Goal: Task Accomplishment & Management: Manage account settings

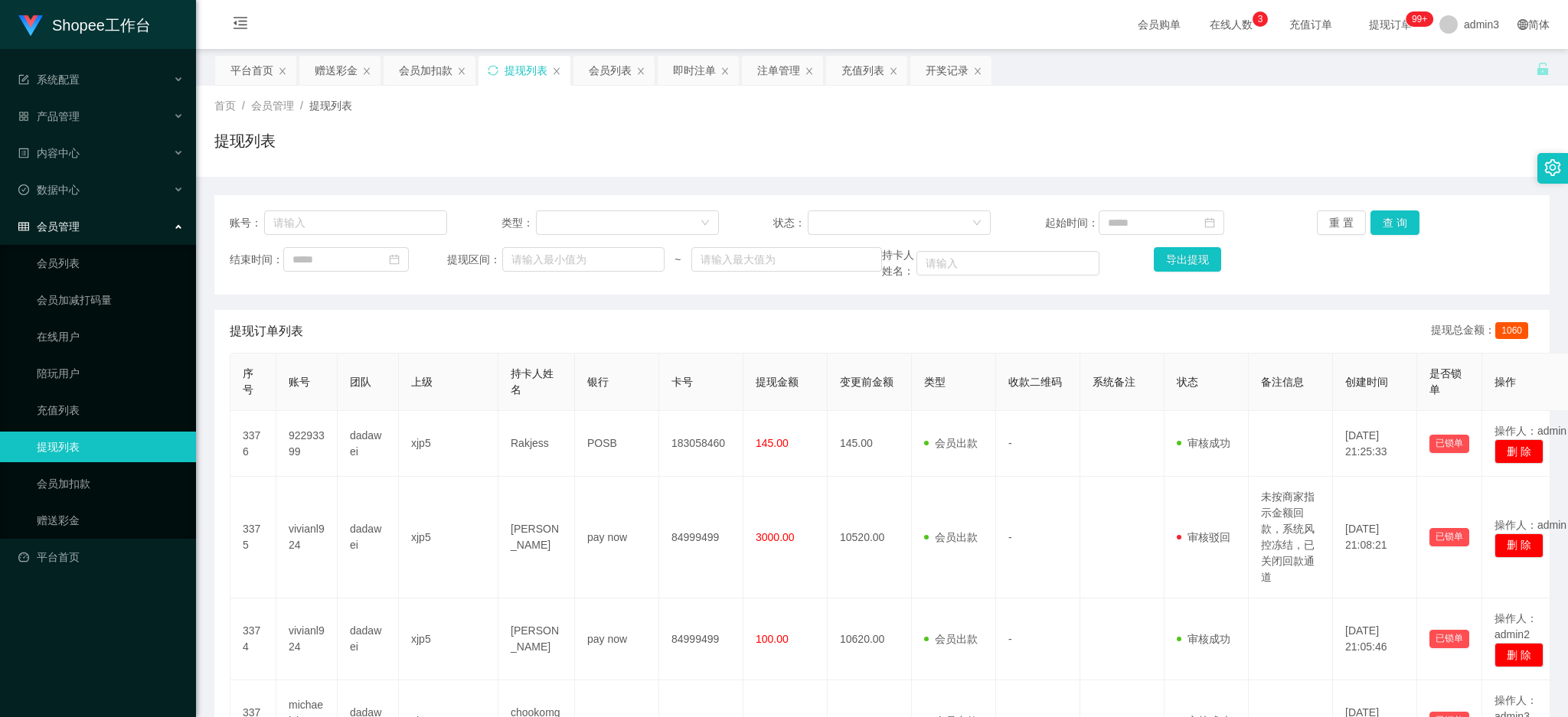
click at [323, 60] on div "赠送彩金" at bounding box center [336, 70] width 42 height 29
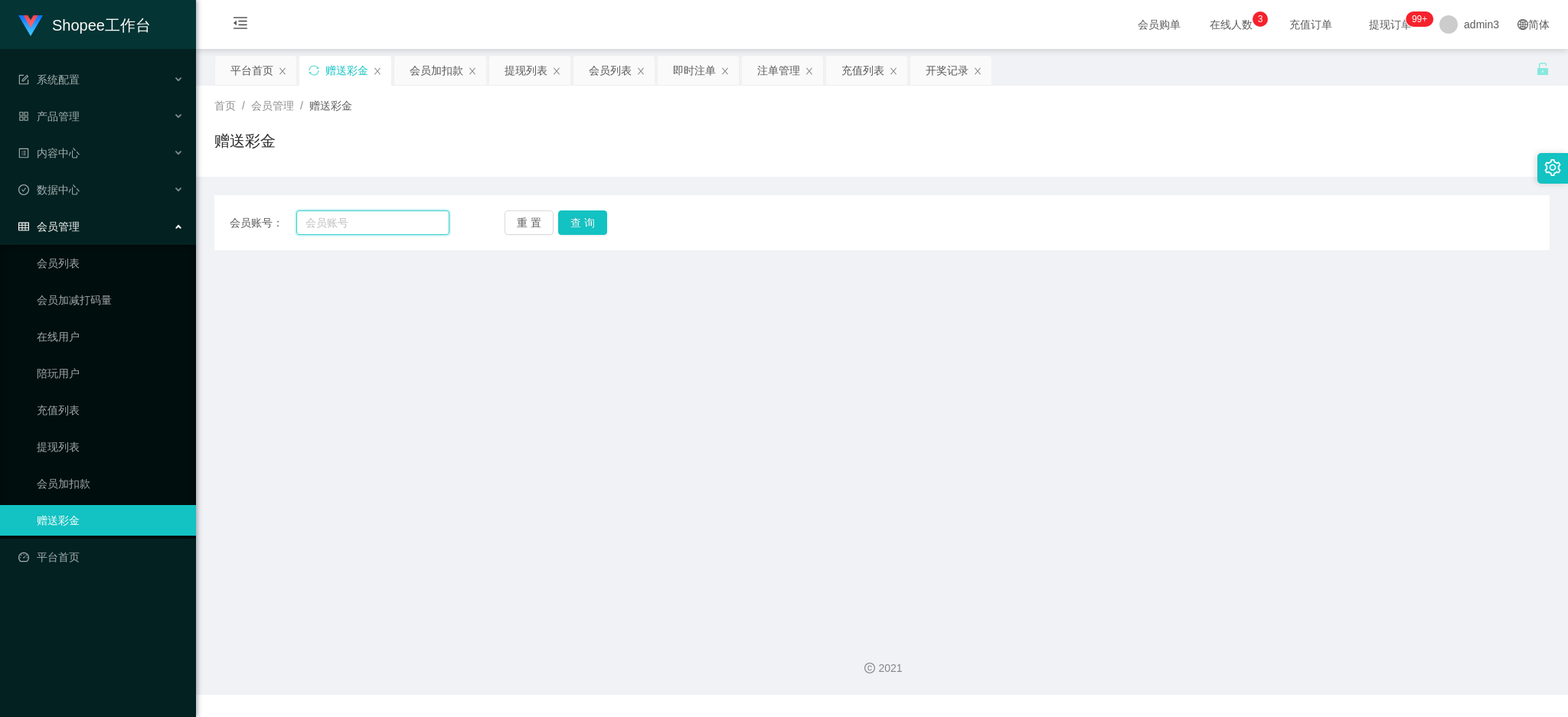
click at [333, 219] on input "text" at bounding box center [373, 222] width 154 height 24
paste input "Willqk72"
type input "Willqk72"
click at [583, 224] on button "查 询" at bounding box center [582, 222] width 49 height 24
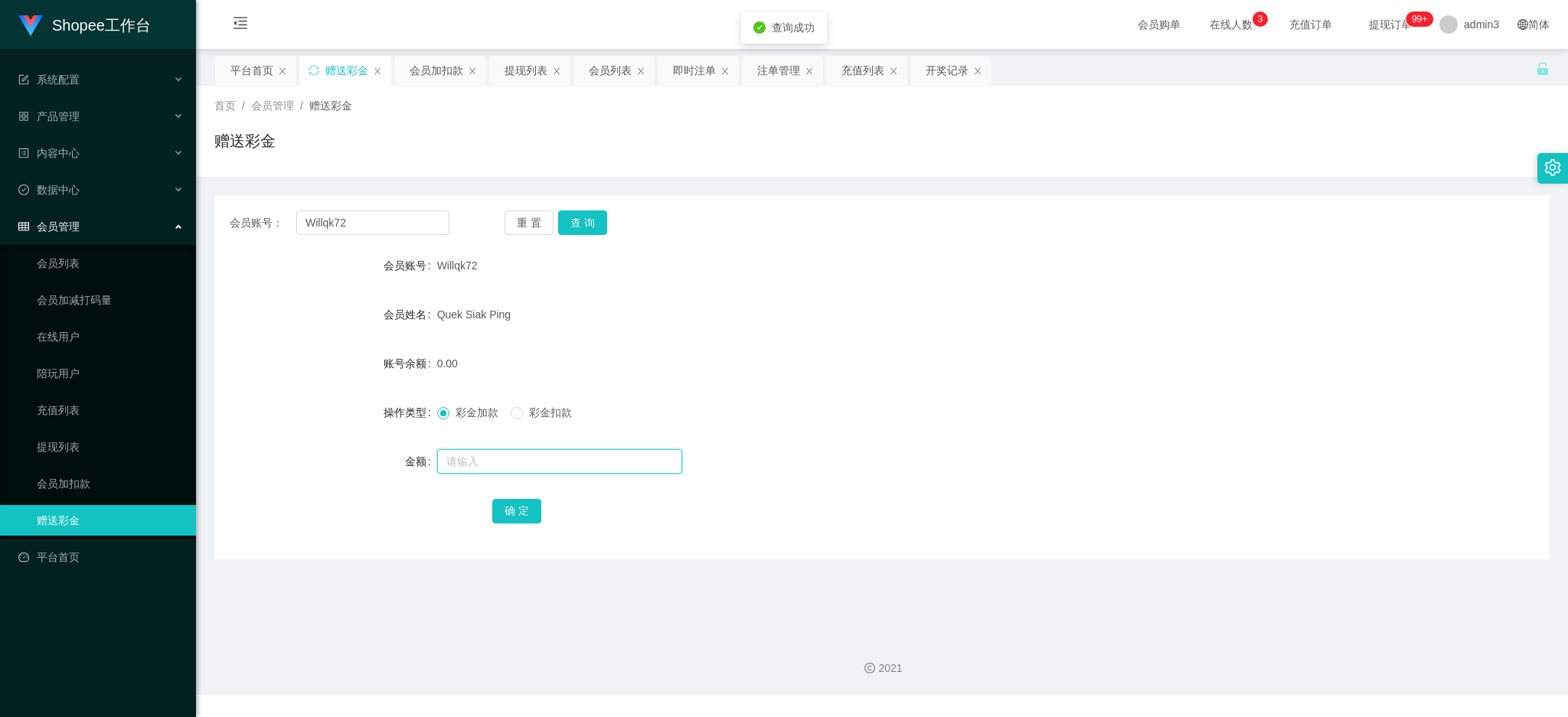
click at [461, 457] on input "text" at bounding box center [560, 461] width 245 height 24
type input "500"
click at [515, 505] on button "确 定" at bounding box center [517, 510] width 49 height 24
click at [430, 79] on div "会员加扣款" at bounding box center [436, 70] width 54 height 29
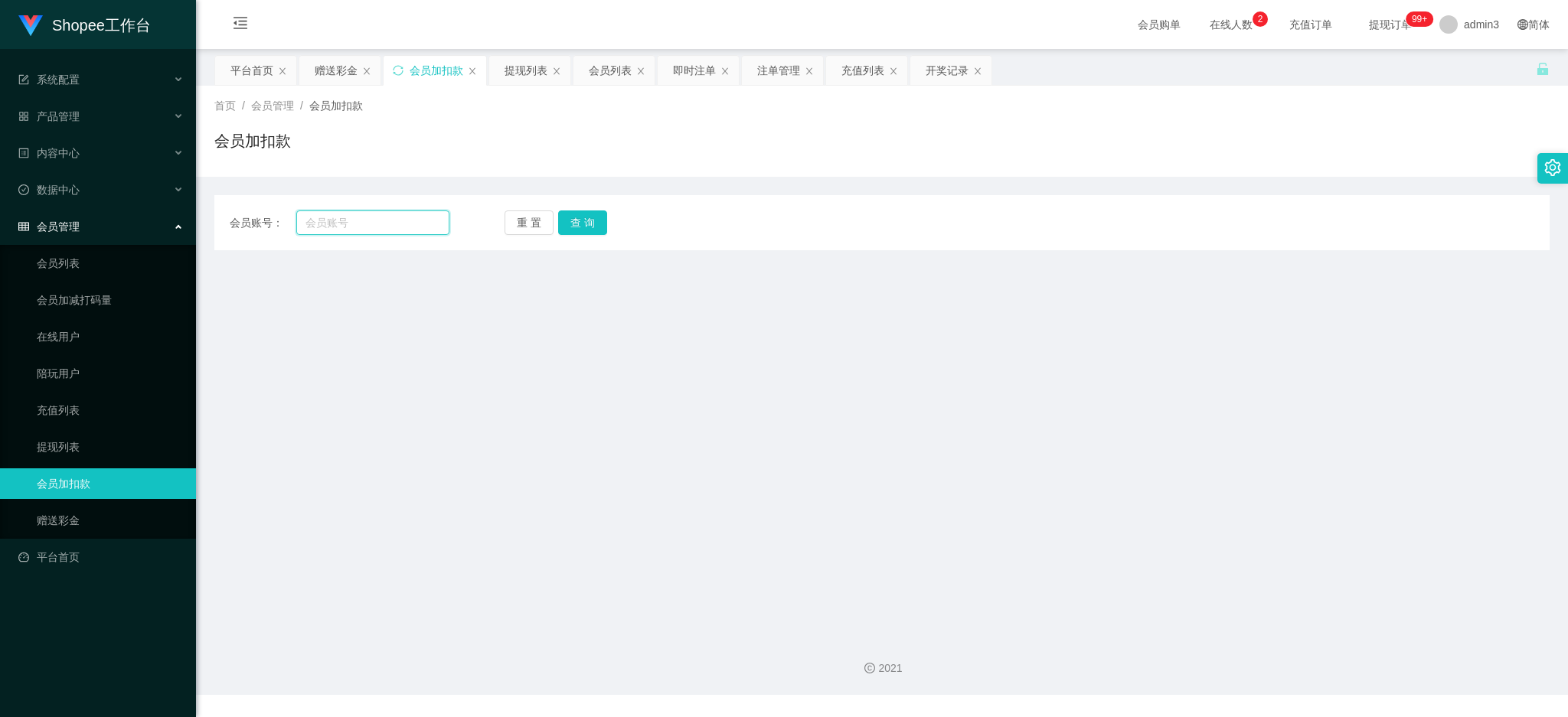
click at [409, 222] on input "text" at bounding box center [373, 222] width 154 height 24
paste input "05"
type input "05"
click at [568, 220] on button "查 询" at bounding box center [582, 222] width 49 height 24
click at [358, 224] on input "05" at bounding box center [373, 222] width 154 height 24
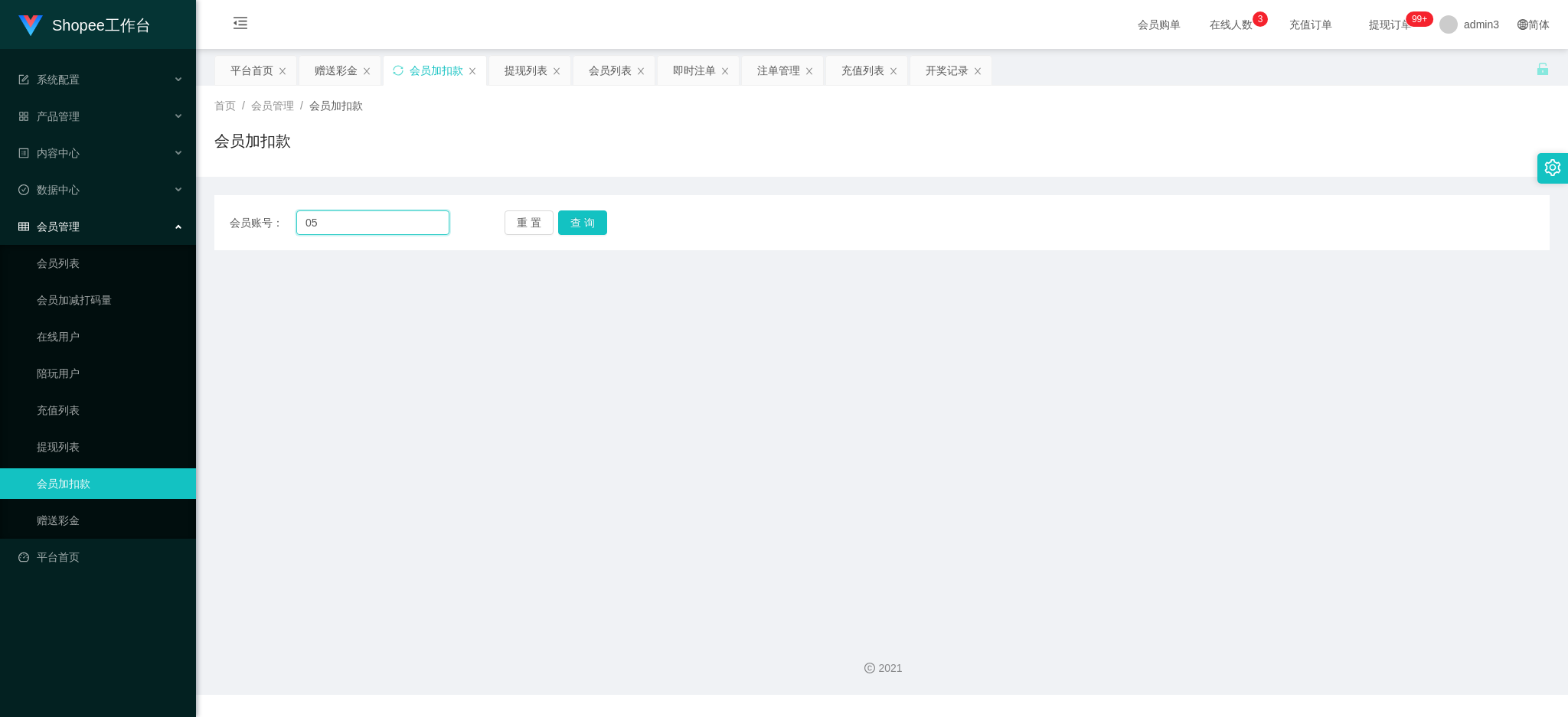
click at [309, 220] on input "05" at bounding box center [373, 222] width 154 height 24
click at [591, 231] on button "查 询" at bounding box center [582, 222] width 49 height 24
click at [363, 215] on input "05" at bounding box center [373, 222] width 154 height 24
drag, startPoint x: 355, startPoint y: 209, endPoint x: 230, endPoint y: 203, distance: 125.1
click at [230, 203] on div "会员账号： 05 重 置 查 询 会员账号 会员姓名 账号余额 操作类型 人工加款 人工扣款 金额 确 定" at bounding box center [882, 222] width 1335 height 55
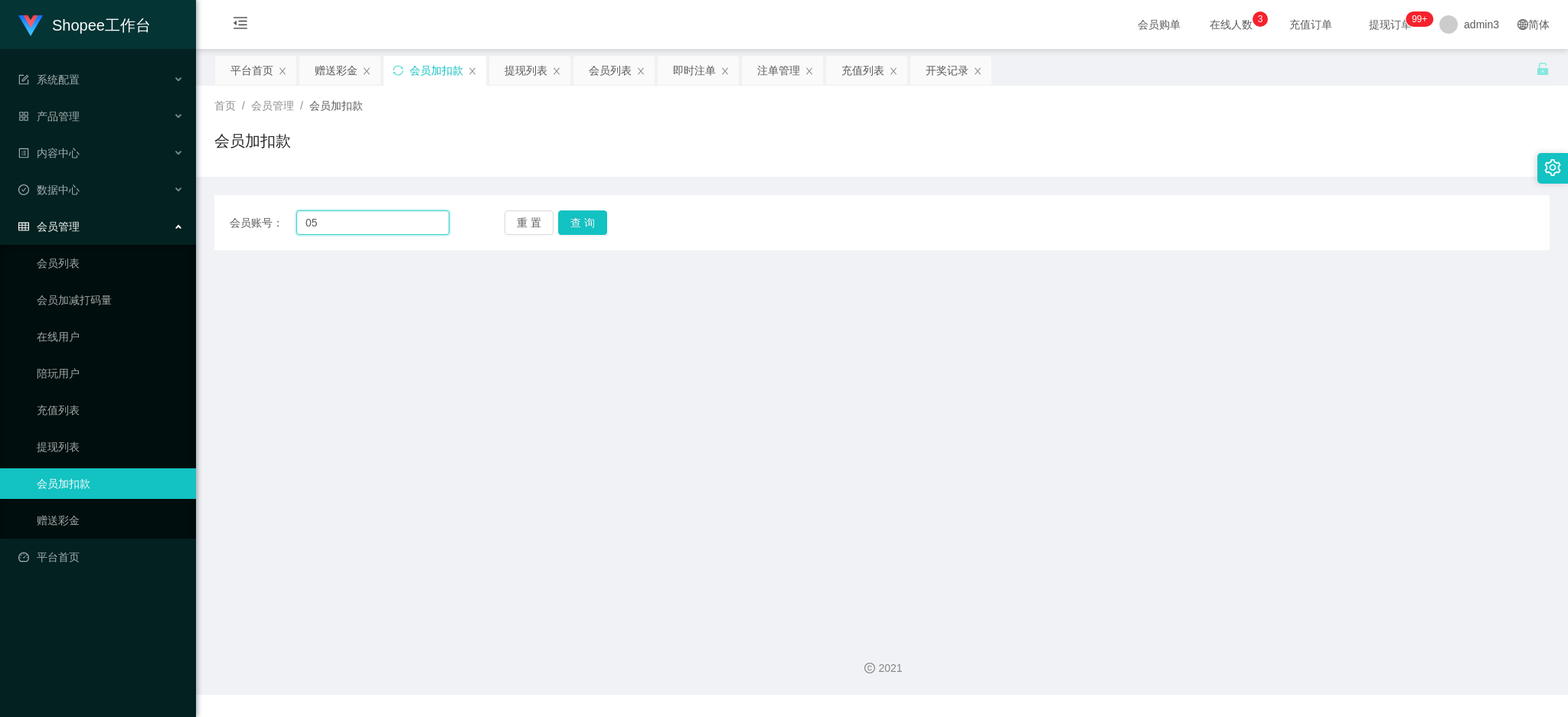
drag, startPoint x: 377, startPoint y: 224, endPoint x: 369, endPoint y: 222, distance: 8.2
click at [369, 222] on input "05" at bounding box center [373, 222] width 154 height 24
drag, startPoint x: 308, startPoint y: 220, endPoint x: 259, endPoint y: 224, distance: 49.2
click at [202, 217] on main "关闭左侧 关闭右侧 关闭其它 刷新页面 平台首页 赠送彩金 会员加扣款 提现列表 会员列表 即时注单 注单管理 充值列表 开奖记录 首页 / 会员管理 / 会…" at bounding box center [882, 337] width 1372 height 575
type input "05"
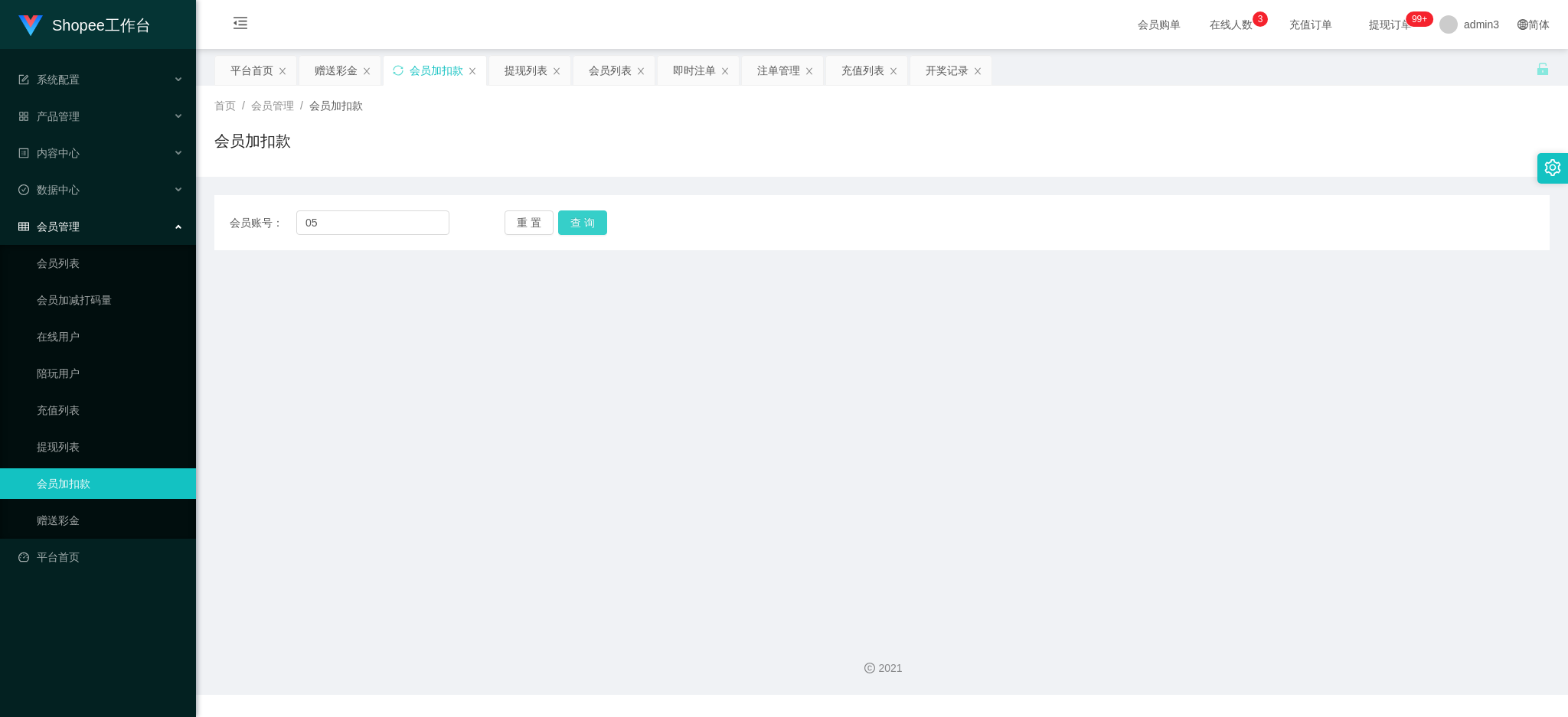
click at [595, 228] on button "查 询" at bounding box center [582, 222] width 49 height 24
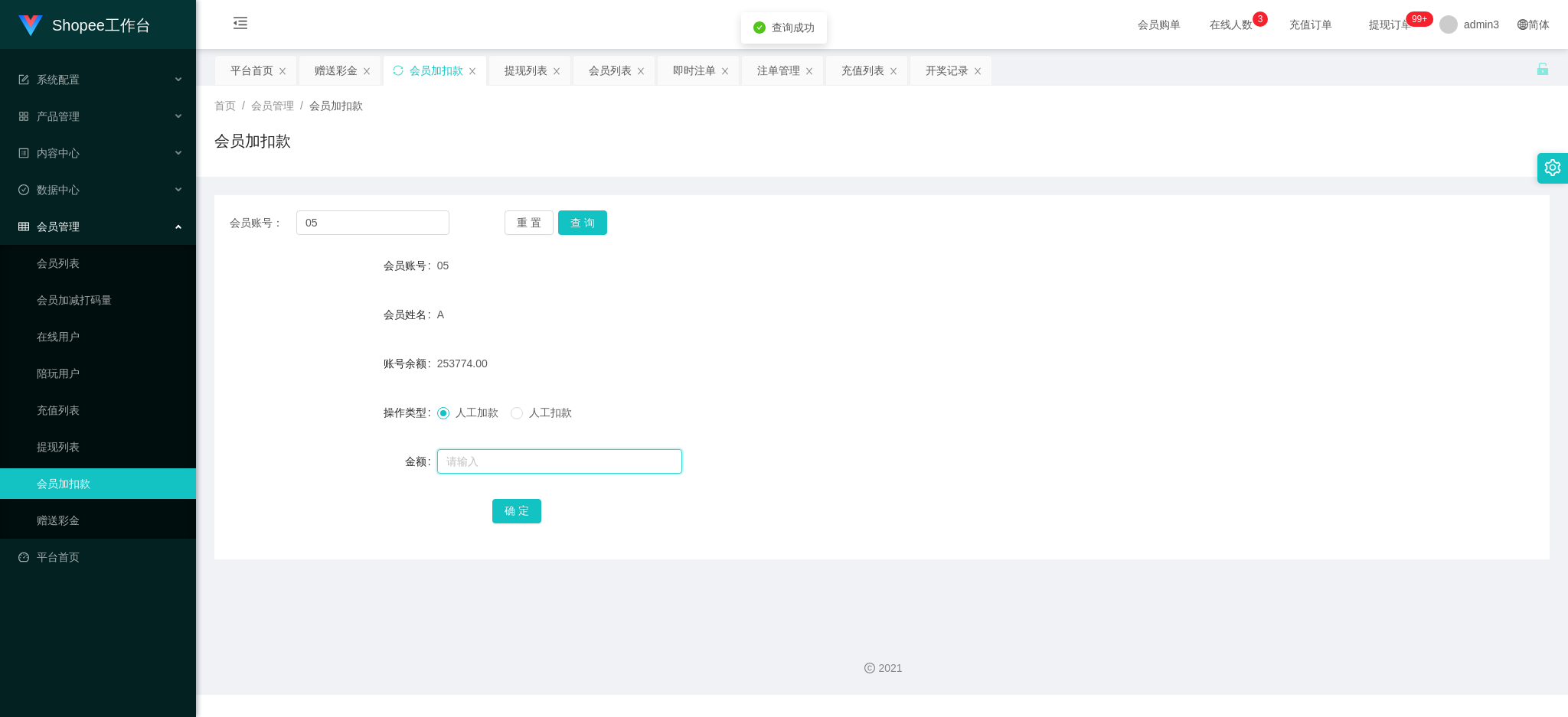
click at [516, 459] on input "text" at bounding box center [560, 461] width 245 height 24
drag, startPoint x: 534, startPoint y: 465, endPoint x: 528, endPoint y: 491, distance: 26.7
click at [534, 464] on input "text" at bounding box center [560, 461] width 245 height 24
paste input "4900"
type input "4900"
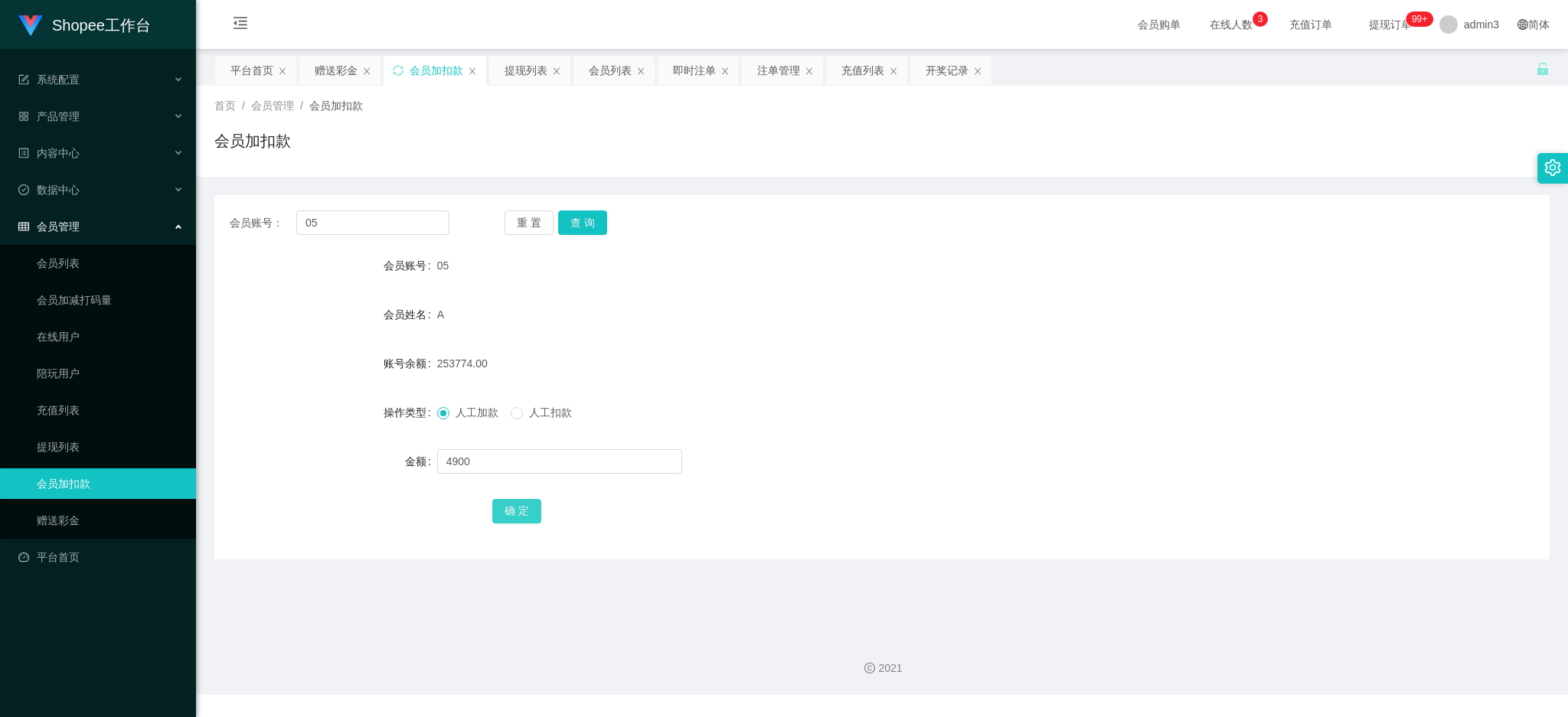
click at [519, 515] on button "确 定" at bounding box center [517, 510] width 49 height 24
drag, startPoint x: 339, startPoint y: 70, endPoint x: 335, endPoint y: 98, distance: 28.3
click at [339, 70] on div "赠送彩金" at bounding box center [336, 70] width 42 height 29
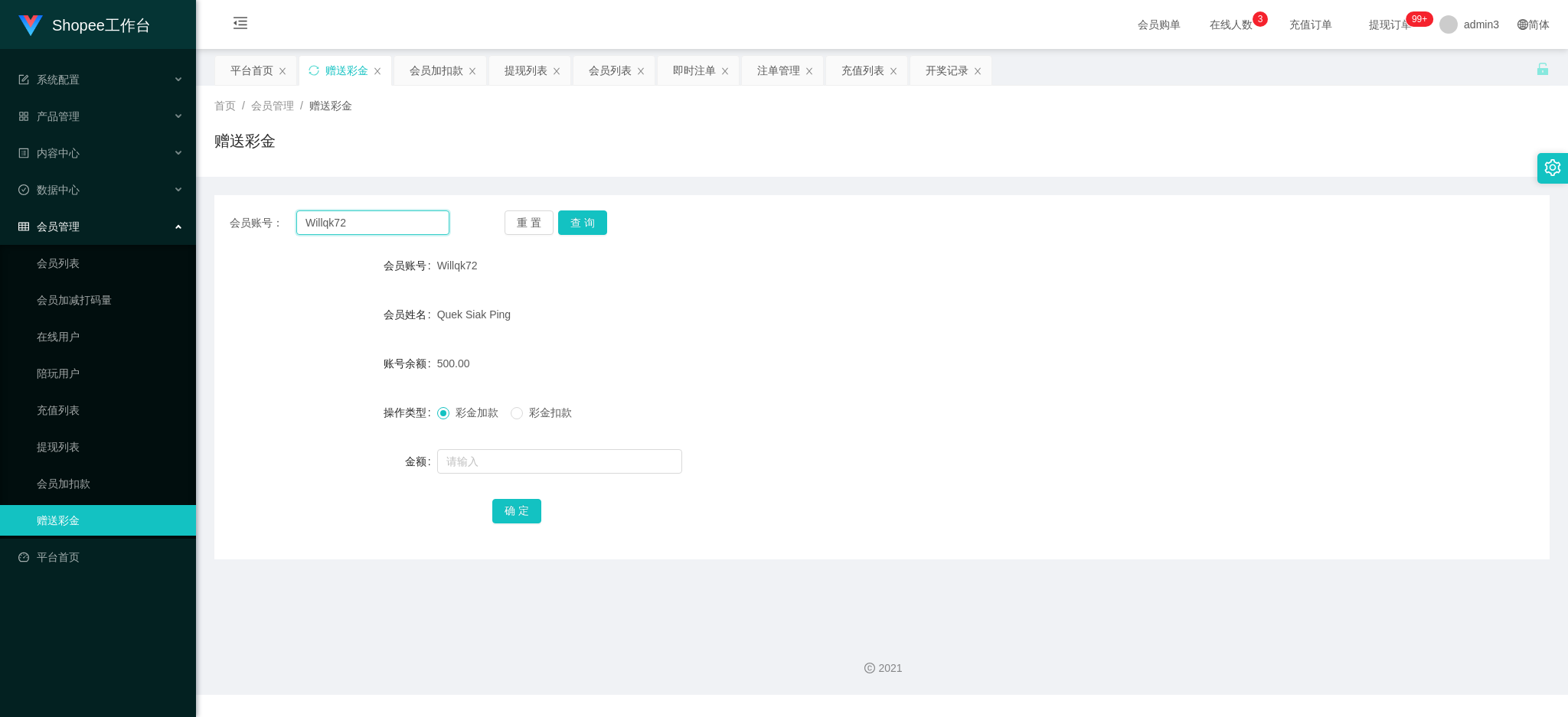
click at [342, 225] on input "Willqk72" at bounding box center [373, 222] width 154 height 24
paste input "Zenyi123"
type input "Zenyi123"
click at [573, 216] on button "查 询" at bounding box center [582, 222] width 49 height 24
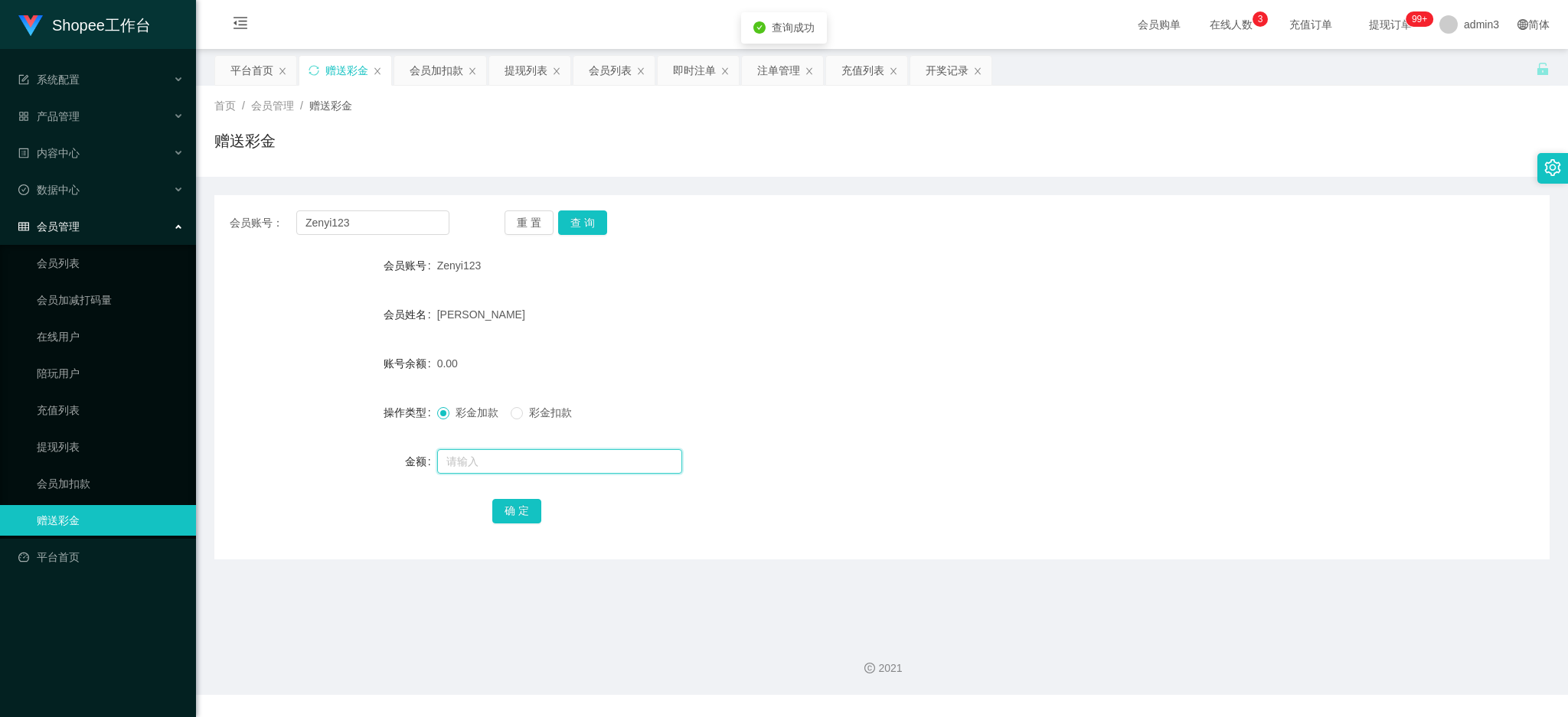
click at [509, 471] on input "text" at bounding box center [560, 461] width 245 height 24
type input "500"
click at [517, 503] on button "确 定" at bounding box center [517, 510] width 49 height 24
click at [338, 226] on input "Zenyi123" at bounding box center [373, 222] width 154 height 24
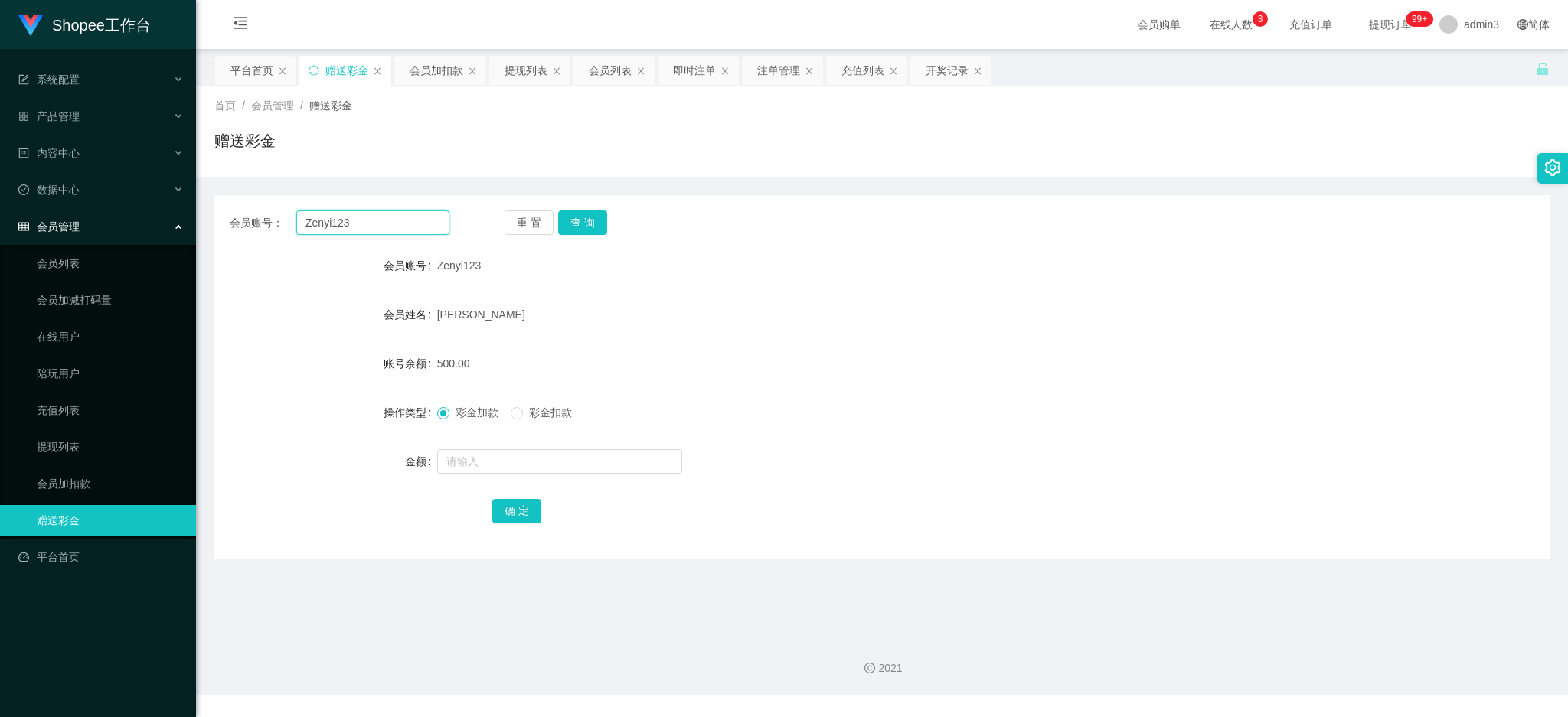
click at [338, 226] on input "Zenyi123" at bounding box center [373, 222] width 154 height 24
paste input "BryanTay1212"
type input "BryanTay1212"
click at [569, 224] on button "查 询" at bounding box center [582, 222] width 49 height 24
click at [543, 462] on input "text" at bounding box center [560, 461] width 245 height 24
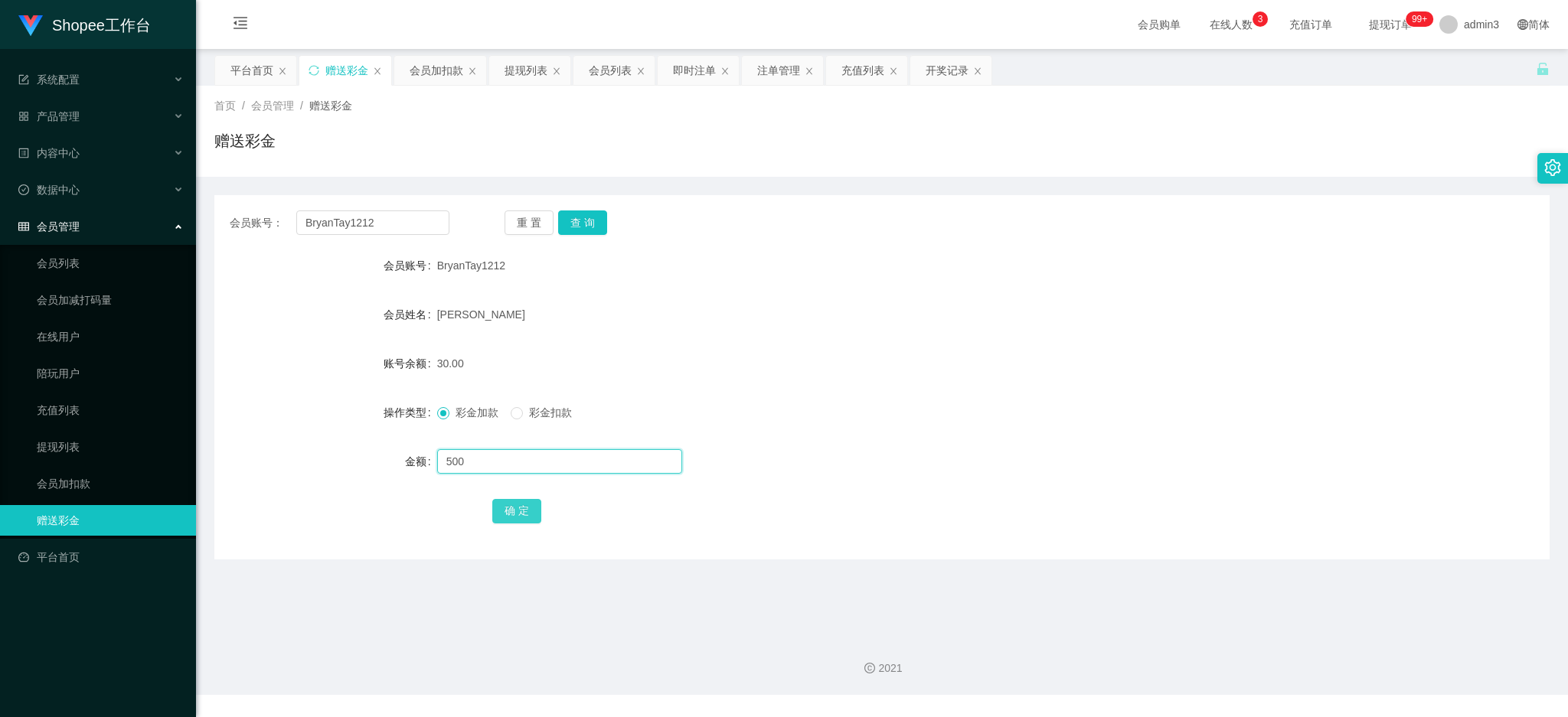
type input "500"
click at [520, 512] on button "确 定" at bounding box center [517, 510] width 49 height 24
click at [350, 202] on div "会员账号： BryanTay1212 重 置 查 询 会员账号 BryanTay1212 会员姓名 Bryan Tay 账号余额 530.00 操作类型 彩金…" at bounding box center [882, 377] width 1335 height 365
click at [358, 220] on input "BryanTay1212" at bounding box center [373, 222] width 154 height 24
click at [359, 224] on input "BryanTay1212" at bounding box center [373, 222] width 154 height 24
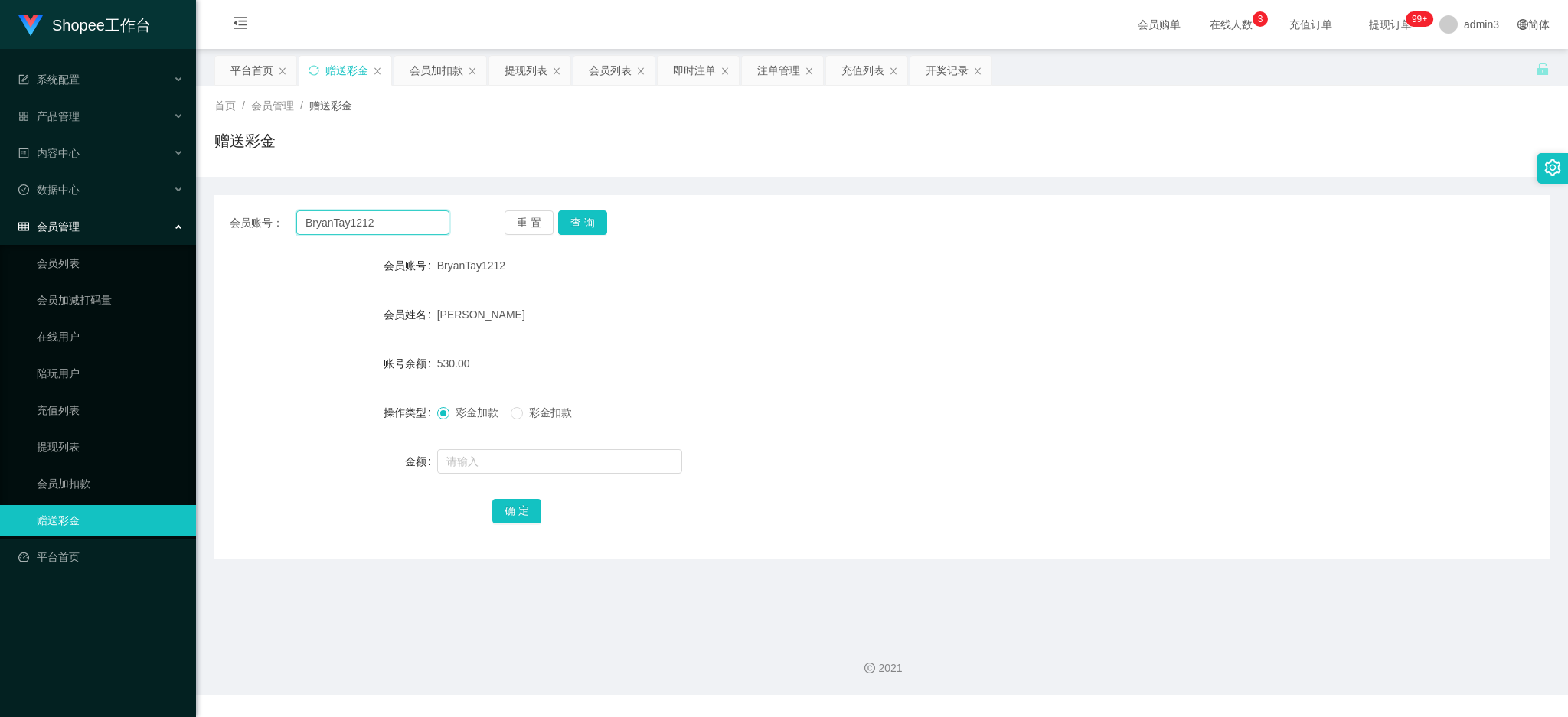
click at [359, 224] on input "BryanTay1212" at bounding box center [373, 222] width 154 height 24
paste input "Renee2025"
type input "Renee2025"
click at [579, 216] on button "查 询" at bounding box center [582, 222] width 49 height 24
click at [493, 462] on input "text" at bounding box center [560, 461] width 245 height 24
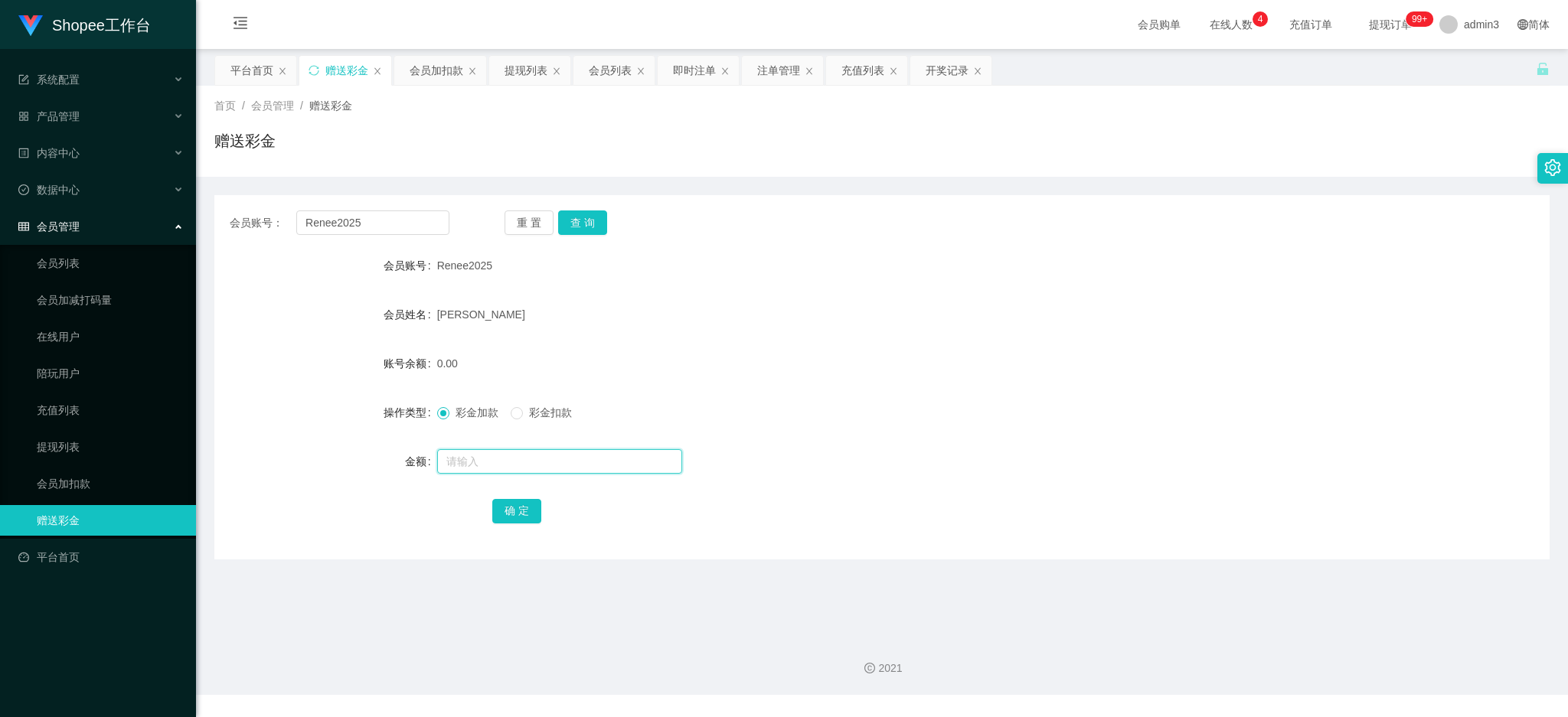
paste input "1000"
type input "1000"
click at [505, 503] on button "确 定" at bounding box center [517, 510] width 49 height 24
click at [416, 224] on input "Renee2025" at bounding box center [373, 222] width 154 height 24
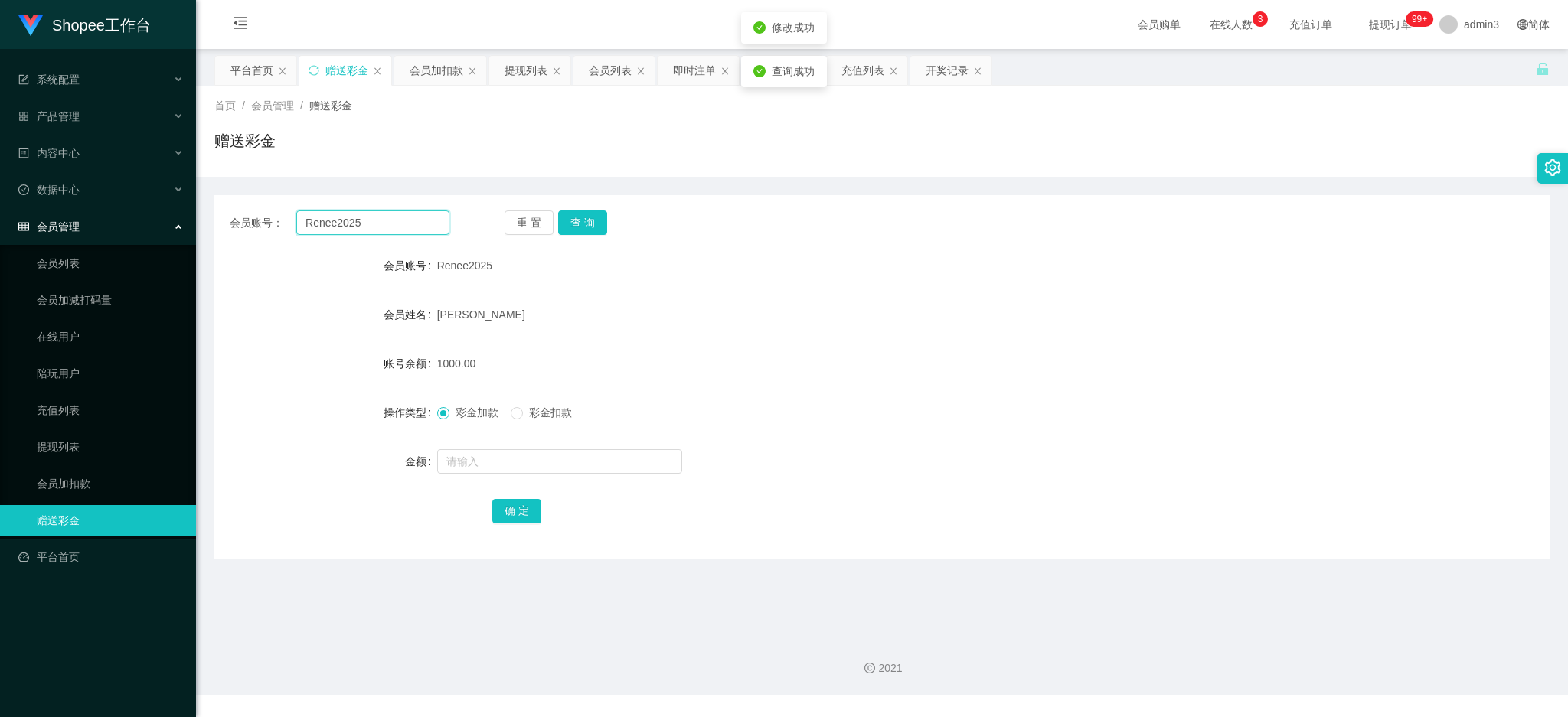
paste input "Ling"
type input "Ling"
click at [573, 219] on button "查 询" at bounding box center [582, 222] width 49 height 24
click at [522, 458] on input "text" at bounding box center [560, 461] width 245 height 24
paste input "10000"
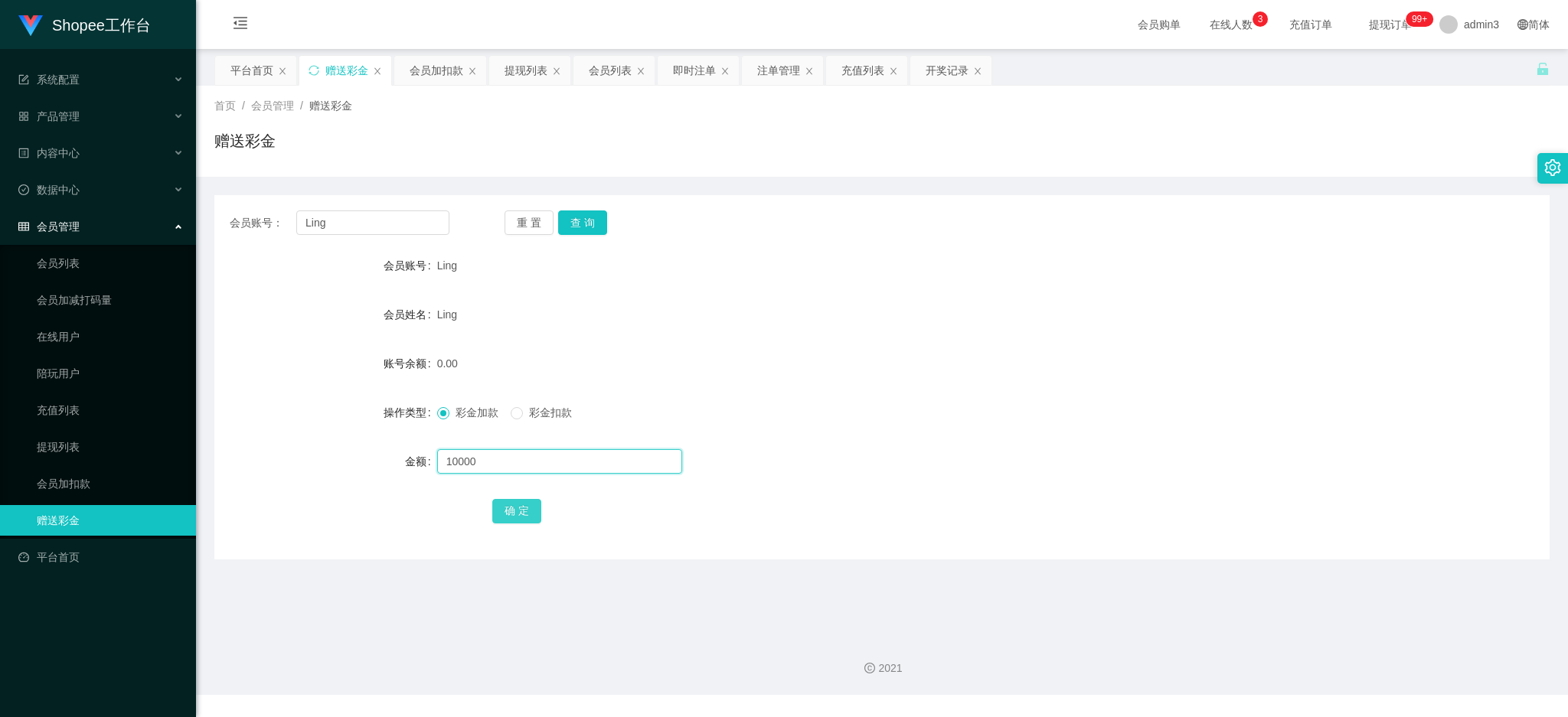
type input "10000"
click at [527, 518] on button "确 定" at bounding box center [517, 510] width 49 height 24
drag, startPoint x: 616, startPoint y: 74, endPoint x: 611, endPoint y: 97, distance: 23.5
click at [616, 74] on div "会员列表" at bounding box center [610, 70] width 42 height 29
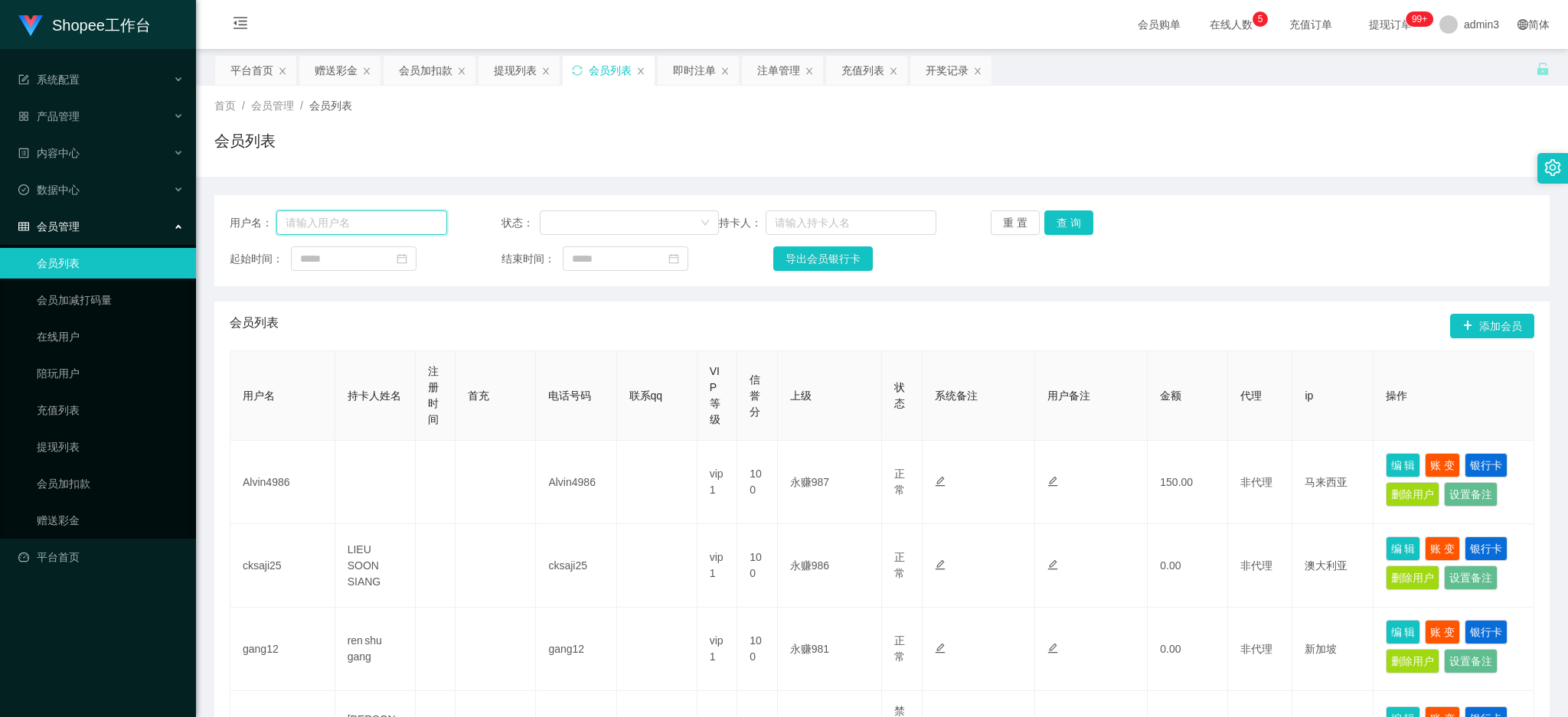
click at [292, 220] on input "text" at bounding box center [361, 222] width 171 height 24
paste input "Ling"
type input "Ling"
click at [1076, 217] on button "查 询" at bounding box center [1069, 222] width 49 height 24
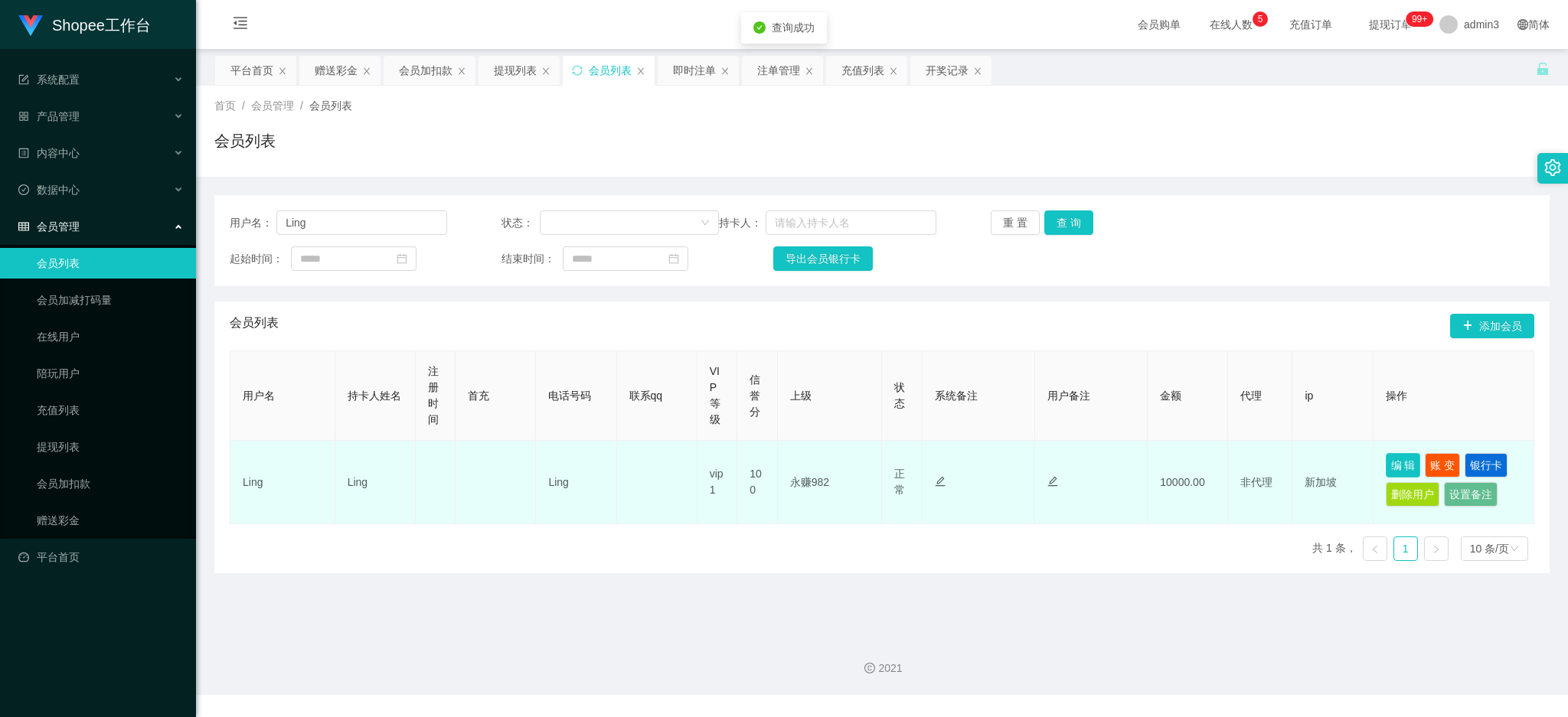
click at [1397, 463] on button "编 辑" at bounding box center [1404, 465] width 35 height 24
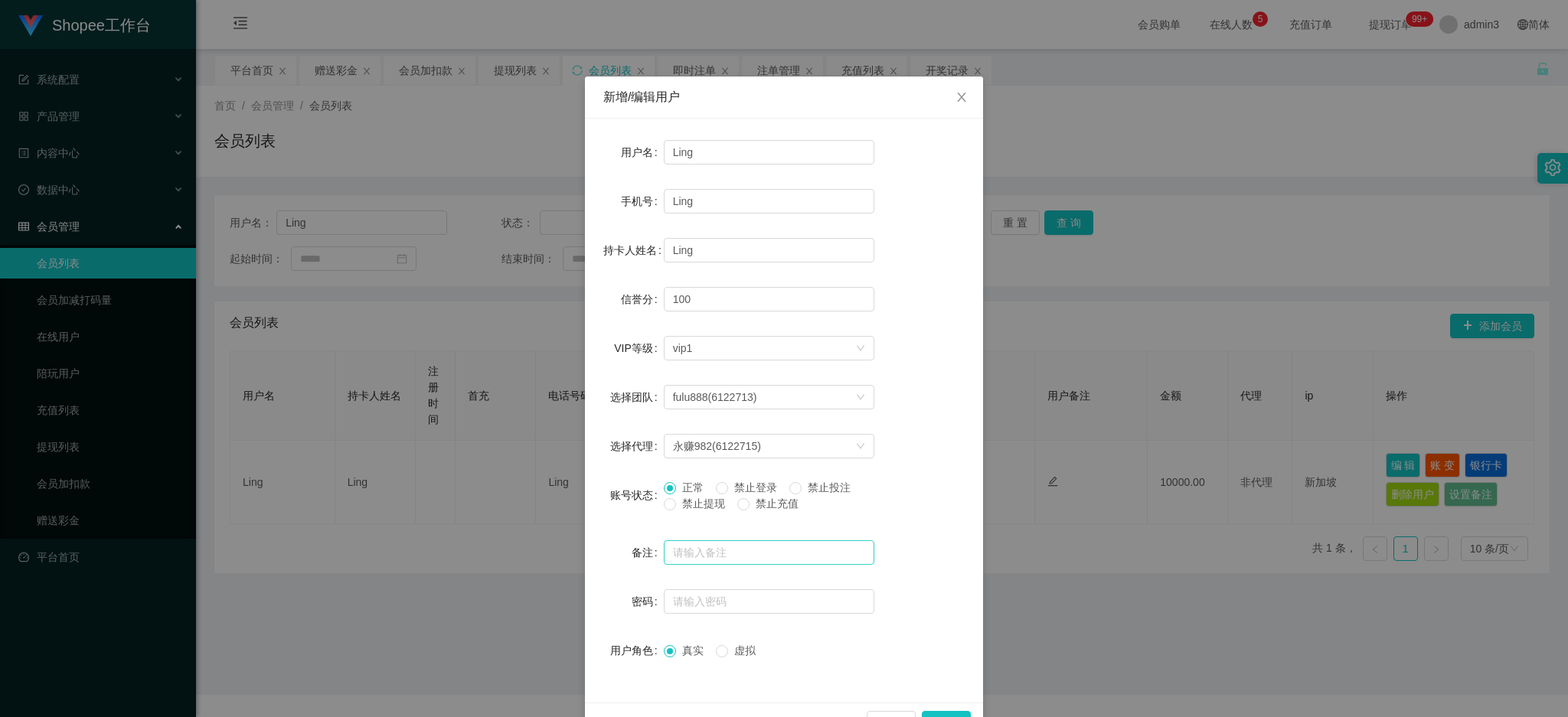
scroll to position [43, 0]
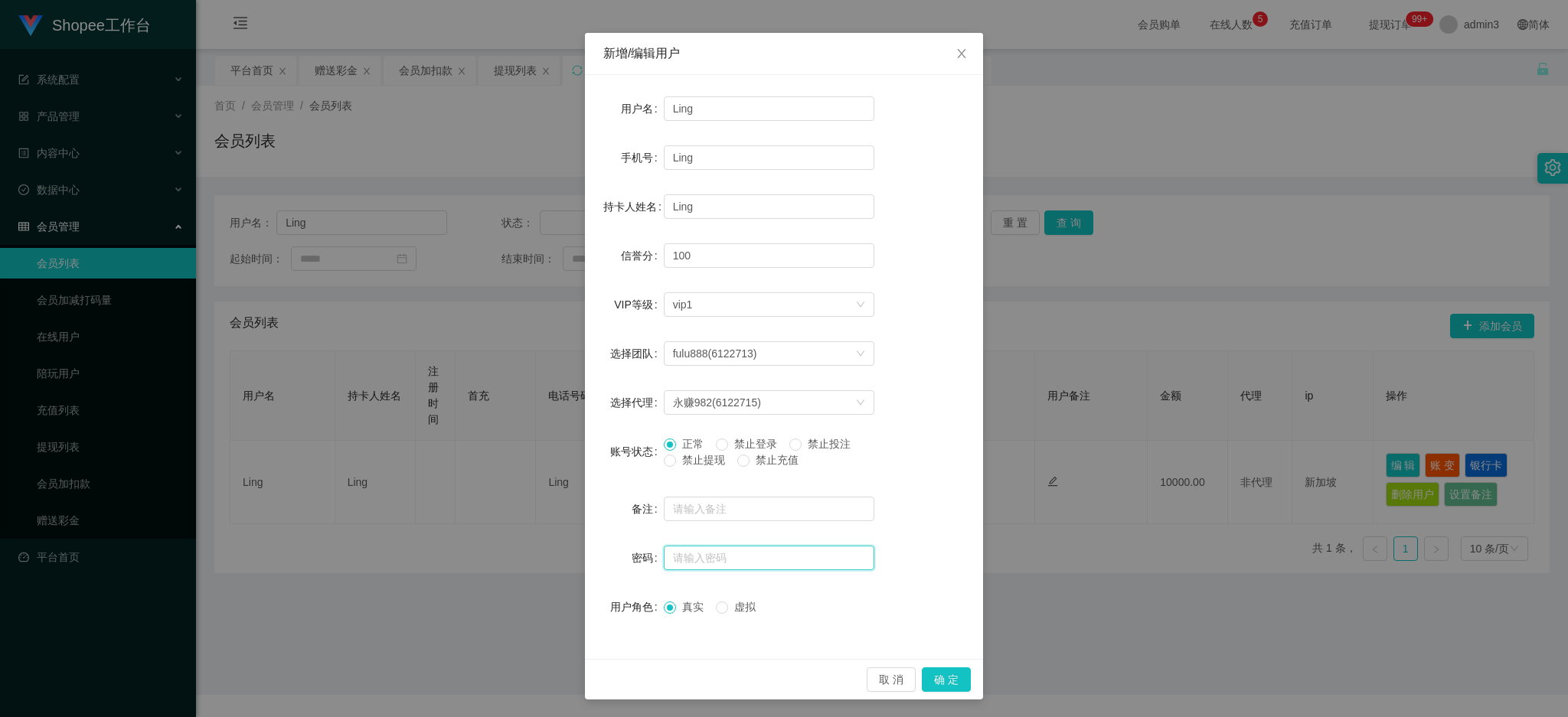
click at [674, 556] on input "text" at bounding box center [770, 558] width 210 height 24
type input "123456"
click at [934, 670] on button "确 定" at bounding box center [946, 679] width 49 height 24
click at [697, 635] on div "用户名 Ling 手机号 Ling 持卡人姓名 Ling 信誉分 100 VIP等级 选择VIP等级 vip1 选择团队 fulu888(6122713) 选…" at bounding box center [784, 367] width 398 height 584
click at [957, 53] on icon "图标: close" at bounding box center [961, 54] width 9 height 10
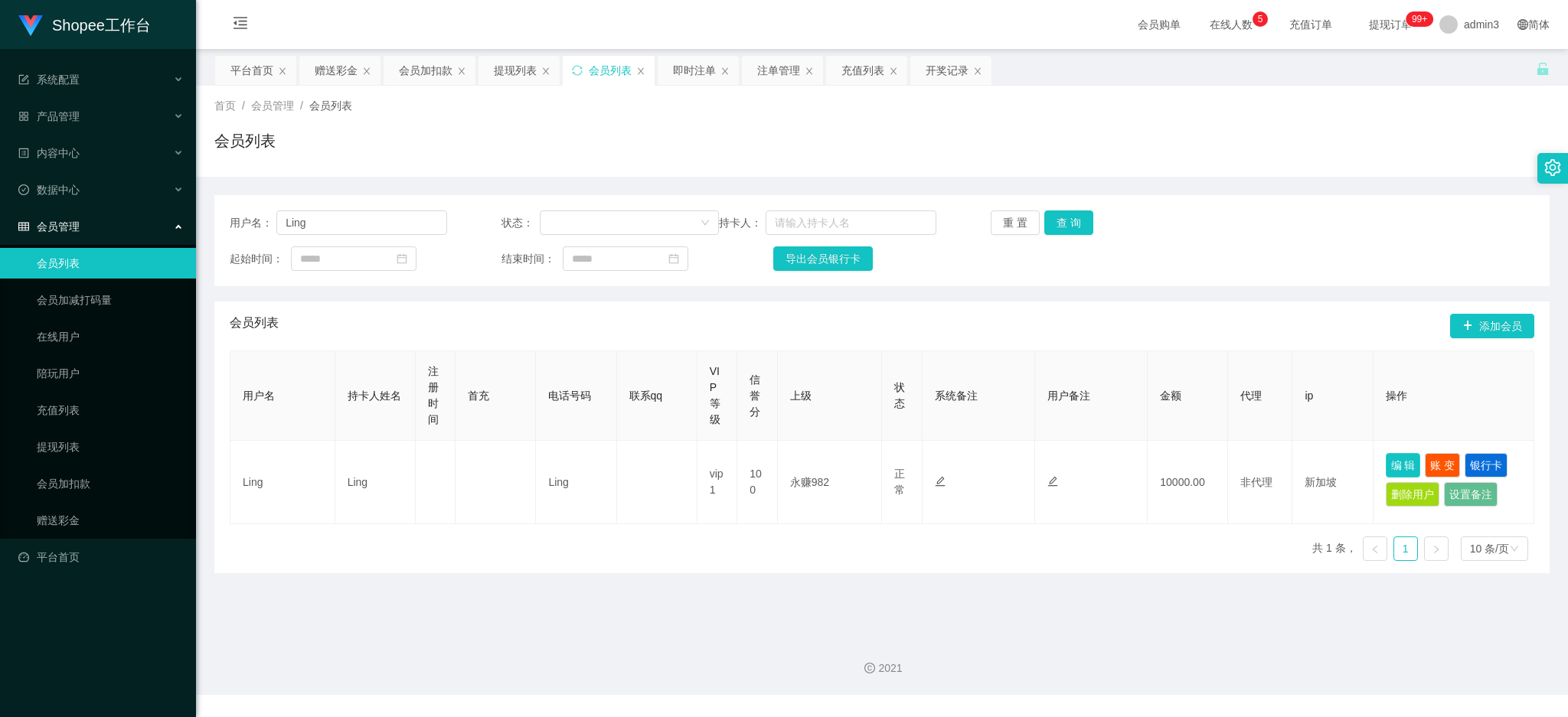
scroll to position [0, 0]
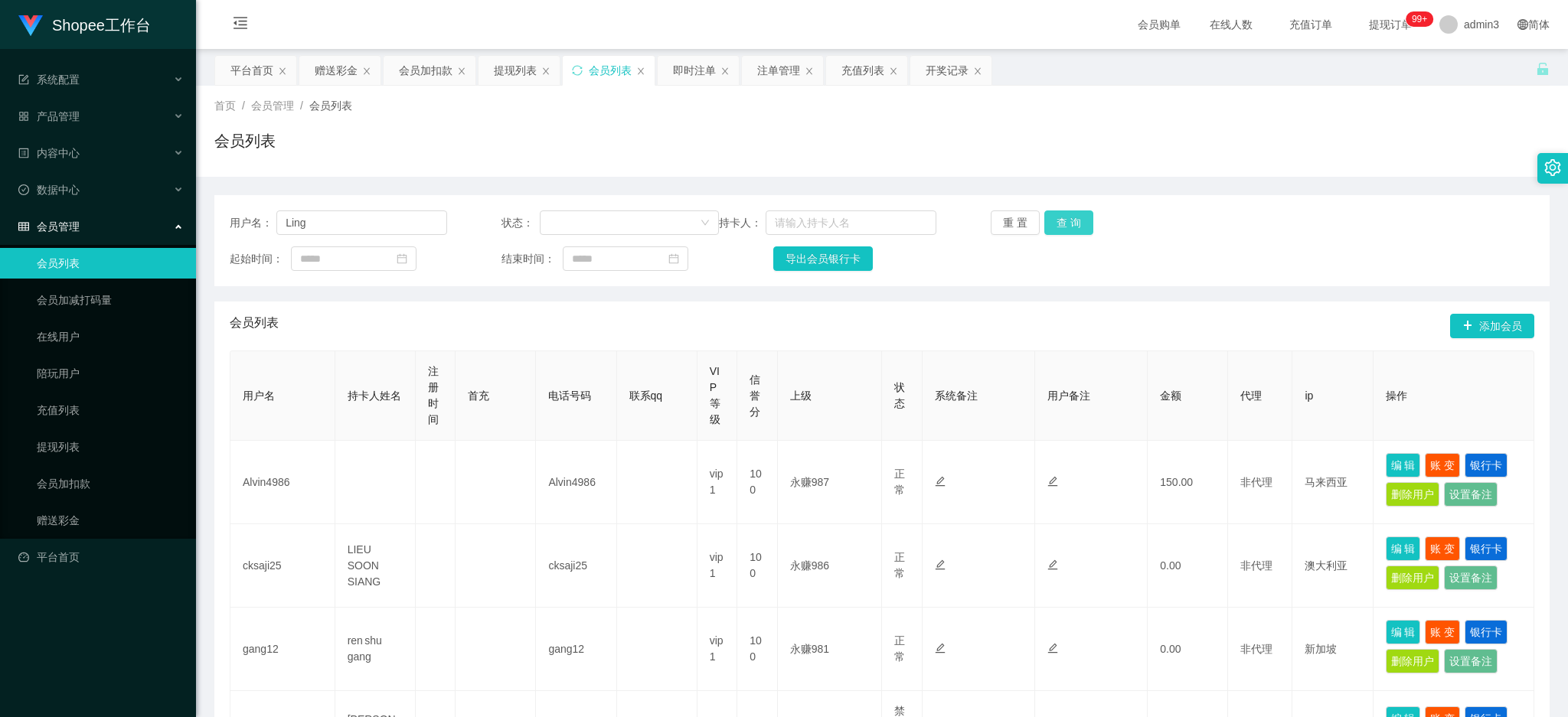
type input "Ling"
click at [1069, 222] on button "查 询" at bounding box center [1069, 222] width 49 height 24
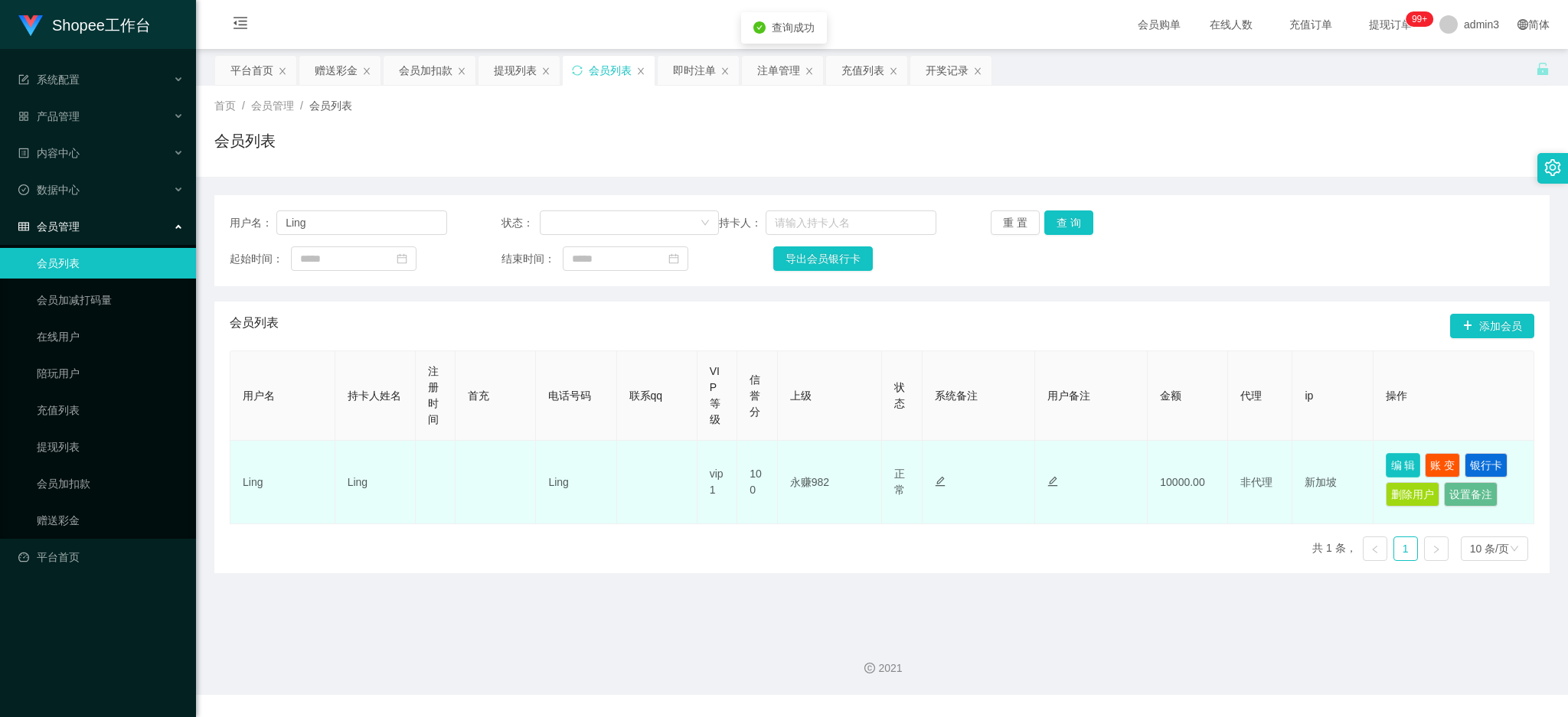
click at [1397, 460] on button "编 辑" at bounding box center [1404, 465] width 35 height 24
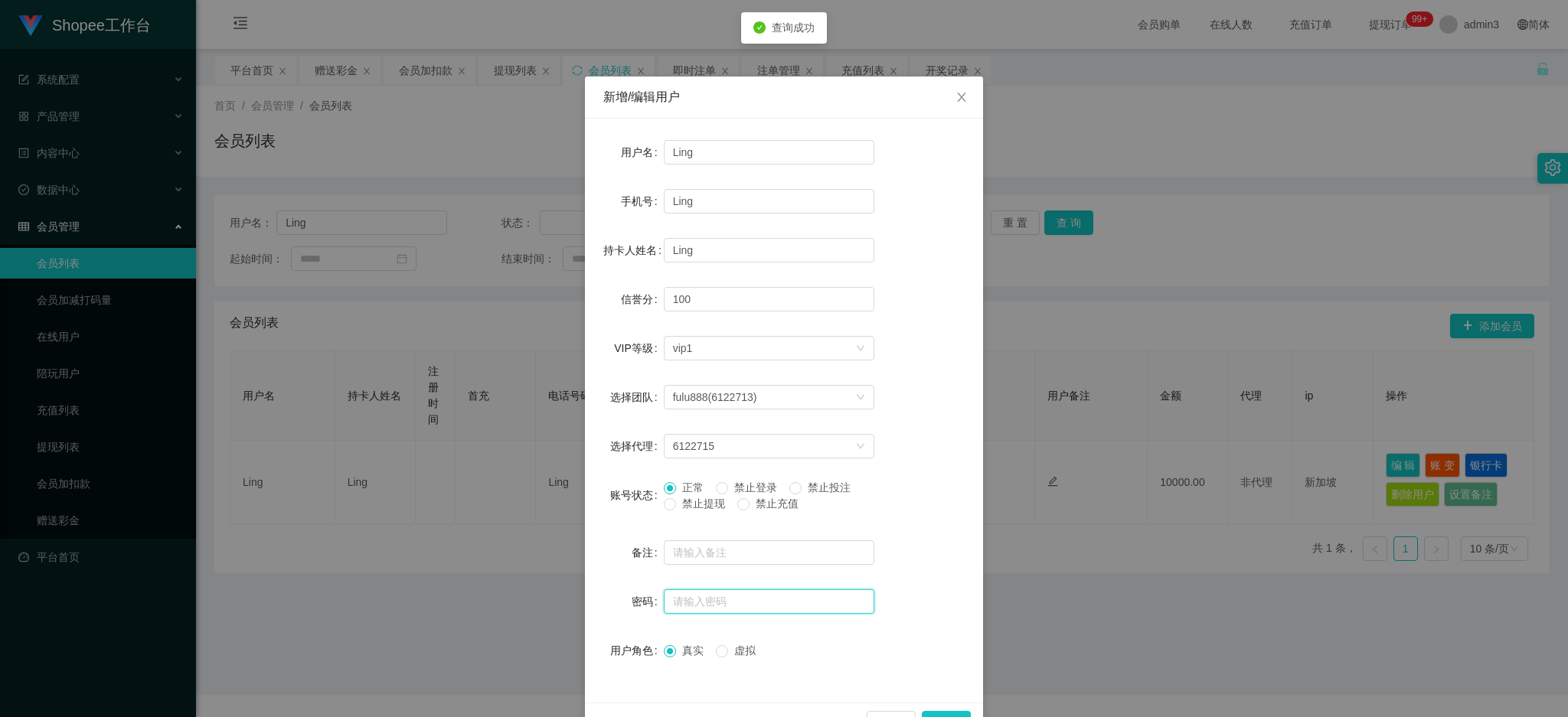
click at [690, 605] on input "text" at bounding box center [770, 601] width 210 height 24
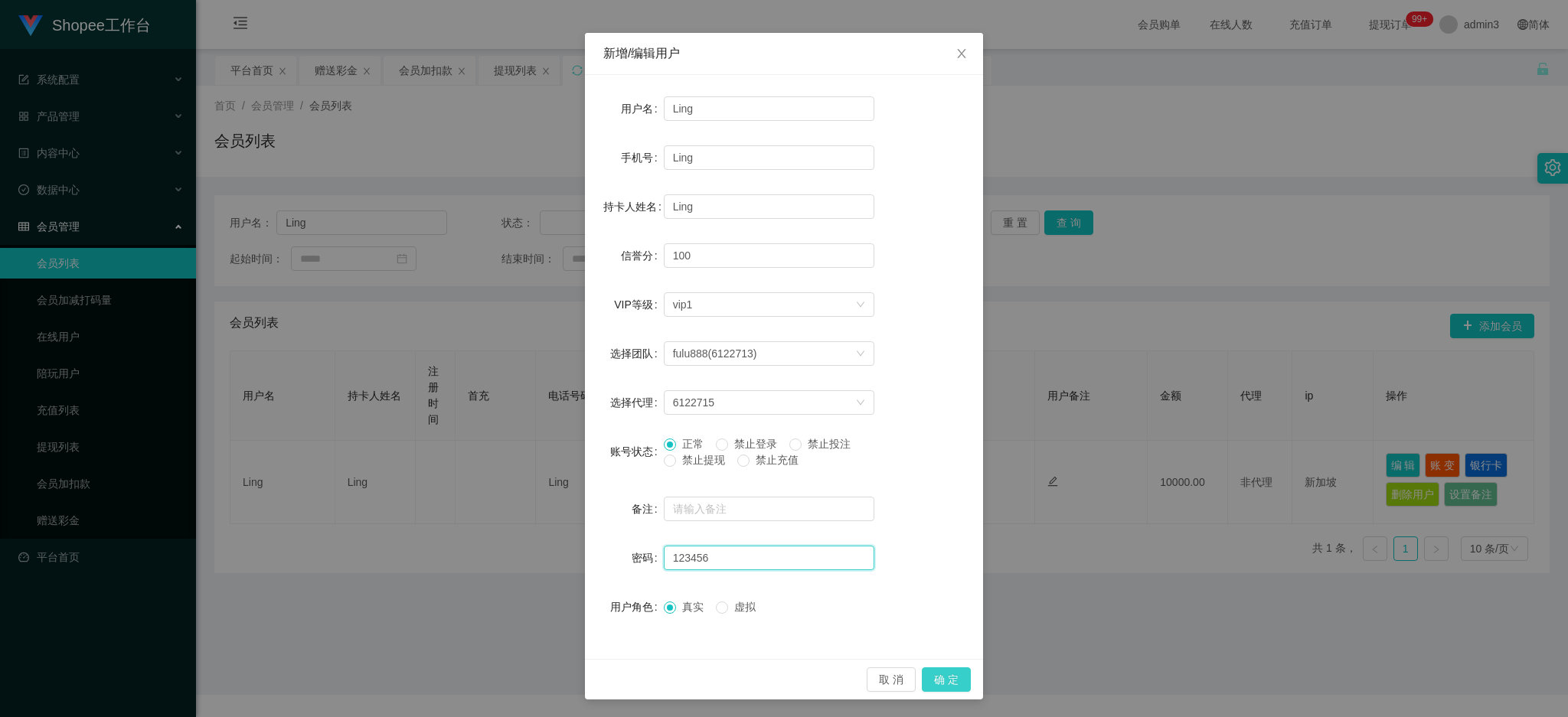
type input "123456"
click at [950, 678] on button "确 定" at bounding box center [946, 679] width 49 height 24
click at [686, 664] on div "取 消 确 定" at bounding box center [784, 679] width 398 height 41
click at [956, 58] on icon "图标: close" at bounding box center [962, 53] width 13 height 13
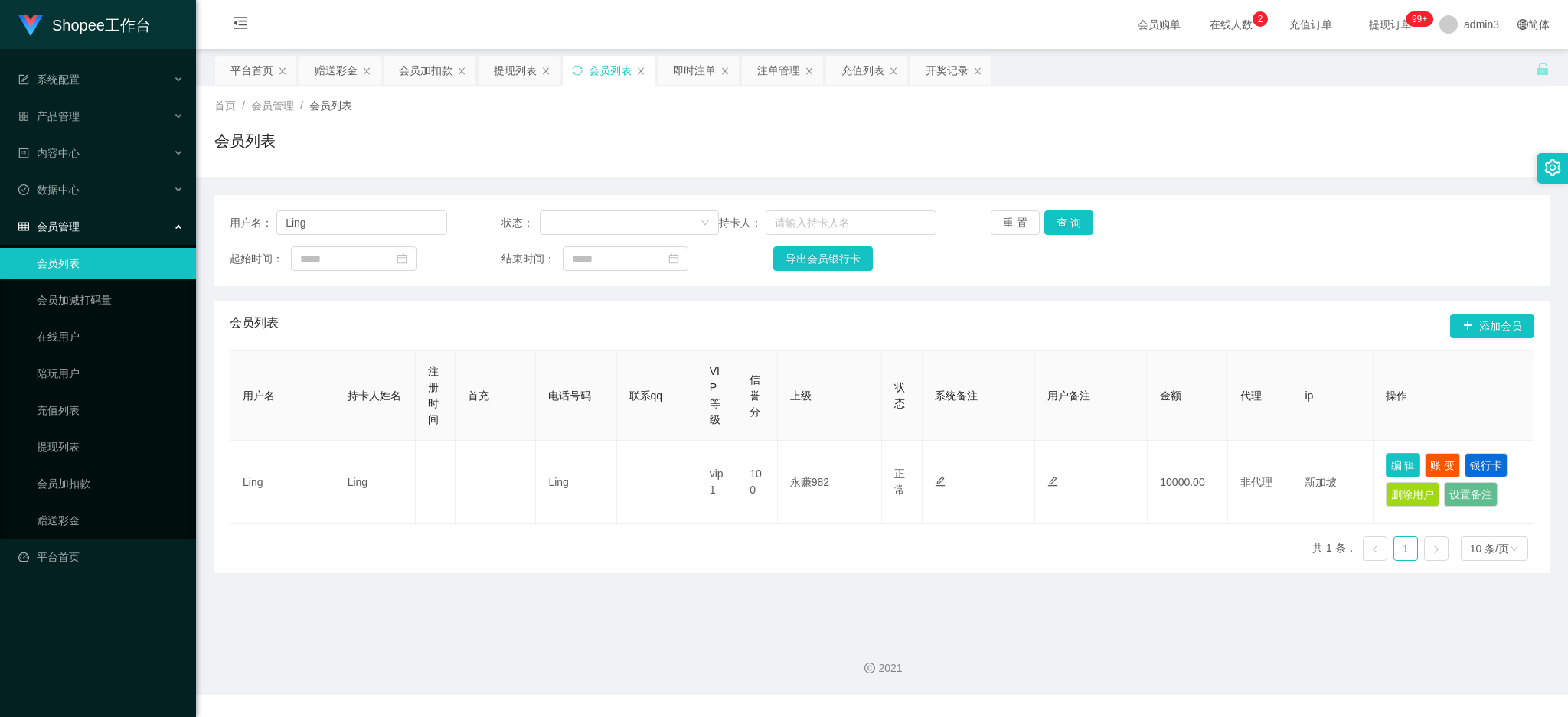
scroll to position [0, 0]
click at [665, 583] on main "关闭左侧 关闭右侧 关闭其它 刷新页面 平台首页 赠送彩金 会员加扣款 提现列表 会员列表 即时注单 注单管理 充值列表 开奖记录 首页 / 会员管理 / 会…" at bounding box center [882, 337] width 1372 height 575
click at [487, 527] on div "用户名 持卡人姓名 注册时间 首充 电话号码 联系qq VIP等级 信誉分 上级 状态 系统备注 用户备注 金额 代理 ip 操作 [PERSON_NAME]…" at bounding box center [882, 461] width 1305 height 223
click at [322, 71] on div "赠送彩金" at bounding box center [336, 70] width 42 height 29
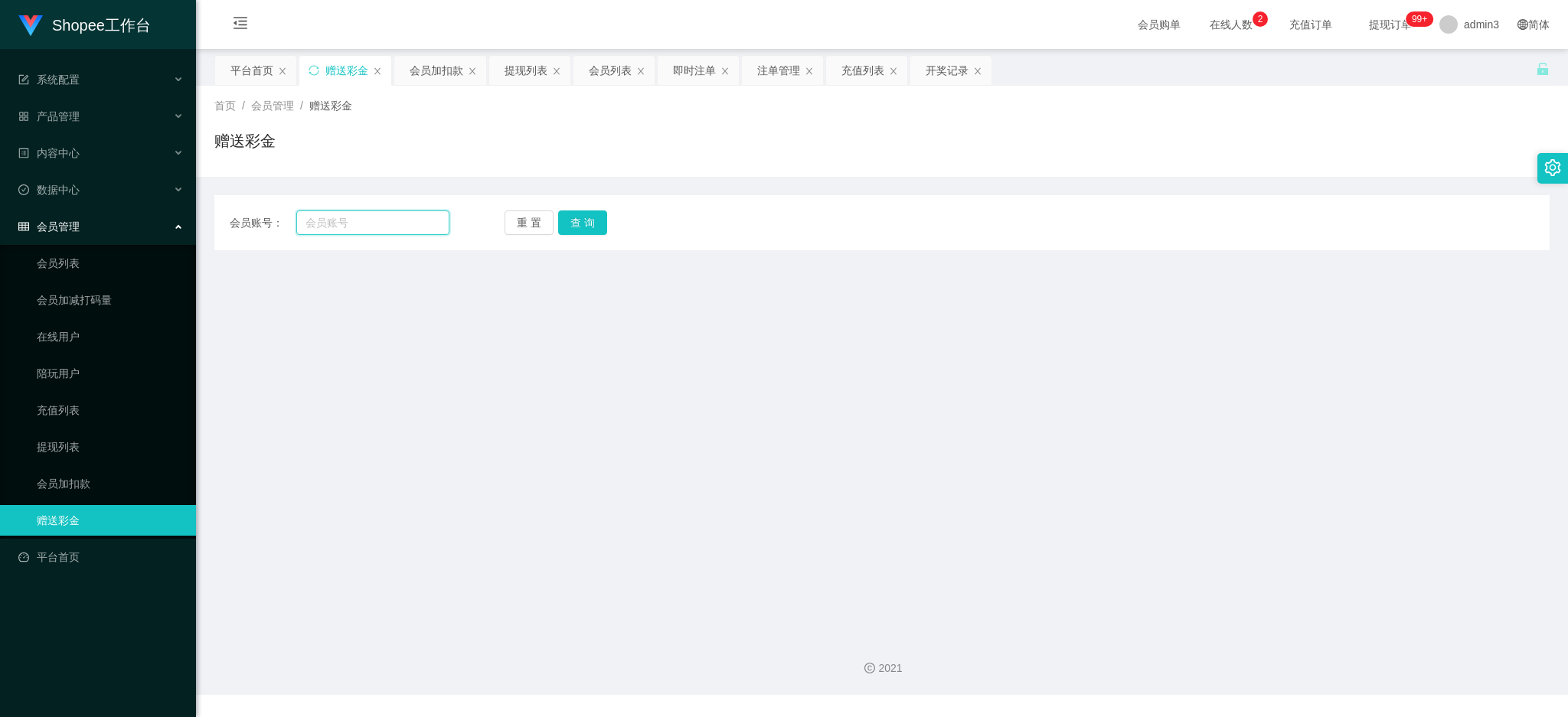
click at [342, 227] on input "text" at bounding box center [373, 222] width 154 height 24
paste input "xiaoye1396"
type input "xiaoye1396"
click at [582, 222] on button "查 询" at bounding box center [582, 222] width 49 height 24
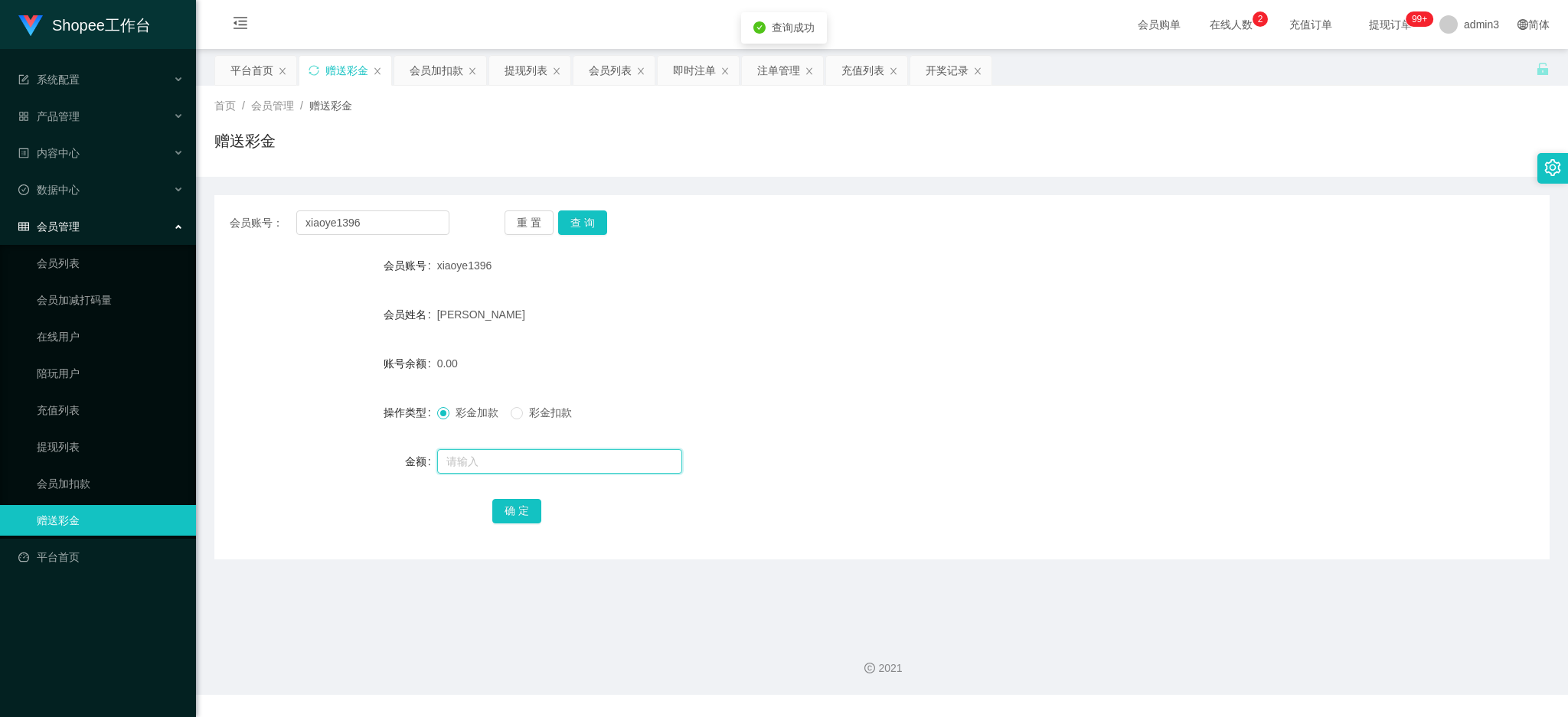
click at [475, 456] on input "text" at bounding box center [560, 461] width 245 height 24
type input "500"
click at [515, 516] on button "确 定" at bounding box center [517, 510] width 49 height 24
click at [587, 626] on div "2021" at bounding box center [882, 659] width 1372 height 71
click at [1451, 73] on span "退出登录" at bounding box center [1462, 68] width 42 height 13
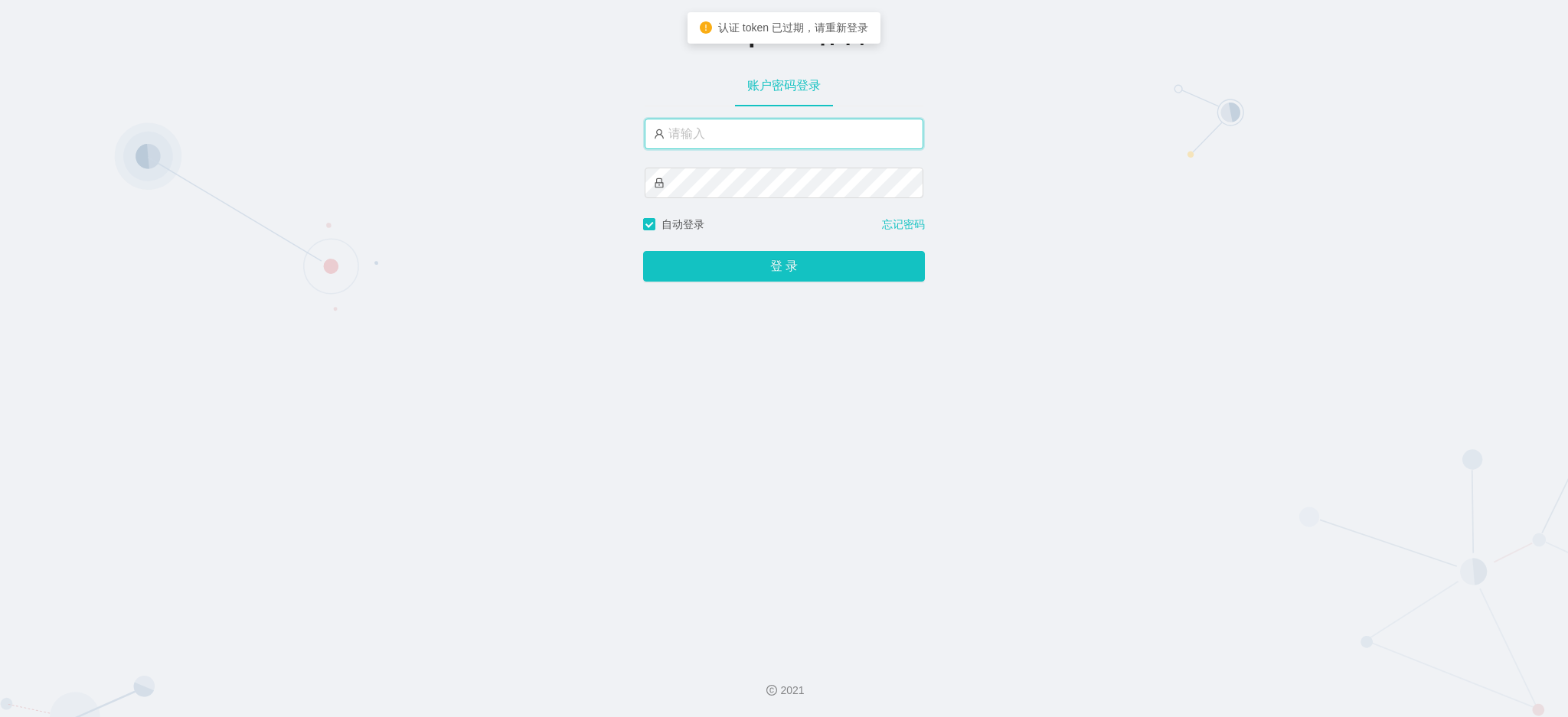
drag, startPoint x: 716, startPoint y: 127, endPoint x: 728, endPoint y: 157, distance: 32.3
click at [716, 127] on input "text" at bounding box center [784, 134] width 279 height 31
type input "admin3"
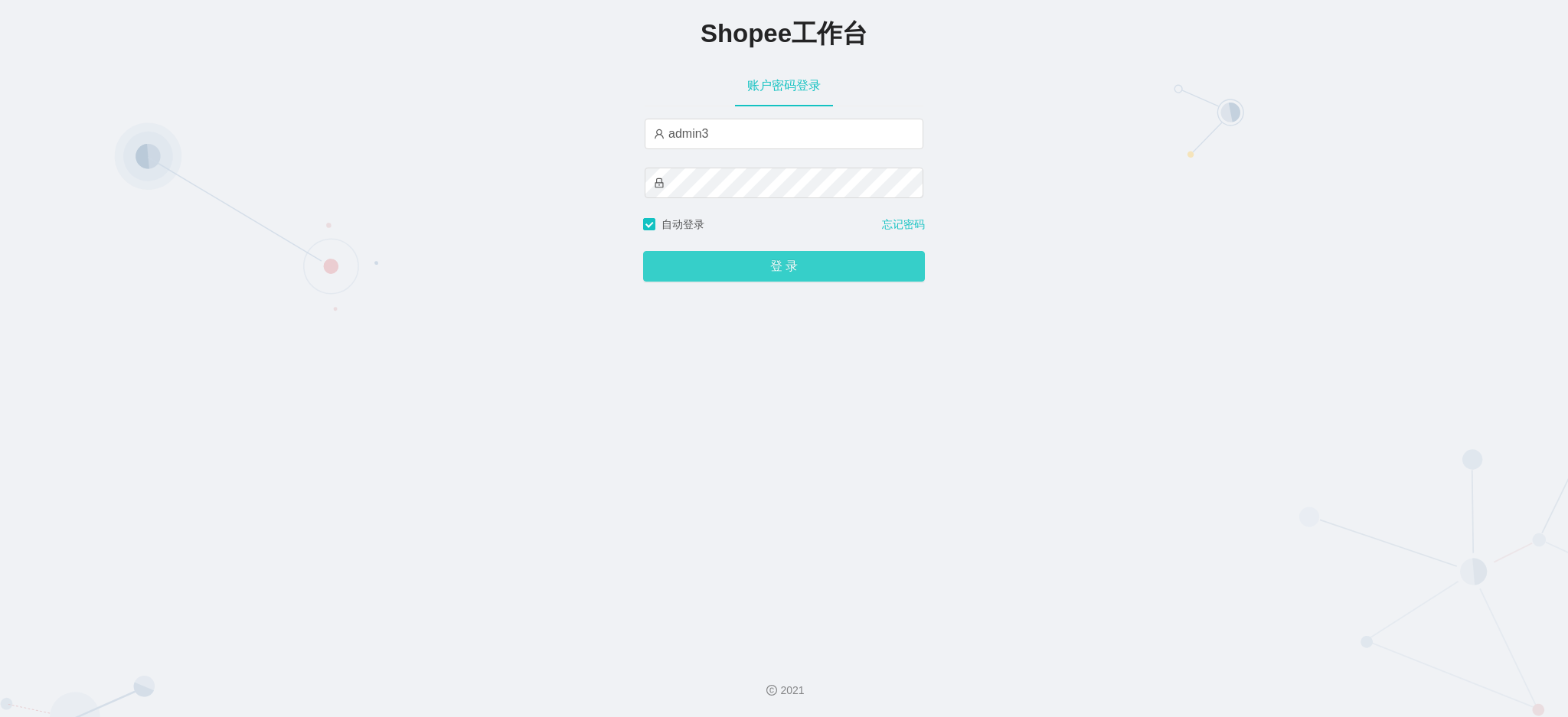
click at [739, 278] on button "登 录" at bounding box center [784, 266] width 282 height 31
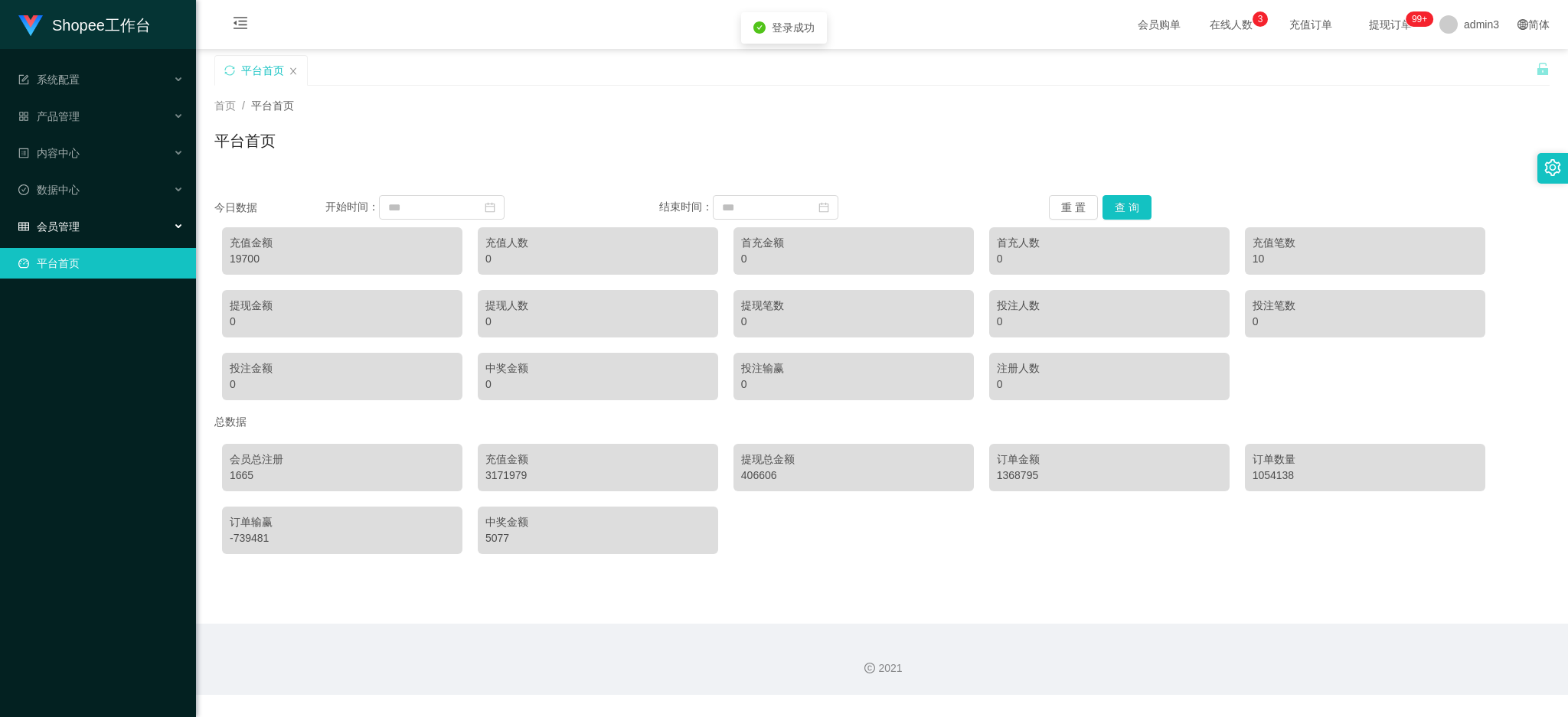
click at [59, 222] on span "会员管理" at bounding box center [48, 226] width 61 height 13
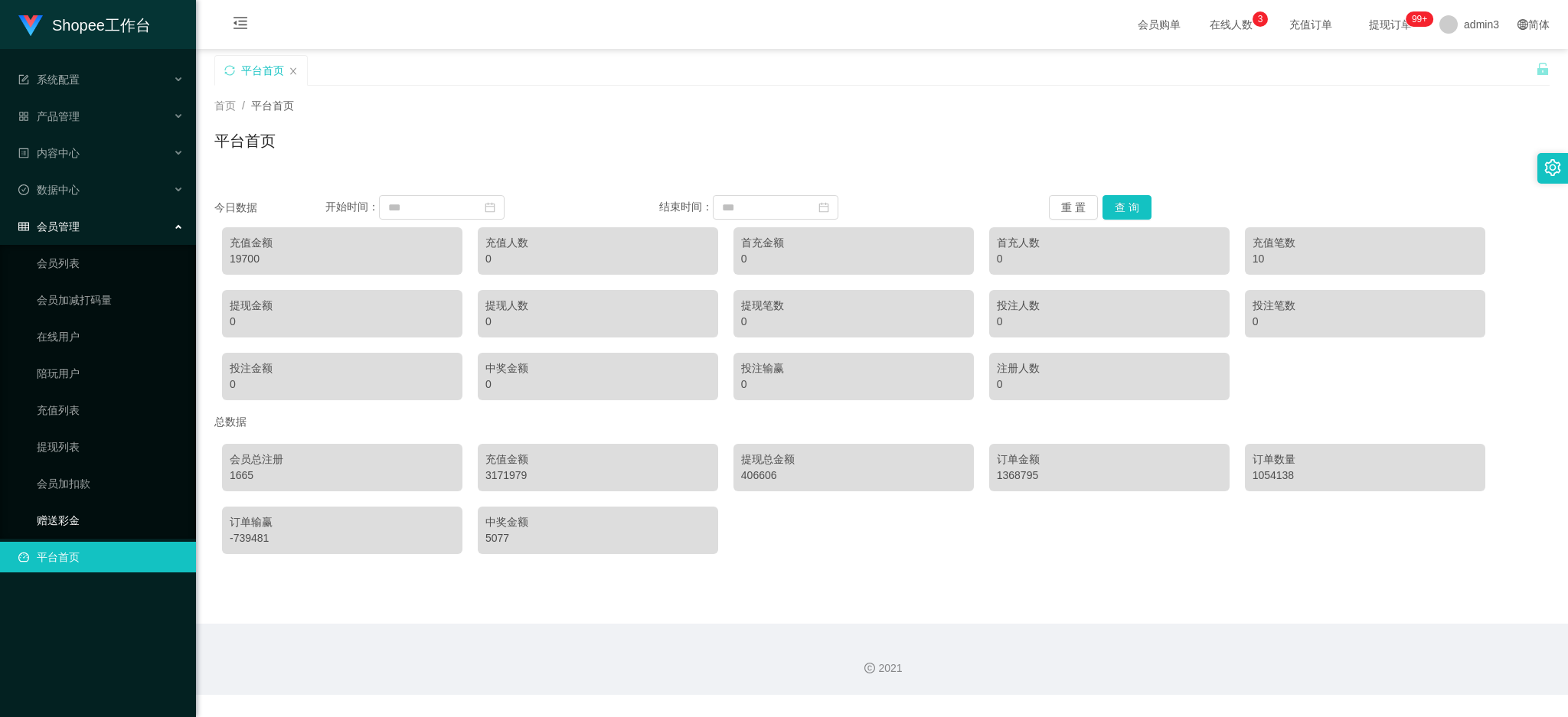
click at [61, 512] on link "赠送彩金" at bounding box center [110, 520] width 147 height 31
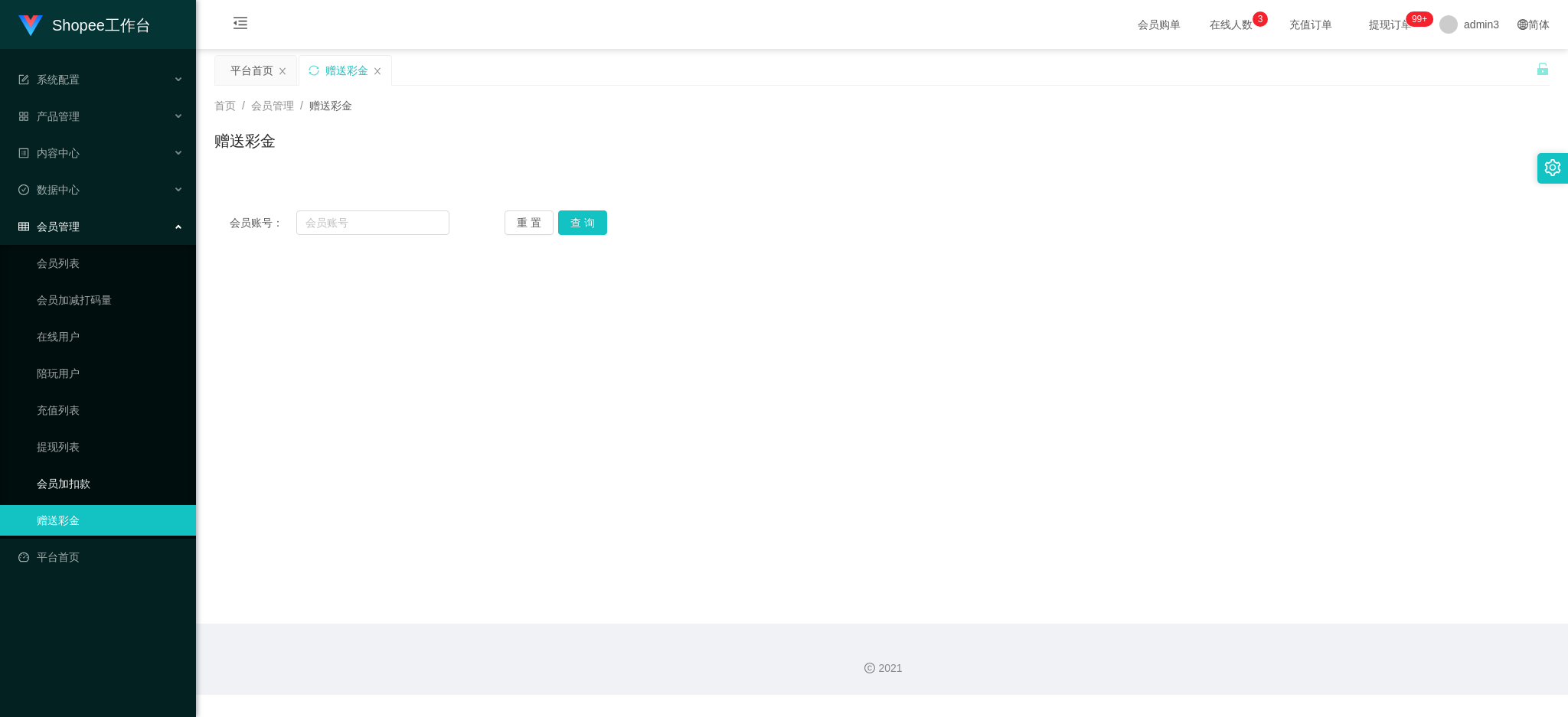
click at [69, 484] on link "会员加扣款" at bounding box center [110, 483] width 147 height 31
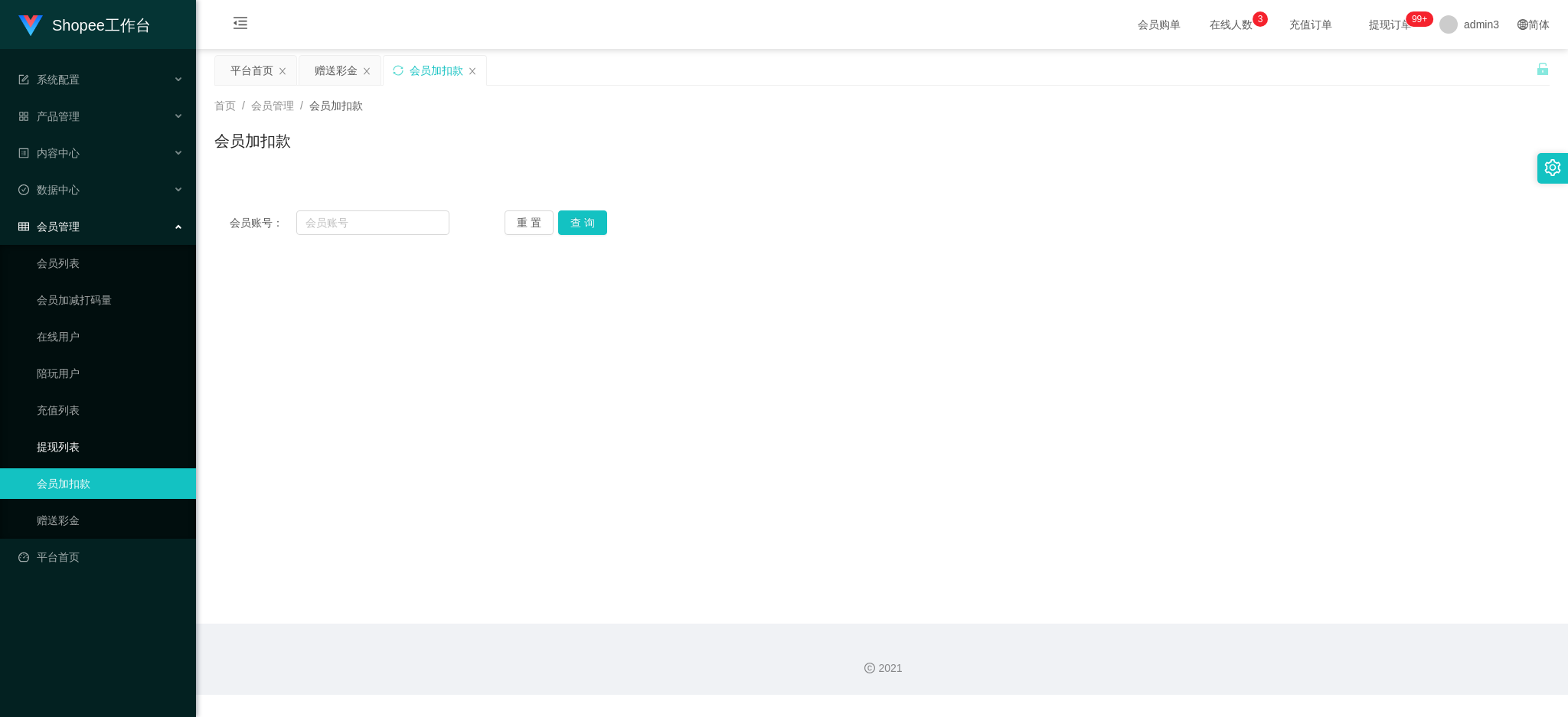
click at [70, 449] on link "提现列表" at bounding box center [110, 447] width 147 height 31
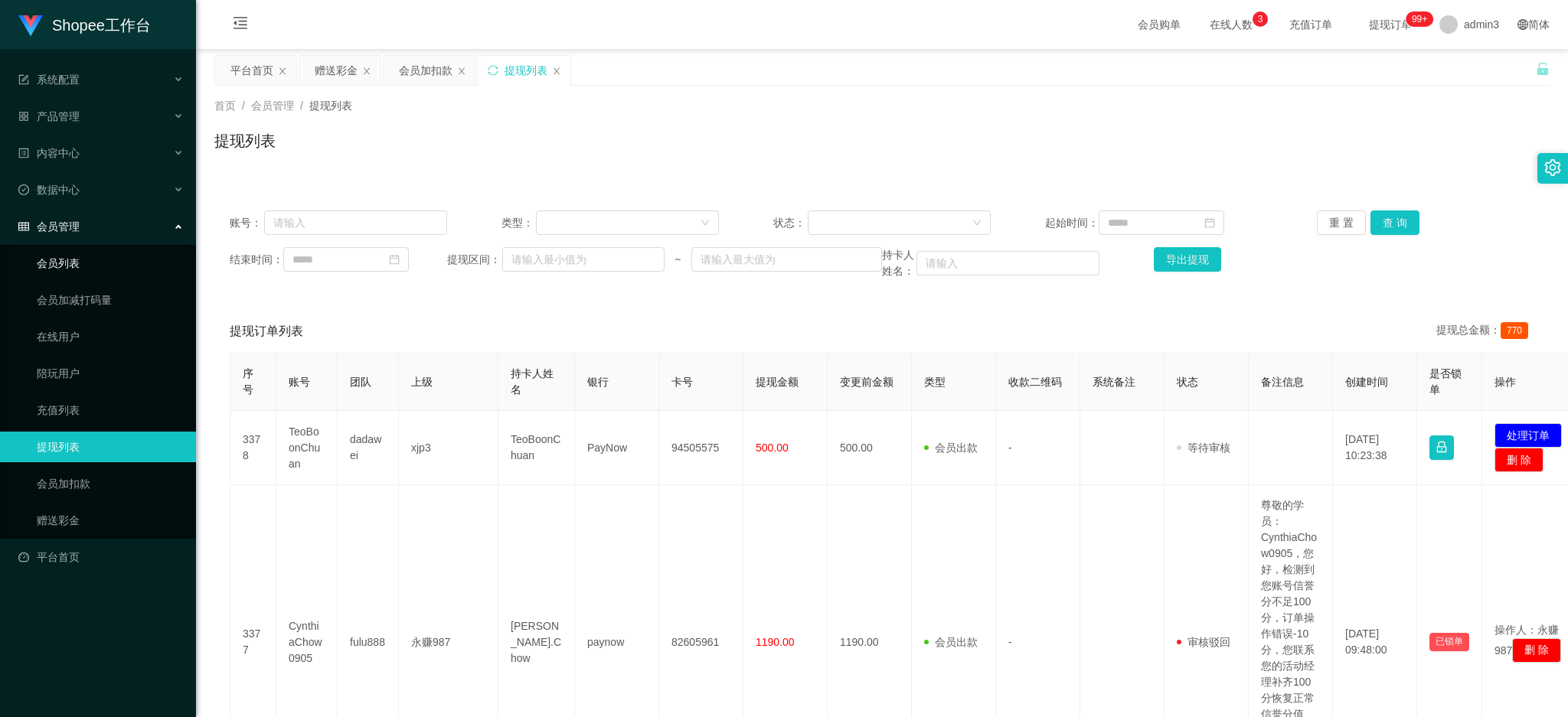
click at [70, 261] on link "会员列表" at bounding box center [110, 263] width 147 height 31
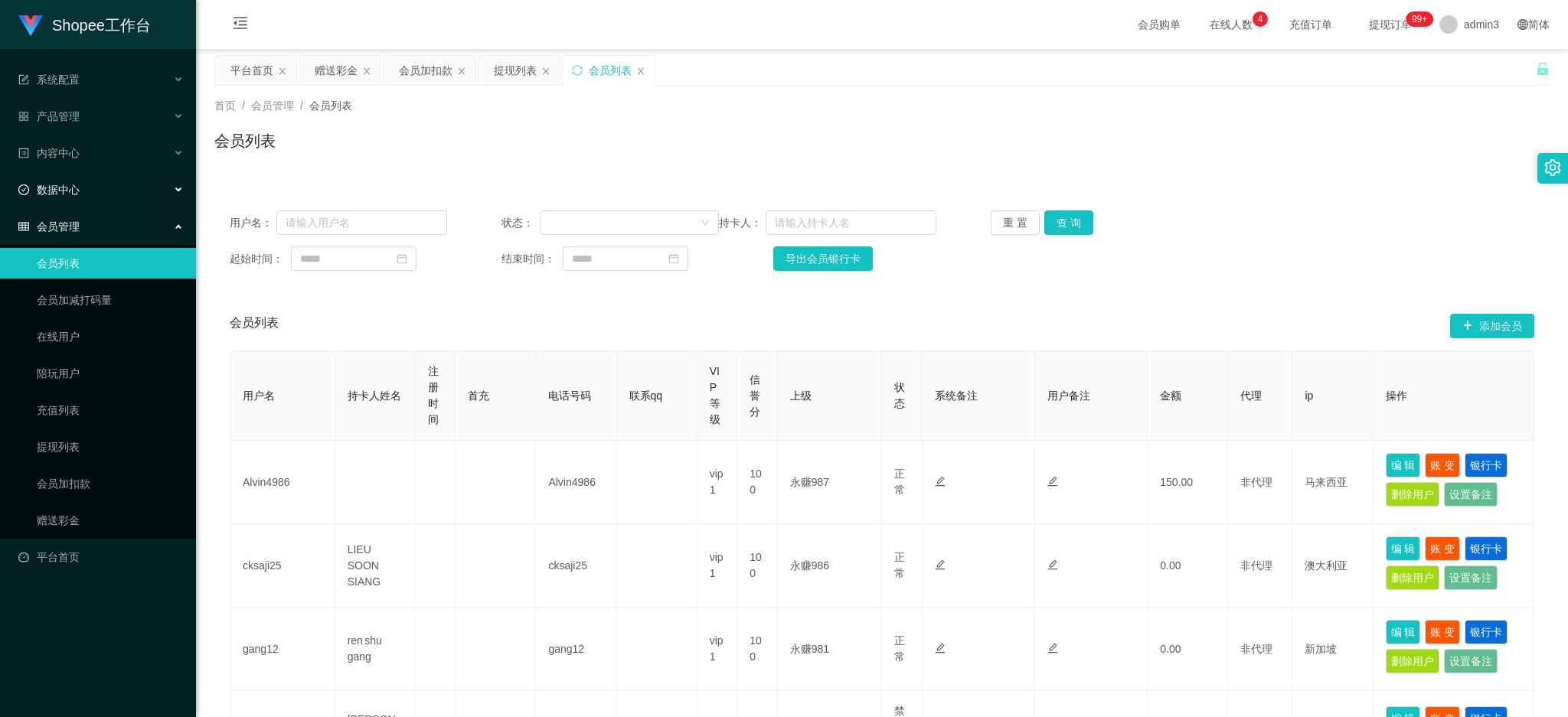
click at [66, 183] on span "数据中心" at bounding box center [48, 189] width 61 height 13
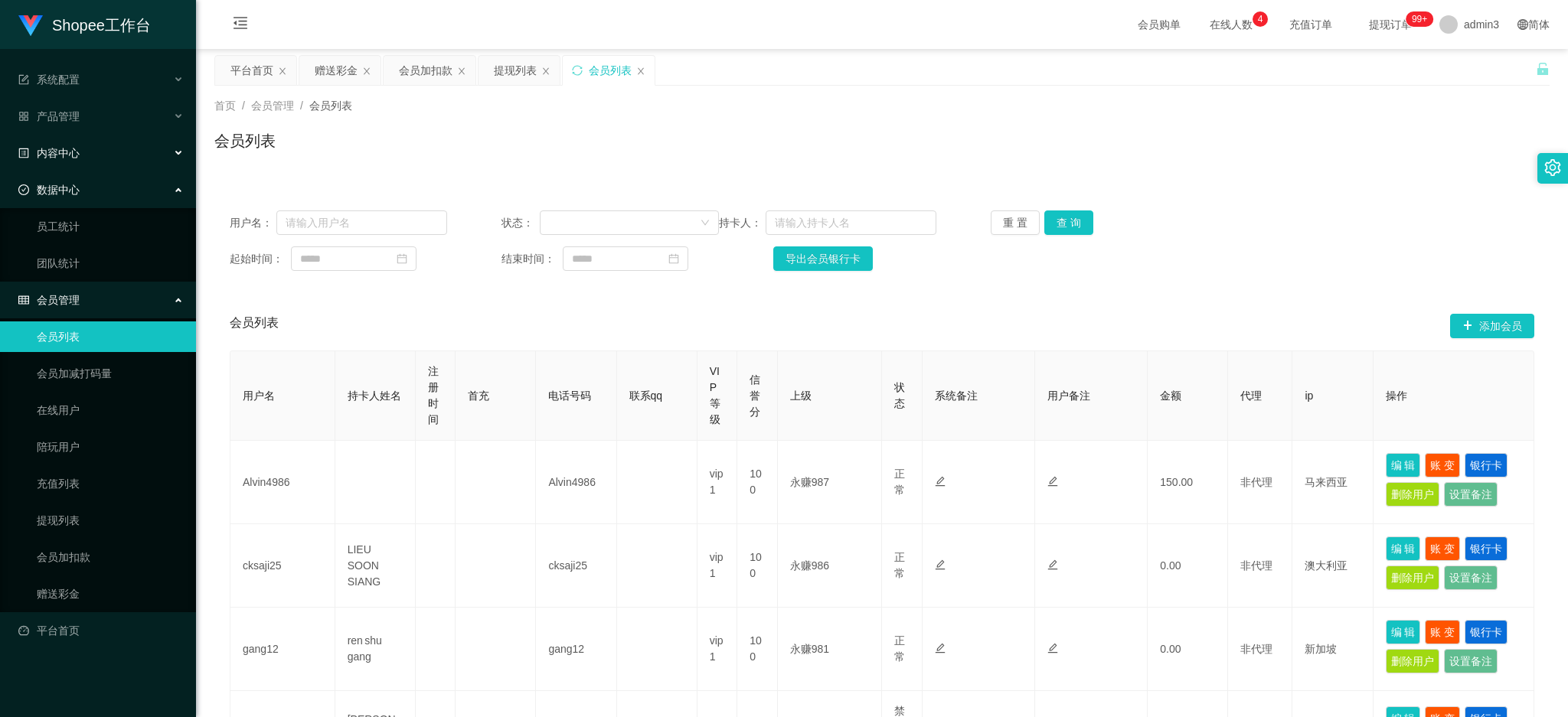
drag, startPoint x: 69, startPoint y: 160, endPoint x: 52, endPoint y: 225, distance: 67.2
click at [69, 160] on div "内容中心" at bounding box center [98, 153] width 196 height 31
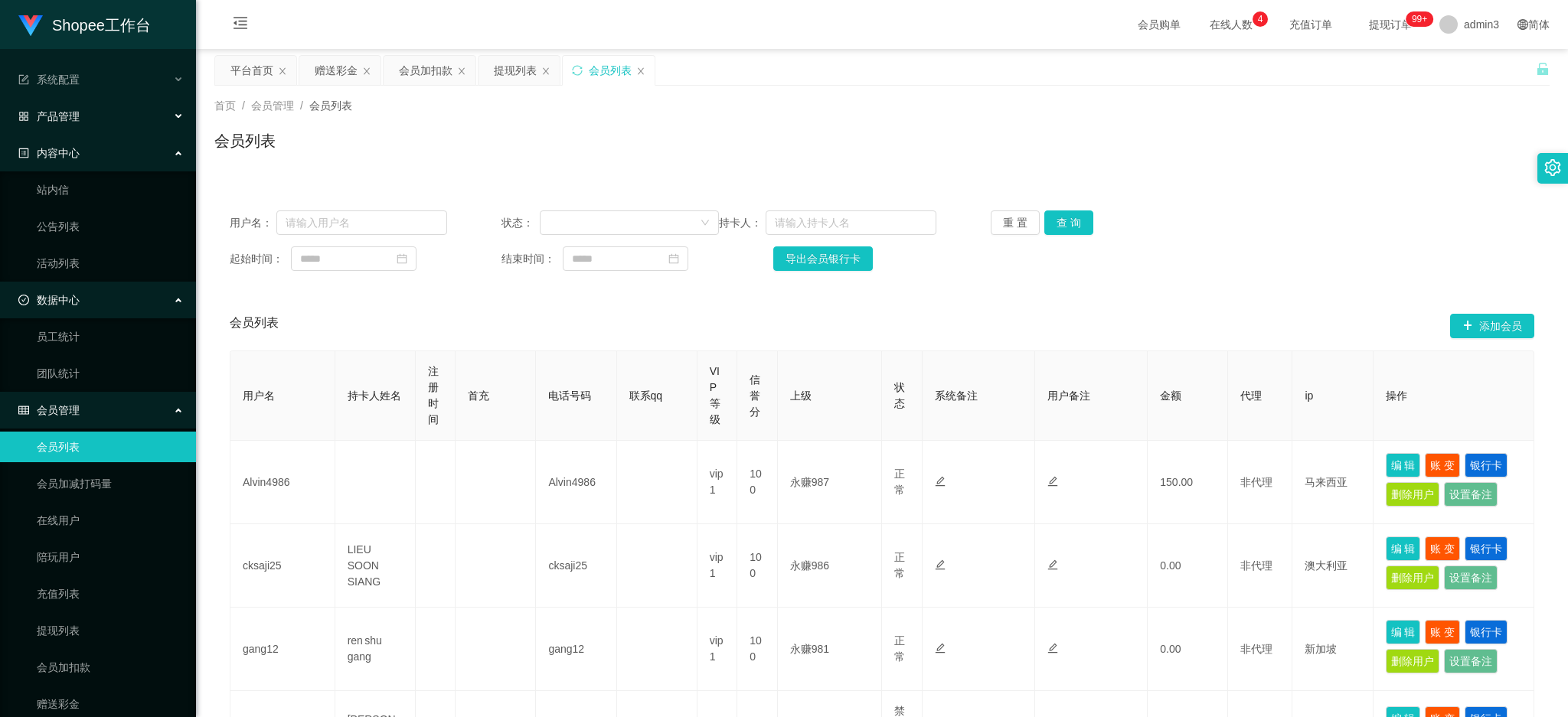
click at [71, 122] on span "产品管理" at bounding box center [48, 116] width 61 height 13
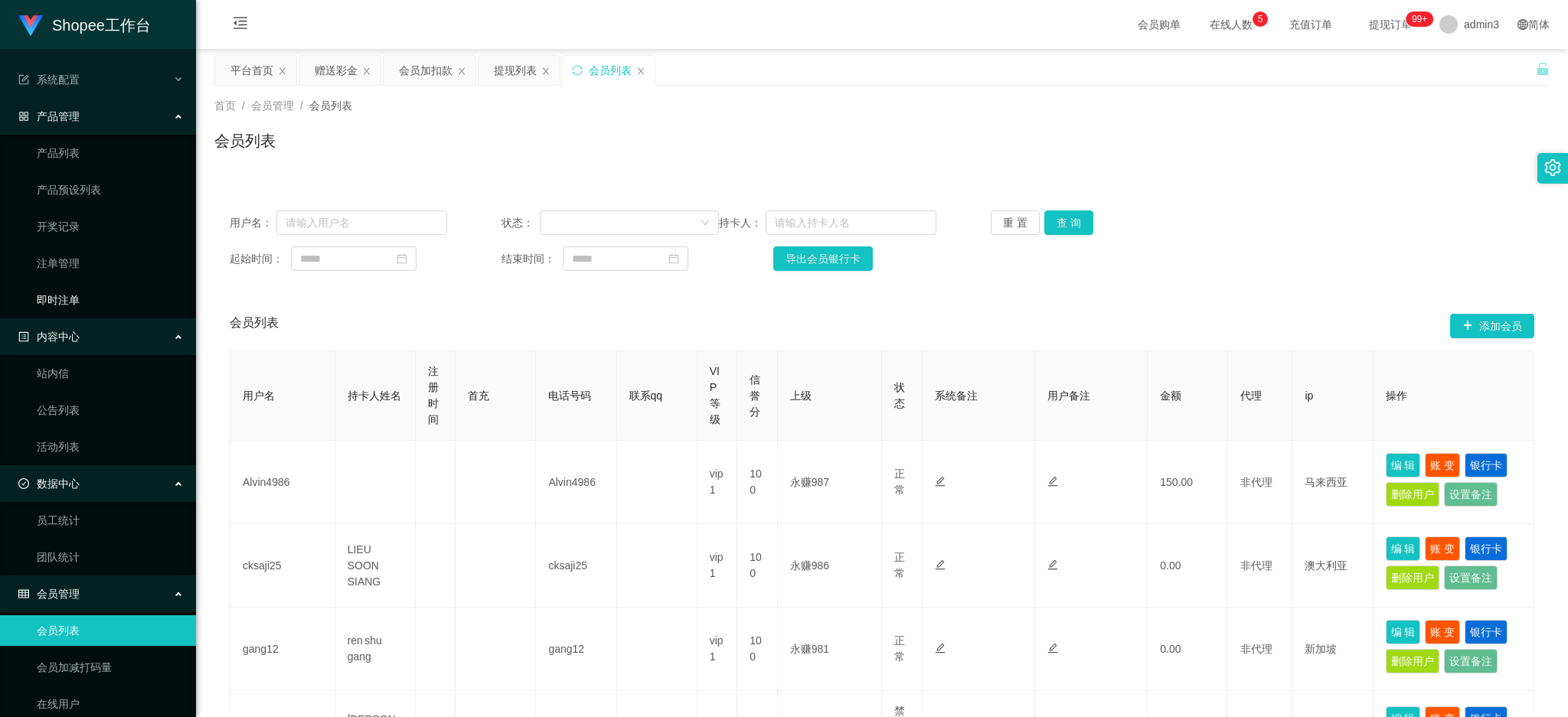
click at [58, 299] on link "即时注单" at bounding box center [110, 300] width 147 height 31
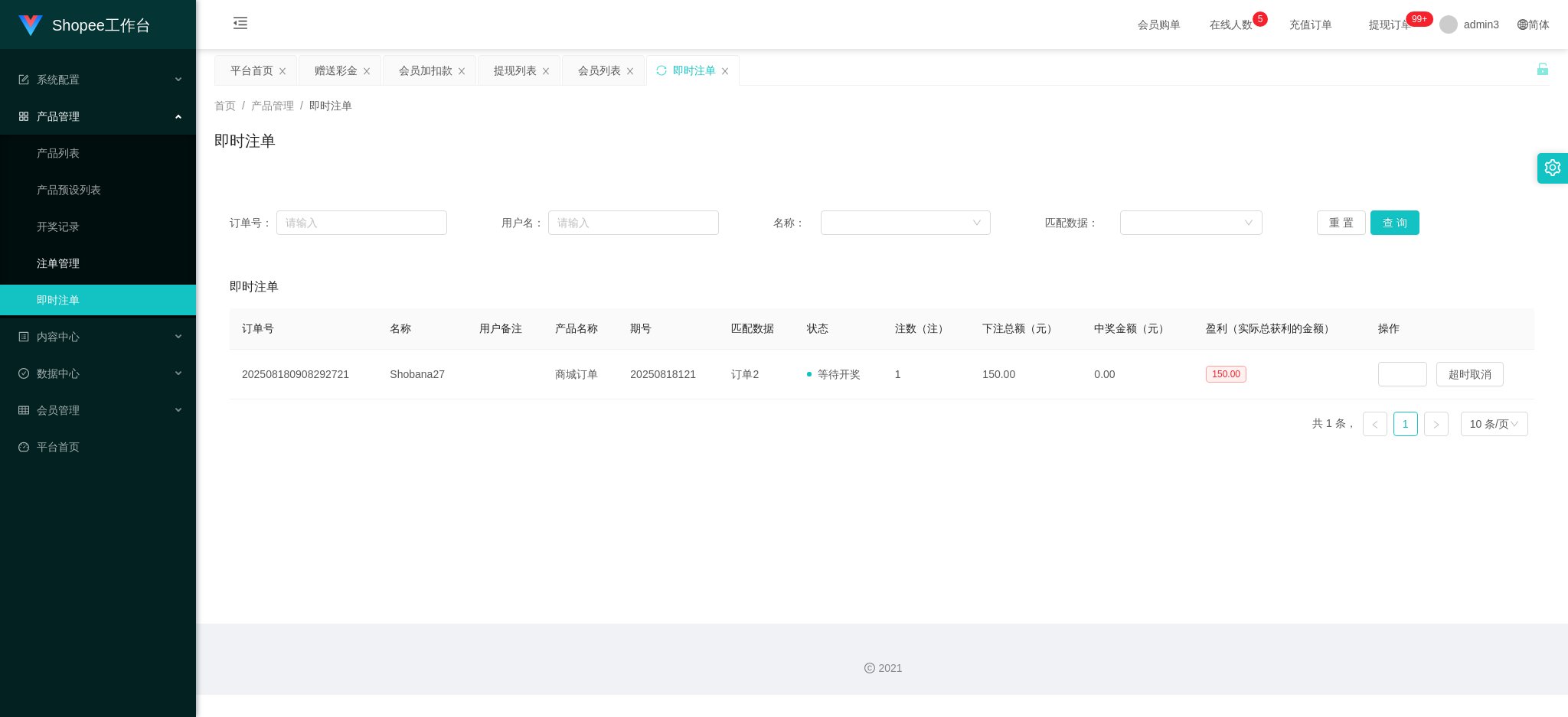
click at [67, 264] on link "注单管理" at bounding box center [110, 263] width 147 height 31
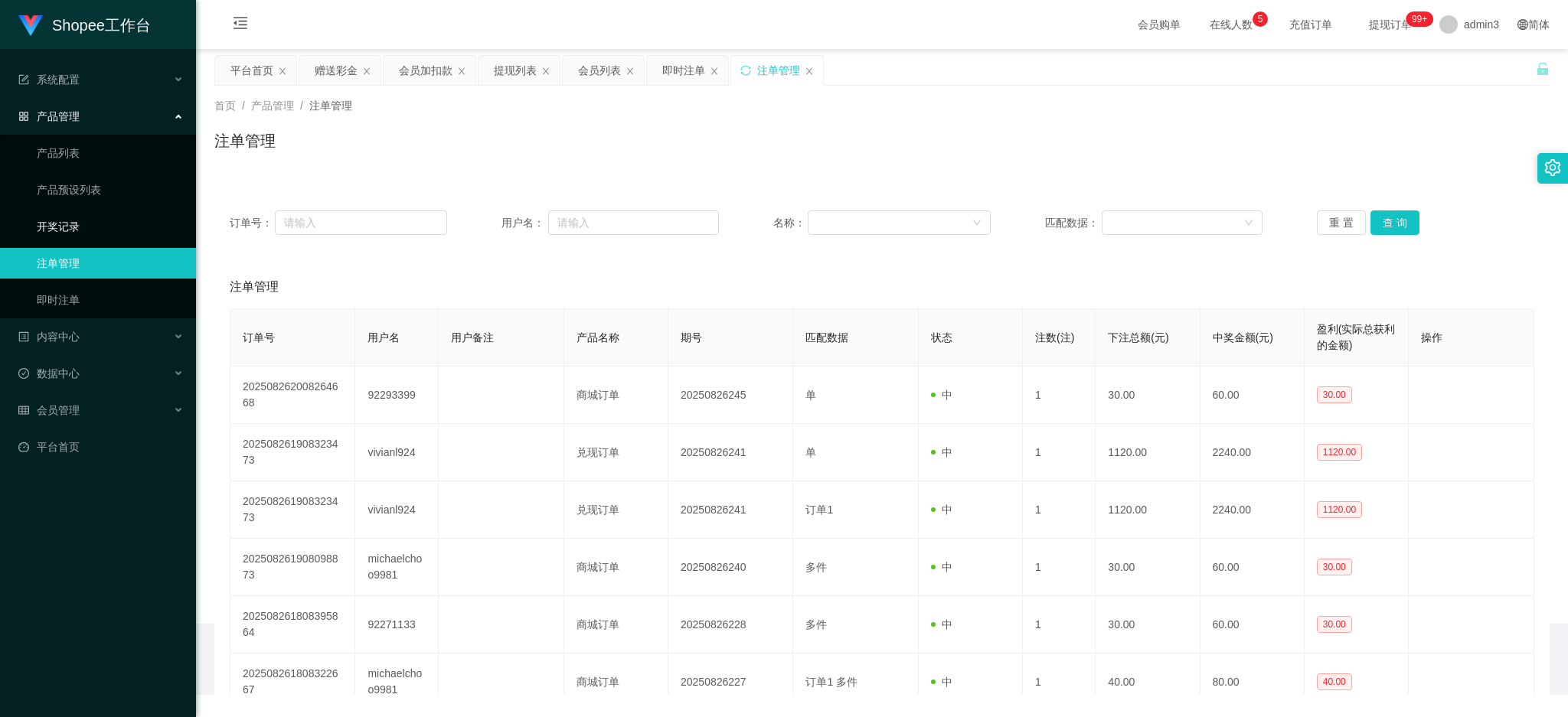
click at [67, 226] on link "开奖记录" at bounding box center [110, 227] width 147 height 31
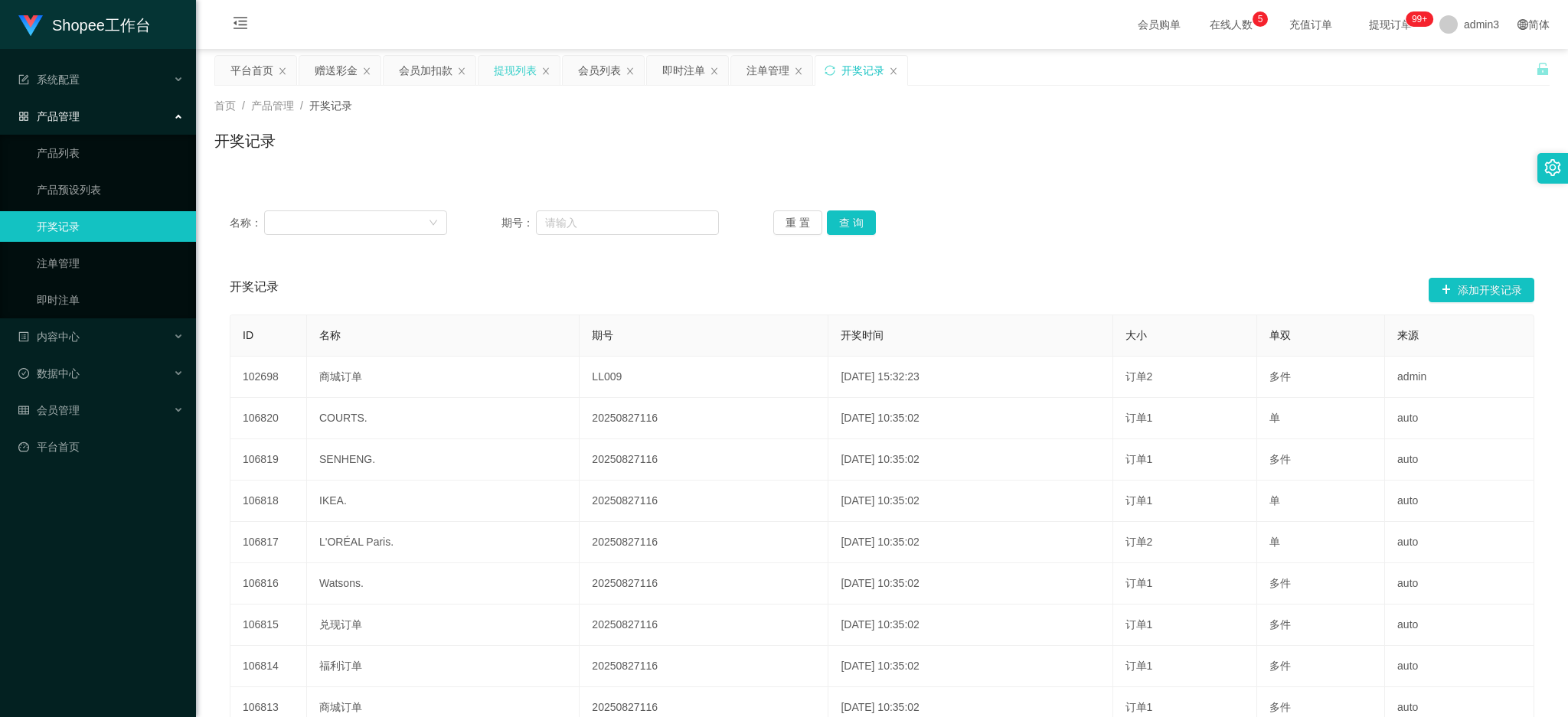
click at [520, 61] on div "提现列表" at bounding box center [516, 70] width 42 height 29
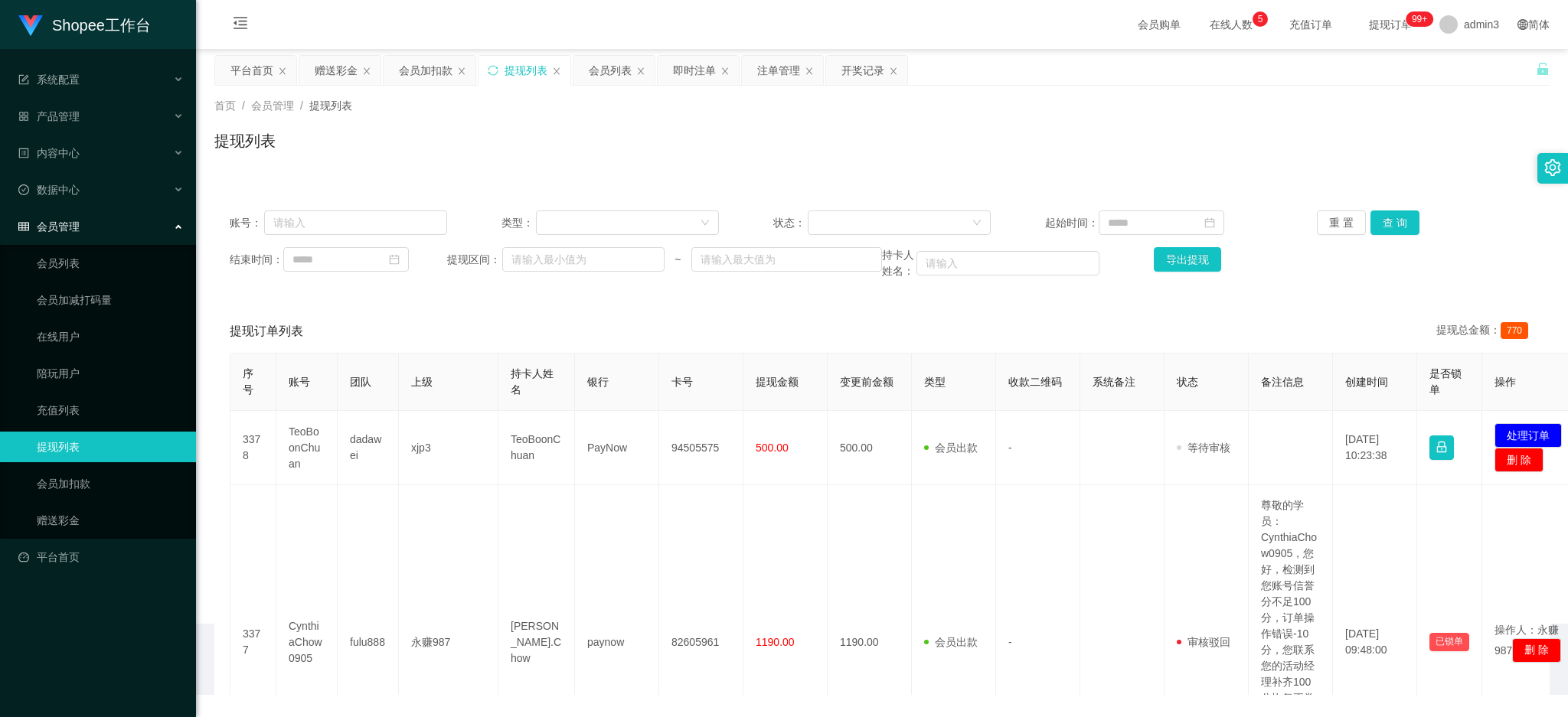
drag, startPoint x: 604, startPoint y: 78, endPoint x: 551, endPoint y: 153, distance: 91.8
click at [604, 78] on div "会员列表" at bounding box center [610, 70] width 42 height 29
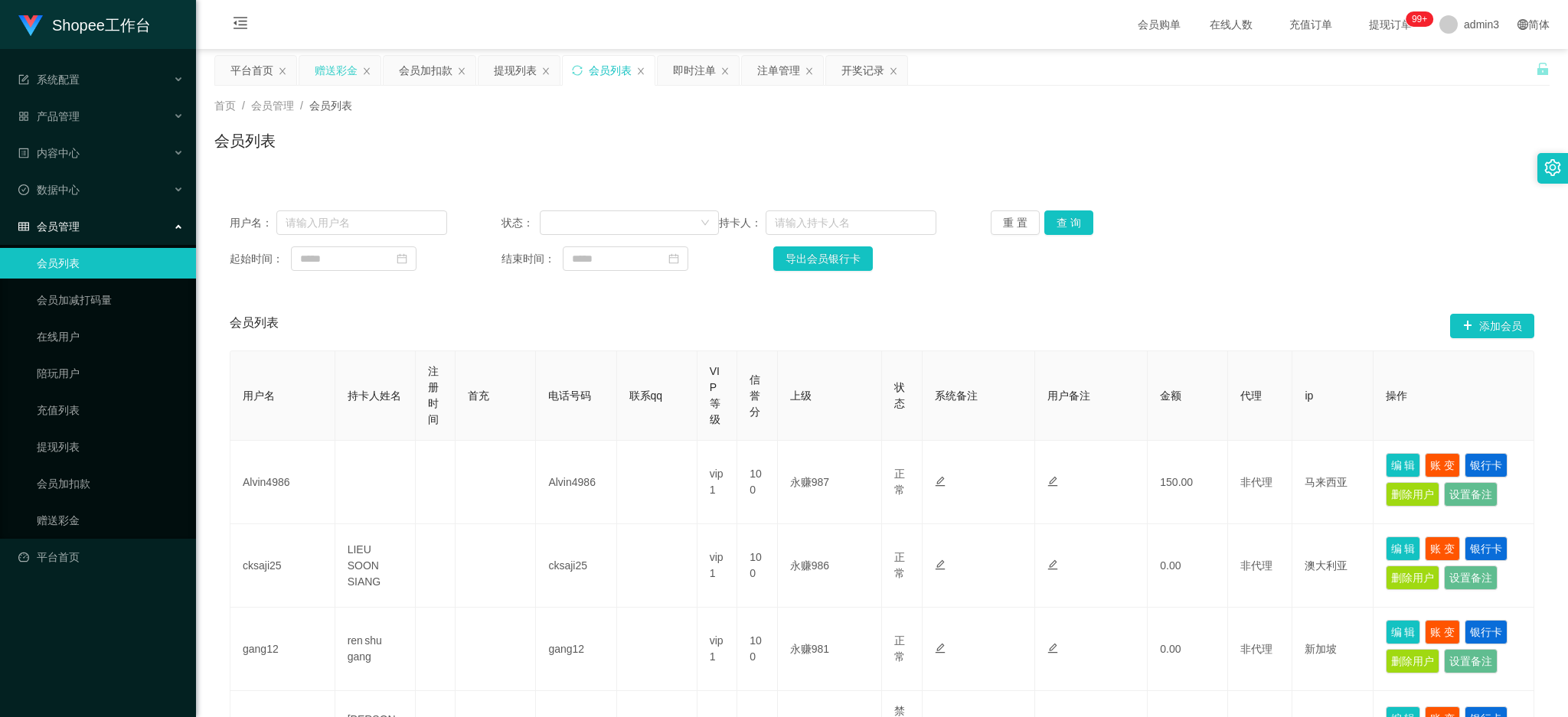
click at [329, 69] on div "赠送彩金" at bounding box center [336, 70] width 42 height 29
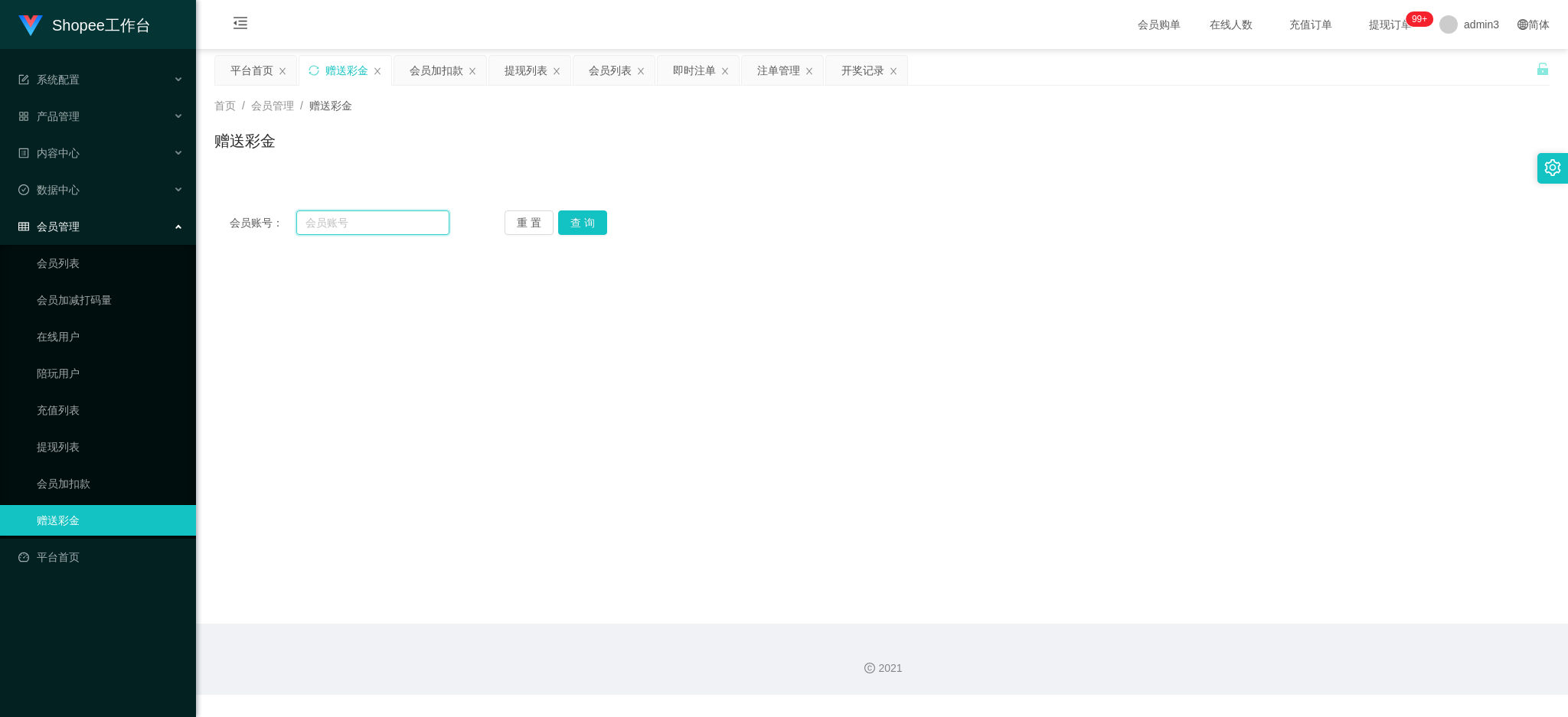
click at [299, 224] on input "text" at bounding box center [373, 222] width 154 height 24
paste input "Smiles1109"
type input "Smiles1109"
click at [575, 230] on button "查 询" at bounding box center [582, 222] width 49 height 24
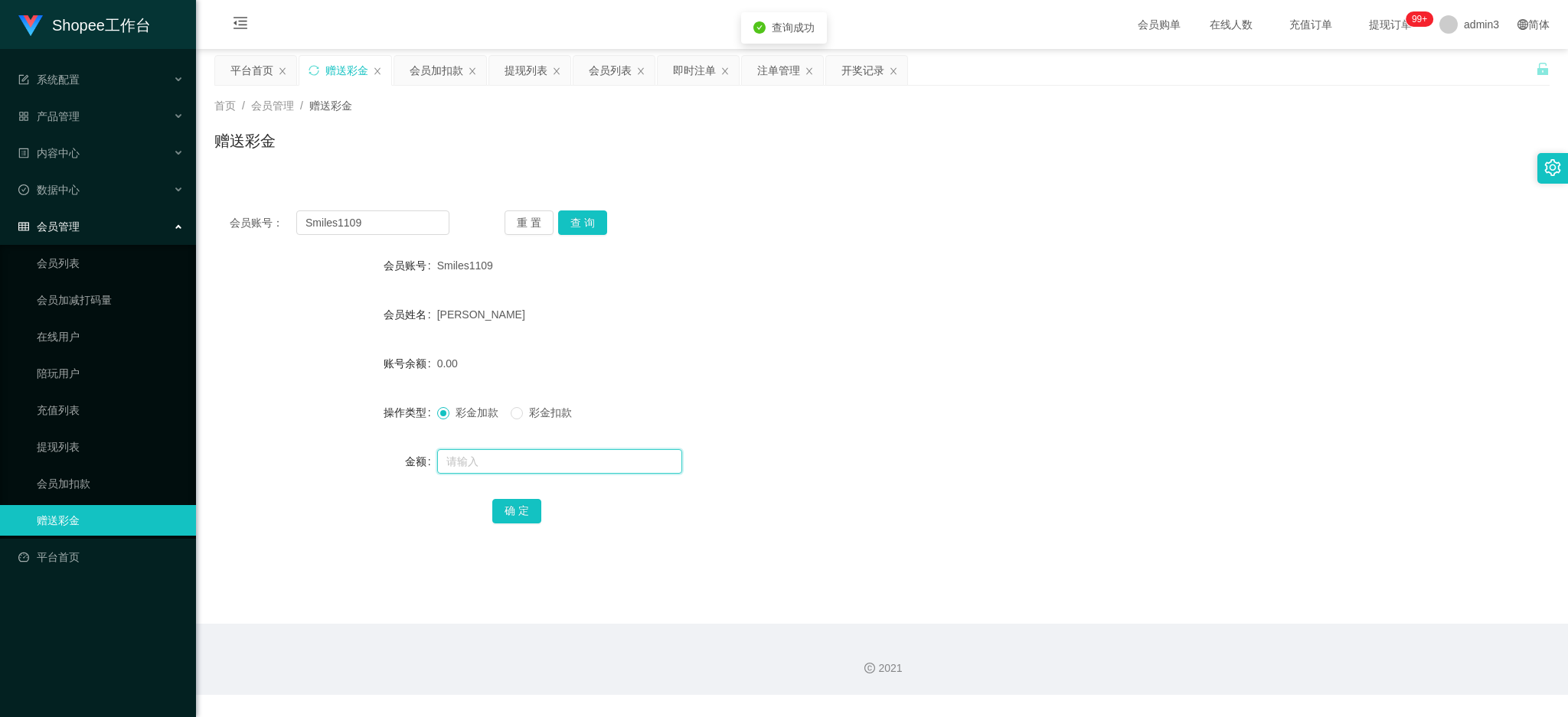
click at [472, 470] on input "text" at bounding box center [560, 461] width 245 height 24
type input "500"
click at [525, 525] on div "确 定" at bounding box center [882, 510] width 779 height 31
click at [523, 519] on button "确 定" at bounding box center [517, 510] width 49 height 24
click at [402, 220] on input "Smiles1109" at bounding box center [373, 222] width 154 height 24
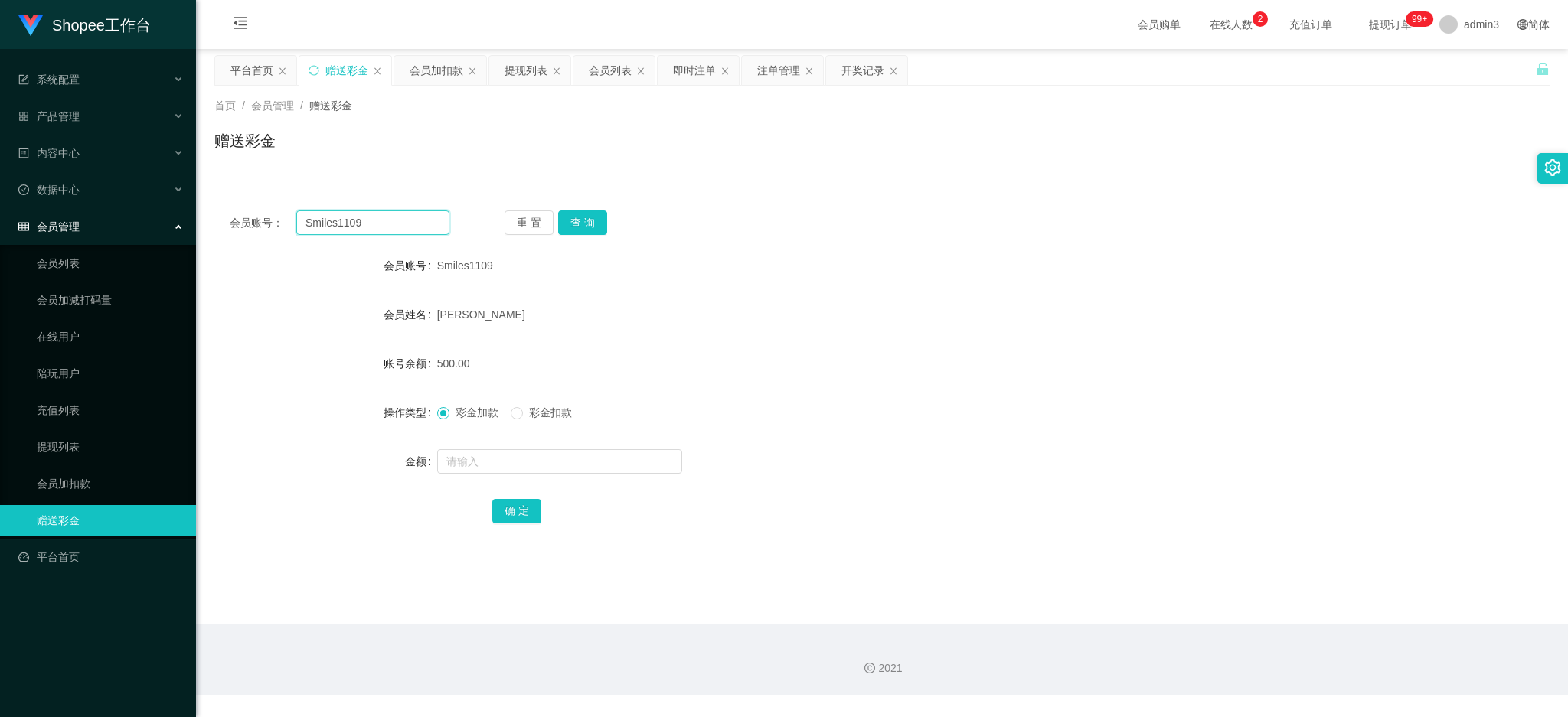
click at [402, 220] on input "Smiles1109" at bounding box center [373, 222] width 154 height 24
paste input "newyong1995"
type input "newyong1995"
click at [579, 226] on button "查 询" at bounding box center [582, 222] width 49 height 24
click at [520, 457] on input "text" at bounding box center [560, 461] width 245 height 24
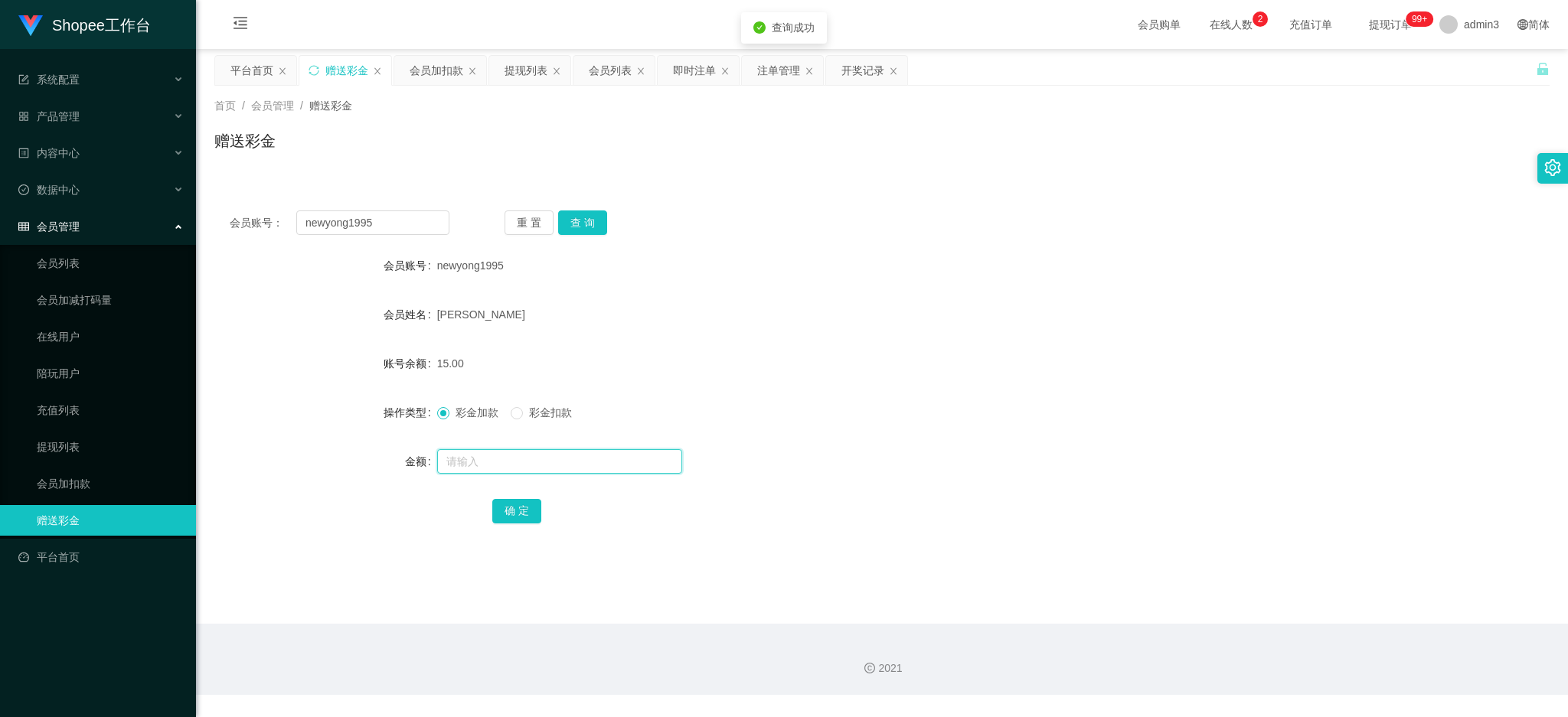
paste input "1000"
type input "1000"
click at [510, 513] on button "确 定" at bounding box center [517, 510] width 49 height 24
click at [353, 218] on input "newyong1995" at bounding box center [373, 222] width 154 height 24
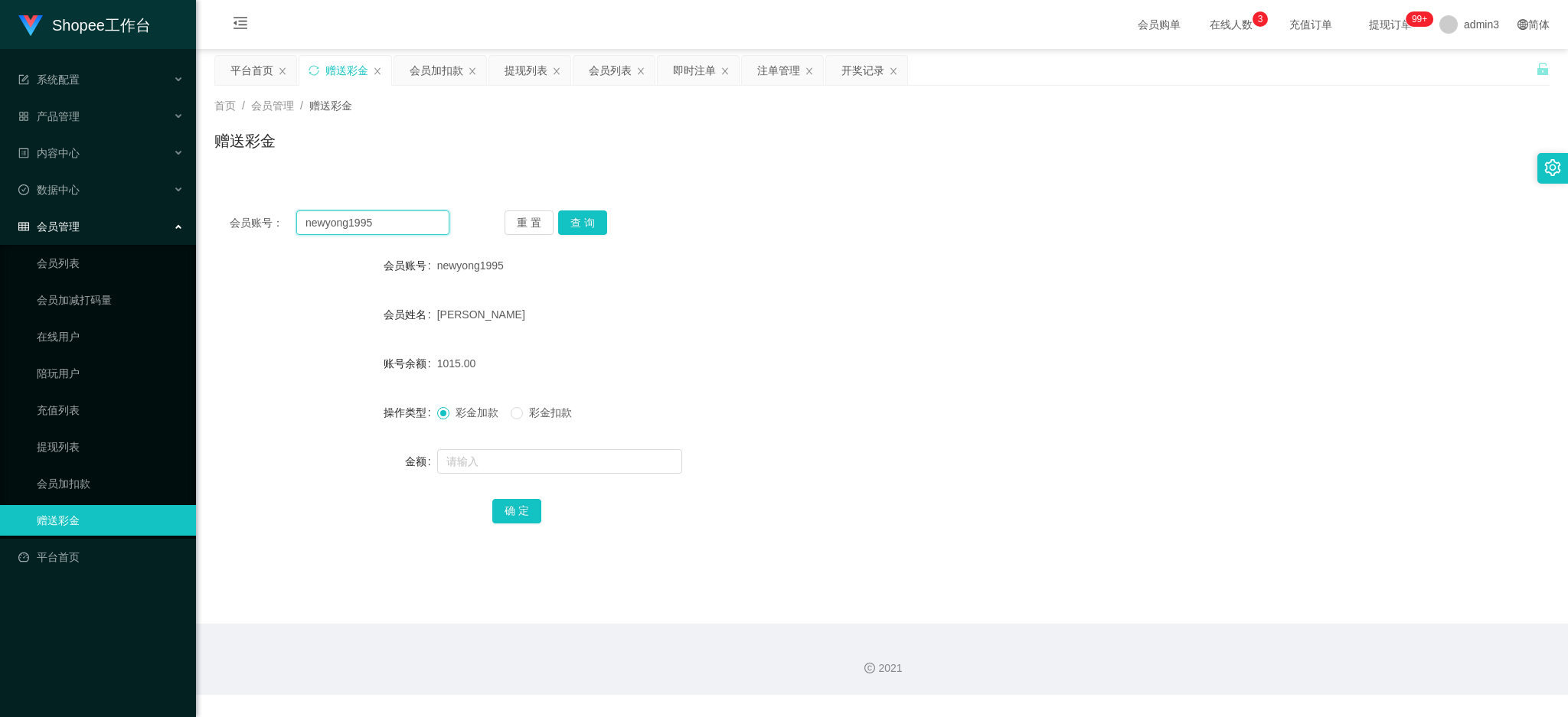
paste input "Lynee"
type input "Lynee"
click at [581, 224] on button "查 询" at bounding box center [582, 222] width 49 height 24
click at [455, 465] on input "text" at bounding box center [560, 461] width 245 height 24
paste input "2940"
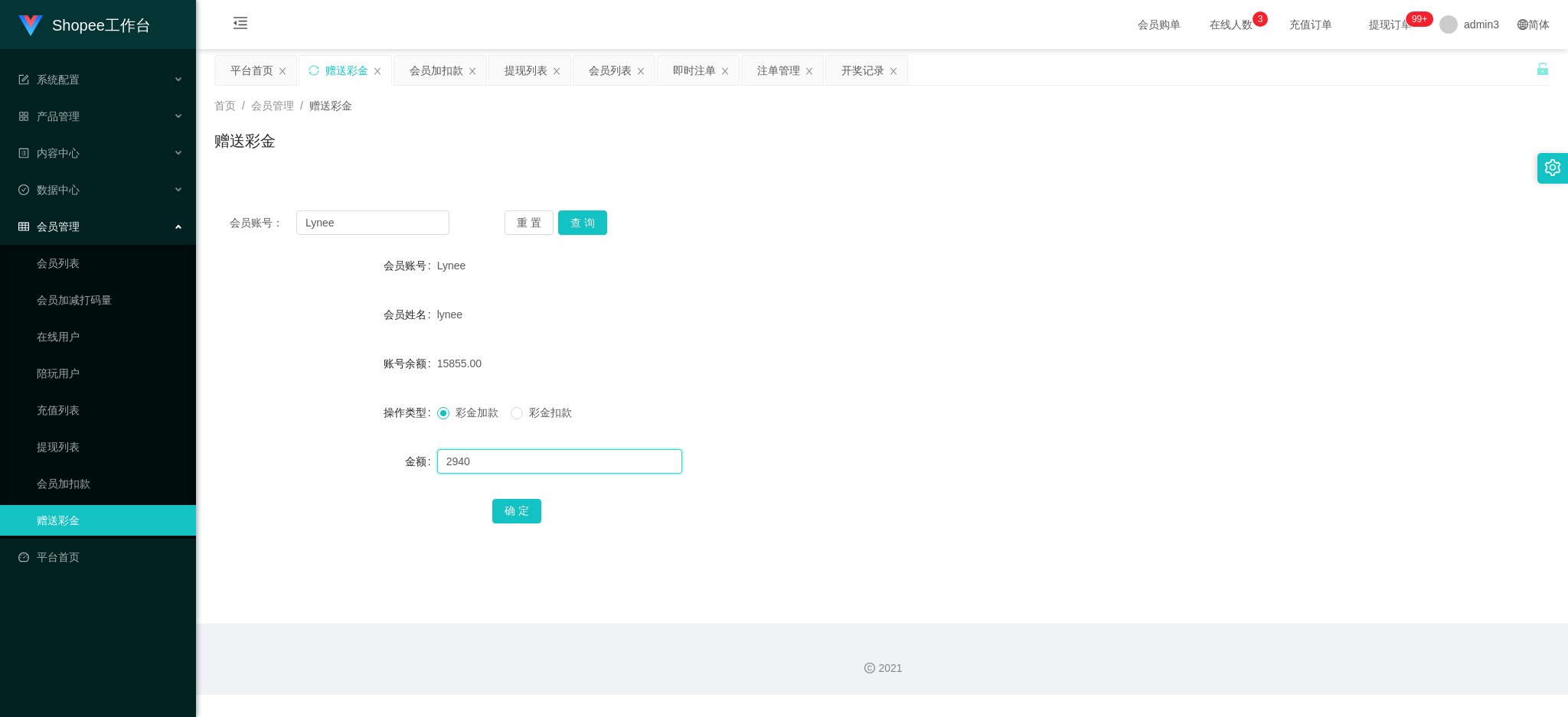
type input "2940"
click at [528, 416] on span "彩金扣款" at bounding box center [550, 412] width 55 height 13
click at [522, 510] on button "确 定" at bounding box center [517, 510] width 49 height 24
click at [341, 227] on input "Lynee" at bounding box center [373, 222] width 154 height 24
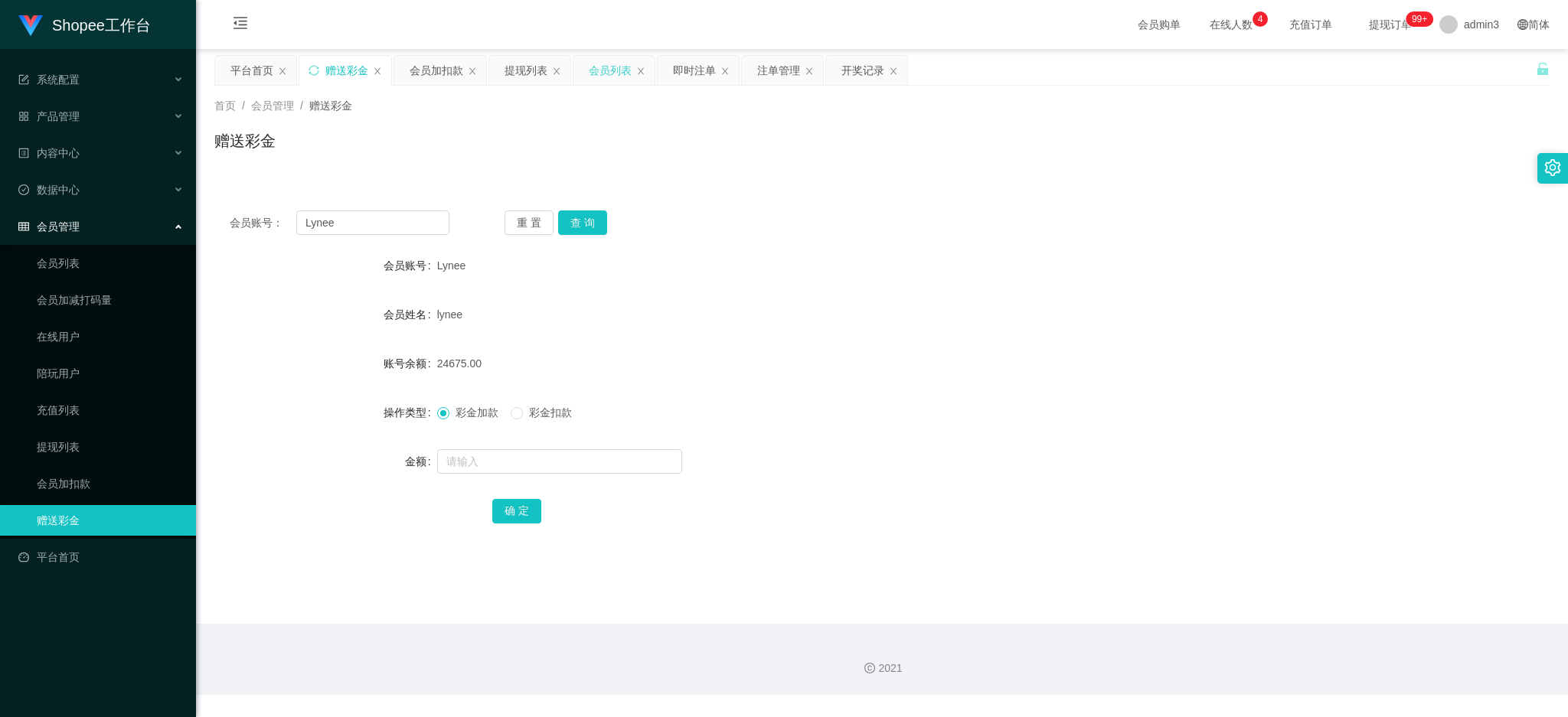
click at [595, 69] on div "会员列表" at bounding box center [610, 70] width 42 height 29
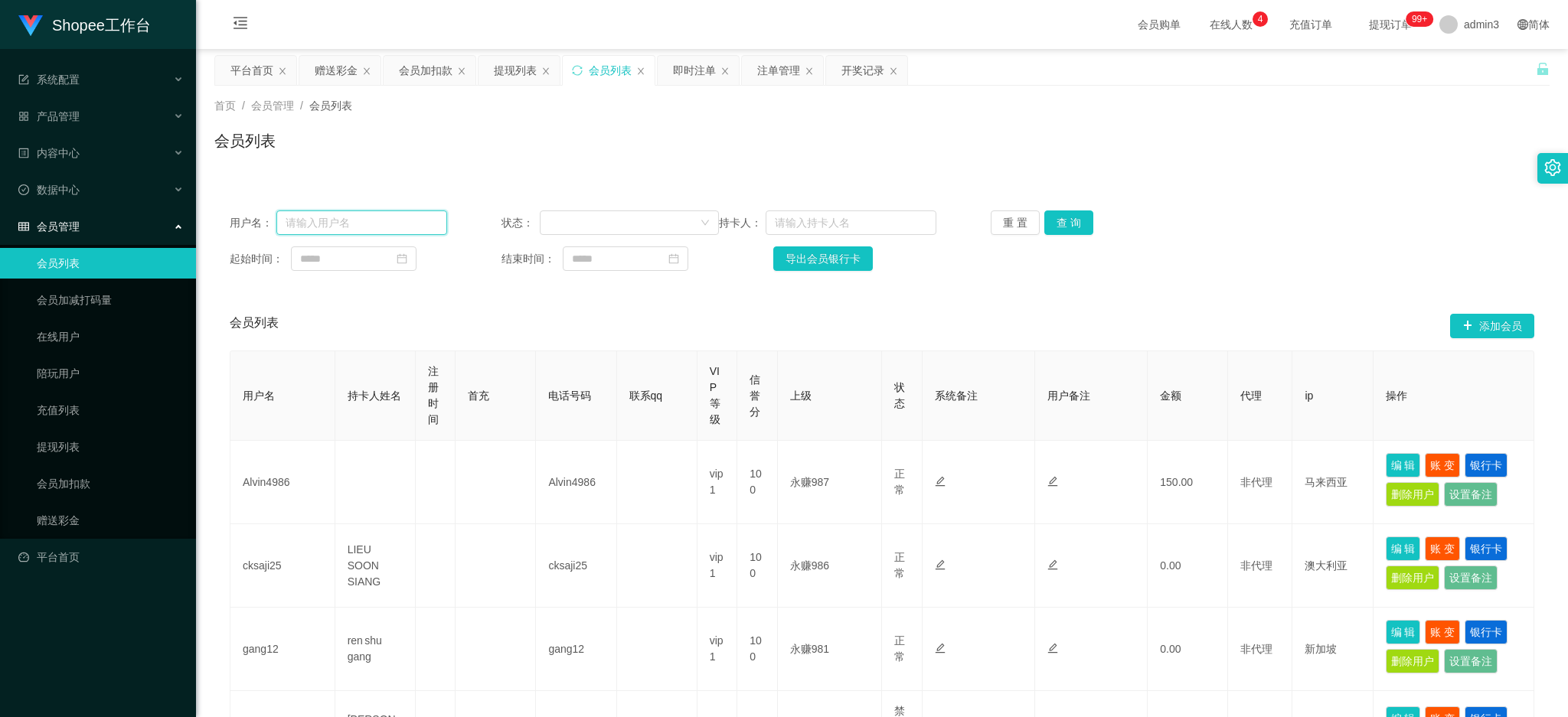
click at [388, 228] on input "text" at bounding box center [361, 222] width 171 height 24
paste input "Lynee"
type input "Lynee"
click at [1050, 229] on button "查 询" at bounding box center [1069, 222] width 49 height 24
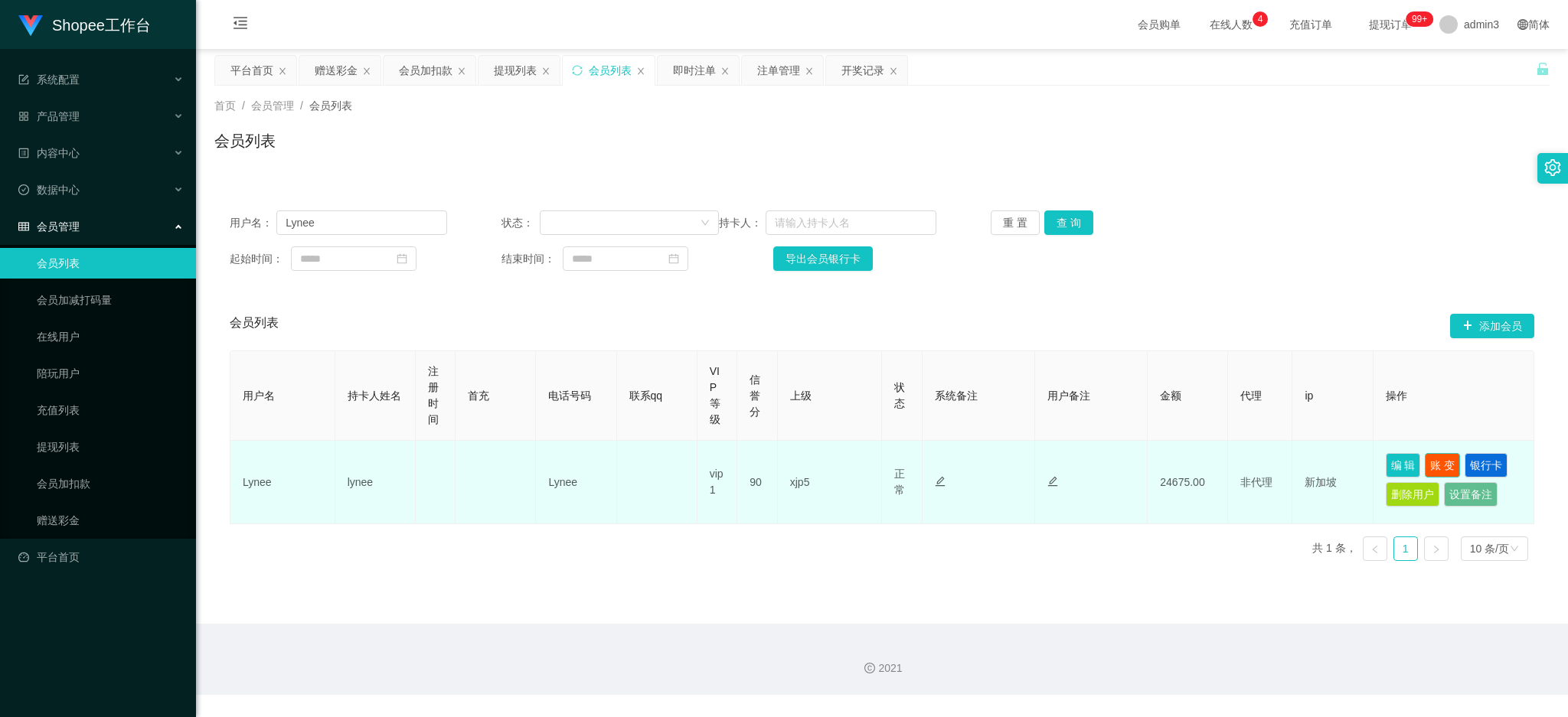
click at [1439, 474] on button "账 变" at bounding box center [1442, 465] width 35 height 24
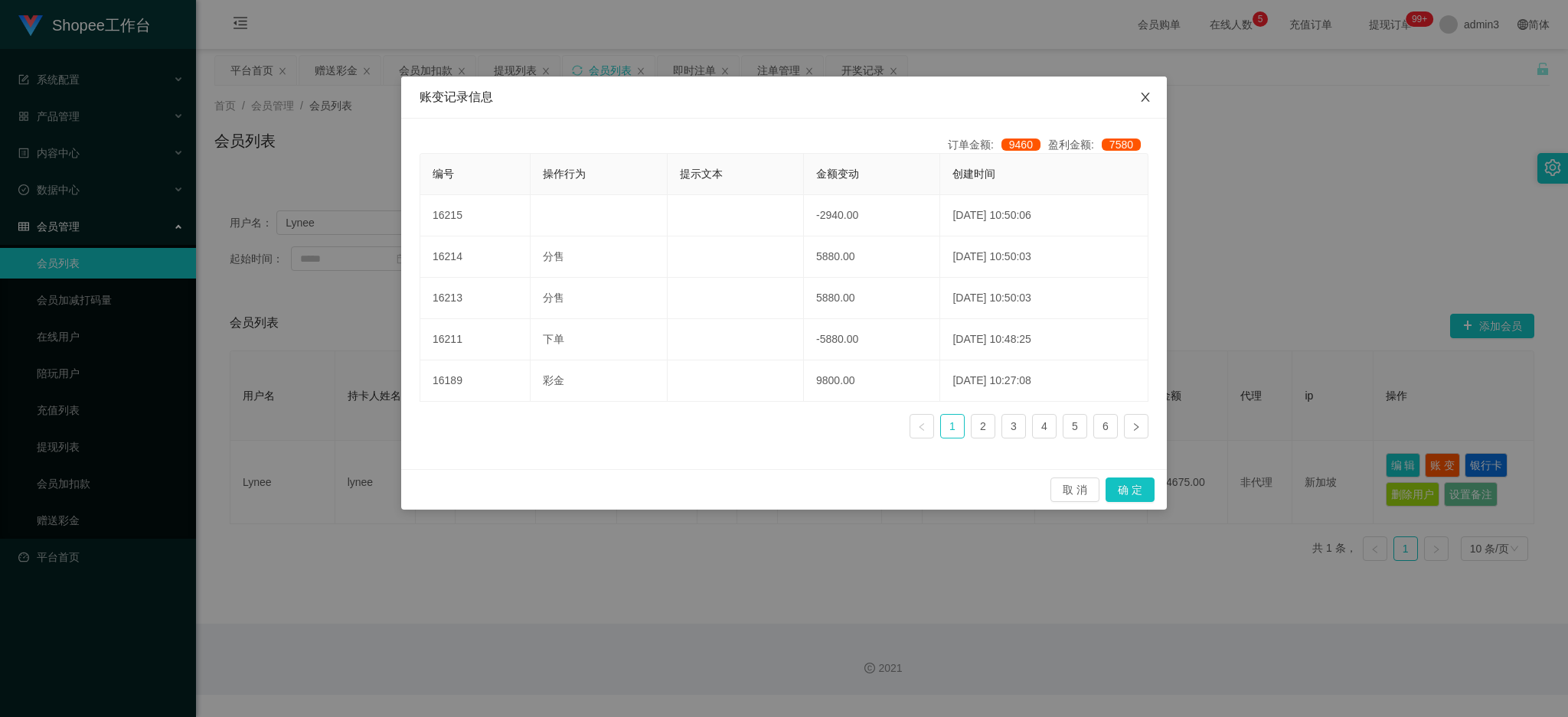
click at [1154, 95] on span "Close" at bounding box center [1145, 97] width 42 height 42
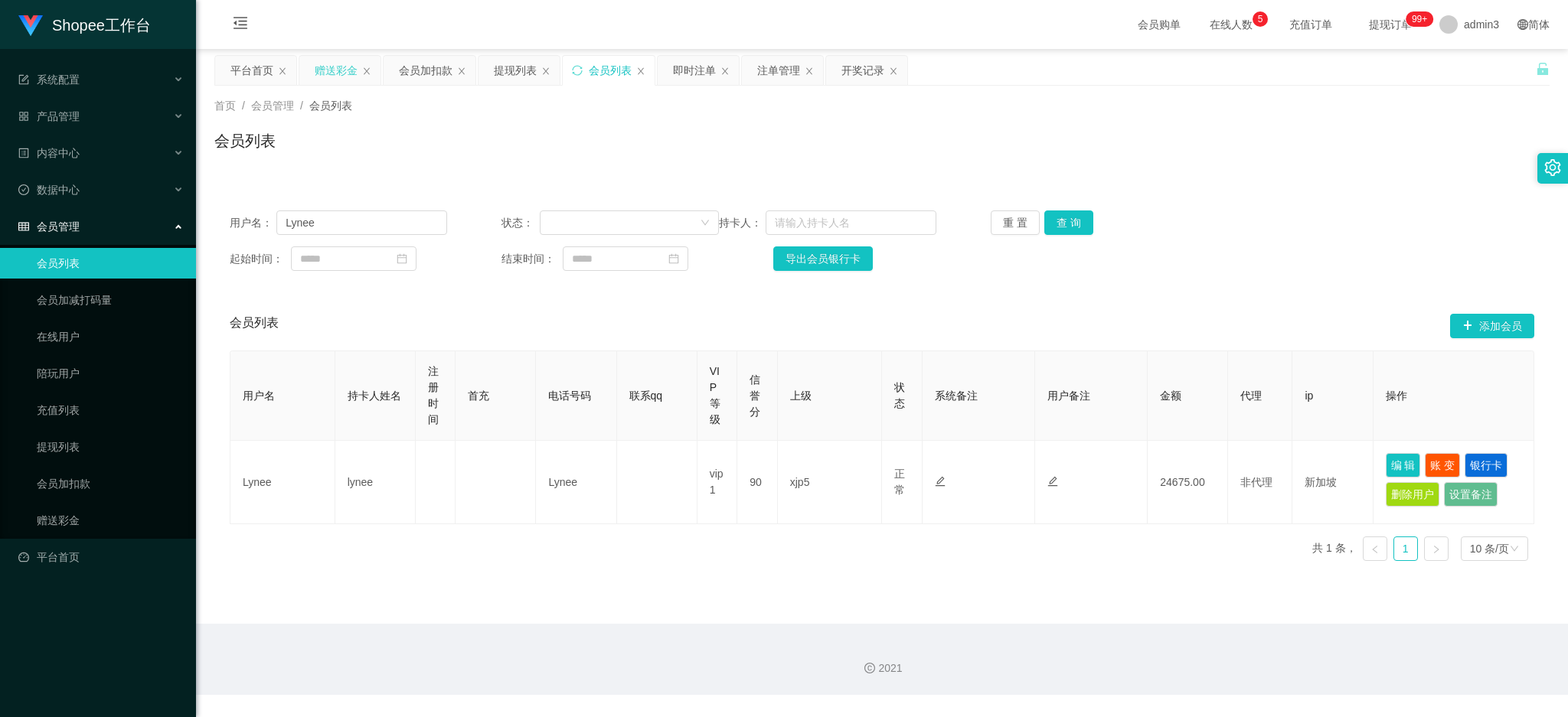
click at [336, 71] on div "赠送彩金" at bounding box center [336, 70] width 42 height 29
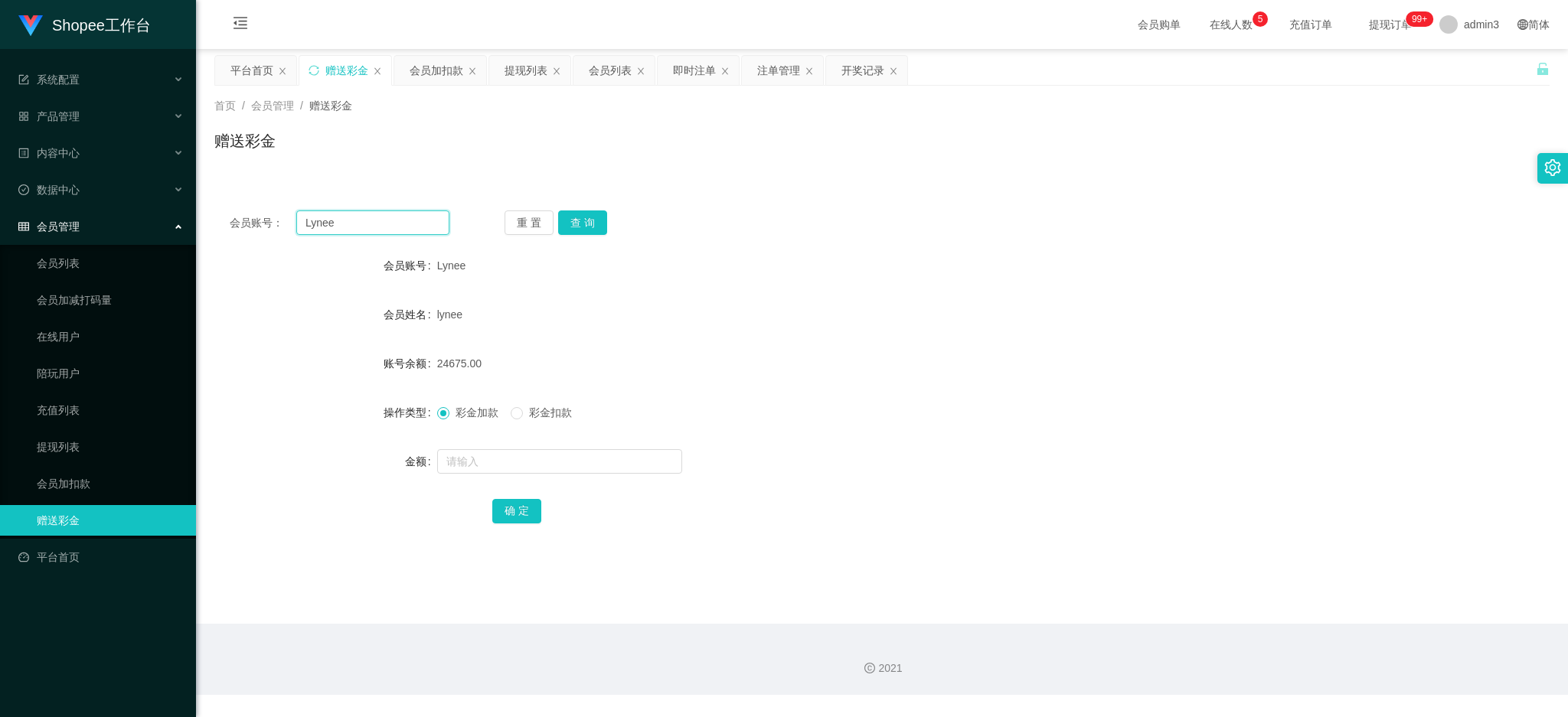
click at [337, 217] on input "Lynee" at bounding box center [373, 222] width 154 height 24
paste input "ing"
type input "Ling"
click at [549, 225] on button "重 置" at bounding box center [529, 222] width 49 height 24
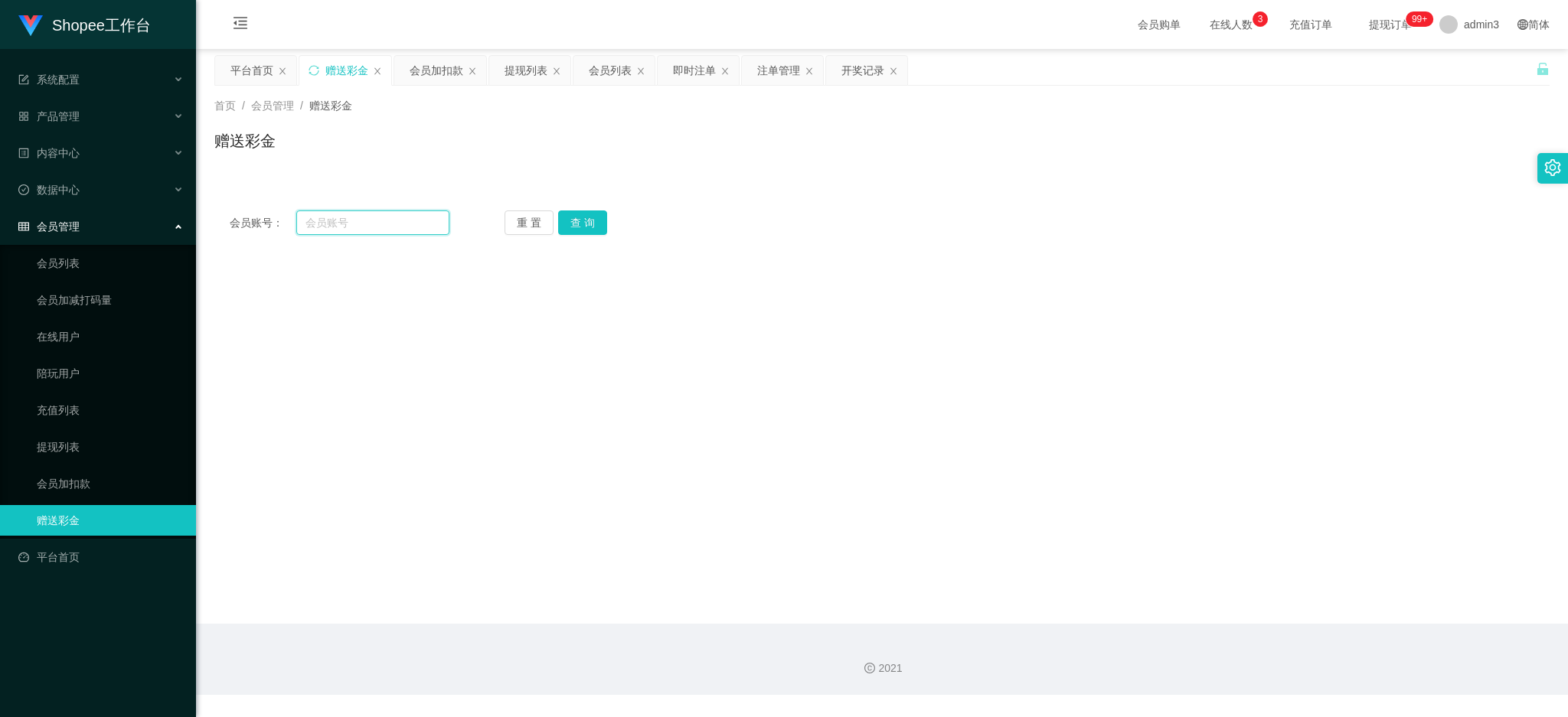
click at [371, 224] on input "text" at bounding box center [373, 222] width 154 height 24
paste input "Ling"
type input "Ling"
click at [590, 216] on button "查 询" at bounding box center [582, 222] width 49 height 24
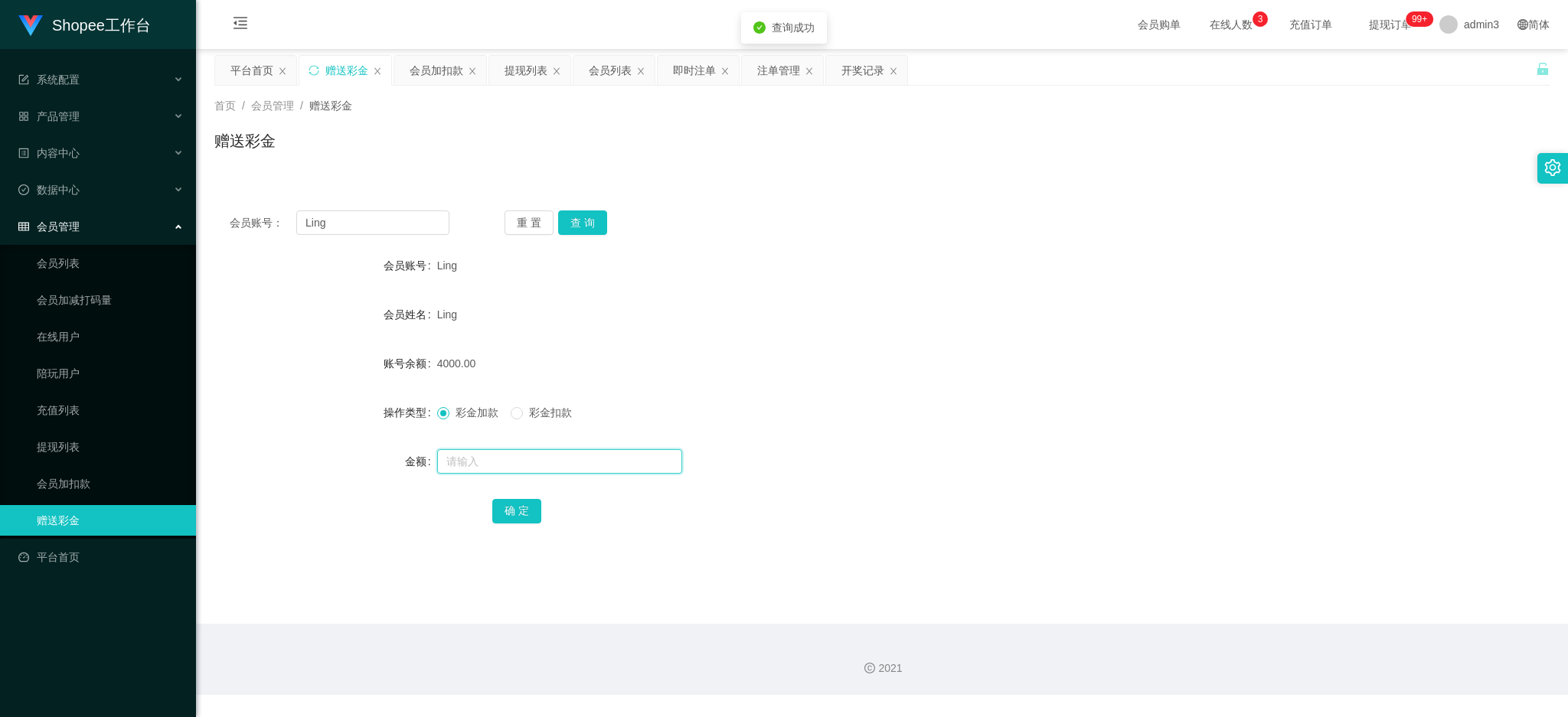
click at [481, 472] on input "text" at bounding box center [560, 461] width 245 height 24
click at [742, 348] on div "4000.00" at bounding box center [826, 364] width 779 height 31
click at [447, 359] on span "4000.00" at bounding box center [457, 363] width 39 height 13
copy span "4000.00"
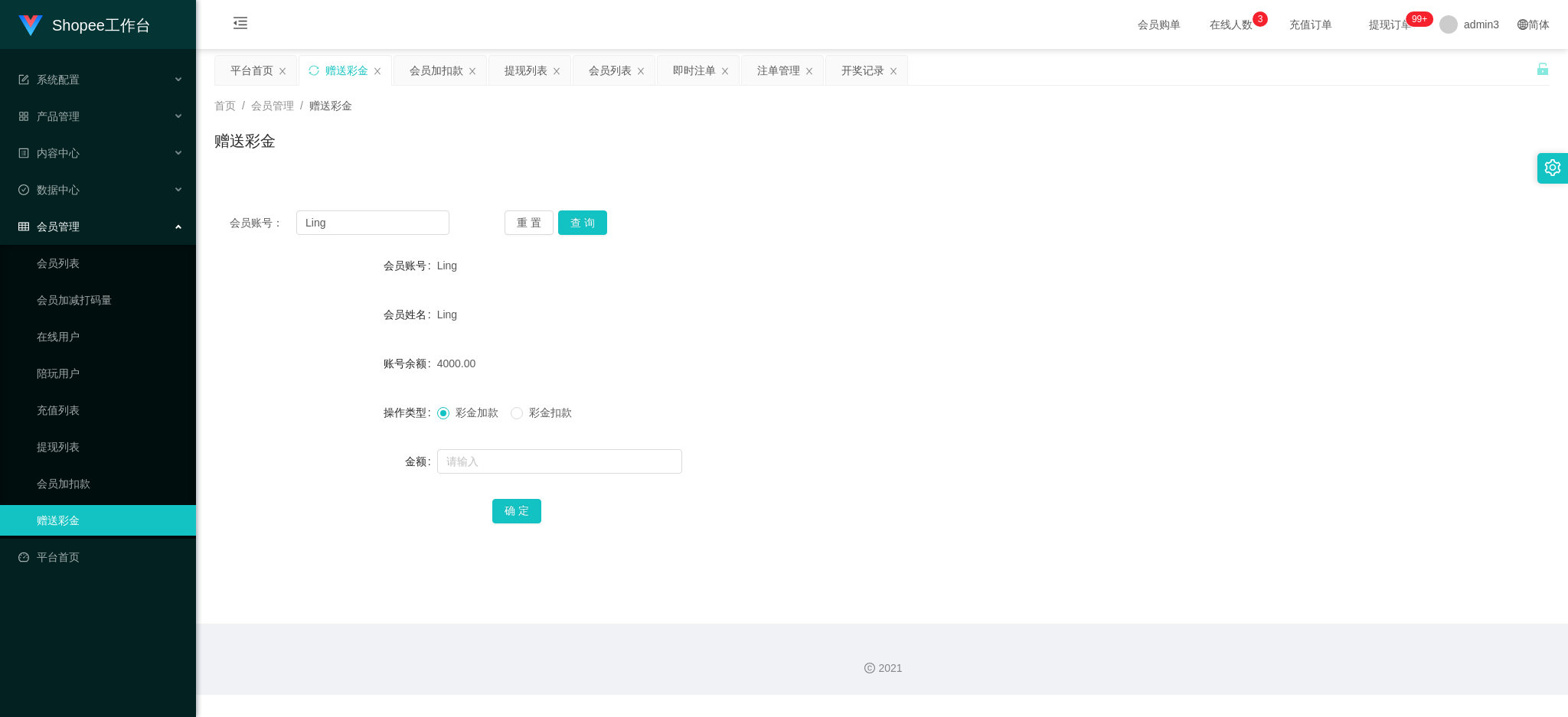
click at [904, 527] on div "会员账号： [PERSON_NAME] 重 置 查 询 会员账号 Ling 会员姓名 [PERSON_NAME] 账号余额 4000.00 操作类型 彩金加款…" at bounding box center [882, 377] width 1335 height 365
click at [523, 469] on input "text" at bounding box center [560, 461] width 245 height 24
type input "12000"
click at [511, 513] on button "确 定" at bounding box center [517, 510] width 49 height 24
click at [366, 210] on input "Ling" at bounding box center [373, 222] width 154 height 24
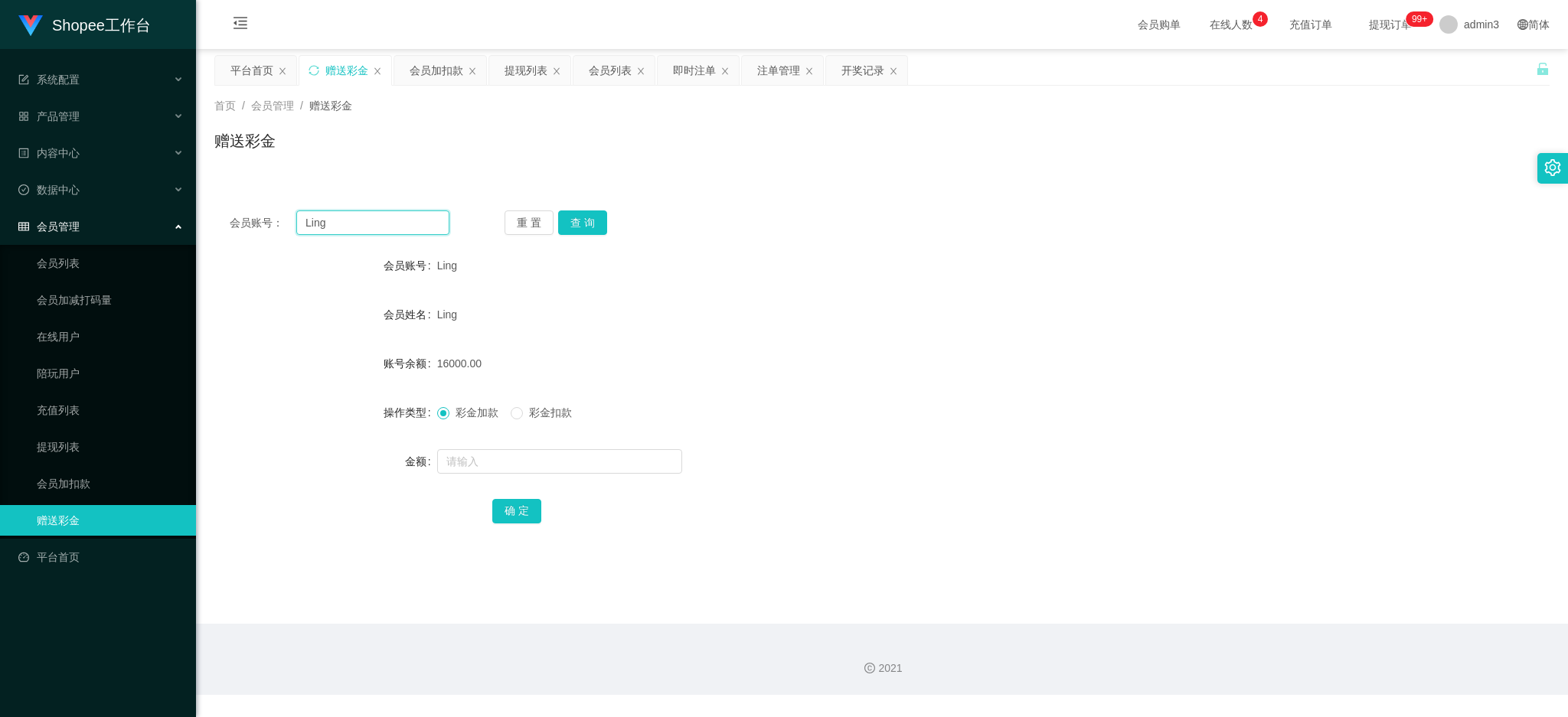
click at [366, 210] on input "Ling" at bounding box center [373, 222] width 154 height 24
paste input "[PERSON_NAME]"
type input "[PERSON_NAME]"
click at [580, 216] on button "查 询" at bounding box center [582, 222] width 49 height 24
click at [523, 480] on form "会员账号 [PERSON_NAME] 会员姓名 [PERSON_NAME] 账号余额 0.00 操作类型 彩金加款 彩金扣款 金额 确 定" at bounding box center [882, 388] width 1335 height 276
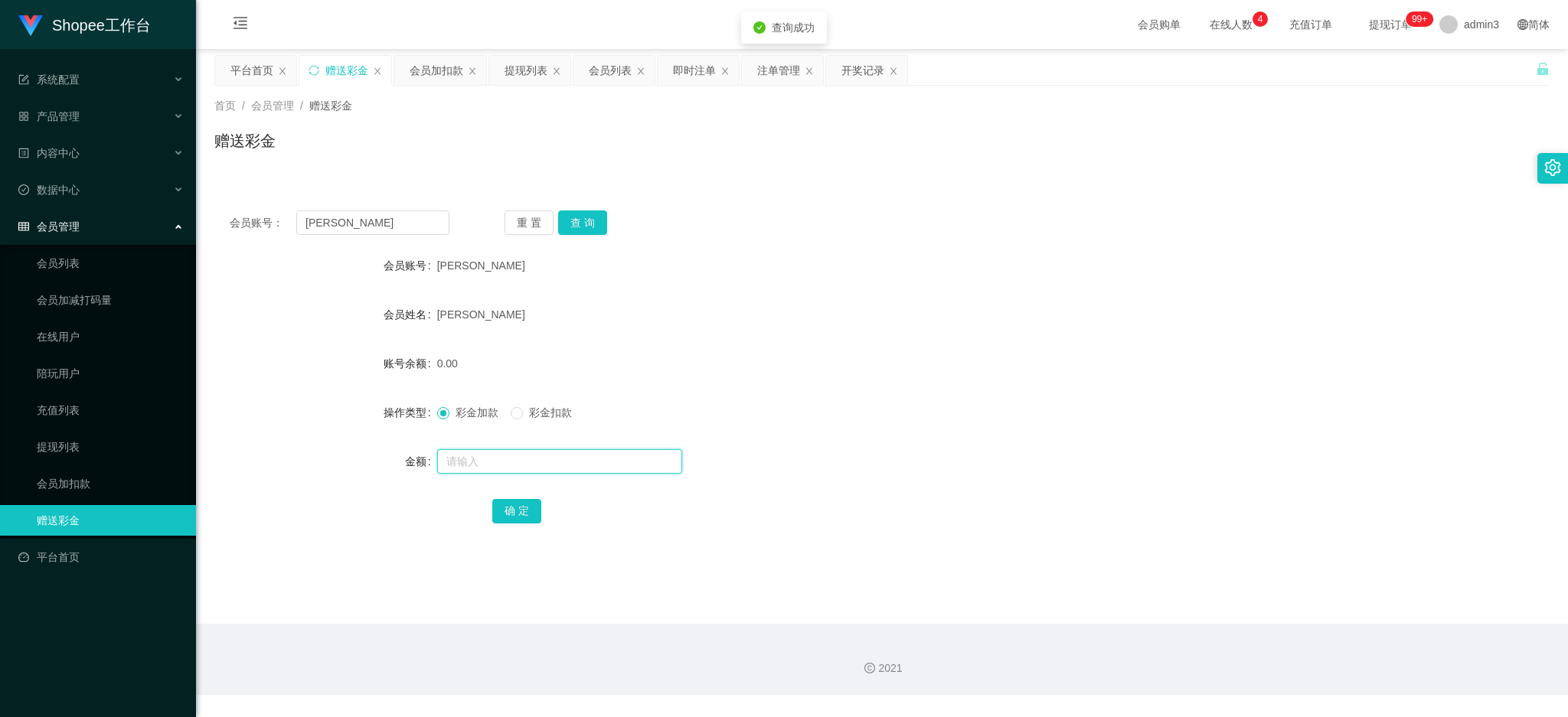
click at [522, 463] on input "text" at bounding box center [560, 461] width 245 height 24
paste input "3000"
type input "3000"
click at [518, 508] on button "确 定" at bounding box center [517, 510] width 49 height 24
click at [381, 217] on input "[PERSON_NAME]" at bounding box center [373, 222] width 154 height 24
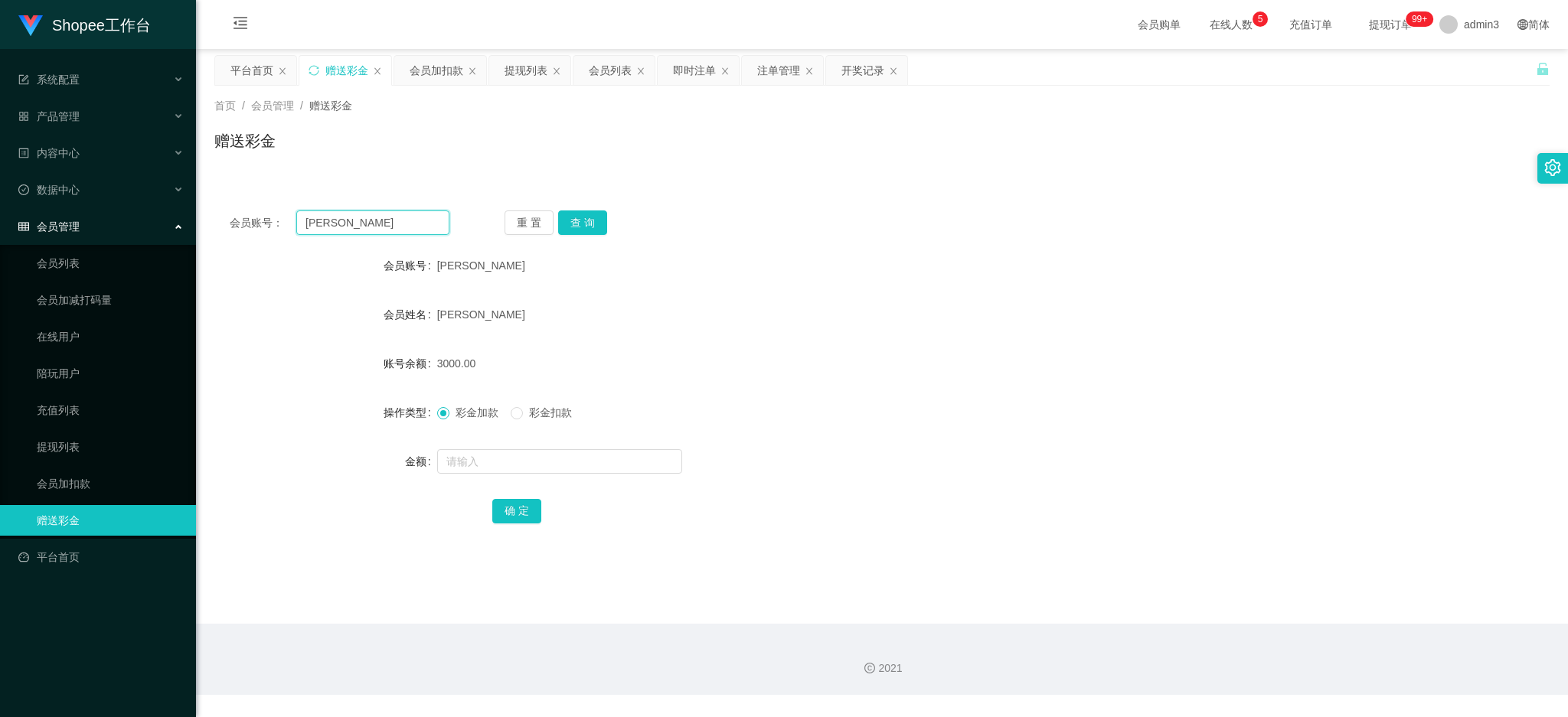
click at [377, 217] on input "[PERSON_NAME]" at bounding box center [373, 222] width 154 height 24
click at [385, 216] on input "[PERSON_NAME]" at bounding box center [373, 222] width 154 height 24
paste input "84065644"
type input "84065644"
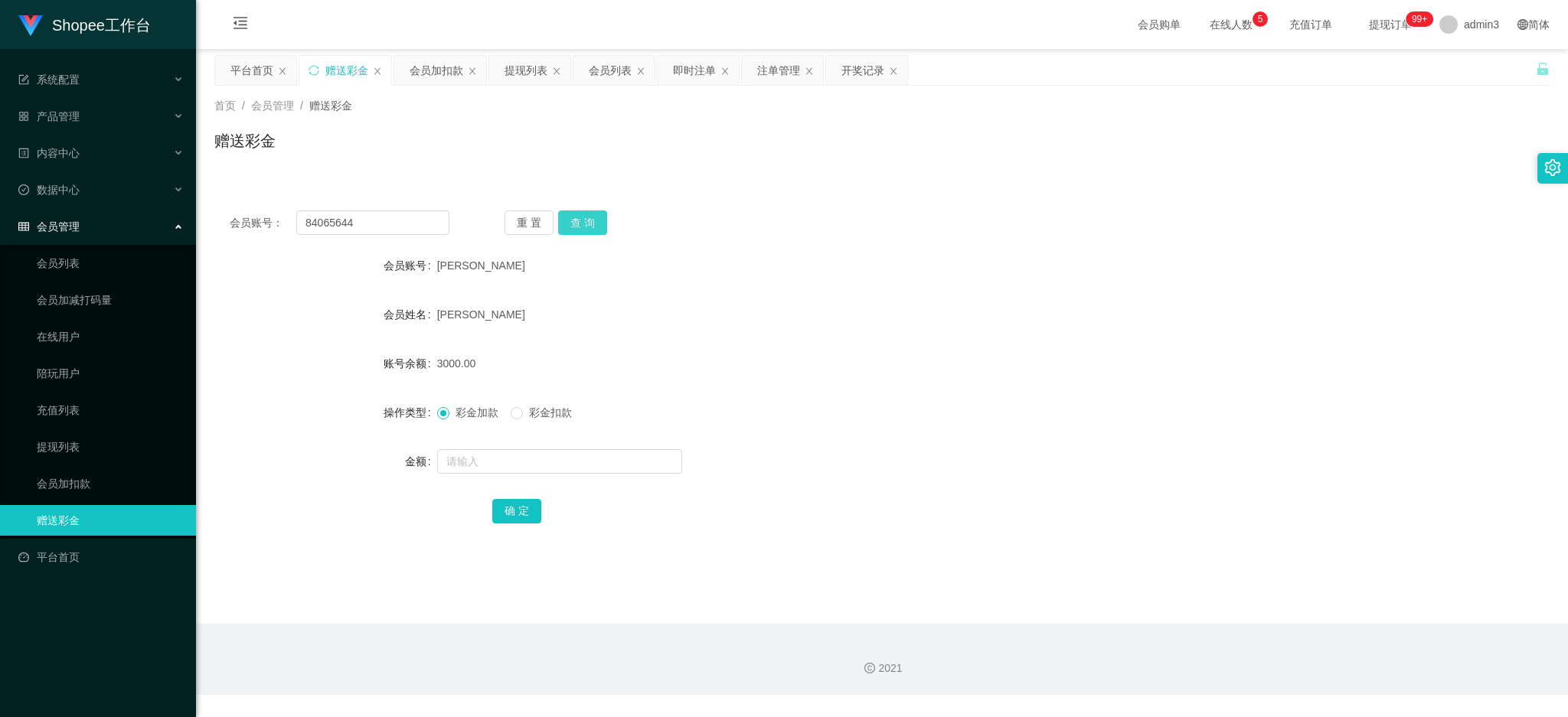
click at [588, 220] on button "查 询" at bounding box center [582, 222] width 49 height 24
click at [475, 454] on input "text" at bounding box center [560, 461] width 245 height 24
paste input "500"
type input "500"
click at [519, 517] on button "确 定" at bounding box center [517, 510] width 49 height 24
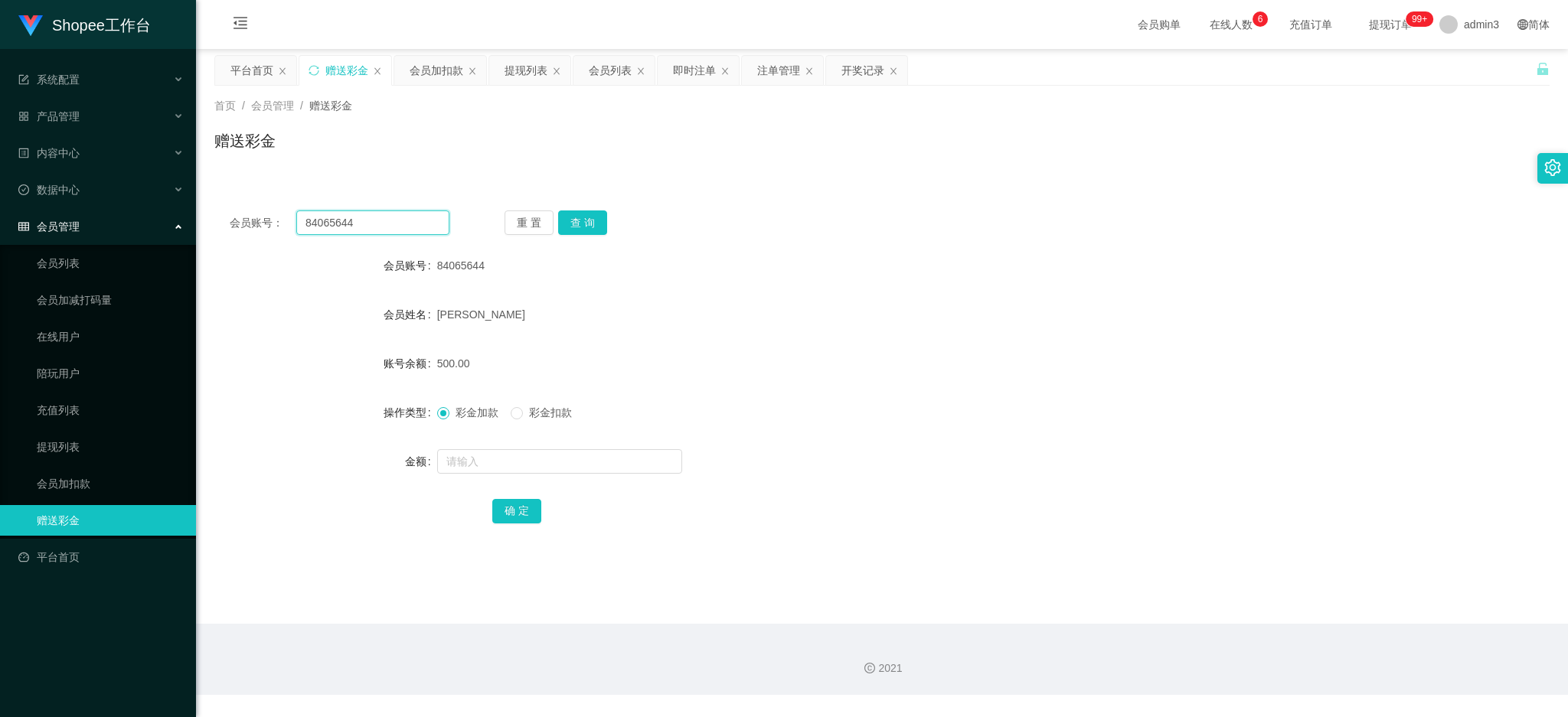
click at [390, 215] on input "84065644" at bounding box center [373, 222] width 154 height 24
click at [389, 216] on input "84065644" at bounding box center [373, 222] width 154 height 24
paste input "94692357"
type input "94692357"
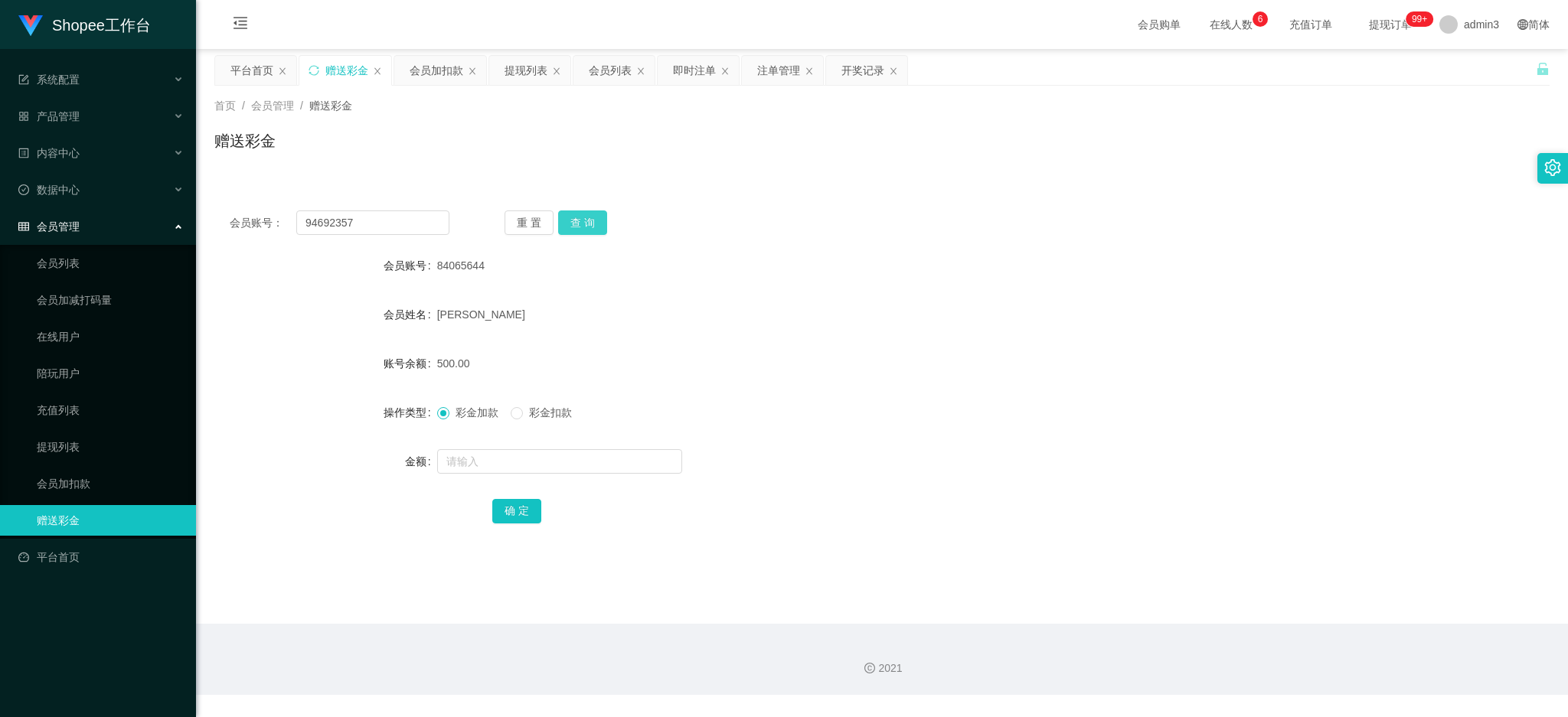
click at [583, 213] on button "查 询" at bounding box center [582, 222] width 49 height 24
click at [505, 460] on input "text" at bounding box center [560, 461] width 245 height 24
paste input "200"
type input "200"
click at [503, 515] on button "确 定" at bounding box center [517, 510] width 49 height 24
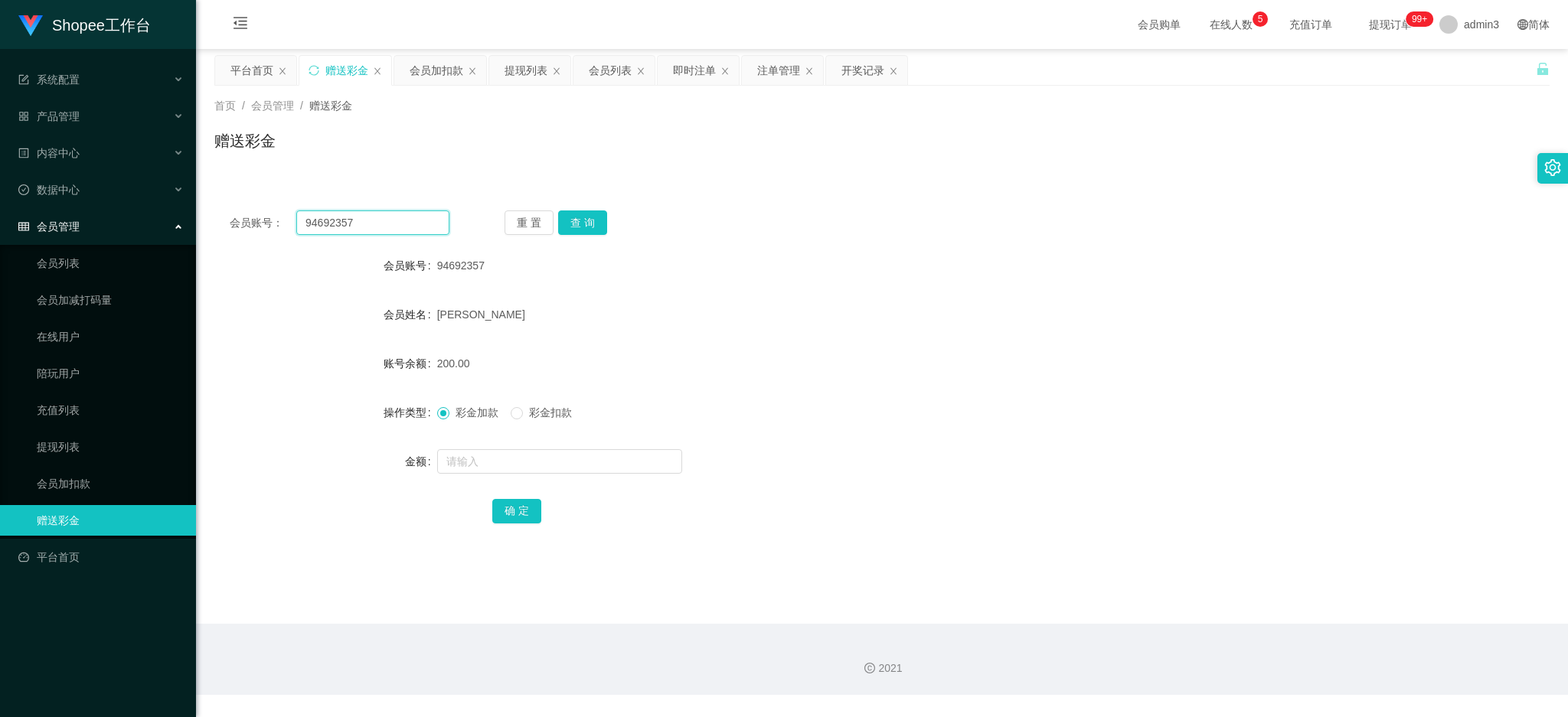
click at [317, 216] on input "94692357" at bounding box center [373, 222] width 154 height 24
paste input "BonnieChai"
type input "BonnieChai"
click at [568, 216] on button "查 询" at bounding box center [582, 222] width 49 height 24
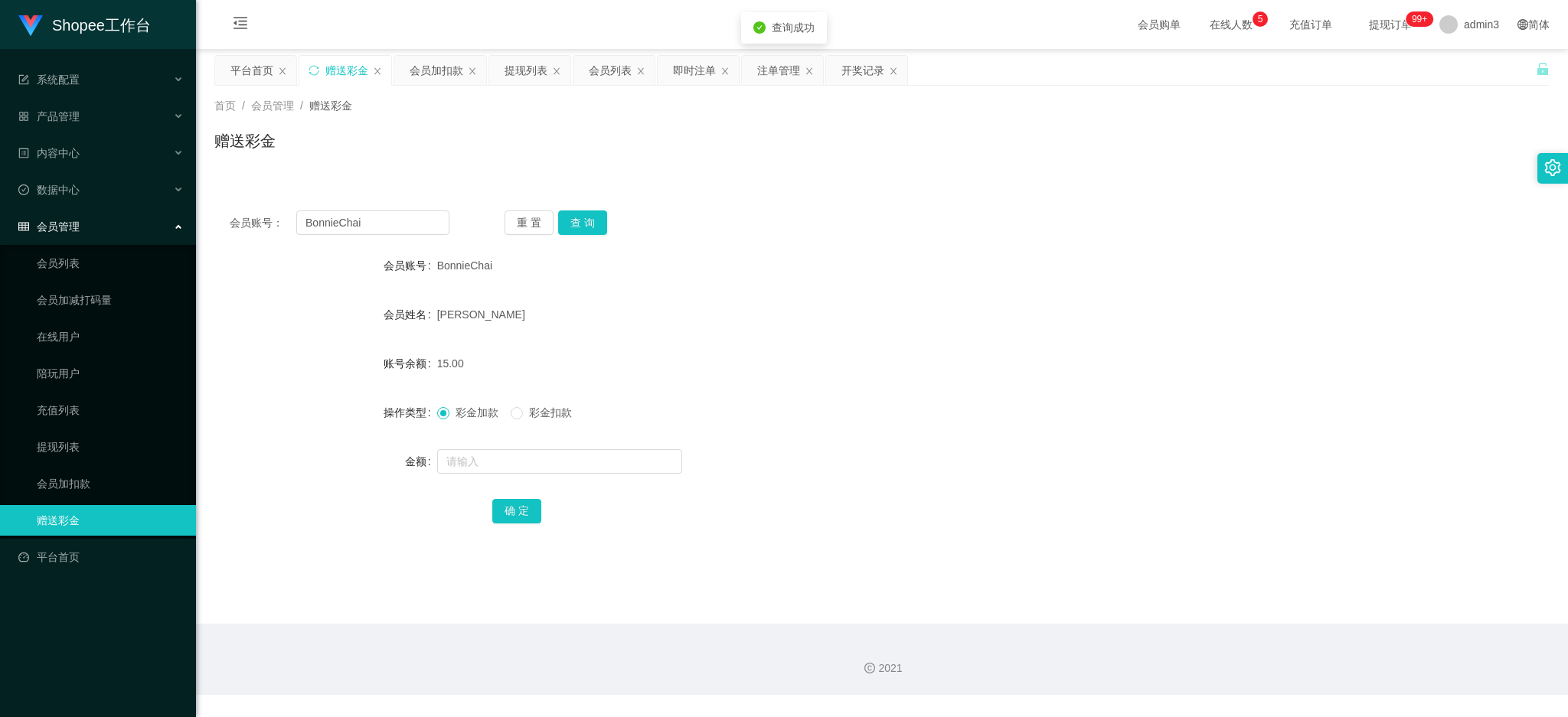
click at [509, 444] on form "会员账号 BonnieChai 会员姓名 [PERSON_NAME] 账号余额 15.00 操作类型 彩金加款 彩金扣款 金额 确 定" at bounding box center [882, 388] width 1335 height 276
click at [508, 451] on input "text" at bounding box center [560, 461] width 245 height 24
paste input "500"
type input "500"
click at [505, 500] on button "确 定" at bounding box center [517, 510] width 49 height 24
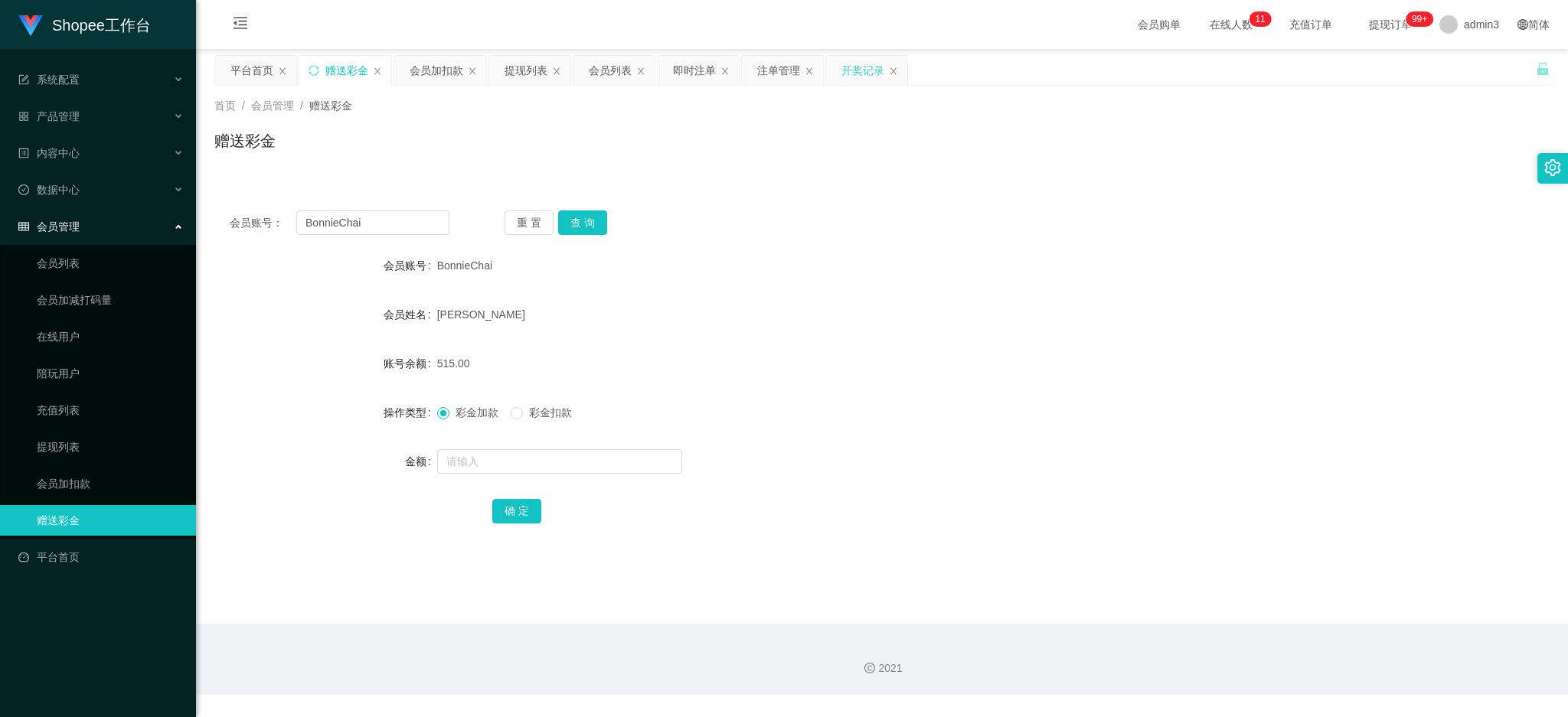
click at [854, 70] on div "开奖记录" at bounding box center [863, 70] width 42 height 29
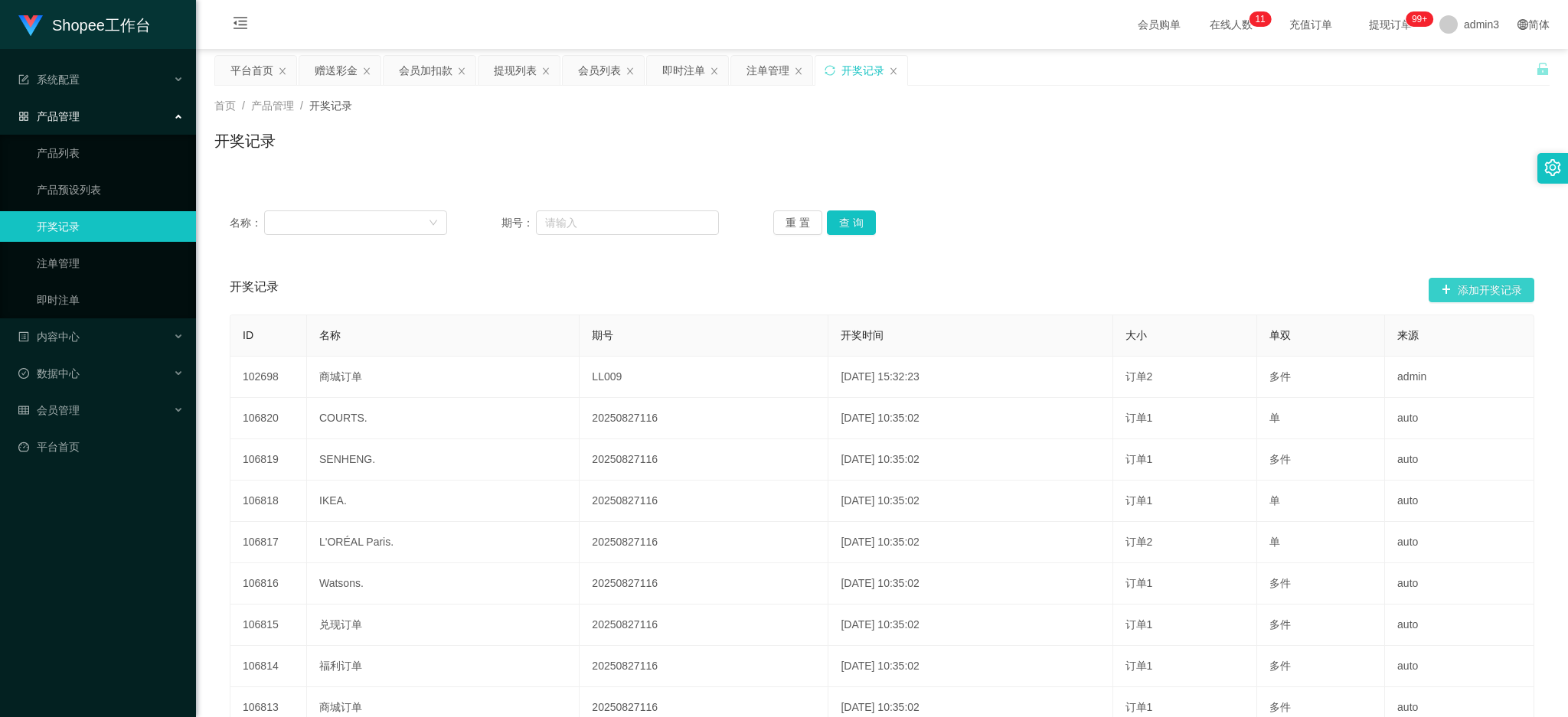
click at [1477, 288] on button "添加开奖记录" at bounding box center [1481, 290] width 105 height 24
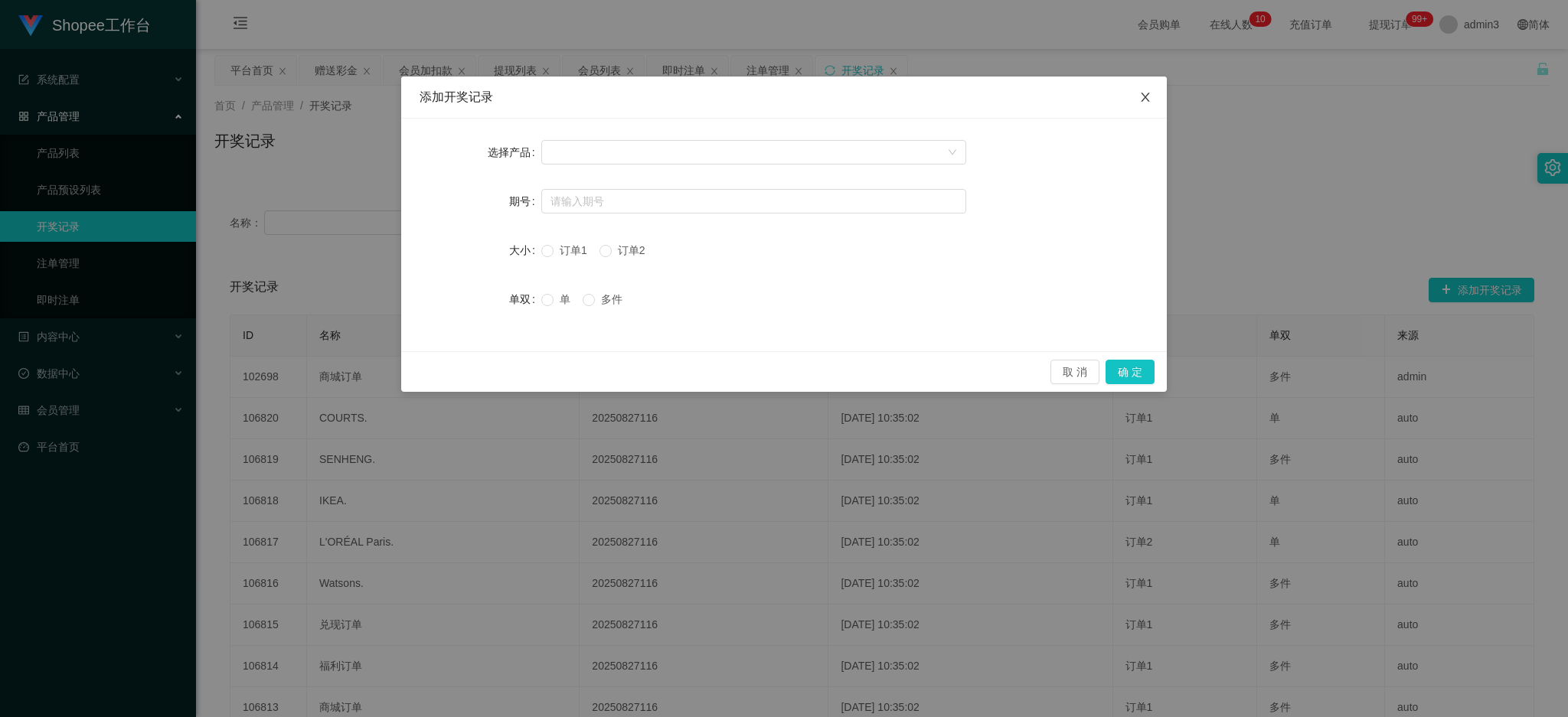
click at [1146, 94] on icon "图标: close" at bounding box center [1145, 97] width 13 height 13
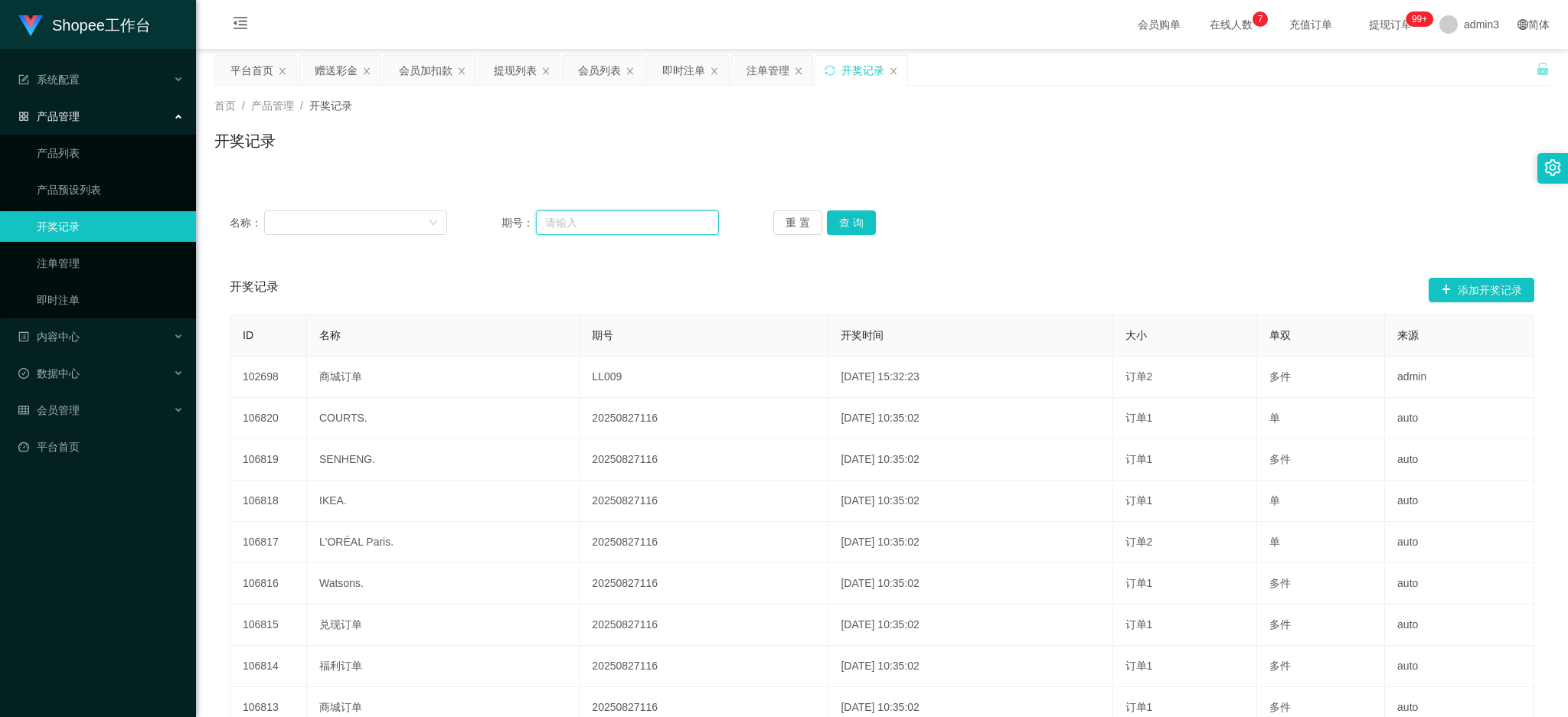
click at [645, 224] on input "text" at bounding box center [628, 222] width 183 height 24
click at [762, 65] on div "注单管理" at bounding box center [768, 70] width 42 height 29
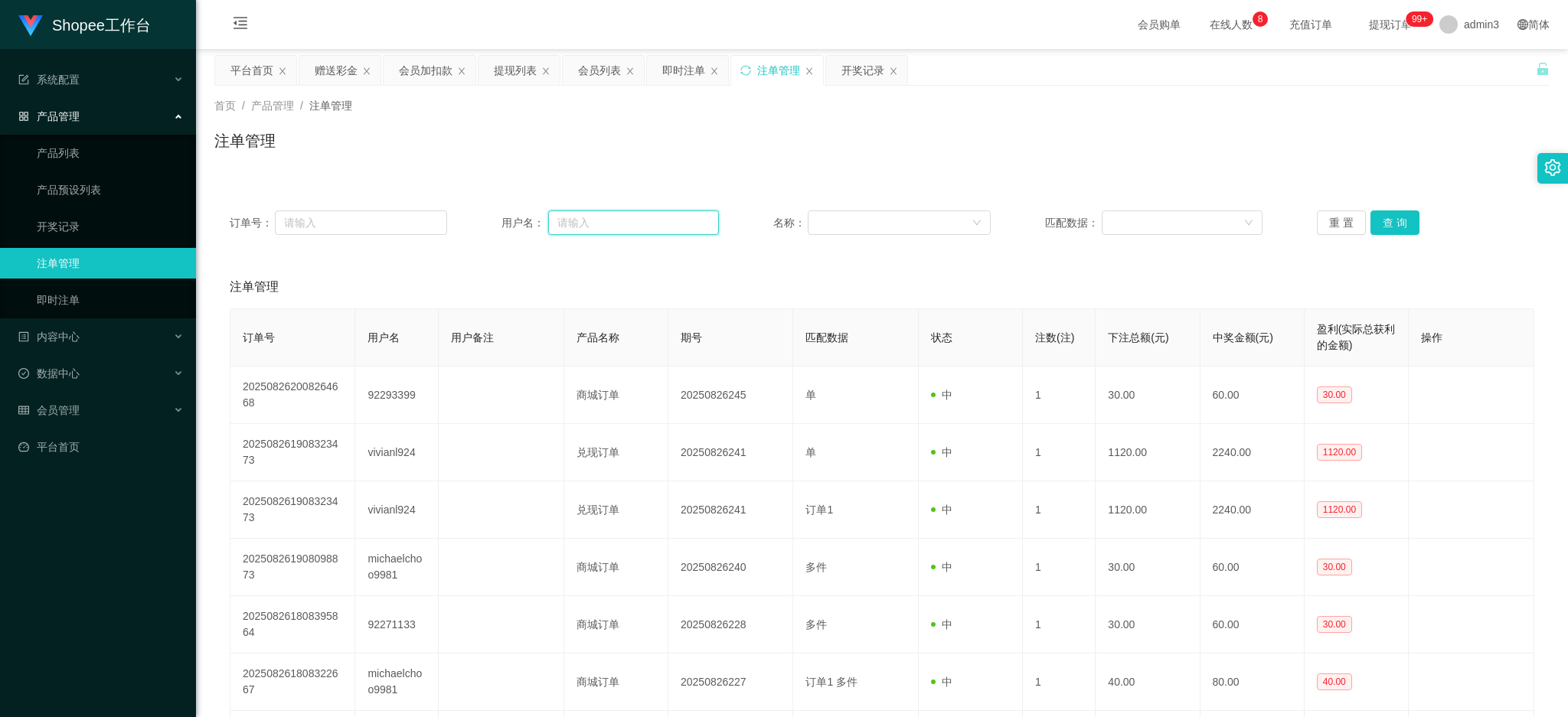
click at [623, 227] on input "text" at bounding box center [633, 222] width 171 height 24
paste input "Zenyi123"
type input "Zenyi123"
click at [1397, 222] on button "查 询" at bounding box center [1395, 222] width 49 height 24
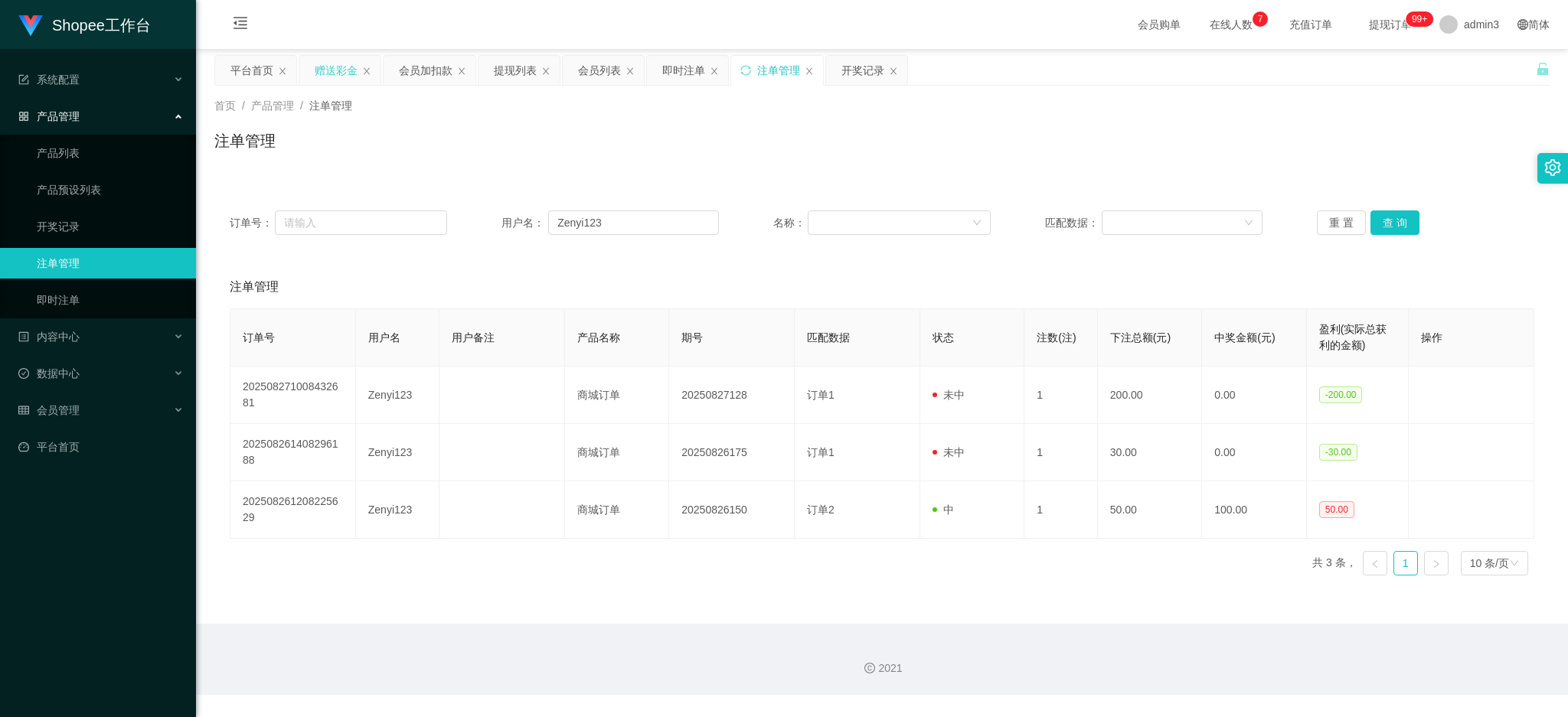
click at [350, 81] on div "赠送彩金" at bounding box center [336, 70] width 42 height 29
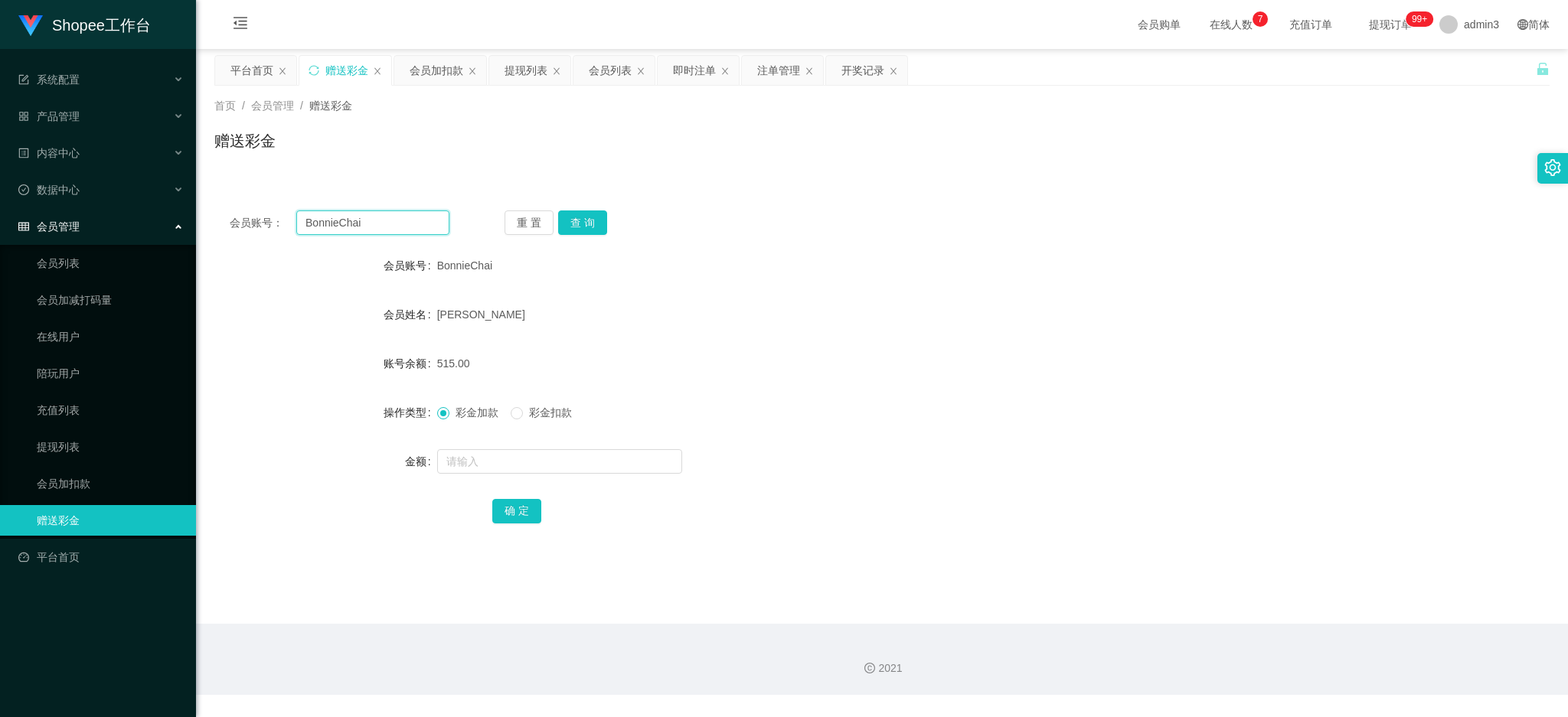
click at [357, 234] on input "BonnieChai" at bounding box center [373, 222] width 154 height 24
paste input "[PERSON_NAME]"
type input "[PERSON_NAME]"
click at [594, 229] on button "查 询" at bounding box center [582, 222] width 49 height 24
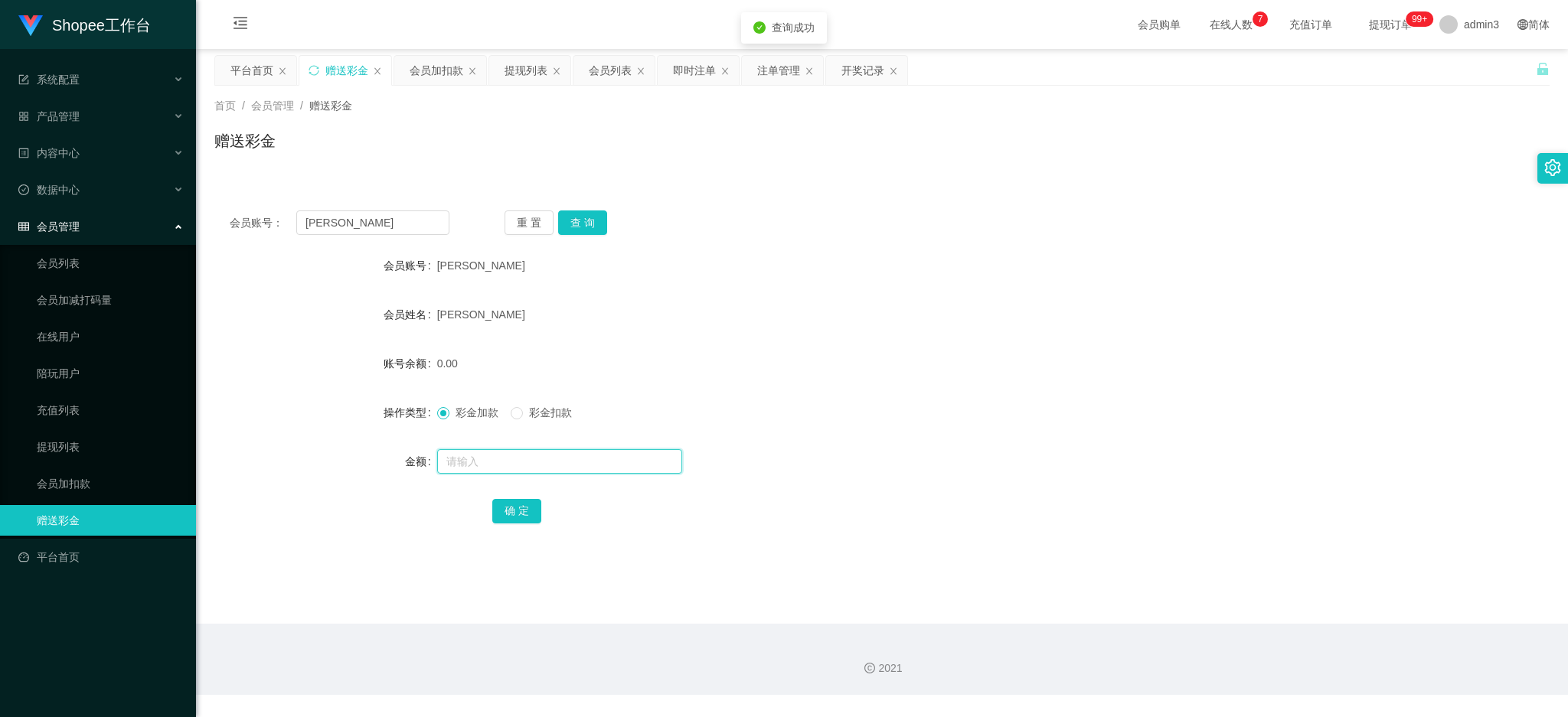
click at [519, 457] on input "text" at bounding box center [560, 461] width 245 height 24
paste input "3000"
type input "3000"
click at [506, 511] on button "确 定" at bounding box center [517, 510] width 49 height 24
drag, startPoint x: 607, startPoint y: 73, endPoint x: 598, endPoint y: 109, distance: 37.1
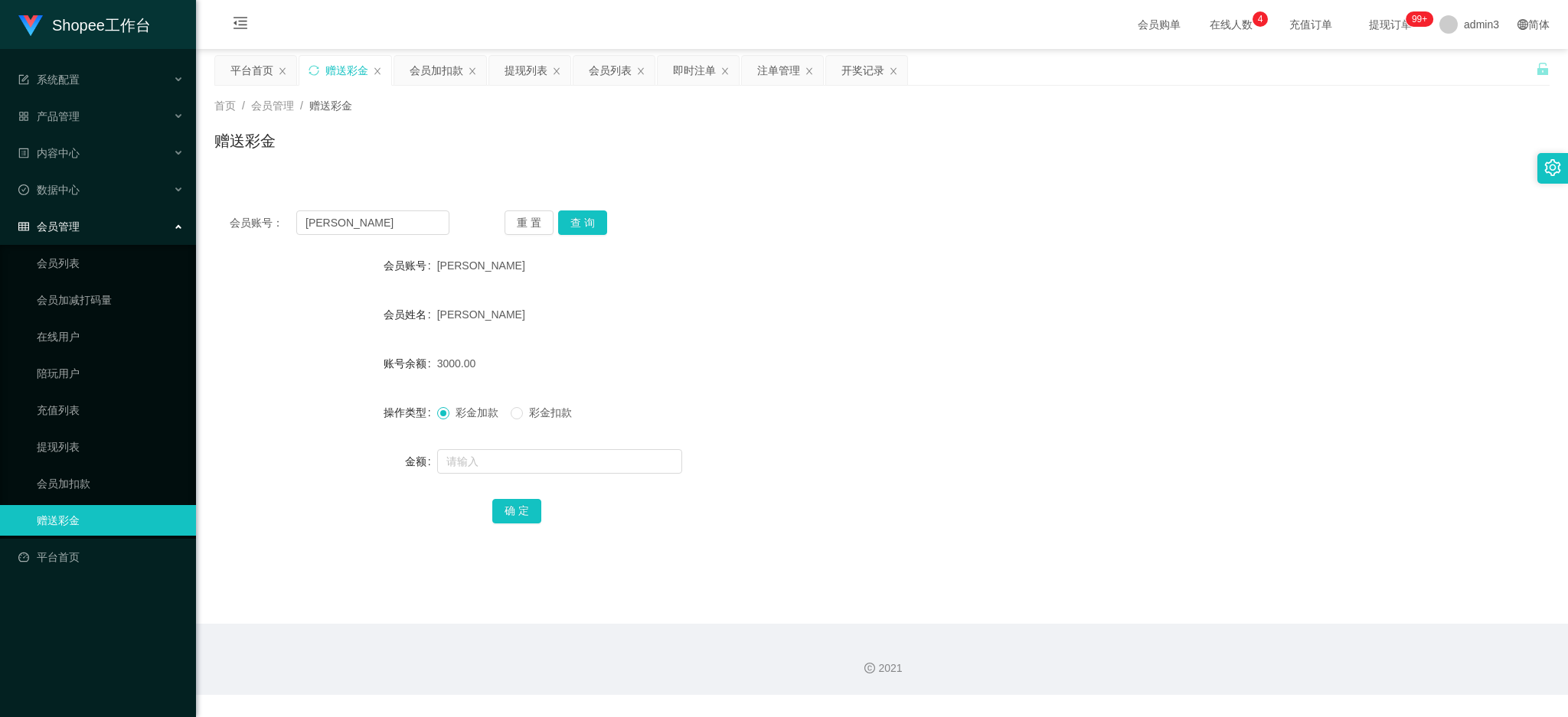
click at [607, 72] on div "会员列表" at bounding box center [610, 70] width 42 height 29
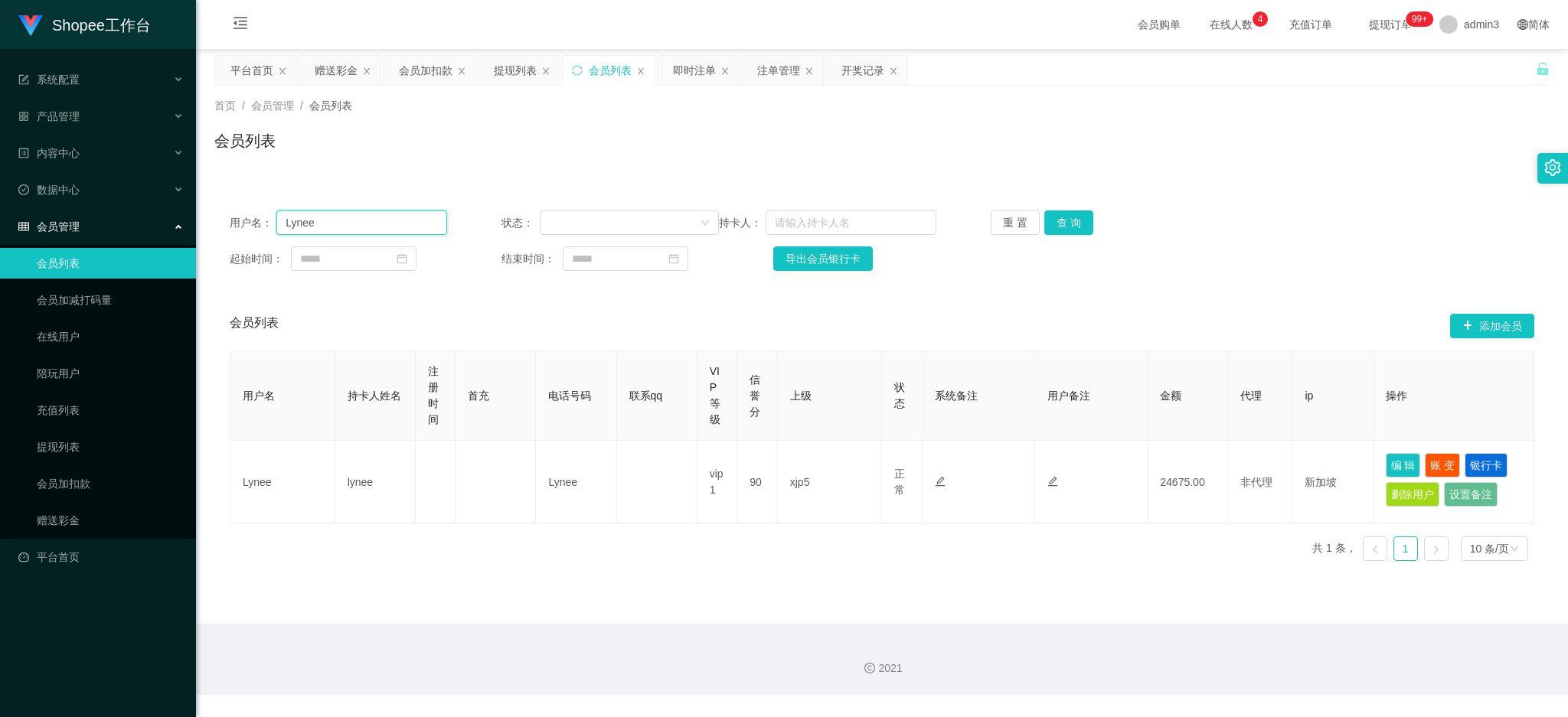
drag, startPoint x: 389, startPoint y: 234, endPoint x: 376, endPoint y: 234, distance: 13.0
click at [389, 234] on input "Lynee" at bounding box center [361, 222] width 171 height 24
click at [376, 234] on input "Lynee" at bounding box center [361, 222] width 171 height 24
paste input "[PERSON_NAME]"
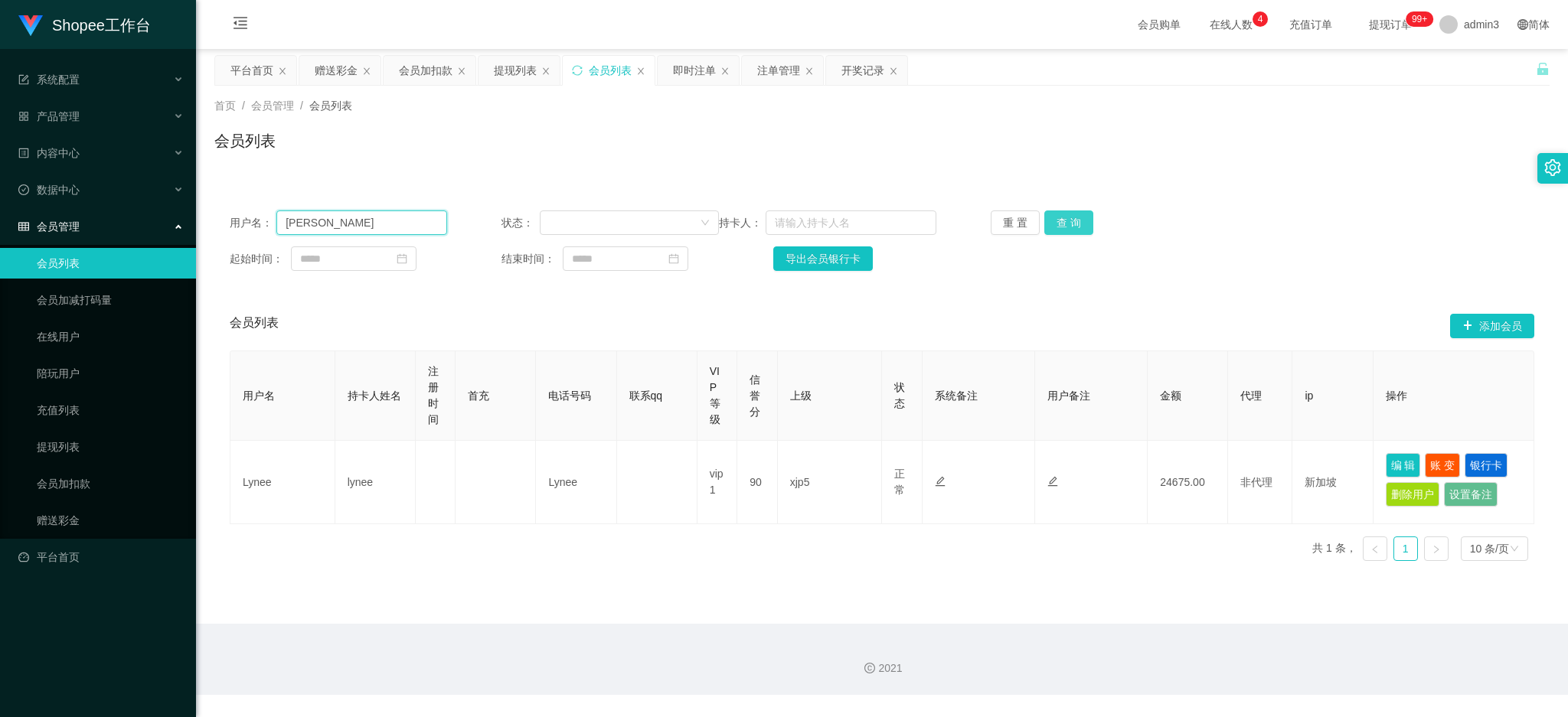
type input "[PERSON_NAME]"
click at [1045, 218] on button "查 询" at bounding box center [1069, 222] width 49 height 24
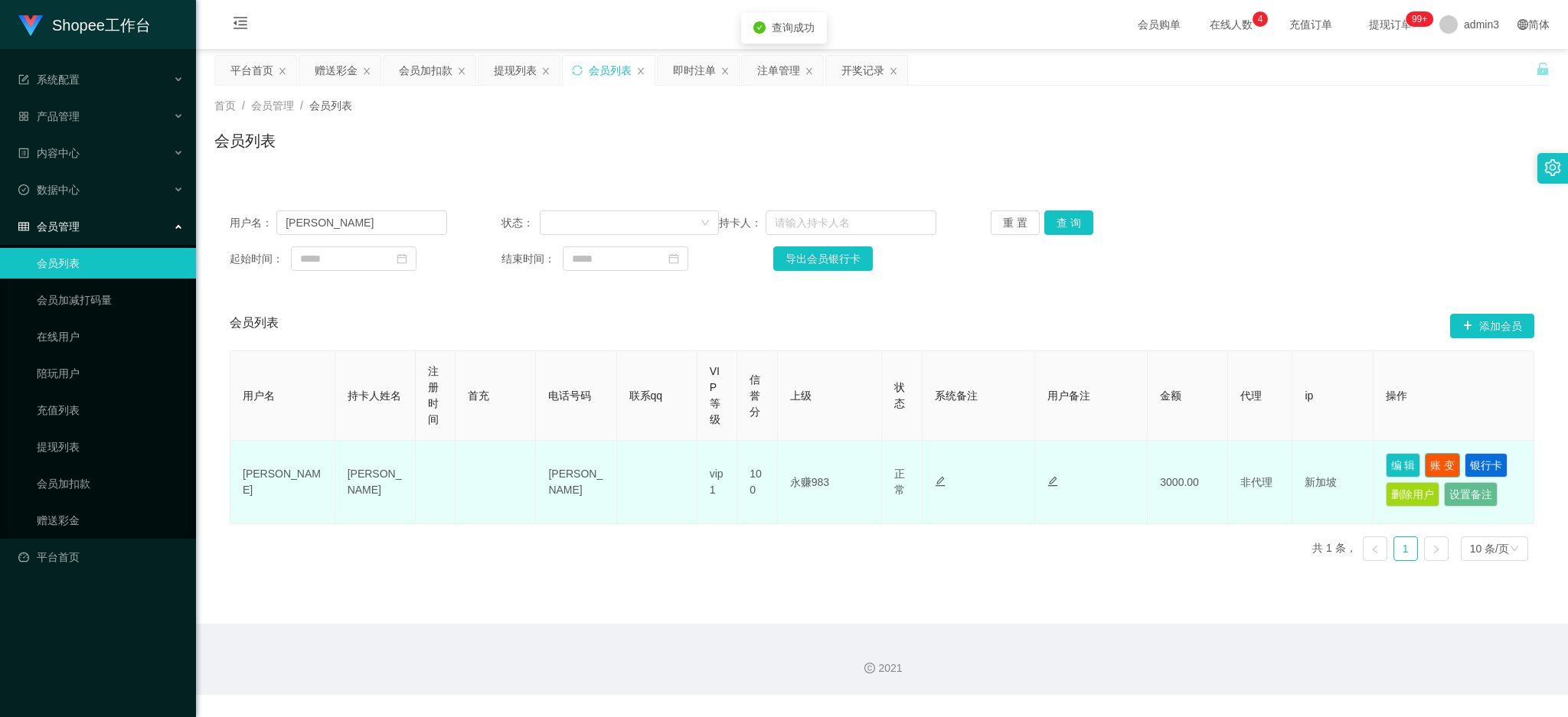
click at [1427, 462] on button "账 变" at bounding box center [1442, 465] width 35 height 24
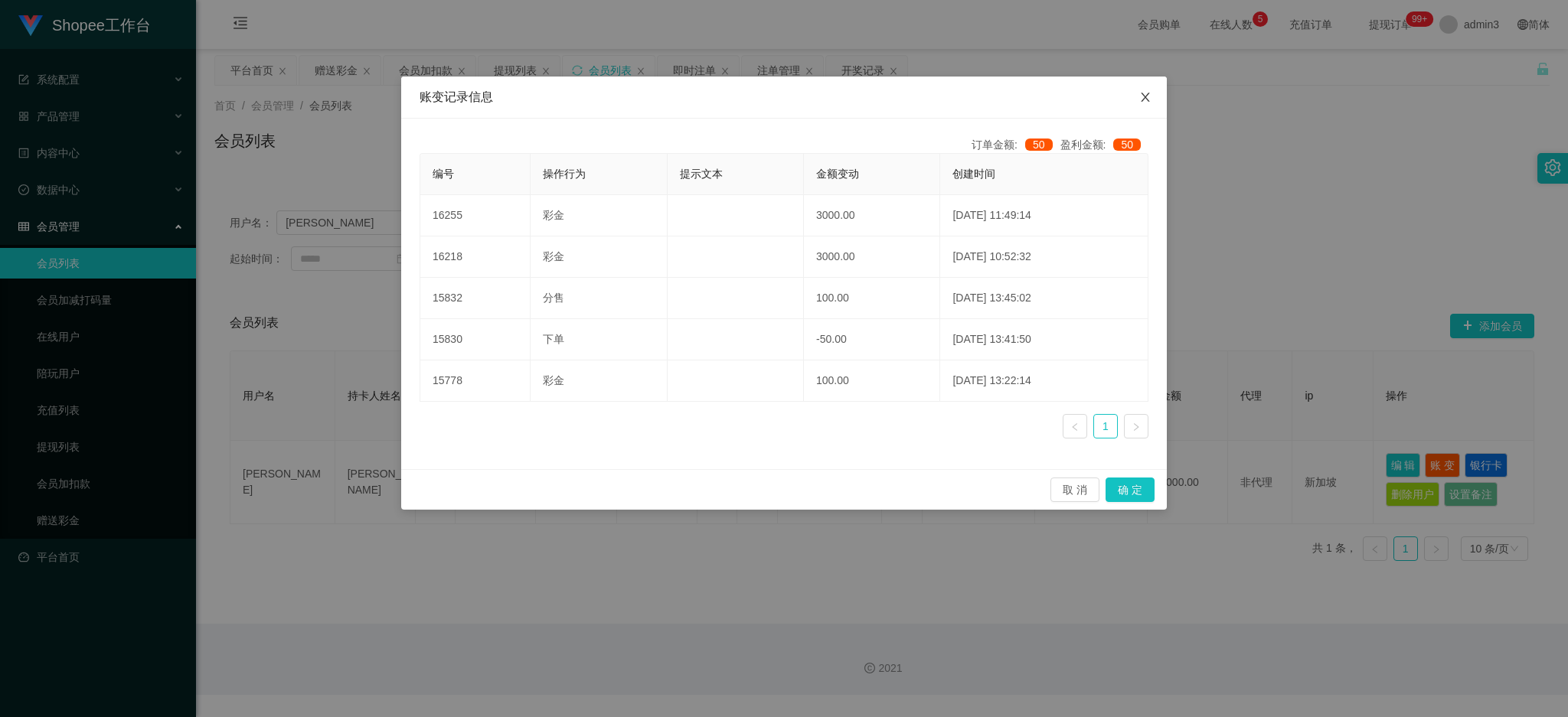
drag, startPoint x: 1145, startPoint y: 105, endPoint x: 986, endPoint y: 101, distance: 159.1
click at [1145, 105] on span "Close" at bounding box center [1145, 97] width 42 height 42
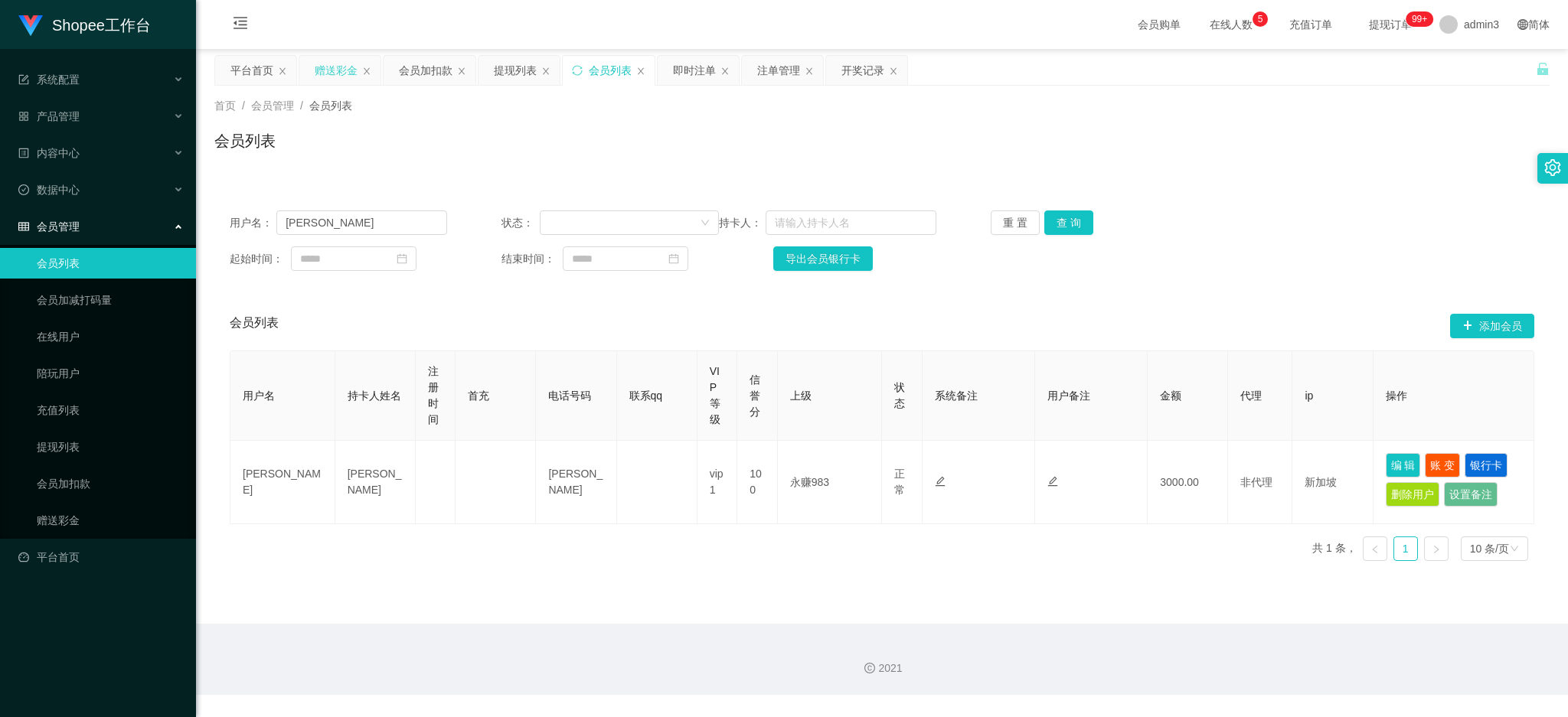
click at [327, 71] on div "赠送彩金" at bounding box center [336, 70] width 42 height 29
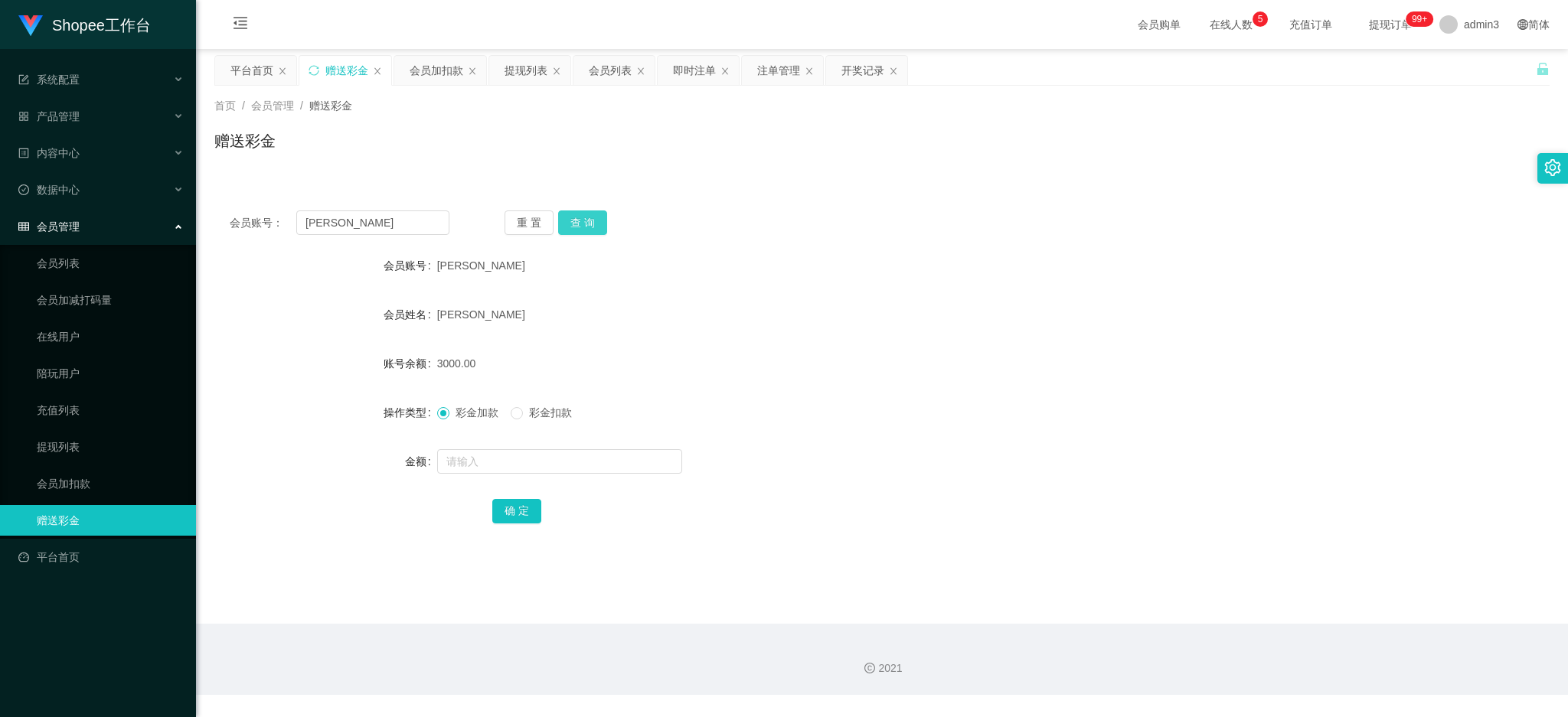
click at [586, 216] on button "查 询" at bounding box center [582, 222] width 49 height 24
click at [317, 212] on input "[PERSON_NAME]" at bounding box center [373, 222] width 154 height 24
click at [524, 73] on div "提现列表" at bounding box center [526, 70] width 42 height 29
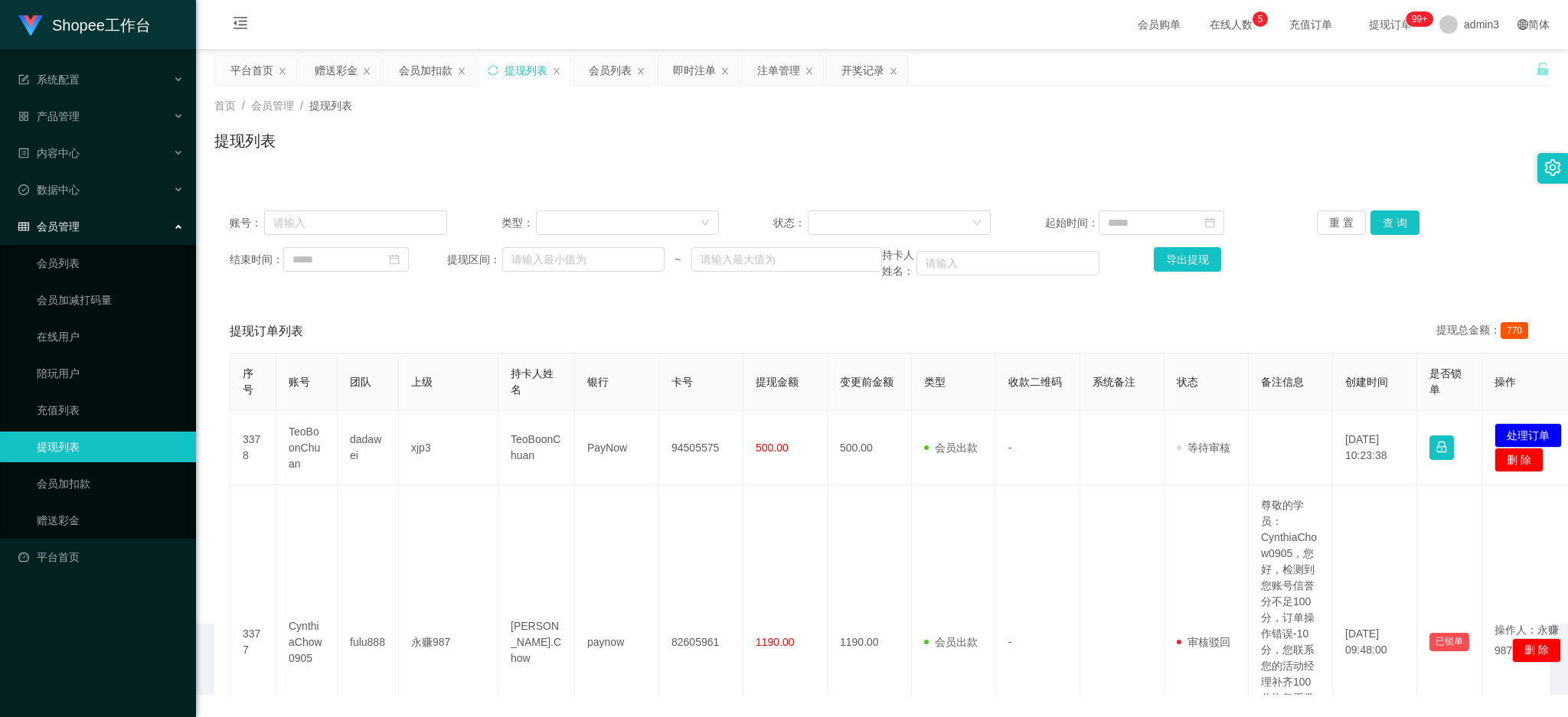
click at [468, 228] on div "账号： 类型： 状态： 起始时间： 重 置 查 询" at bounding box center [882, 222] width 1305 height 24
click at [416, 216] on input "text" at bounding box center [356, 222] width 183 height 24
click at [414, 216] on input "text" at bounding box center [356, 222] width 183 height 24
paste input "[PERSON_NAME]"
type input "[PERSON_NAME]"
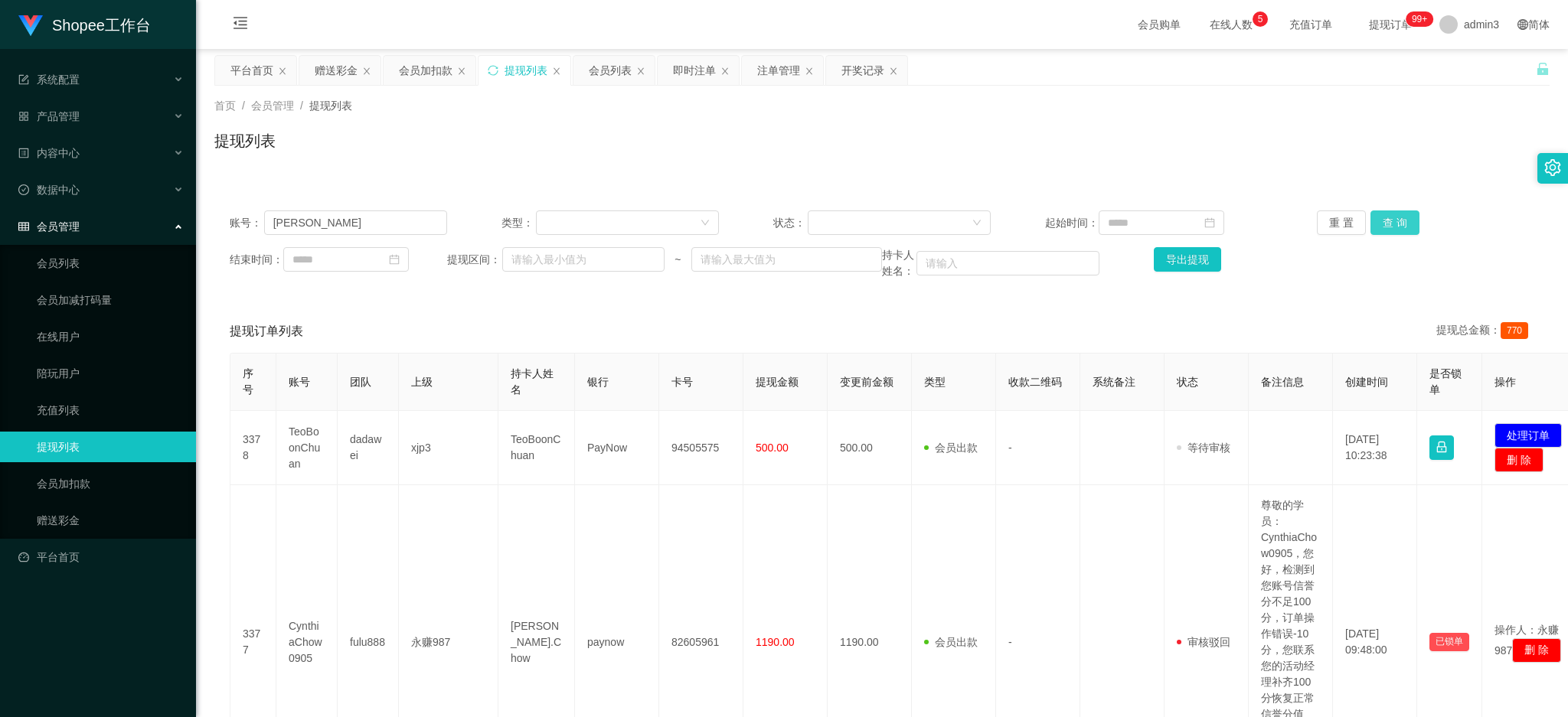
click at [1379, 219] on button "查 询" at bounding box center [1395, 222] width 49 height 24
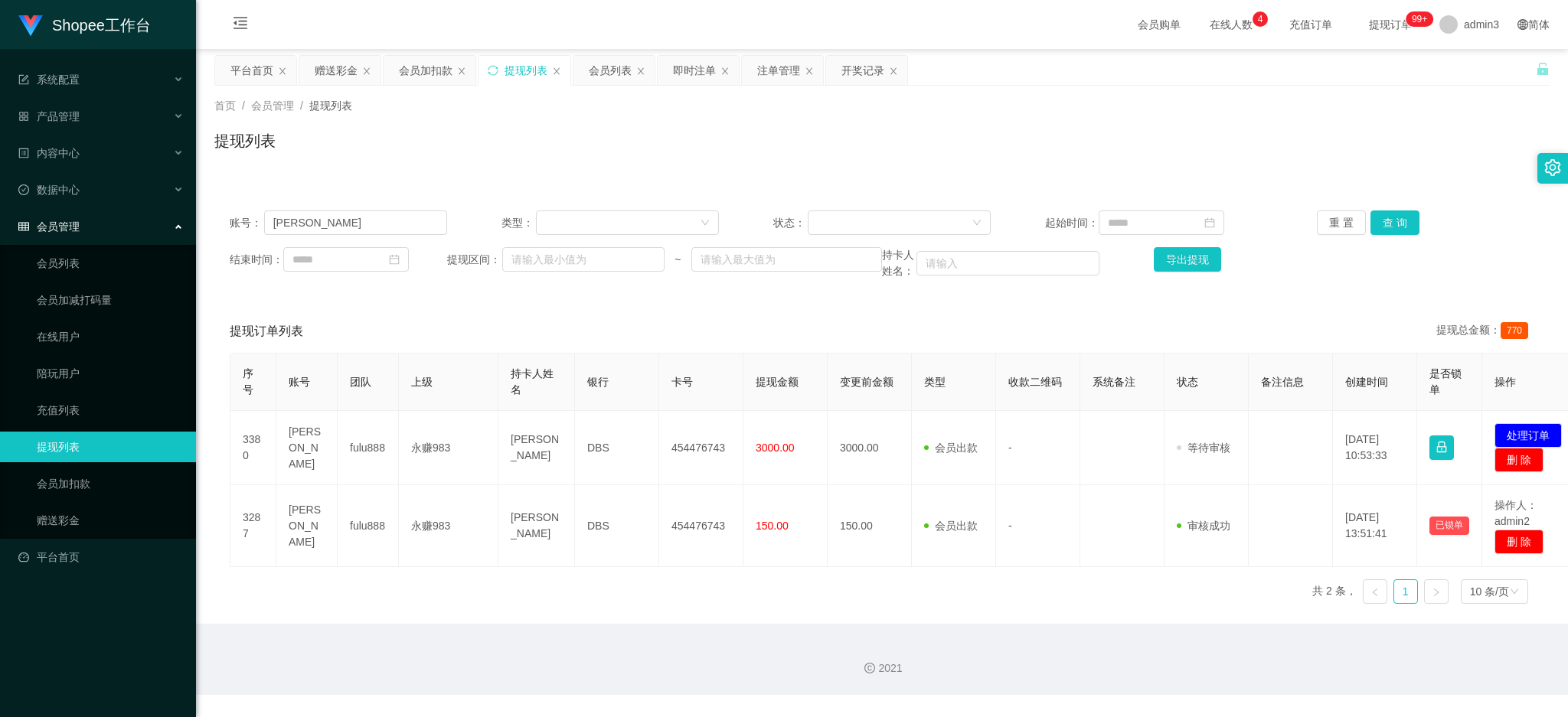
click at [617, 636] on div "2021" at bounding box center [882, 659] width 1372 height 71
click at [1390, 225] on button "查 询" at bounding box center [1395, 222] width 49 height 24
click at [533, 587] on div "序号 账号 团队 上级 持卡人姓名 银行 卡号 提现金额 变更前金额 类型 收款二维码 系统备注 状态 备注信息 创建时间 是否锁单 操作 3380 [PER…" at bounding box center [882, 484] width 1305 height 263
click at [595, 69] on div "会员列表" at bounding box center [610, 70] width 42 height 29
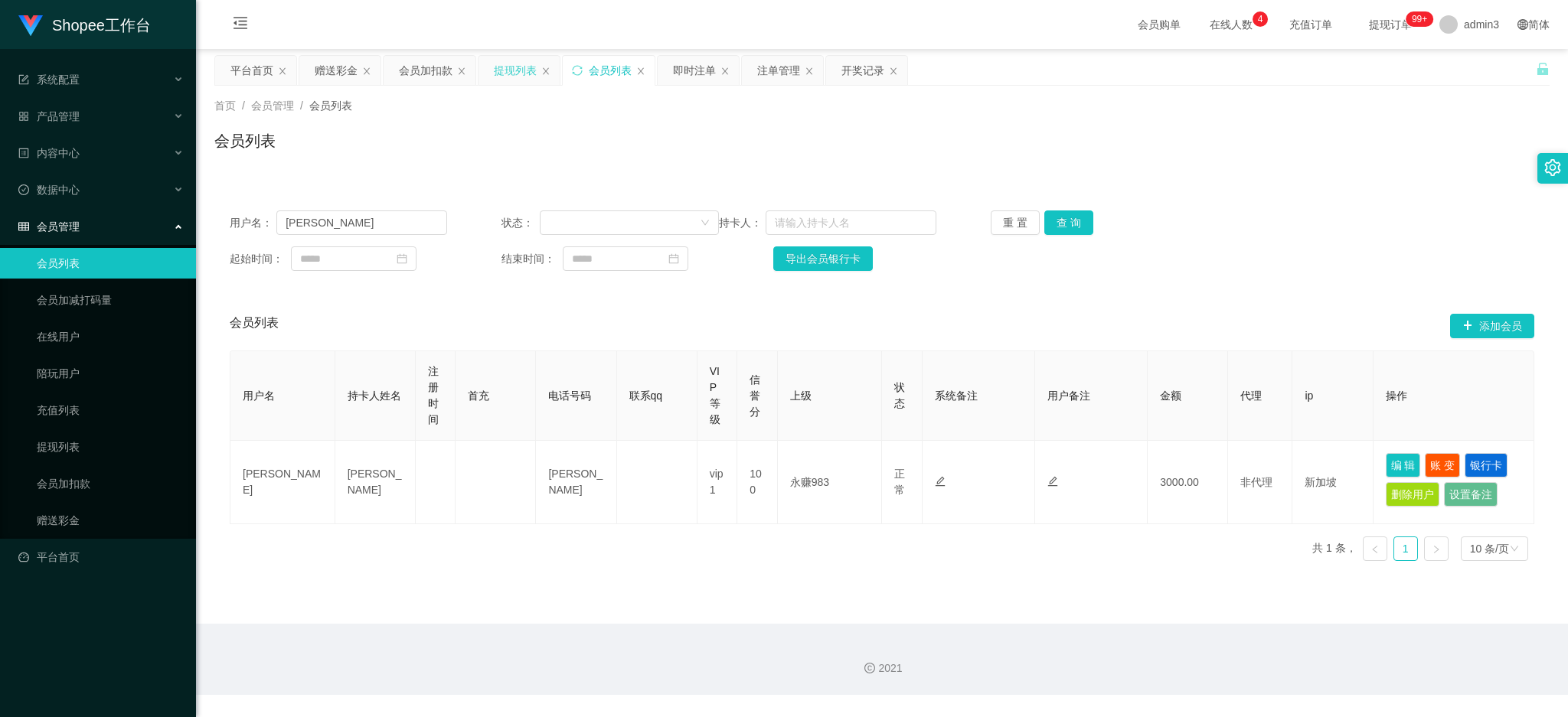
click at [510, 70] on div "提现列表" at bounding box center [516, 70] width 42 height 29
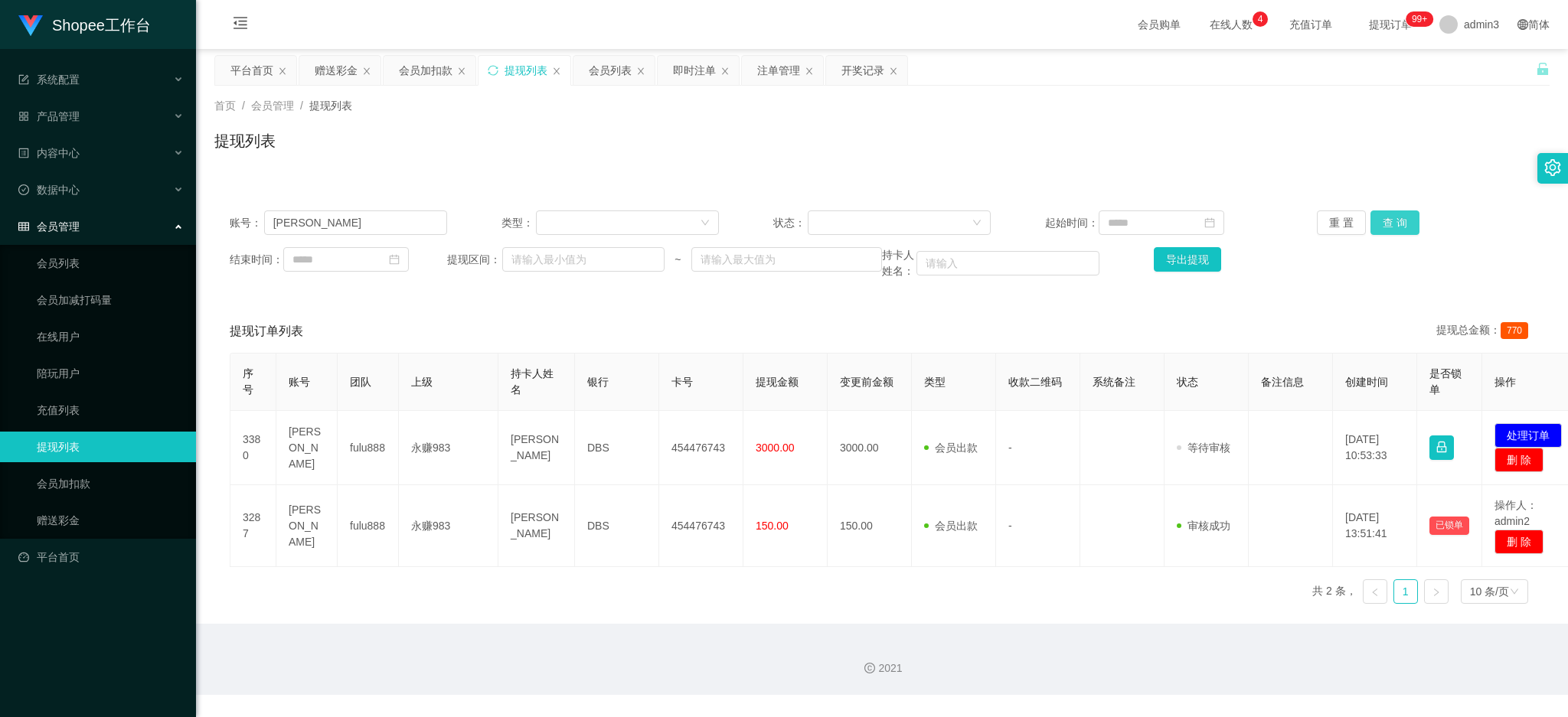
click at [1387, 228] on button "查 询" at bounding box center [1395, 222] width 49 height 24
click at [1375, 221] on button "查 询" at bounding box center [1395, 222] width 49 height 24
click at [1393, 218] on button "查 询" at bounding box center [1395, 222] width 49 height 24
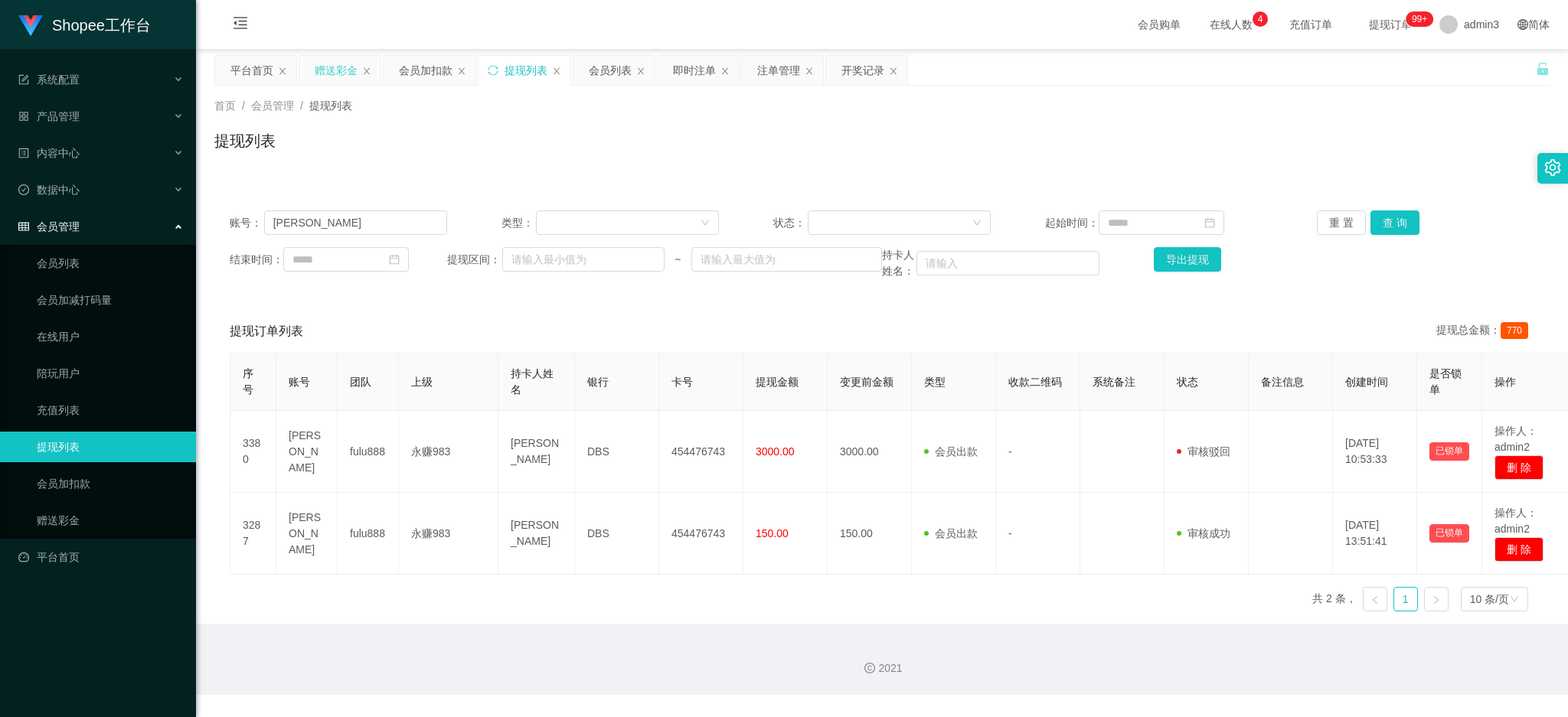
click at [326, 72] on div "赠送彩金" at bounding box center [336, 70] width 42 height 29
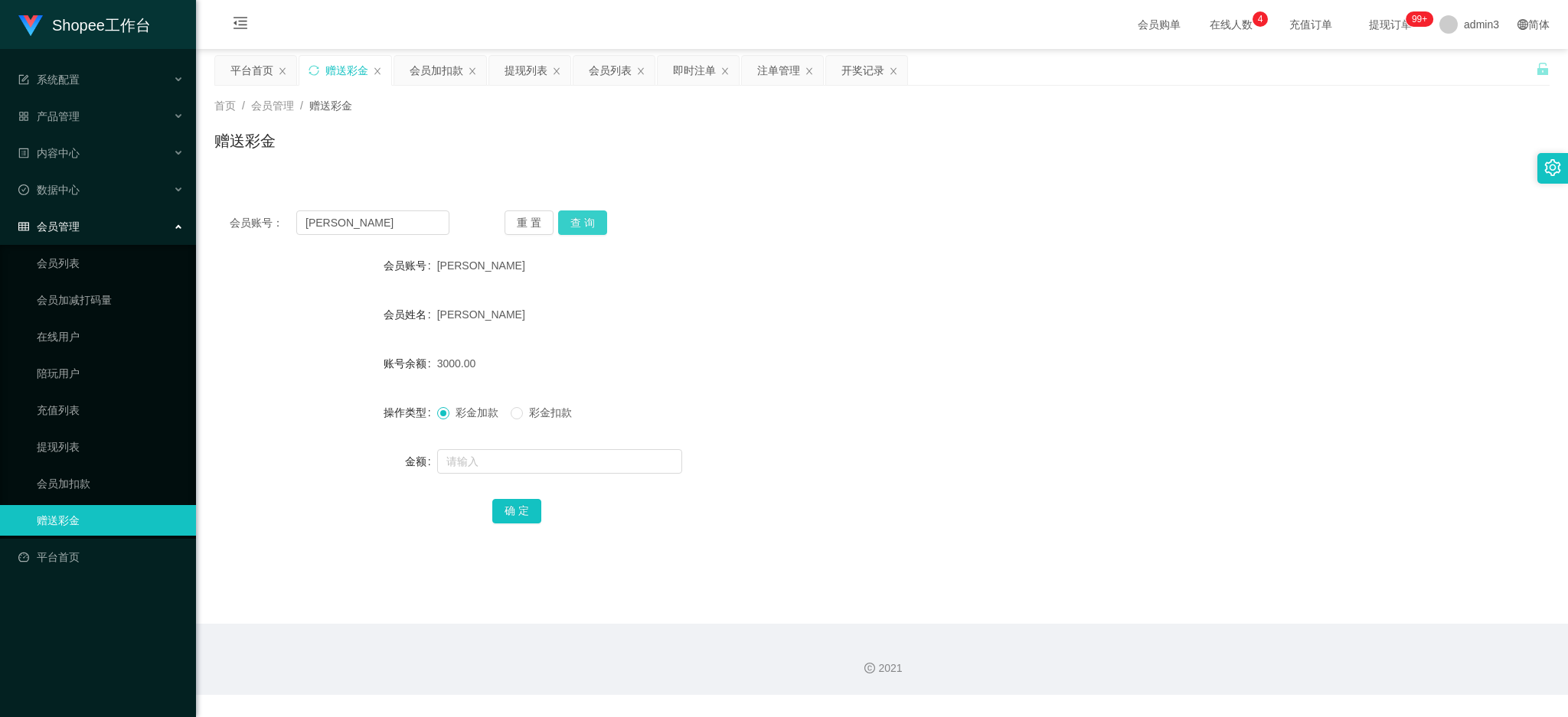
click at [574, 222] on button "查 询" at bounding box center [582, 222] width 49 height 24
click at [574, 224] on button "查 询" at bounding box center [582, 222] width 49 height 24
click at [1128, 617] on main "关闭左侧 关闭右侧 关闭其它 刷新页面 平台首页 赠送彩金 会员加扣款 提现列表 会员列表 即时注单 注单管理 开奖记录 首页 / 会员管理 / 赠送彩金 /…" at bounding box center [882, 337] width 1372 height 575
click at [591, 233] on button "查 询" at bounding box center [582, 222] width 49 height 24
click at [576, 222] on button "查 询" at bounding box center [582, 222] width 49 height 24
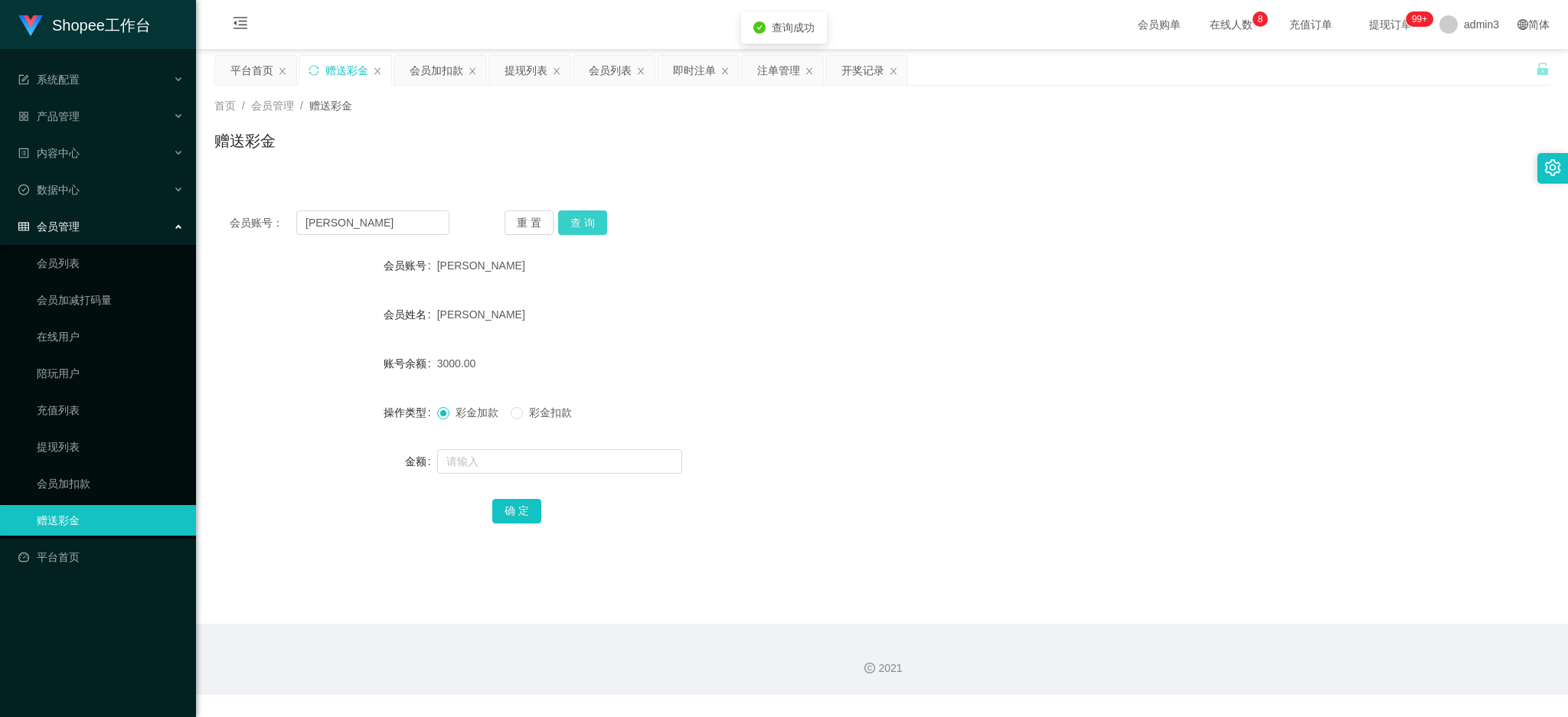
click at [580, 221] on button "查 询" at bounding box center [582, 222] width 49 height 24
click at [517, 67] on div "提现列表" at bounding box center [526, 70] width 42 height 29
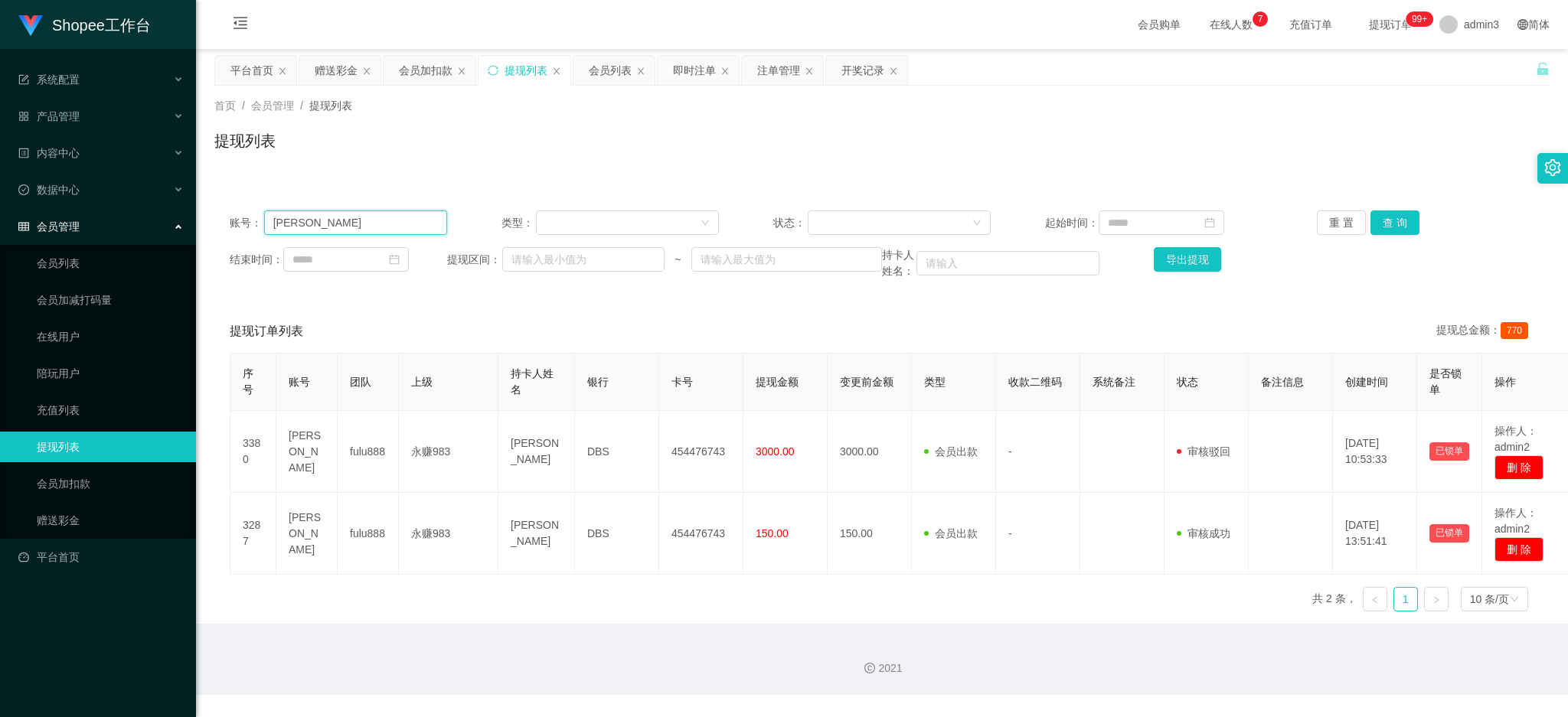
click at [292, 227] on input "[PERSON_NAME]" at bounding box center [356, 222] width 183 height 24
paste input "zqf071230"
type input "zqf071230"
click at [1382, 219] on button "查 询" at bounding box center [1395, 222] width 49 height 24
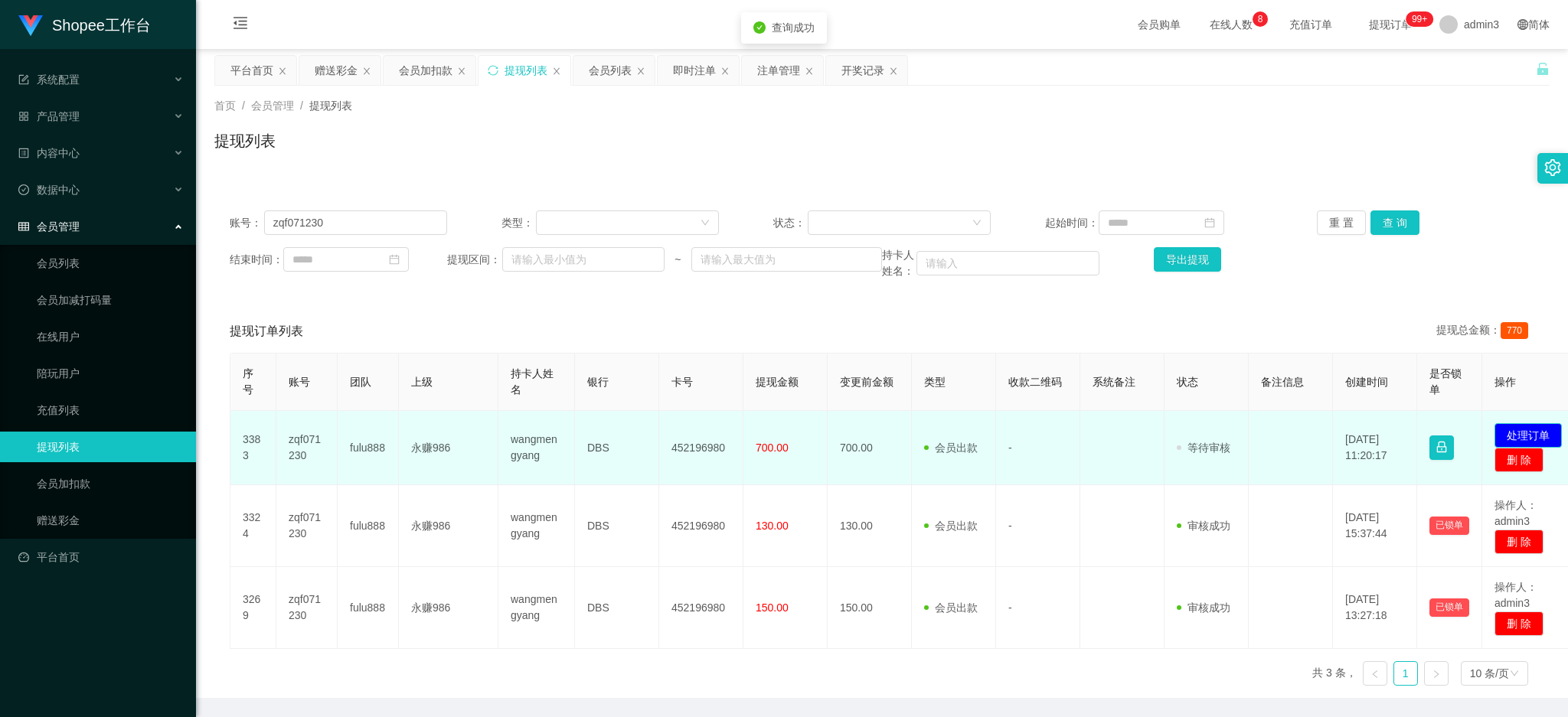
click at [1521, 437] on button "处理订单" at bounding box center [1528, 435] width 68 height 24
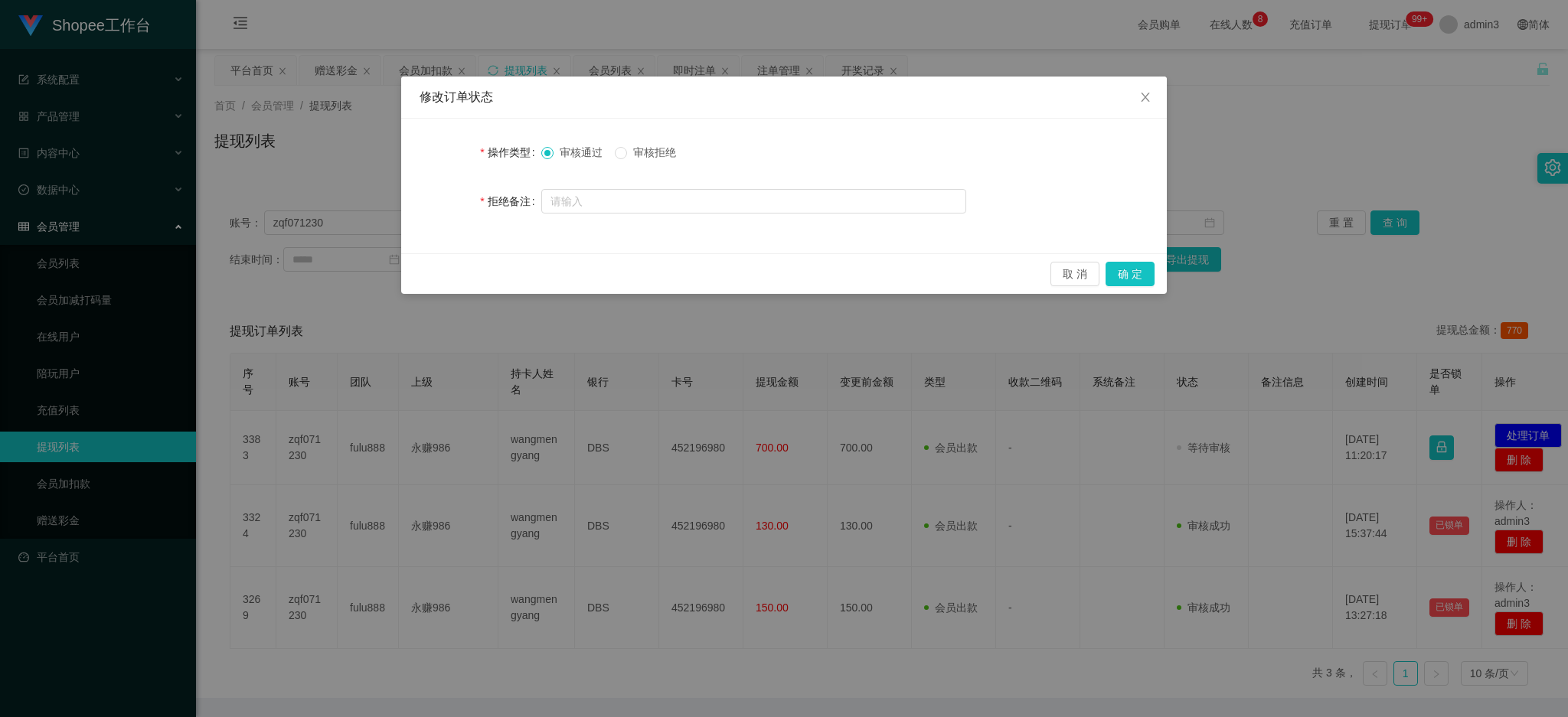
click at [616, 162] on div "审核通过 审核拒绝" at bounding box center [754, 152] width 425 height 31
click at [1113, 272] on button "确 定" at bounding box center [1130, 273] width 49 height 24
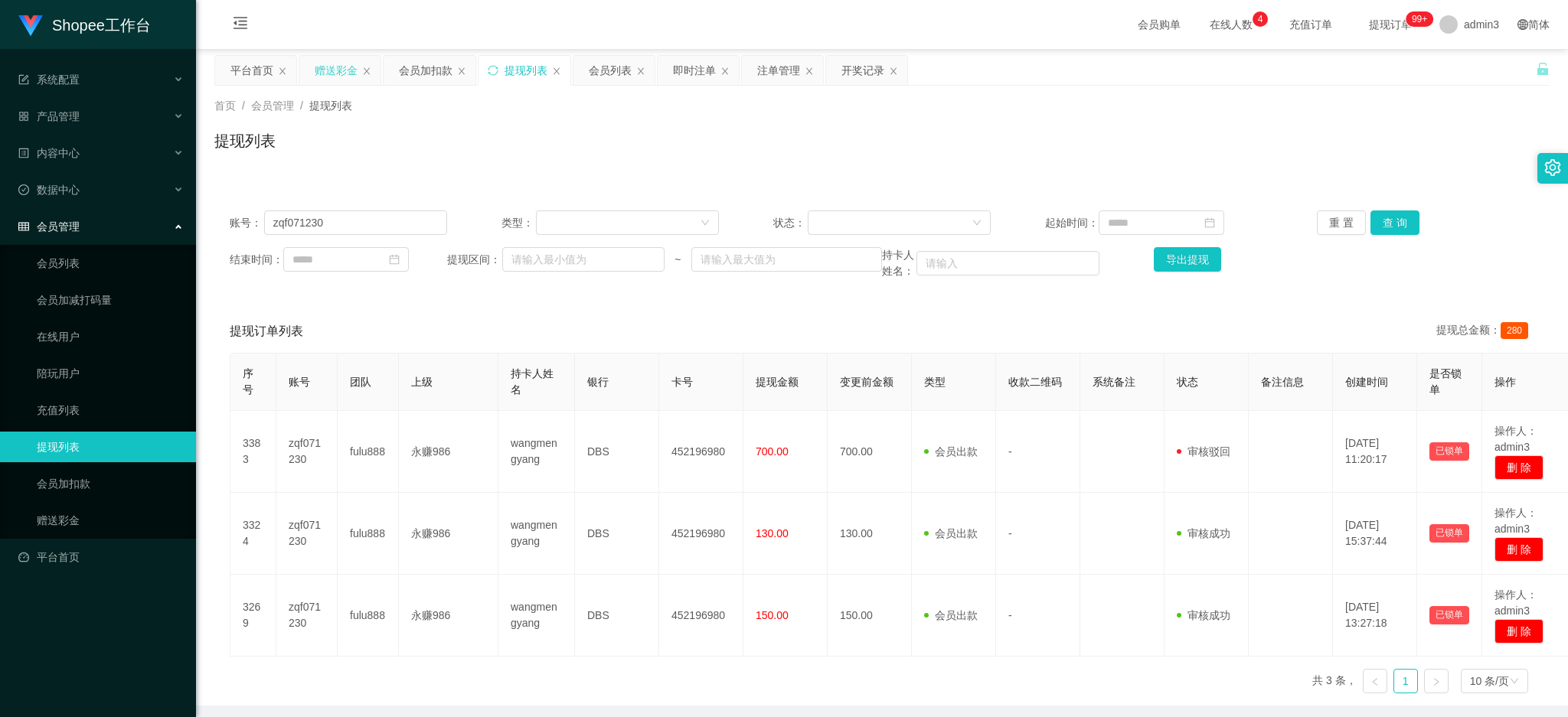
click at [351, 69] on div "赠送彩金" at bounding box center [336, 70] width 42 height 29
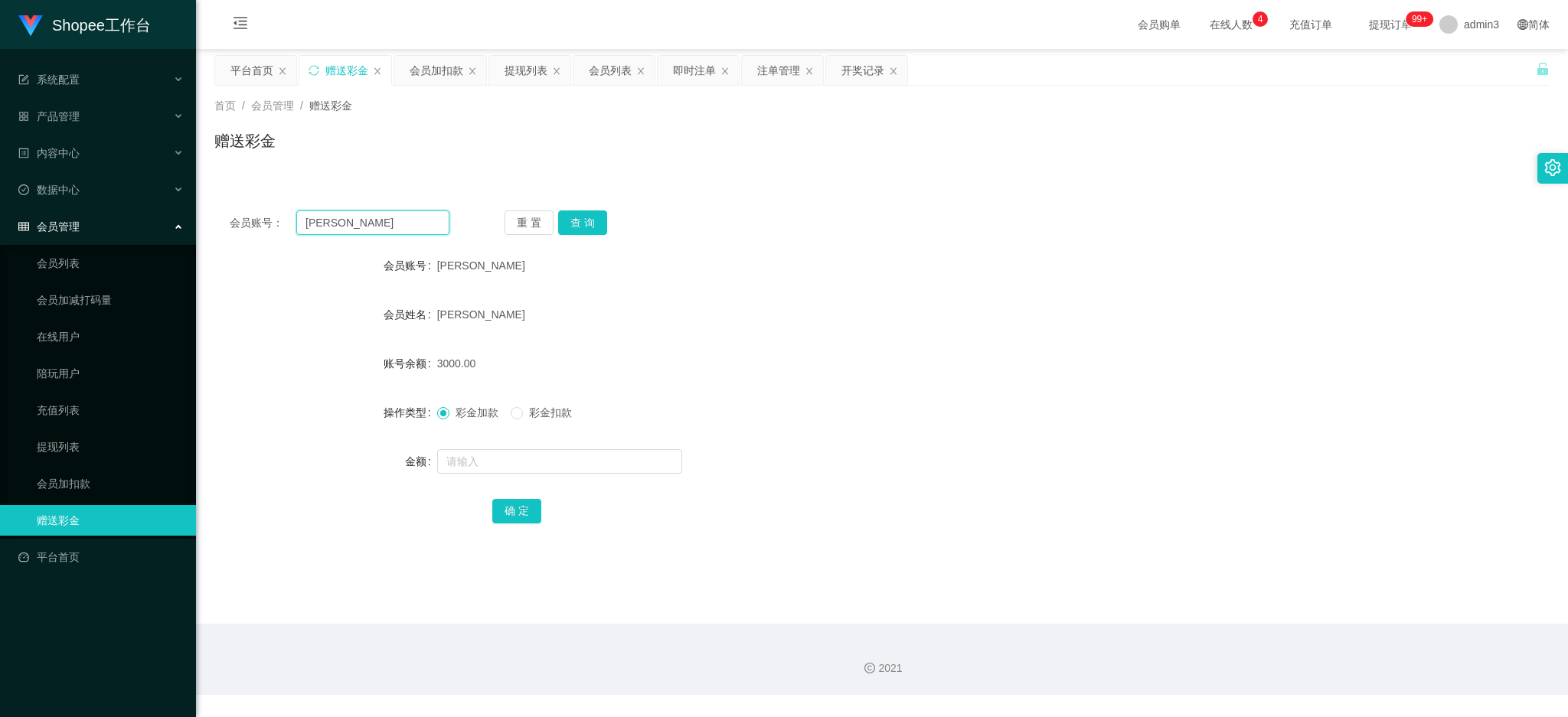
click at [320, 218] on input "[PERSON_NAME]" at bounding box center [373, 222] width 154 height 24
paste input "Way1314"
type input "Way1314"
click at [569, 216] on button "查 询" at bounding box center [582, 222] width 49 height 24
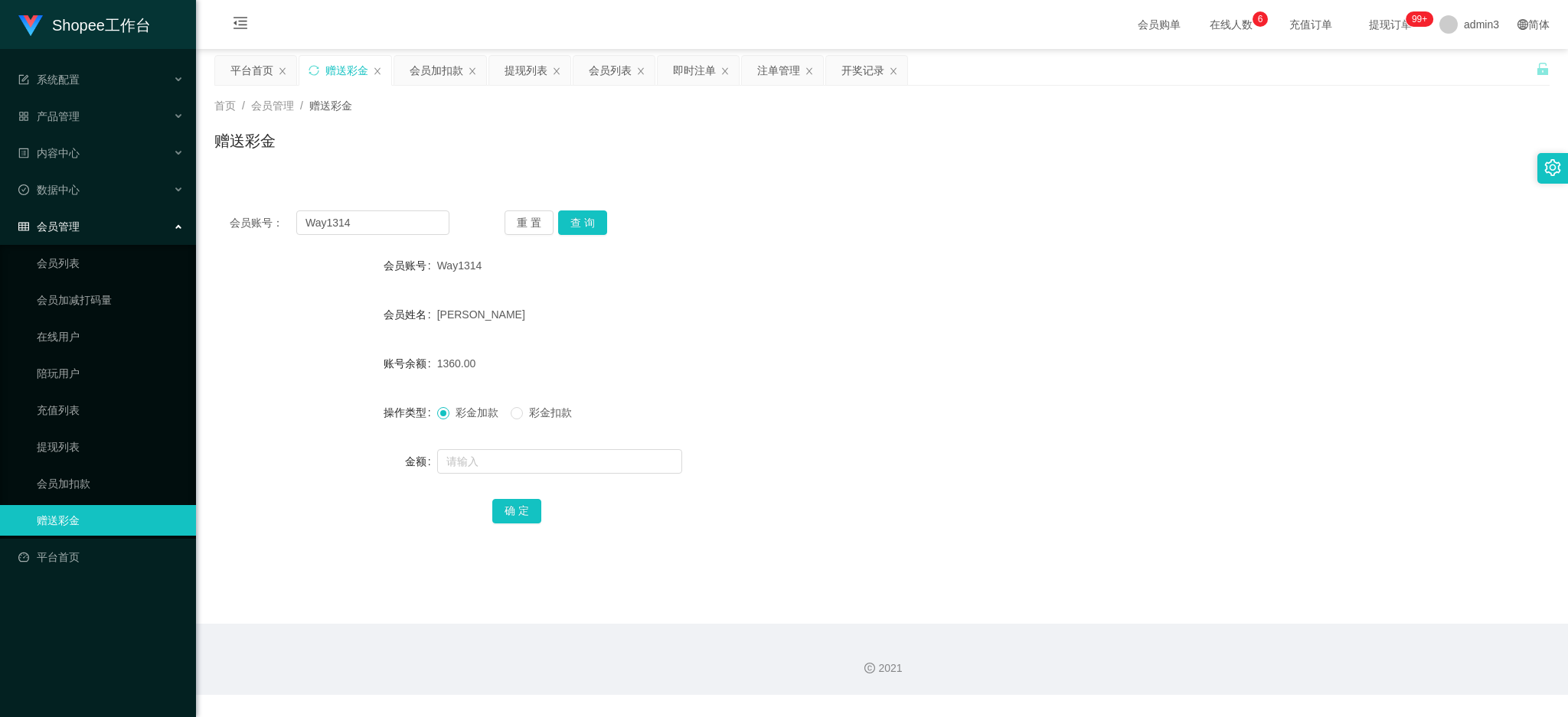
click at [434, 467] on label "金额" at bounding box center [421, 461] width 32 height 13
click at [456, 459] on input "text" at bounding box center [560, 461] width 245 height 24
paste input "1500"
type input "1500"
click at [522, 522] on button "确 定" at bounding box center [517, 510] width 49 height 24
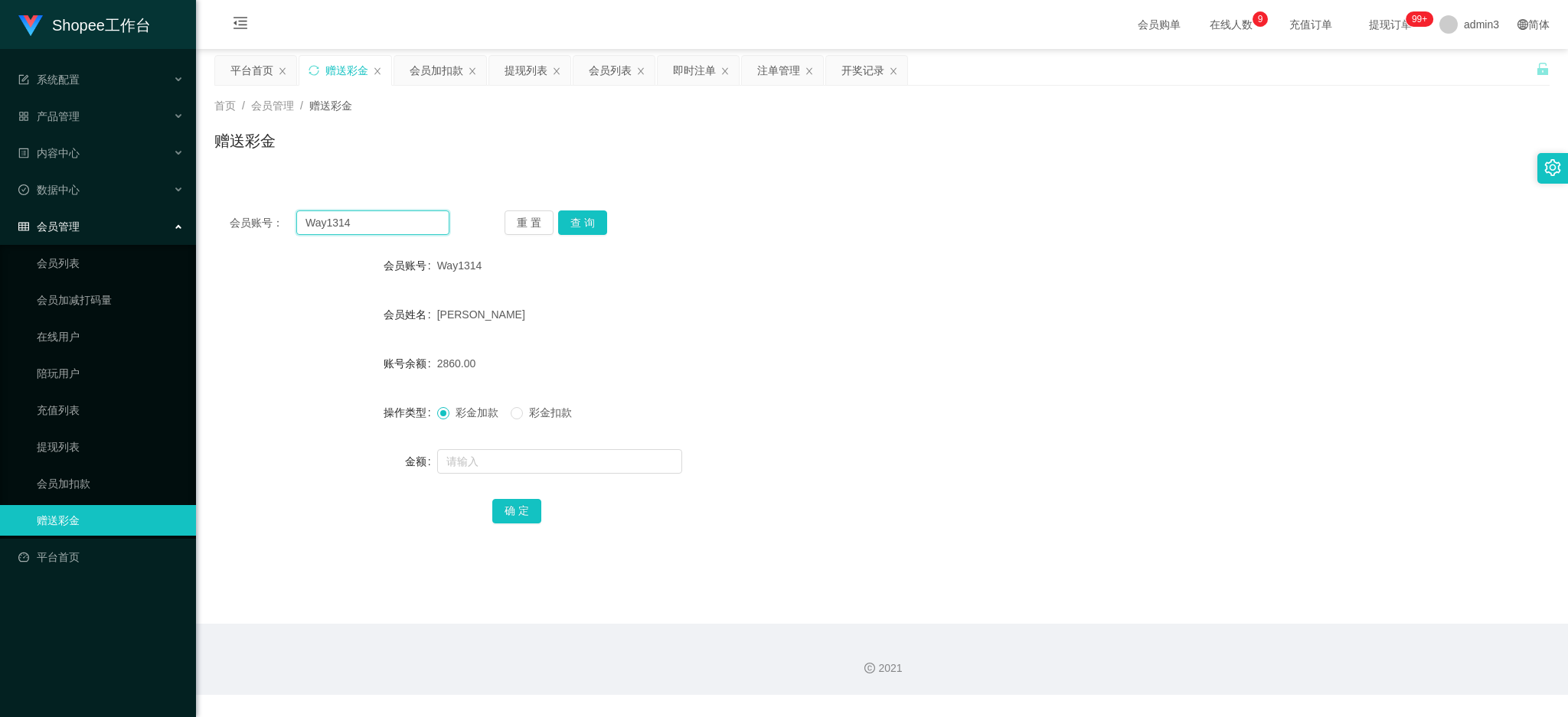
click at [384, 220] on input "Way1314" at bounding box center [373, 222] width 154 height 24
paste input "BryanTay1212"
type input "BryanTay1212"
click at [583, 218] on button "查 询" at bounding box center [582, 222] width 49 height 24
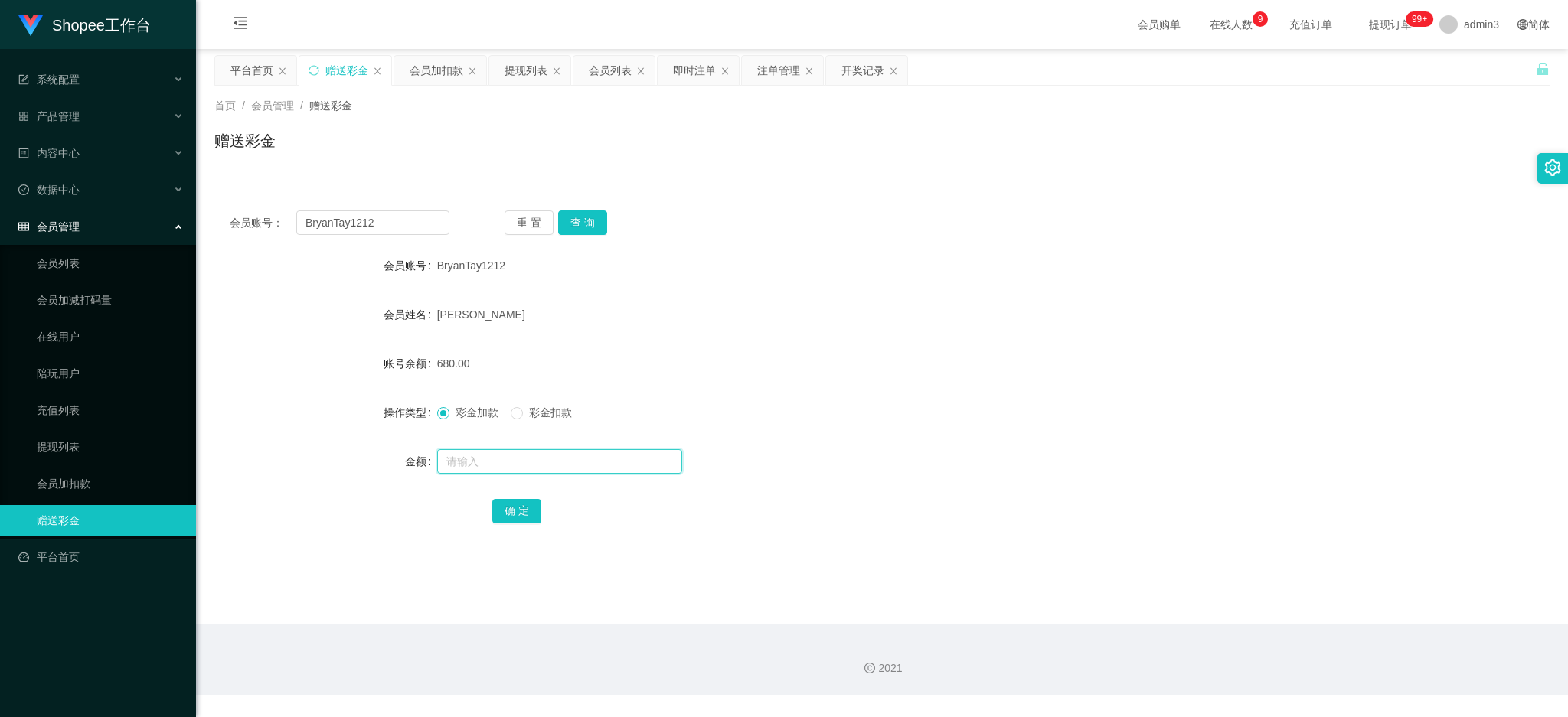
click at [446, 459] on input "text" at bounding box center [560, 461] width 245 height 24
paste input "1500"
type input "1500"
click at [532, 515] on button "确 定" at bounding box center [517, 510] width 49 height 24
click at [391, 228] on input "BryanTay1212" at bounding box center [373, 222] width 154 height 24
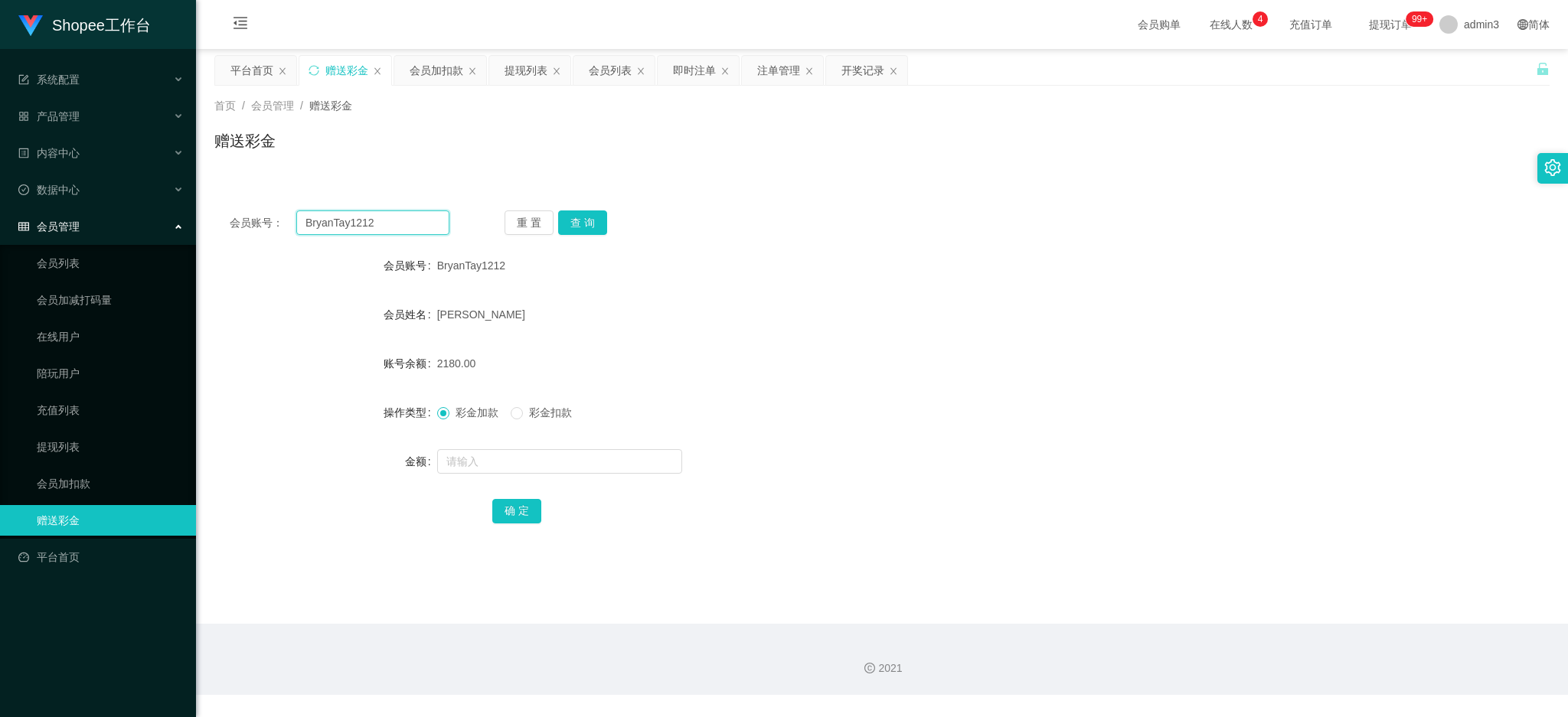
click at [391, 228] on input "BryanTay1212" at bounding box center [373, 222] width 154 height 24
paste input "CynthiaChow0905"
type input "CynthiaChow0905"
click at [578, 216] on button "查 询" at bounding box center [582, 222] width 49 height 24
click at [471, 454] on input "text" at bounding box center [560, 461] width 245 height 24
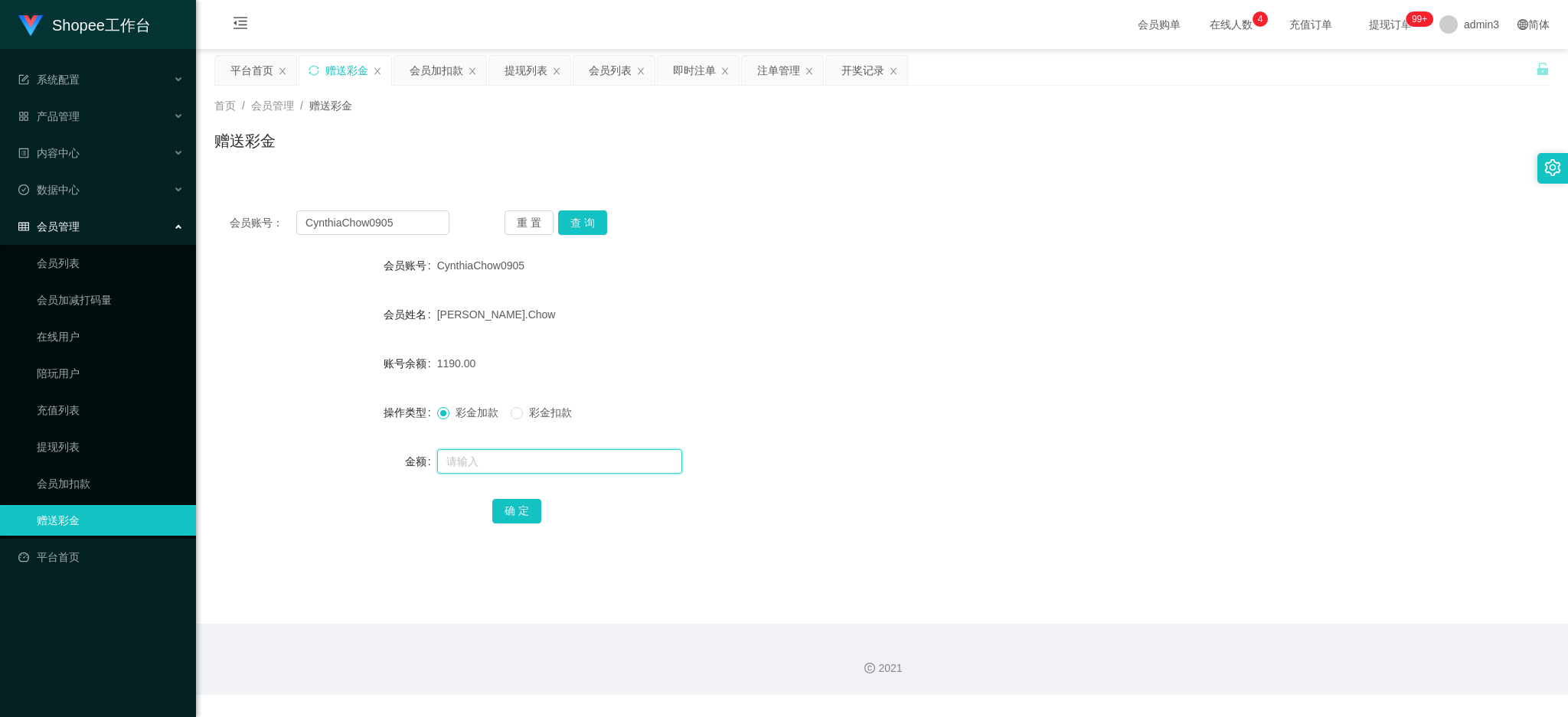
click at [598, 473] on input "text" at bounding box center [560, 461] width 245 height 24
paste input "1500"
type input "1500"
click at [510, 504] on button "确 定" at bounding box center [517, 510] width 49 height 24
click at [773, 269] on div "CynthiaChow0905" at bounding box center [826, 265] width 779 height 31
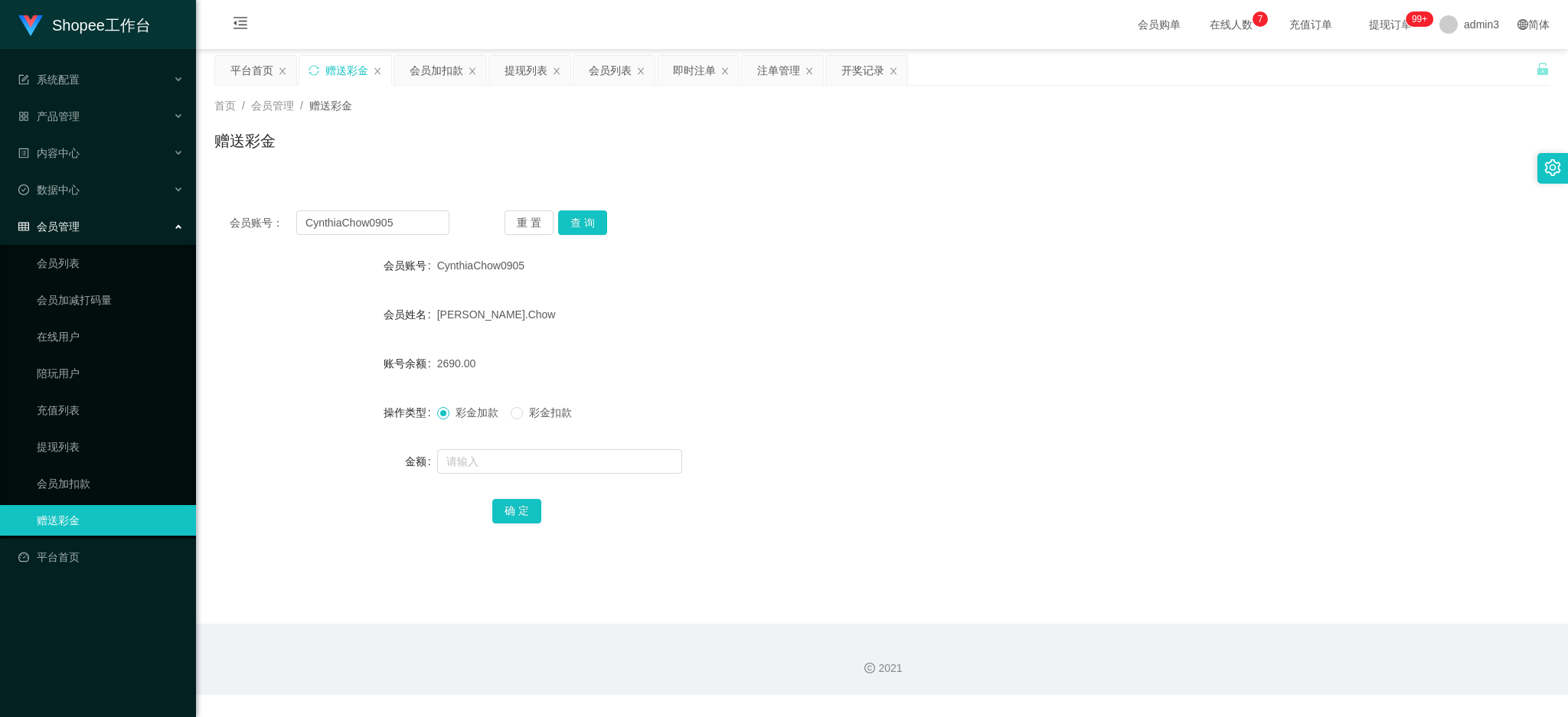
click at [458, 361] on span "2690.00" at bounding box center [457, 363] width 39 height 13
copy span "2690.00"
click at [794, 538] on div "会员账号： CynthiaChow0905 重 置 查 询 会员账号 CynthiaChow0905 会员姓名 [PERSON_NAME].Chow 账号余额…" at bounding box center [882, 377] width 1335 height 365
click at [462, 463] on input "text" at bounding box center [560, 461] width 245 height 24
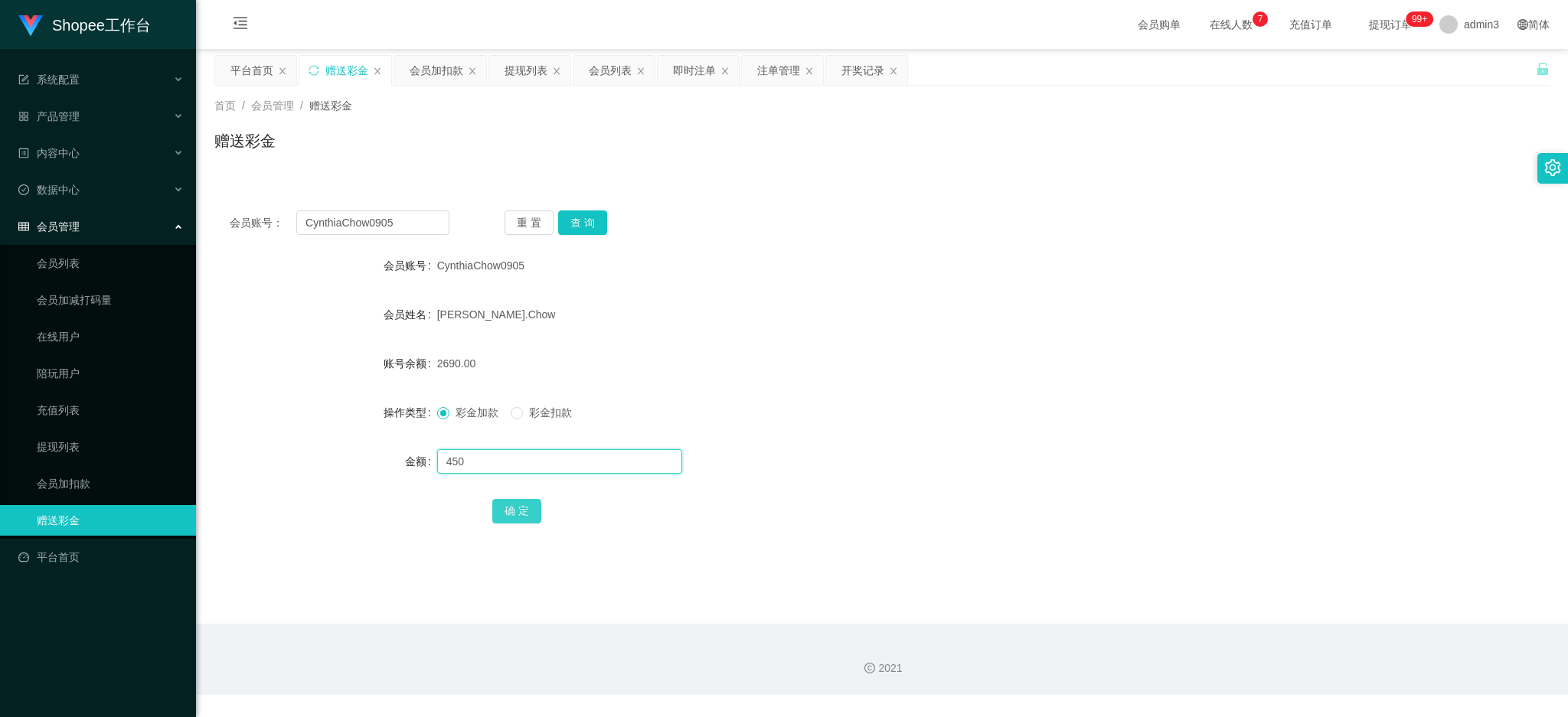
type input "450"
click at [513, 509] on button "确 定" at bounding box center [517, 510] width 49 height 24
click at [374, 224] on input "CynthiaChow0905" at bounding box center [373, 222] width 154 height 24
click at [602, 70] on div "会员列表" at bounding box center [610, 70] width 42 height 29
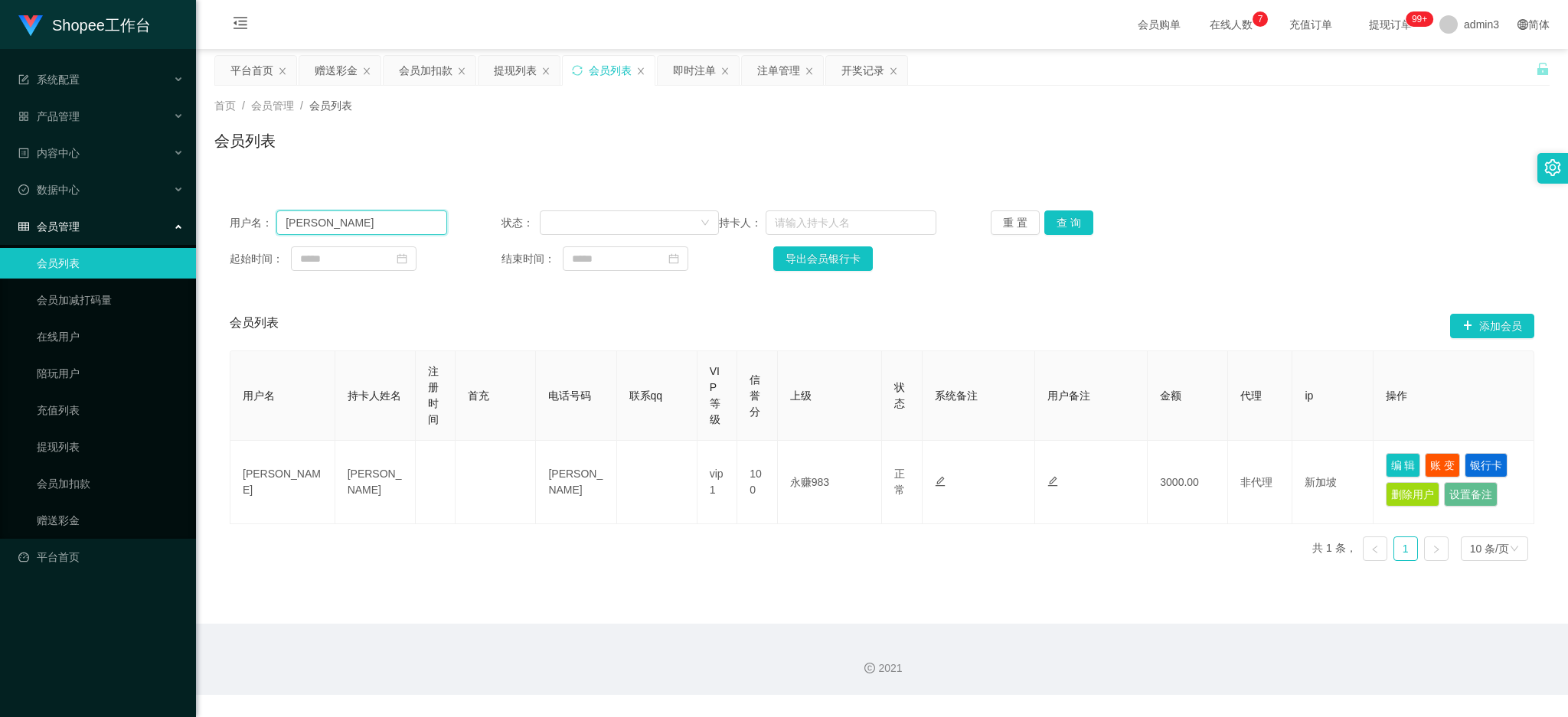
click at [337, 222] on input "[PERSON_NAME]" at bounding box center [361, 222] width 171 height 24
paste input "CynthiaChow0905"
type input "CynthiaChow0905"
click at [1056, 221] on button "查 询" at bounding box center [1069, 222] width 49 height 24
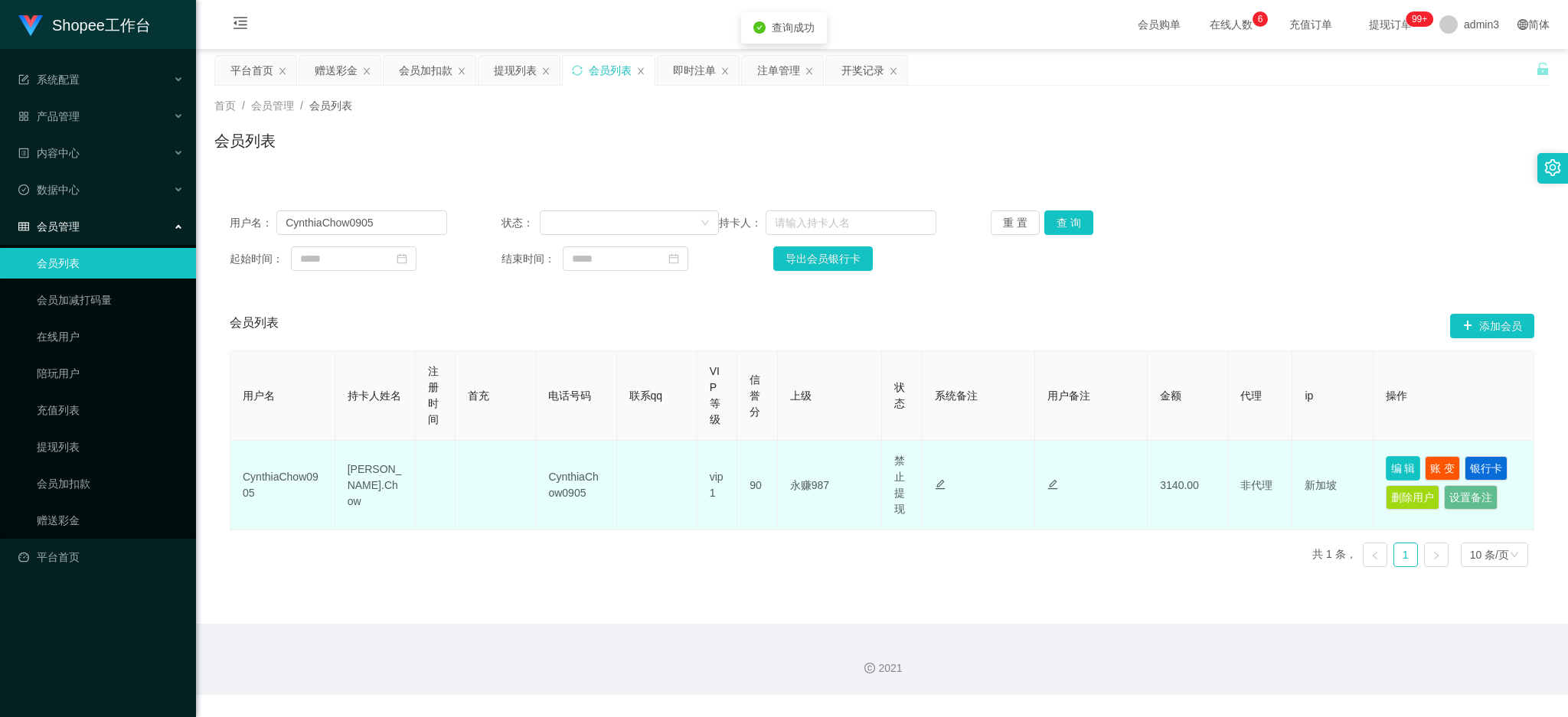
click at [1388, 471] on button "编 辑" at bounding box center [1404, 468] width 35 height 24
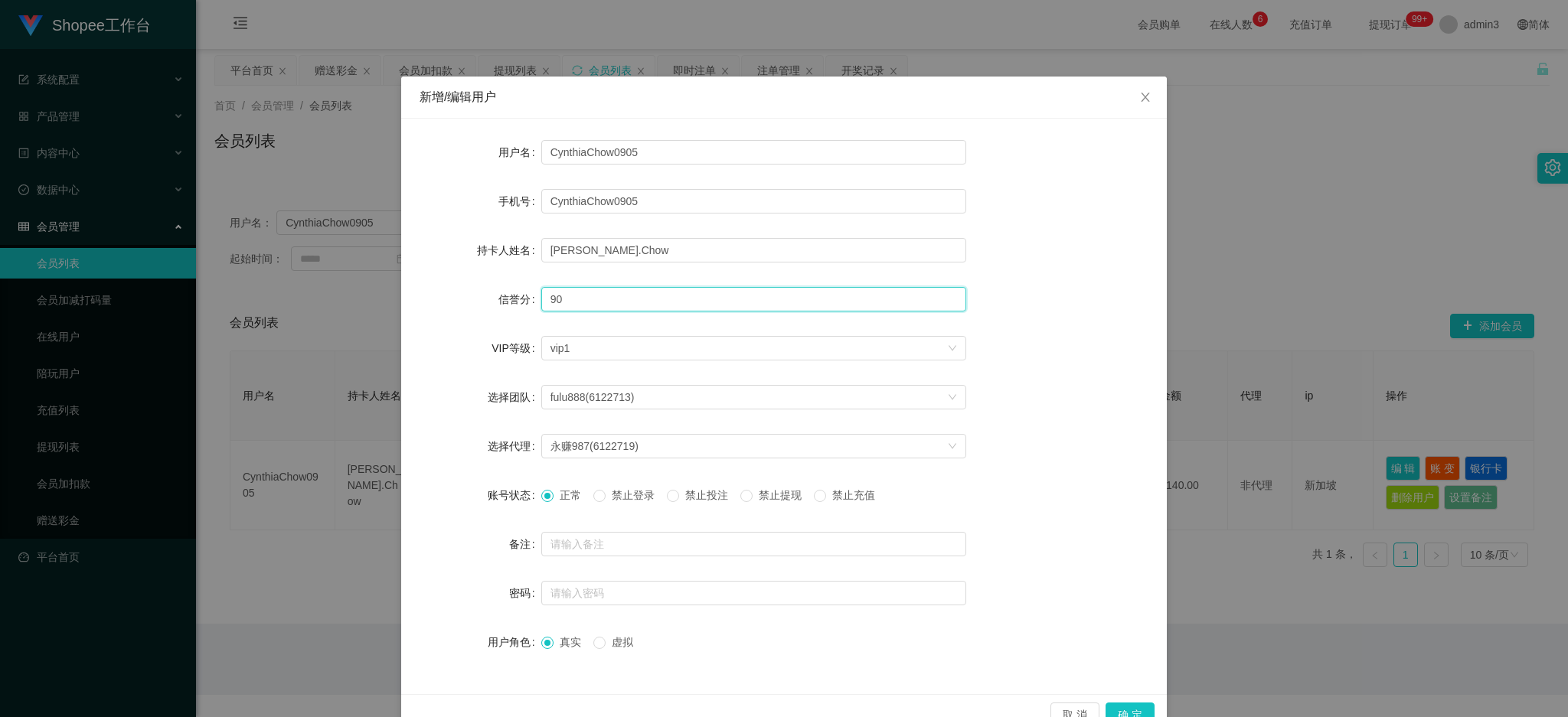
drag, startPoint x: 565, startPoint y: 299, endPoint x: 541, endPoint y: 298, distance: 24.0
click at [542, 298] on input "90" at bounding box center [754, 298] width 425 height 24
type input "100"
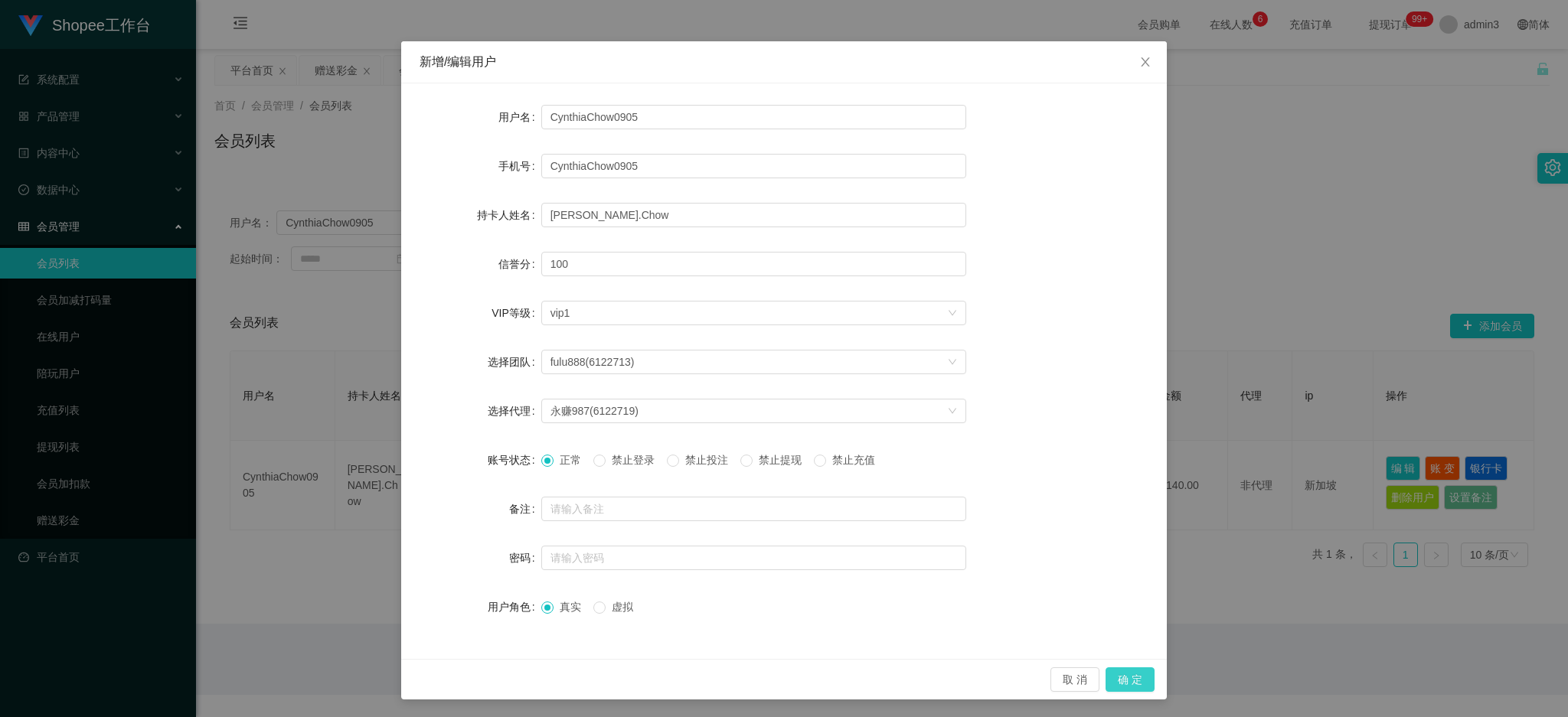
click at [1112, 676] on button "确 定" at bounding box center [1130, 679] width 49 height 24
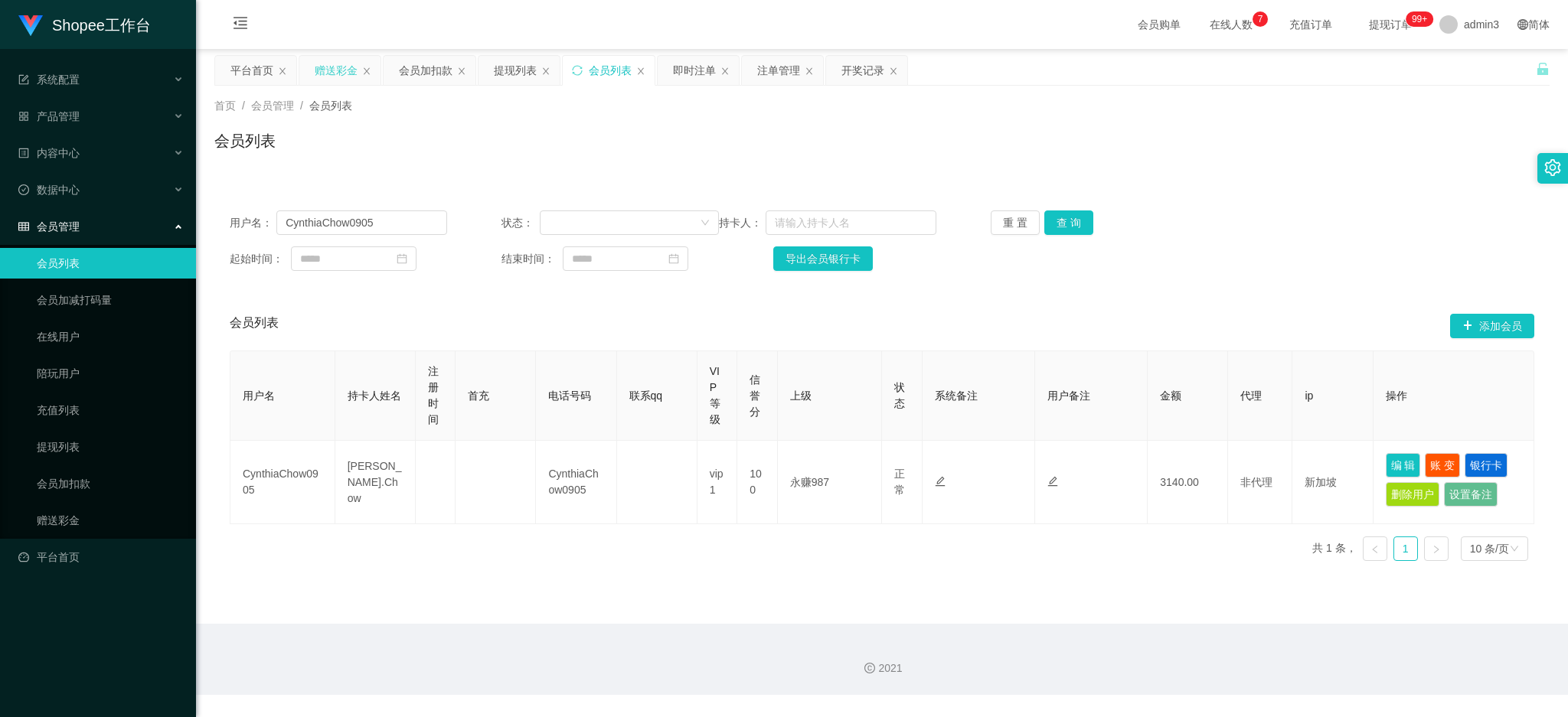
click at [339, 69] on div "赠送彩金" at bounding box center [336, 70] width 42 height 29
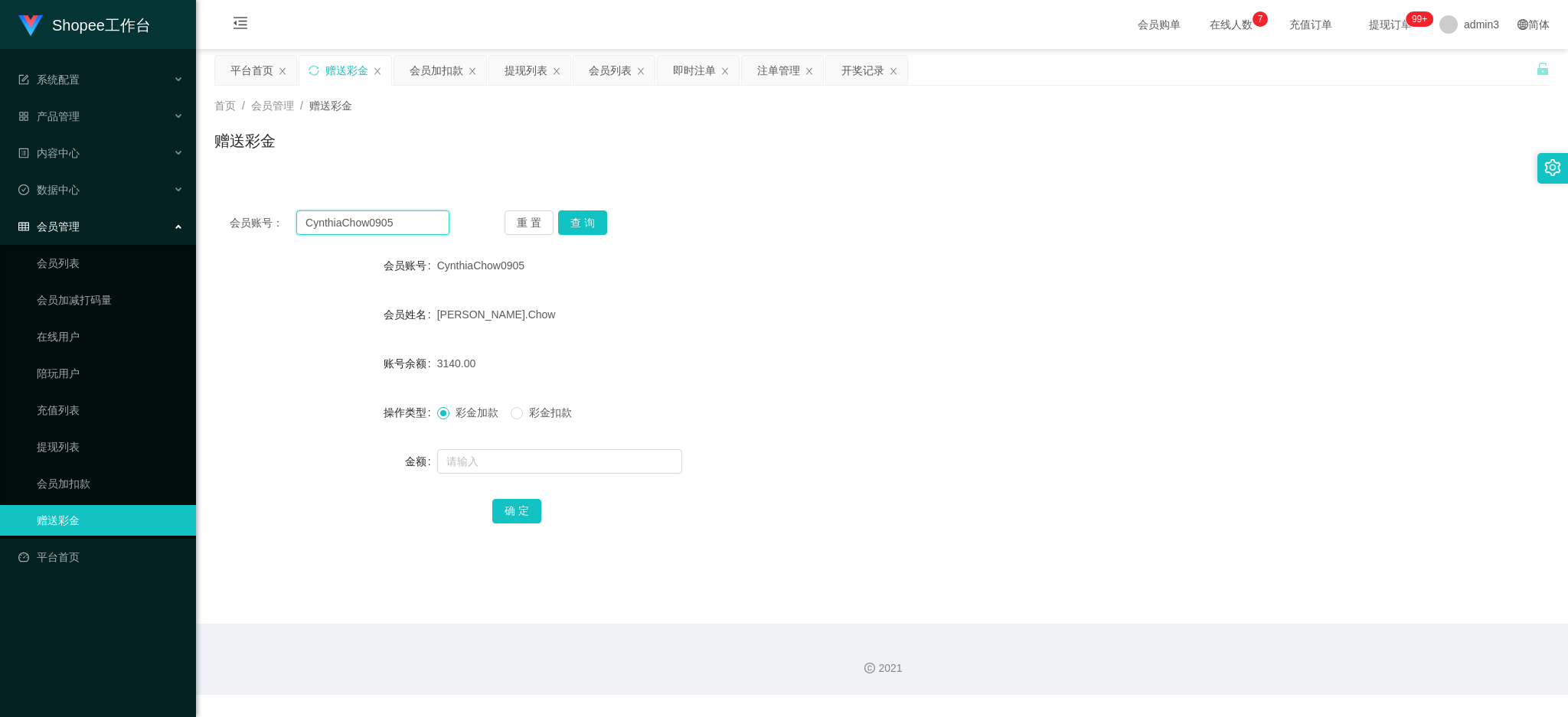
click at [400, 228] on input "CynthiaChow0905" at bounding box center [373, 222] width 154 height 24
paste input "Fangf80"
type input "Fangf80"
click at [589, 225] on button "查 询" at bounding box center [582, 222] width 49 height 24
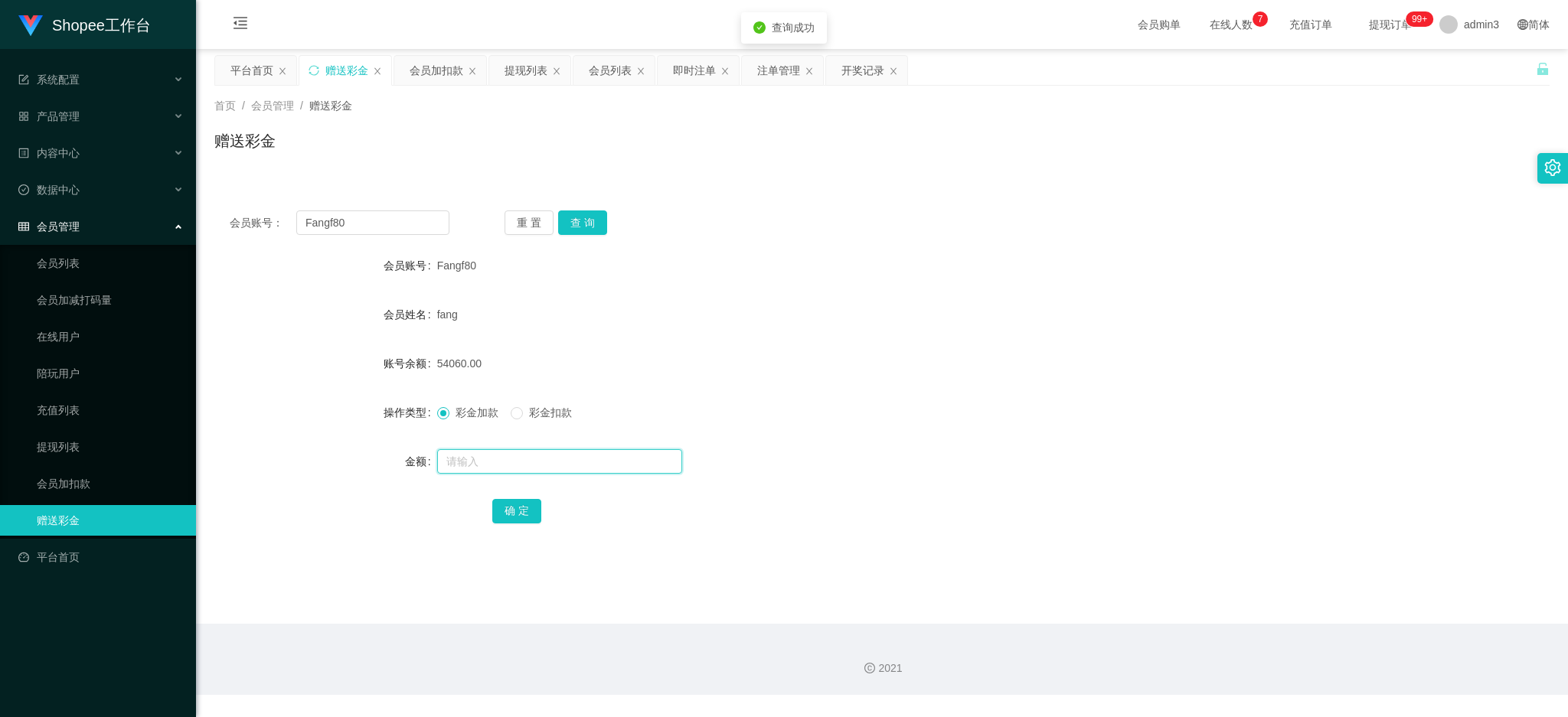
click at [531, 462] on input "text" at bounding box center [560, 461] width 245 height 24
paste input "60000"
type input "60000"
click at [509, 505] on button "确 定" at bounding box center [517, 510] width 49 height 24
click at [365, 222] on input "Fangf80" at bounding box center [373, 222] width 154 height 24
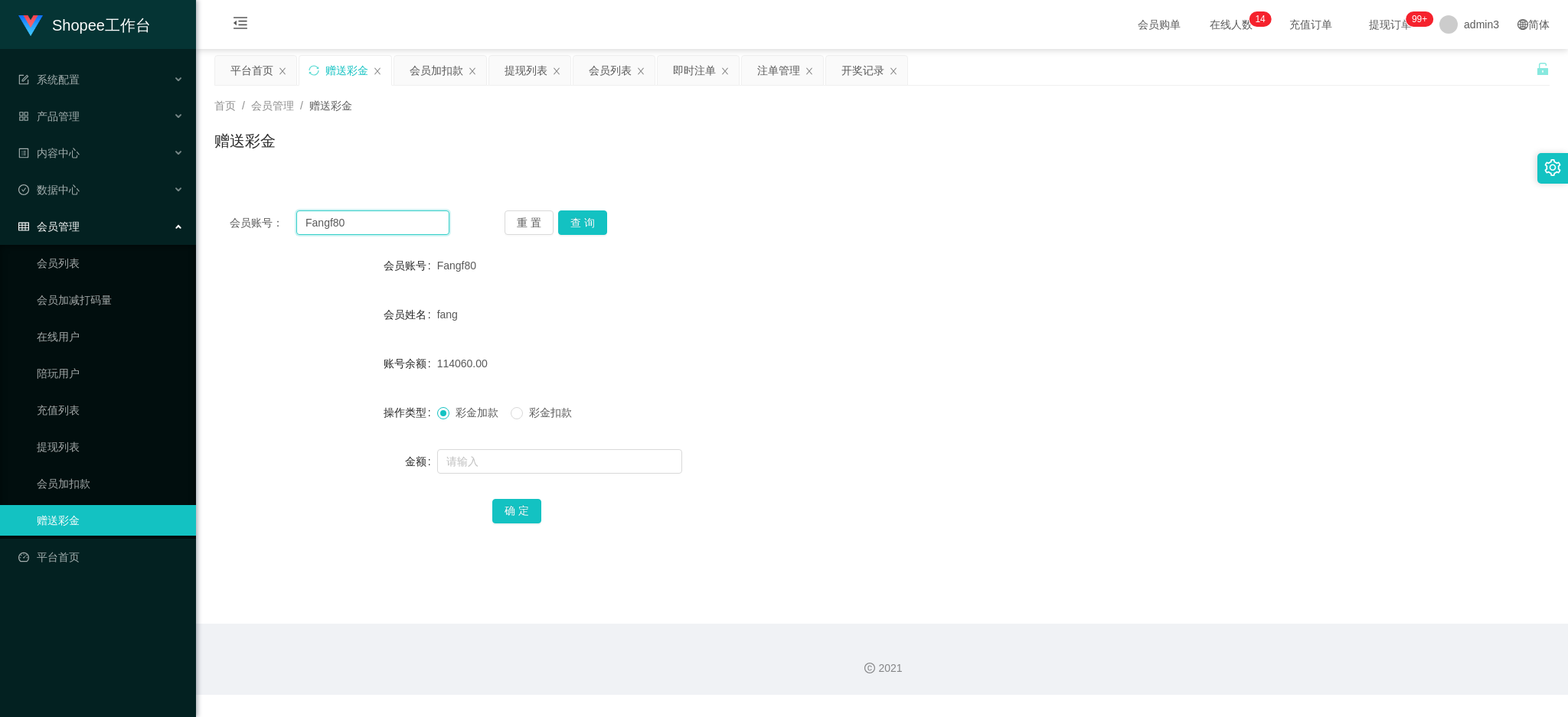
click at [365, 224] on input "Fangf80" at bounding box center [373, 222] width 154 height 24
paste input "yenchin876"
click at [365, 224] on input "Fangf80" at bounding box center [373, 222] width 154 height 24
type input "yenchin876"
click at [590, 228] on button "查 询" at bounding box center [582, 222] width 49 height 24
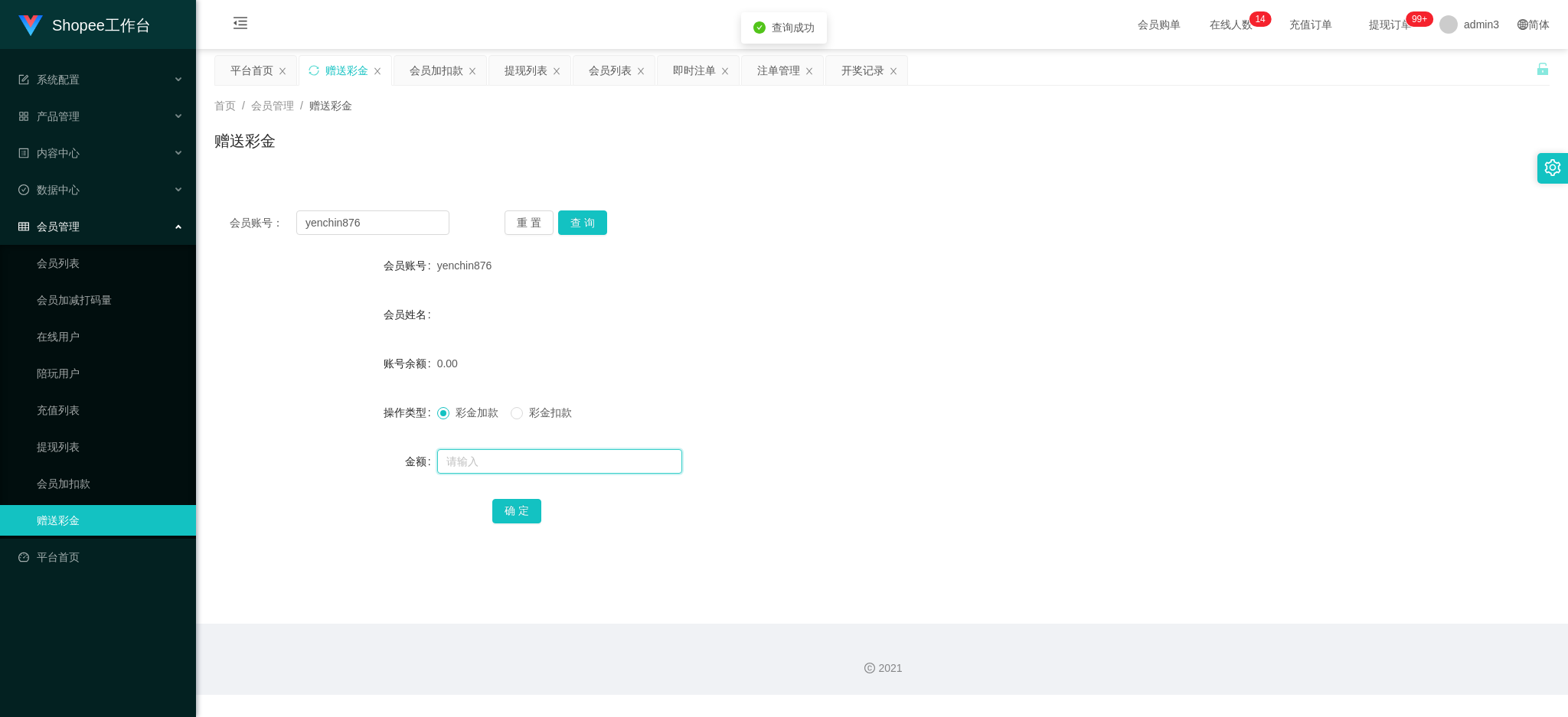
click at [555, 452] on input "text" at bounding box center [560, 461] width 245 height 24
type input "2"
type input "100"
click at [517, 517] on button "确 定" at bounding box center [517, 510] width 49 height 24
click at [328, 221] on input "yenchin876" at bounding box center [373, 222] width 154 height 24
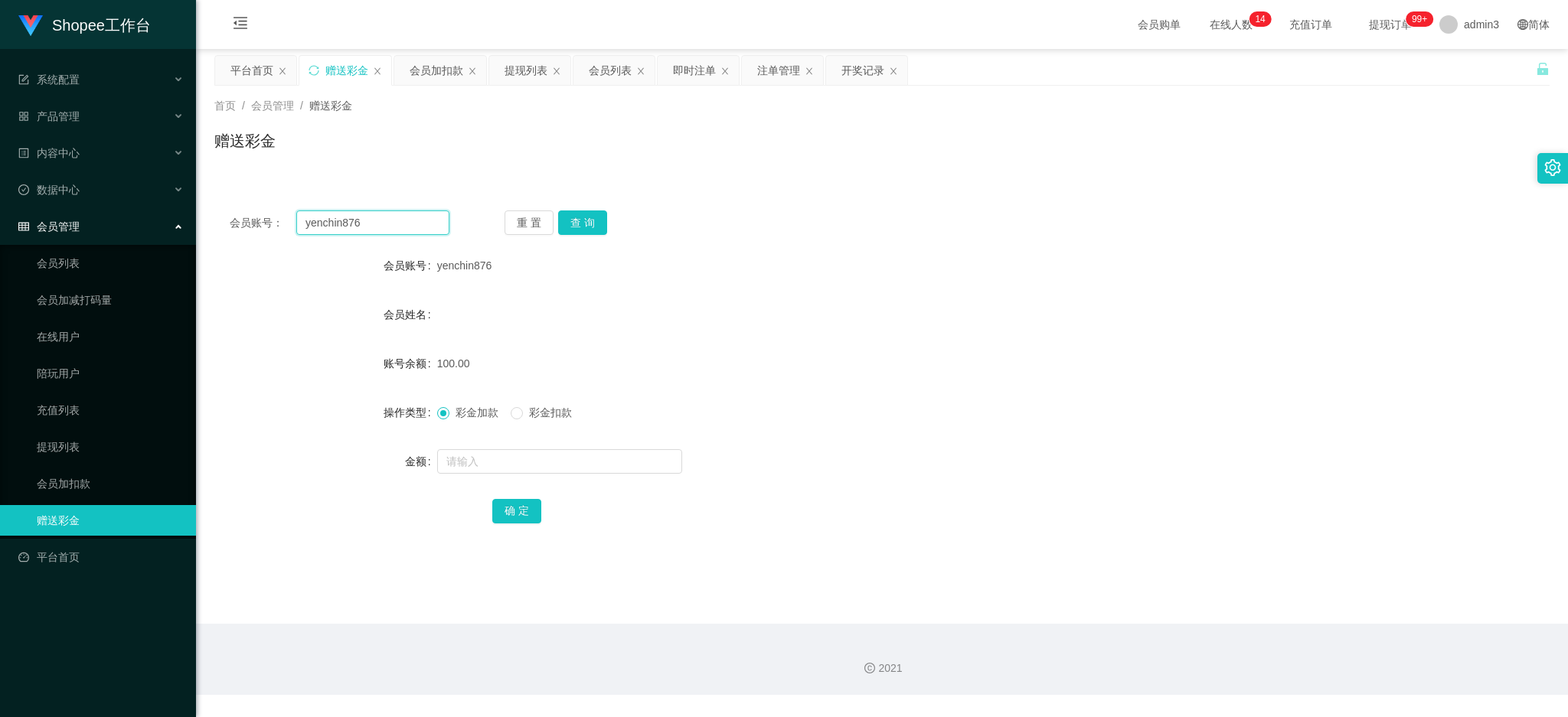
click at [328, 221] on input "yenchin876" at bounding box center [373, 222] width 154 height 24
paste input "PeggySim"
type input "PeggySim"
click at [584, 232] on button "查 询" at bounding box center [582, 222] width 49 height 24
click at [575, 460] on input "text" at bounding box center [560, 461] width 245 height 24
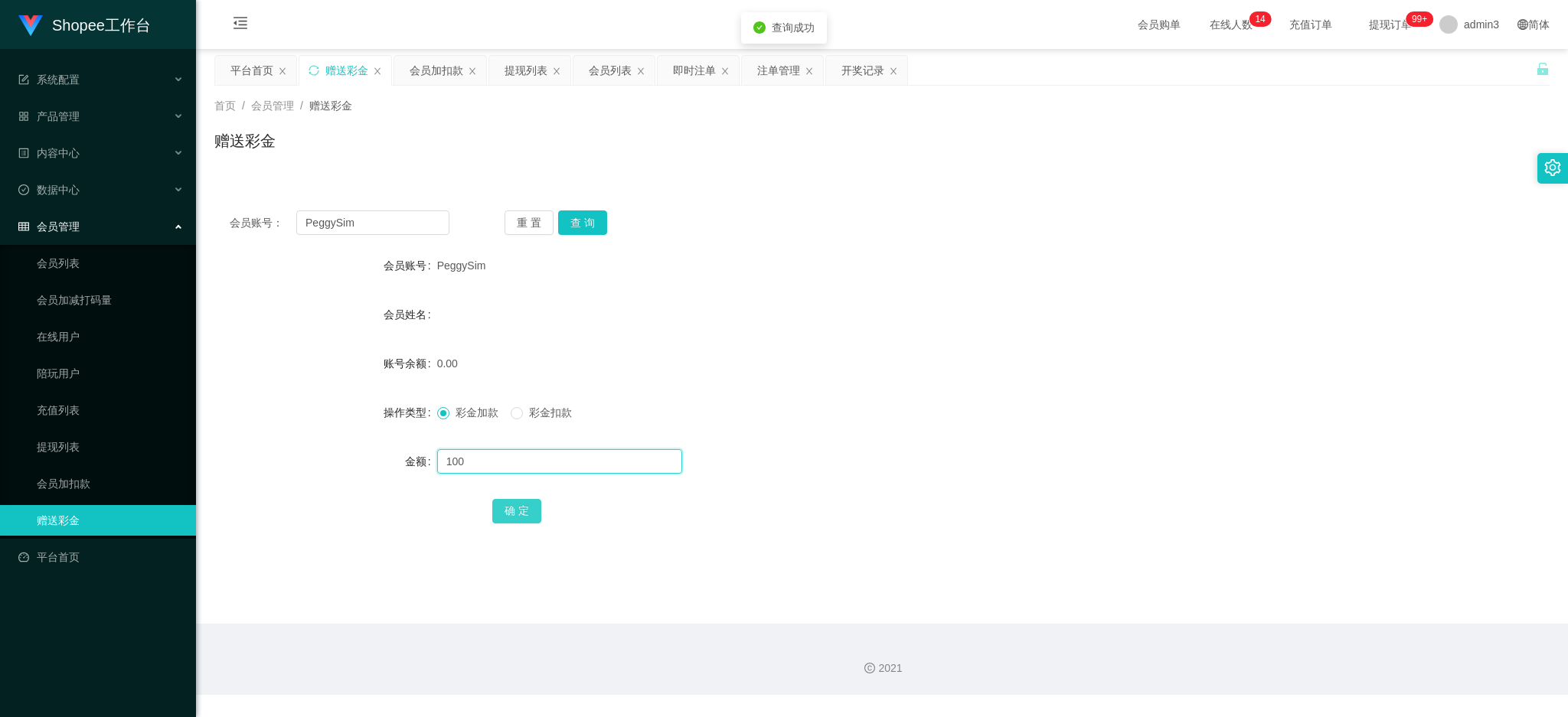
type input "100"
click at [501, 516] on button "确 定" at bounding box center [517, 510] width 49 height 24
click at [524, 69] on div "提现列表" at bounding box center [526, 70] width 42 height 29
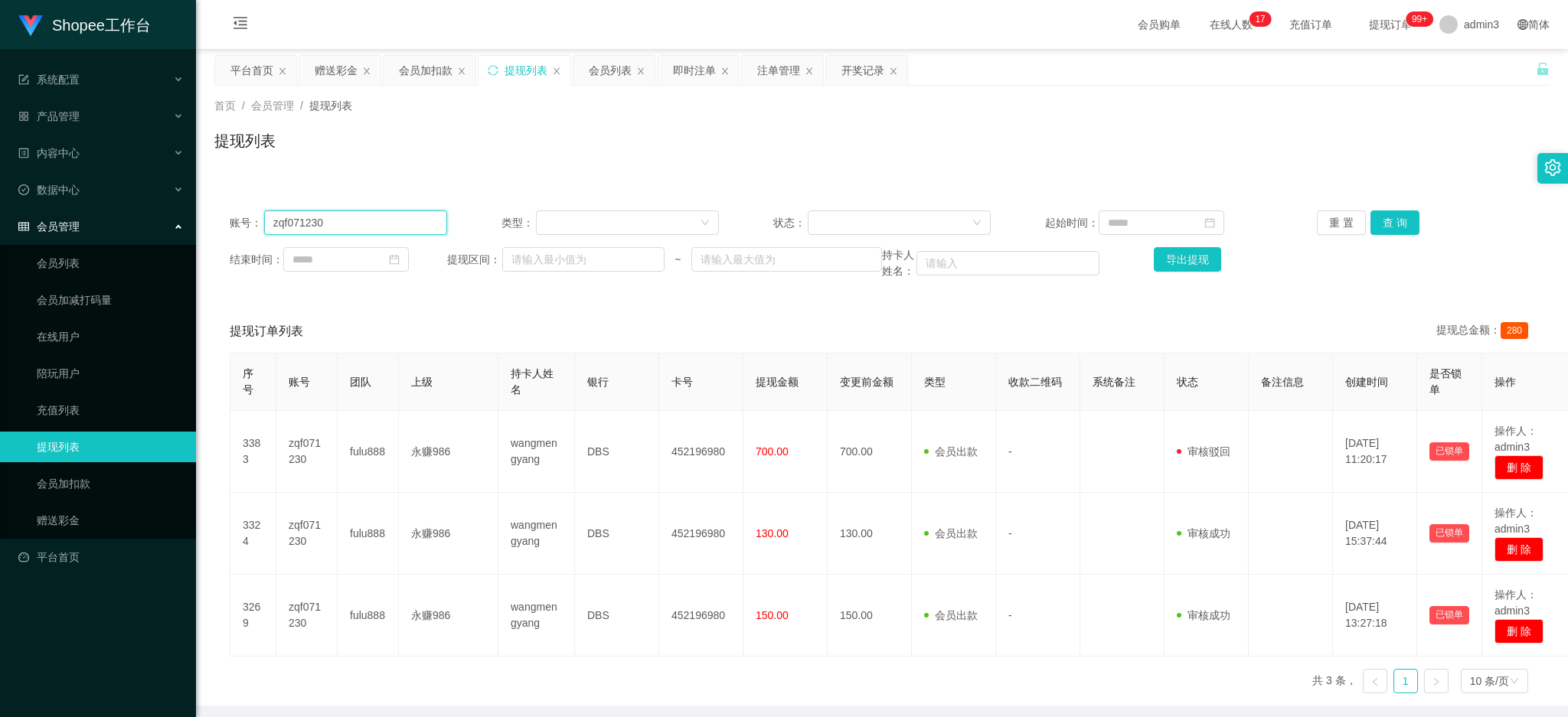
click at [385, 220] on input "zqf071230" at bounding box center [356, 222] width 183 height 24
paste input "Zenyi123"
type input "Zenyi123"
click at [1395, 228] on button "查 询" at bounding box center [1395, 222] width 49 height 24
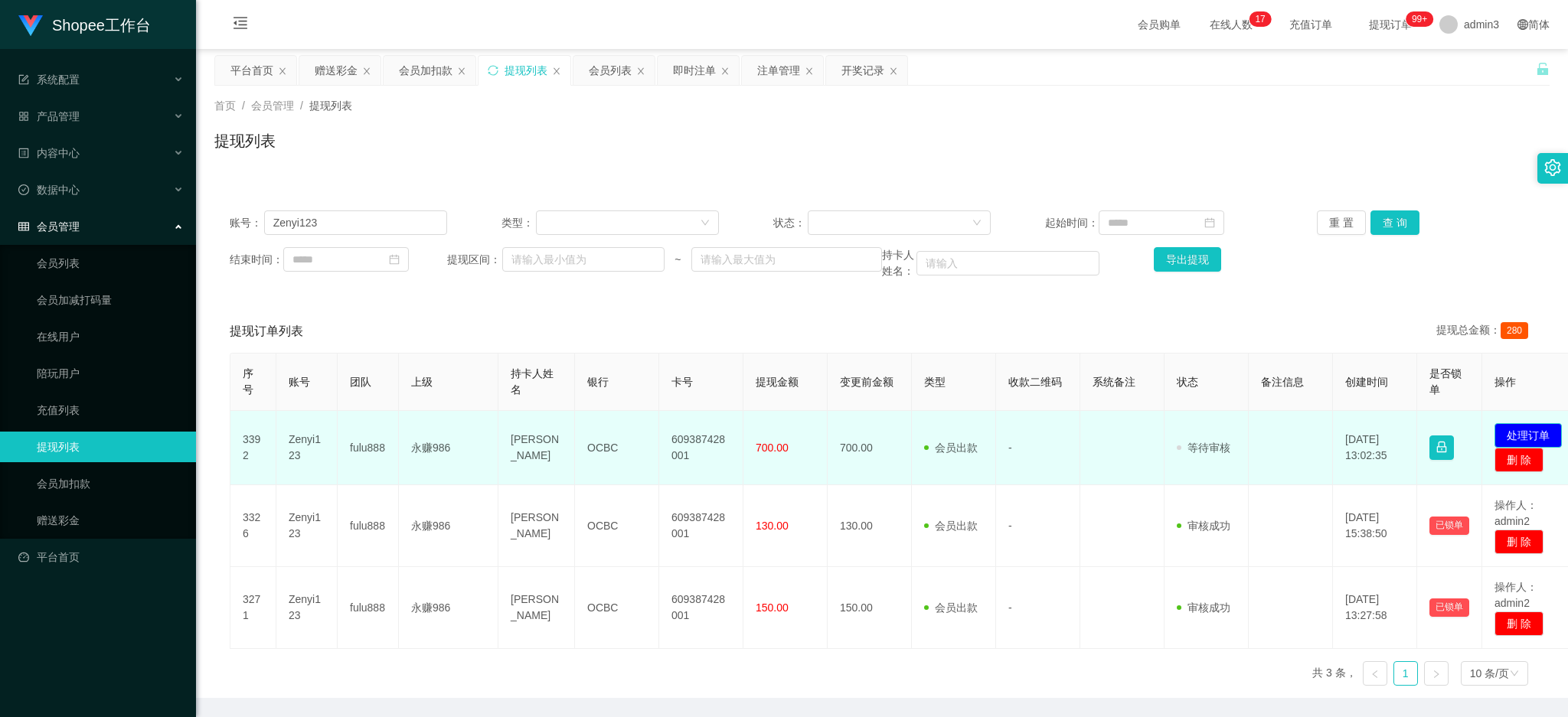
click at [1523, 431] on button "处理订单" at bounding box center [1528, 435] width 68 height 24
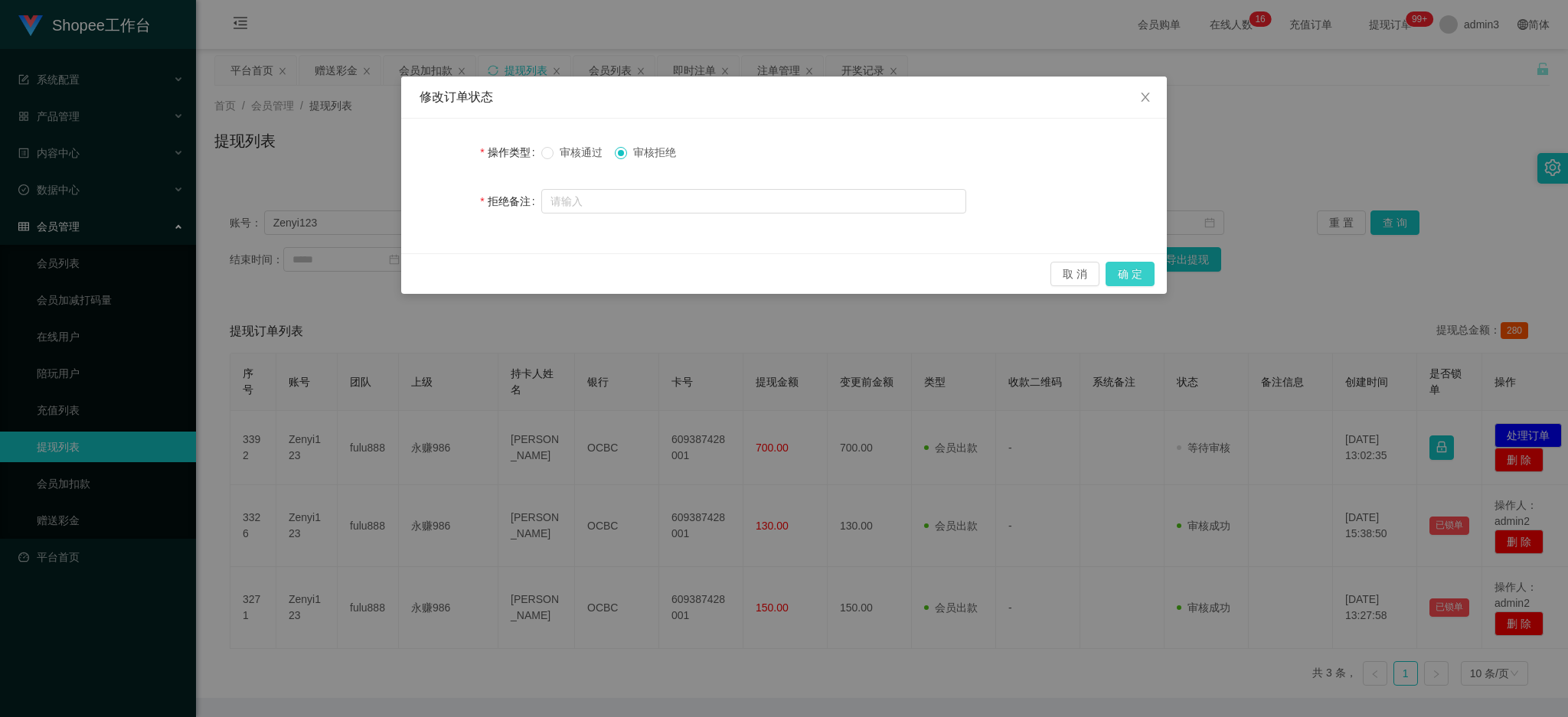
click at [1145, 262] on button "确 定" at bounding box center [1130, 273] width 49 height 24
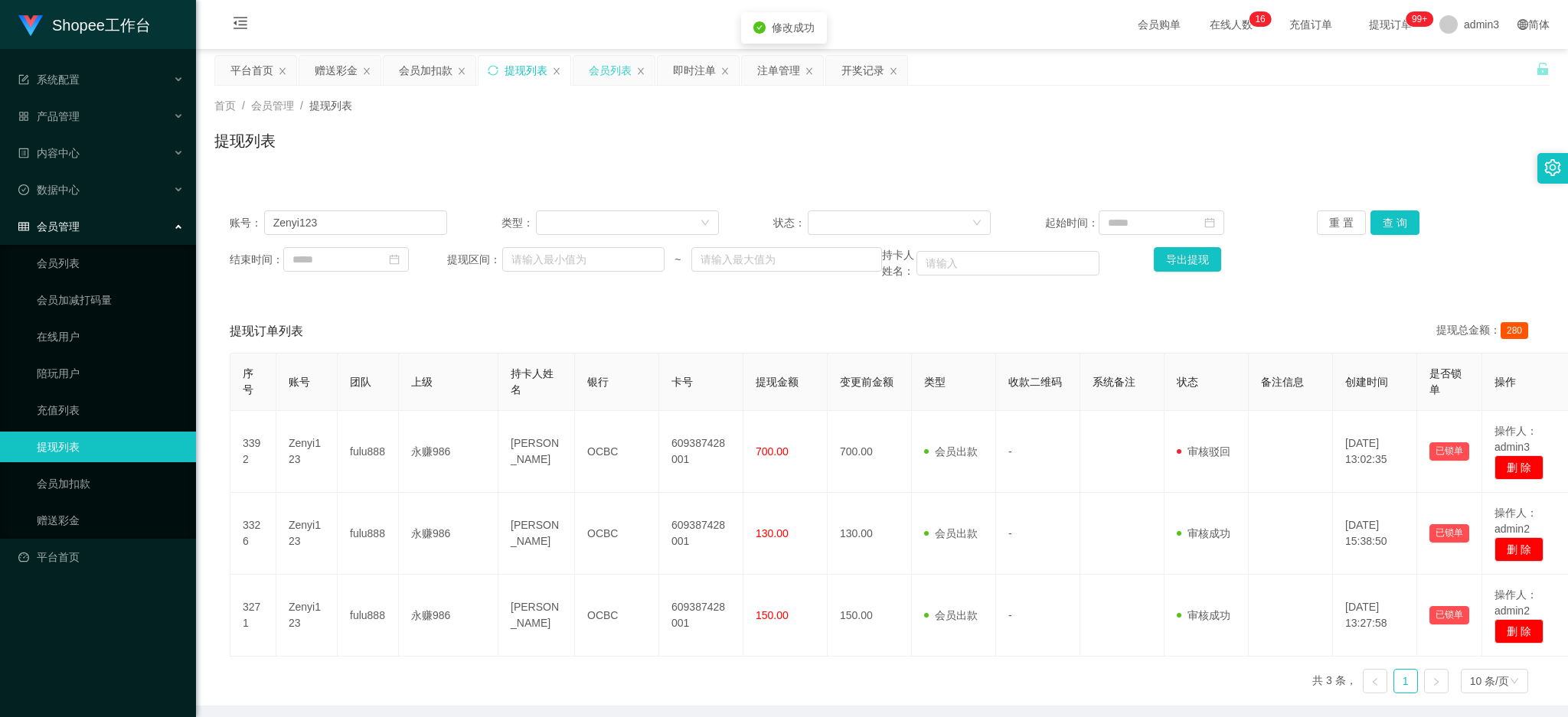
drag, startPoint x: 605, startPoint y: 77, endPoint x: 498, endPoint y: 126, distance: 117.7
click at [606, 76] on div "会员列表" at bounding box center [610, 70] width 42 height 29
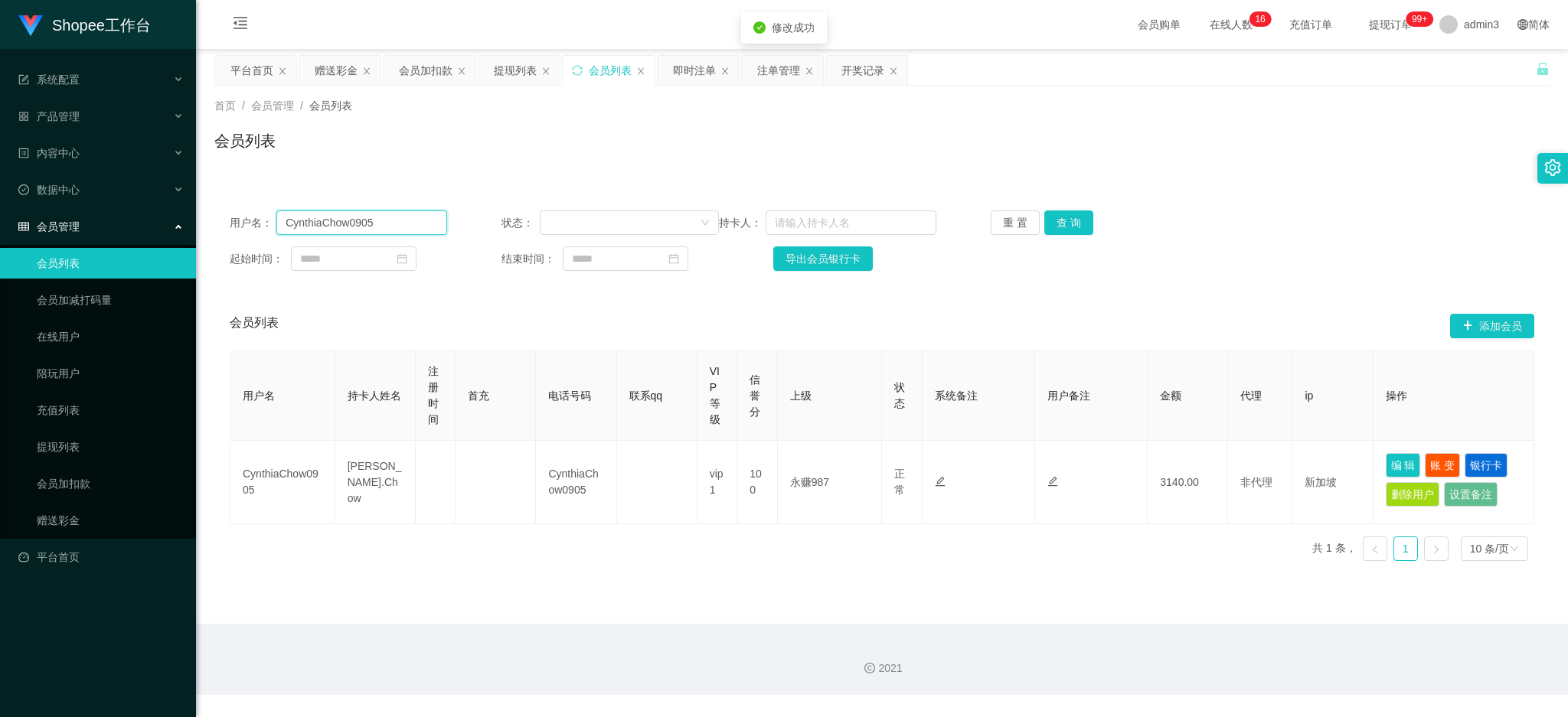
click at [369, 225] on input "CynthiaChow0905" at bounding box center [361, 222] width 171 height 24
paste input "Zenyi123"
type input "Zenyi123"
click at [1061, 212] on button "查 询" at bounding box center [1069, 222] width 49 height 24
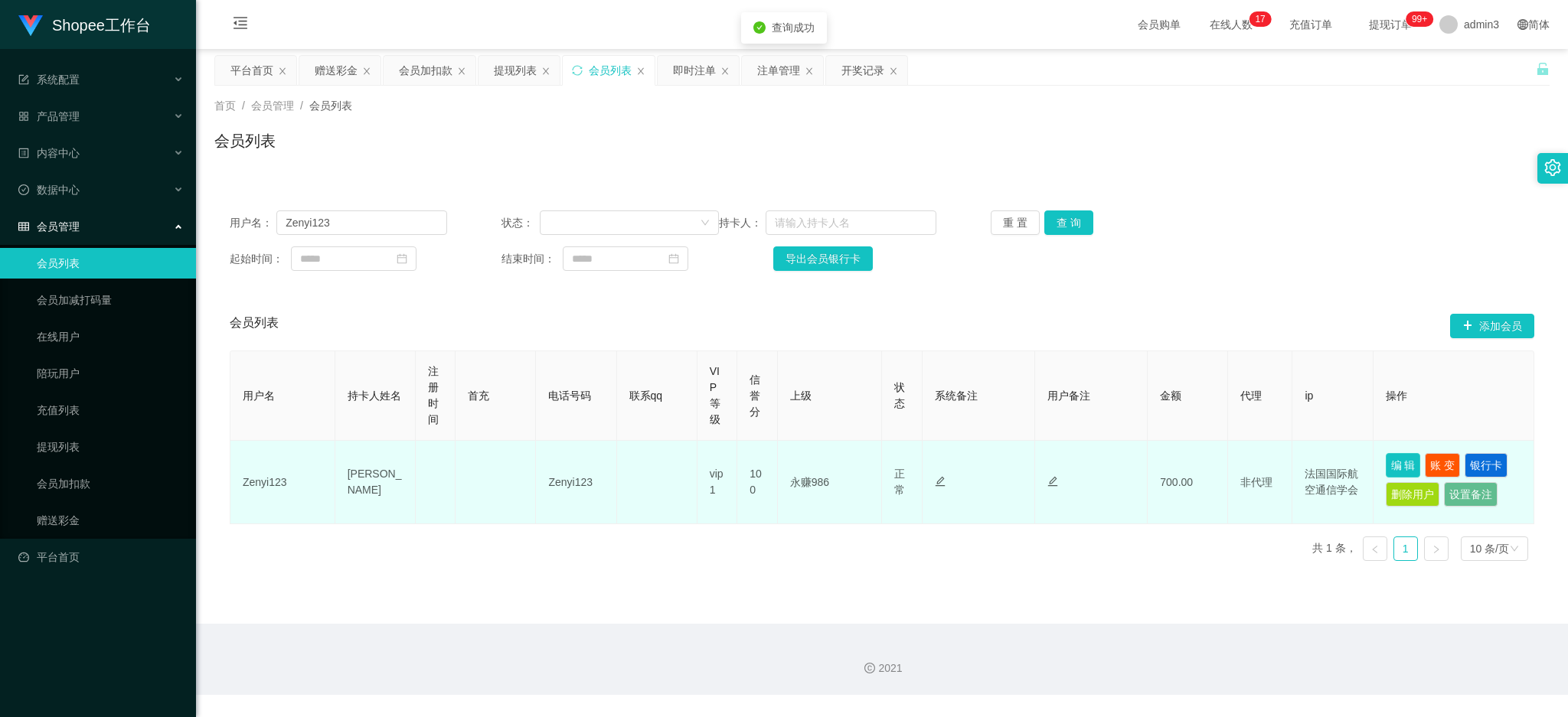
click at [1392, 467] on button "编 辑" at bounding box center [1404, 465] width 35 height 24
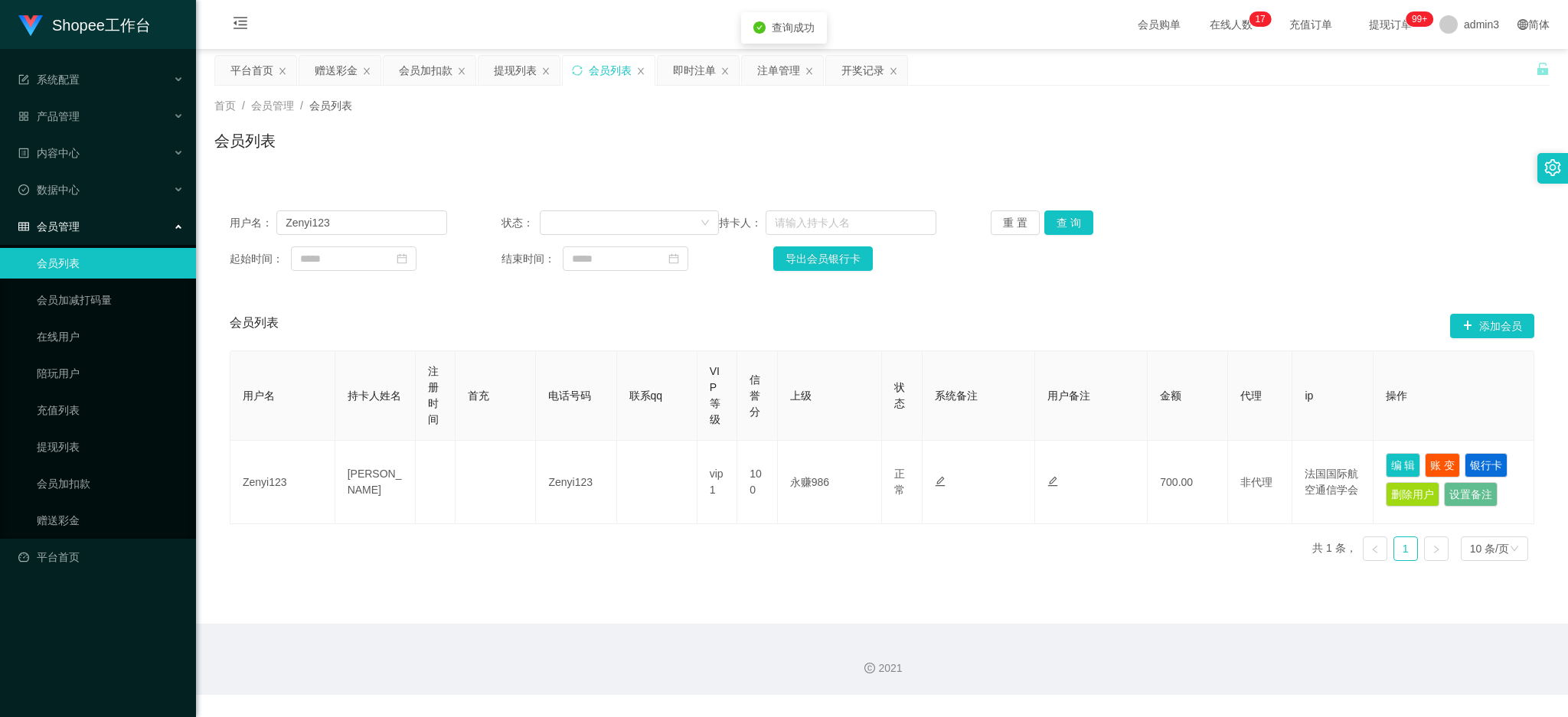
type input "Zenyi123"
type input "[PERSON_NAME]"
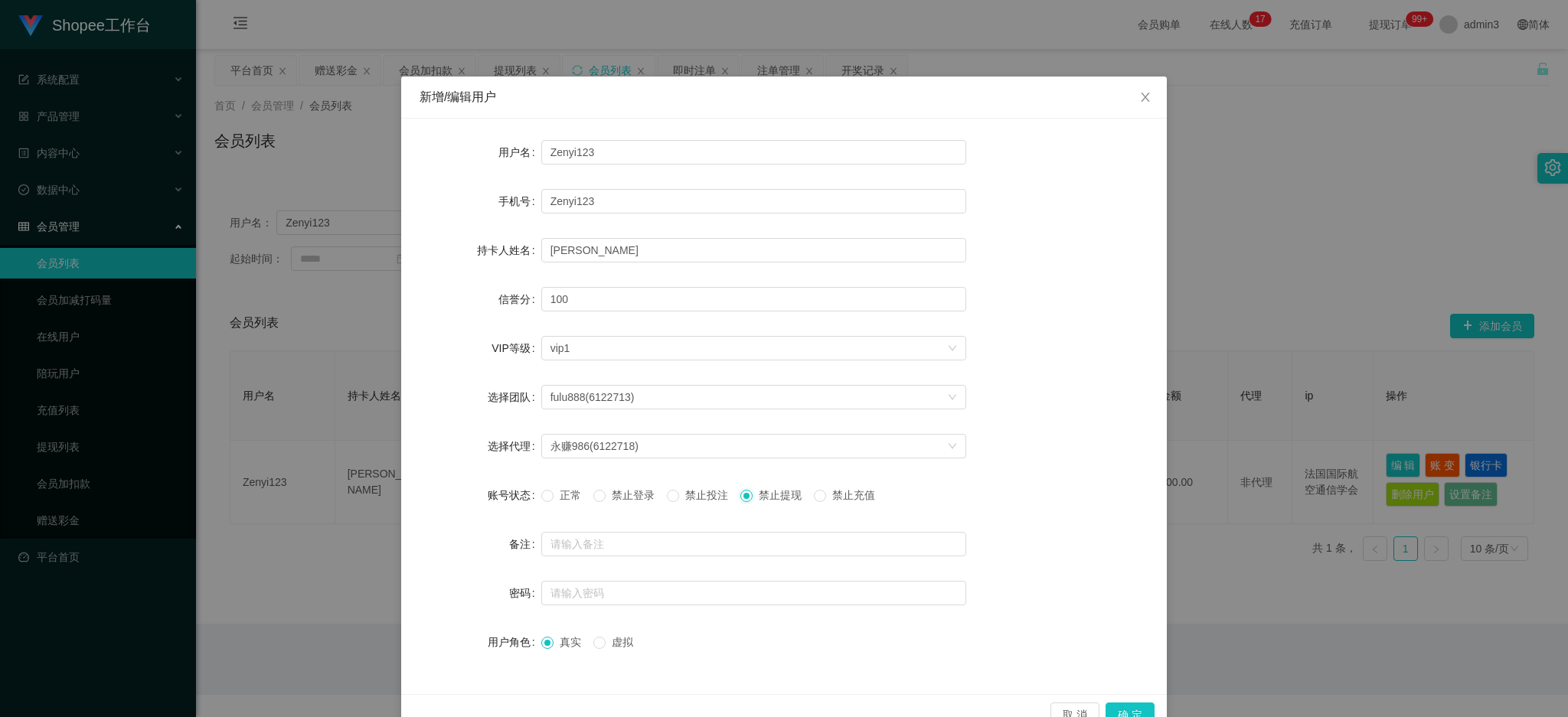
scroll to position [35, 0]
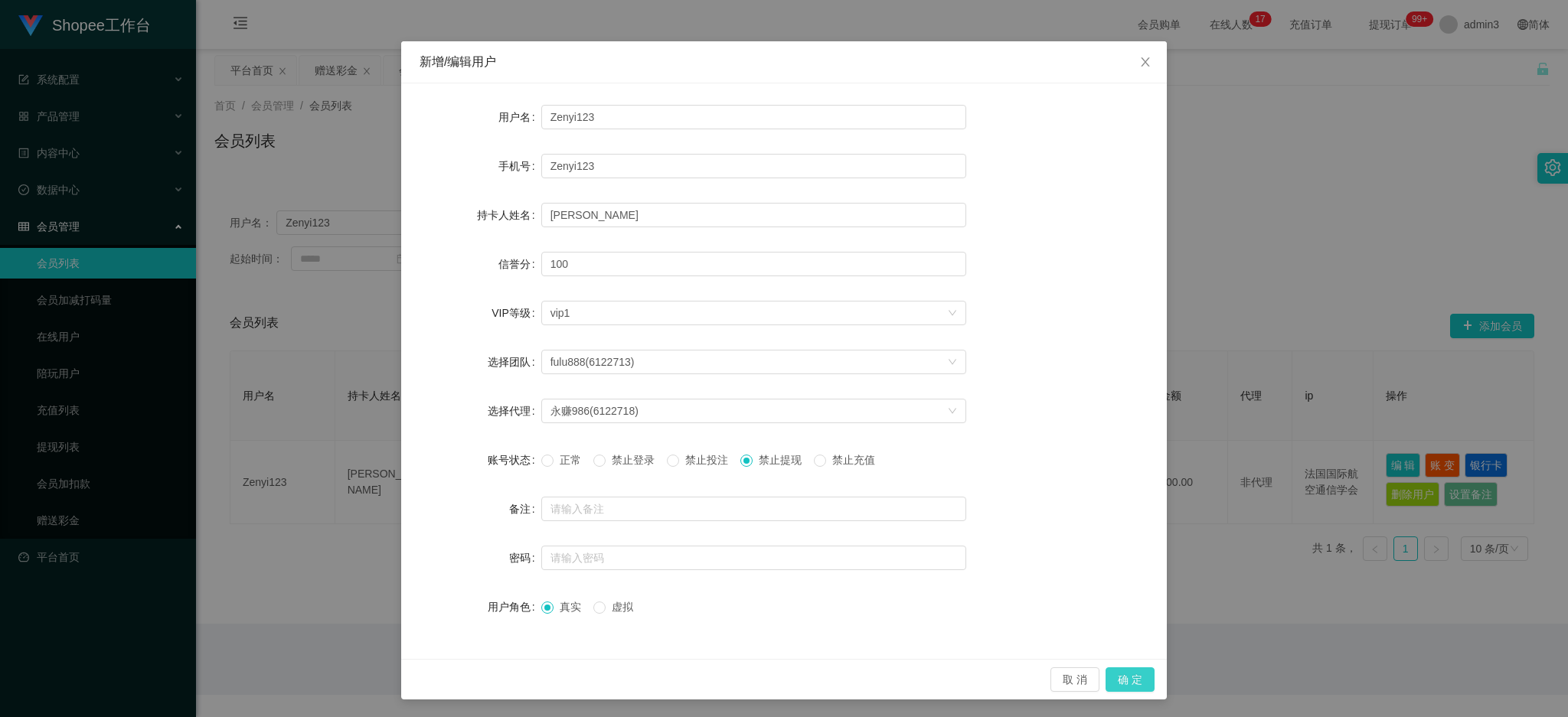
drag, startPoint x: 1120, startPoint y: 676, endPoint x: 836, endPoint y: 650, distance: 285.2
click at [1120, 677] on button "确 定" at bounding box center [1130, 679] width 49 height 24
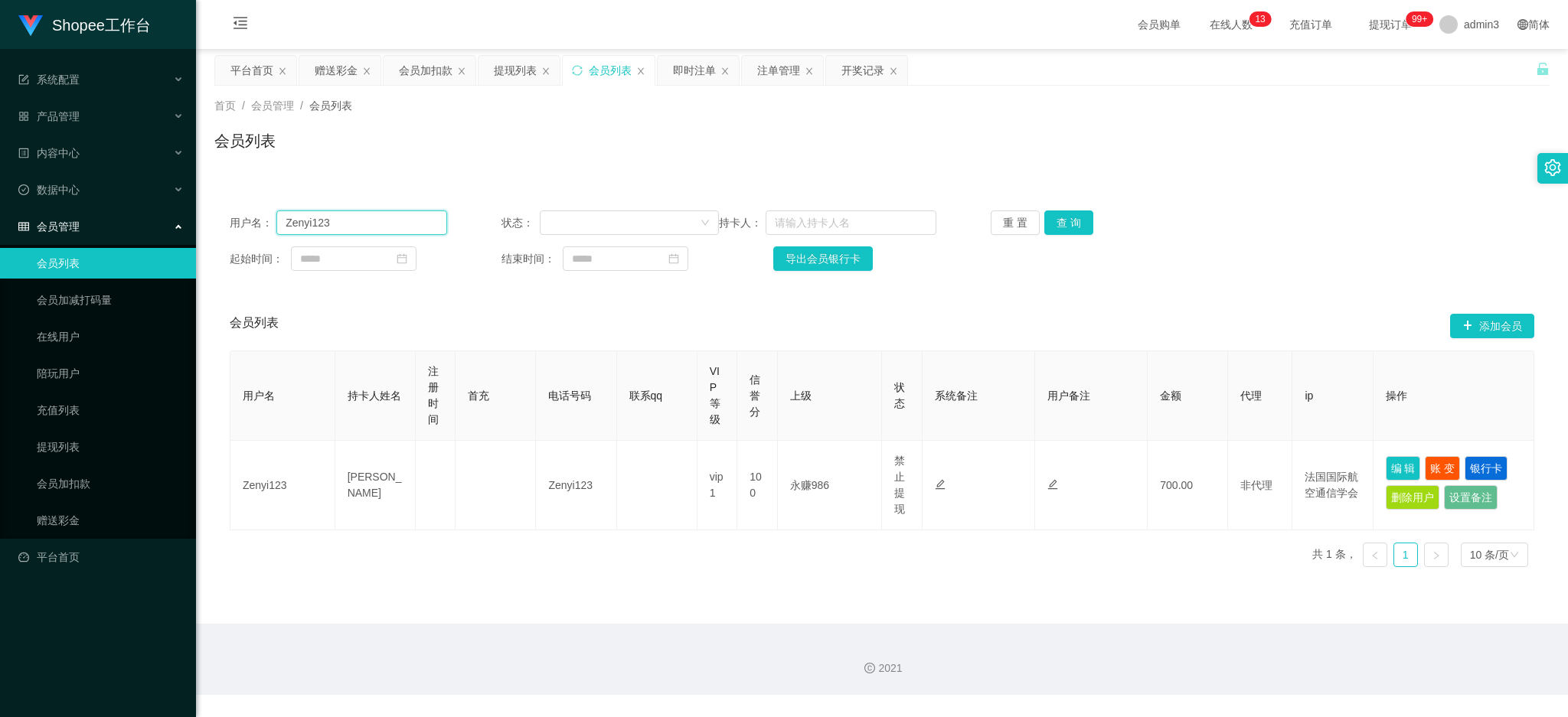
click at [339, 220] on input "Zenyi123" at bounding box center [361, 222] width 171 height 24
paste input "zqf071230"
type input "zqf071230"
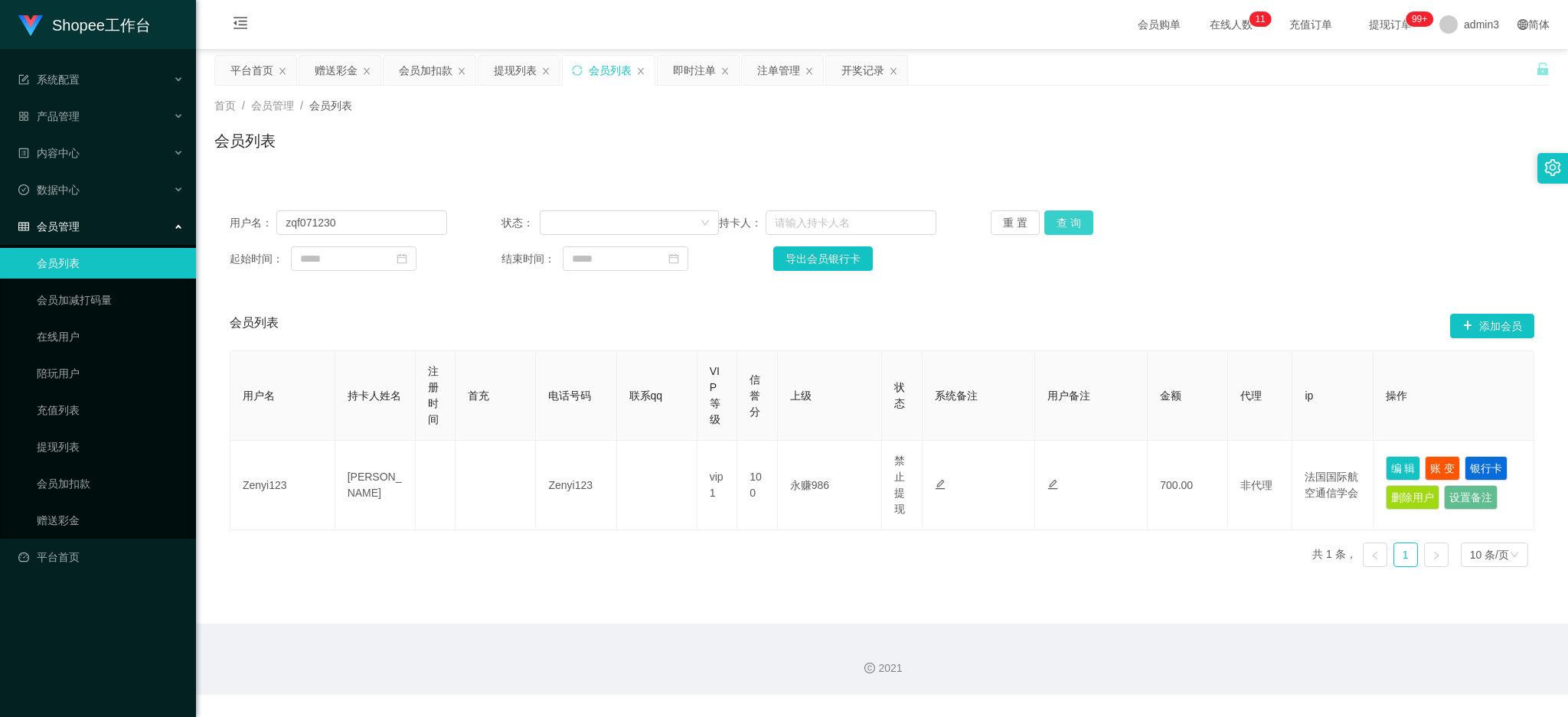
click at [1075, 224] on button "查 询" at bounding box center [1069, 222] width 49 height 24
click at [672, 566] on div "用户名 持卡人姓名 注册时间 首充 电话号码 联系qq VIP等级 信誉分 上级 状态 系统备注 用户备注 金额 代理 ip 操作 zqf071230 wan…" at bounding box center [882, 464] width 1305 height 229
drag, startPoint x: 517, startPoint y: 78, endPoint x: 489, endPoint y: 99, distance: 35.0
click at [517, 79] on div "提现列表" at bounding box center [516, 70] width 42 height 29
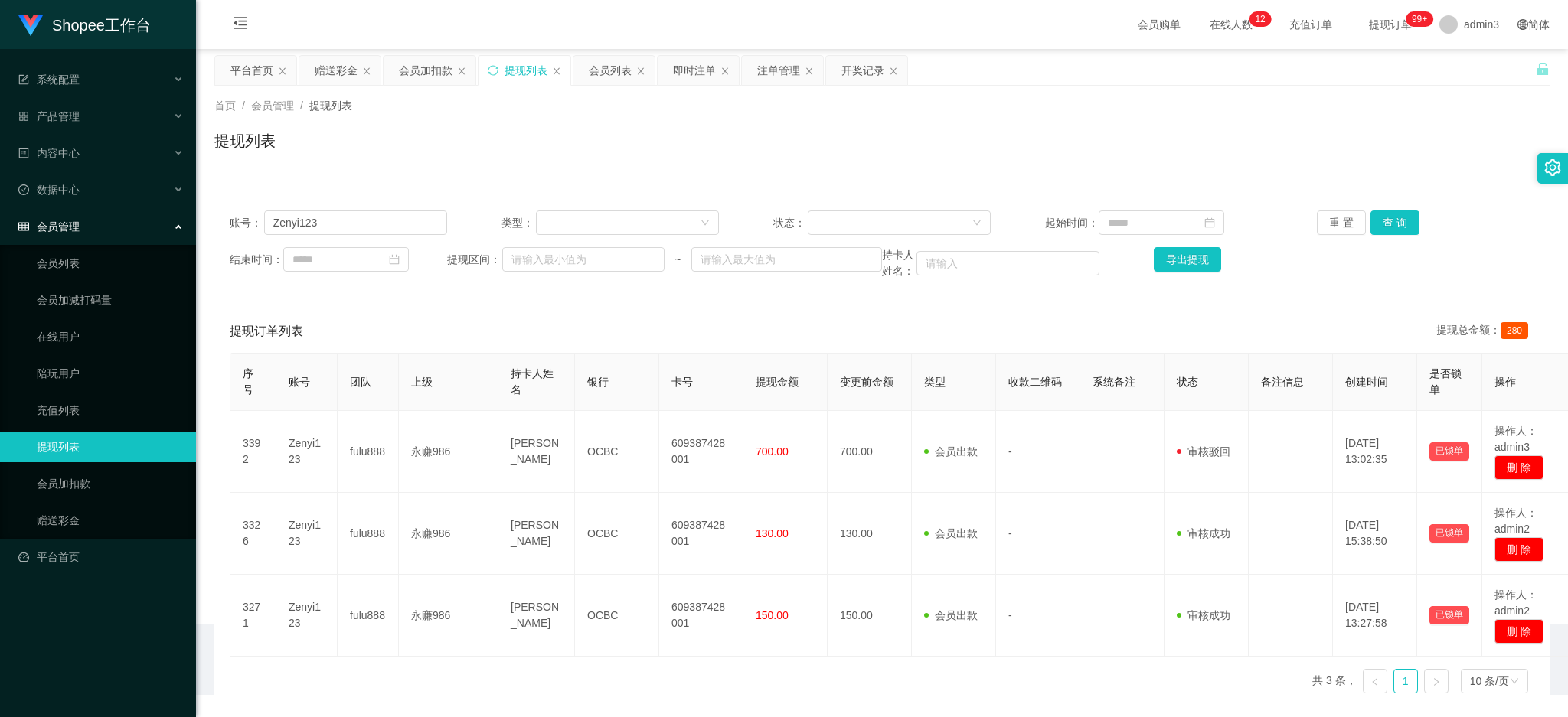
click at [376, 235] on div "账号： Zenyi123 类型： 状态： 起始时间： 重 置 查 询 结束时间： 提现区间： ~ 持卡人姓名： 导出提现" at bounding box center [882, 244] width 1335 height 99
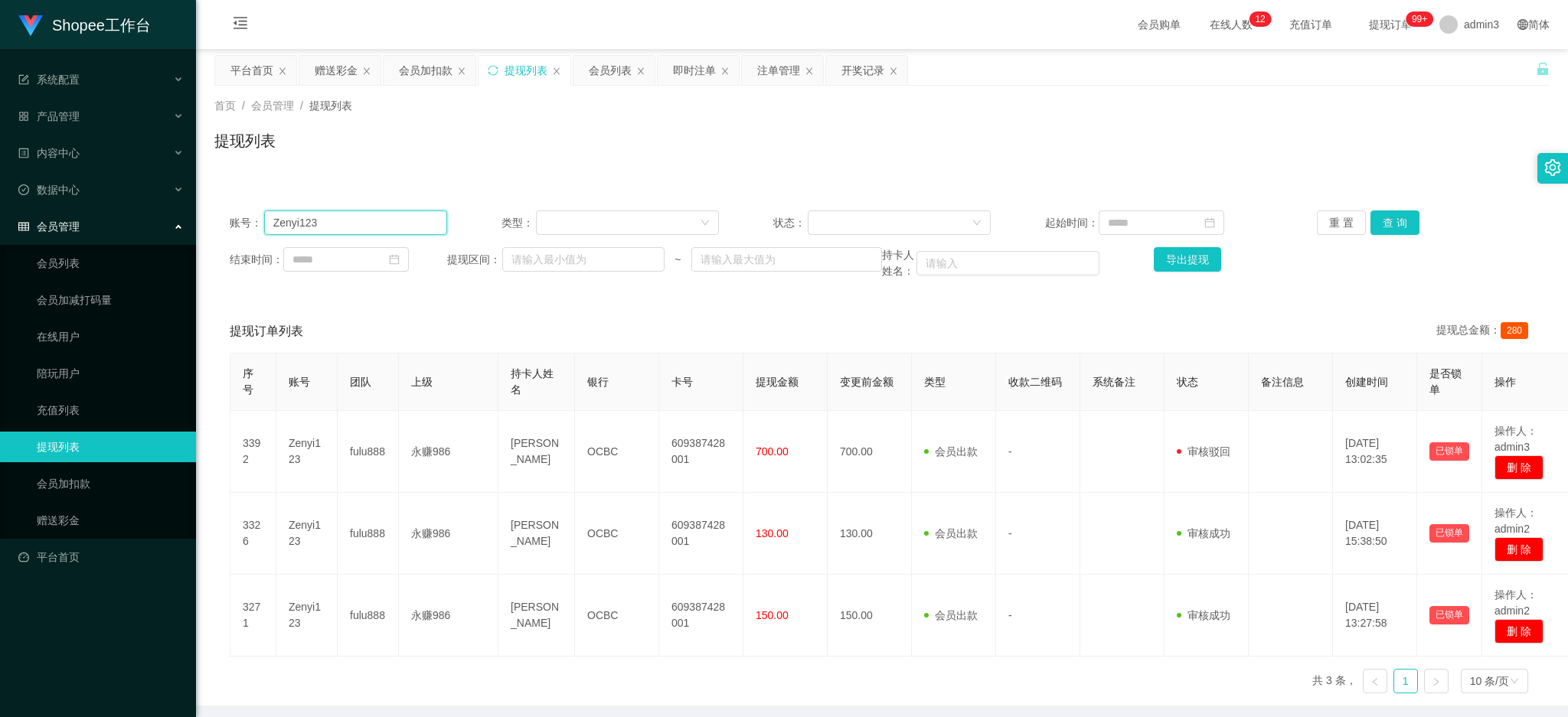
click at [374, 221] on input "Zenyi123" at bounding box center [356, 222] width 183 height 24
paste input "zqf071230"
type input "zqf071230"
click at [1399, 219] on button "查 询" at bounding box center [1395, 222] width 49 height 24
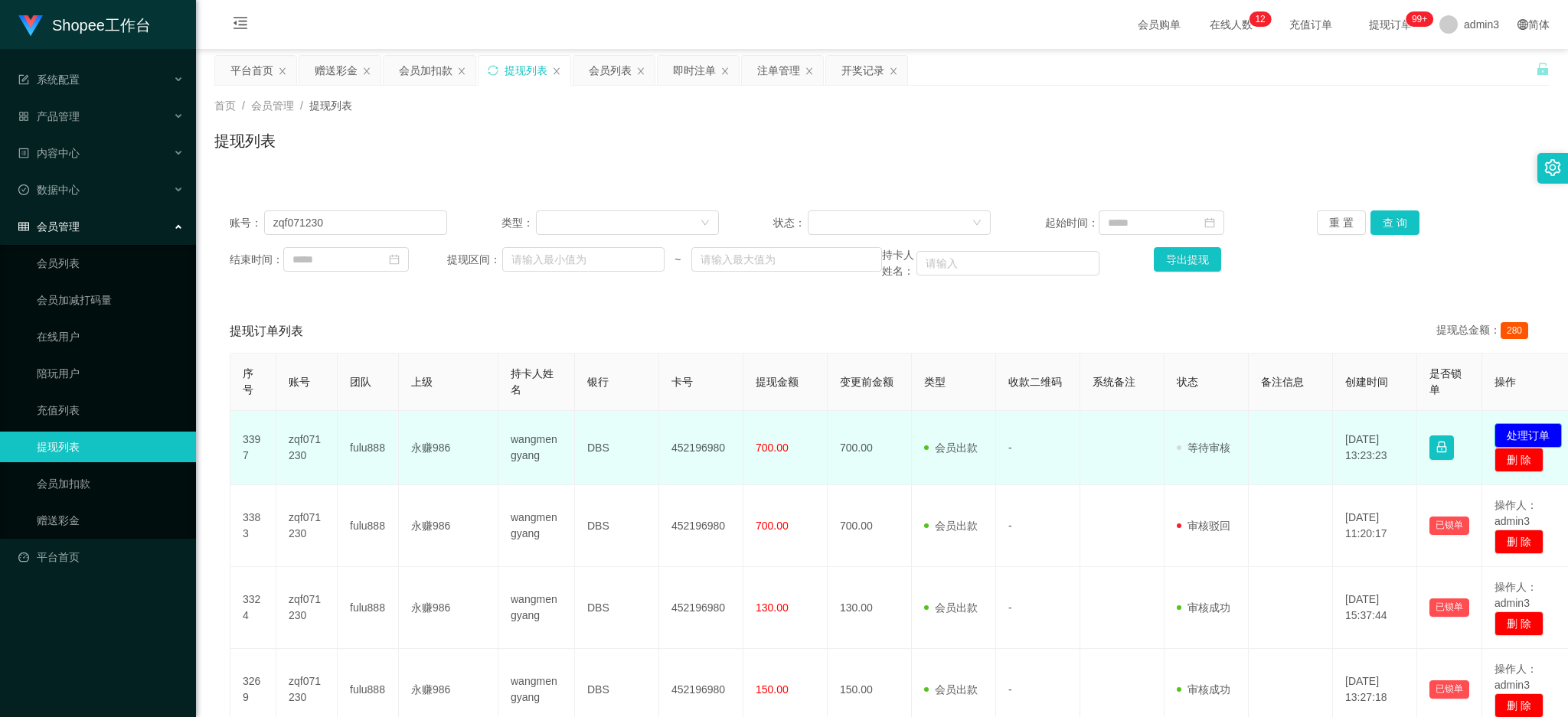
click at [1538, 424] on button "处理订单" at bounding box center [1528, 435] width 68 height 24
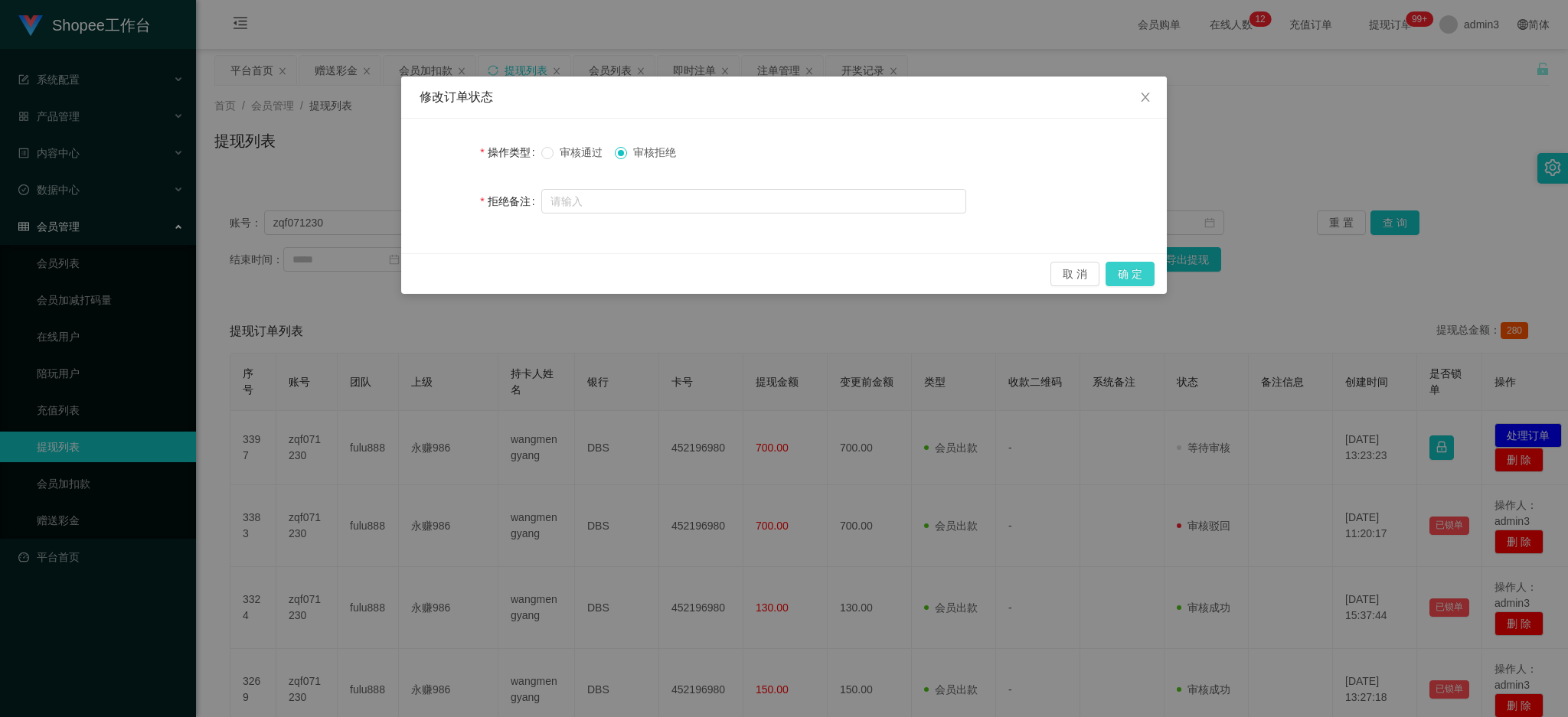
click at [1142, 278] on button "确 定" at bounding box center [1130, 273] width 49 height 24
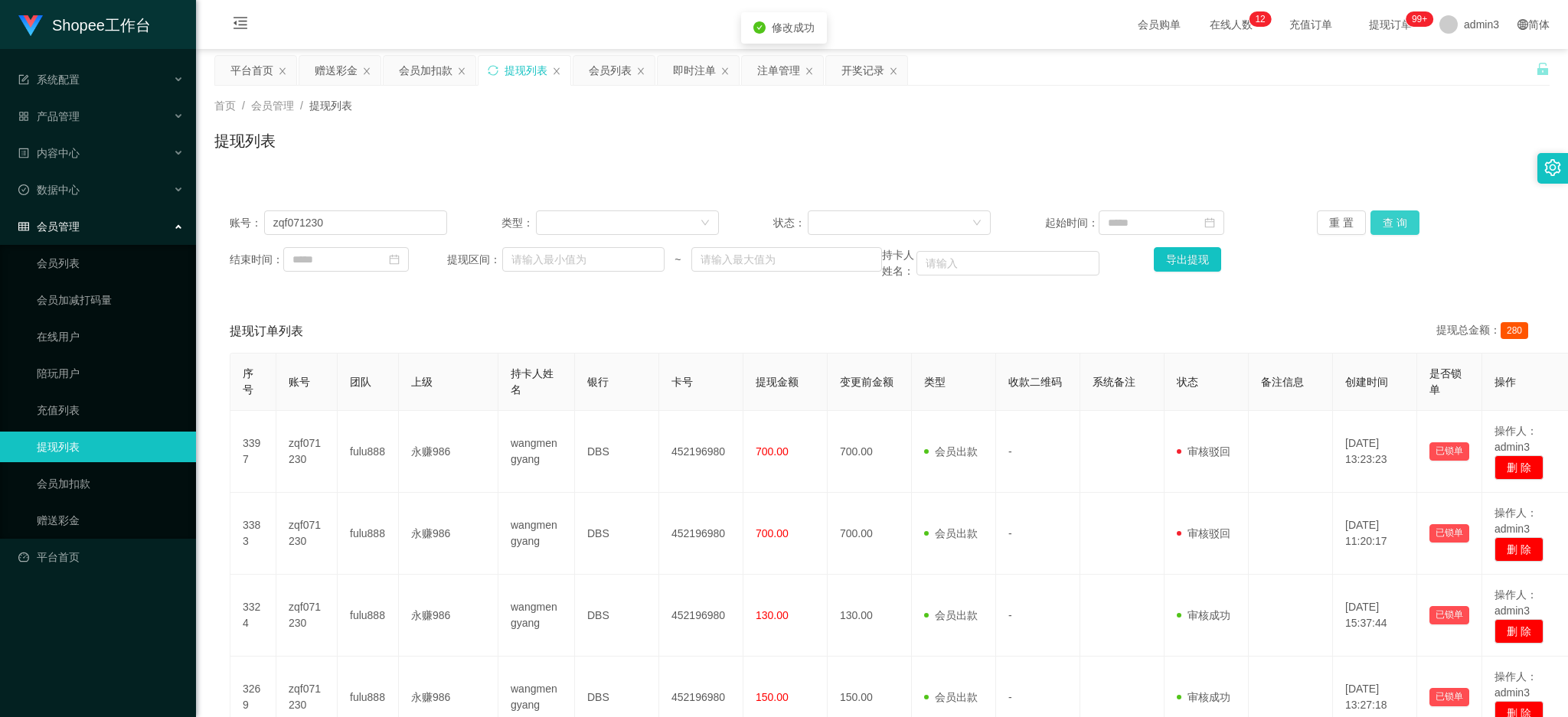
click at [1386, 222] on button "查 询" at bounding box center [1395, 222] width 49 height 24
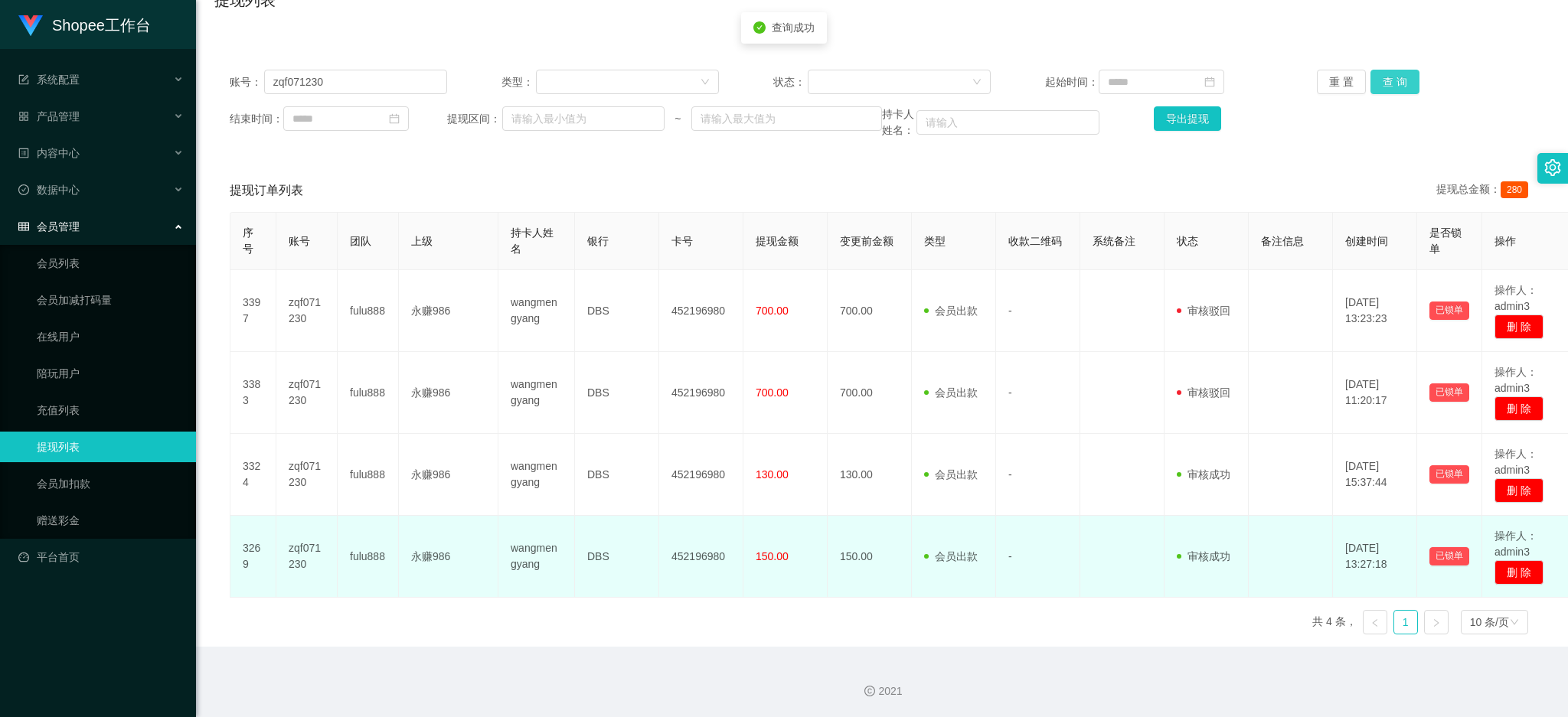
scroll to position [39, 0]
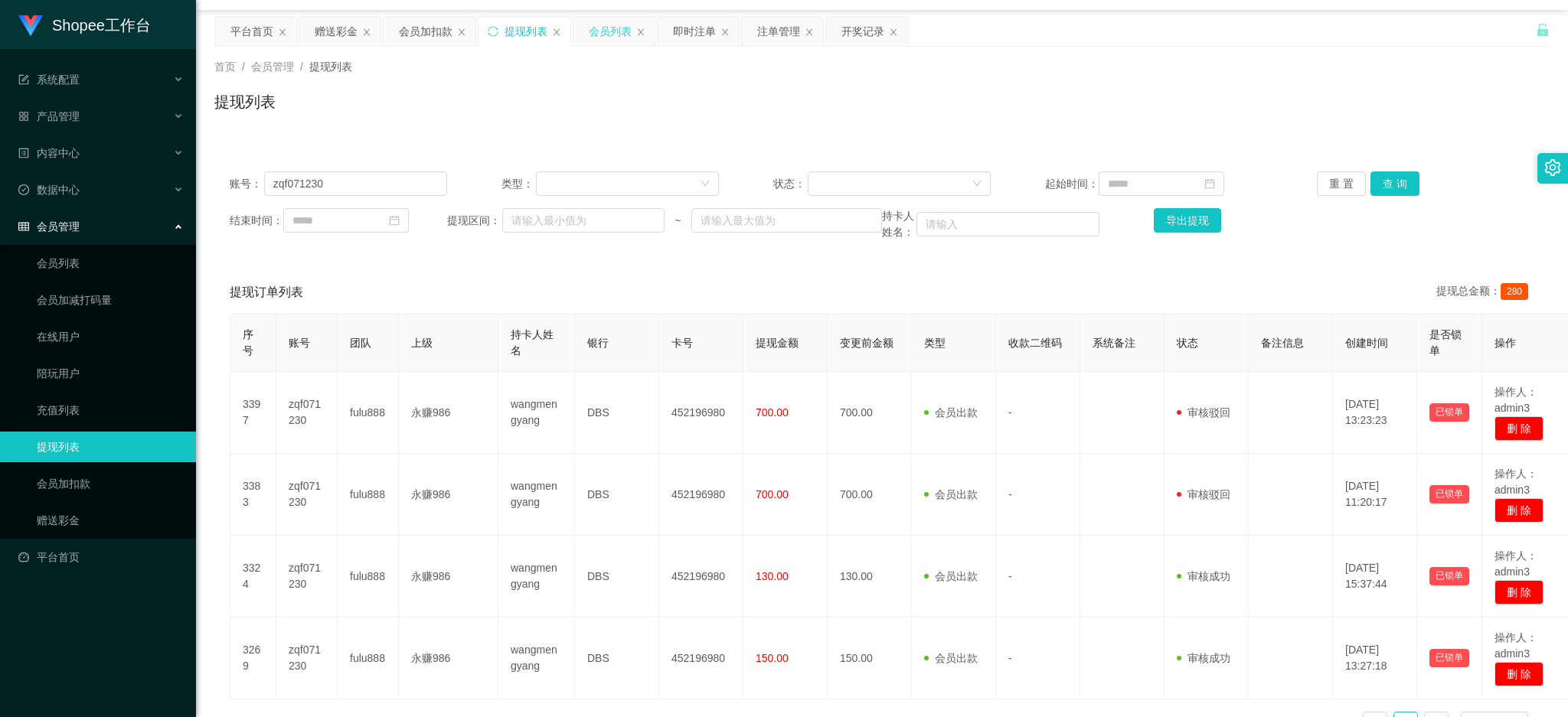
click at [611, 34] on div "会员列表" at bounding box center [610, 31] width 42 height 29
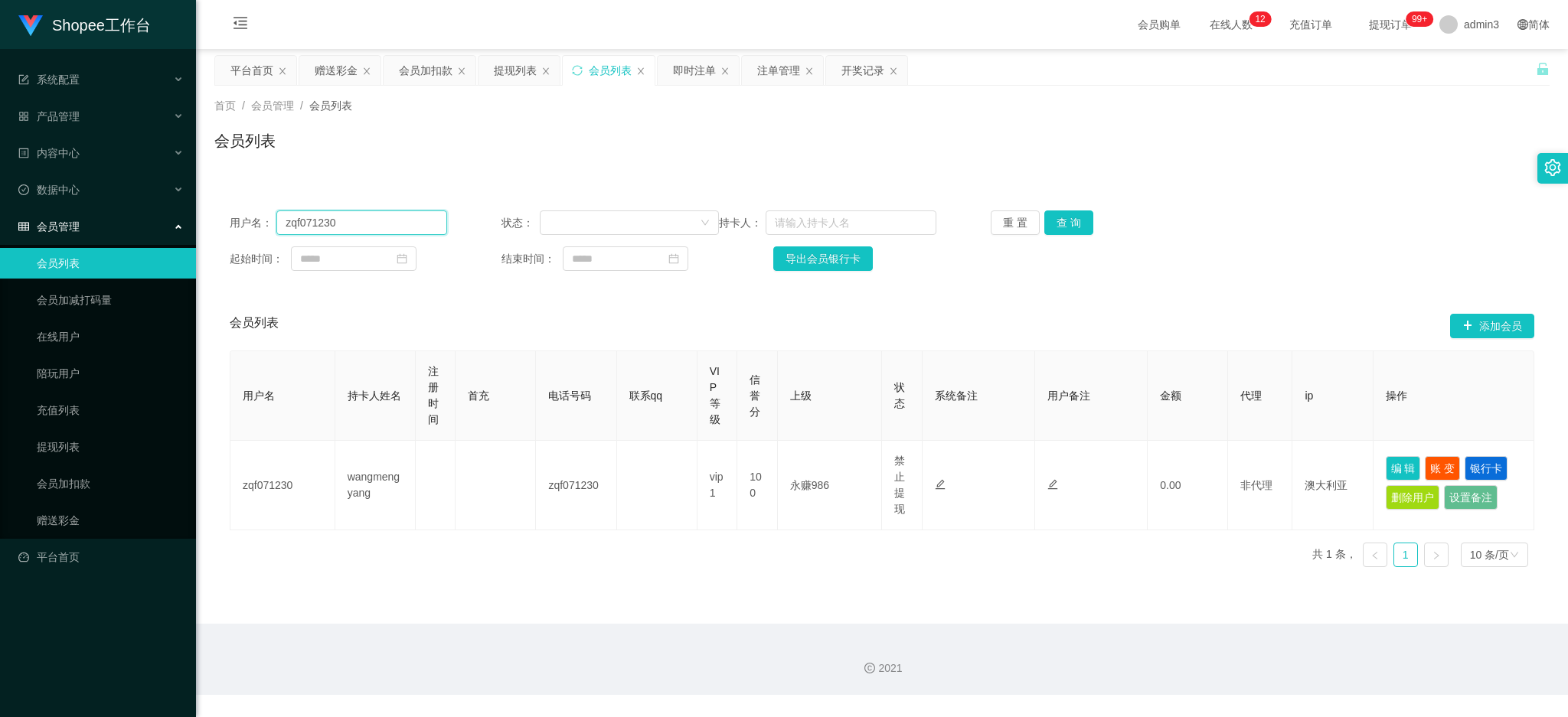
click at [333, 219] on input "zqf071230" at bounding box center [361, 222] width 171 height 24
click at [1068, 220] on button "查 询" at bounding box center [1069, 222] width 49 height 24
click at [331, 228] on input "zqf071230" at bounding box center [361, 222] width 171 height 24
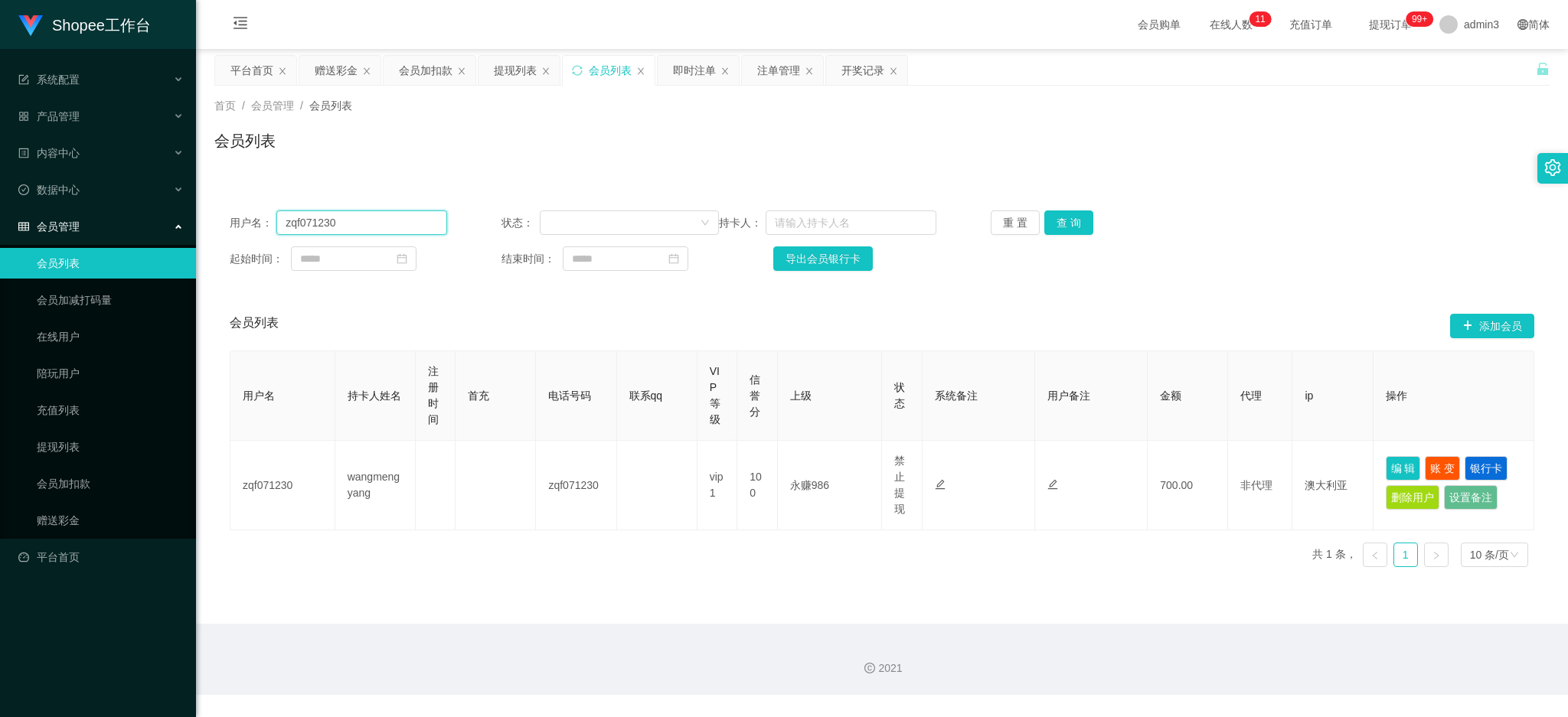
paste input "Zenyi123"
type input "Zenyi123"
click at [1051, 232] on button "查 询" at bounding box center [1069, 222] width 49 height 24
click at [339, 225] on input "Zenyi123" at bounding box center [361, 222] width 171 height 24
click at [339, 226] on input "Zenyi123" at bounding box center [361, 222] width 171 height 24
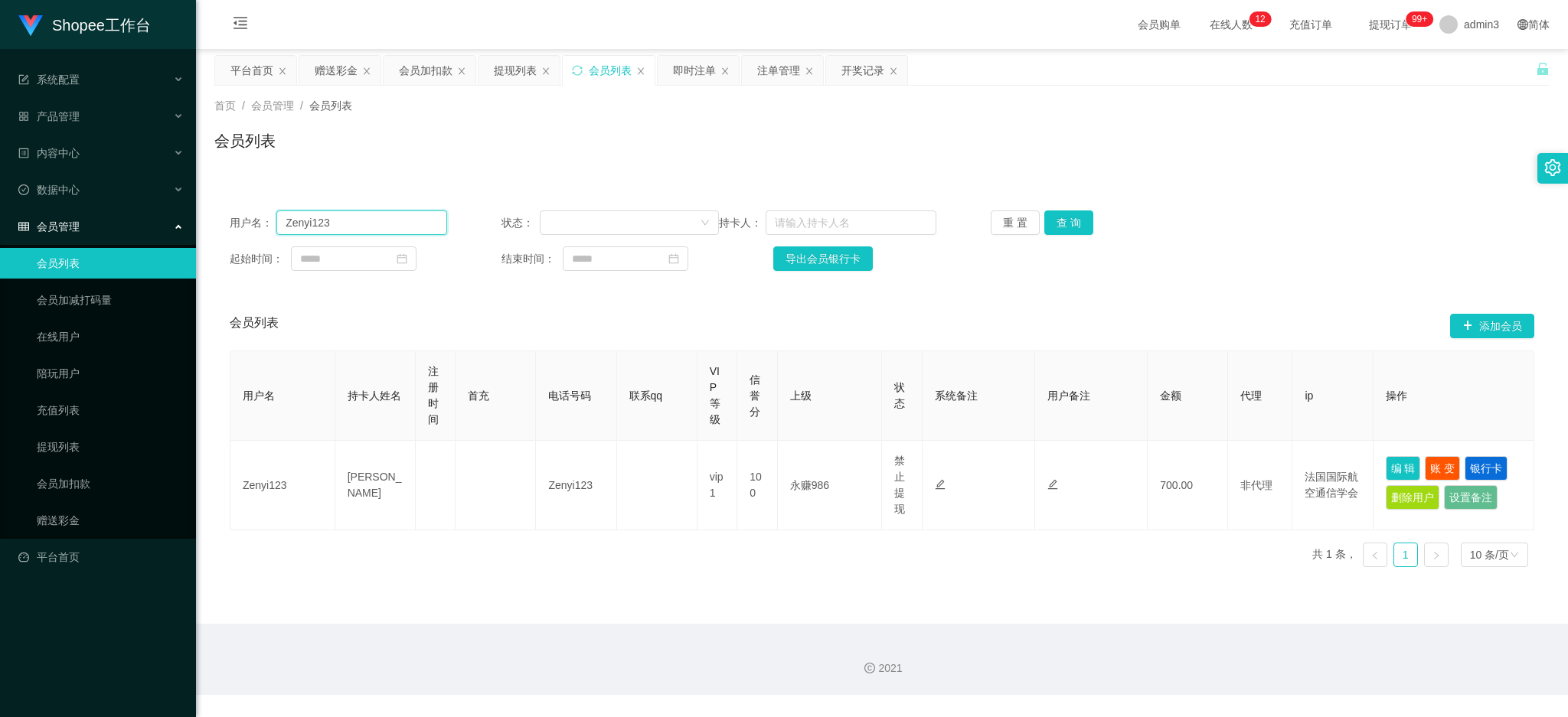
paste input "zqf071230"
type input "zqf071230"
click at [1051, 227] on button "查 询" at bounding box center [1069, 222] width 49 height 24
drag, startPoint x: 509, startPoint y: 73, endPoint x: 423, endPoint y: 180, distance: 137.3
click at [508, 73] on div "提现列表" at bounding box center [516, 70] width 42 height 29
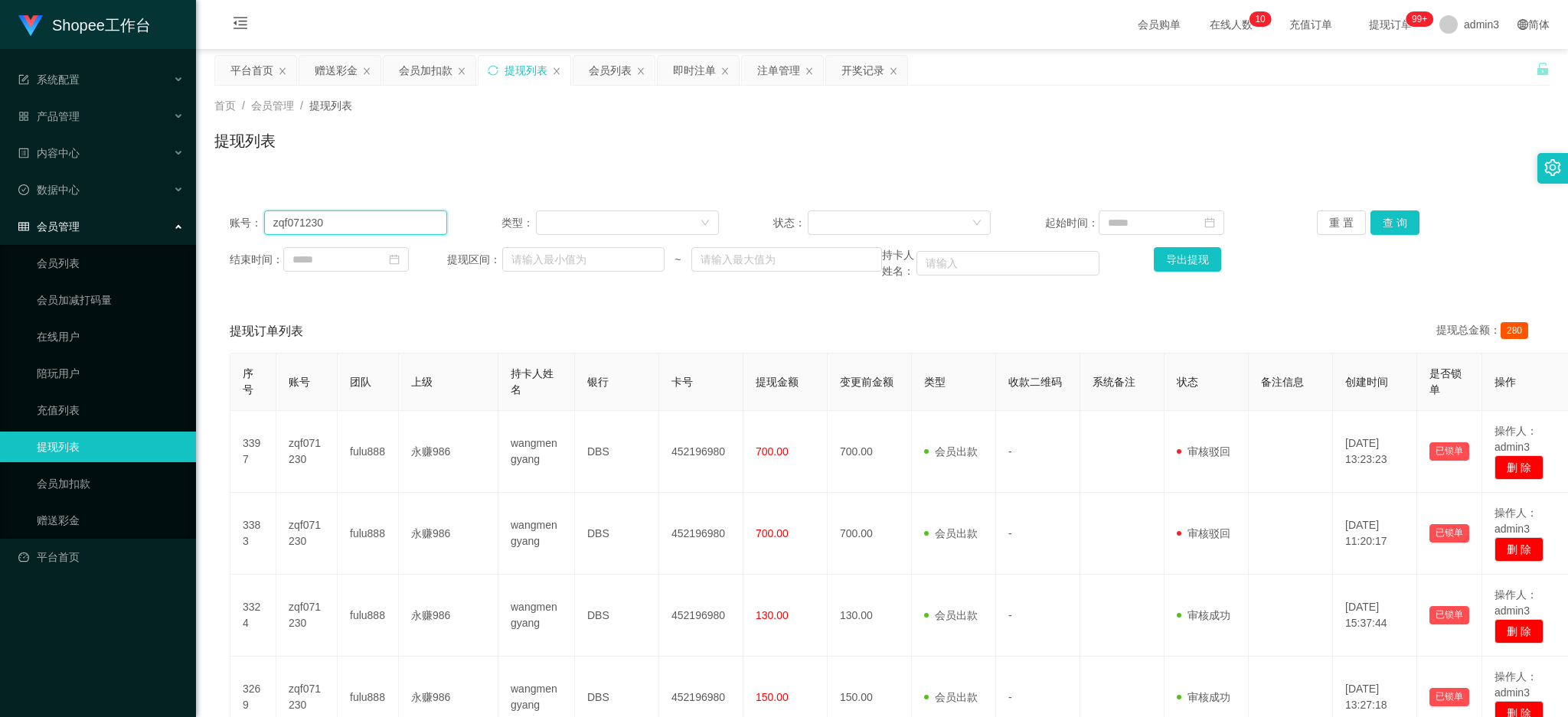
click at [347, 224] on input "zqf071230" at bounding box center [356, 222] width 183 height 24
click at [1406, 224] on button "查 询" at bounding box center [1395, 222] width 49 height 24
click at [369, 227] on input "zqf071230" at bounding box center [356, 222] width 183 height 24
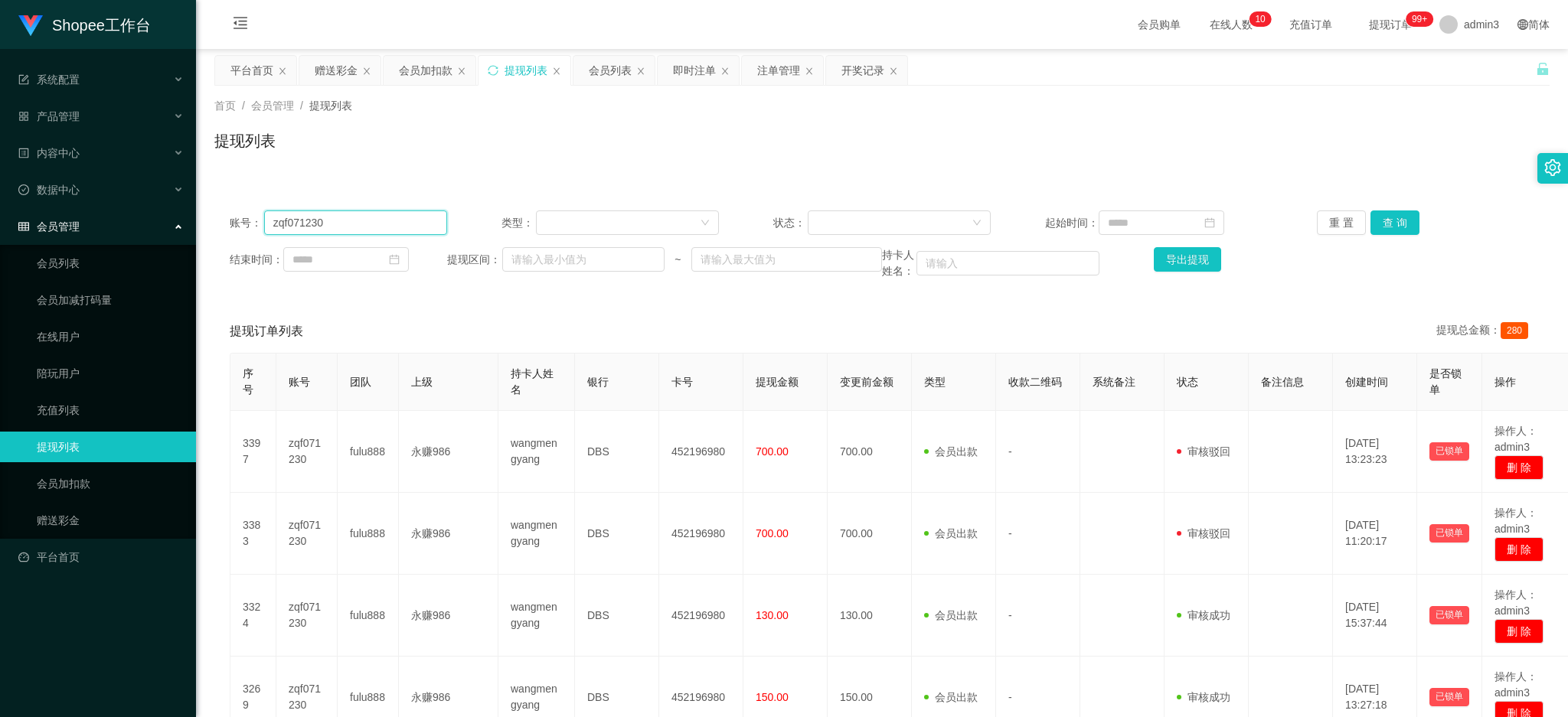
click at [369, 227] on input "zqf071230" at bounding box center [356, 222] width 183 height 24
paste input "Zenyi123"
click at [1397, 218] on button "查 询" at bounding box center [1395, 222] width 49 height 24
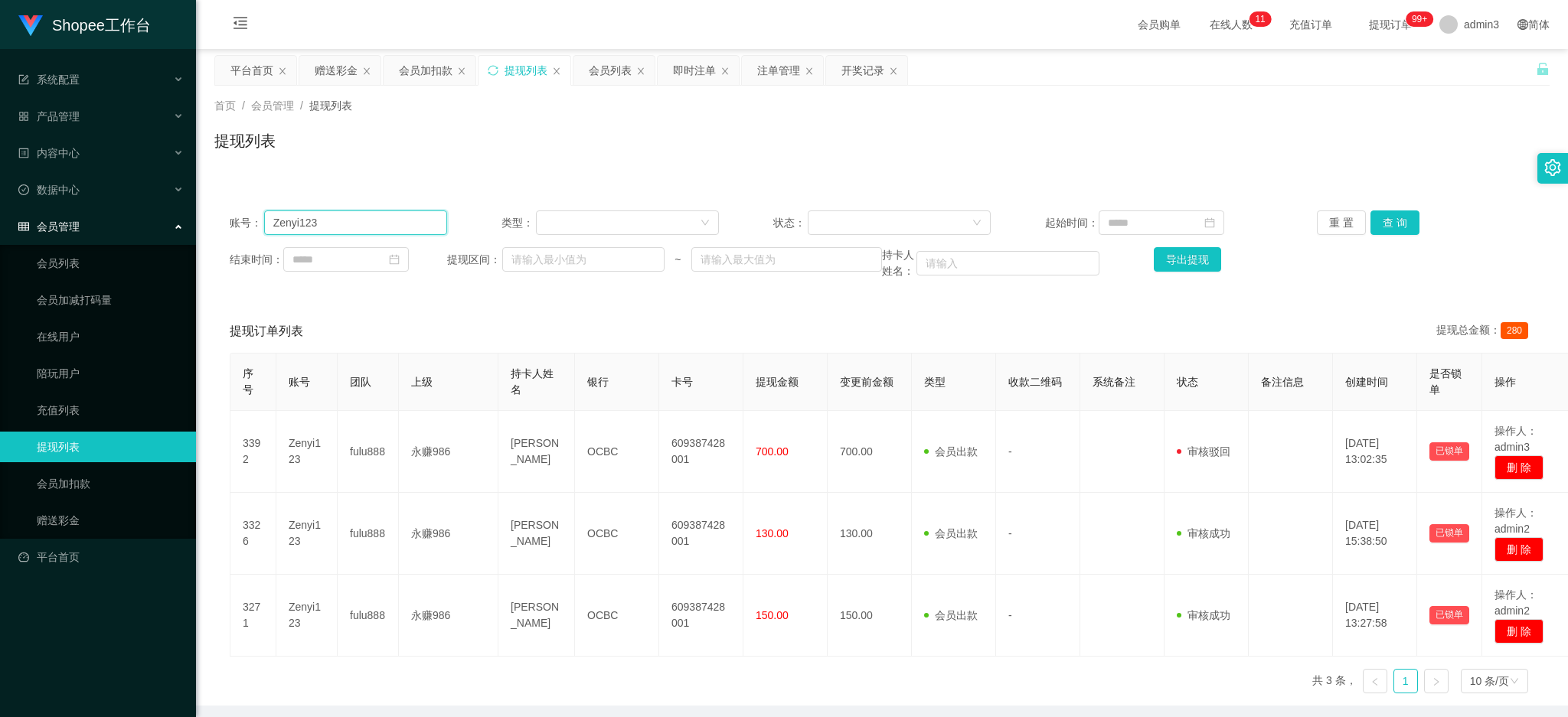
click at [338, 213] on input "Zenyi123" at bounding box center [356, 222] width 183 height 24
paste input "qq99"
type input "qq99"
click at [1371, 221] on button "查 询" at bounding box center [1395, 222] width 49 height 24
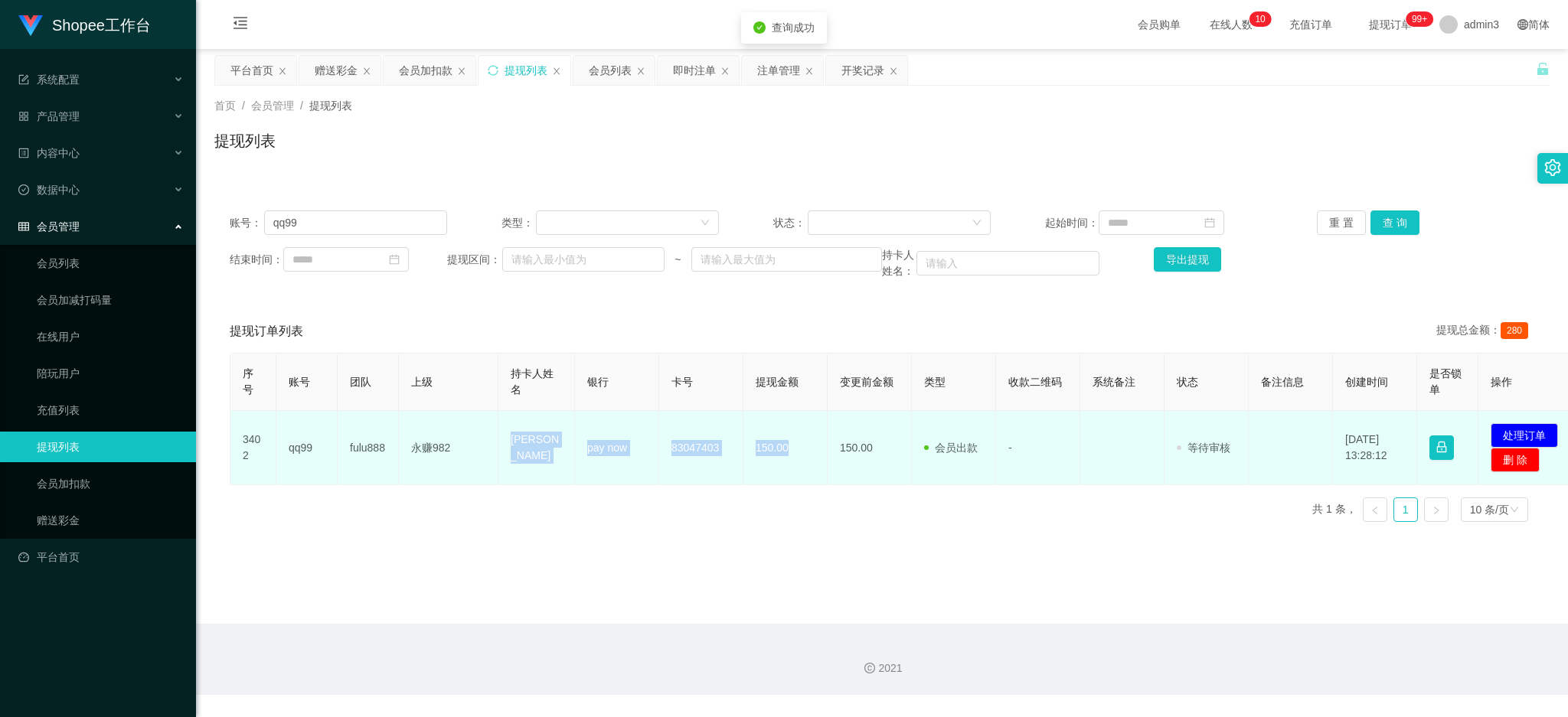
drag, startPoint x: 505, startPoint y: 440, endPoint x: 916, endPoint y: 461, distance: 411.5
click at [794, 465] on tr "3402 qq99 fulu888 永赚982 [PERSON_NAME] pay now 83047403 150.00 150.00 会员出款 人工取款 …" at bounding box center [906, 448] width 1350 height 74
copy tr "[PERSON_NAME] pay now 83047403 150.00"
click at [1527, 438] on button "处理订单" at bounding box center [1525, 435] width 68 height 24
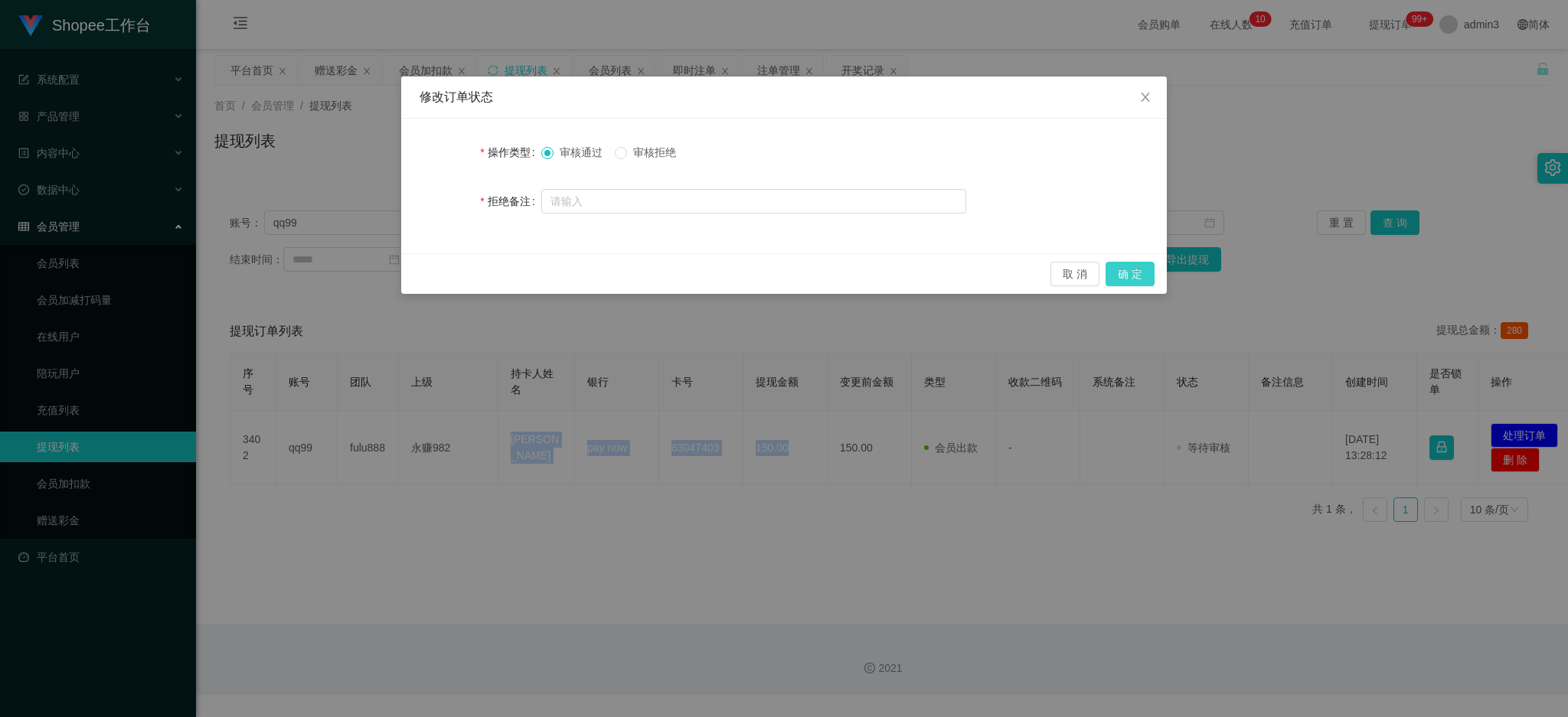
click at [1126, 265] on button "确 定" at bounding box center [1130, 273] width 49 height 24
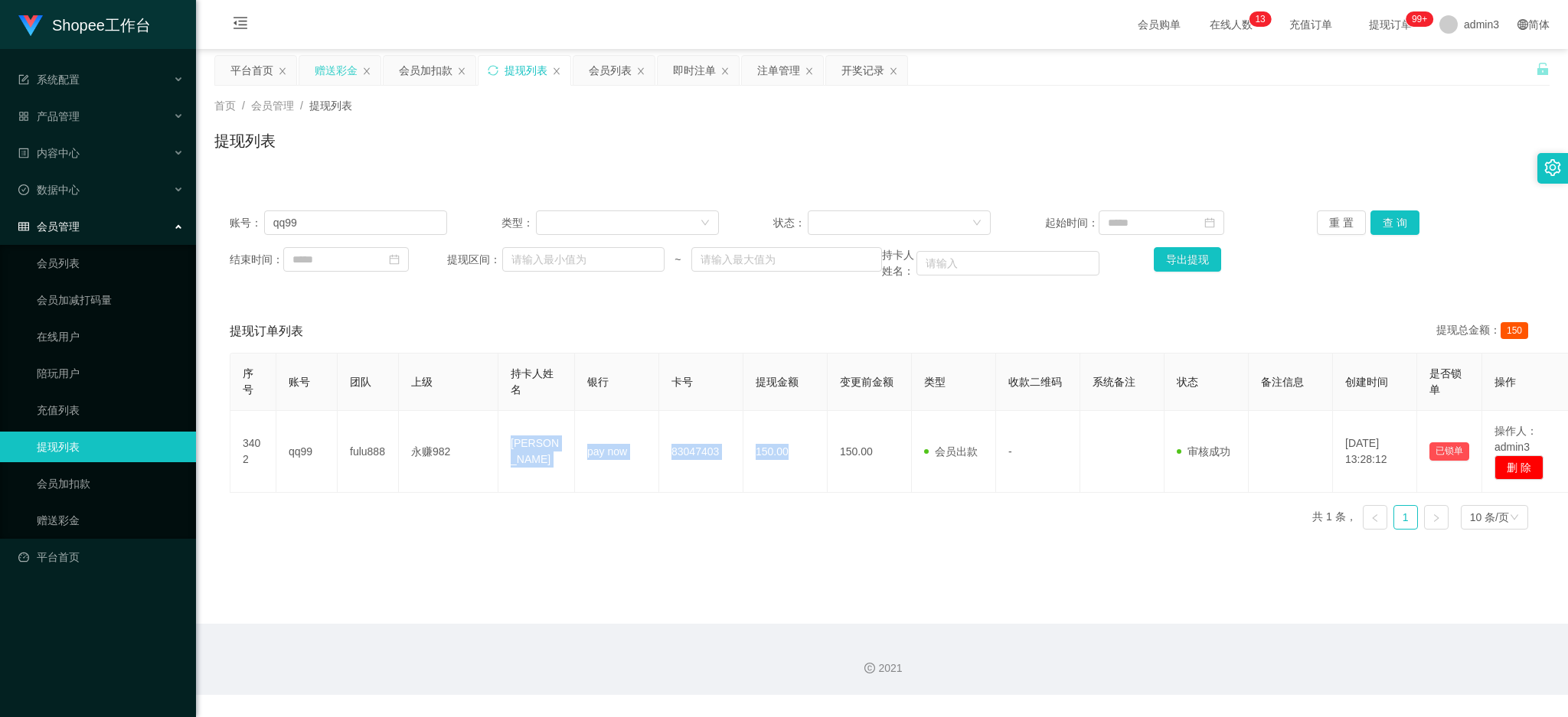
click at [325, 69] on div "赠送彩金" at bounding box center [336, 70] width 42 height 29
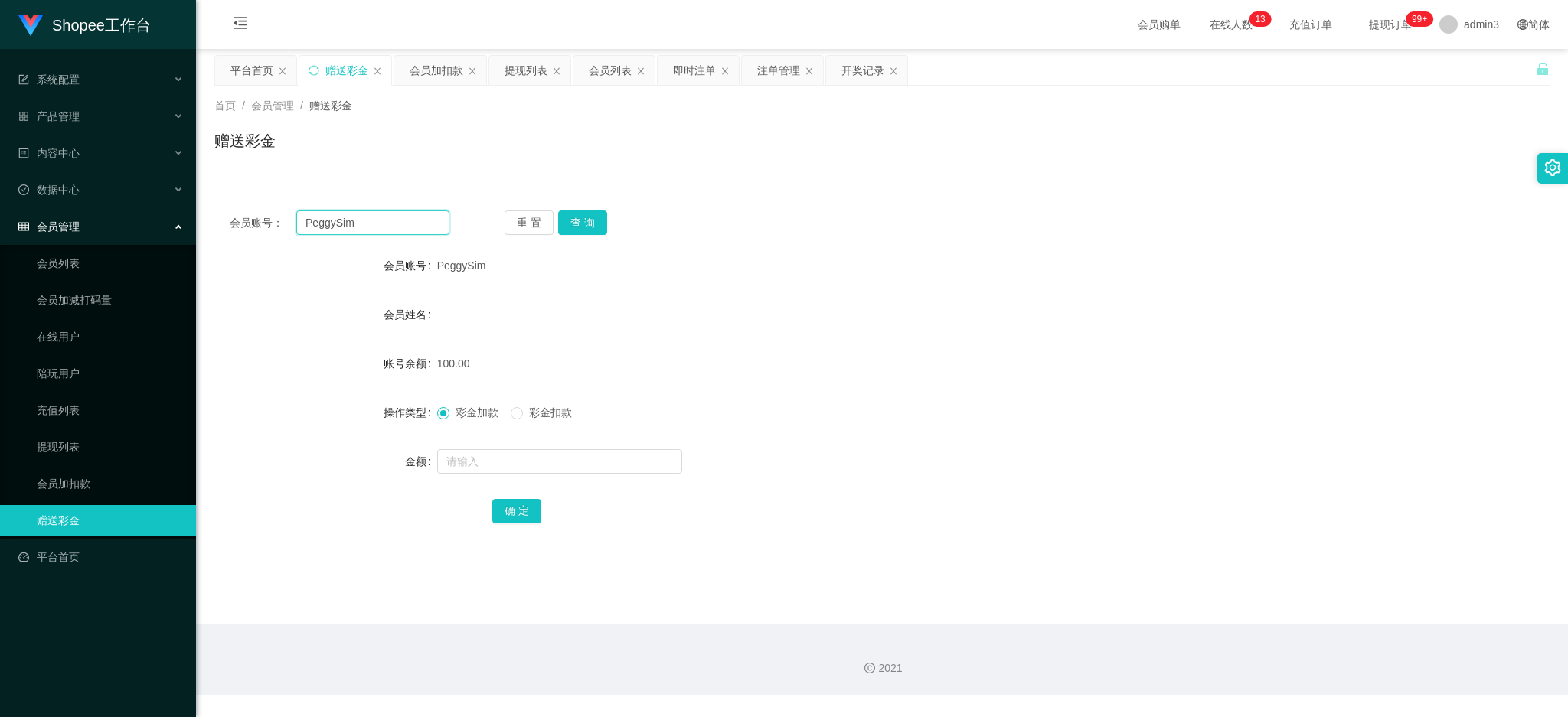
click at [371, 211] on input "PeggySim" at bounding box center [373, 222] width 154 height 24
paste input "Sputra001"
type input "Sputra001"
drag, startPoint x: 585, startPoint y: 209, endPoint x: 553, endPoint y: 335, distance: 130.0
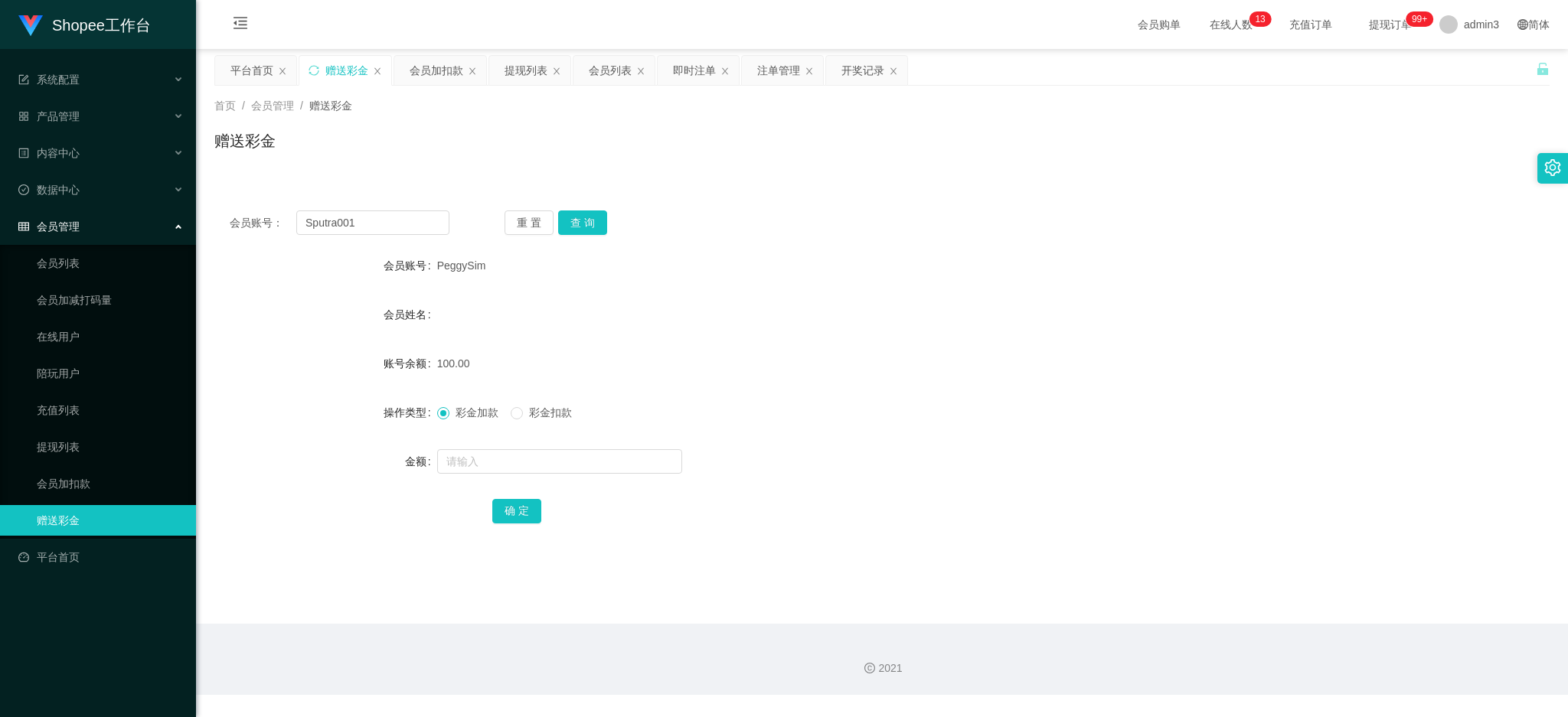
click at [586, 209] on div "会员账号： Sputra001 重 置 查 询 会员账号 PeggySim 会员姓名 账号余额 100.00 操作类型 彩金加款 彩金扣款 金额 确 定" at bounding box center [882, 377] width 1335 height 365
click at [574, 220] on button "查 询" at bounding box center [582, 222] width 49 height 24
click at [534, 467] on input "text" at bounding box center [560, 461] width 245 height 24
type input "100"
click at [517, 505] on button "确 定" at bounding box center [517, 510] width 49 height 24
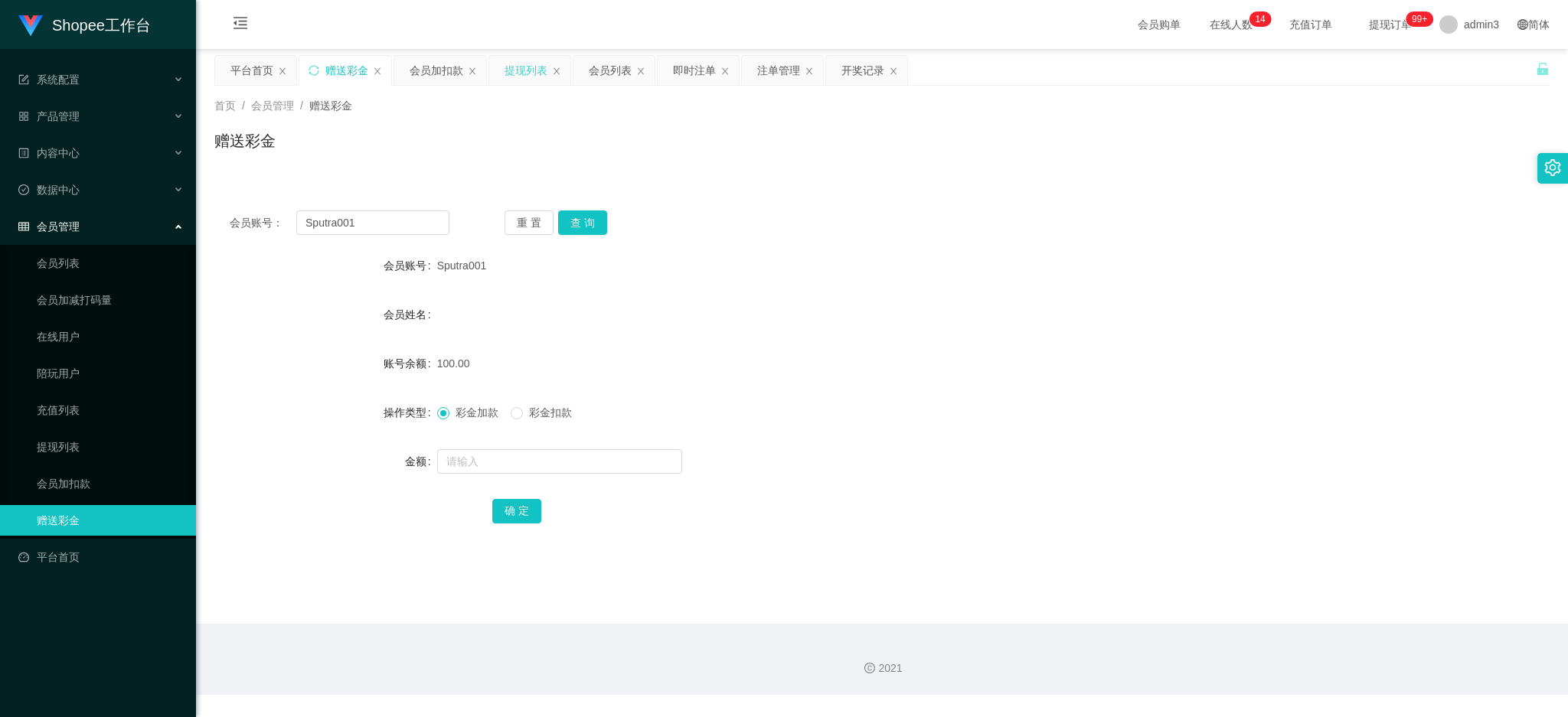
drag, startPoint x: 533, startPoint y: 66, endPoint x: 493, endPoint y: 85, distance: 44.3
click at [532, 66] on div "提现列表" at bounding box center [526, 70] width 42 height 29
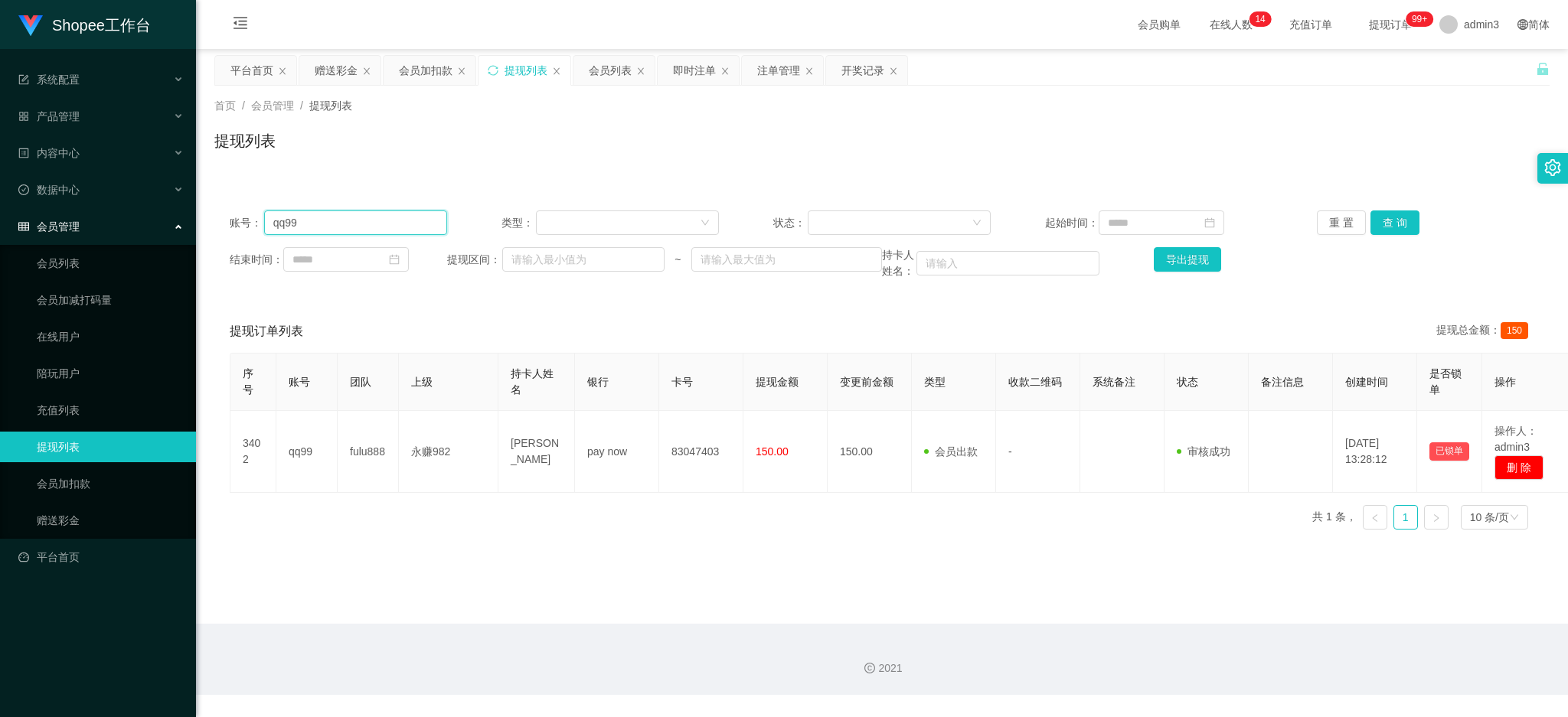
click at [320, 215] on input "qq99" at bounding box center [356, 222] width 183 height 24
paste input "yenchin876"
type input "yenchin876"
click at [1397, 221] on button "查 询" at bounding box center [1395, 222] width 49 height 24
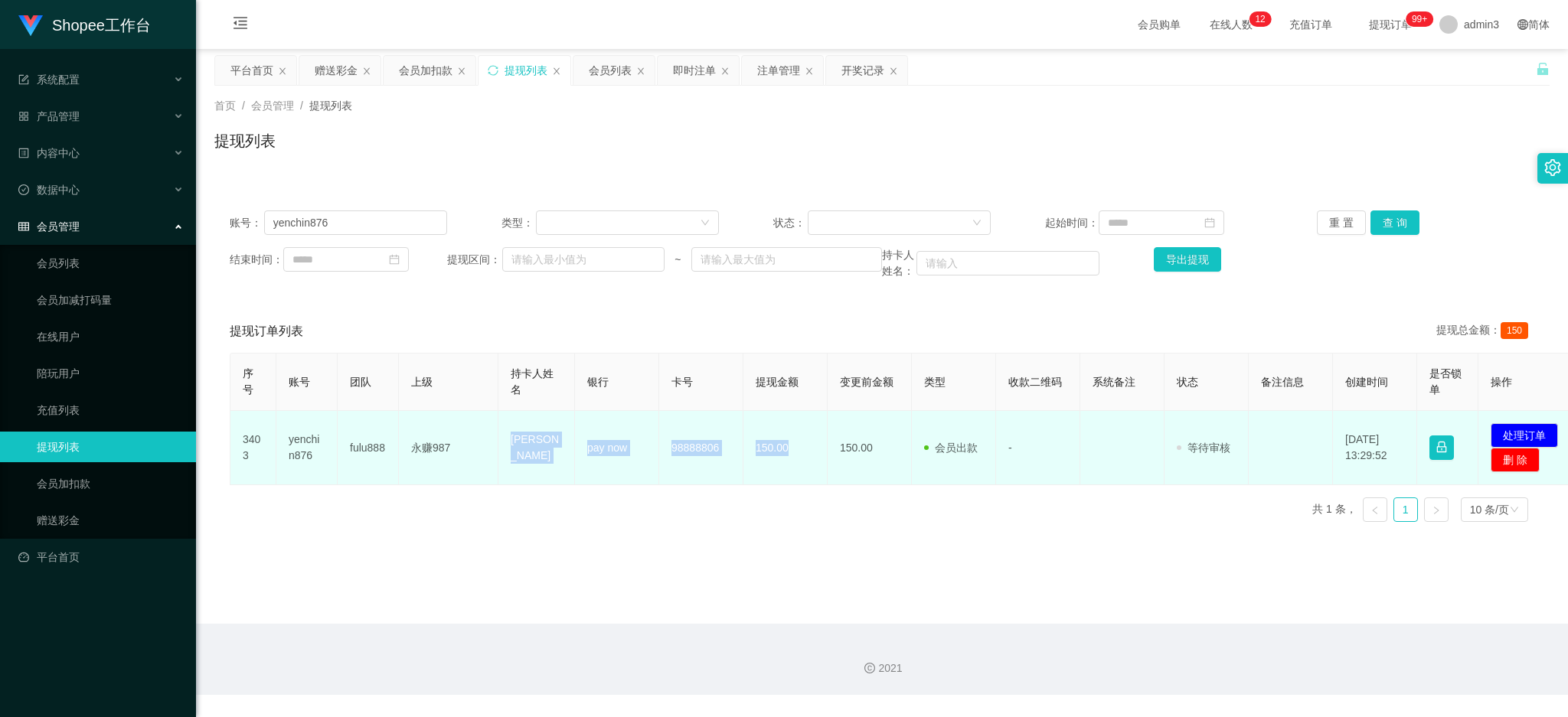
drag, startPoint x: 503, startPoint y: 436, endPoint x: 793, endPoint y: 457, distance: 290.8
click at [793, 457] on tr "3403 yenchin876 fulu888 永赚987 wong yen chin pay now 98888806 150.00 150.00 会员出款…" at bounding box center [906, 448] width 1350 height 74
copy tr "[PERSON_NAME] pay now 98888806 150.00"
click at [1518, 430] on button "处理订单" at bounding box center [1525, 435] width 68 height 24
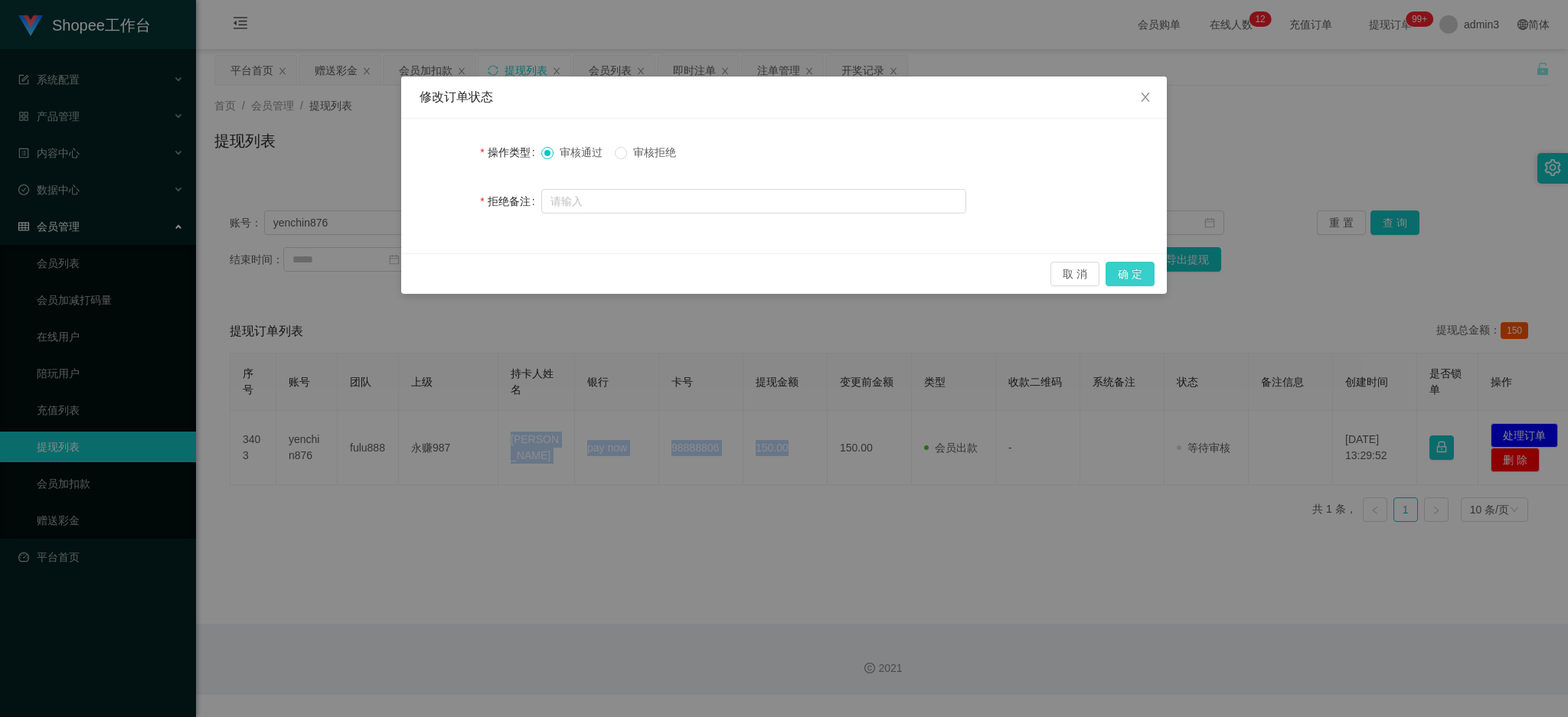
click at [1128, 279] on button "确 定" at bounding box center [1130, 273] width 49 height 24
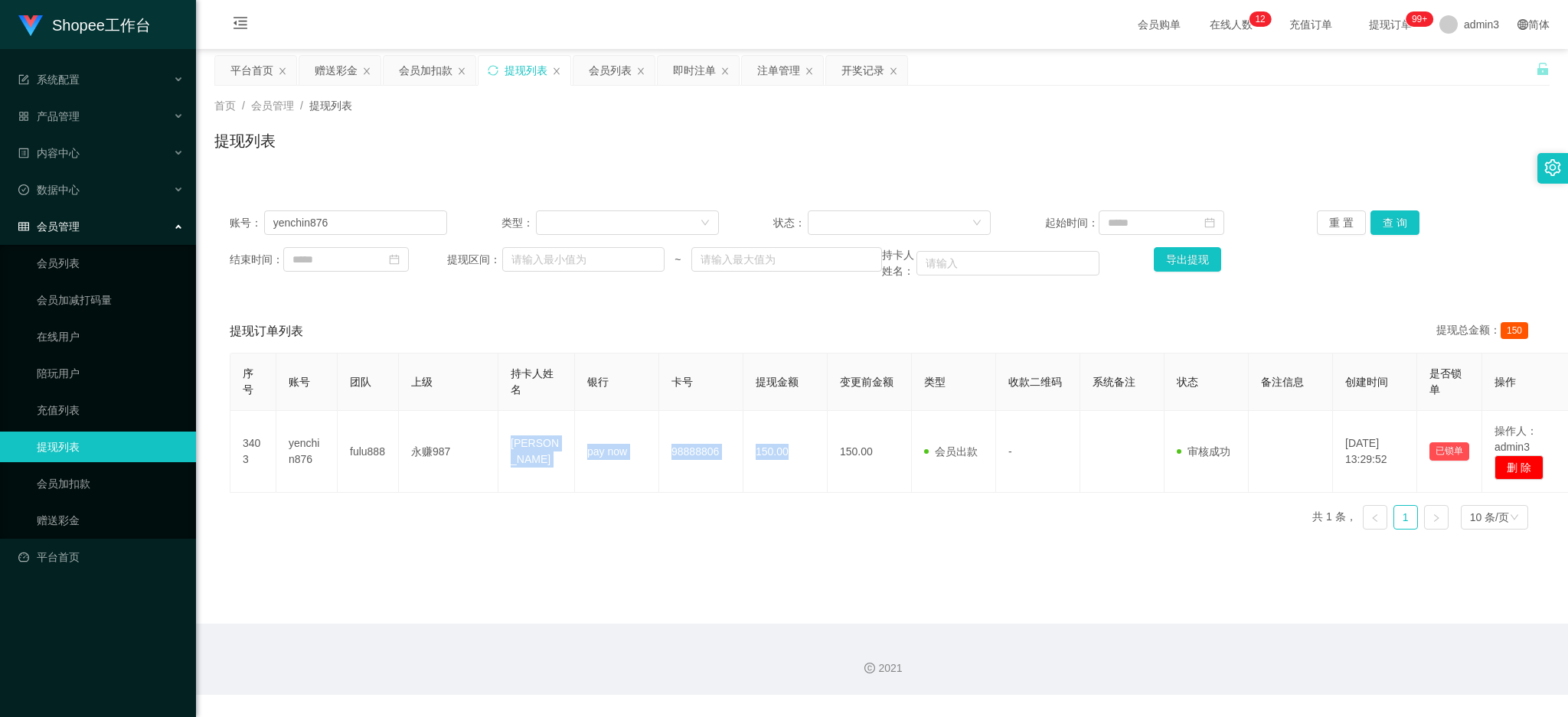
drag, startPoint x: 332, startPoint y: 69, endPoint x: 350, endPoint y: 94, distance: 30.8
click at [332, 69] on div "赠送彩金" at bounding box center [336, 70] width 42 height 29
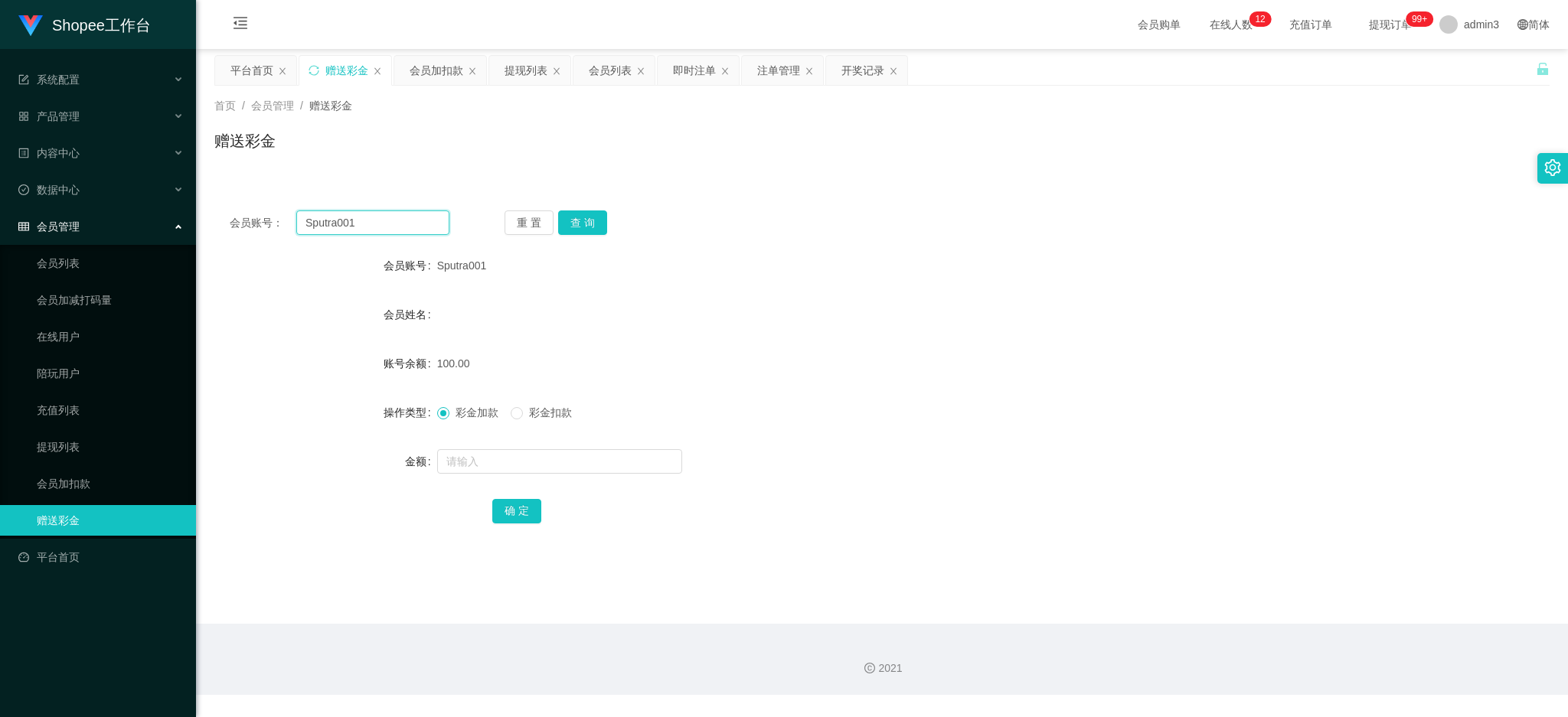
click at [401, 230] on input "Sputra001" at bounding box center [373, 222] width 154 height 24
paste input "Nihijau"
type input "Nihijau"
click at [583, 220] on button "查 询" at bounding box center [582, 222] width 49 height 24
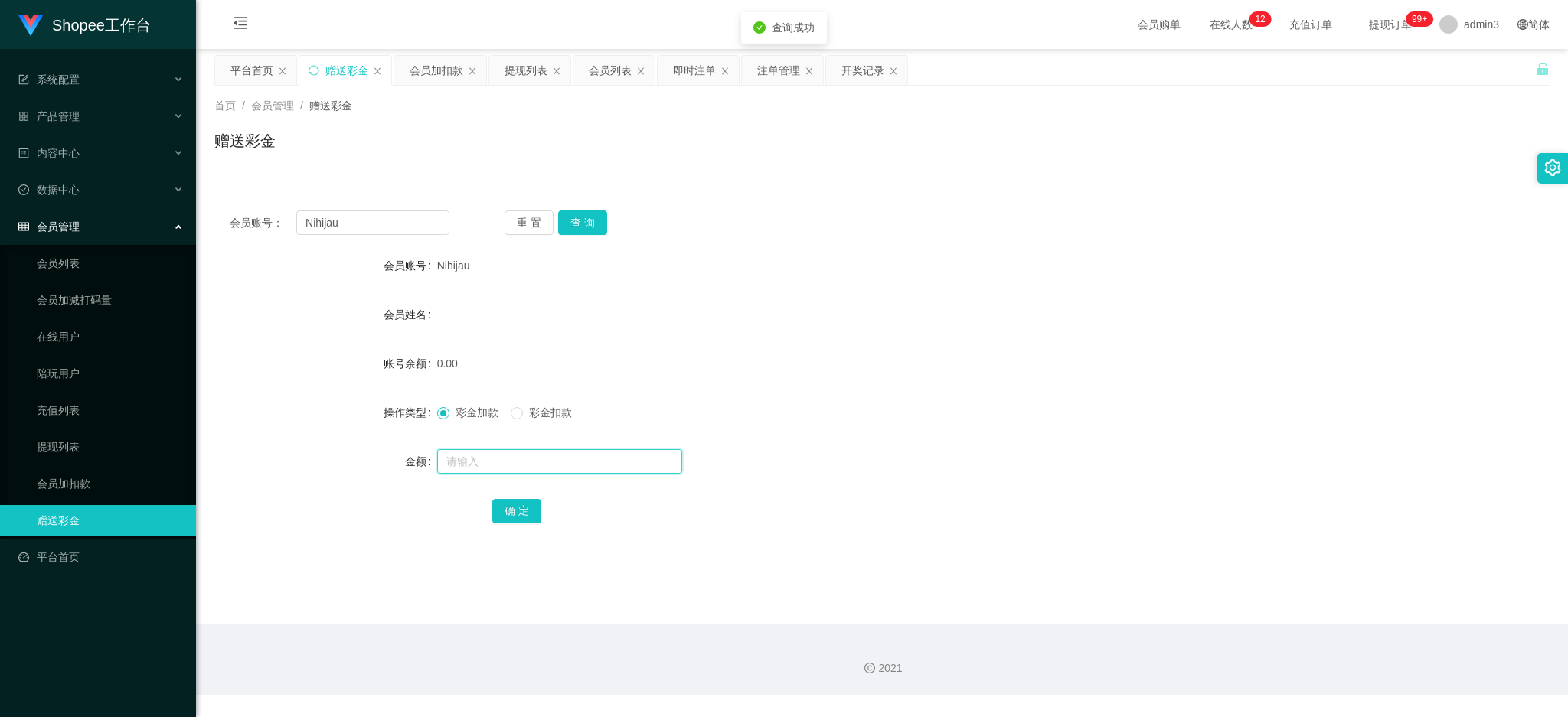
click at [510, 460] on input "text" at bounding box center [560, 461] width 245 height 24
type input "100"
click at [509, 522] on button "确 定" at bounding box center [517, 510] width 49 height 24
click at [378, 226] on input "Nihijau" at bounding box center [373, 222] width 154 height 24
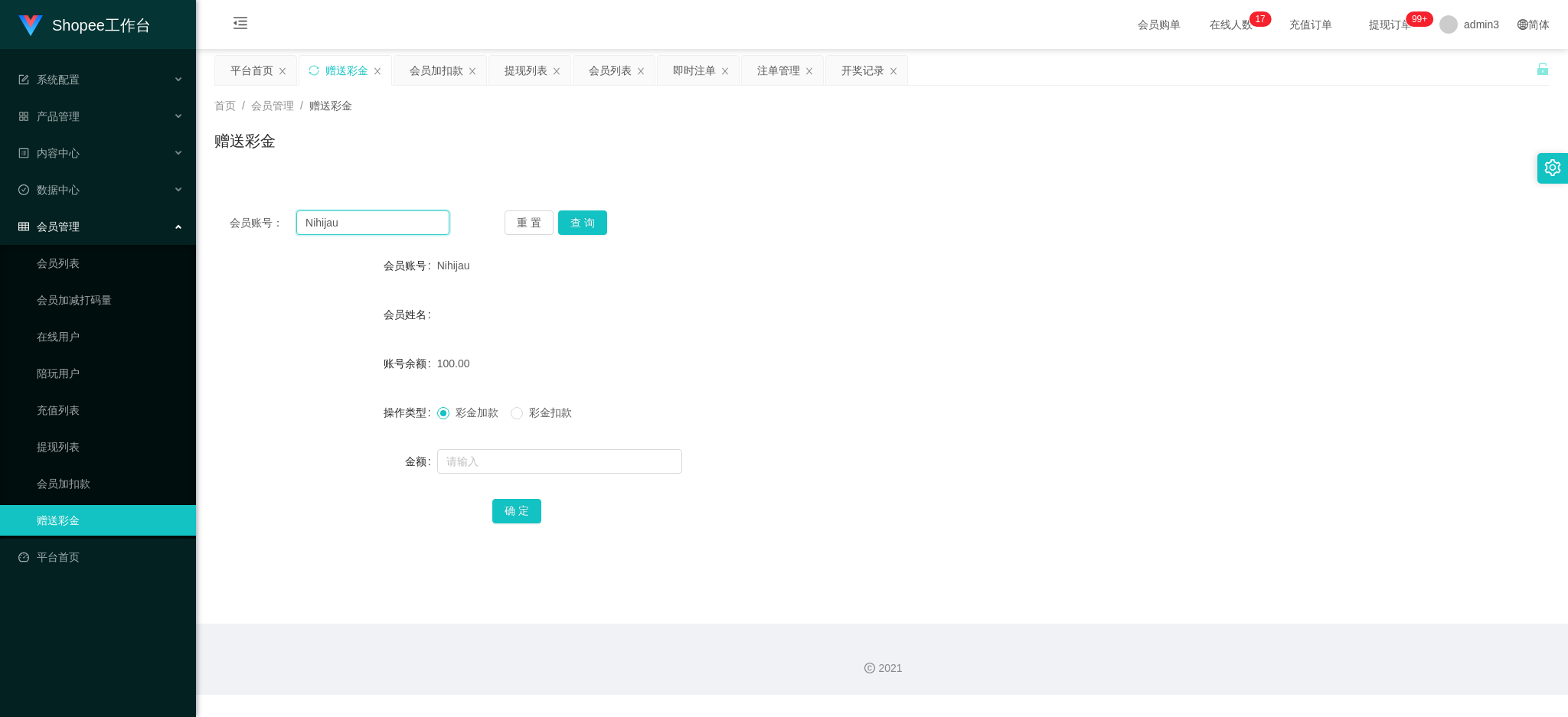
paste input "Studio6768"
type input "Studio6768"
click at [591, 224] on button "查 询" at bounding box center [582, 222] width 49 height 24
click at [521, 455] on input "text" at bounding box center [560, 461] width 245 height 24
type input "100"
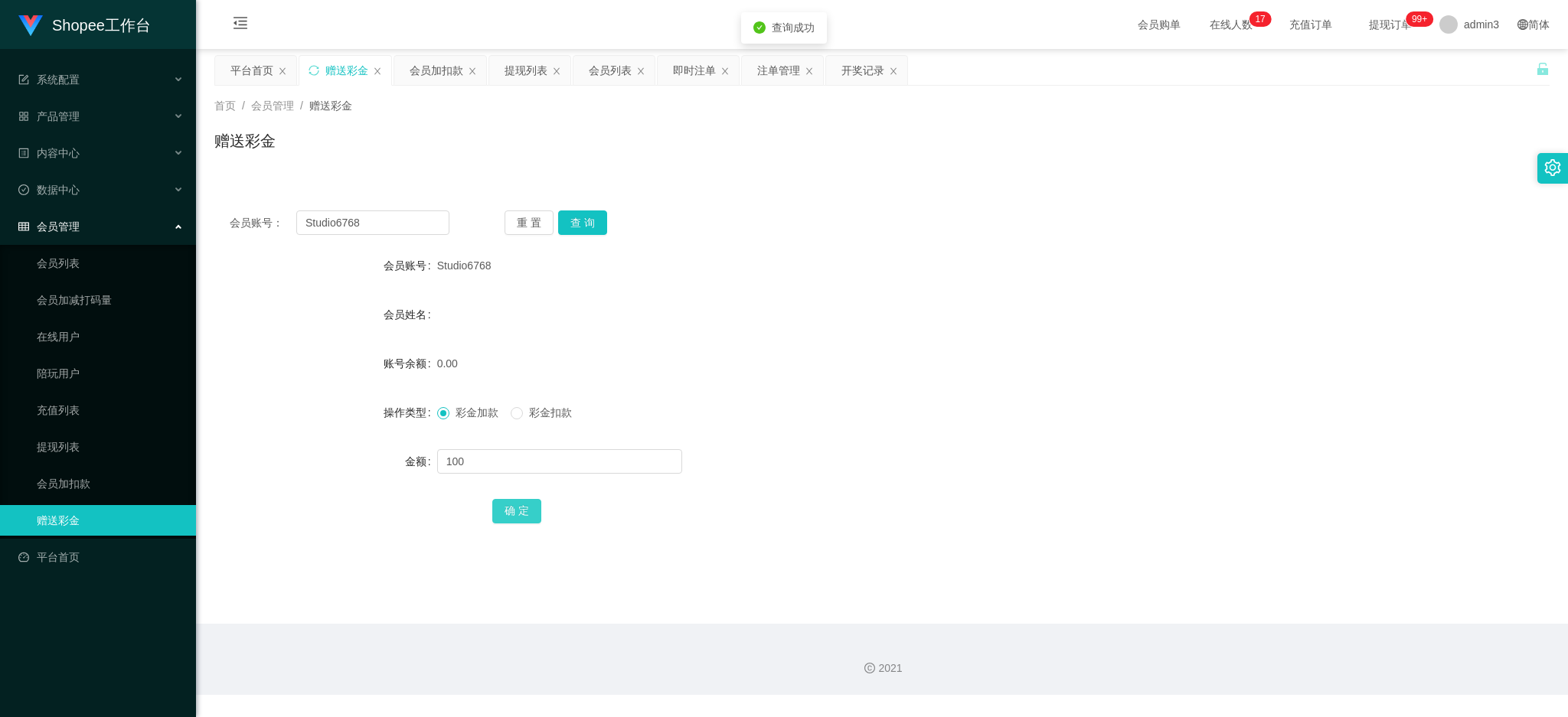
drag, startPoint x: 503, startPoint y: 514, endPoint x: 487, endPoint y: 579, distance: 66.9
click at [505, 514] on button "确 定" at bounding box center [517, 510] width 49 height 24
click at [690, 71] on div "即时注单" at bounding box center [694, 70] width 42 height 29
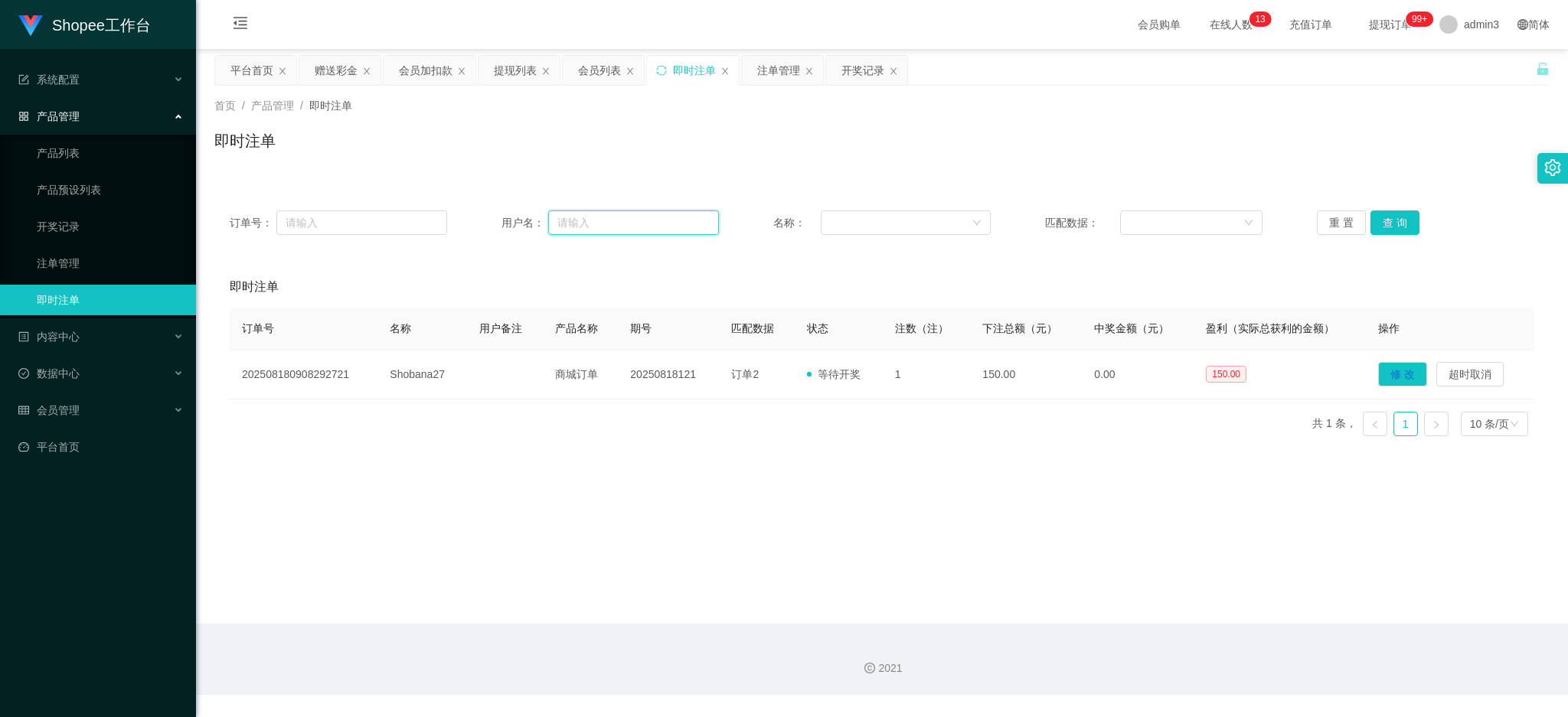
click at [622, 230] on input "text" at bounding box center [633, 222] width 171 height 24
paste input "80906135"
type input "80906135"
click at [1401, 217] on button "查 询" at bounding box center [1395, 222] width 49 height 24
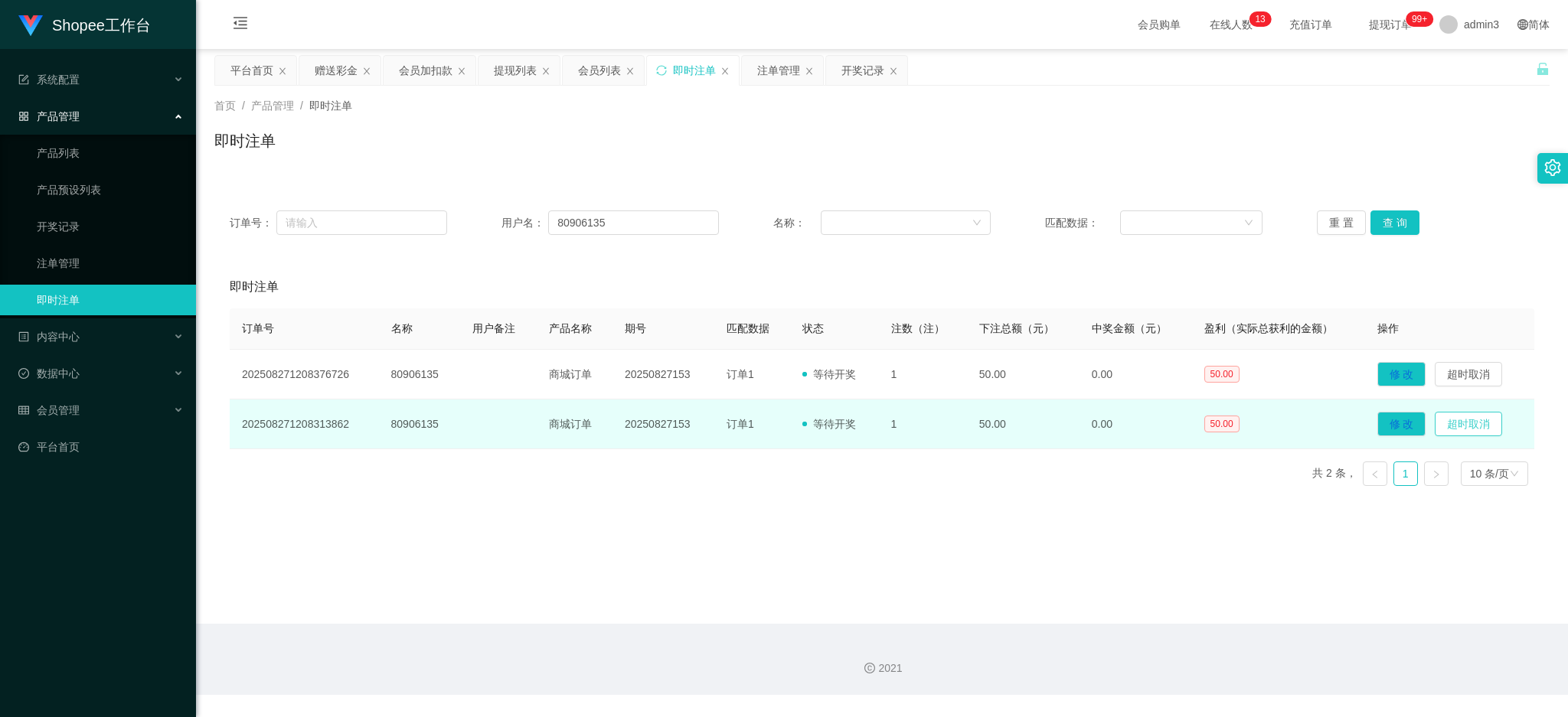
click at [1455, 425] on button "超时取消" at bounding box center [1469, 424] width 68 height 24
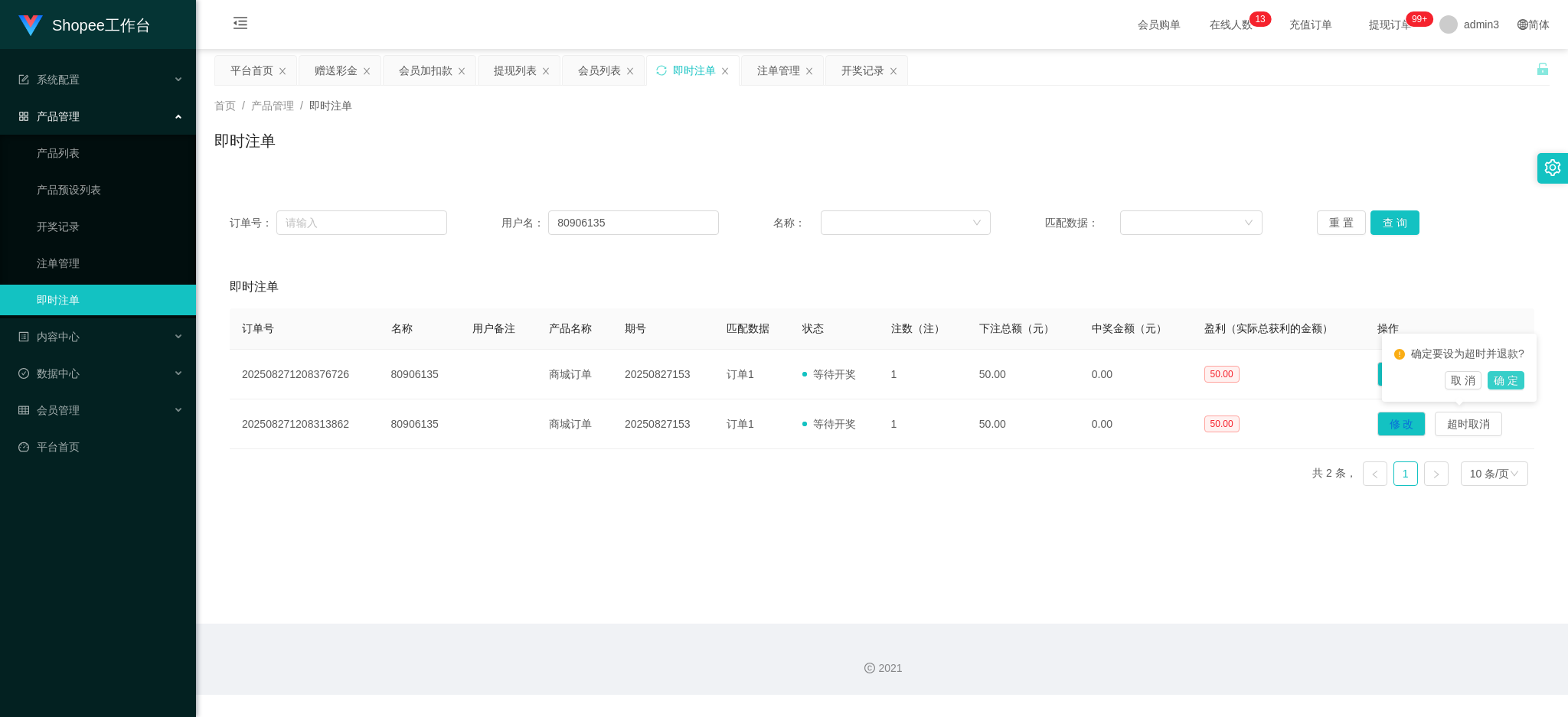
click at [1508, 378] on button "确 定" at bounding box center [1506, 380] width 37 height 18
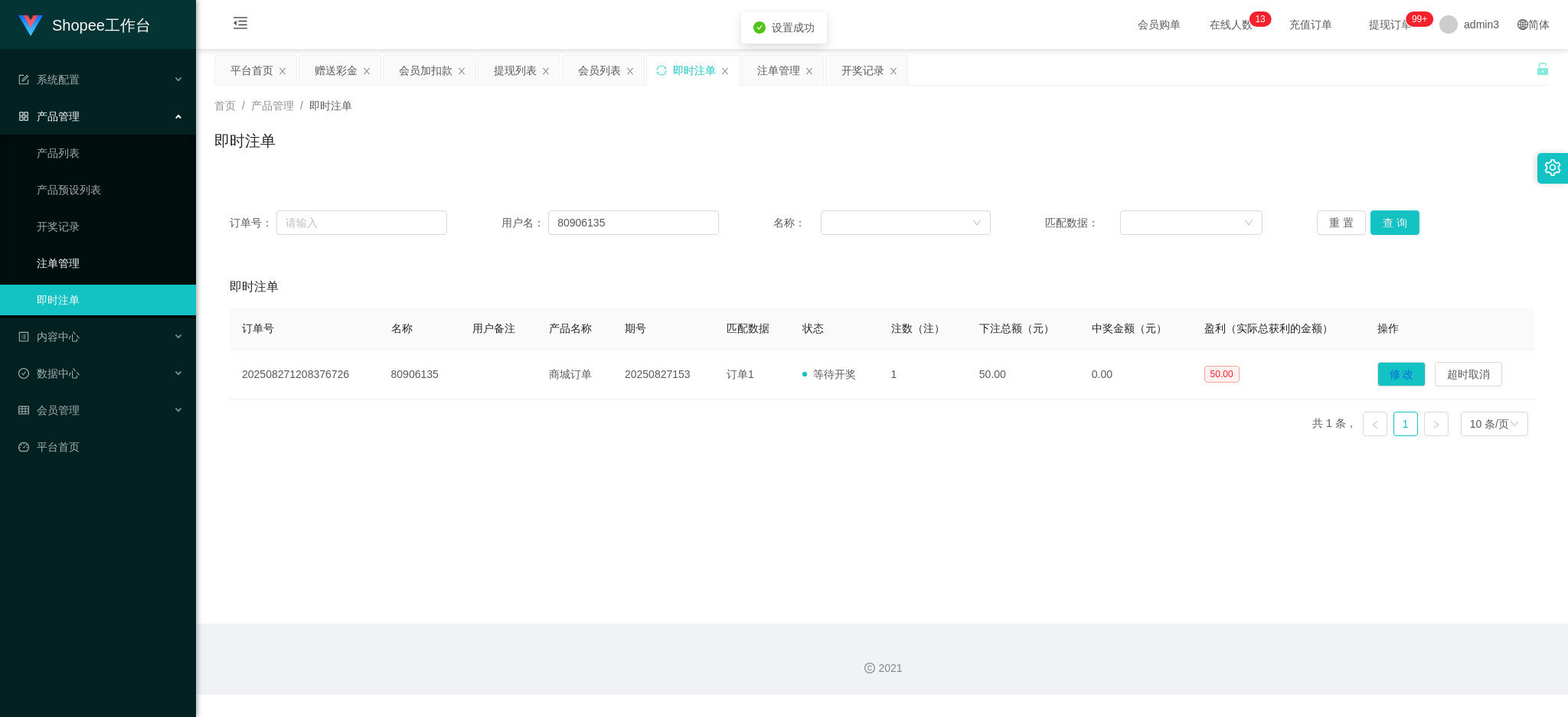
click at [69, 264] on link "注单管理" at bounding box center [110, 263] width 147 height 31
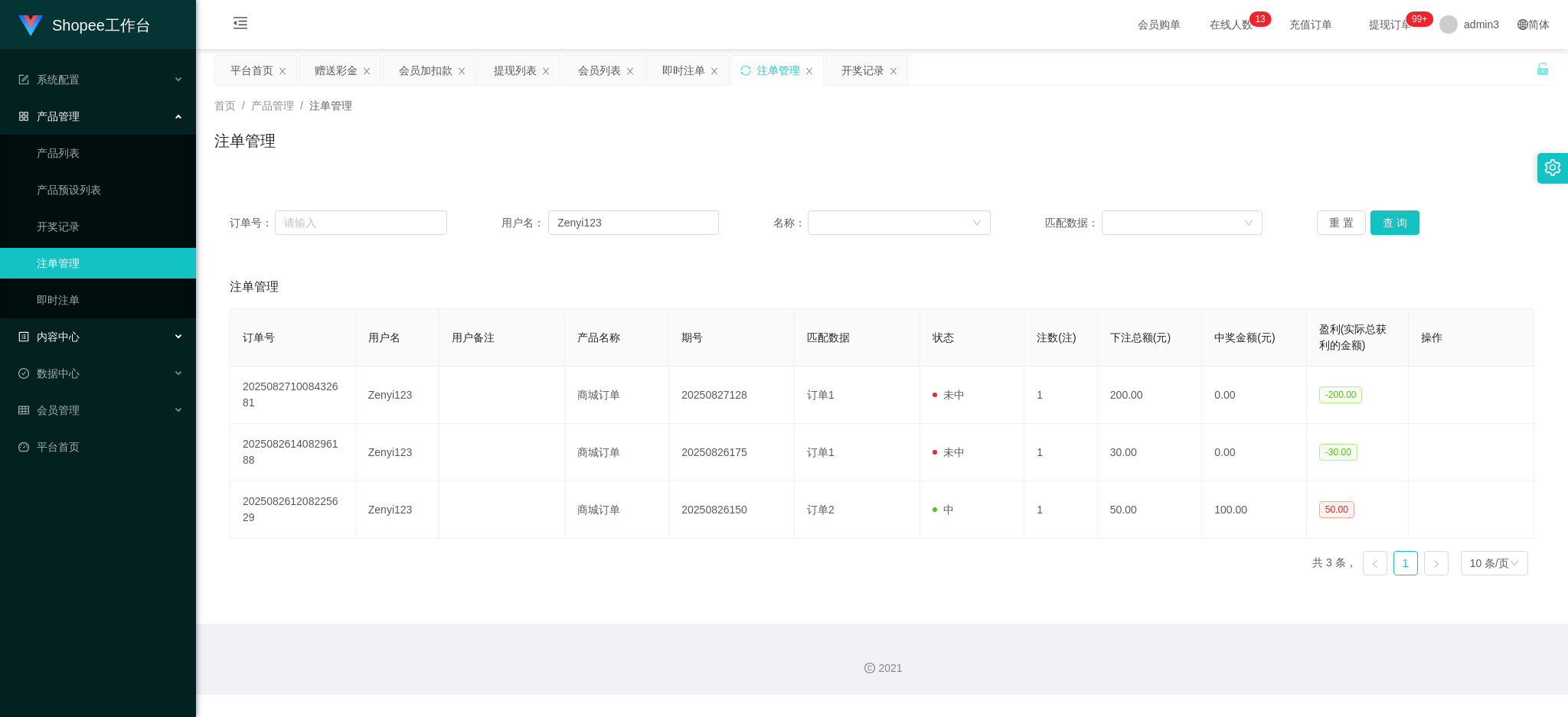
drag, startPoint x: 56, startPoint y: 339, endPoint x: 55, endPoint y: 368, distance: 29.0
click at [56, 340] on span "内容中心" at bounding box center [48, 337] width 61 height 13
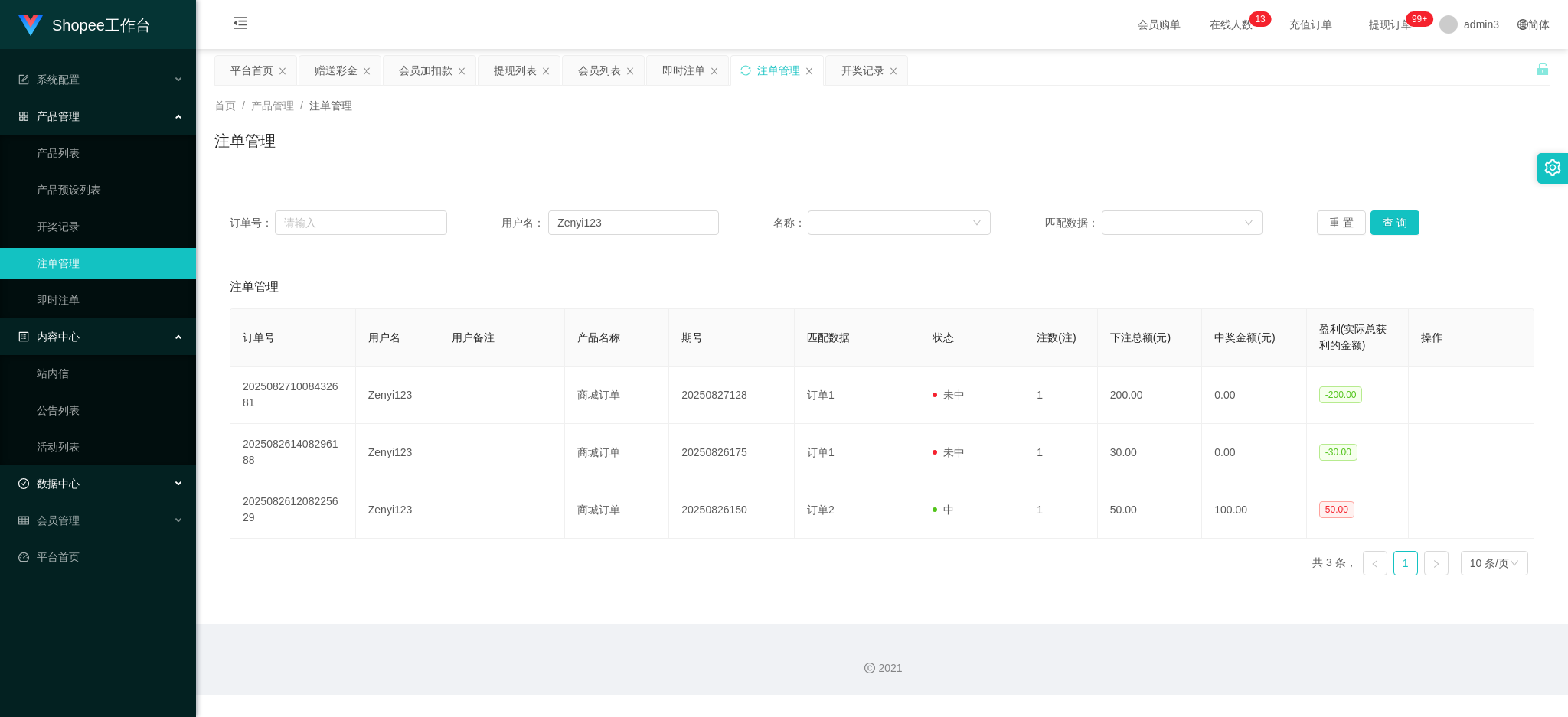
click at [74, 483] on span "数据中心" at bounding box center [48, 483] width 61 height 13
click at [61, 593] on span "会员管理" at bounding box center [48, 593] width 61 height 13
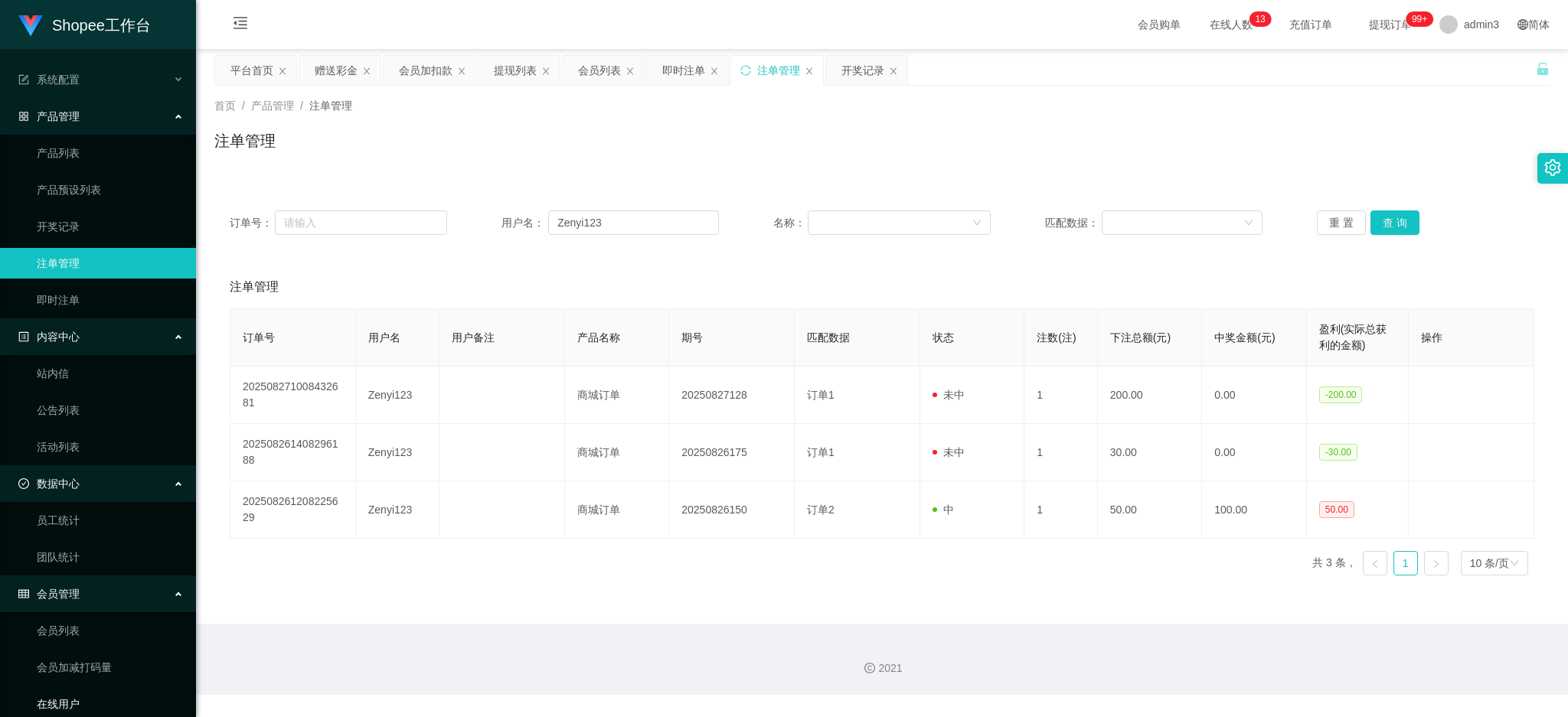
scroll to position [204, 0]
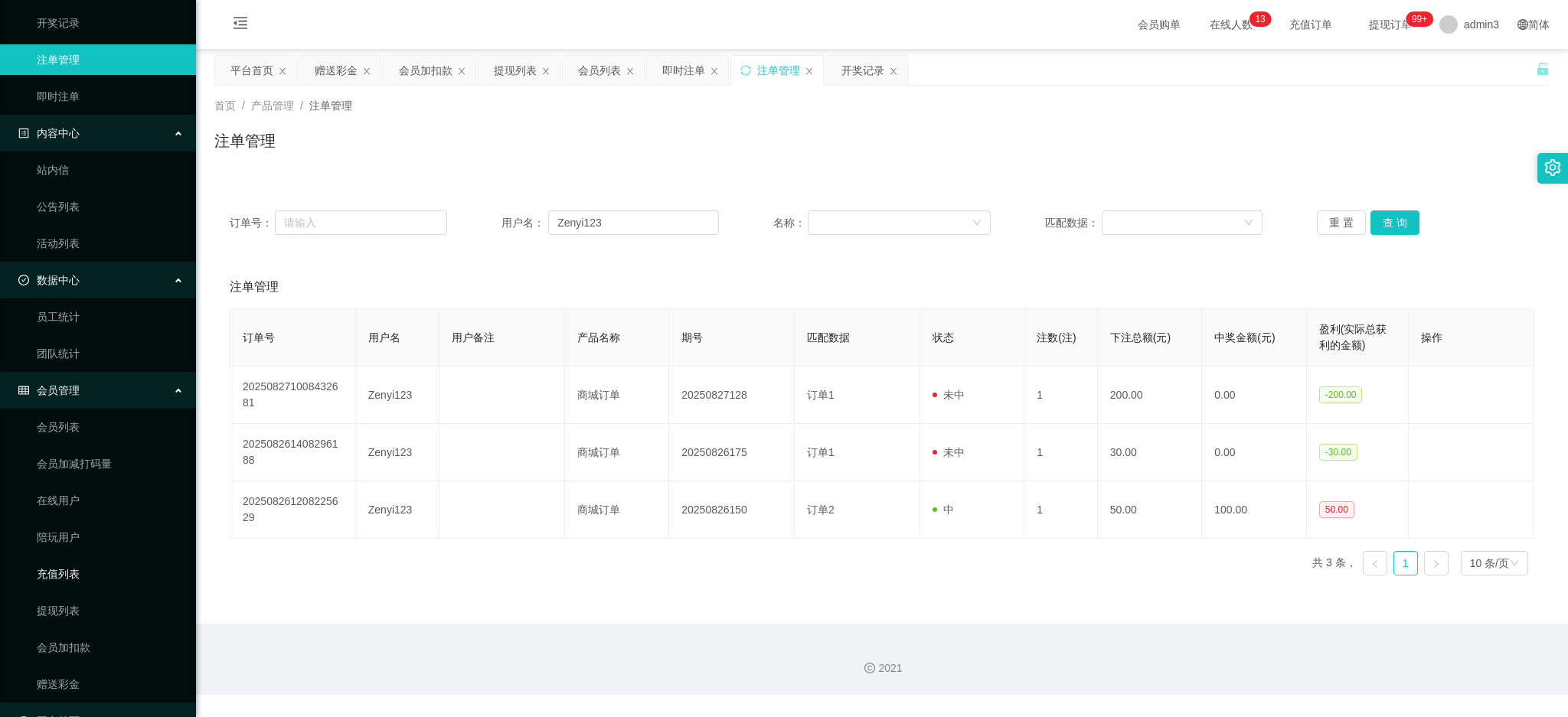
click at [68, 575] on link "充值列表" at bounding box center [110, 574] width 147 height 31
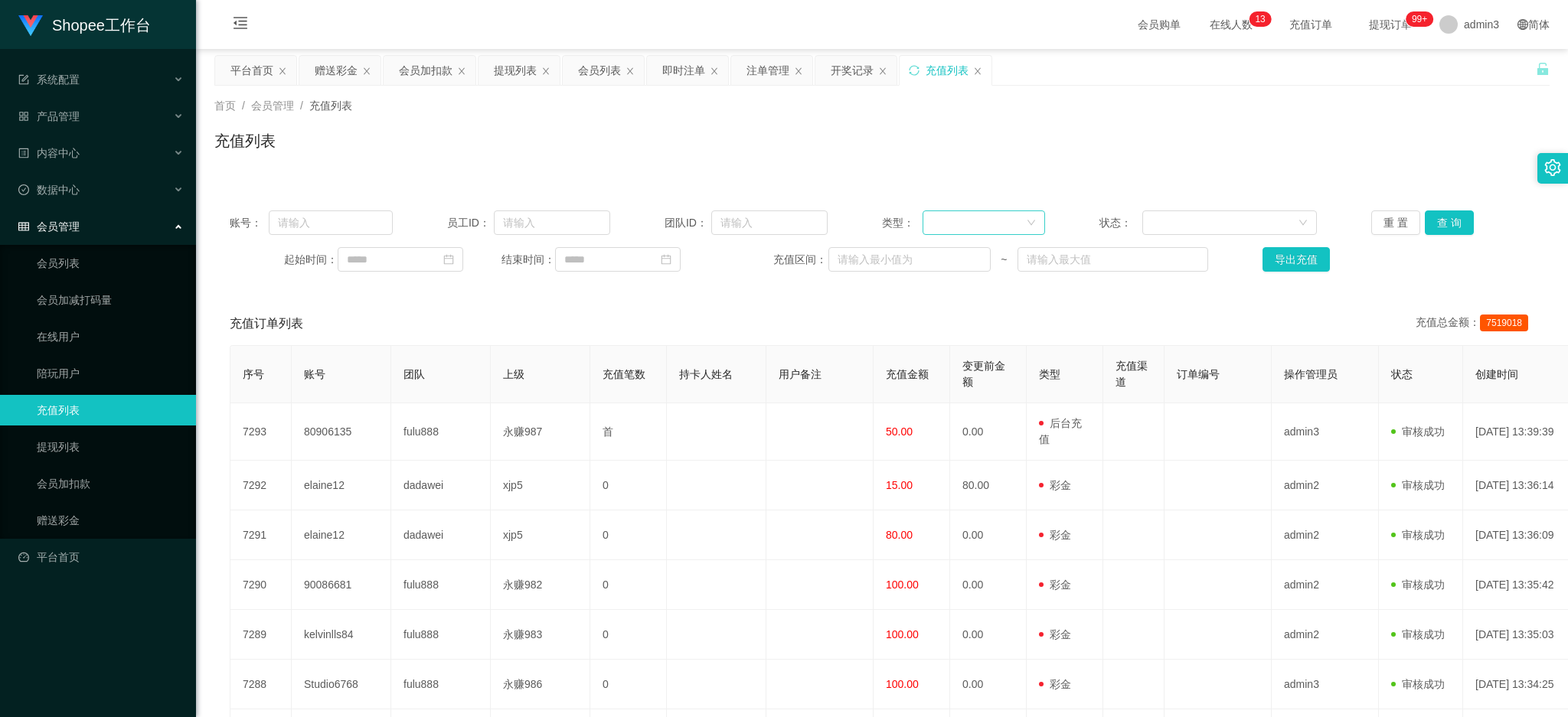
click at [953, 220] on div at bounding box center [979, 223] width 95 height 23
drag, startPoint x: 957, startPoint y: 254, endPoint x: 882, endPoint y: 261, distance: 75.3
click at [954, 254] on li "后台充值" at bounding box center [978, 254] width 122 height 24
click at [331, 226] on input "text" at bounding box center [330, 222] width 124 height 24
paste input "80906135"
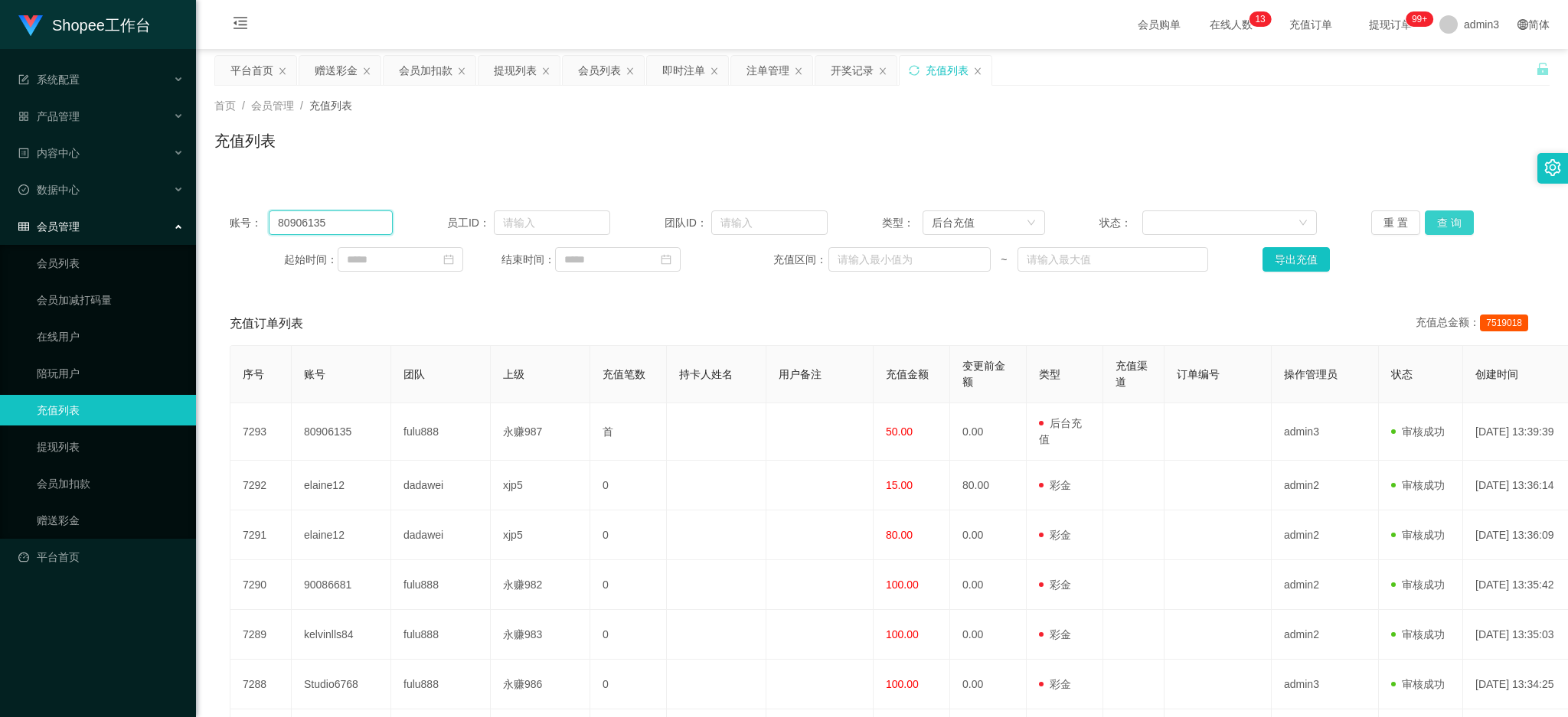
type input "80906135"
click at [1457, 216] on button "查 询" at bounding box center [1449, 222] width 49 height 24
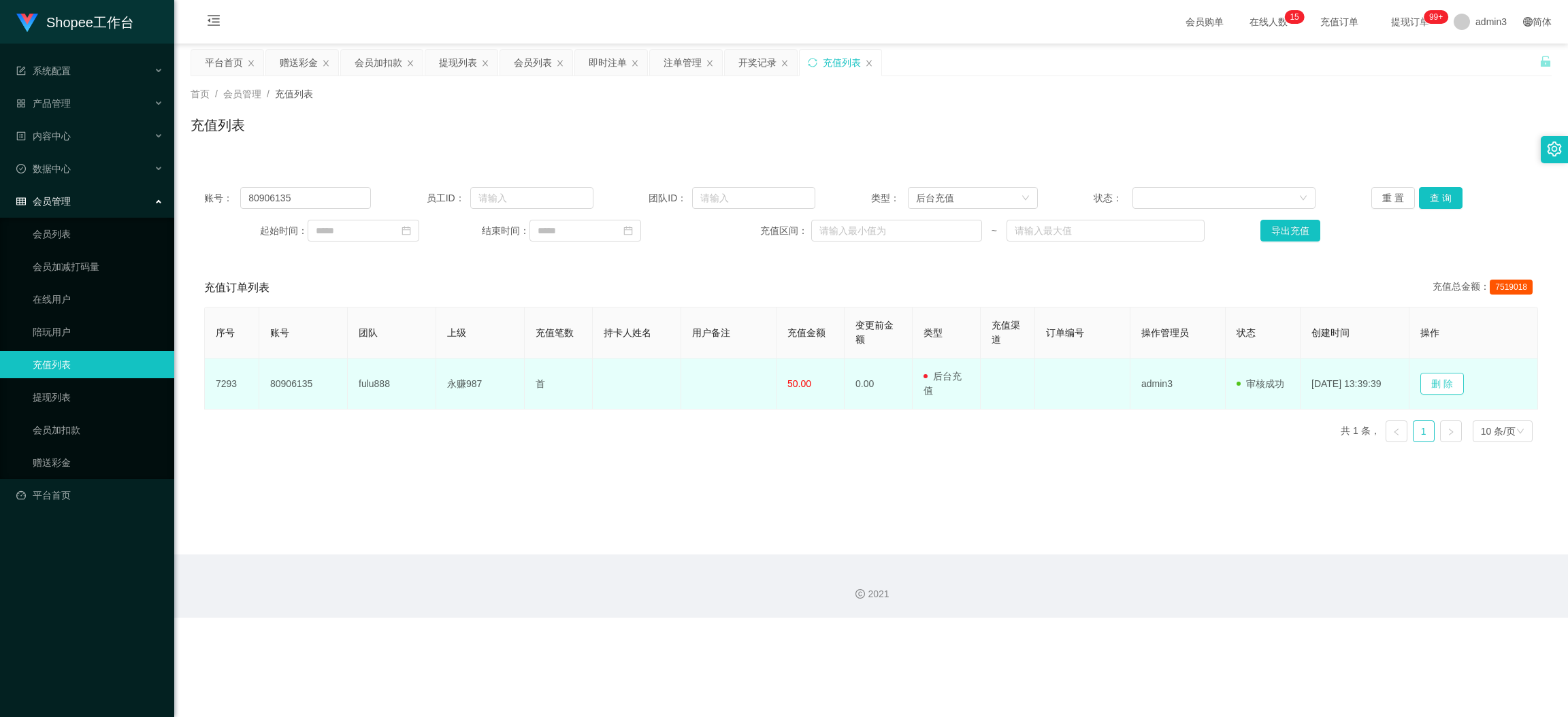
click at [1394, 388] on button "删 除" at bounding box center [1442, 383] width 44 height 21
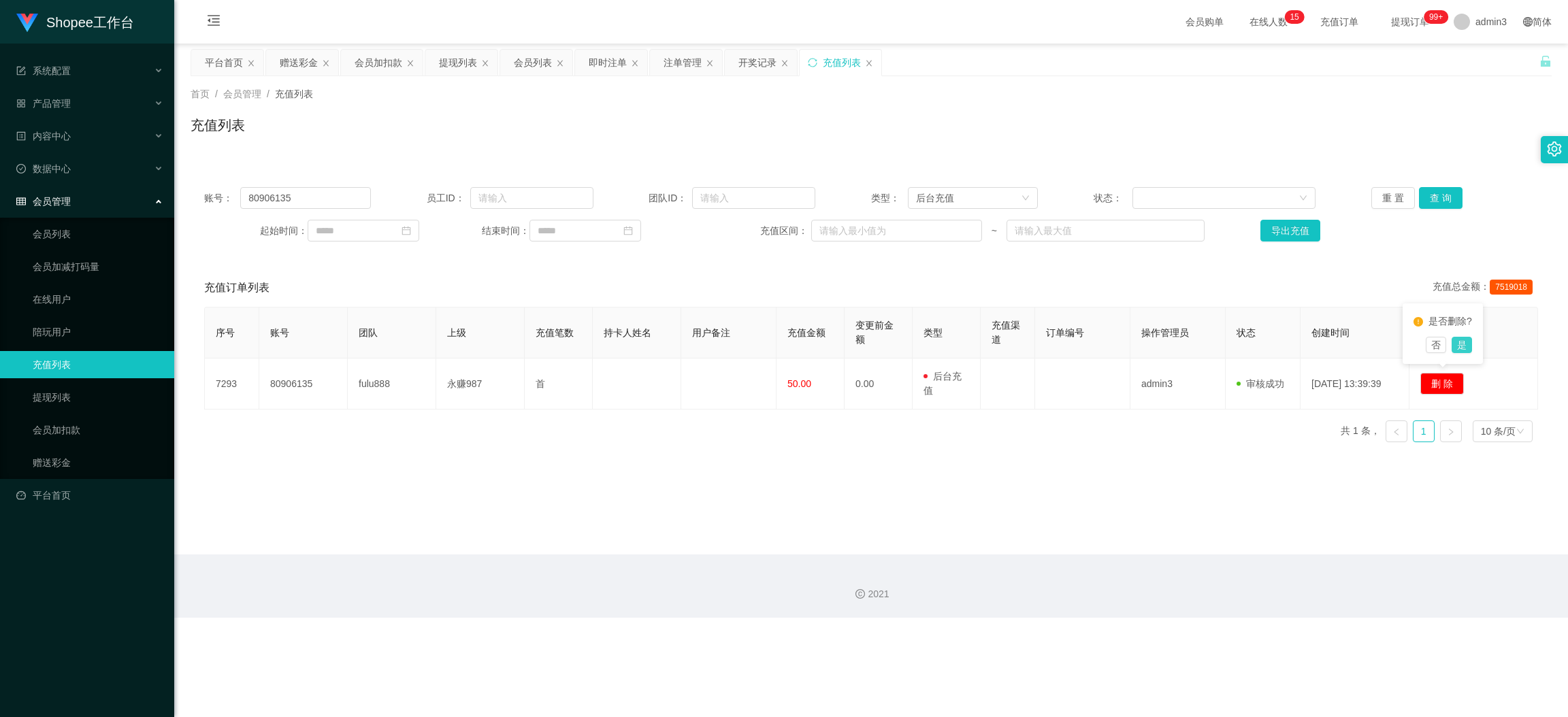
click at [1394, 351] on button "是" at bounding box center [1462, 345] width 21 height 16
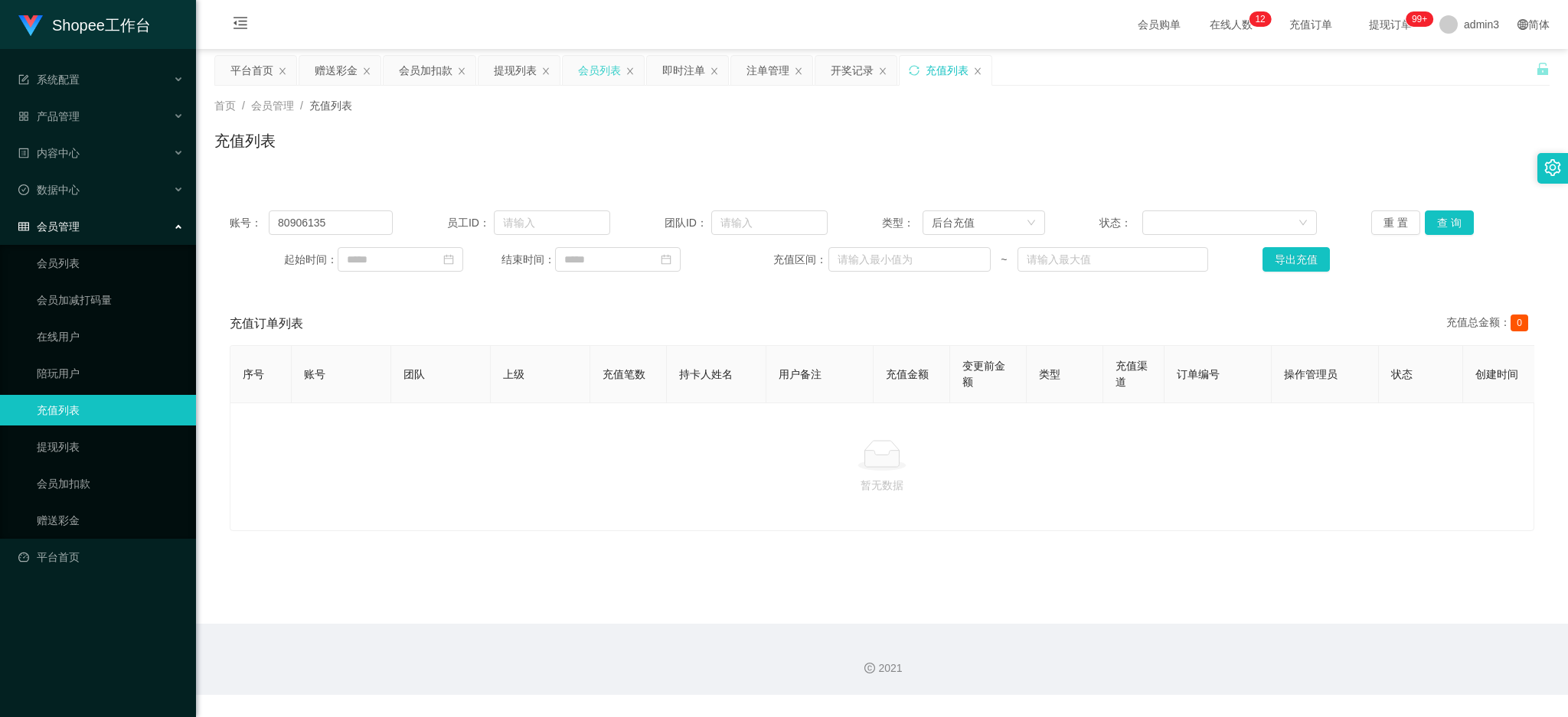
click at [605, 67] on div "会员列表" at bounding box center [600, 70] width 42 height 29
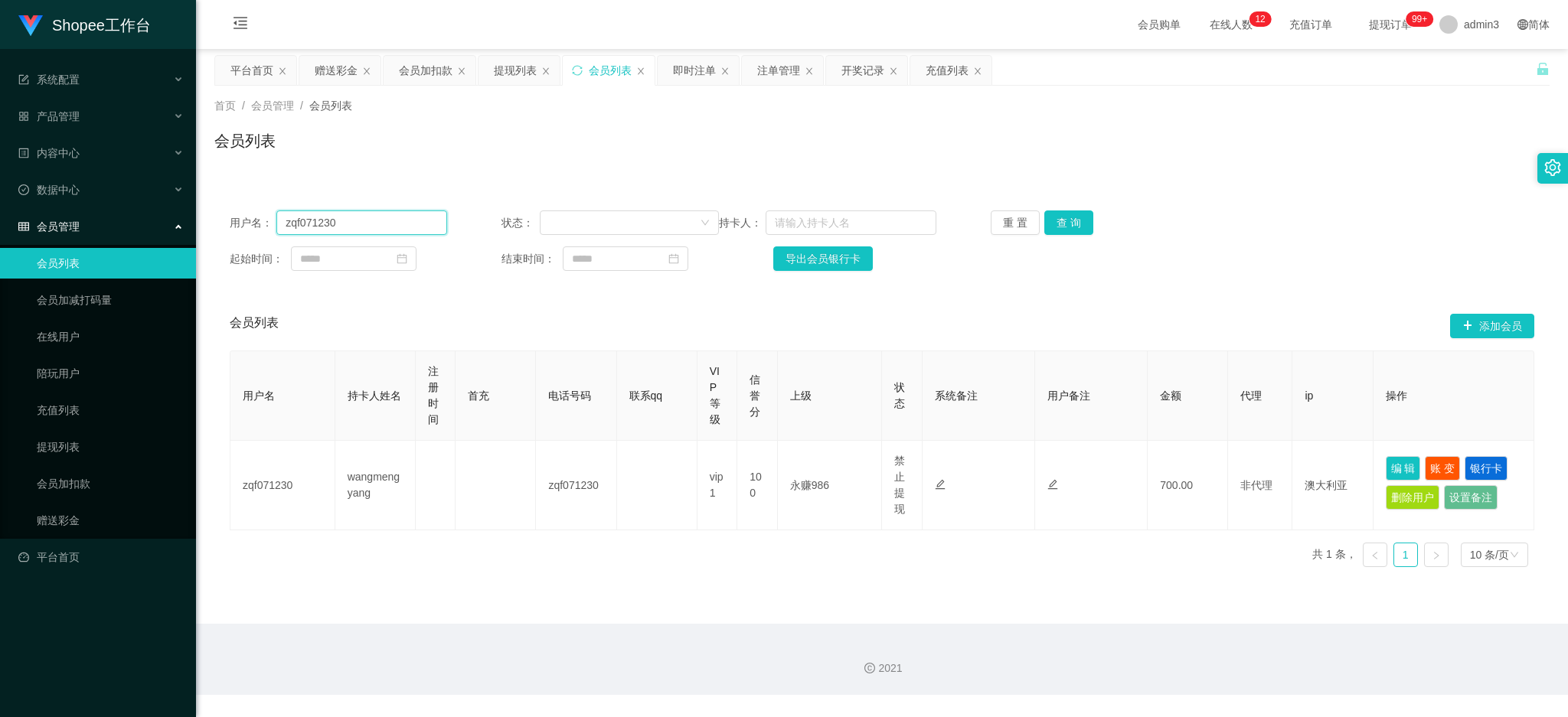
click at [347, 224] on input "zqf071230" at bounding box center [361, 222] width 171 height 24
paste input "Linda9466"
type input "Linda9466"
click at [1052, 230] on button "查 询" at bounding box center [1069, 222] width 49 height 24
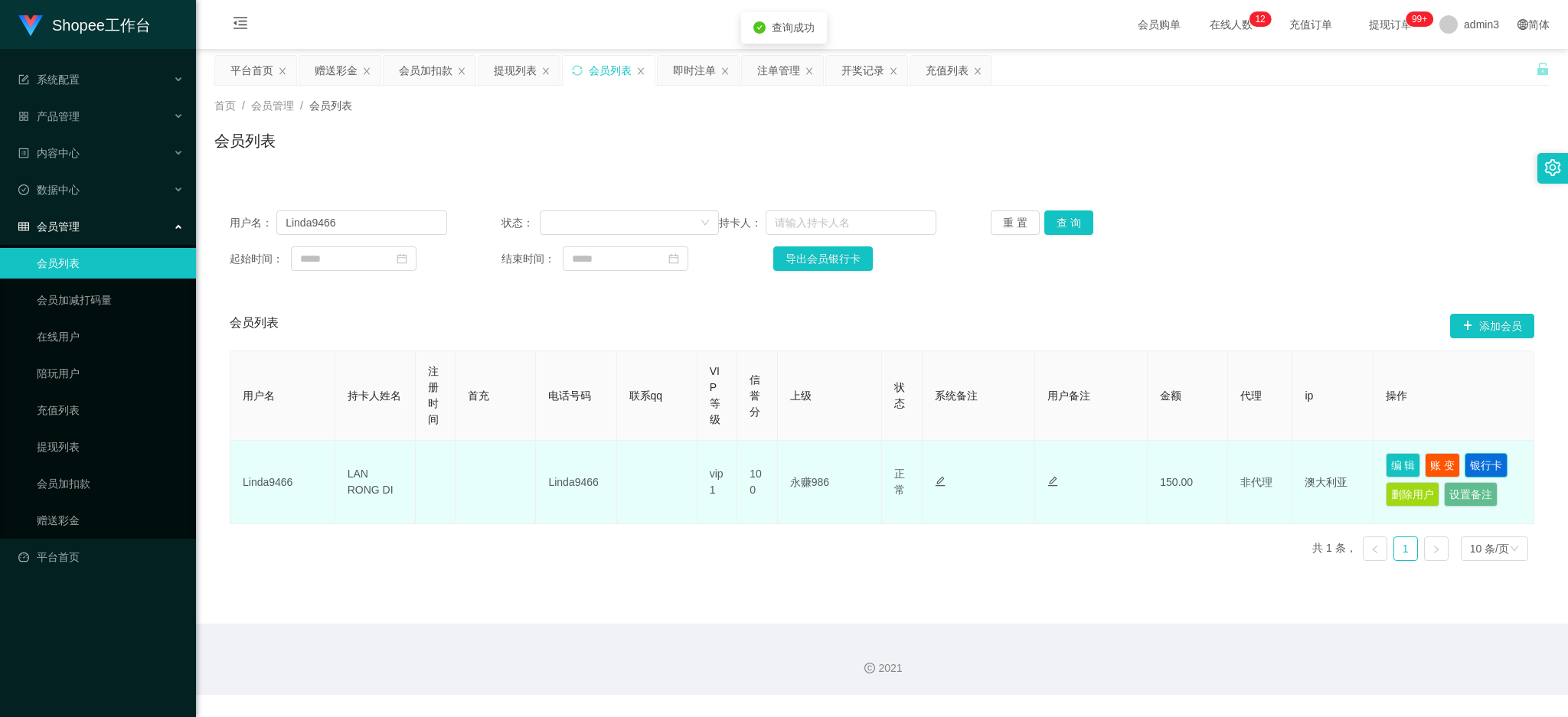
click at [1489, 461] on button "银行卡" at bounding box center [1486, 465] width 42 height 24
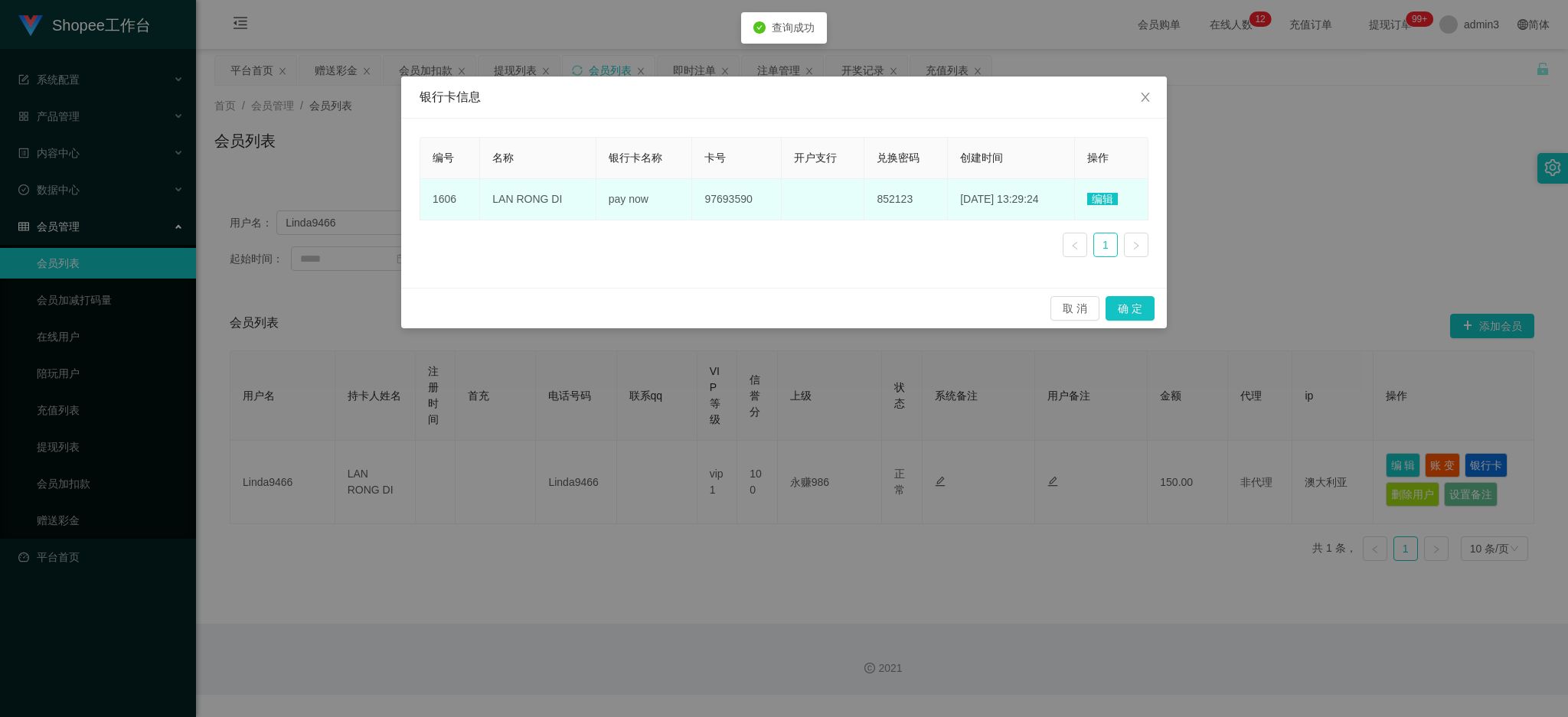
click at [1094, 194] on span "编辑" at bounding box center [1103, 199] width 31 height 13
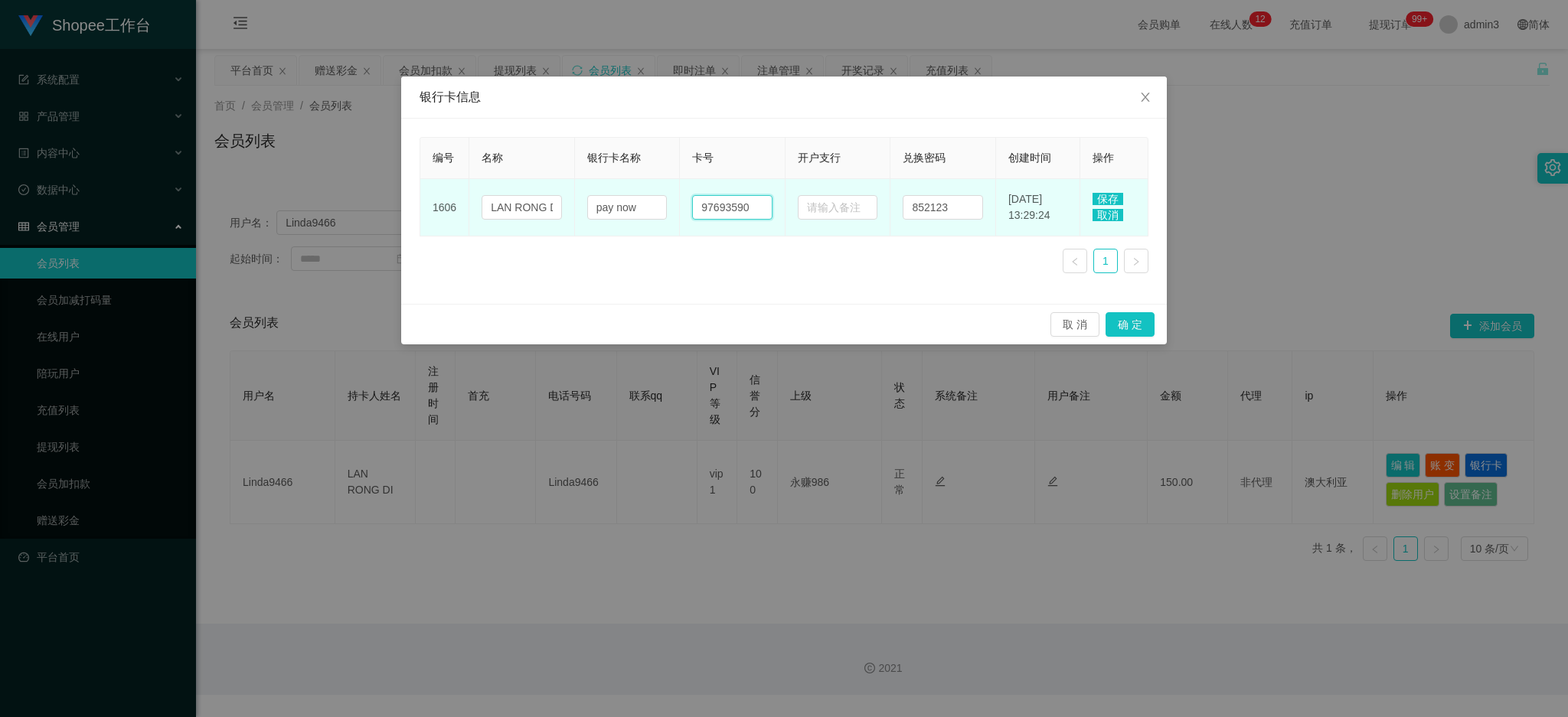
click at [748, 204] on input "97693590" at bounding box center [732, 207] width 80 height 24
click at [603, 202] on input "pay now" at bounding box center [627, 207] width 80 height 24
type input "now"
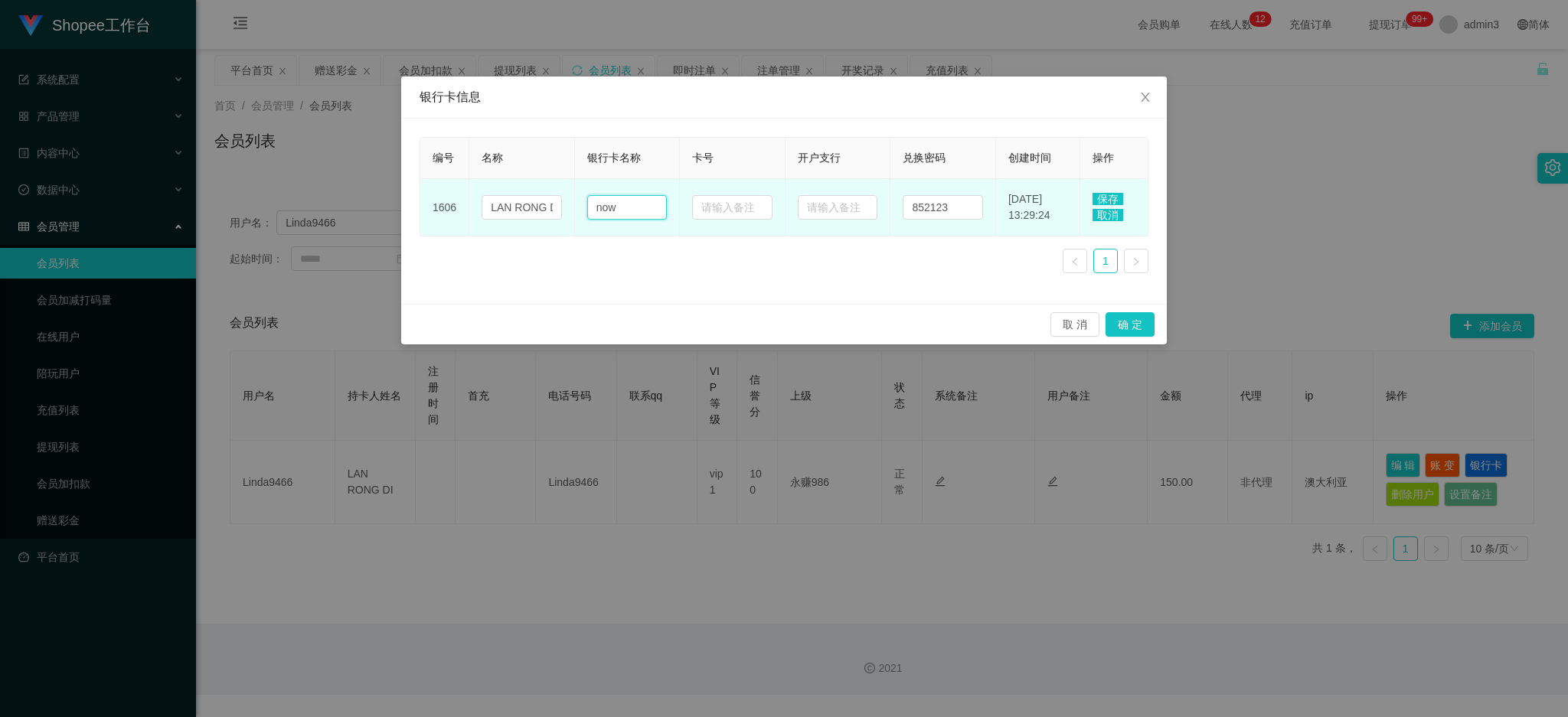
click at [601, 209] on input "now" at bounding box center [627, 207] width 80 height 24
click at [520, 206] on input "LAN RONG DI" at bounding box center [521, 207] width 80 height 24
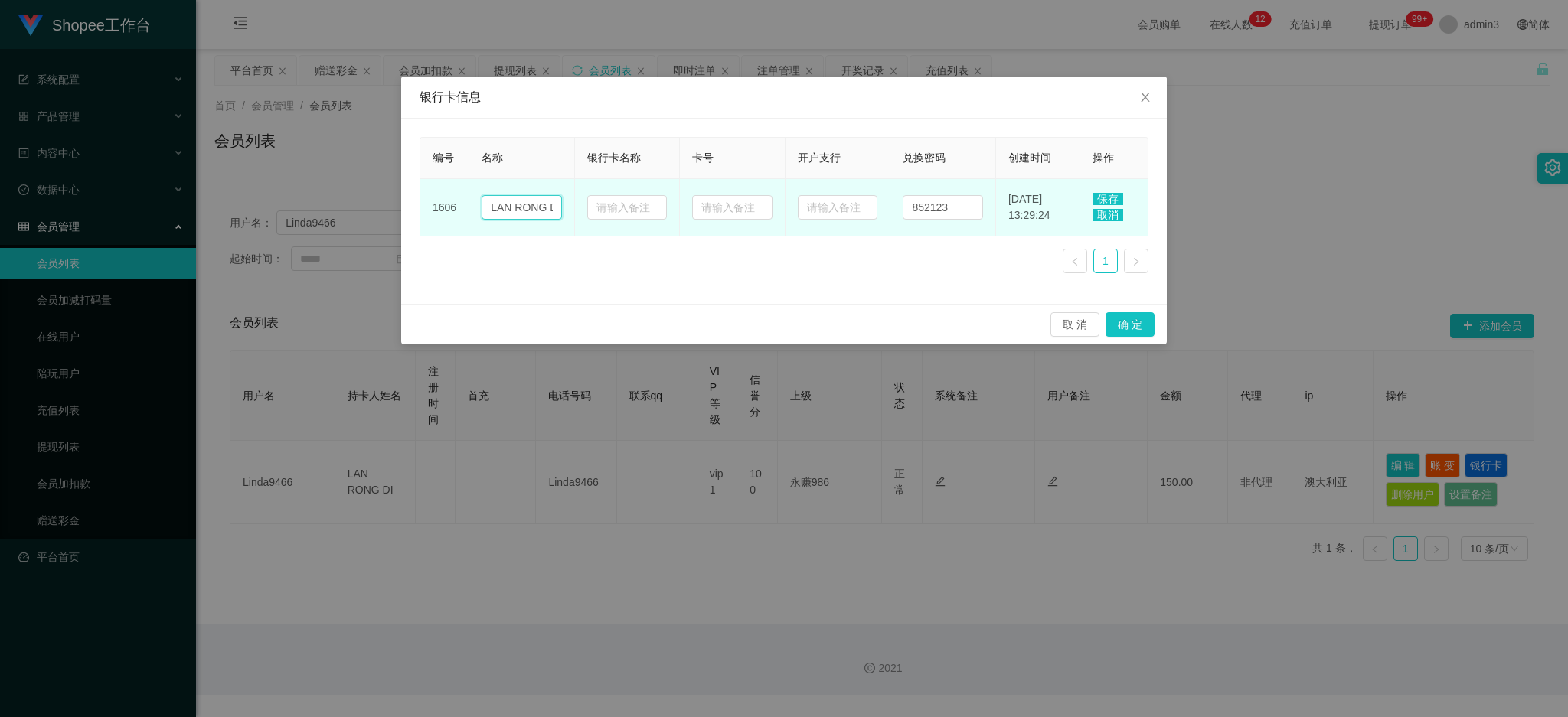
click at [520, 206] on input "LAN RONG DI" at bounding box center [521, 207] width 80 height 24
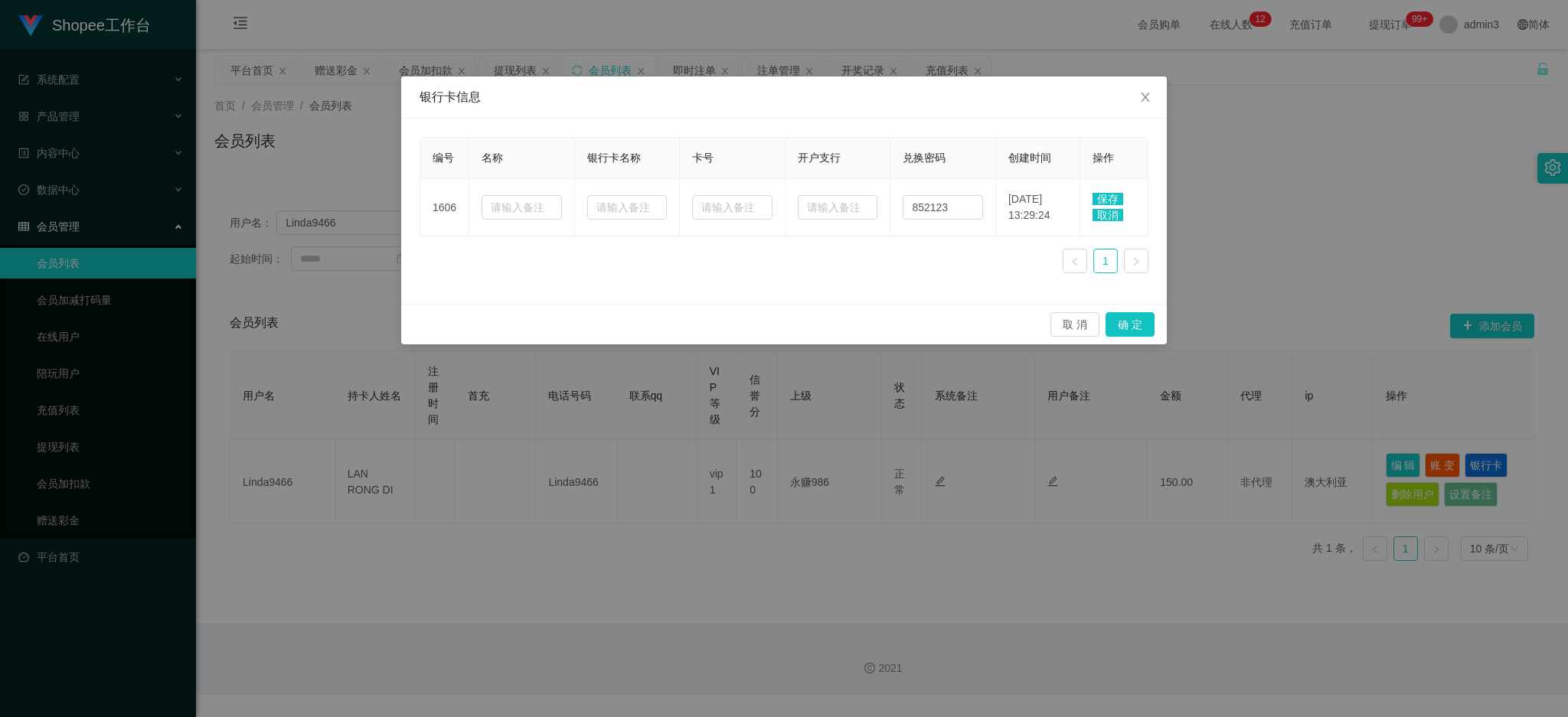
click at [1110, 188] on td "保存 取消" at bounding box center [1114, 207] width 69 height 57
click at [1109, 195] on span "保存" at bounding box center [1108, 199] width 31 height 13
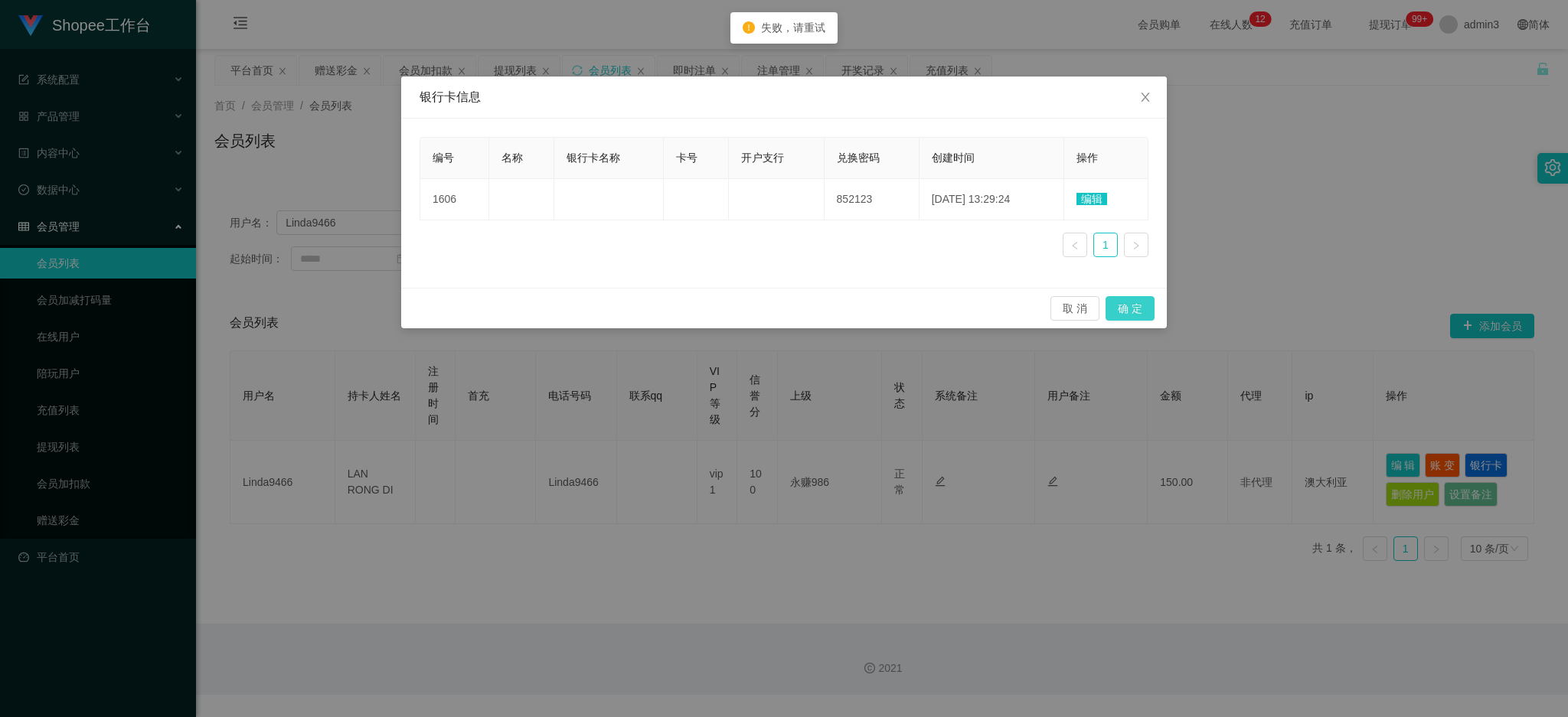
click at [1133, 309] on button "确 定" at bounding box center [1130, 308] width 49 height 24
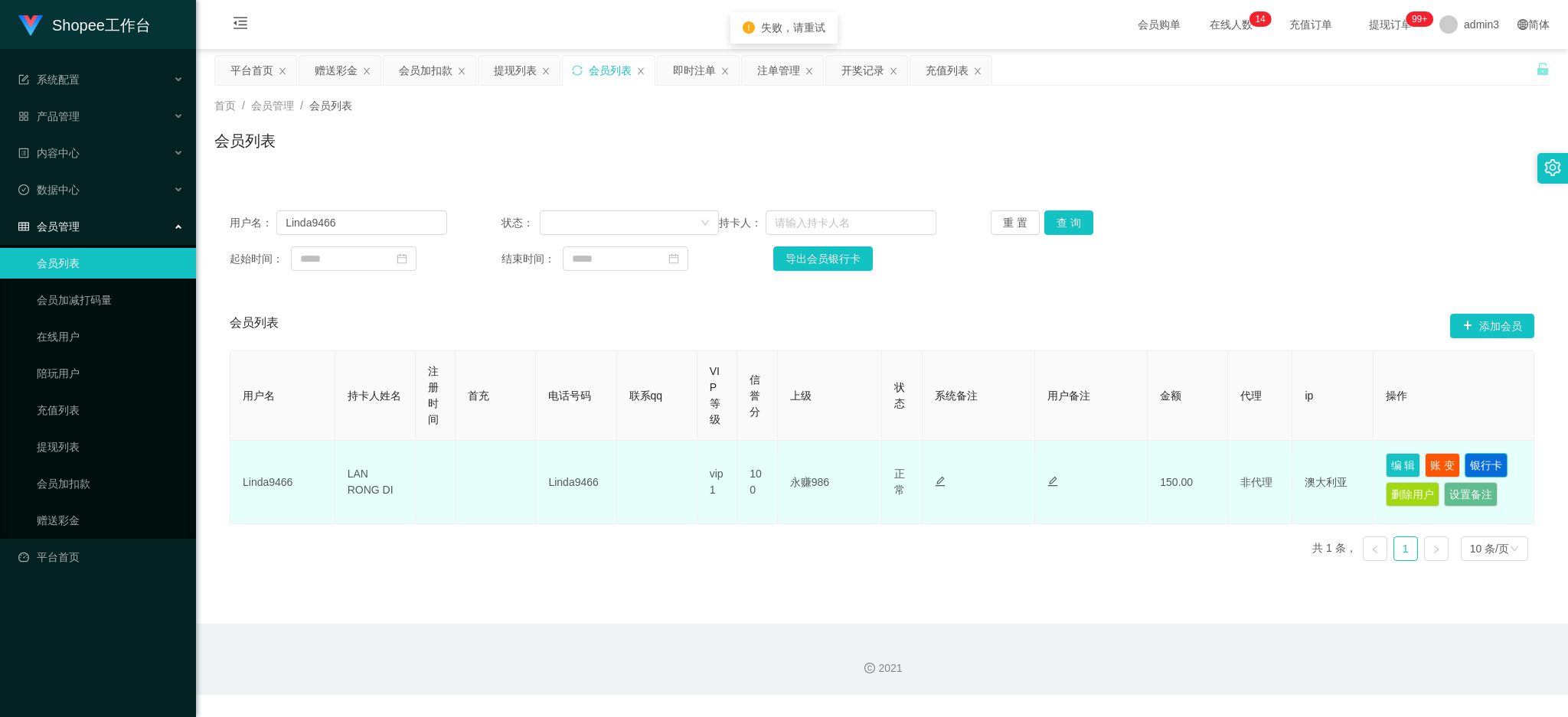
click at [1479, 461] on button "银行卡" at bounding box center [1486, 465] width 42 height 24
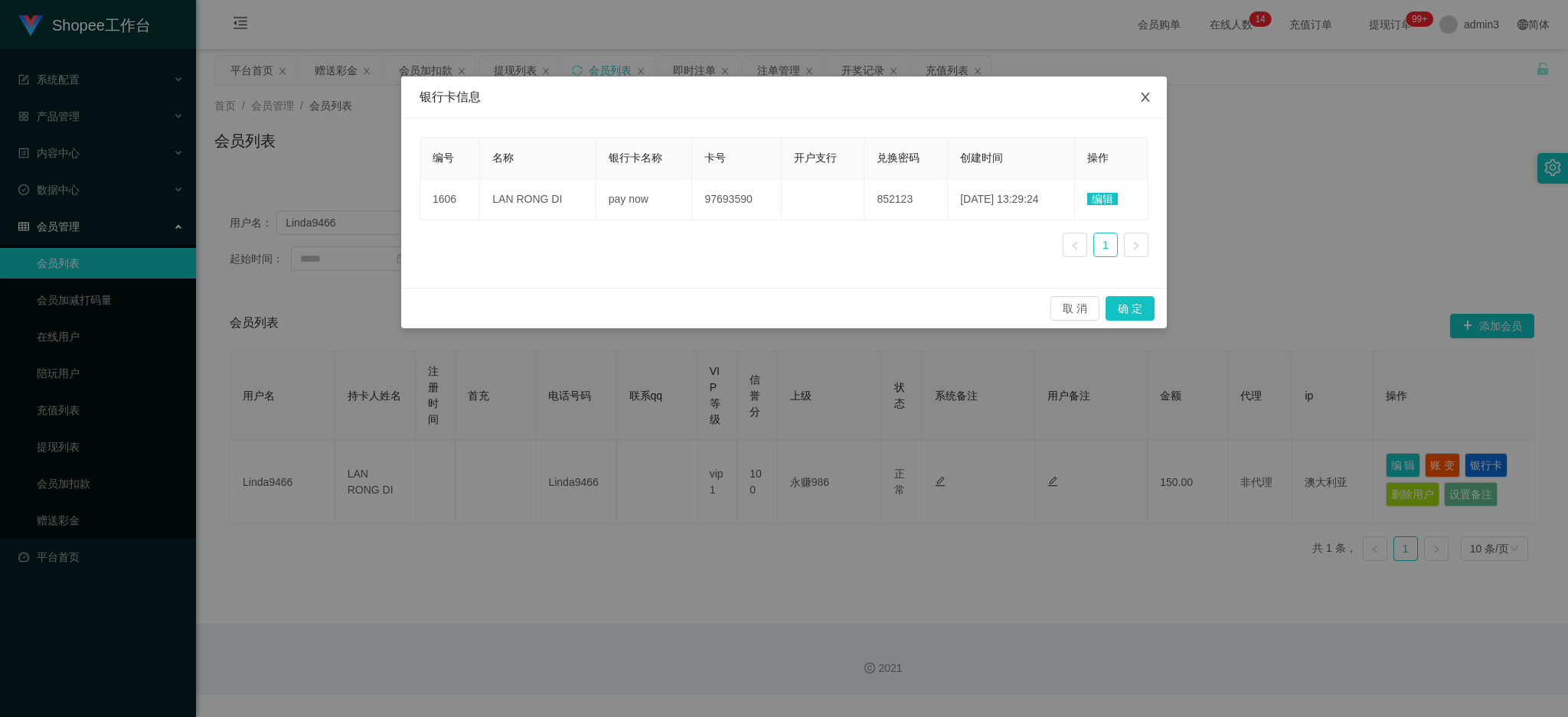
click at [1147, 97] on icon "图标: close" at bounding box center [1145, 97] width 13 height 13
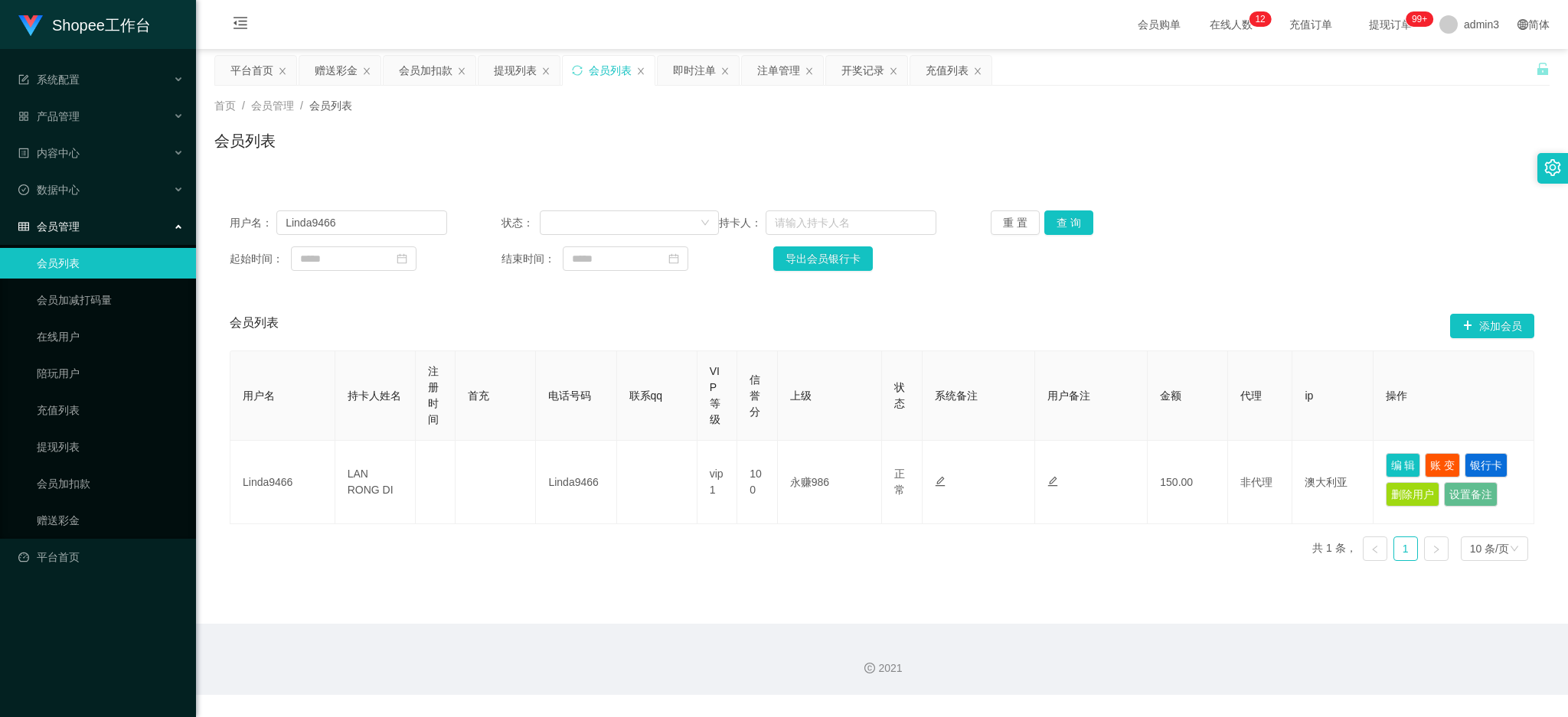
click at [505, 624] on div "2021" at bounding box center [882, 659] width 1372 height 71
click at [734, 570] on div "用户名 持卡人姓名 注册时间 首充 电话号码 联系qq VIP等级 信誉分 上级 状态 系统备注 用户备注 金额 代理 ip 操作 Linda9466 LAN…" at bounding box center [882, 461] width 1305 height 223
click at [505, 72] on div "提现列表" at bounding box center [516, 70] width 42 height 29
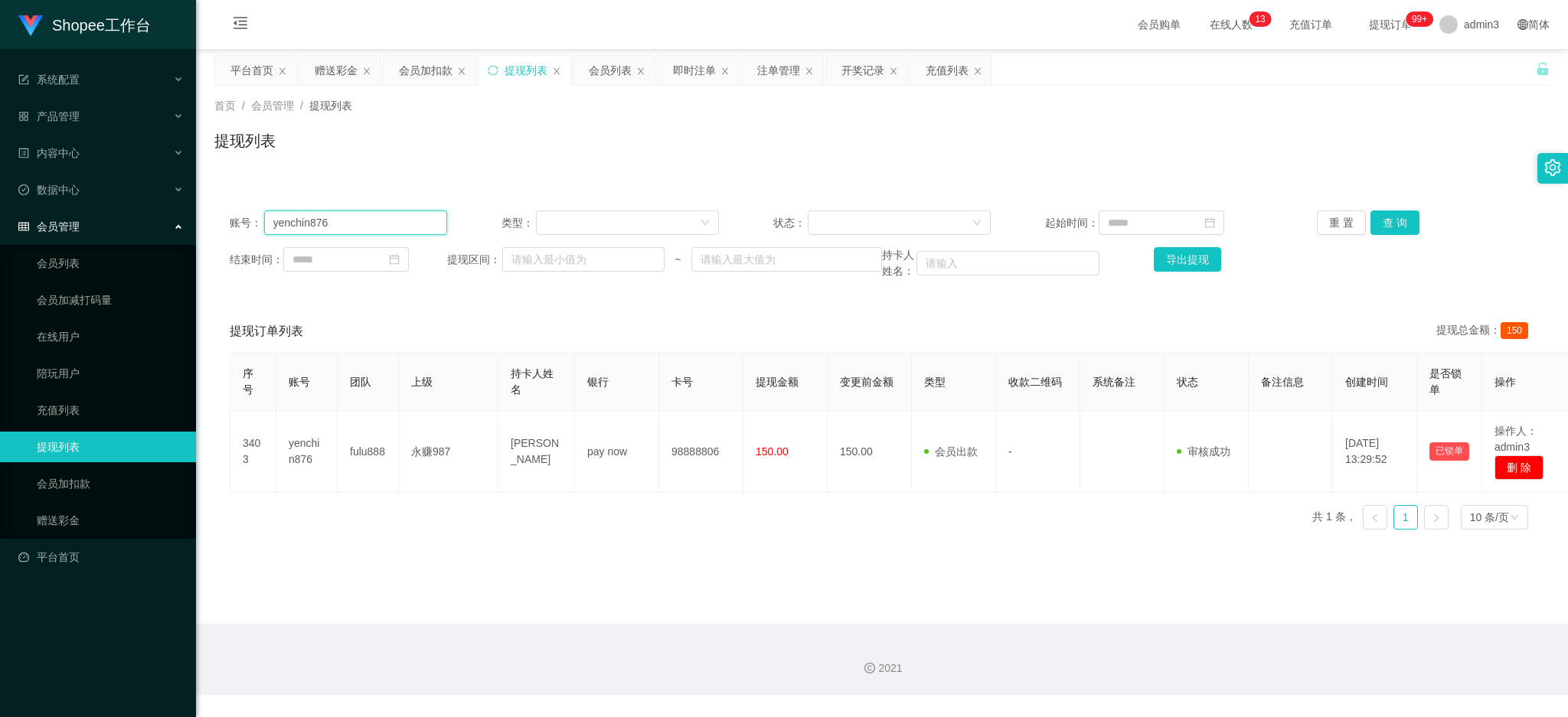
click at [317, 233] on input "yenchin876" at bounding box center [356, 222] width 183 height 24
paste input "Khang228"
click at [1390, 219] on button "查 询" at bounding box center [1395, 222] width 49 height 24
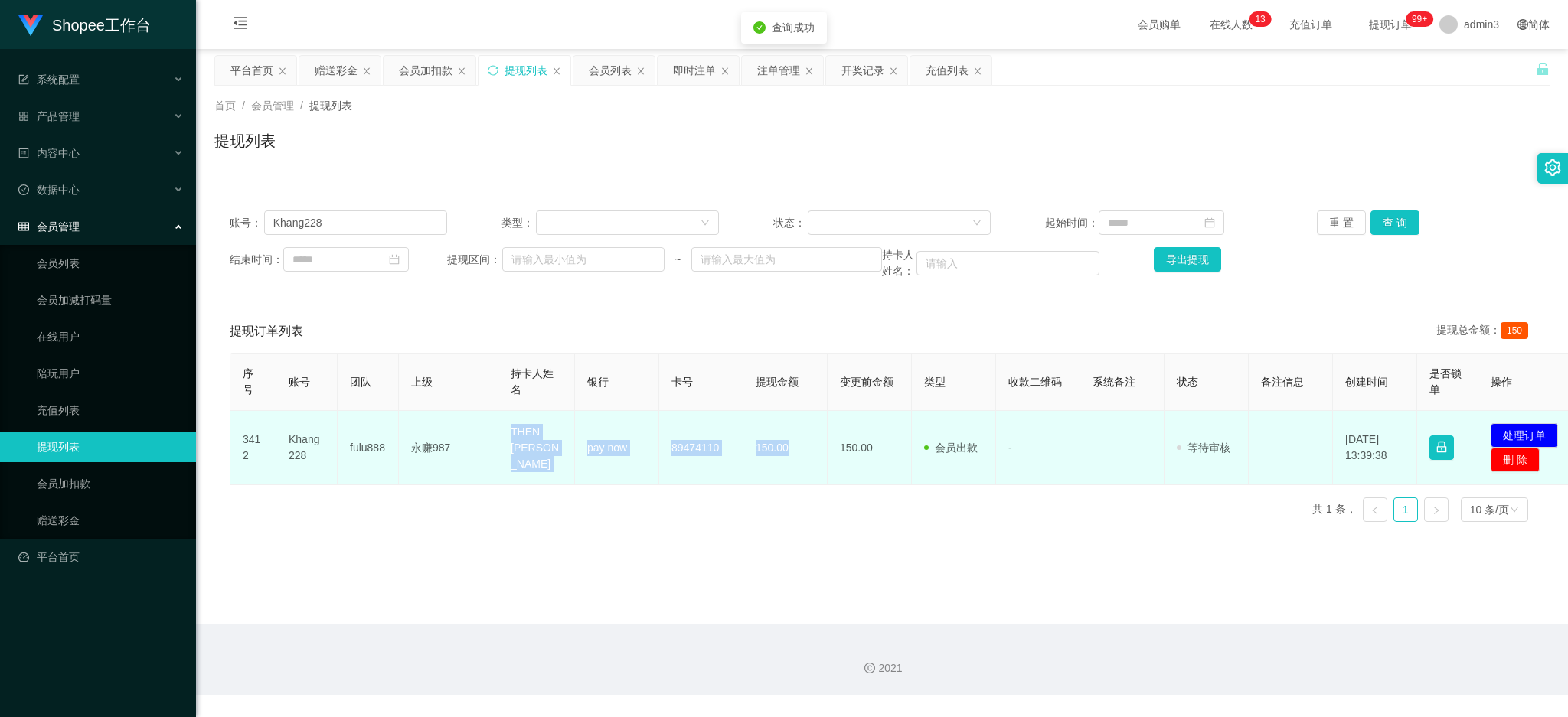
drag, startPoint x: 502, startPoint y: 424, endPoint x: 802, endPoint y: 461, distance: 302.3
click at [802, 461] on tr "3412 Khang228 fulu888 永赚987 THEN [PERSON_NAME] pay now 89474110 150.00 150.00 会…" at bounding box center [906, 448] width 1350 height 74
copy tr "THEN [PERSON_NAME] pay now 89474110 150.00"
drag, startPoint x: 1538, startPoint y: 444, endPoint x: 1400, endPoint y: 429, distance: 138.8
click at [1538, 444] on button "处理订单" at bounding box center [1525, 435] width 68 height 24
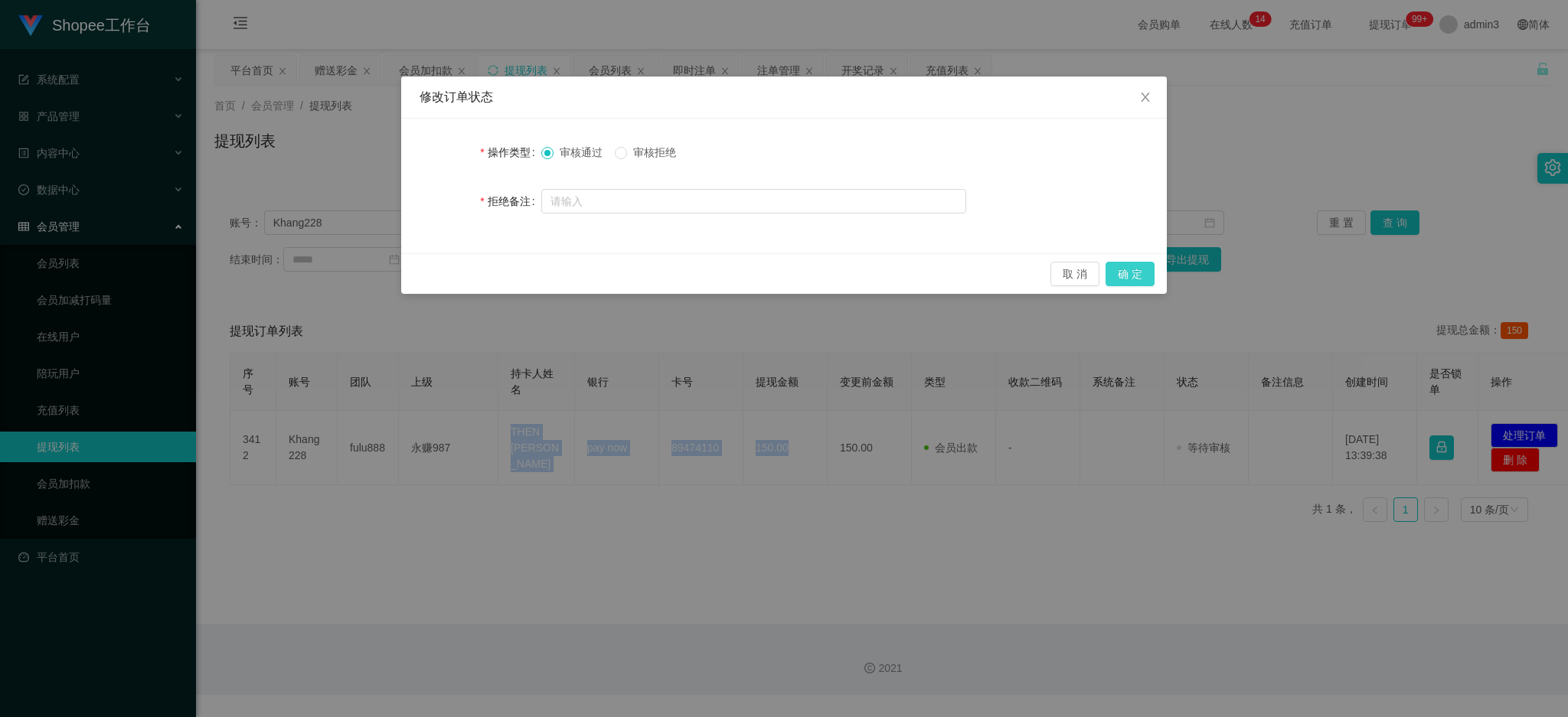
click at [1131, 272] on button "确 定" at bounding box center [1130, 273] width 49 height 24
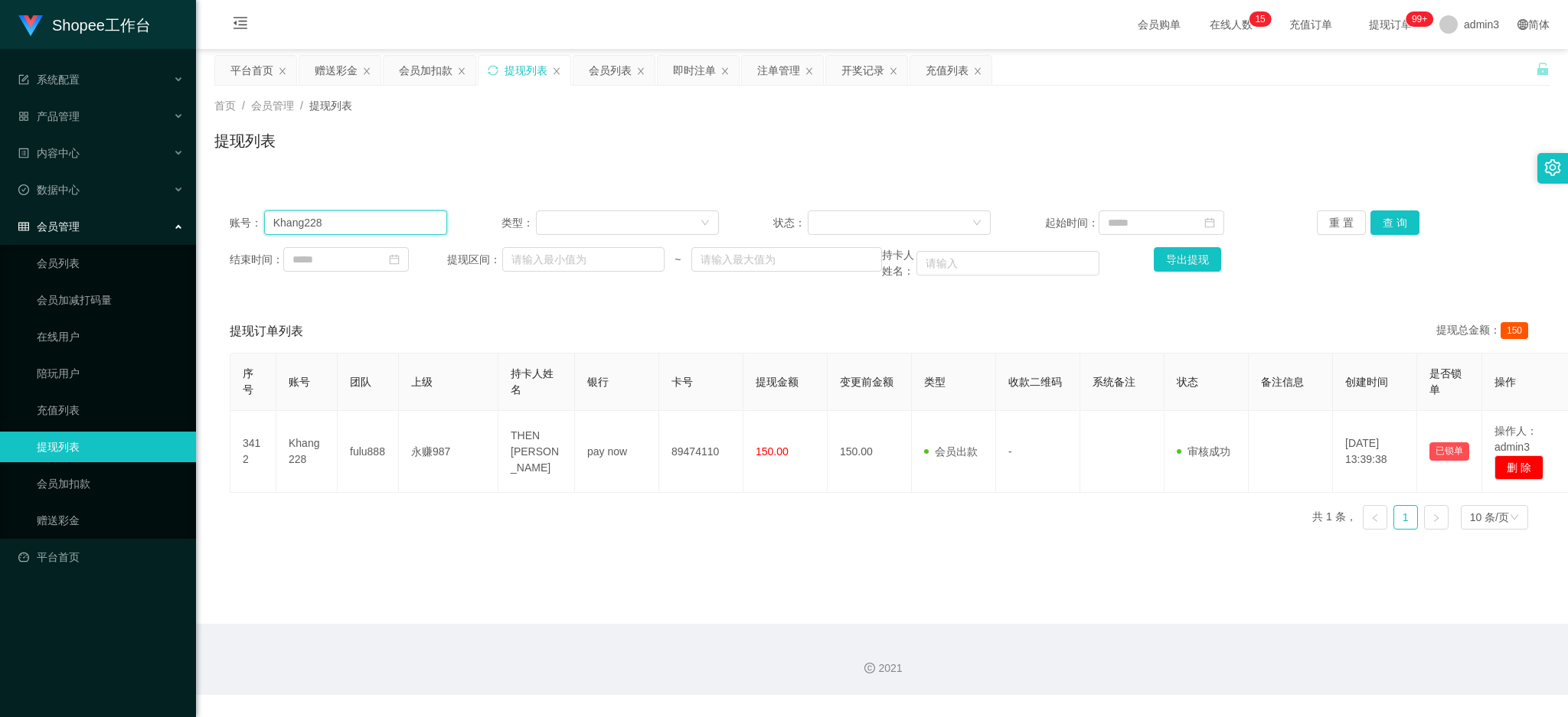
click at [412, 219] on input "Khang228" at bounding box center [356, 222] width 183 height 24
paste input "Sputra001"
click at [1383, 224] on button "查 询" at bounding box center [1395, 222] width 49 height 24
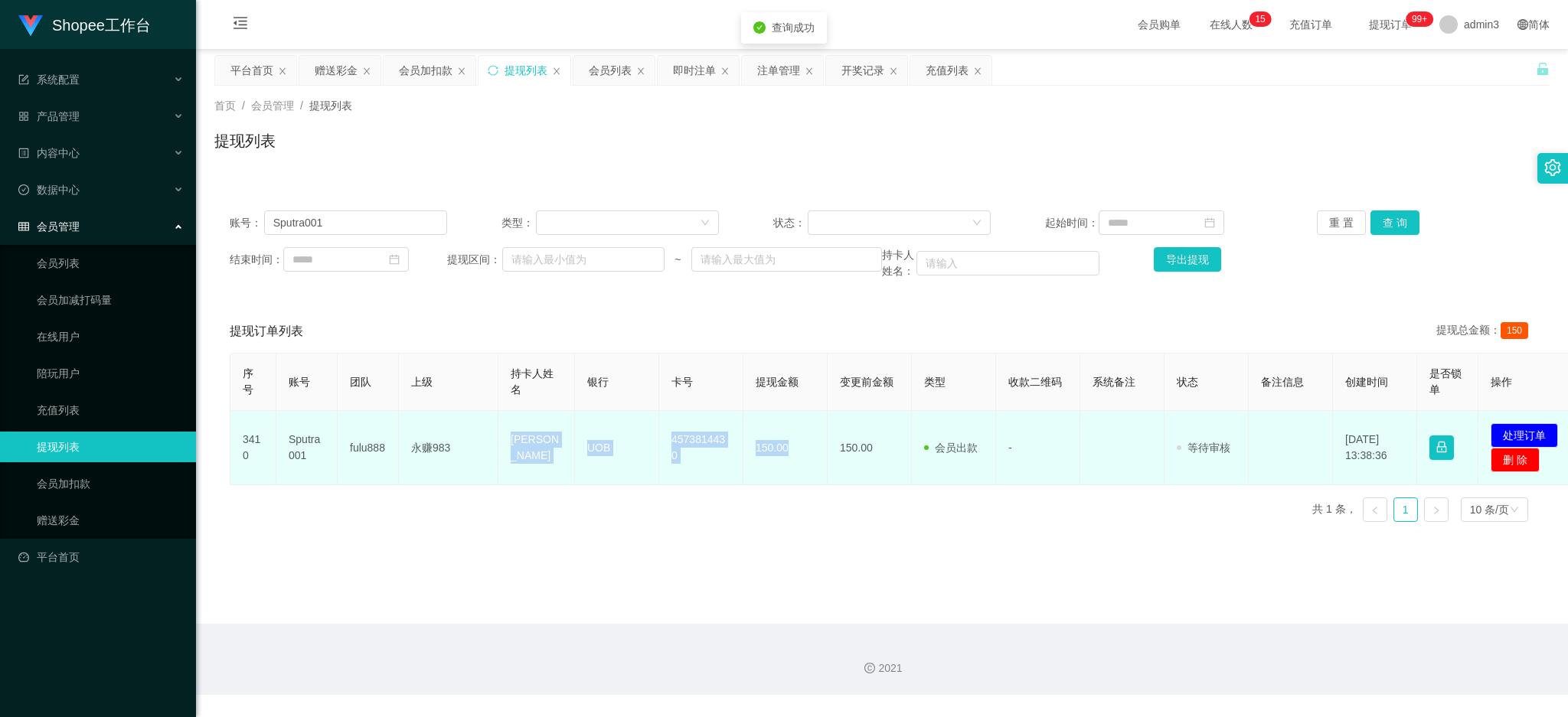
drag, startPoint x: 505, startPoint y: 444, endPoint x: 791, endPoint y: 466, distance: 286.8
click at [791, 466] on tr "3410 Sputra001 fulu888 永赚983 Sari Putra UOB 4573814430 150.00 150.00 会员出款 人工取款 …" at bounding box center [906, 448] width 1350 height 74
copy tr "[PERSON_NAME] UOB 4573814430 150.00"
click at [1544, 433] on button "处理订单" at bounding box center [1525, 435] width 68 height 24
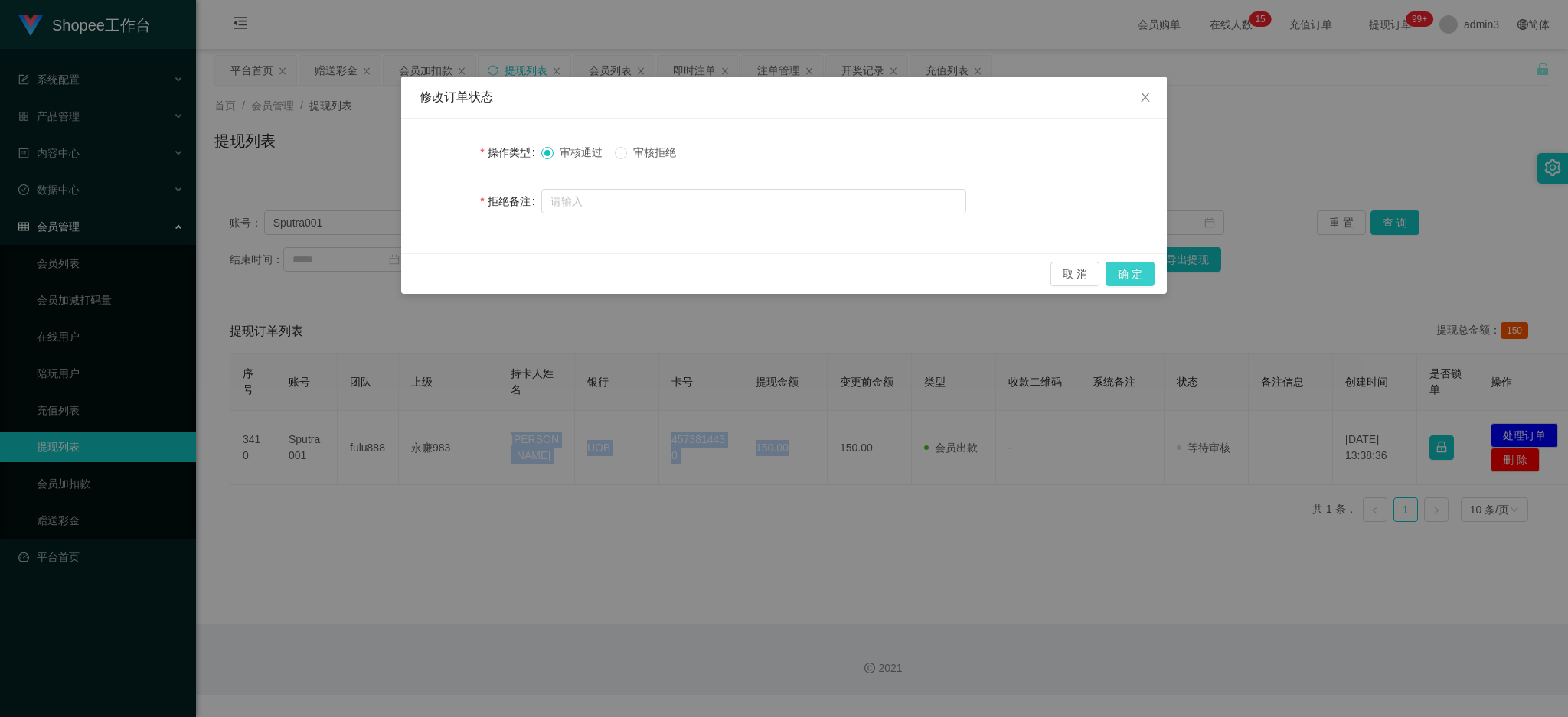
click at [1132, 273] on button "确 定" at bounding box center [1130, 273] width 49 height 24
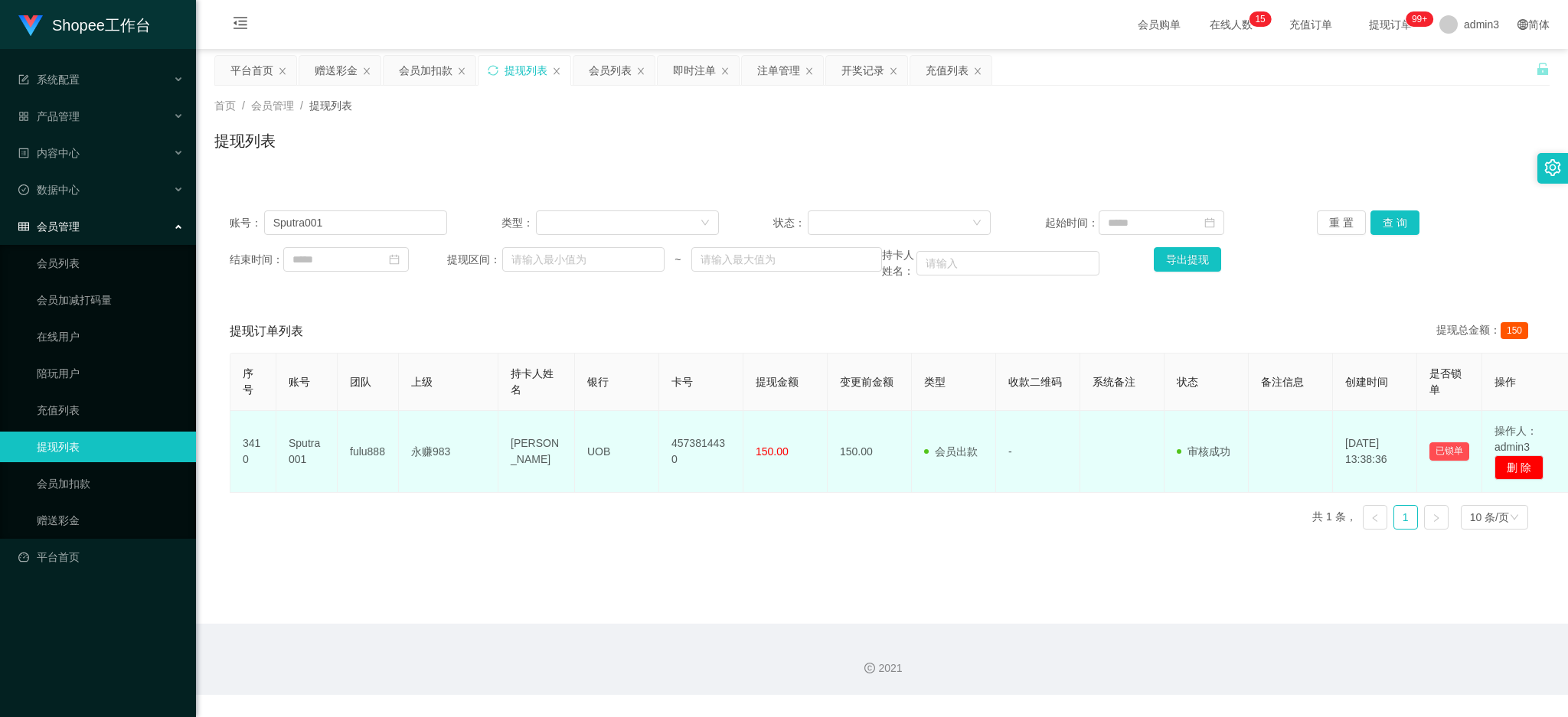
drag, startPoint x: 690, startPoint y: 593, endPoint x: 575, endPoint y: 490, distance: 154.4
click at [690, 592] on main "关闭左侧 关闭右侧 关闭其它 刷新页面 平台首页 赠送彩金 会员加扣款 提现列表 会员列表 即时注单 注单管理 开奖记录 充值列表 首页 / 会员管理 / 提…" at bounding box center [882, 337] width 1372 height 575
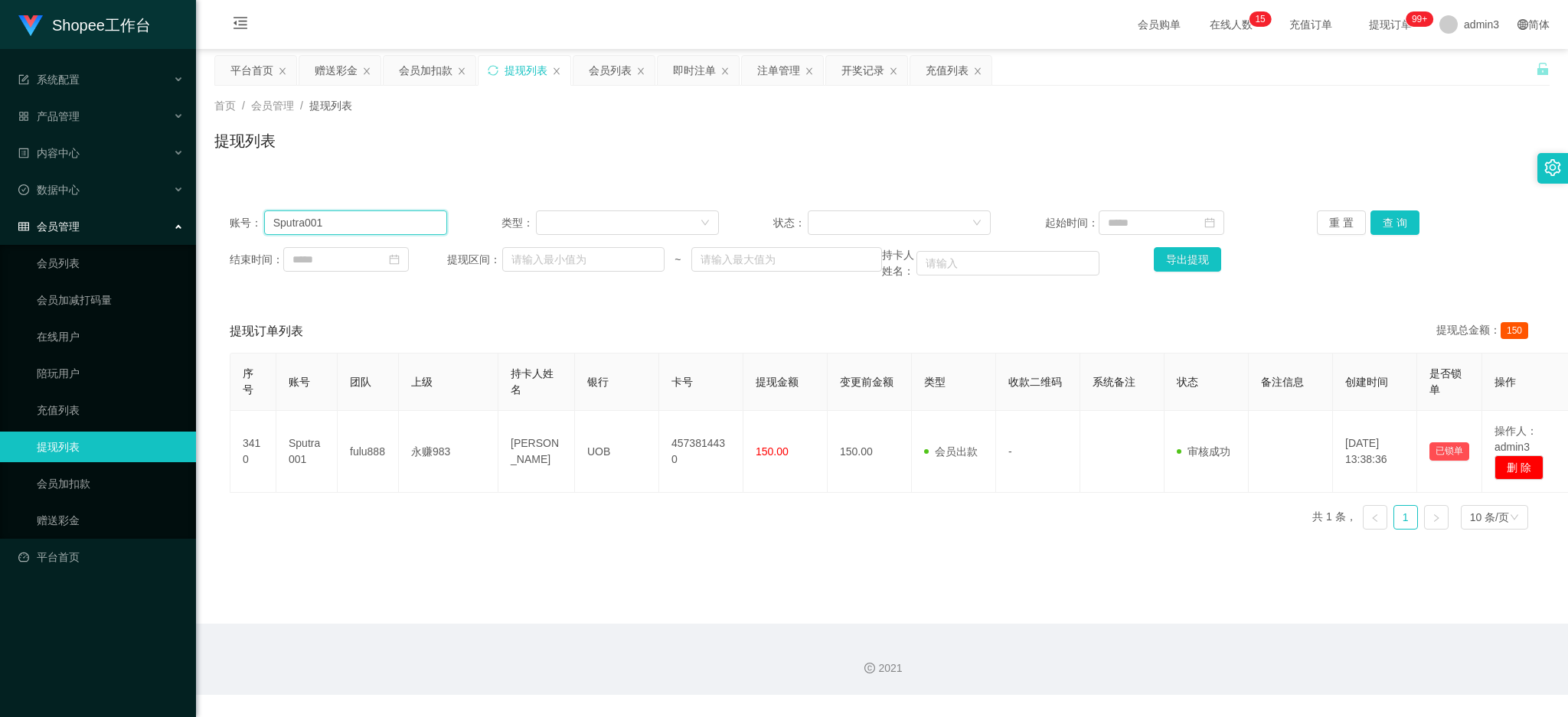
click at [328, 213] on input "Sputra001" at bounding box center [356, 222] width 183 height 24
paste input "Linda9466"
type input "Linda9466"
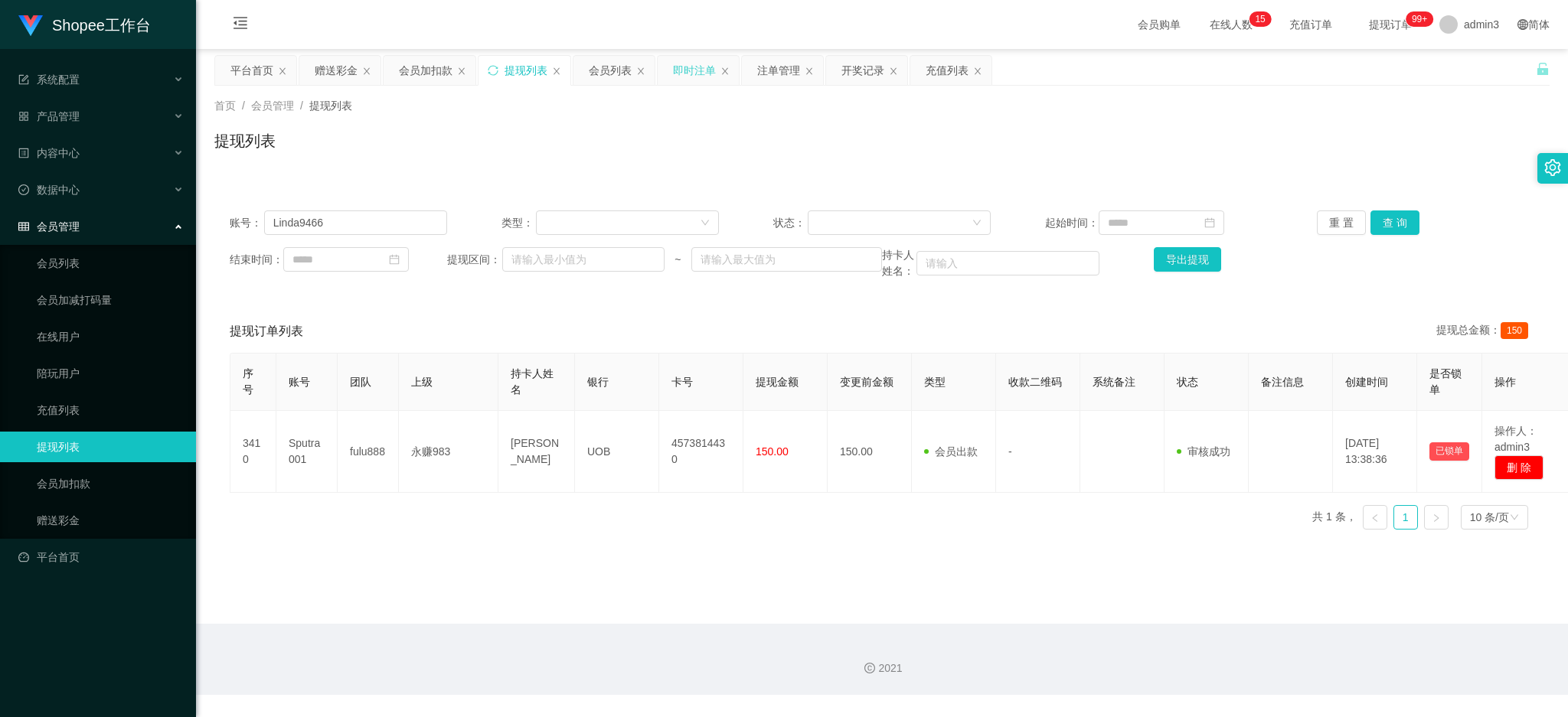
click at [686, 71] on div "即时注单" at bounding box center [694, 70] width 42 height 29
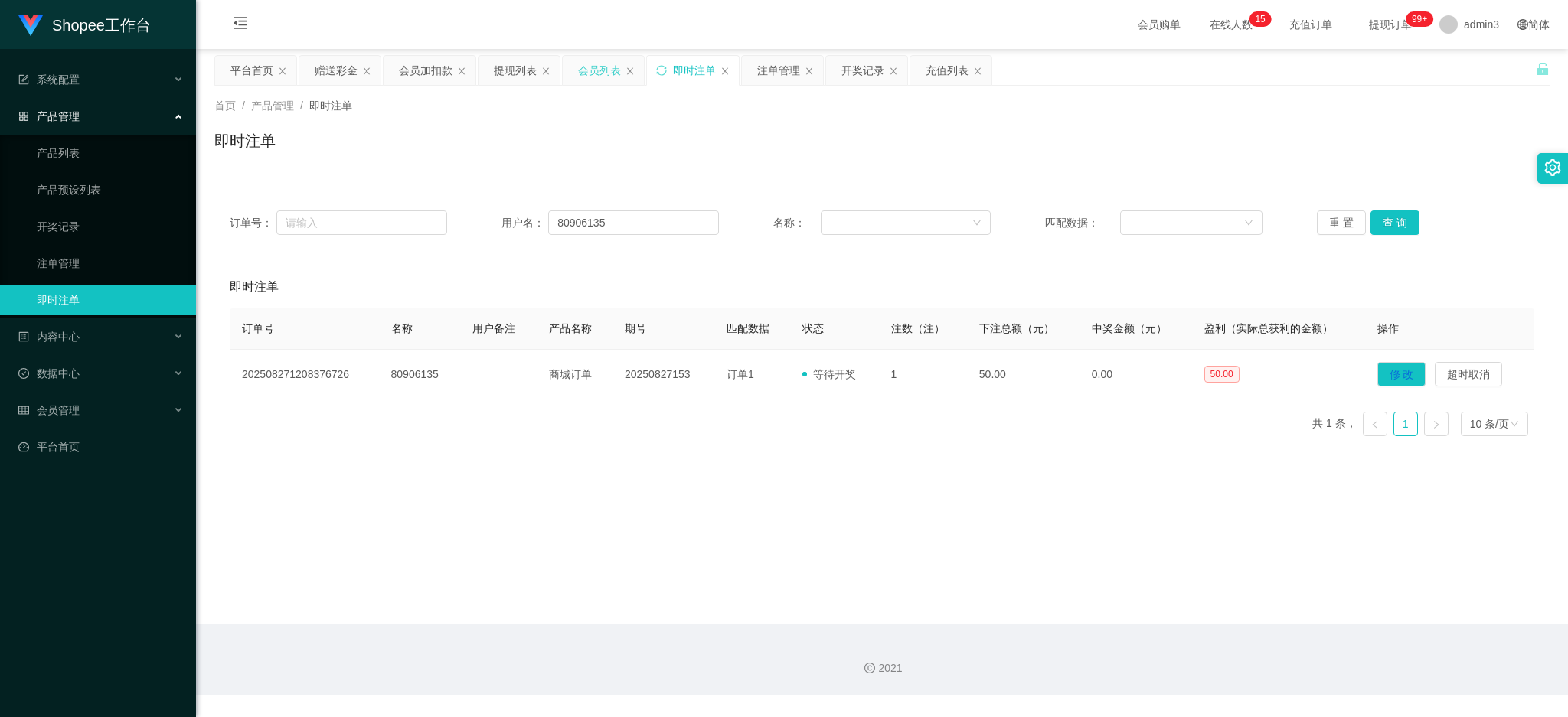
click at [602, 76] on div "会员列表" at bounding box center [600, 70] width 42 height 29
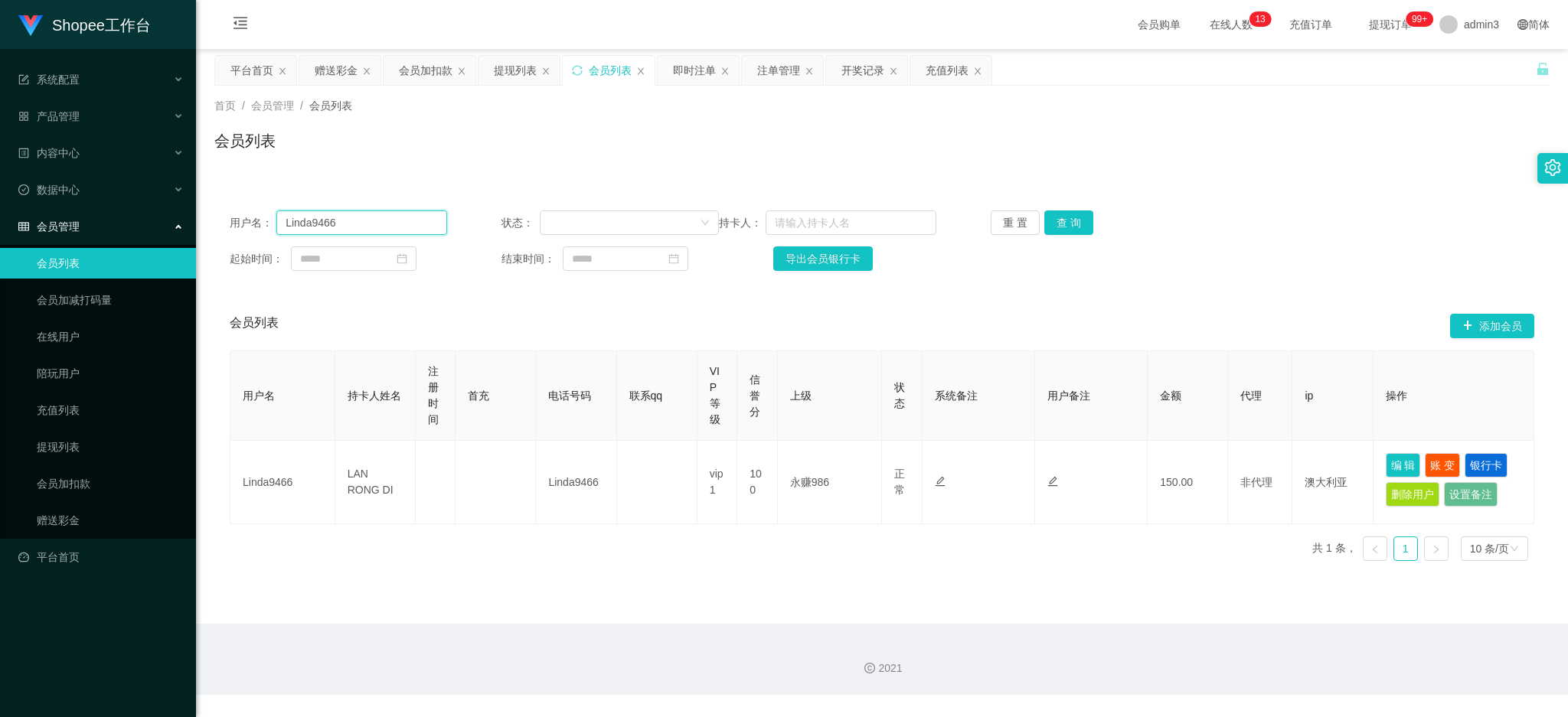
click at [336, 220] on input "Linda9466" at bounding box center [361, 222] width 171 height 24
click at [1064, 226] on button "查 询" at bounding box center [1069, 222] width 49 height 24
drag, startPoint x: 1442, startPoint y: 466, endPoint x: 1349, endPoint y: 483, distance: 94.5
click at [1441, 466] on button "账 变" at bounding box center [1442, 465] width 35 height 24
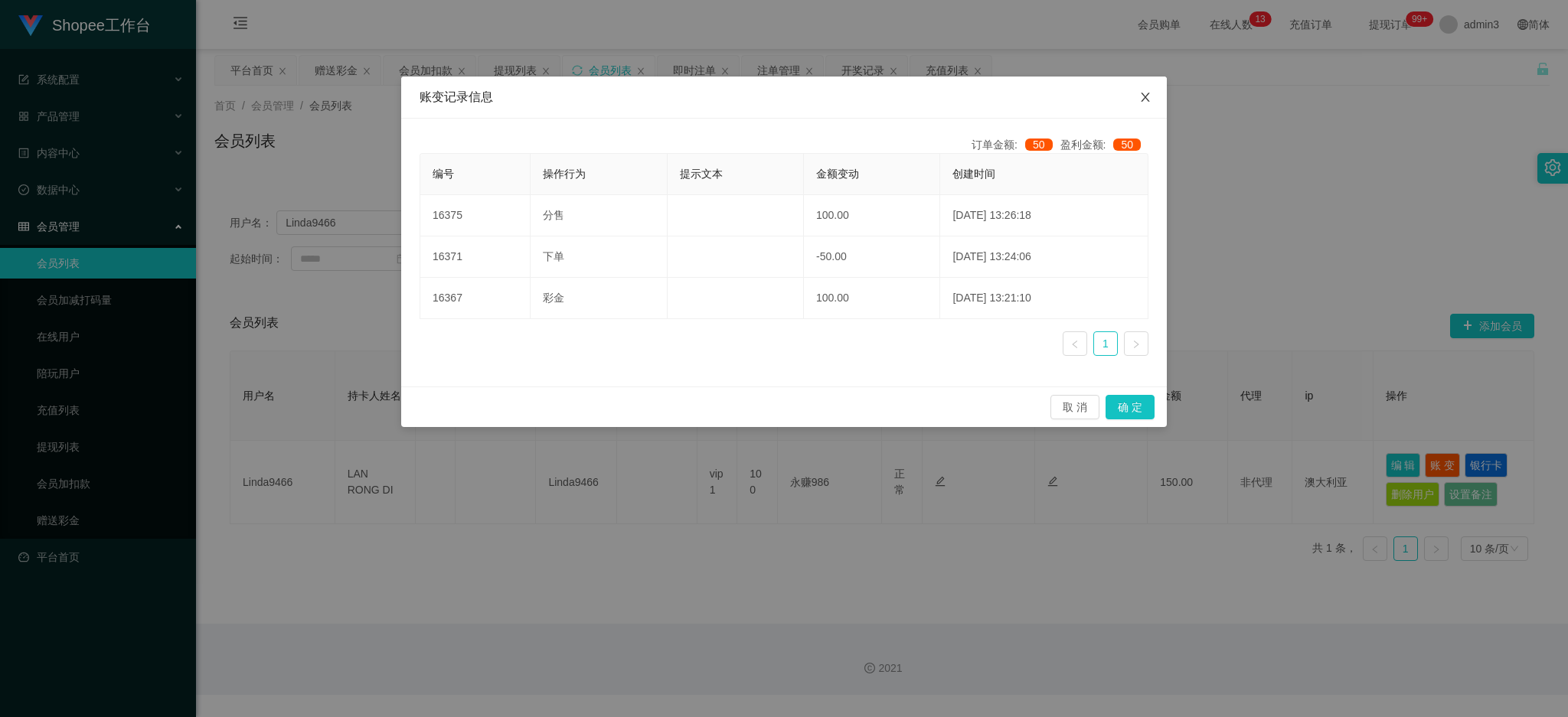
click at [1148, 99] on icon "图标: close" at bounding box center [1145, 97] width 13 height 13
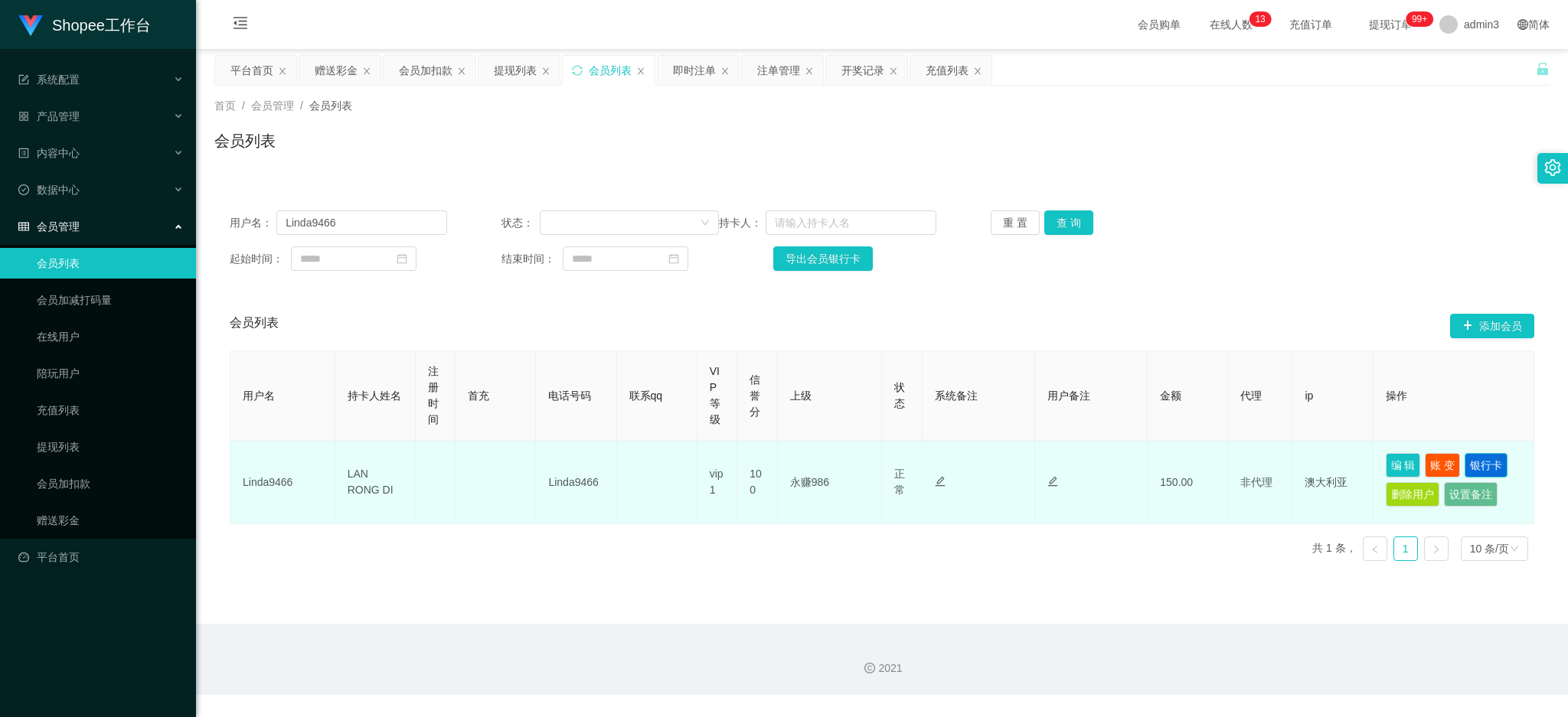
drag, startPoint x: 1470, startPoint y: 465, endPoint x: 1076, endPoint y: 412, distance: 397.5
click at [1471, 464] on button "银行卡" at bounding box center [1486, 465] width 42 height 24
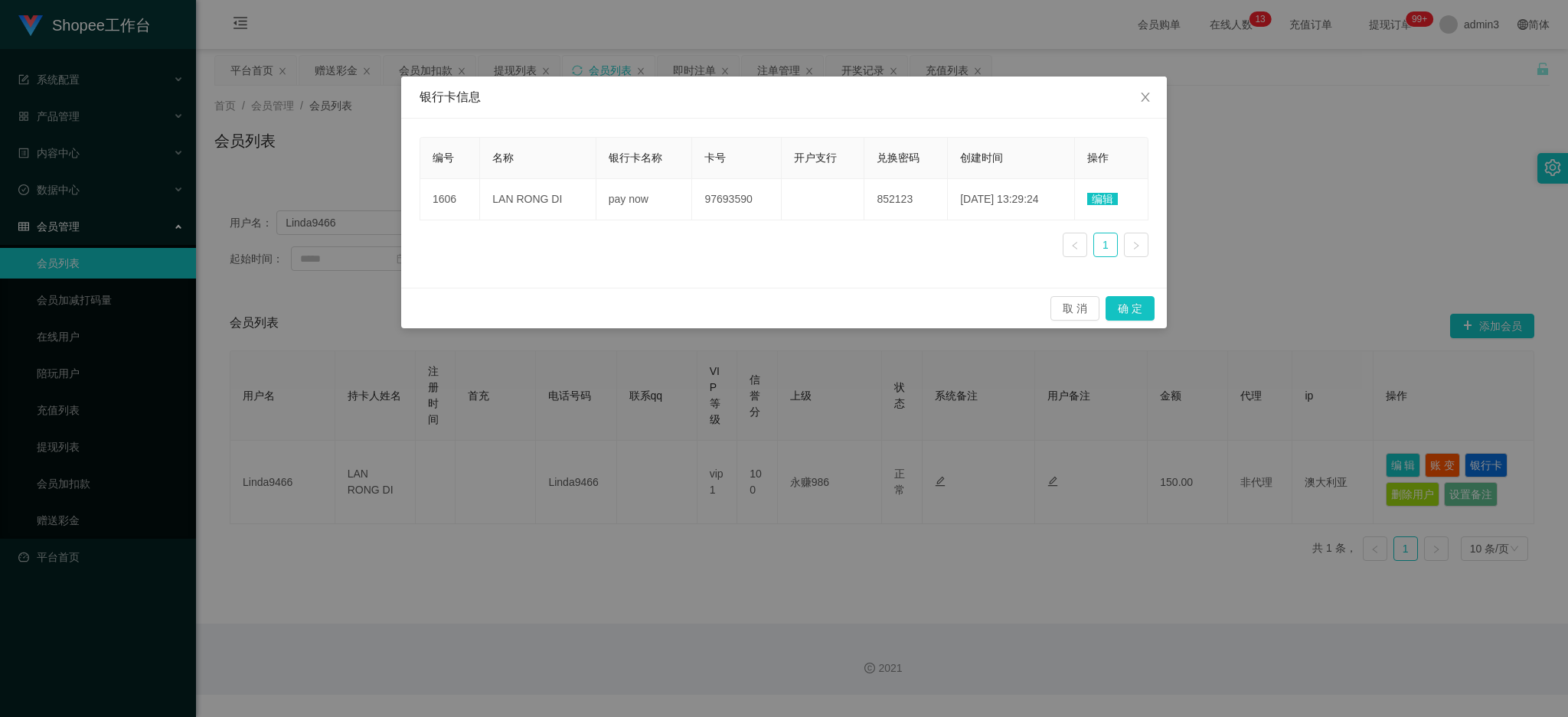
click at [1108, 202] on span "编辑" at bounding box center [1103, 199] width 31 height 13
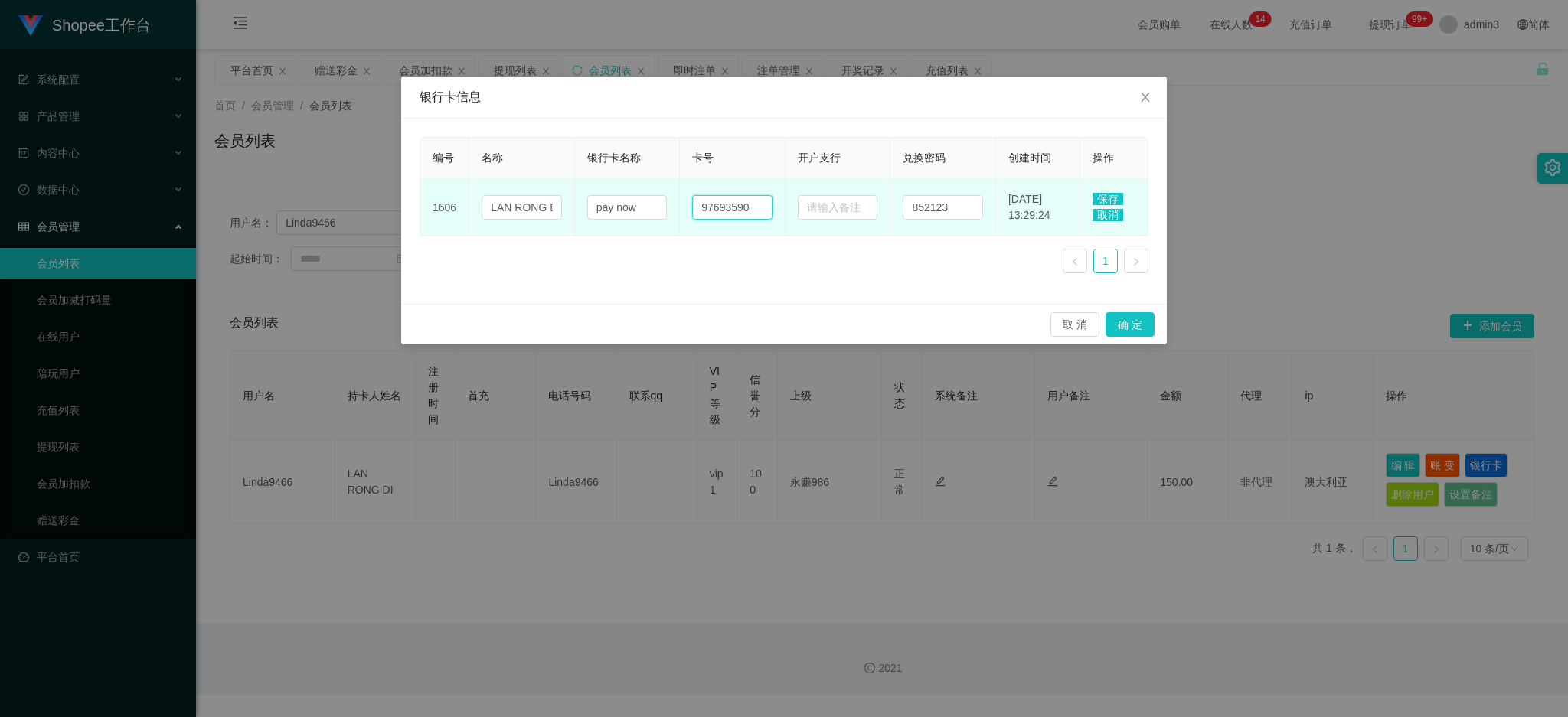
click at [692, 200] on input "97693590" at bounding box center [732, 207] width 80 height 24
click at [732, 207] on input "97693590" at bounding box center [732, 207] width 80 height 24
click at [732, 206] on input "97693590" at bounding box center [732, 207] width 80 height 24
click at [594, 209] on input "pay now" at bounding box center [627, 207] width 80 height 24
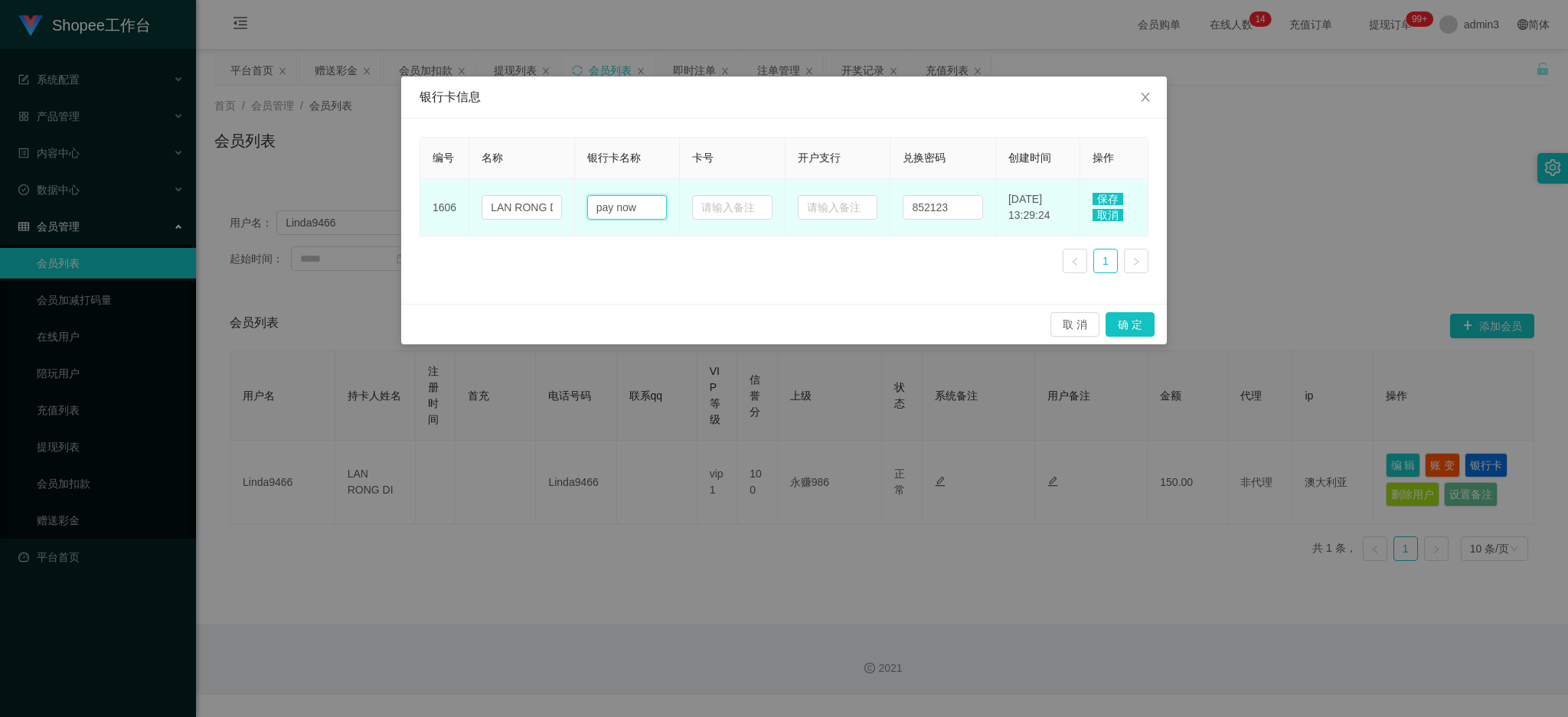
click at [594, 209] on input "pay now" at bounding box center [627, 207] width 80 height 24
click at [535, 201] on input "LAN RONG DI" at bounding box center [521, 207] width 80 height 24
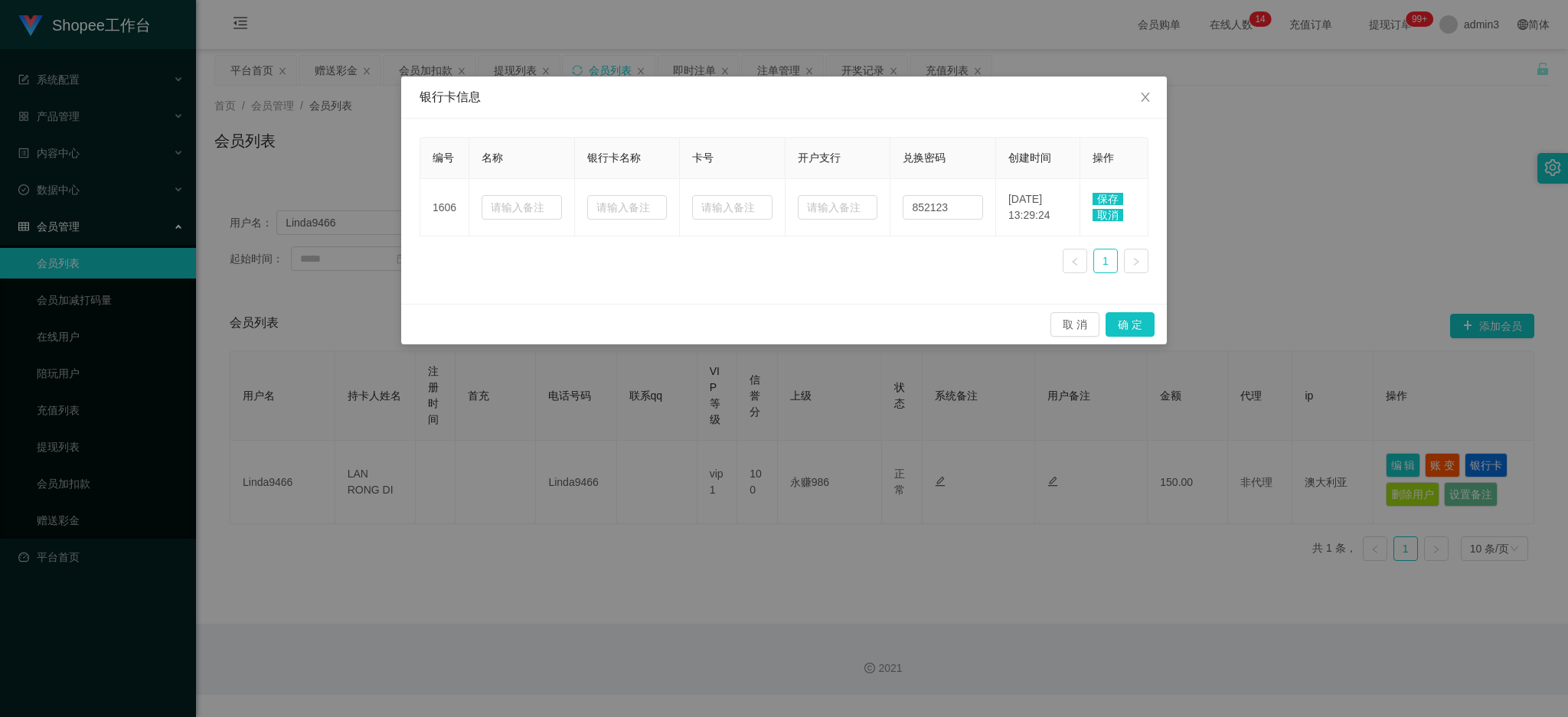
click at [1118, 199] on span "保存" at bounding box center [1108, 199] width 31 height 13
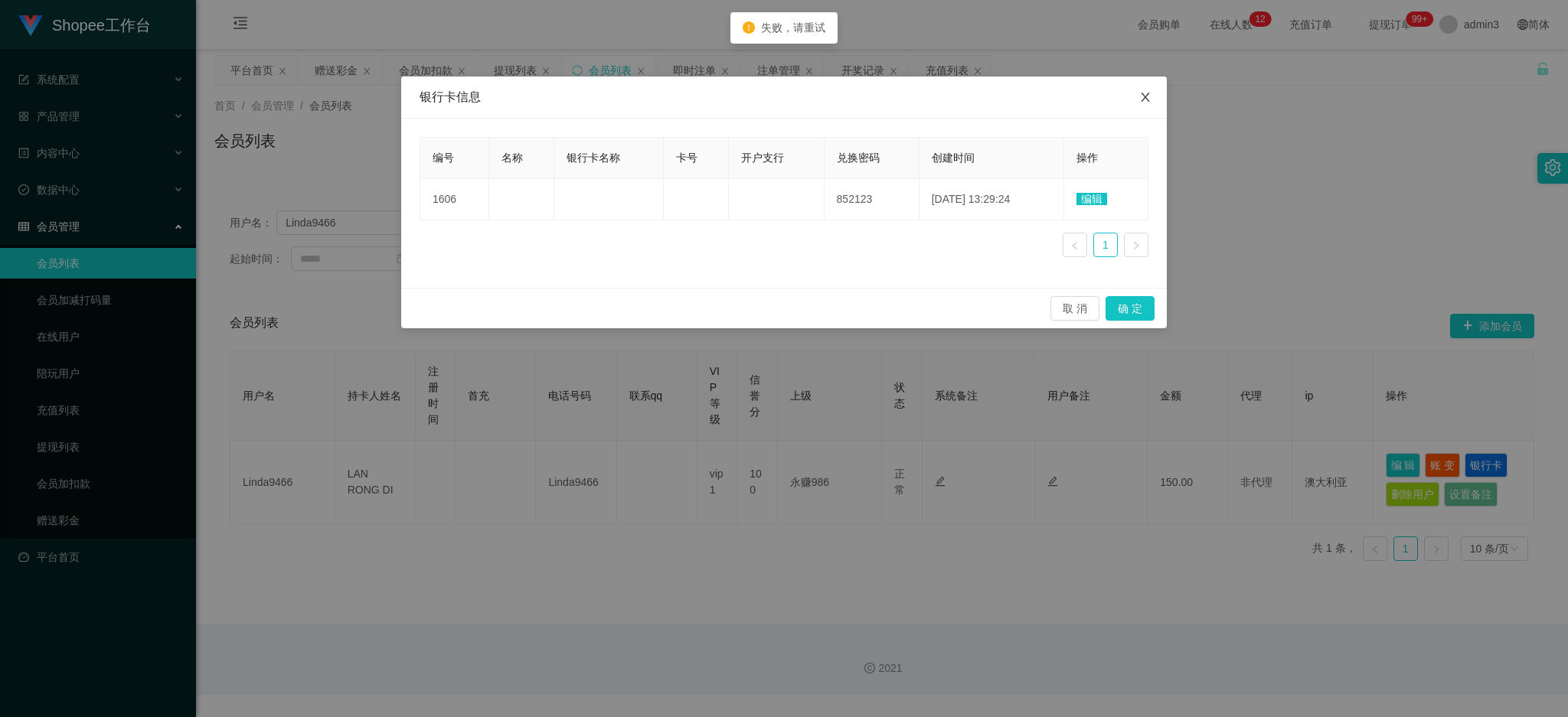
click at [1152, 105] on span "Close" at bounding box center [1145, 97] width 42 height 42
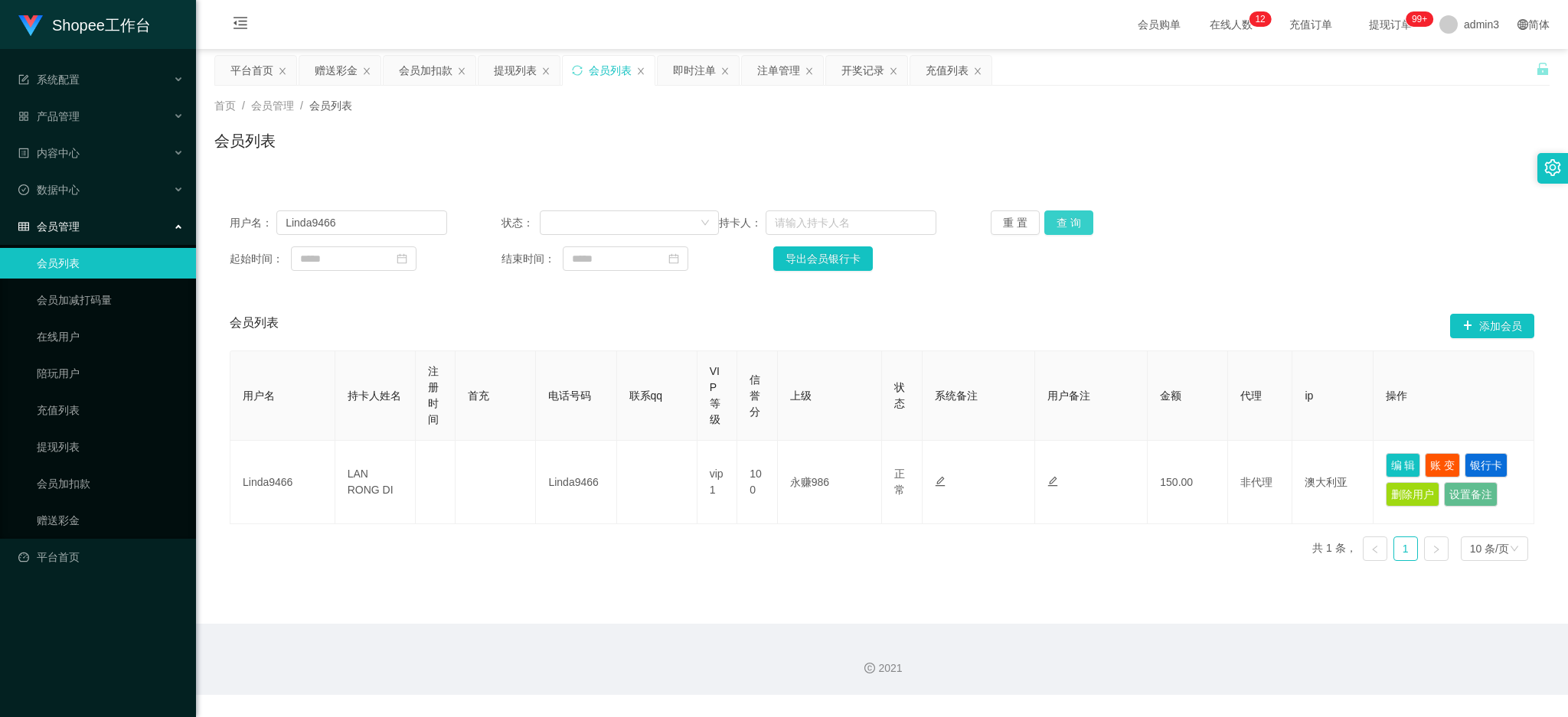
click at [1070, 220] on button "查 询" at bounding box center [1069, 222] width 49 height 24
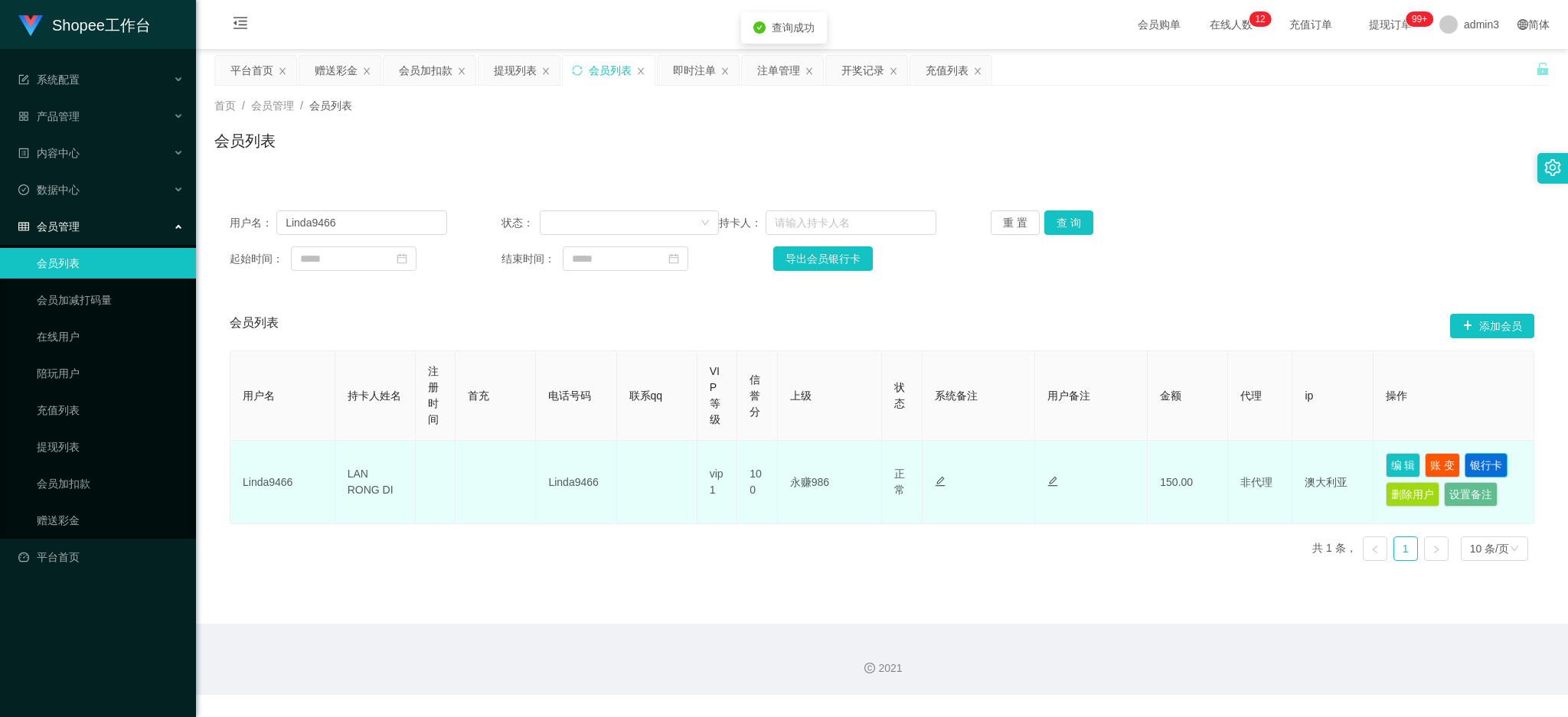
click at [1472, 464] on button "银行卡" at bounding box center [1486, 465] width 42 height 24
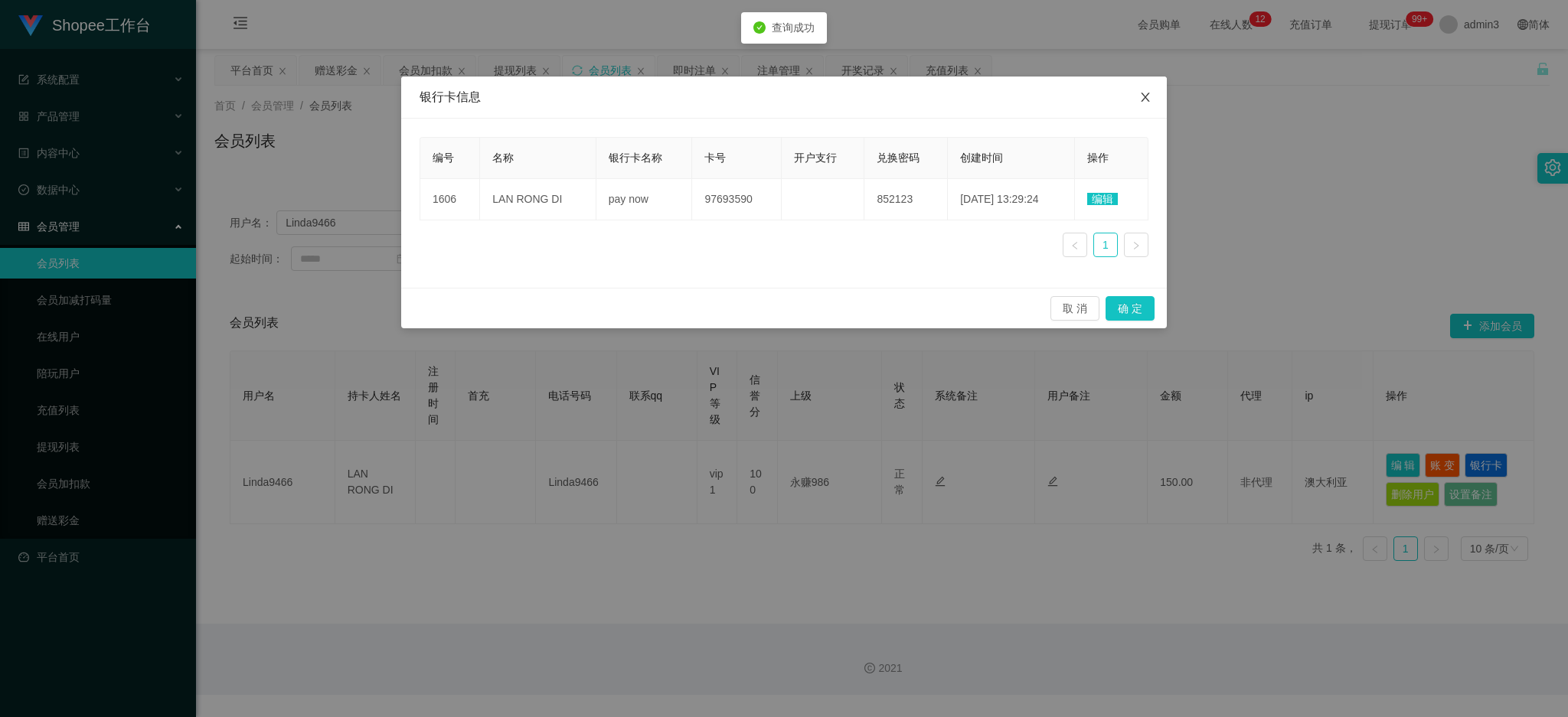
click at [1145, 98] on icon "图标: close" at bounding box center [1145, 97] width 9 height 10
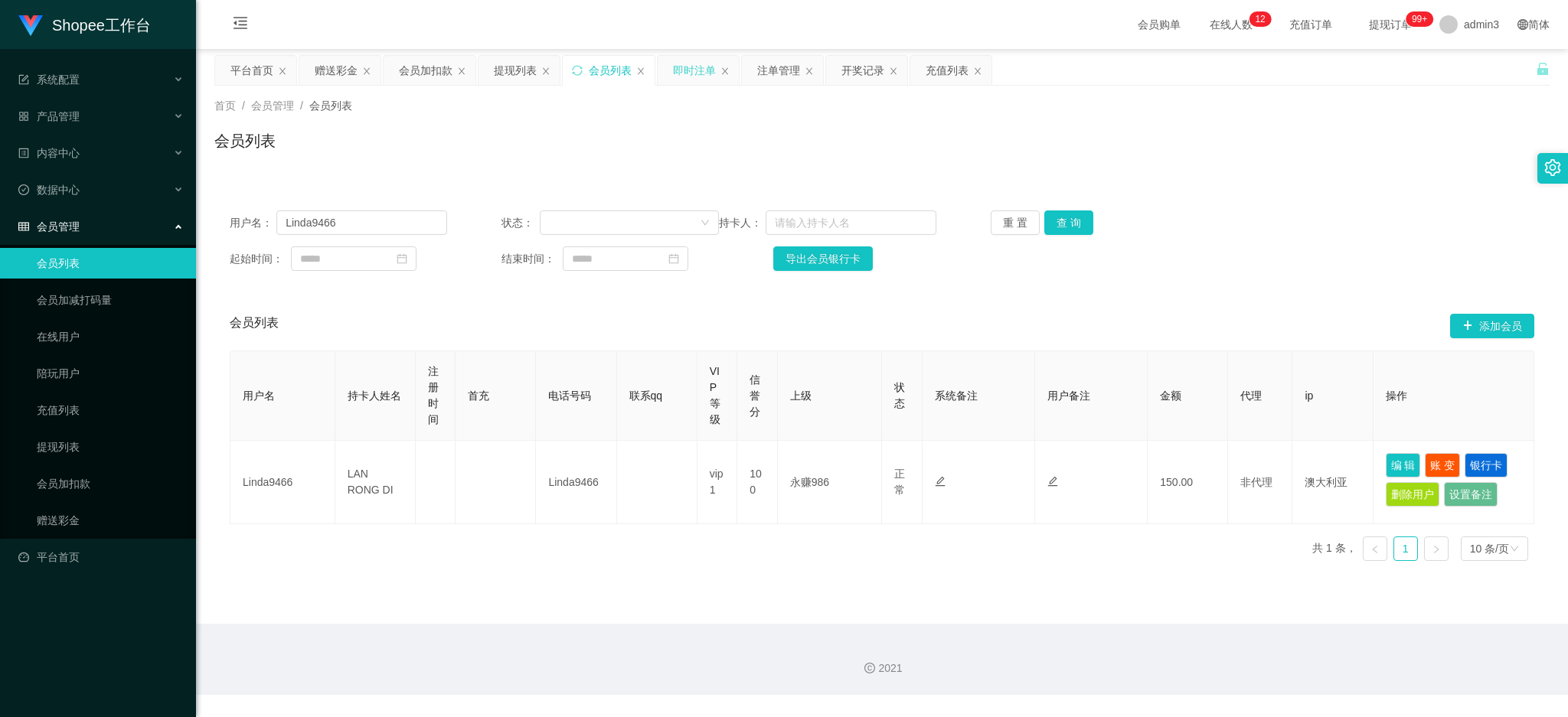
click at [695, 65] on div "即时注单" at bounding box center [694, 70] width 42 height 29
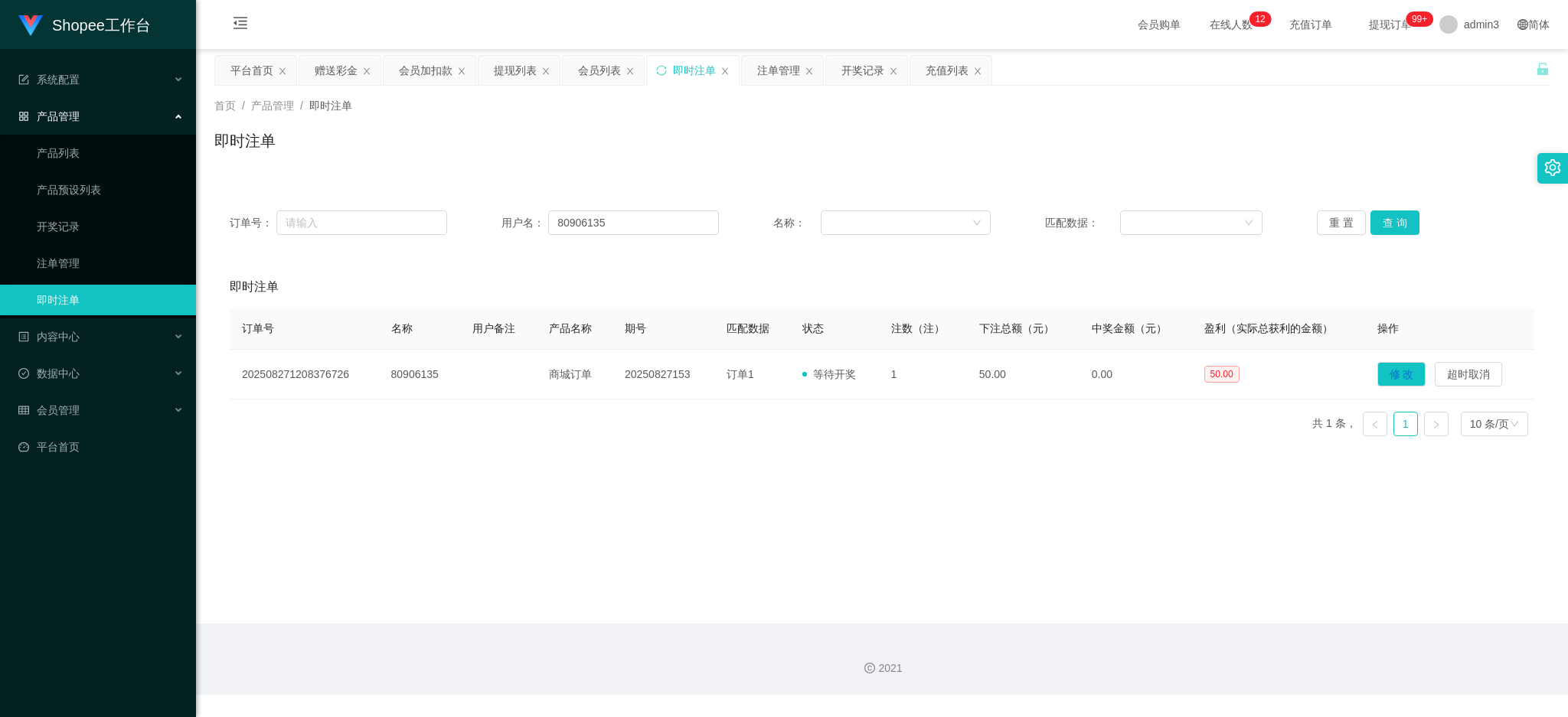
click at [536, 221] on span "用户名：" at bounding box center [525, 223] width 46 height 16
click at [577, 231] on input "80906135" at bounding box center [633, 222] width 171 height 24
paste input "kelvinlls84"
type input "kelvinlls84"
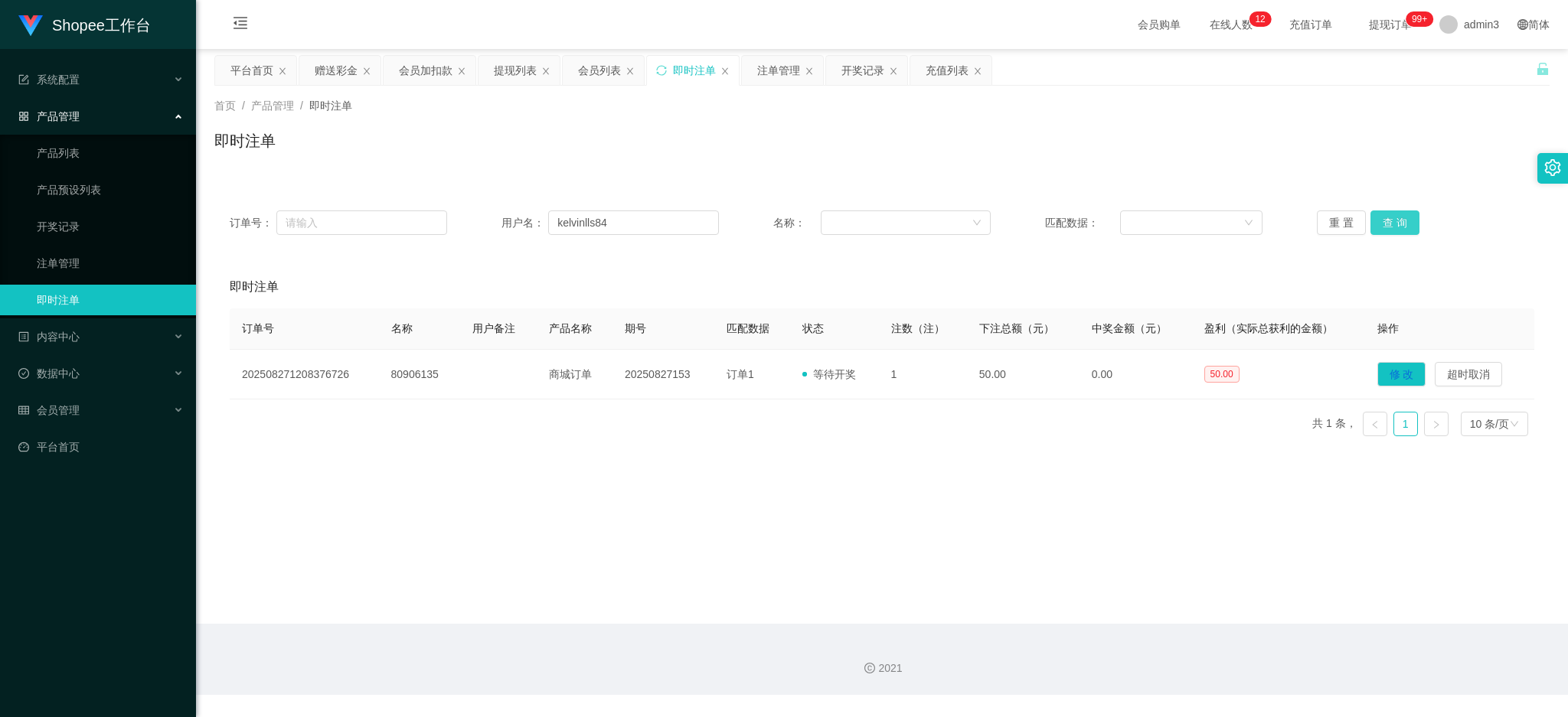
click at [1378, 213] on button "查 询" at bounding box center [1395, 222] width 49 height 24
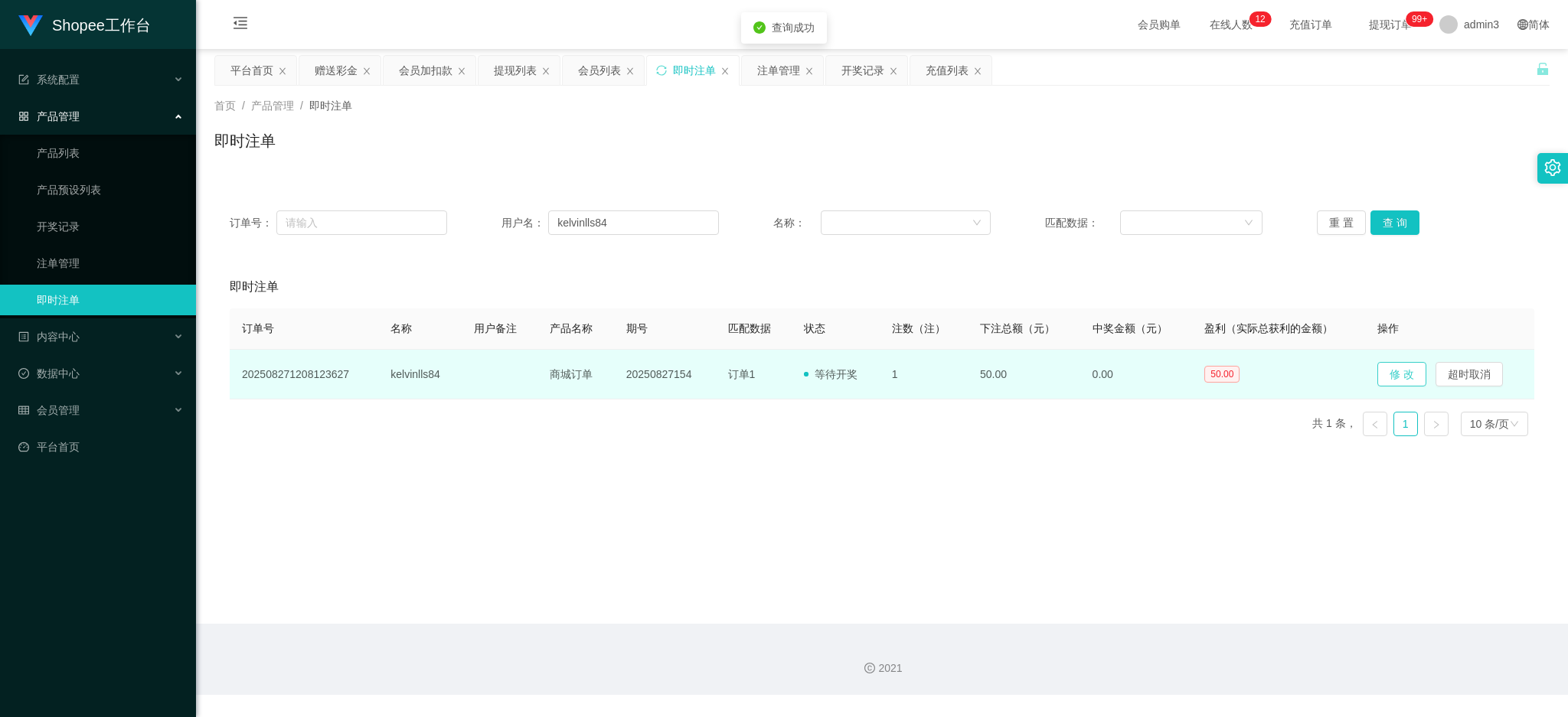
click at [1394, 377] on button "修 改" at bounding box center [1402, 373] width 49 height 24
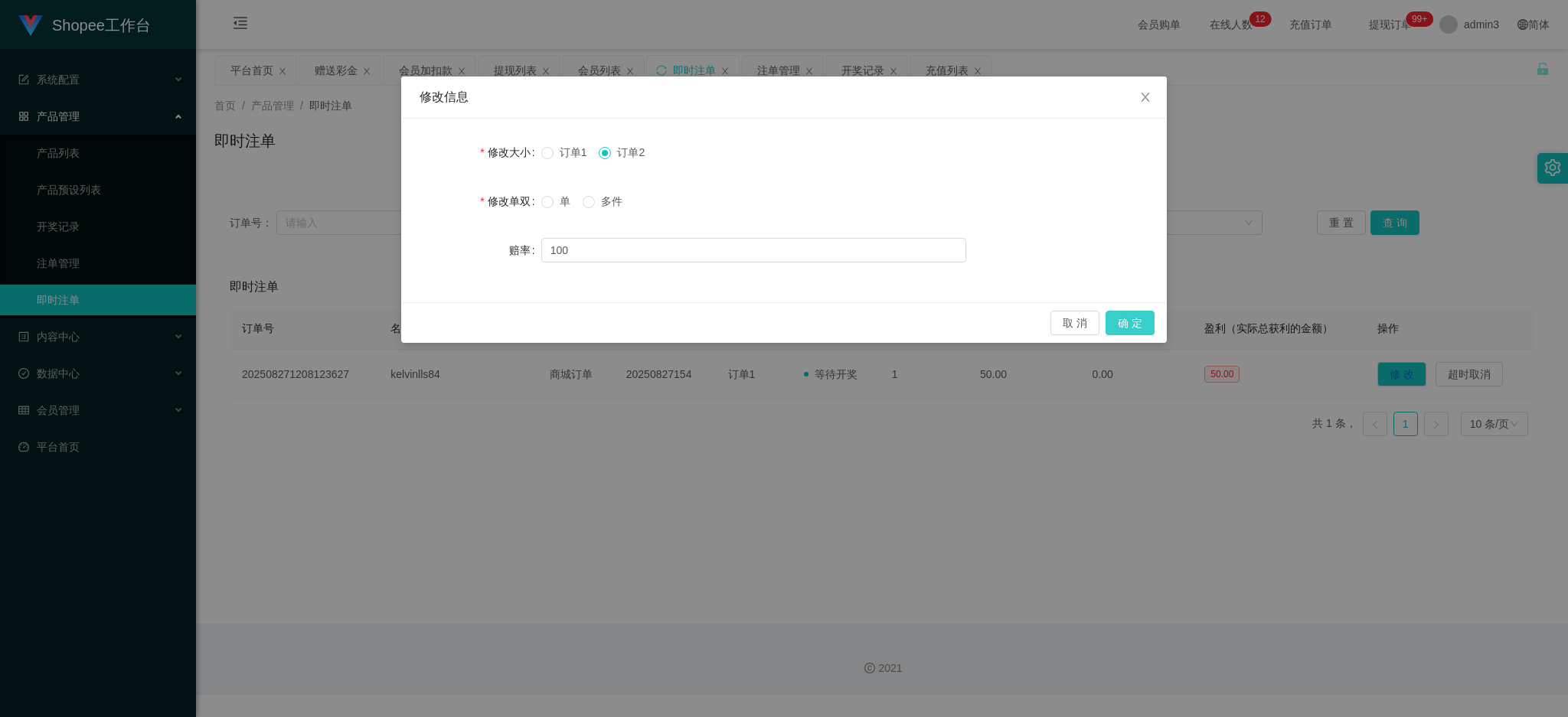
click at [1131, 323] on button "确 定" at bounding box center [1130, 322] width 49 height 24
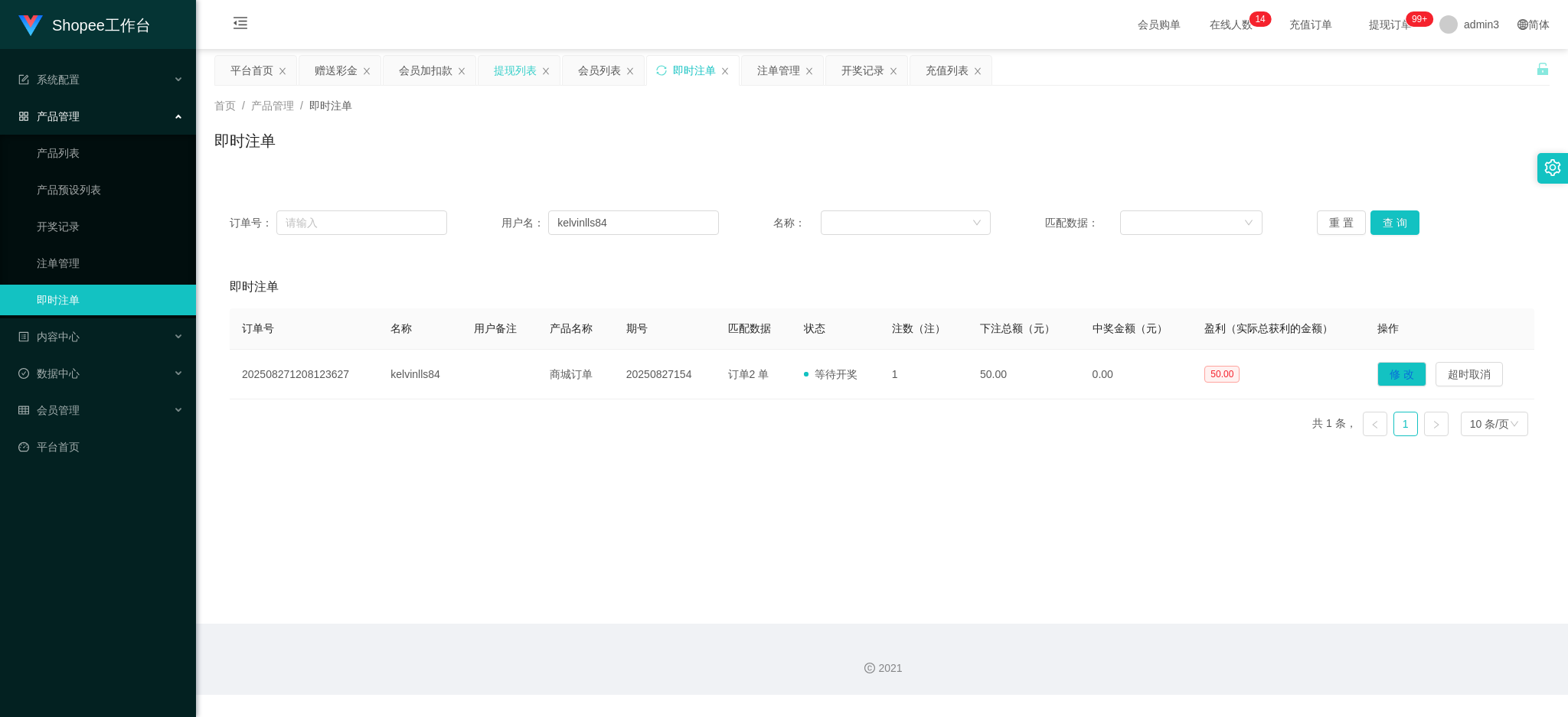
click at [521, 69] on div "提现列表" at bounding box center [516, 70] width 42 height 29
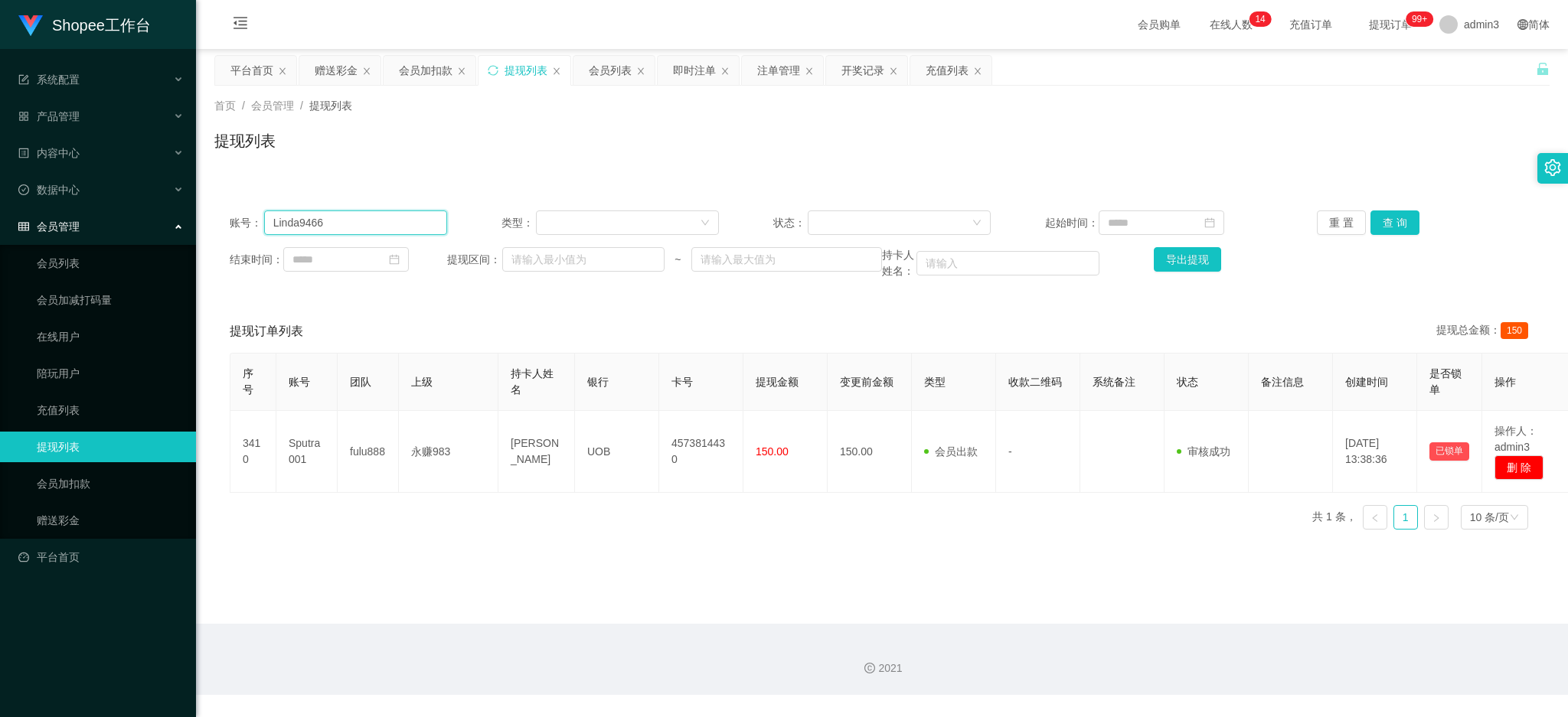
click at [379, 230] on input "Linda9466" at bounding box center [356, 222] width 183 height 24
click at [1394, 224] on button "查 询" at bounding box center [1395, 222] width 49 height 24
drag, startPoint x: 459, startPoint y: 560, endPoint x: 439, endPoint y: 539, distance: 29.0
click at [460, 558] on main "关闭左侧 关闭右侧 关闭其它 刷新页面 平台首页 赠送彩金 会员加扣款 提现列表 会员列表 即时注单 注单管理 开奖记录 充值列表 首页 / 会员管理 / 提…" at bounding box center [882, 337] width 1372 height 575
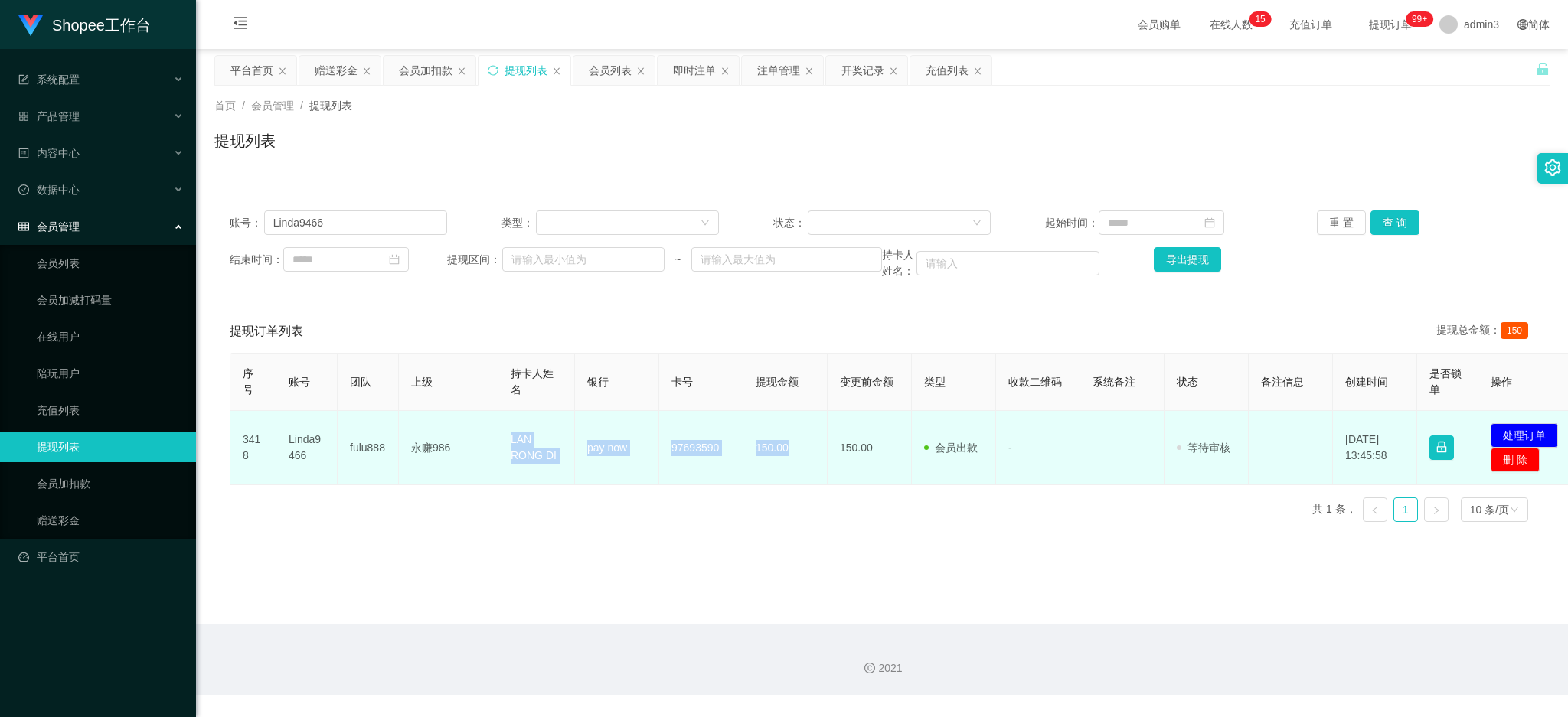
drag, startPoint x: 495, startPoint y: 436, endPoint x: 797, endPoint y: 462, distance: 303.1
click at [797, 462] on tr "3418 Linda9466 fulu888 永赚986 LAN RONG DI pay now 97693590 150.00 150.00 会员出款 人工…" at bounding box center [906, 448] width 1350 height 74
copy tr "永赚986 LAN RONG DI pay now 97693590 150.00"
click at [1540, 434] on button "处理订单" at bounding box center [1525, 435] width 68 height 24
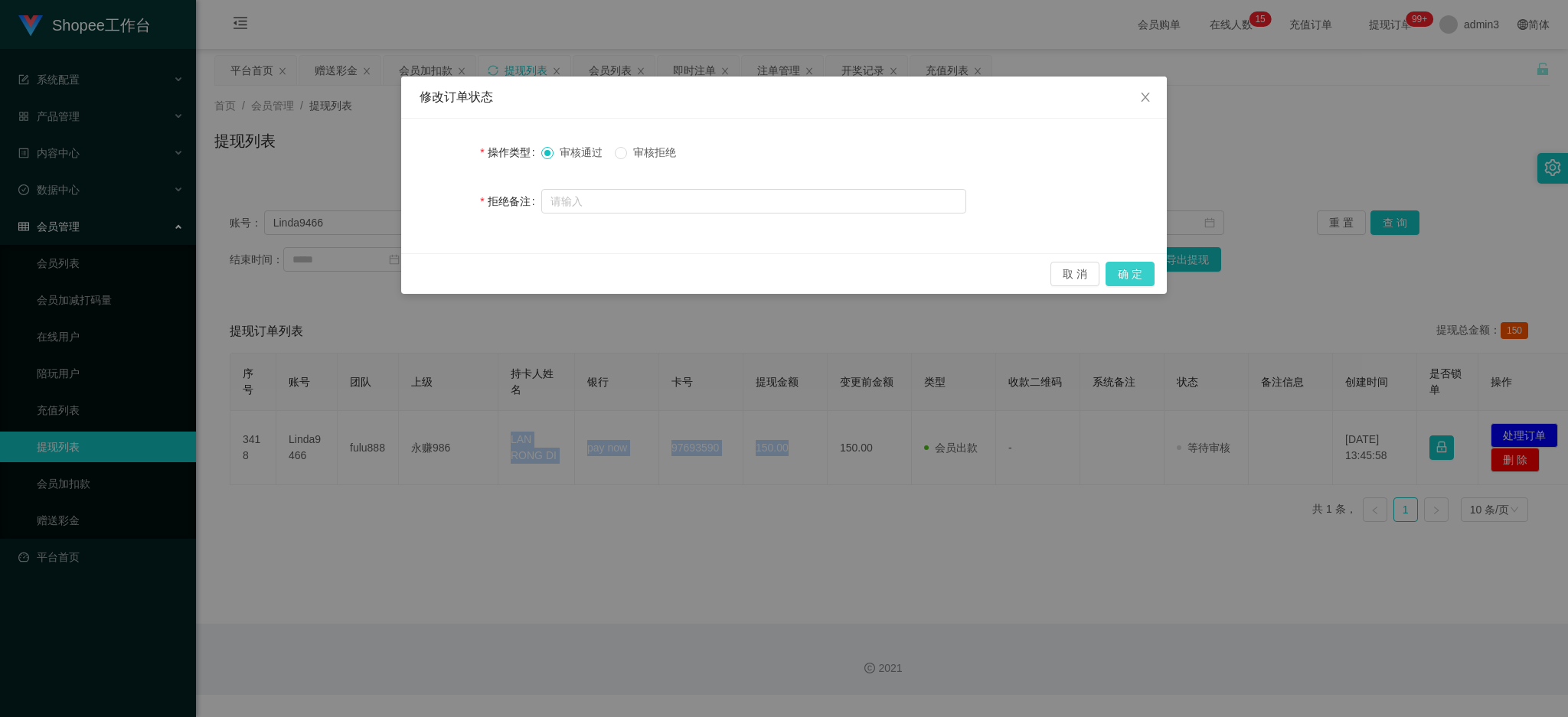
click at [1145, 269] on button "确 定" at bounding box center [1130, 273] width 49 height 24
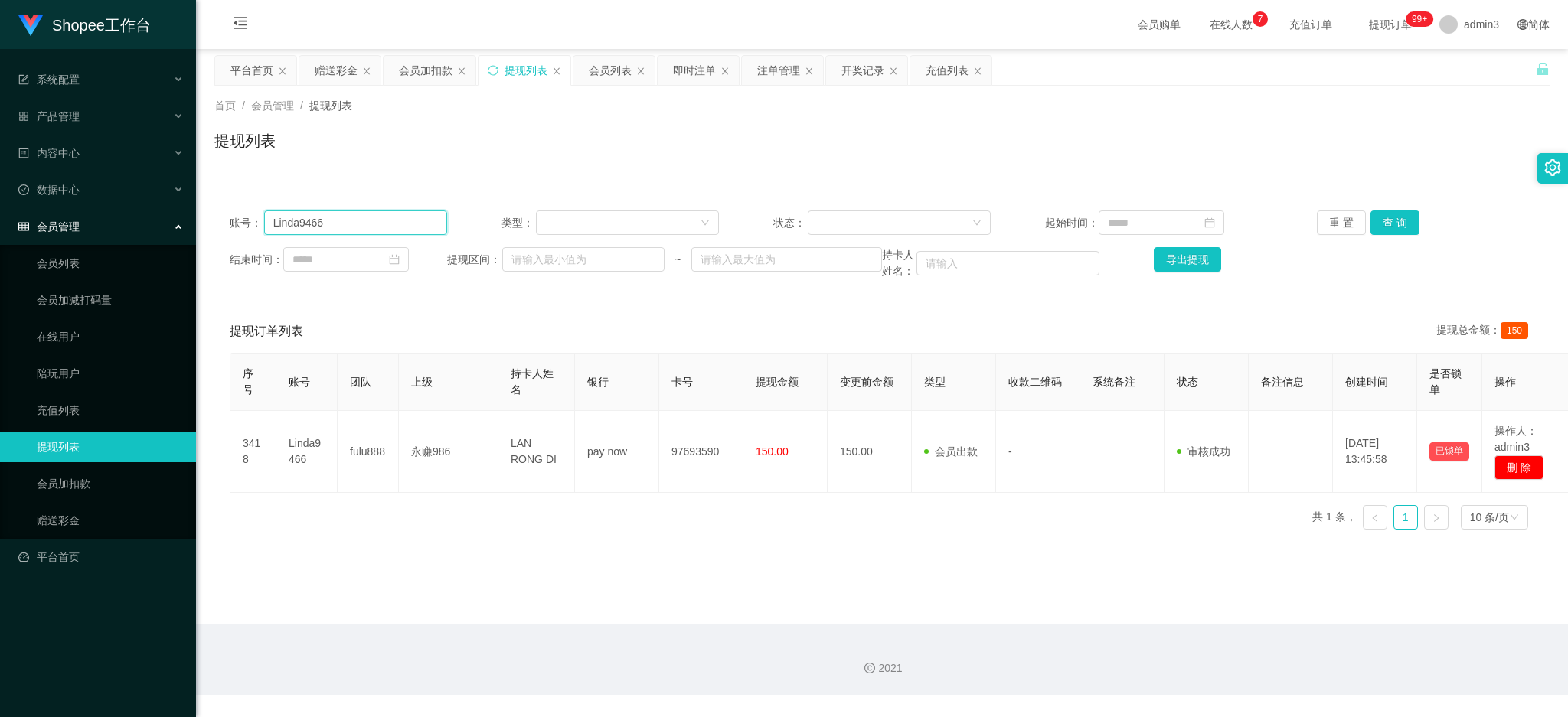
click at [347, 228] on input "Linda9466" at bounding box center [356, 222] width 183 height 24
paste input "Nihijau"
type input "Nihijau"
click at [1383, 228] on button "查 询" at bounding box center [1395, 222] width 49 height 24
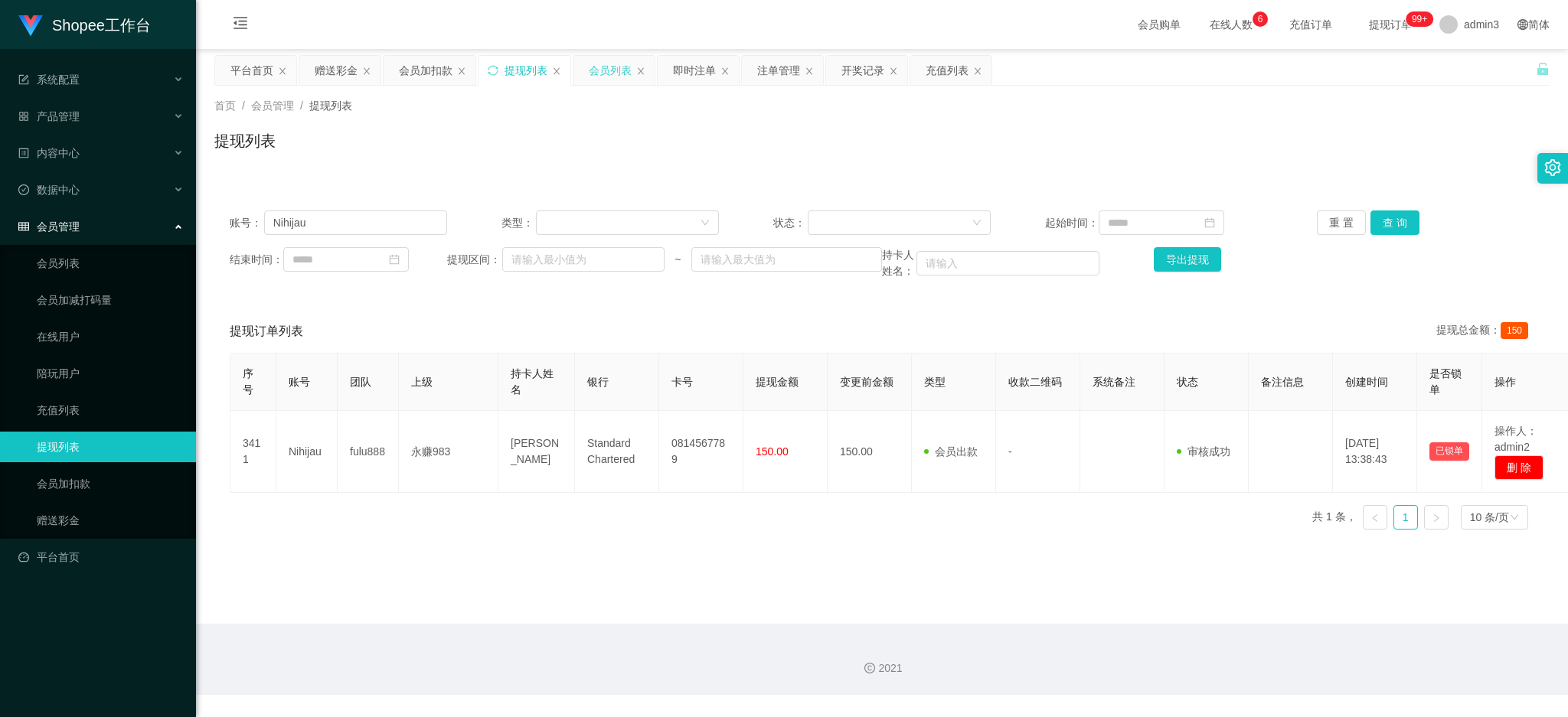
click at [605, 68] on div "会员列表" at bounding box center [610, 70] width 42 height 29
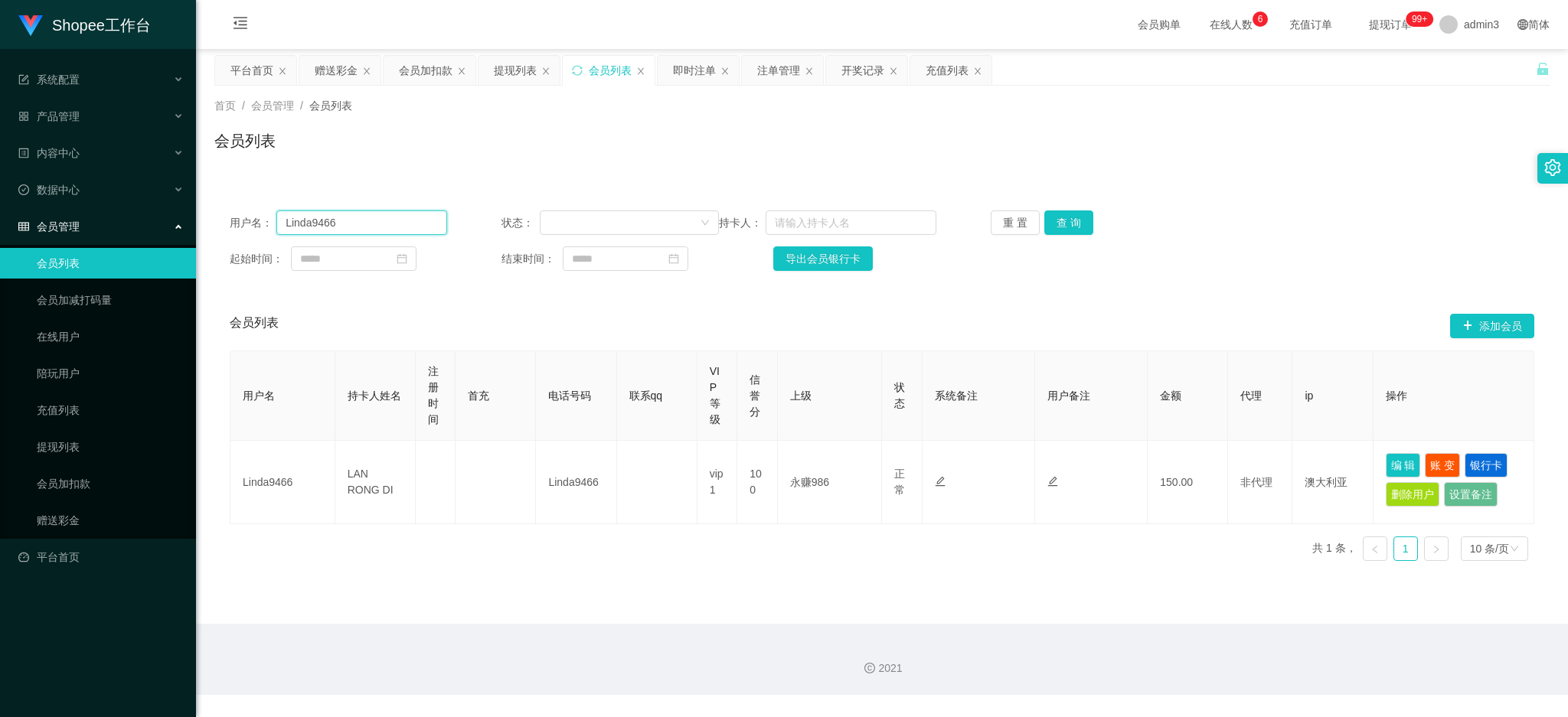
click at [348, 220] on input "Linda9466" at bounding box center [361, 222] width 171 height 24
paste input "Nihijau"
type input "Nihijau"
click at [1061, 229] on button "查 询" at bounding box center [1069, 222] width 49 height 24
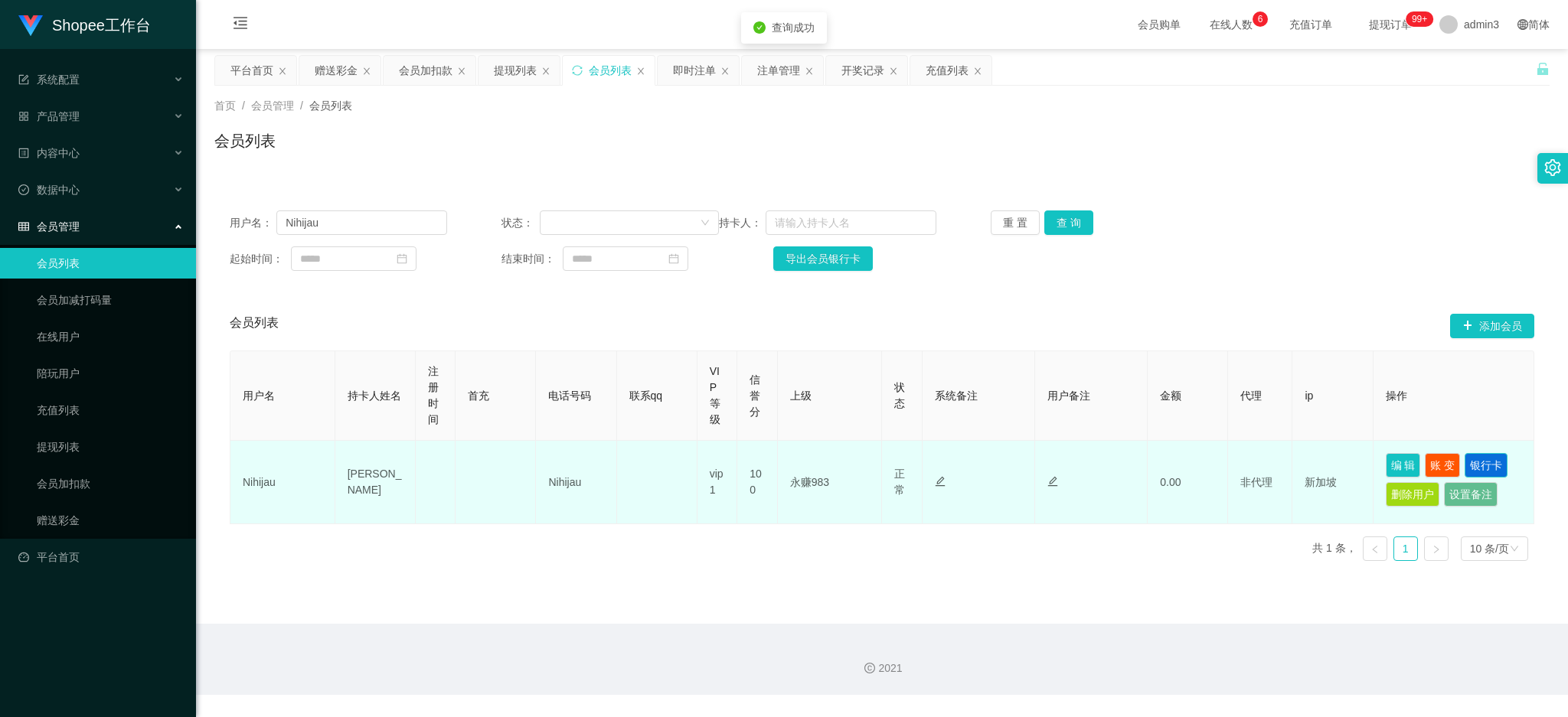
click at [1481, 469] on button "银行卡" at bounding box center [1486, 465] width 42 height 24
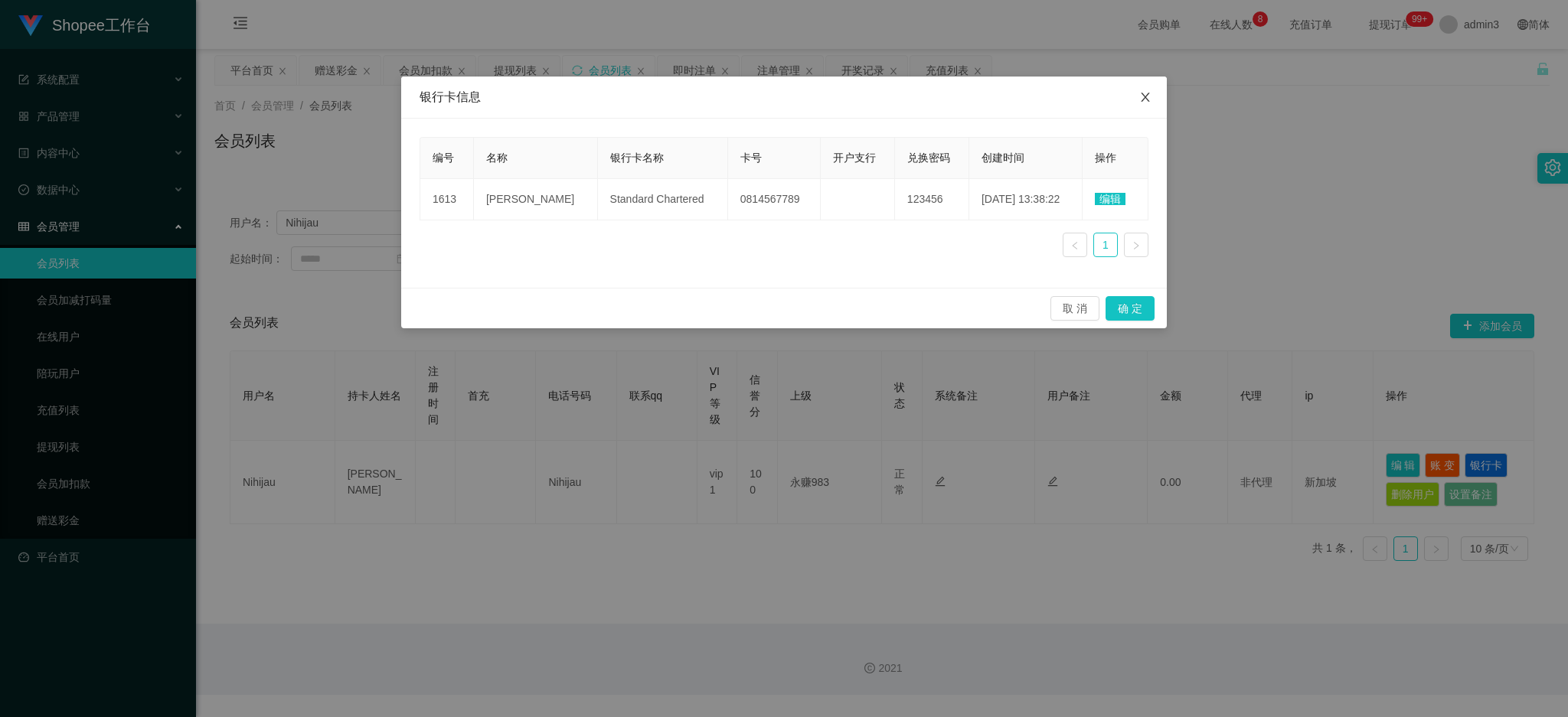
drag, startPoint x: 1150, startPoint y: 91, endPoint x: 1157, endPoint y: 99, distance: 10.6
click at [1150, 91] on span "Close" at bounding box center [1145, 97] width 42 height 42
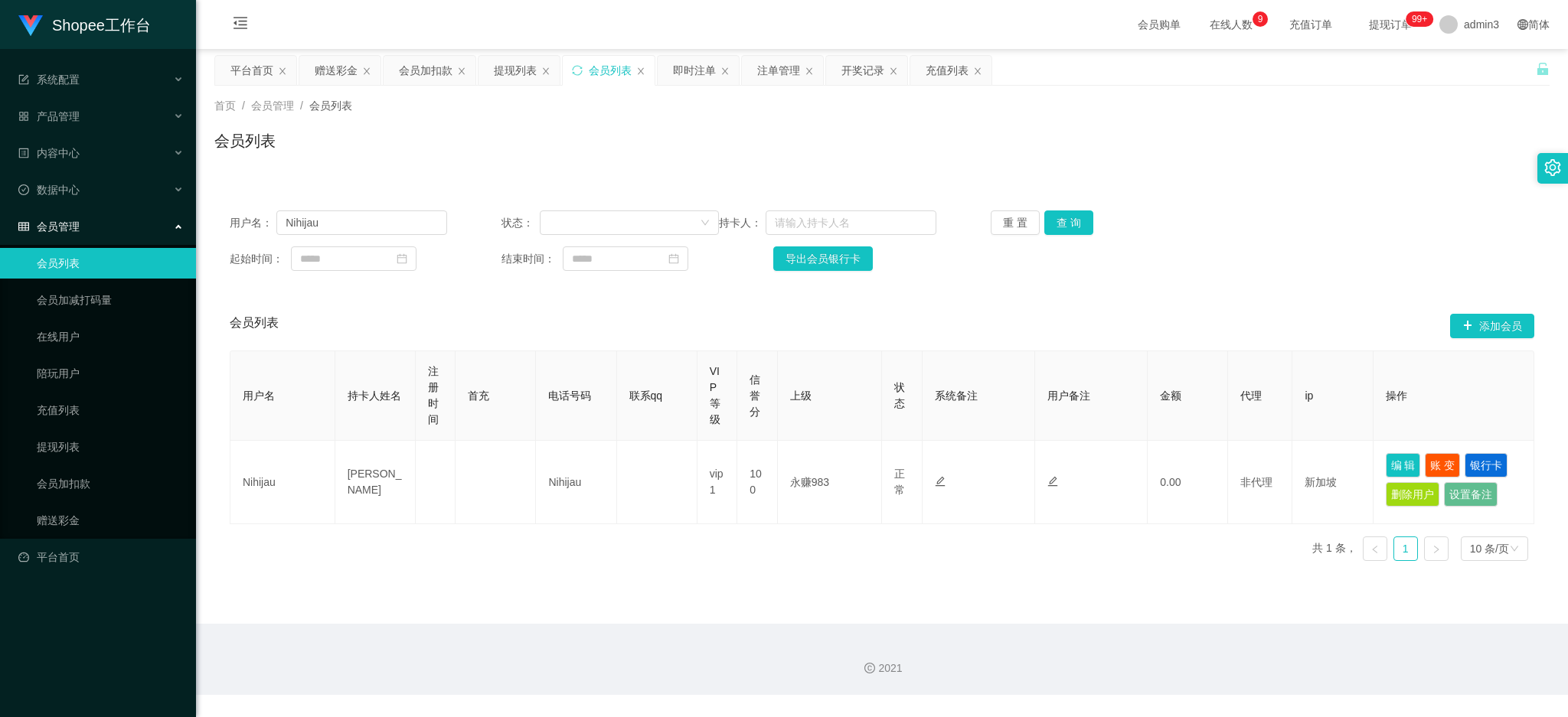
click at [541, 593] on main "关闭左侧 关闭右侧 关闭其它 刷新页面 平台首页 赠送彩金 会员加扣款 提现列表 会员列表 即时注单 注单管理 开奖记录 充值列表 首页 / 会员管理 / 会…" at bounding box center [882, 337] width 1372 height 575
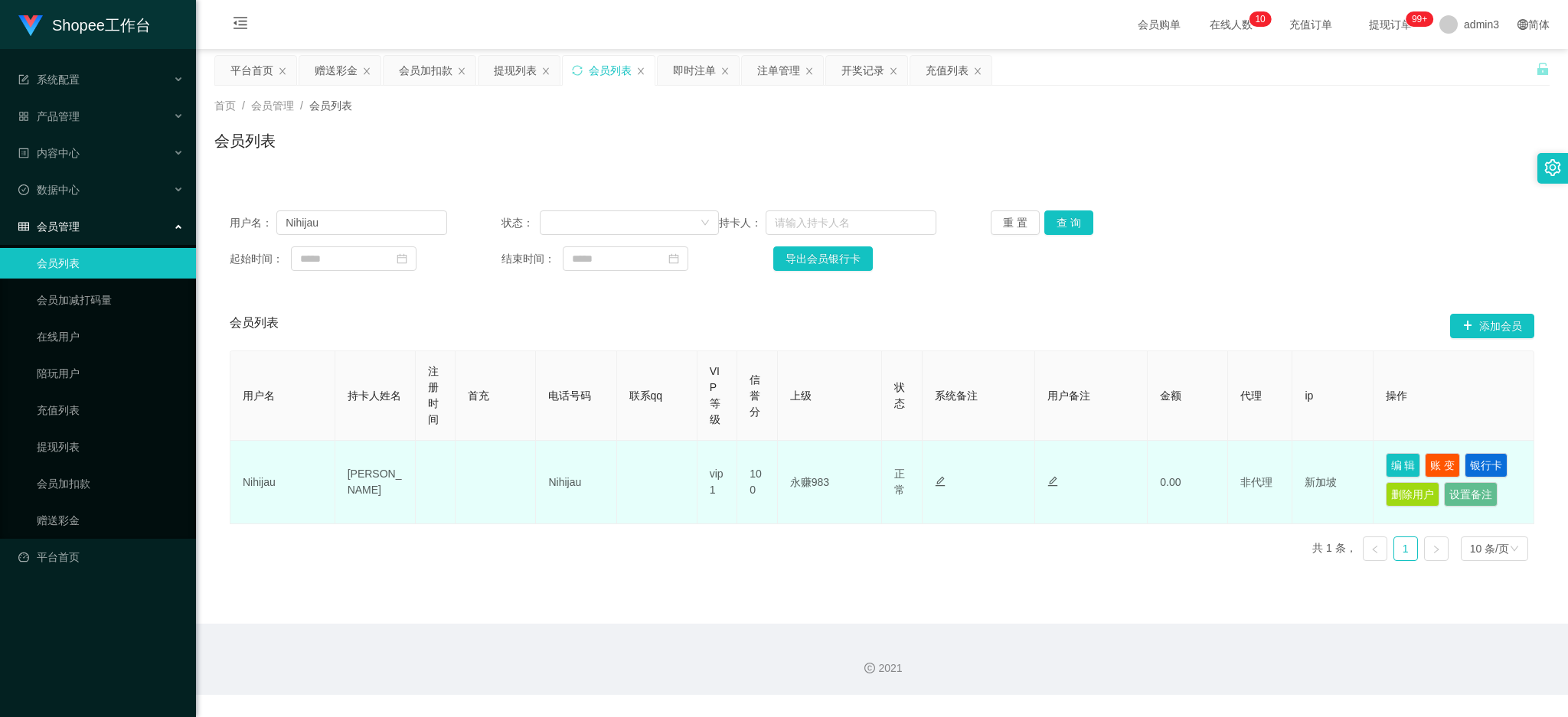
drag, startPoint x: 693, startPoint y: 609, endPoint x: 633, endPoint y: 520, distance: 107.3
click at [693, 609] on main "关闭左侧 关闭右侧 关闭其它 刷新页面 平台首页 赠送彩金 会员加扣款 提现列表 会员列表 即时注单 注单管理 开奖记录 充值列表 首页 / 会员管理 / 会…" at bounding box center [882, 337] width 1372 height 575
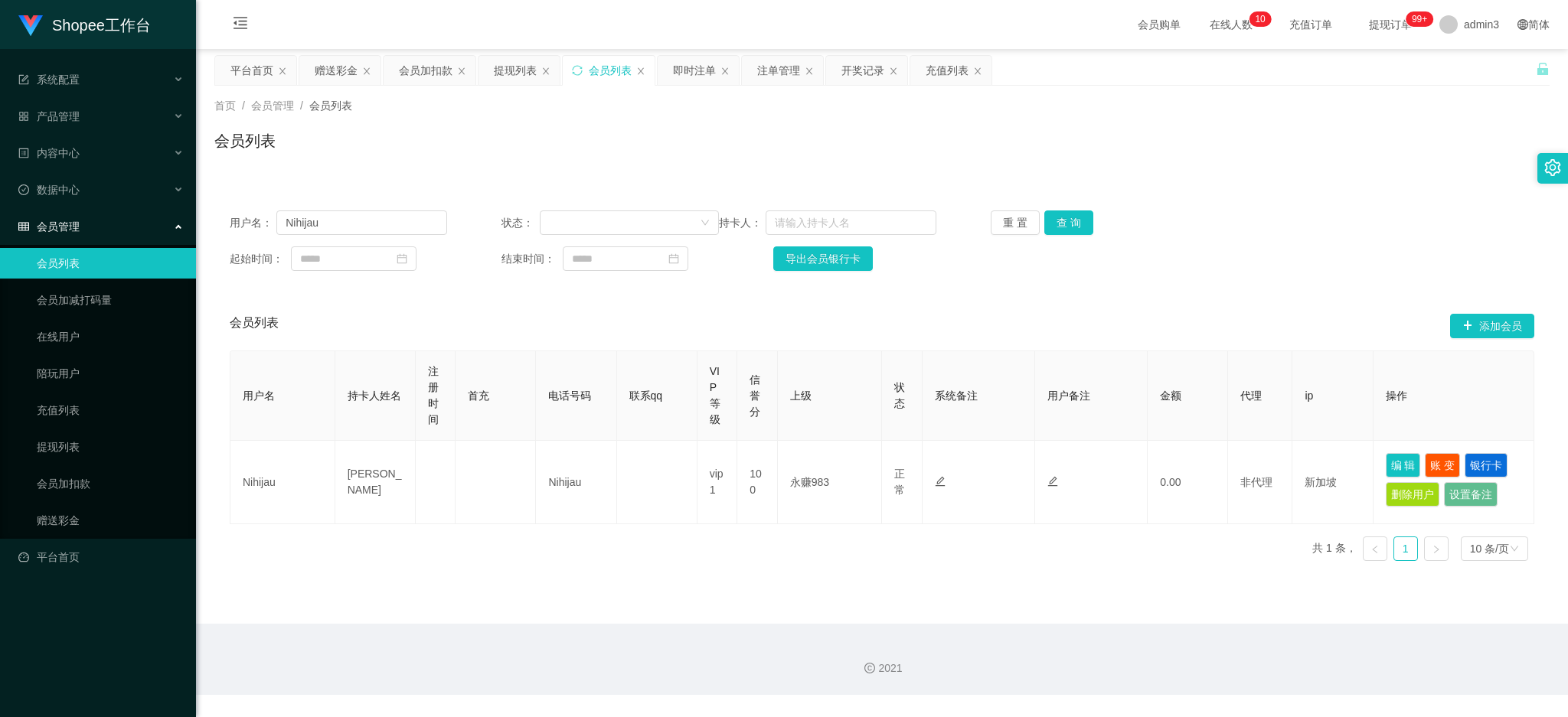
drag, startPoint x: 512, startPoint y: 78, endPoint x: 474, endPoint y: 131, distance: 65.2
click at [512, 77] on div "提现列表" at bounding box center [516, 70] width 42 height 29
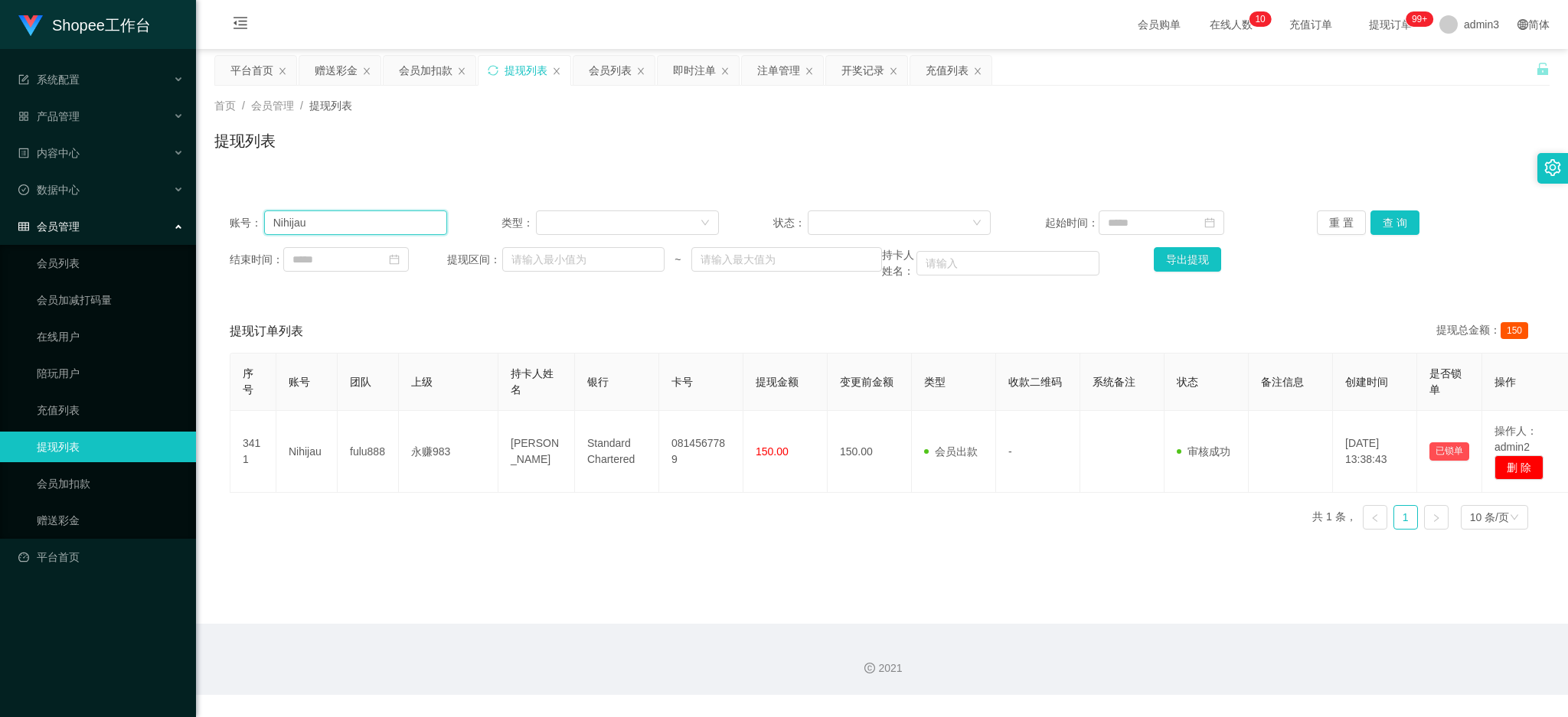
click at [315, 231] on input "Nihijau" at bounding box center [356, 222] width 183 height 24
click at [1376, 225] on button "查 询" at bounding box center [1395, 222] width 49 height 24
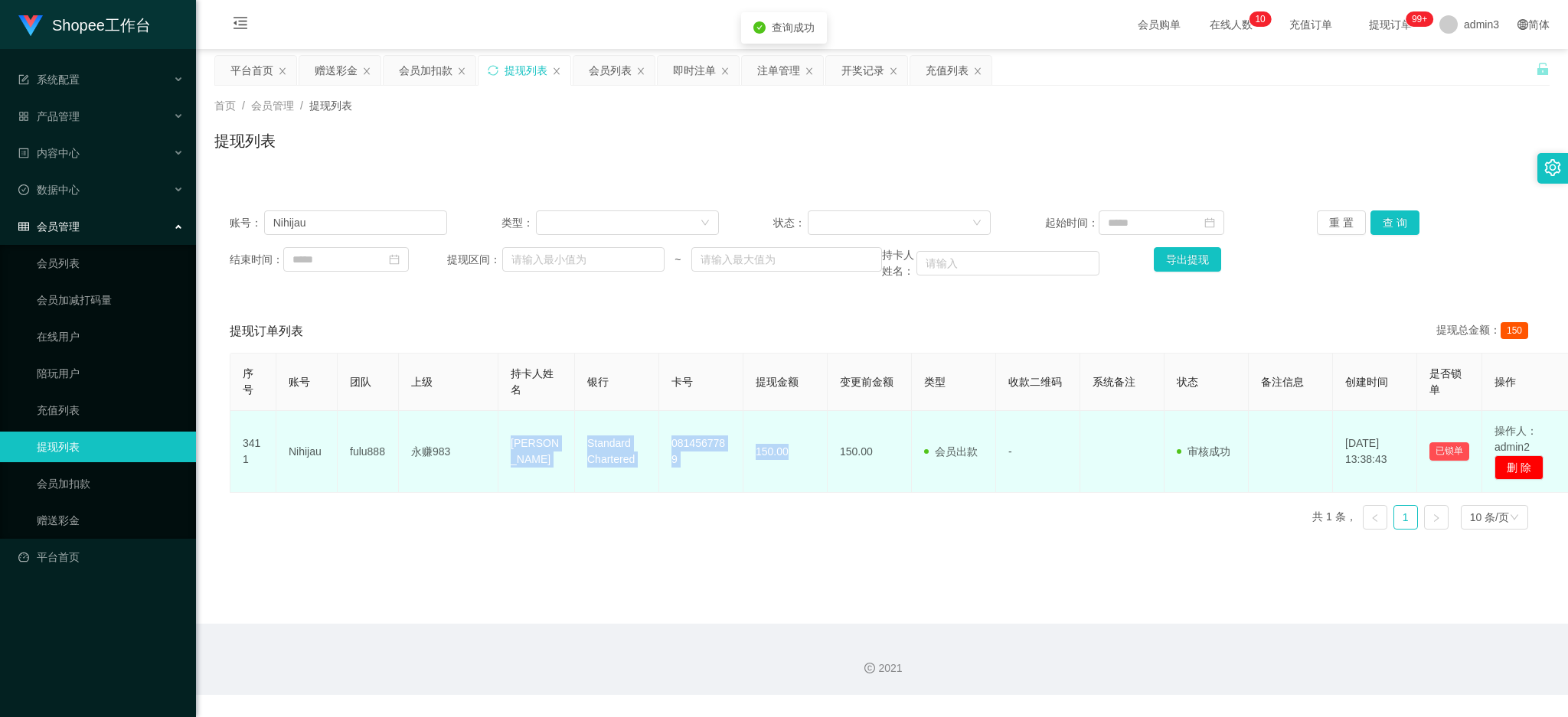
drag, startPoint x: 509, startPoint y: 448, endPoint x: 794, endPoint y: 483, distance: 287.1
click at [794, 483] on tr "3411 Nihijau fulu888 永赚983 [PERSON_NAME] Standard Chartered 0814567789 150.00 1…" at bounding box center [903, 452] width 1344 height 82
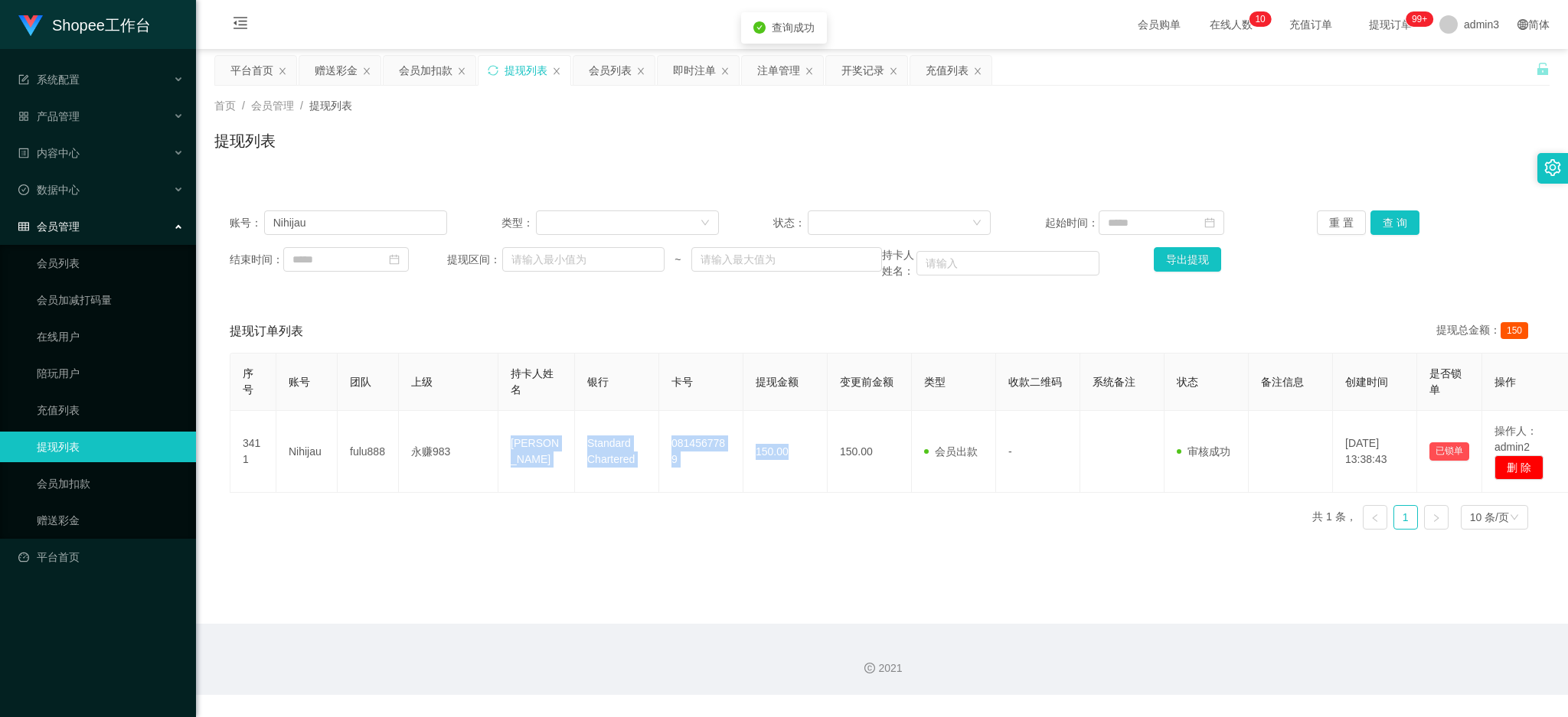
copy tr "[PERSON_NAME] Standard Chartered 0814567789 150.00"
click at [753, 549] on main "关闭左侧 关闭右侧 关闭其它 刷新页面 平台首页 赠送彩金 会员加扣款 提现列表 会员列表 即时注单 注单管理 开奖记录 充值列表 首页 / 会员管理 / 提…" at bounding box center [882, 337] width 1372 height 575
drag, startPoint x: 629, startPoint y: 563, endPoint x: 423, endPoint y: 258, distance: 368.1
click at [628, 562] on main "关闭左侧 关闭右侧 关闭其它 刷新页面 平台首页 赠送彩金 会员加扣款 提现列表 会员列表 即时注单 注单管理 开奖记录 充值列表 首页 / 会员管理 / 提…" at bounding box center [882, 337] width 1372 height 575
click at [597, 68] on div "会员列表" at bounding box center [610, 70] width 42 height 29
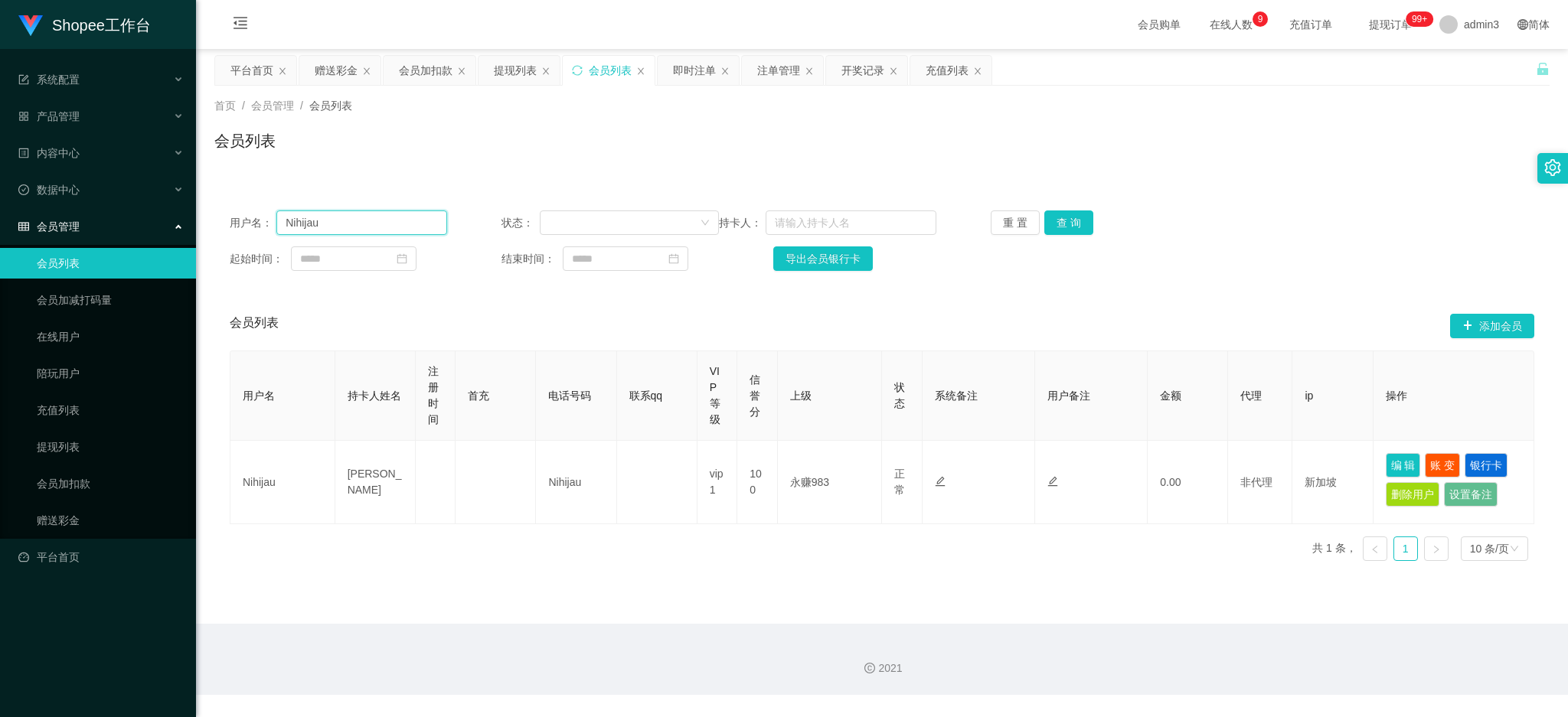
click at [317, 220] on input "Nihijau" at bounding box center [361, 222] width 171 height 24
click at [1060, 230] on button "查 询" at bounding box center [1069, 222] width 49 height 24
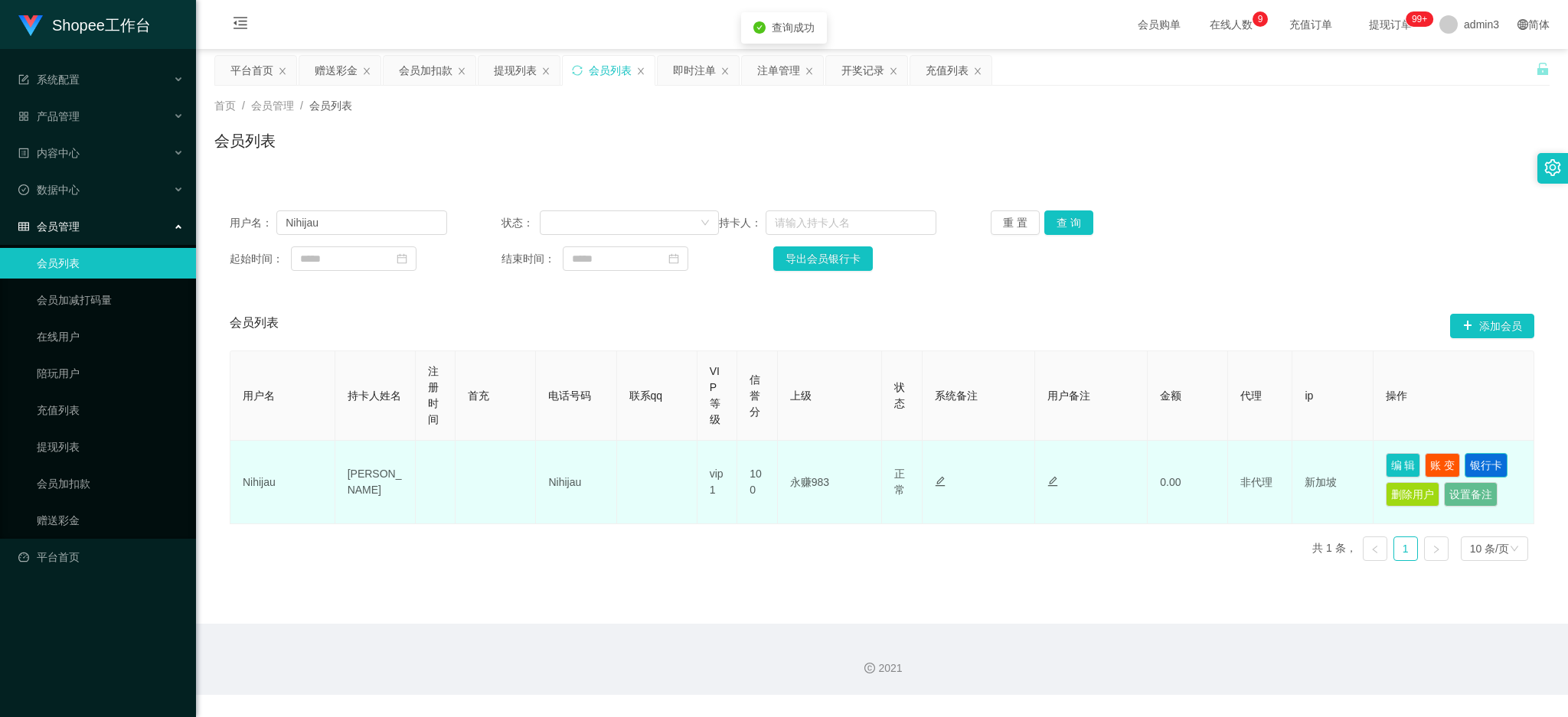
click at [1485, 470] on button "银行卡" at bounding box center [1486, 465] width 42 height 24
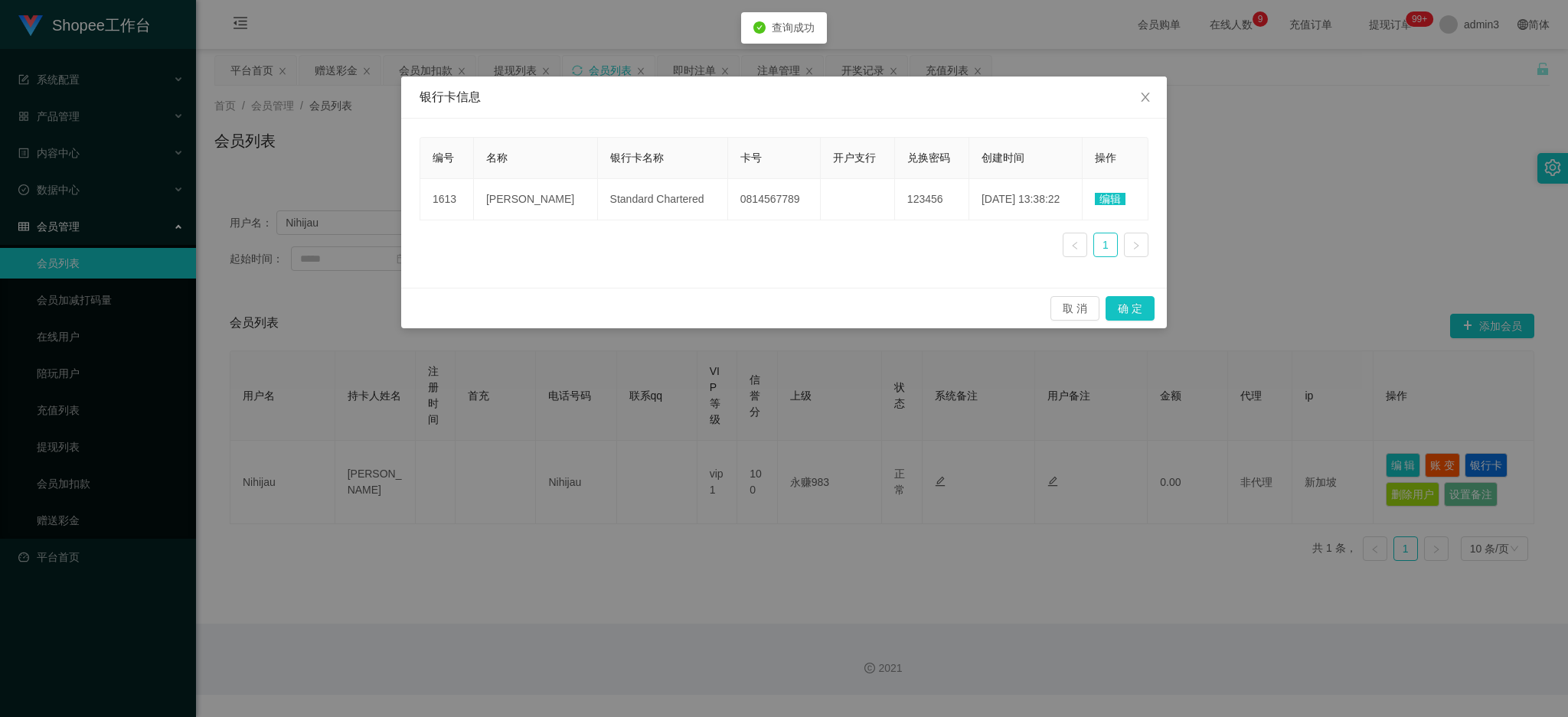
click at [1108, 202] on span "编辑" at bounding box center [1110, 199] width 31 height 13
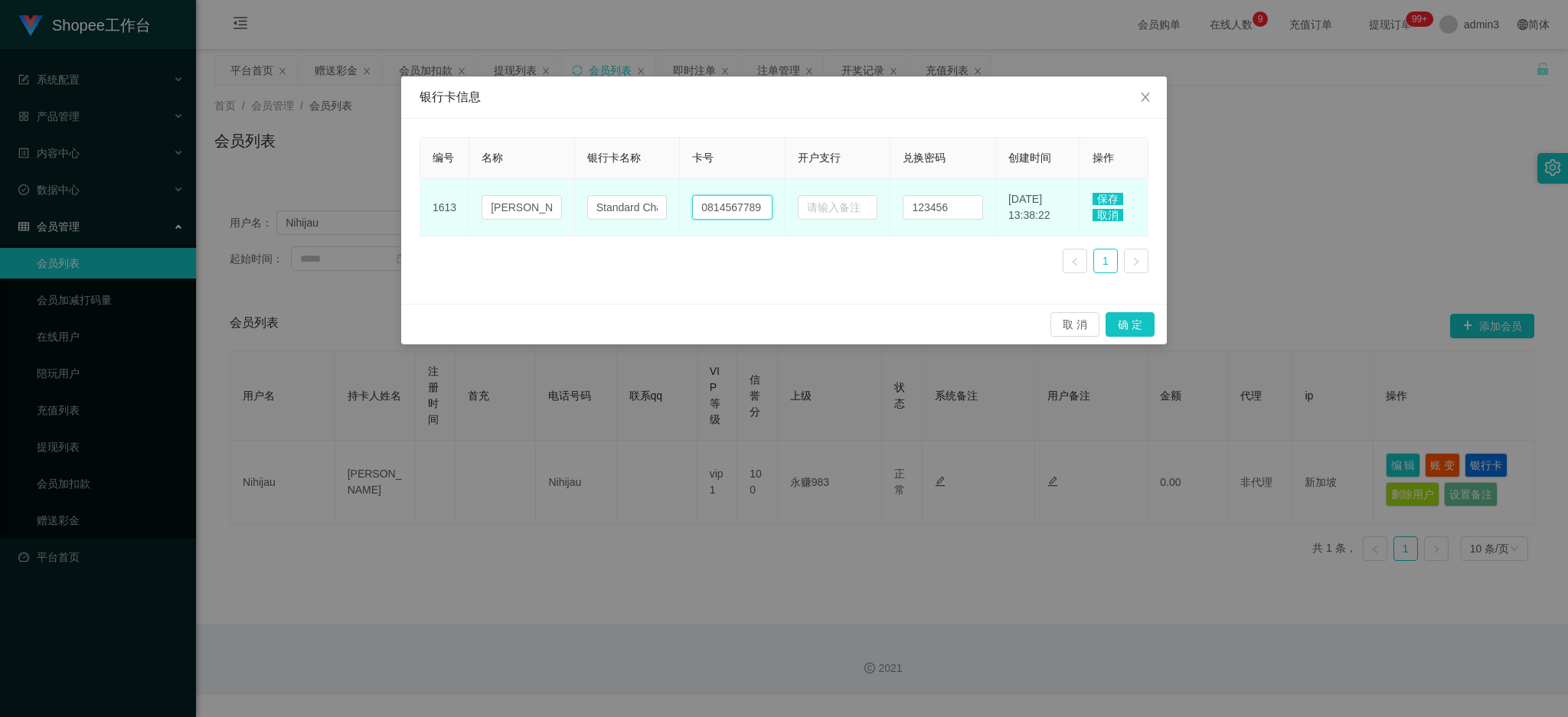
click at [730, 199] on input "0814567789" at bounding box center [732, 207] width 80 height 24
paste input "97264506"
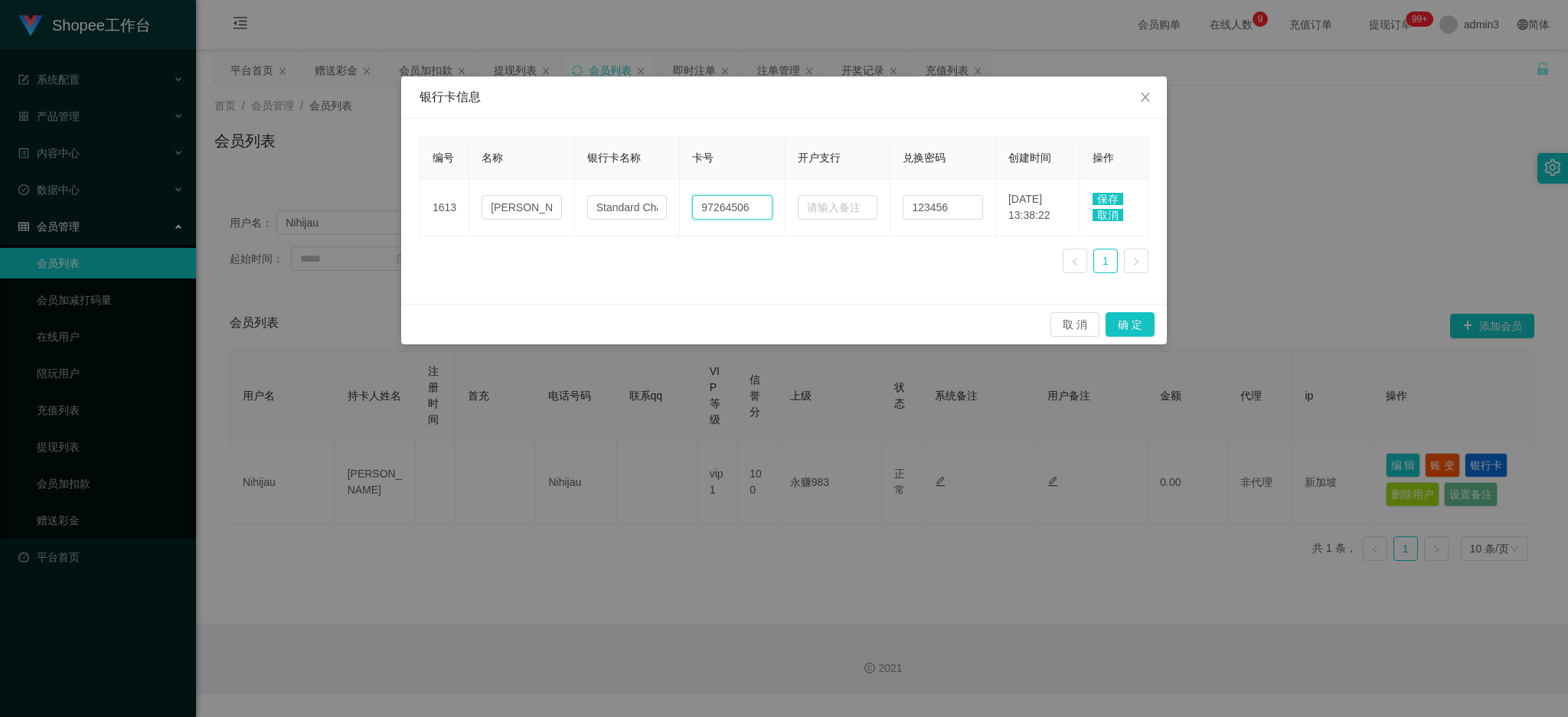
type input "97264506"
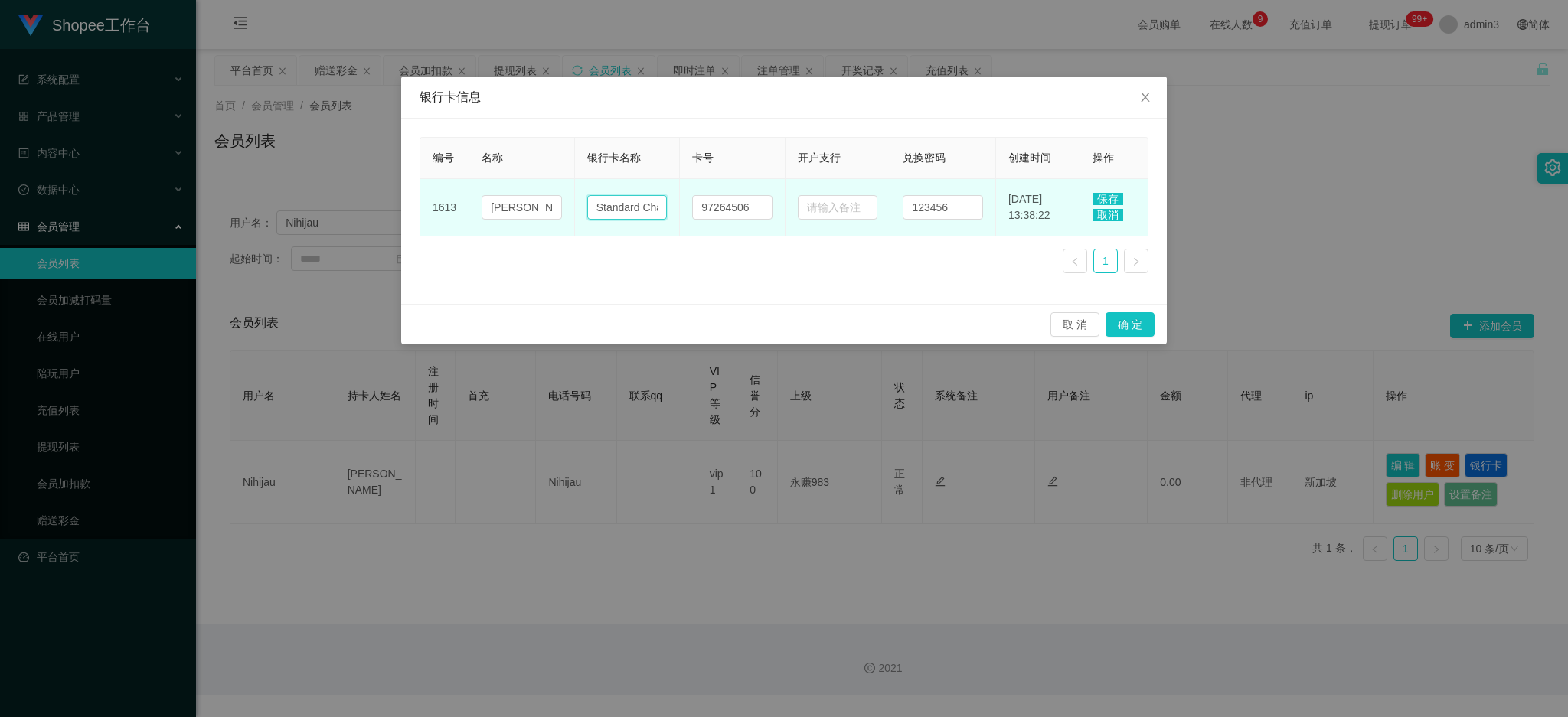
click at [635, 209] on input "Standard Chartered" at bounding box center [627, 207] width 80 height 24
paste input "pay"
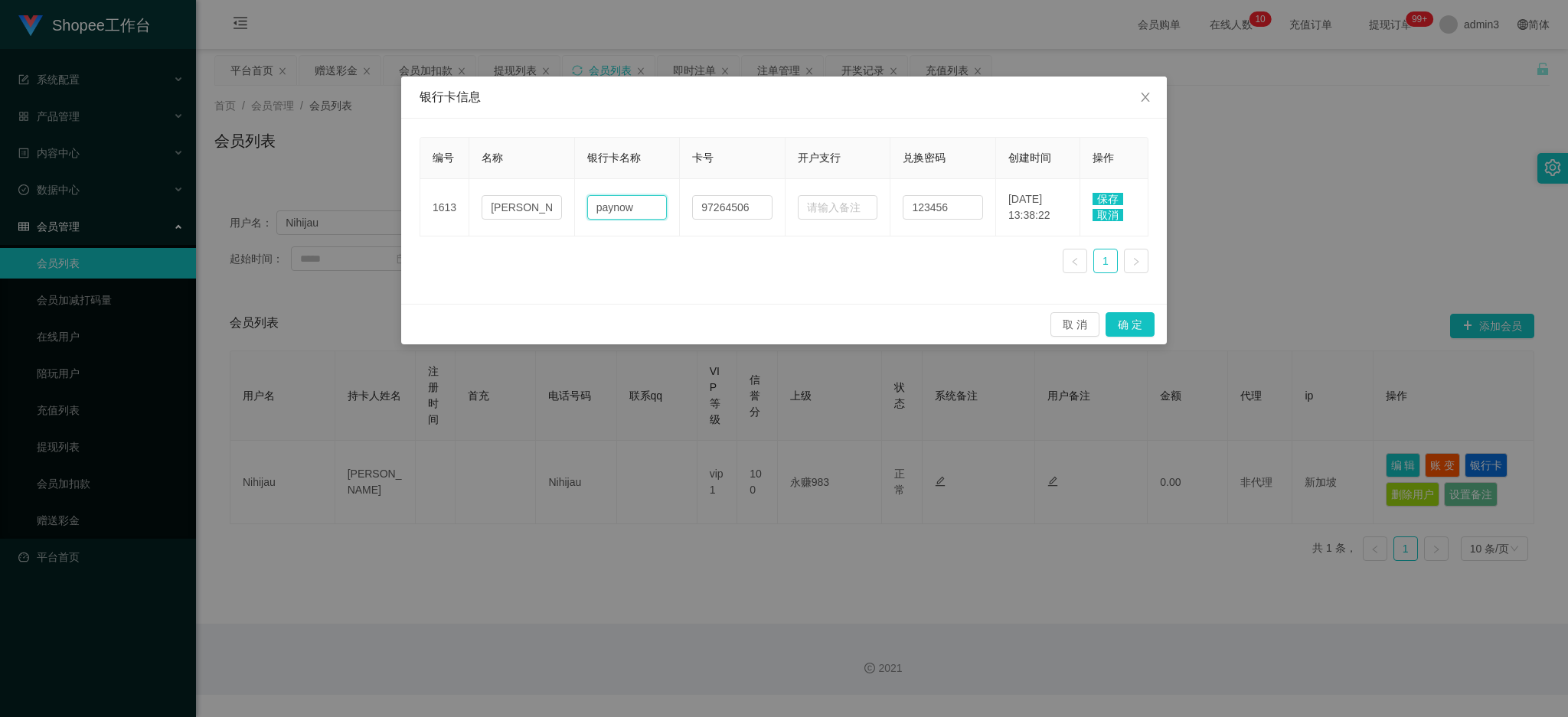
type input "paynow"
click at [1104, 196] on span "保存" at bounding box center [1108, 199] width 31 height 13
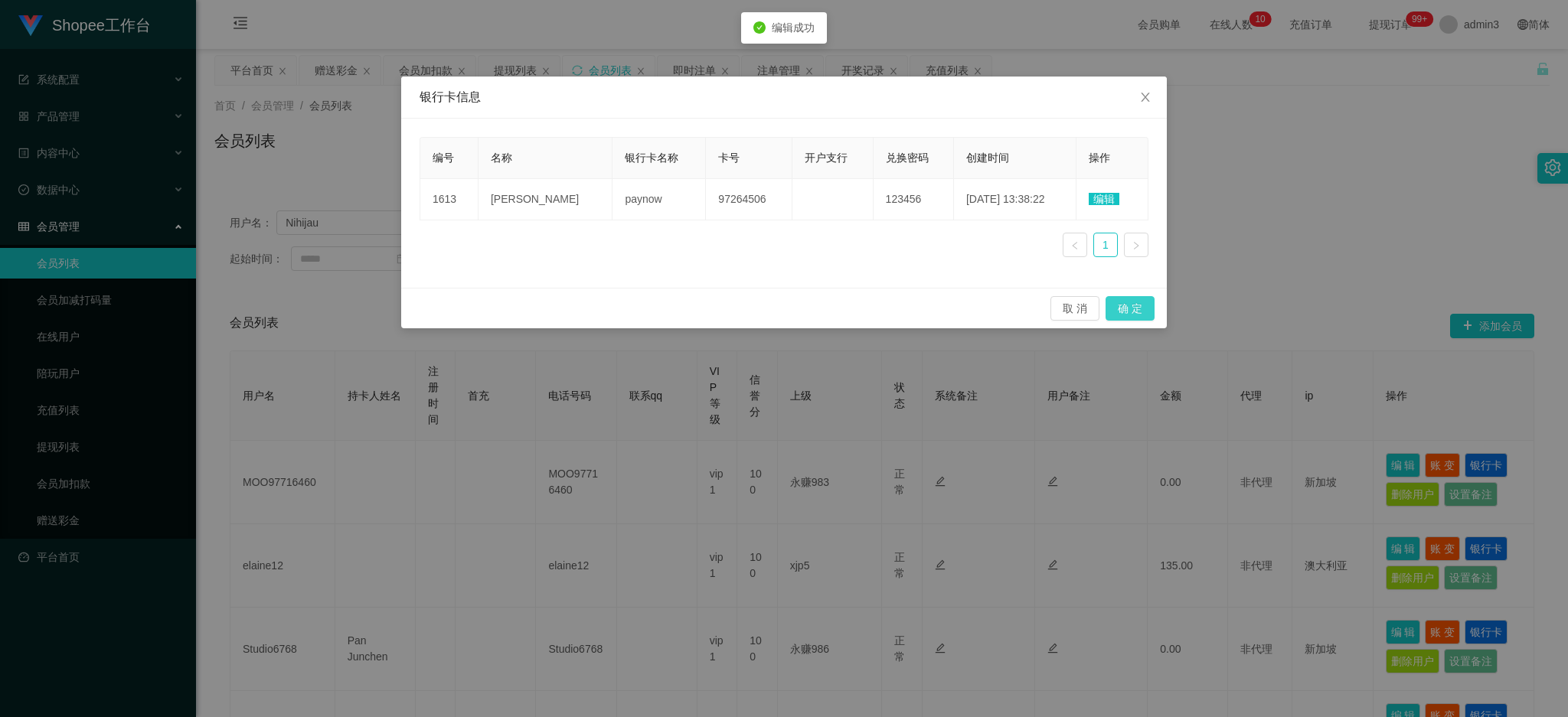
click at [1126, 306] on button "确 定" at bounding box center [1130, 308] width 49 height 24
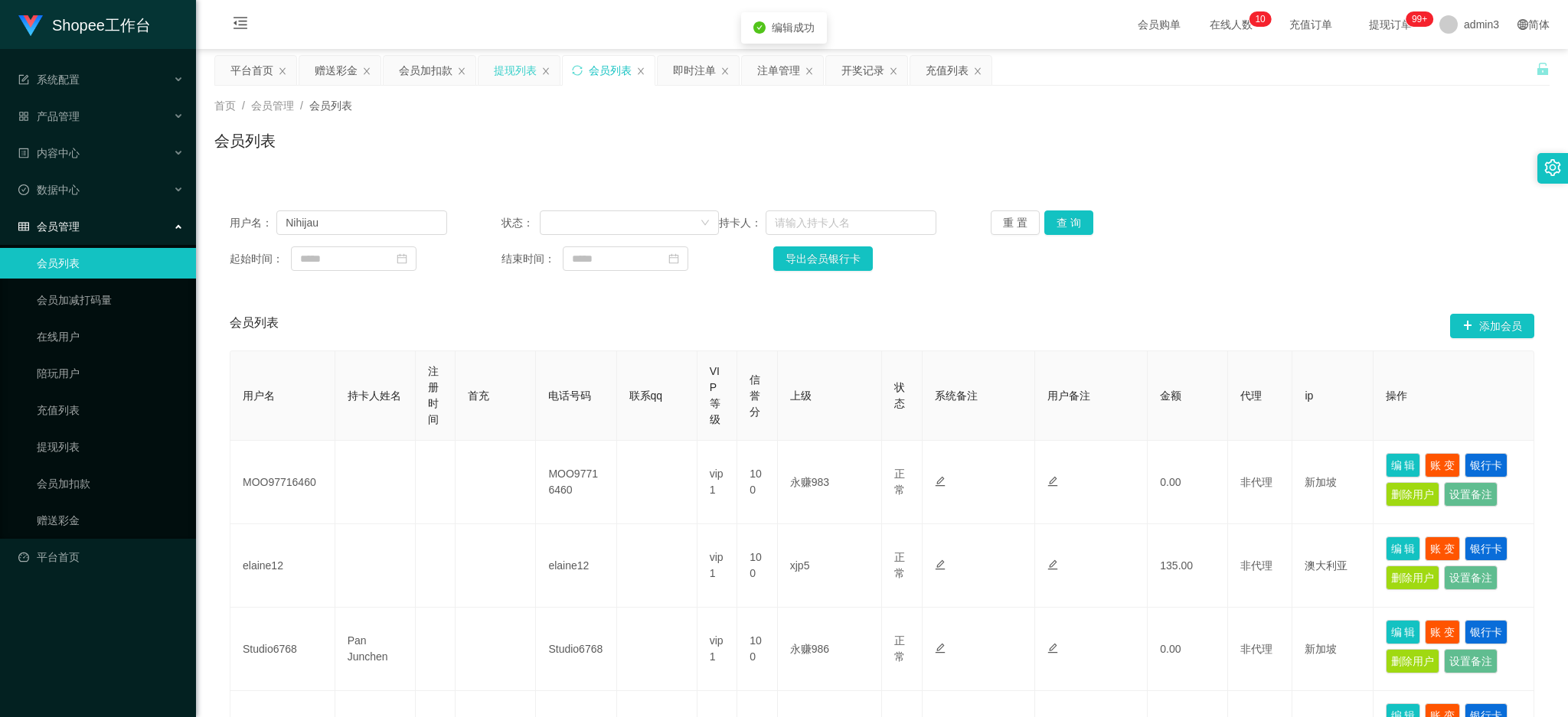
click at [493, 70] on div "提现列表" at bounding box center [519, 70] width 81 height 29
click at [498, 69] on div "提现列表" at bounding box center [516, 70] width 42 height 29
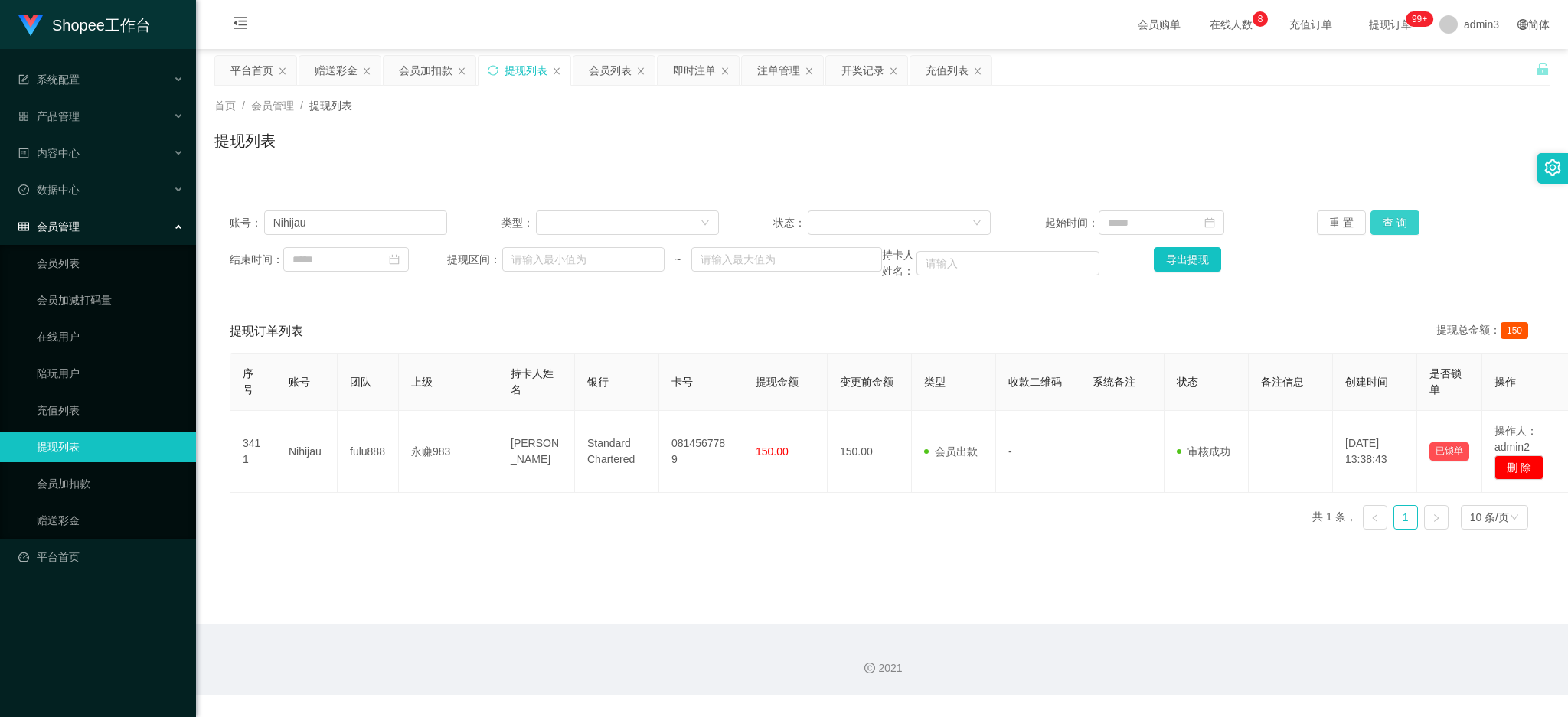
drag, startPoint x: 1386, startPoint y: 224, endPoint x: 1371, endPoint y: 246, distance: 26.6
click at [1386, 222] on button "查 询" at bounding box center [1395, 222] width 49 height 24
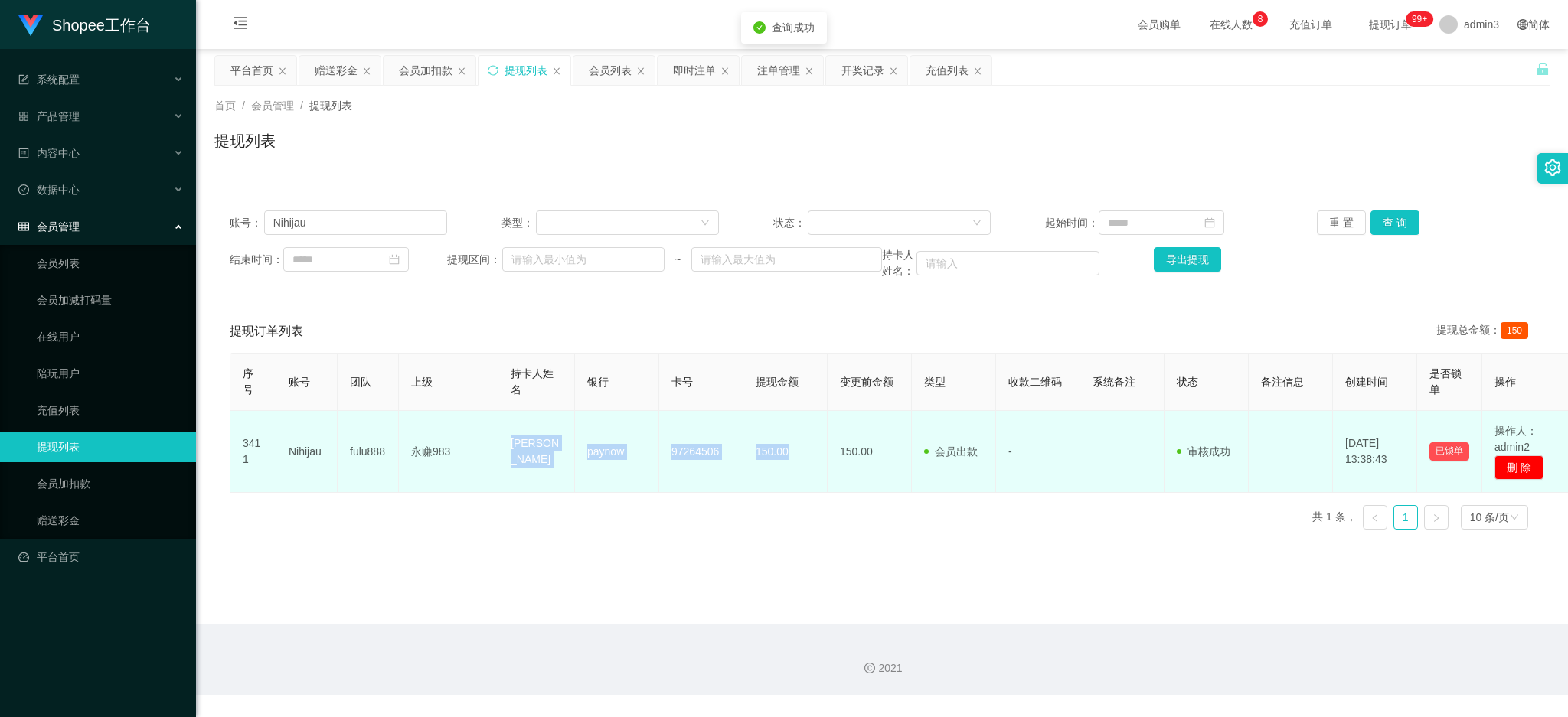
drag, startPoint x: 527, startPoint y: 459, endPoint x: 805, endPoint y: 481, distance: 278.9
click at [805, 481] on tr "3411 Nihijau fulu888 永赚983 [PERSON_NAME] paynow 97264506 150.00 150.00 会员出款 人工取…" at bounding box center [903, 452] width 1344 height 82
copy tr "[PERSON_NAME] 97264506 150.00"
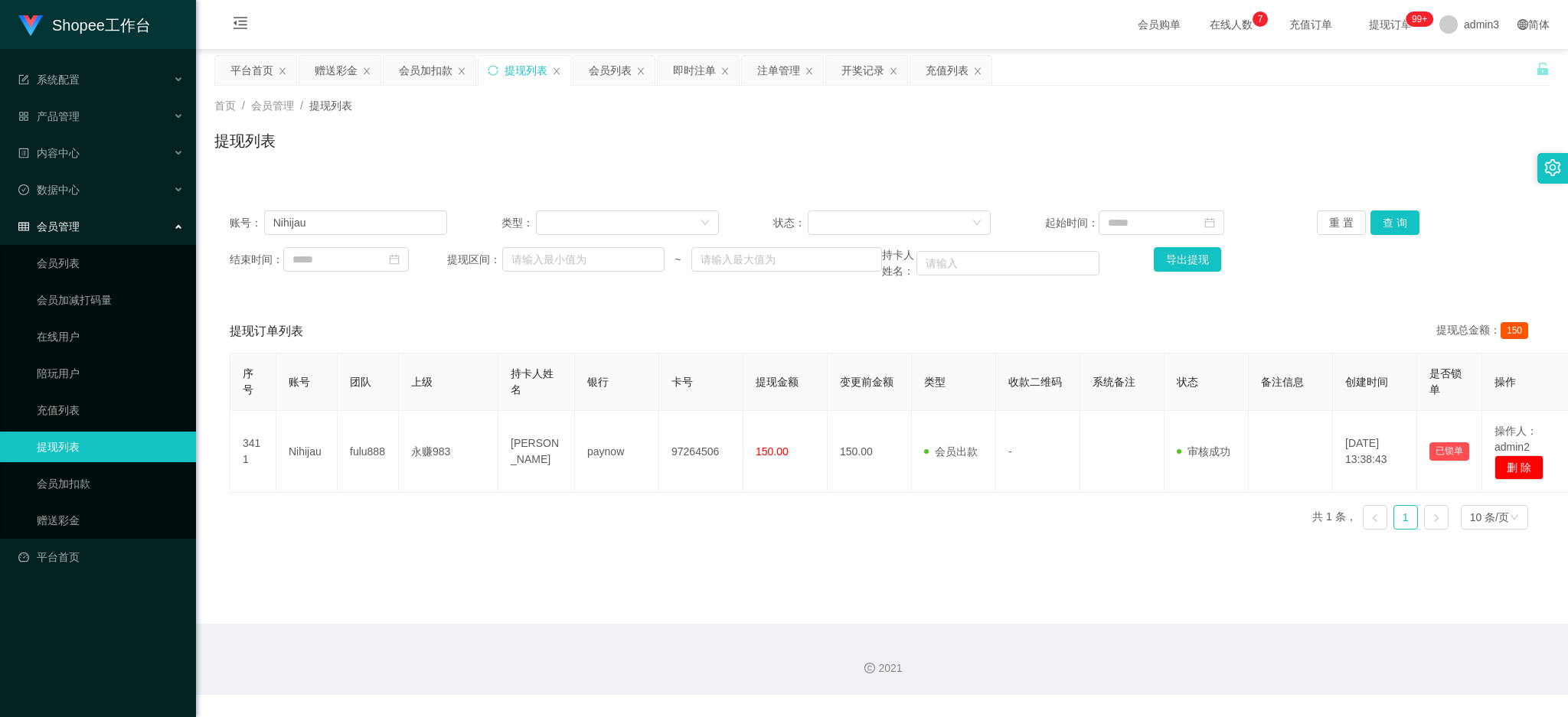
click at [572, 550] on main "关闭左侧 关闭右侧 关闭其它 刷新页面 平台首页 赠送彩金 会员加扣款 提现列表 会员列表 即时注单 注单管理 开奖记录 充值列表 首页 / 会员管理 / 提…" at bounding box center [882, 337] width 1372 height 575
click at [1394, 235] on div "账号： Nihijau 类型： 状态： 起始时间： 重 置 查 询 结束时间： 提现区间： ~ 持卡人姓名： 导出提现" at bounding box center [882, 244] width 1335 height 99
click at [1394, 221] on button "查 询" at bounding box center [1395, 222] width 49 height 24
click at [321, 216] on input "Nihijau" at bounding box center [356, 222] width 183 height 24
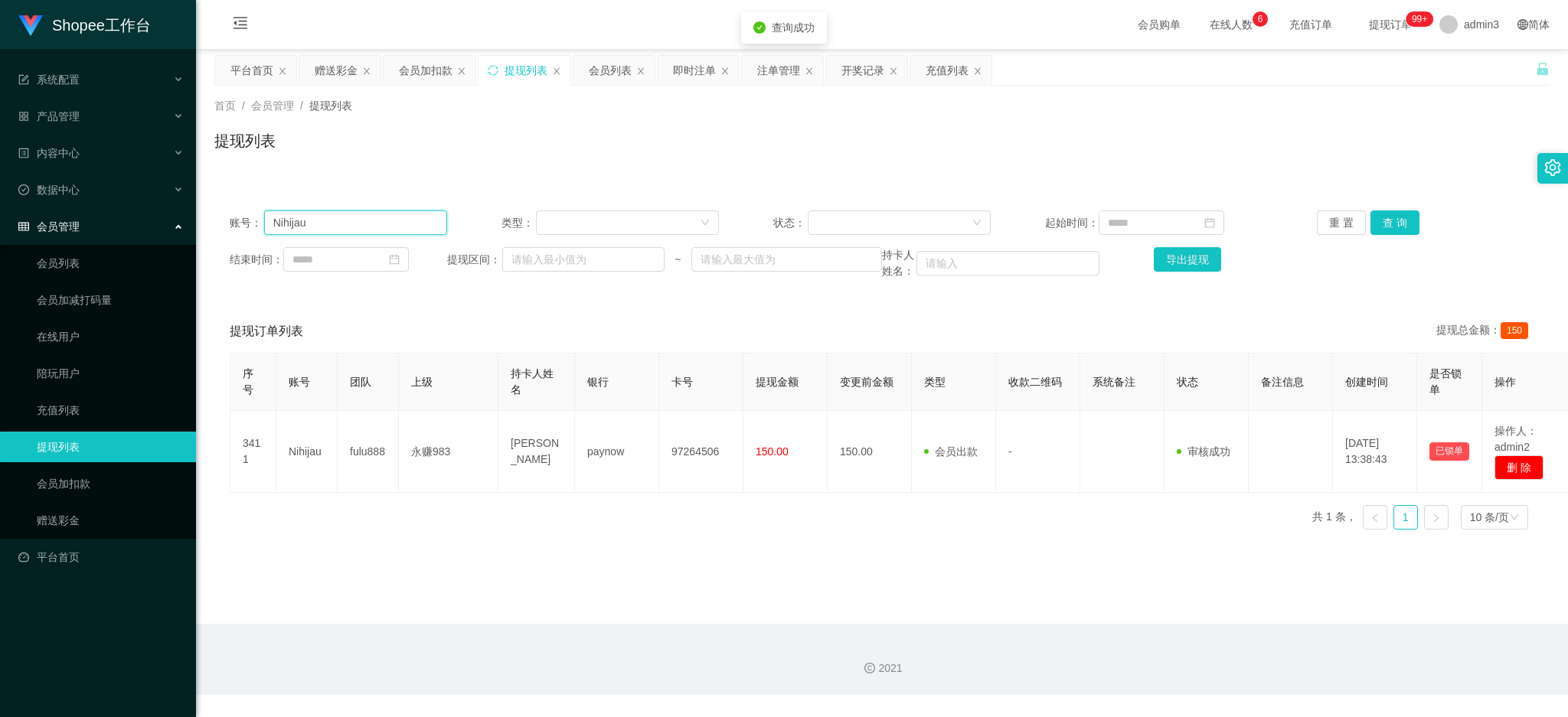
paste input "kelvinlls84"
type input "kelvinlls84"
click at [1374, 209] on div "账号： kelvinlls84 类型： 状态： 起始时间： 重 置 查 询 结束时间： 提现区间： ~ 持卡人姓名： 导出提现" at bounding box center [882, 244] width 1335 height 99
click at [1375, 216] on button "查 询" at bounding box center [1395, 222] width 49 height 24
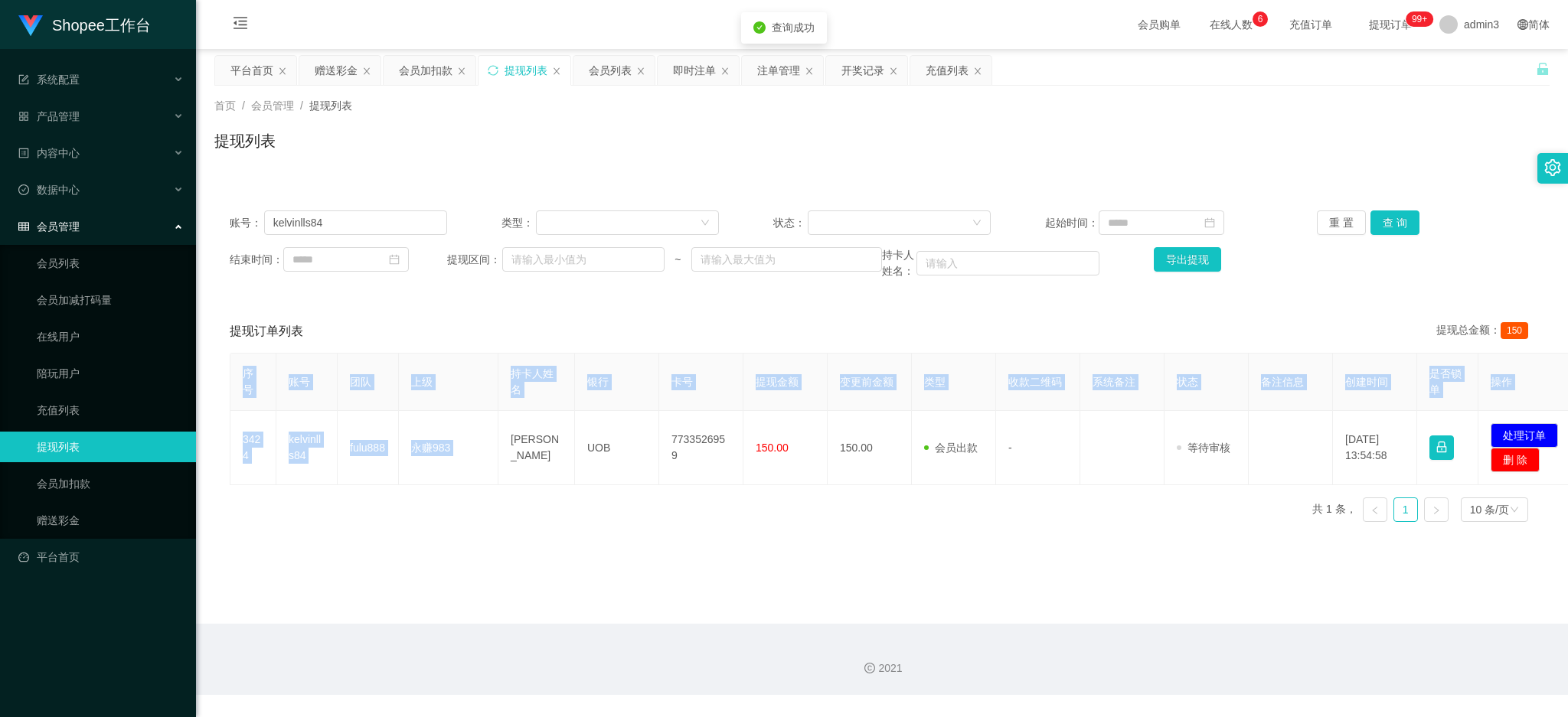
copy table "序号 账号 团队 上级 持卡人姓名 银行 卡号 提现金额 变更前金额 类型 收款二维码 系统备注 状态 备注信息 创建时间 是否锁单 操作 3424 kelv…"
drag, startPoint x: 506, startPoint y: 430, endPoint x: 797, endPoint y: 486, distance: 296.3
click at [797, 486] on div "序号 账号 团队 上级 持卡人姓名 银行 卡号 提现金额 变更前金额 类型 收款二维码 系统备注 状态 备注信息 创建时间 是否锁单 操作 3424 kelv…" at bounding box center [882, 444] width 1305 height 181
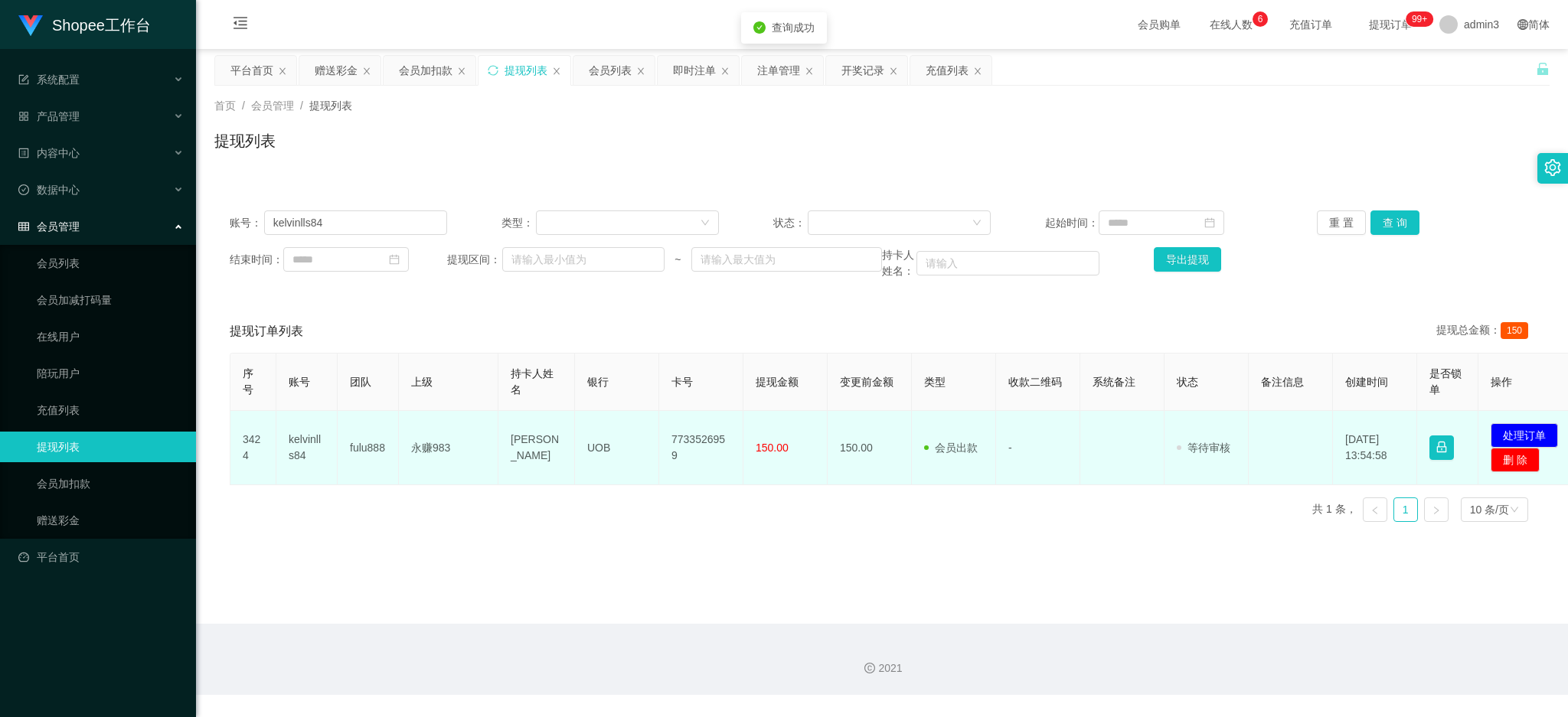
click at [678, 459] on td "7733526959" at bounding box center [701, 448] width 84 height 74
click at [598, 460] on td "UOB" at bounding box center [617, 448] width 84 height 74
drag, startPoint x: 502, startPoint y: 442, endPoint x: 800, endPoint y: 484, distance: 300.9
click at [800, 484] on tr "3424 kelvinlls84 fulu888 永赚983 [PERSON_NAME] UOB 7733526959 150.00 150.00 会员出款 …" at bounding box center [906, 448] width 1350 height 74
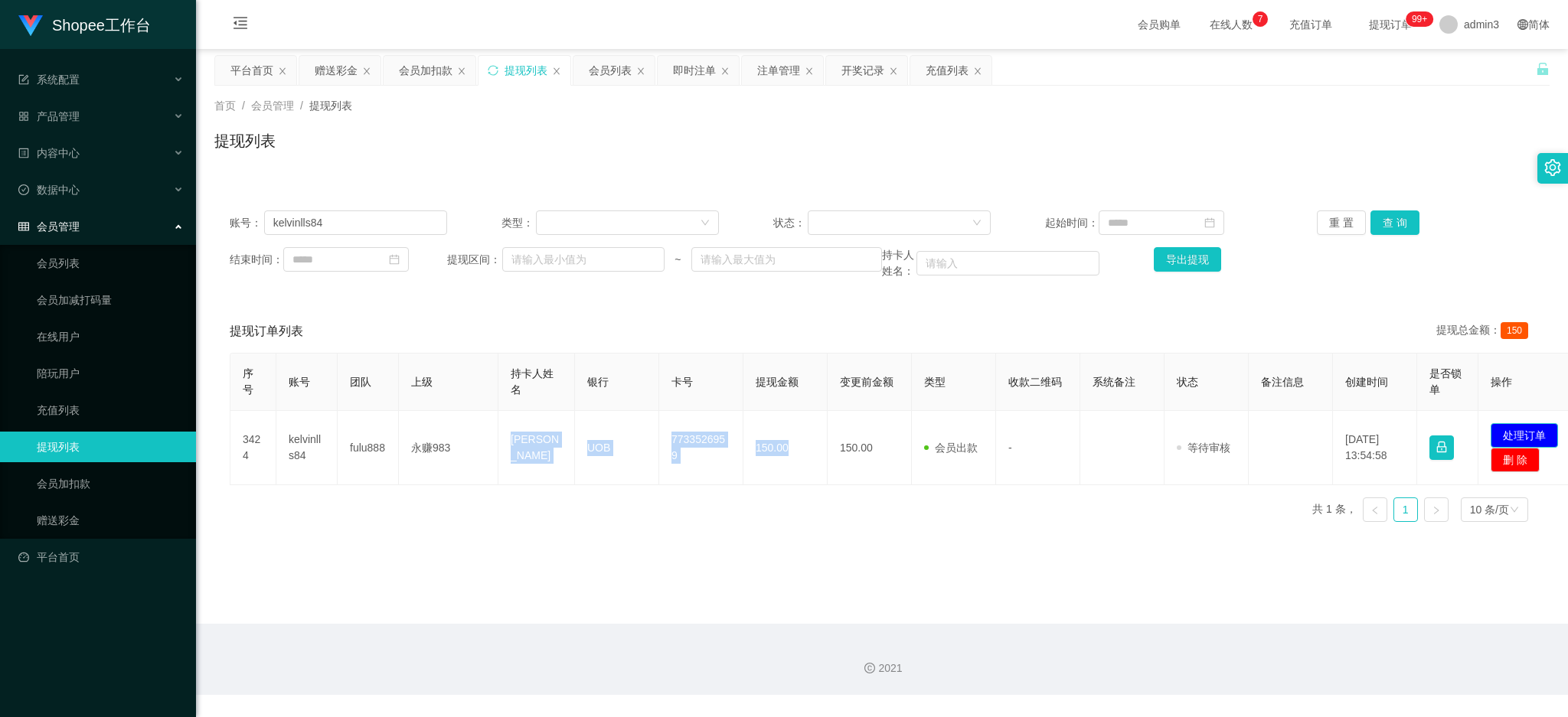
click at [1538, 433] on button "处理订单" at bounding box center [1525, 435] width 68 height 24
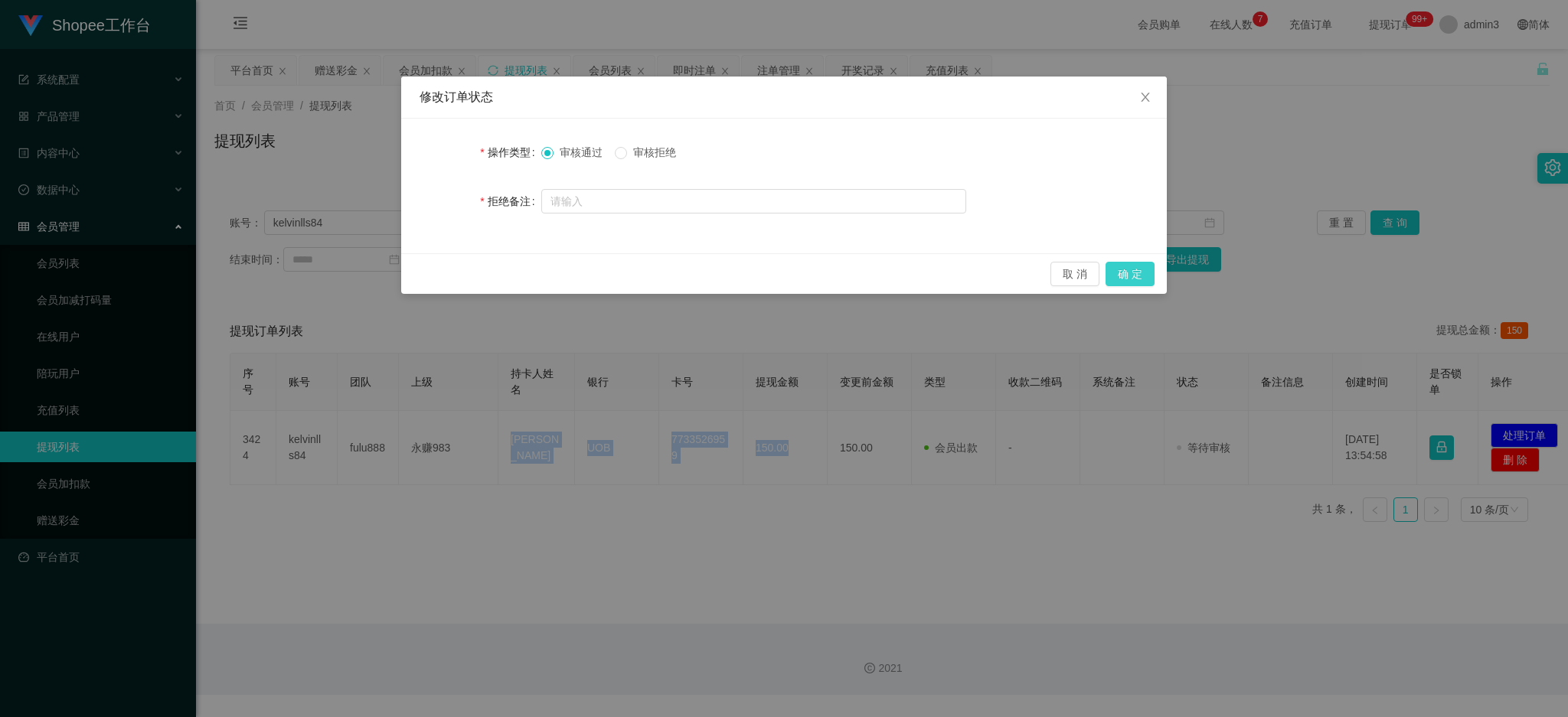
click at [1131, 268] on button "确 定" at bounding box center [1130, 273] width 49 height 24
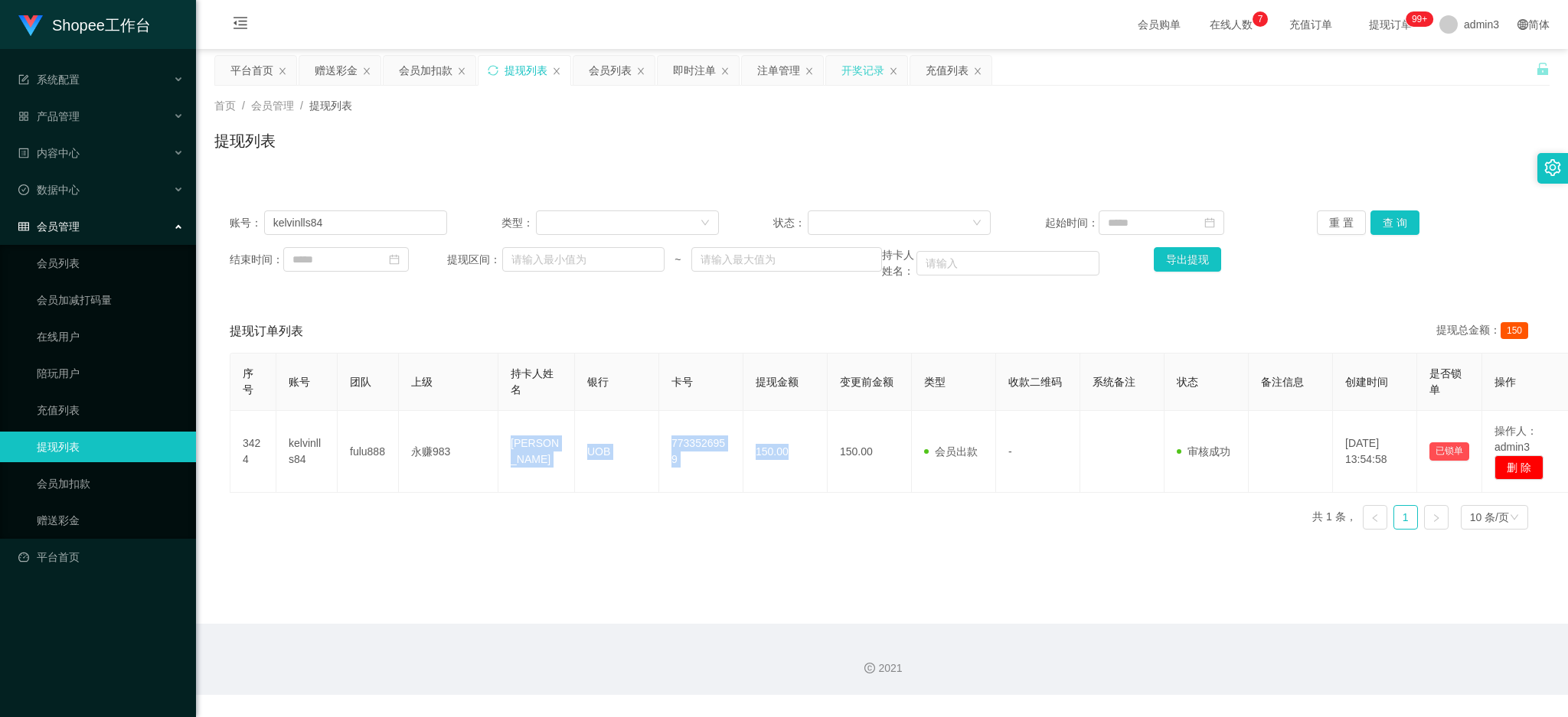
click at [870, 68] on div "开奖记录" at bounding box center [863, 70] width 42 height 29
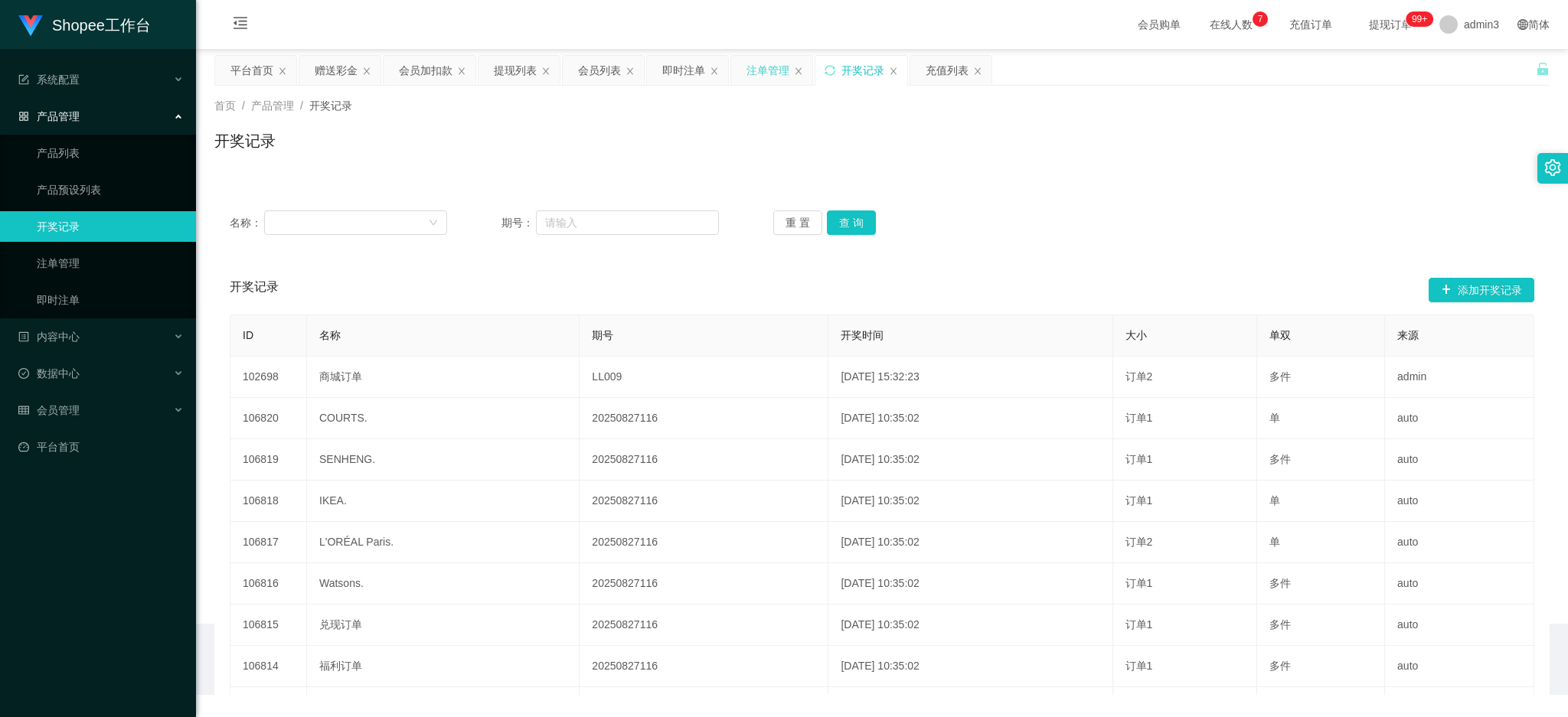
click at [772, 72] on div "注单管理" at bounding box center [768, 70] width 42 height 29
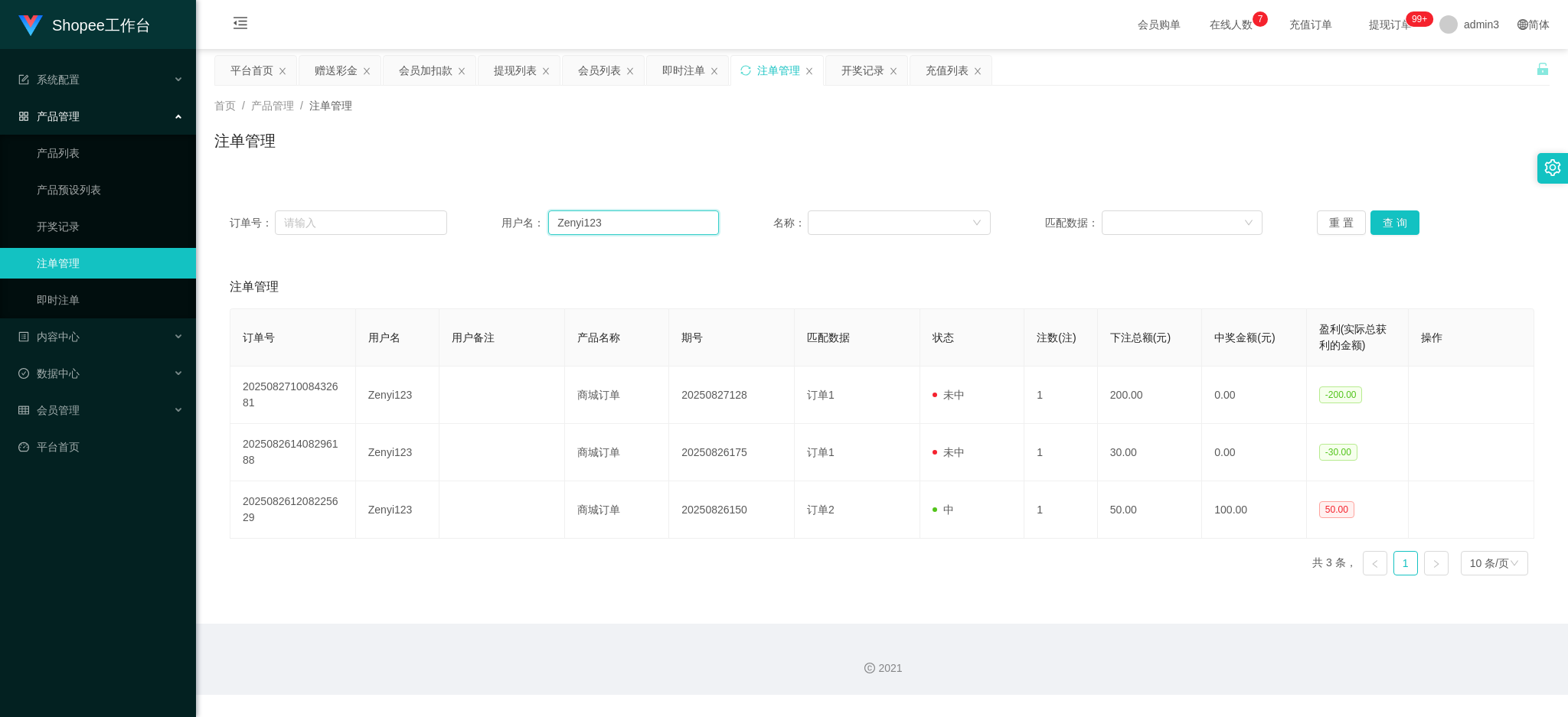
click at [575, 231] on input "Zenyi123" at bounding box center [633, 222] width 171 height 24
paste input "94363907"
type input "94363907"
click at [1390, 226] on button "查 询" at bounding box center [1395, 222] width 49 height 24
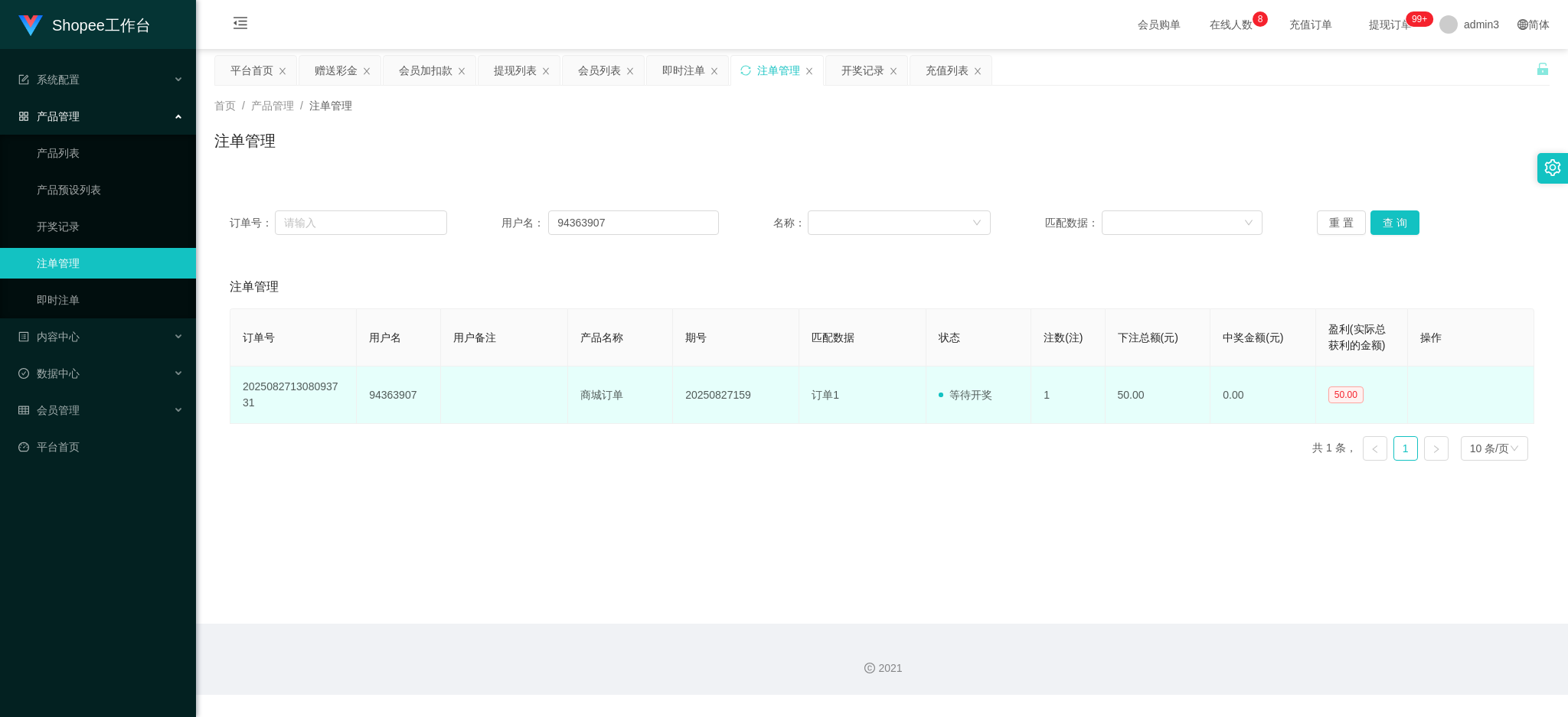
click at [698, 399] on td "20250827159" at bounding box center [736, 395] width 126 height 57
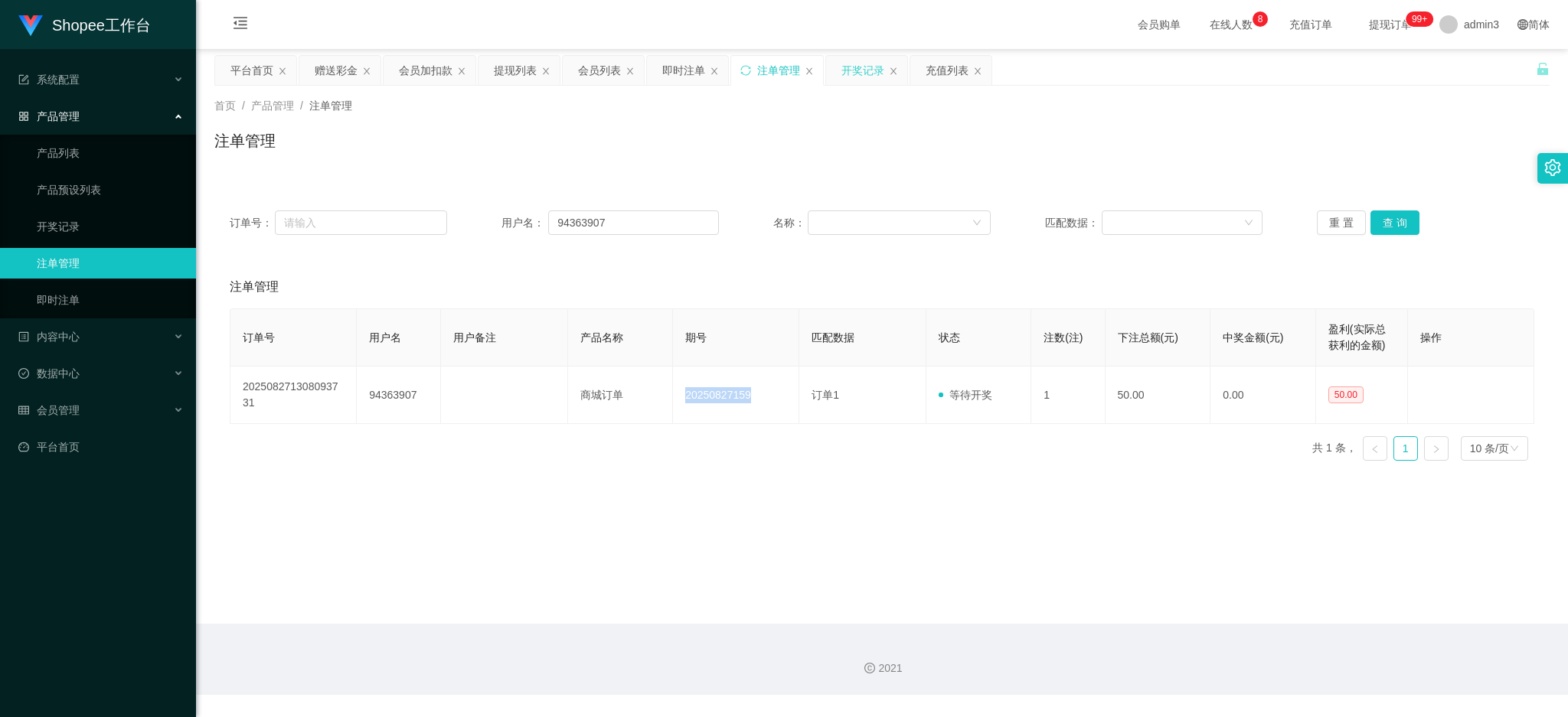
click at [864, 75] on div "开奖记录" at bounding box center [863, 70] width 42 height 29
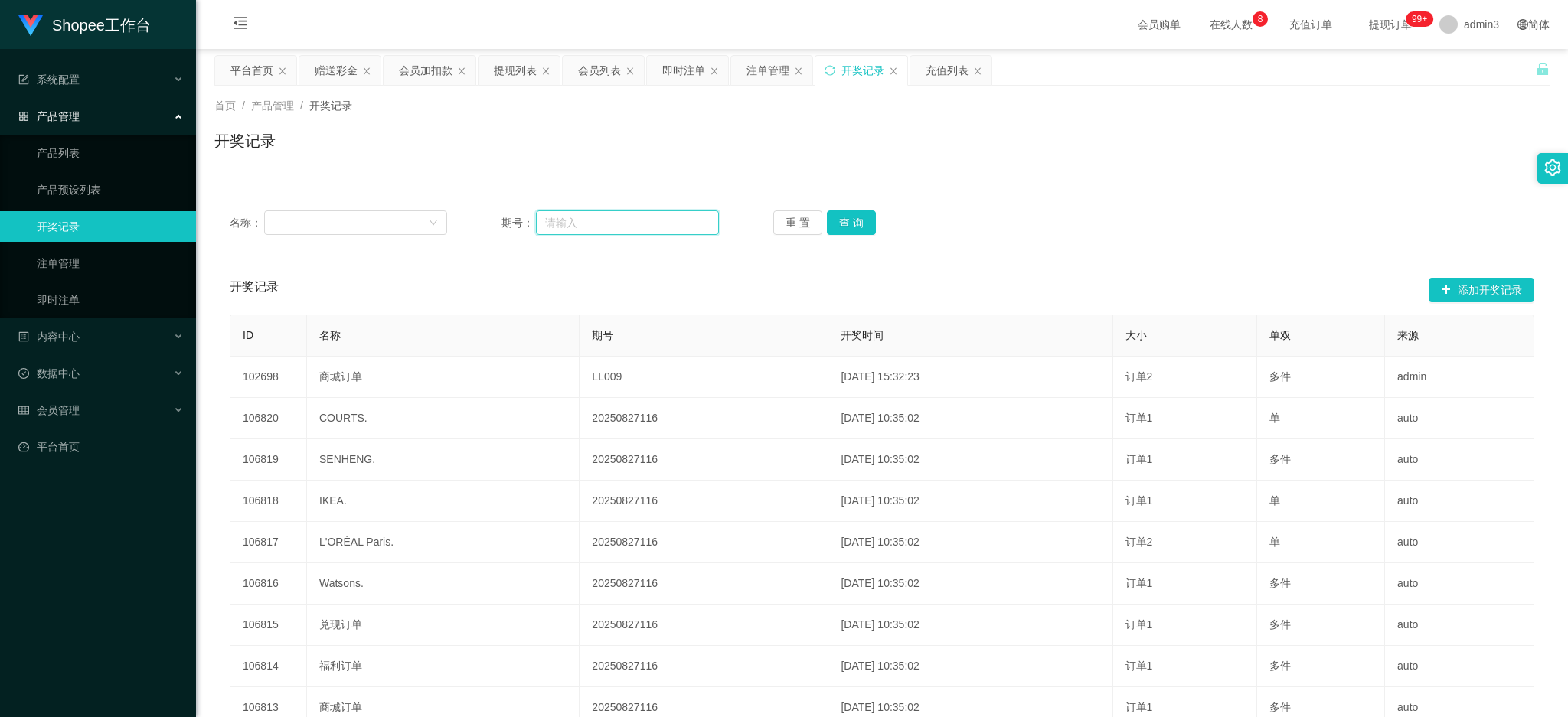
click at [593, 230] on input "text" at bounding box center [628, 222] width 183 height 24
paste input "20250827159"
type input "20250827159"
click at [846, 227] on button "查 询" at bounding box center [852, 222] width 49 height 24
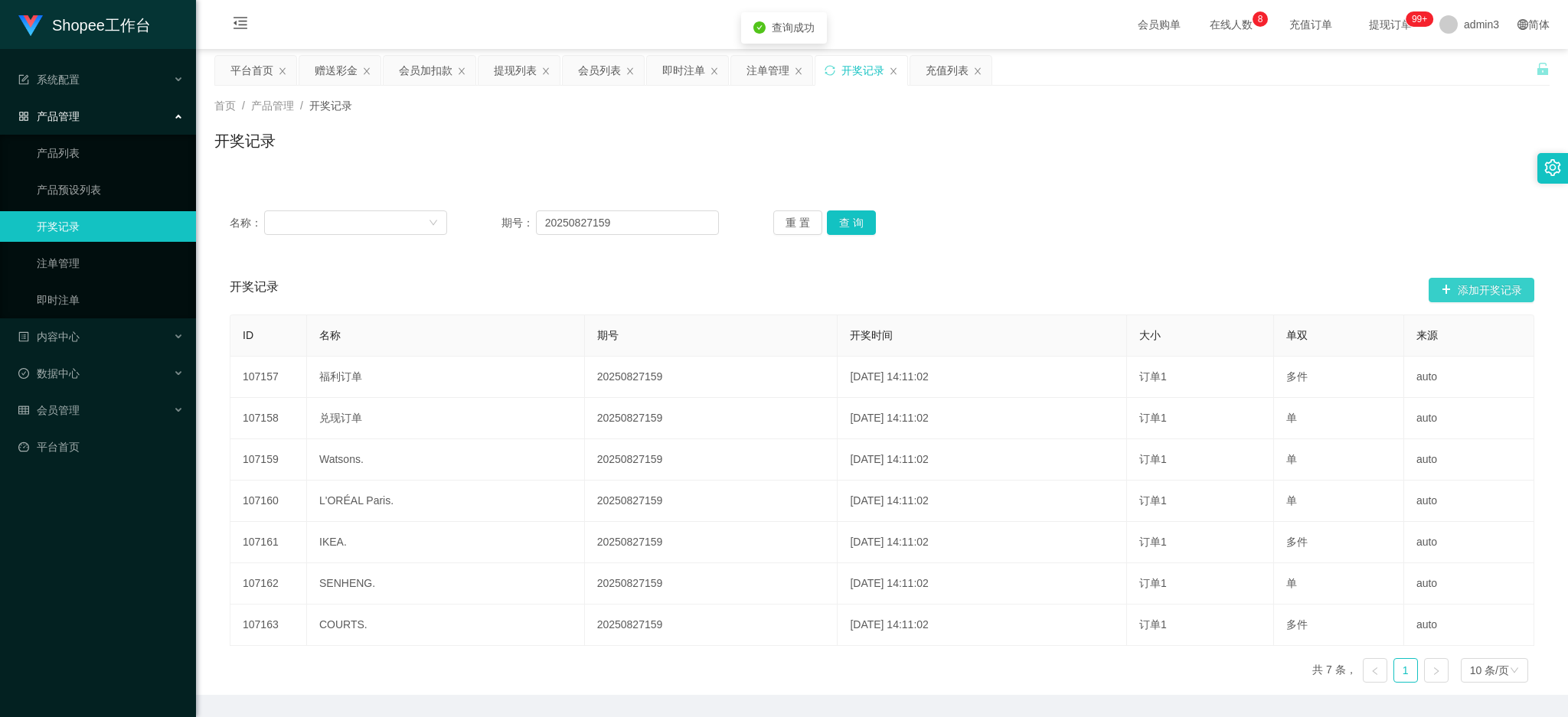
click at [1464, 291] on button "添加开奖记录" at bounding box center [1481, 290] width 105 height 24
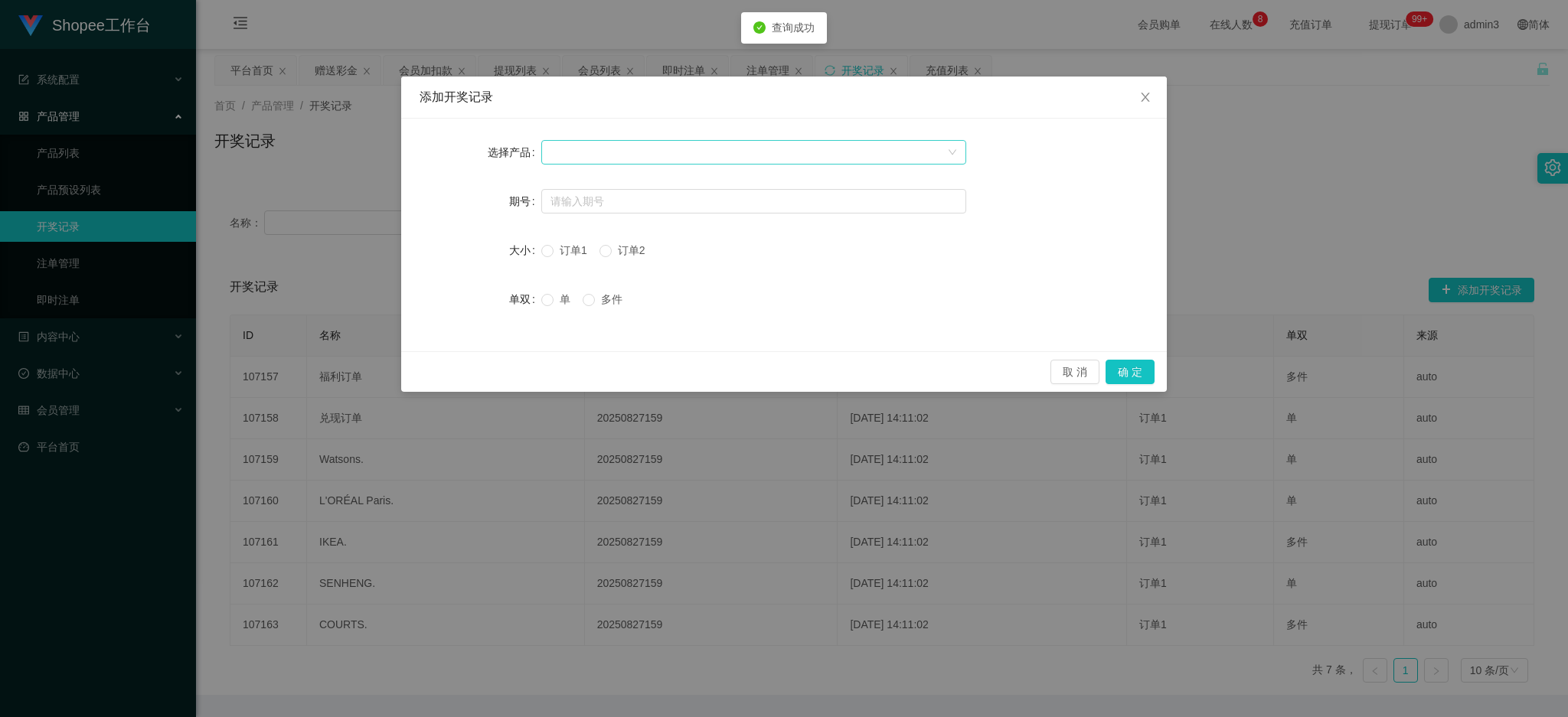
click at [707, 152] on div at bounding box center [748, 152] width 397 height 23
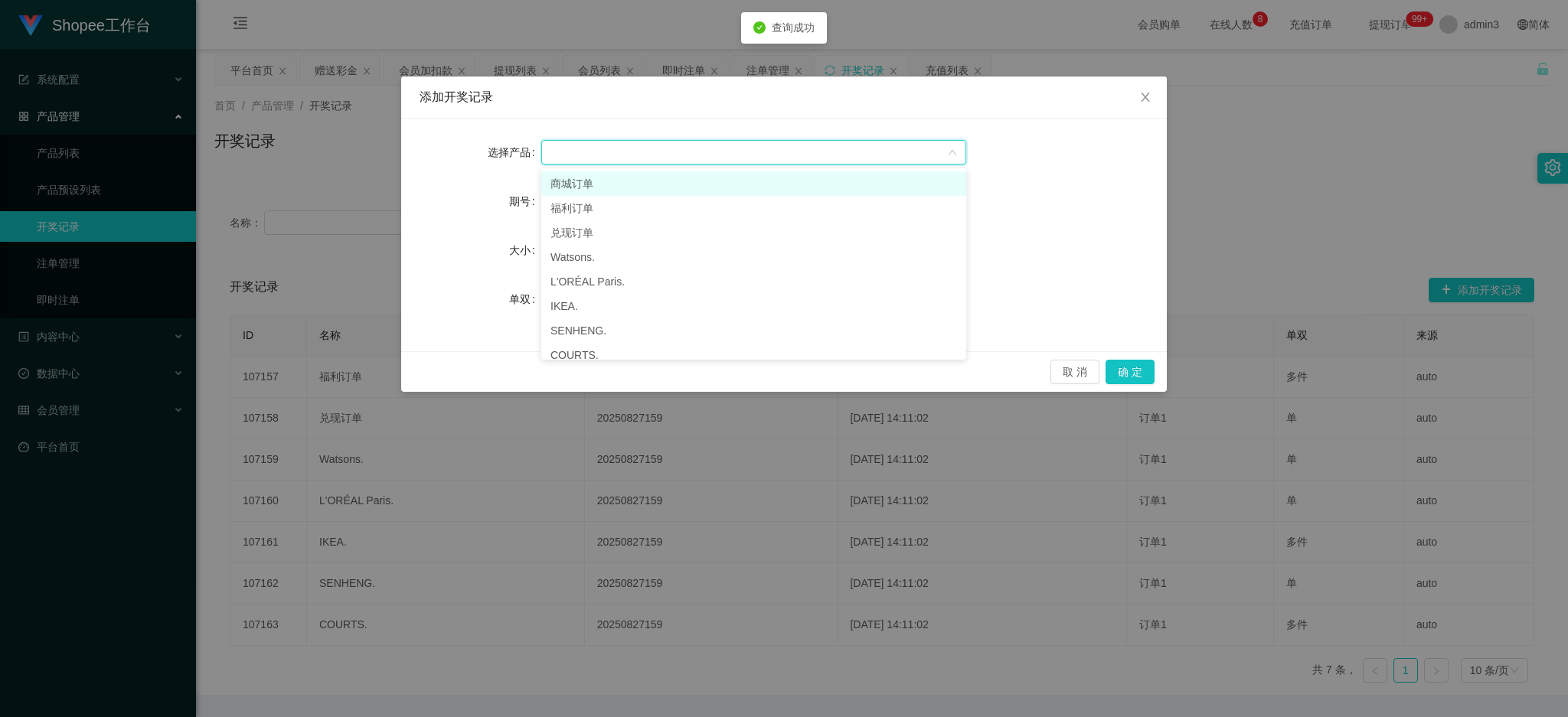
click at [574, 183] on li "商城订单" at bounding box center [754, 183] width 425 height 24
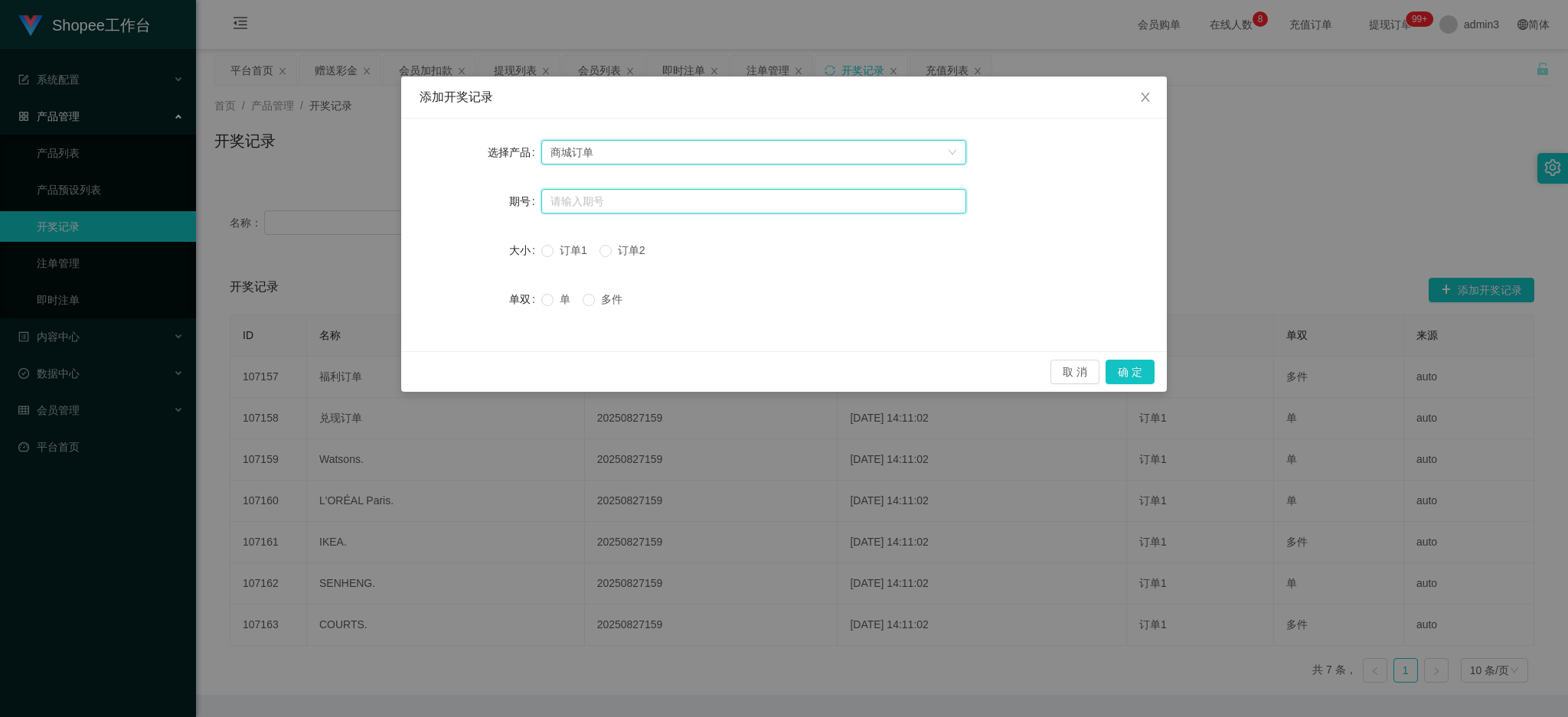
click at [585, 209] on input "text" at bounding box center [754, 201] width 425 height 24
paste input "20250827159"
type input "20250827159"
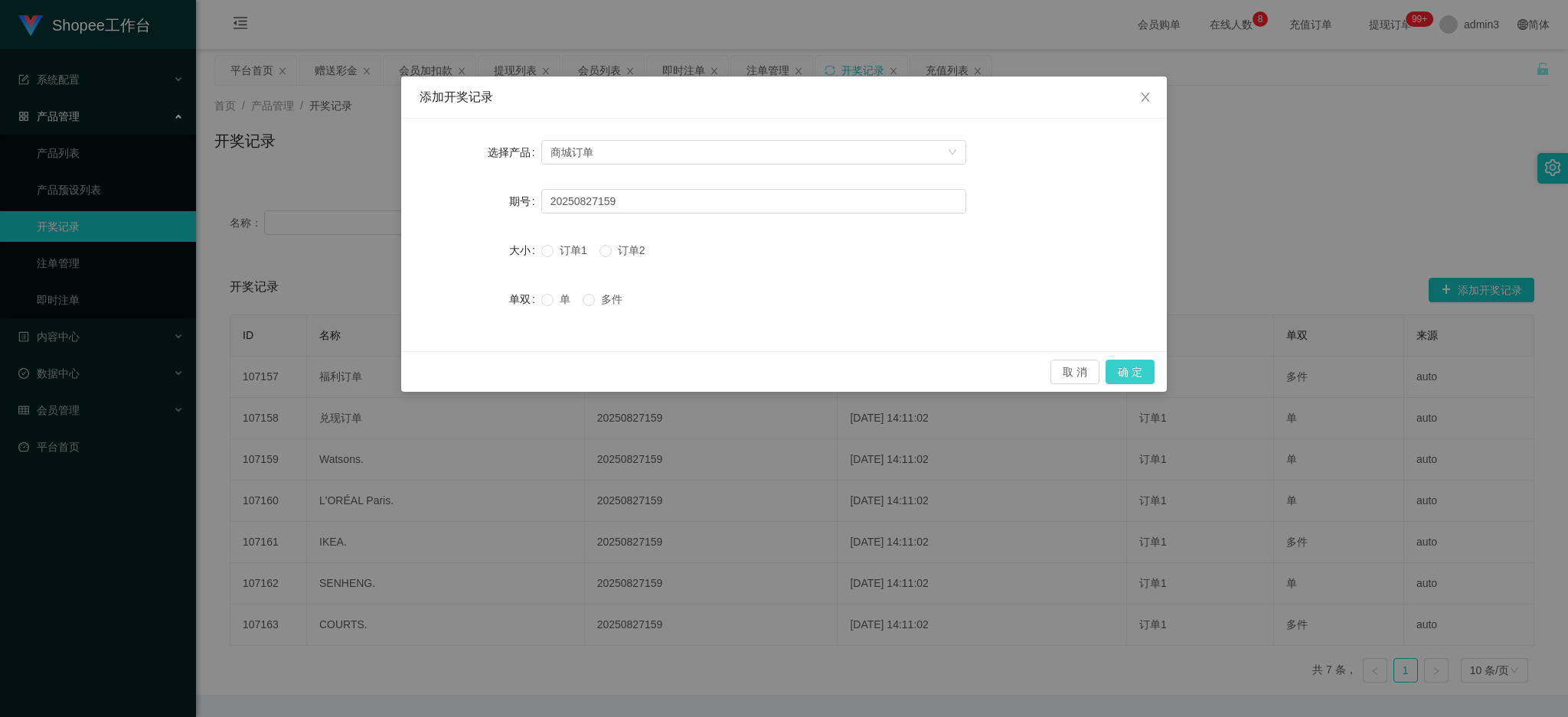
click at [1138, 369] on button "确 定" at bounding box center [1130, 372] width 49 height 24
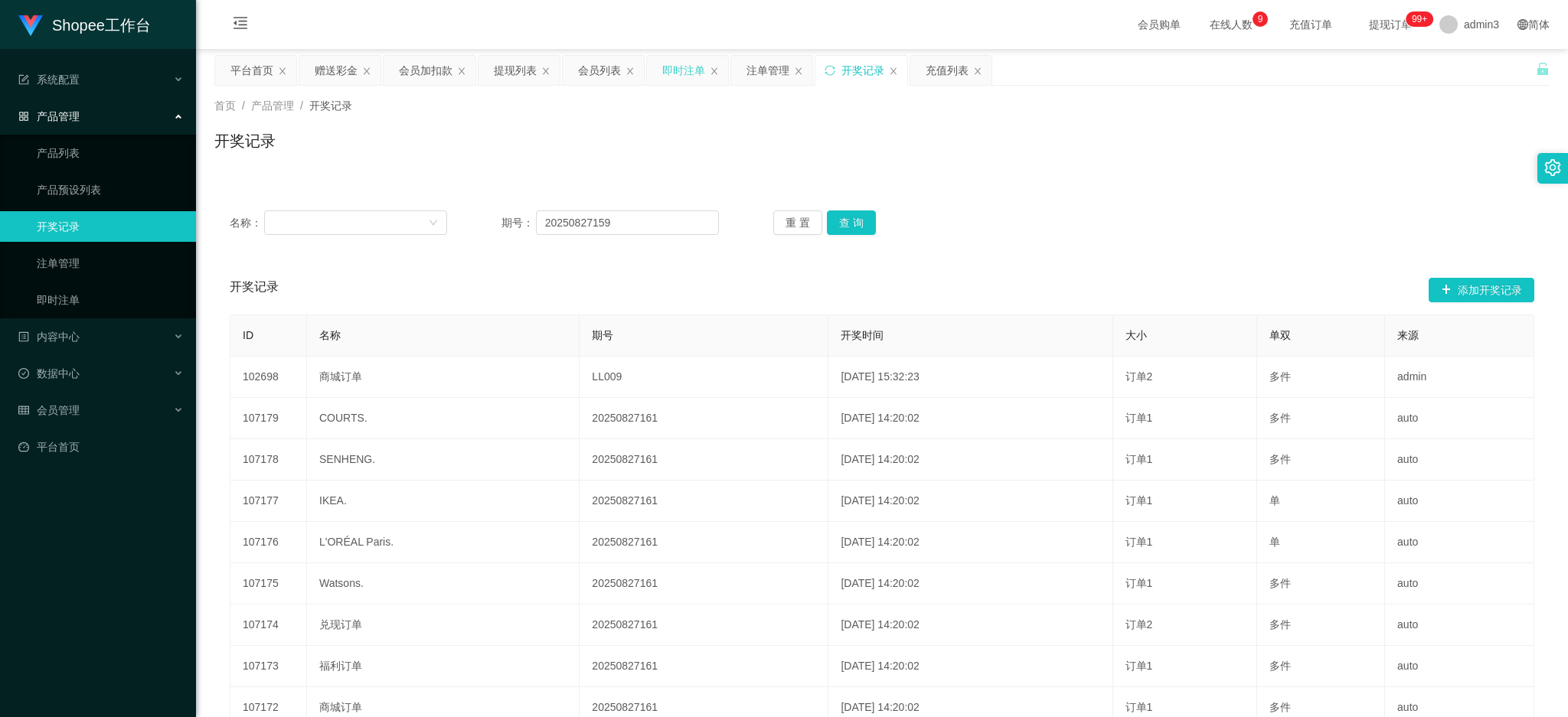
click at [676, 74] on div "即时注单" at bounding box center [684, 70] width 42 height 29
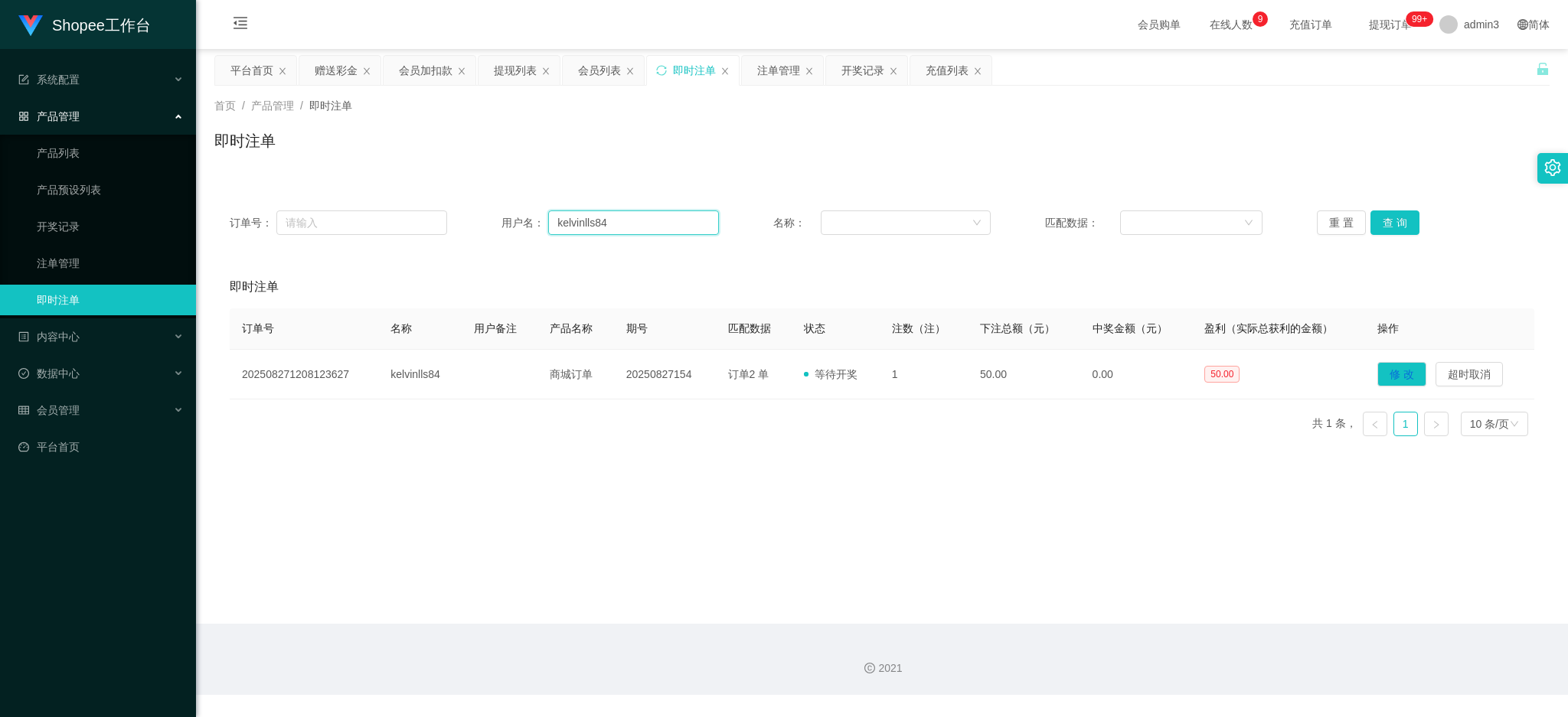
click at [584, 232] on input "kelvinlls84" at bounding box center [633, 222] width 171 height 24
click at [1397, 228] on button "查 询" at bounding box center [1395, 222] width 49 height 24
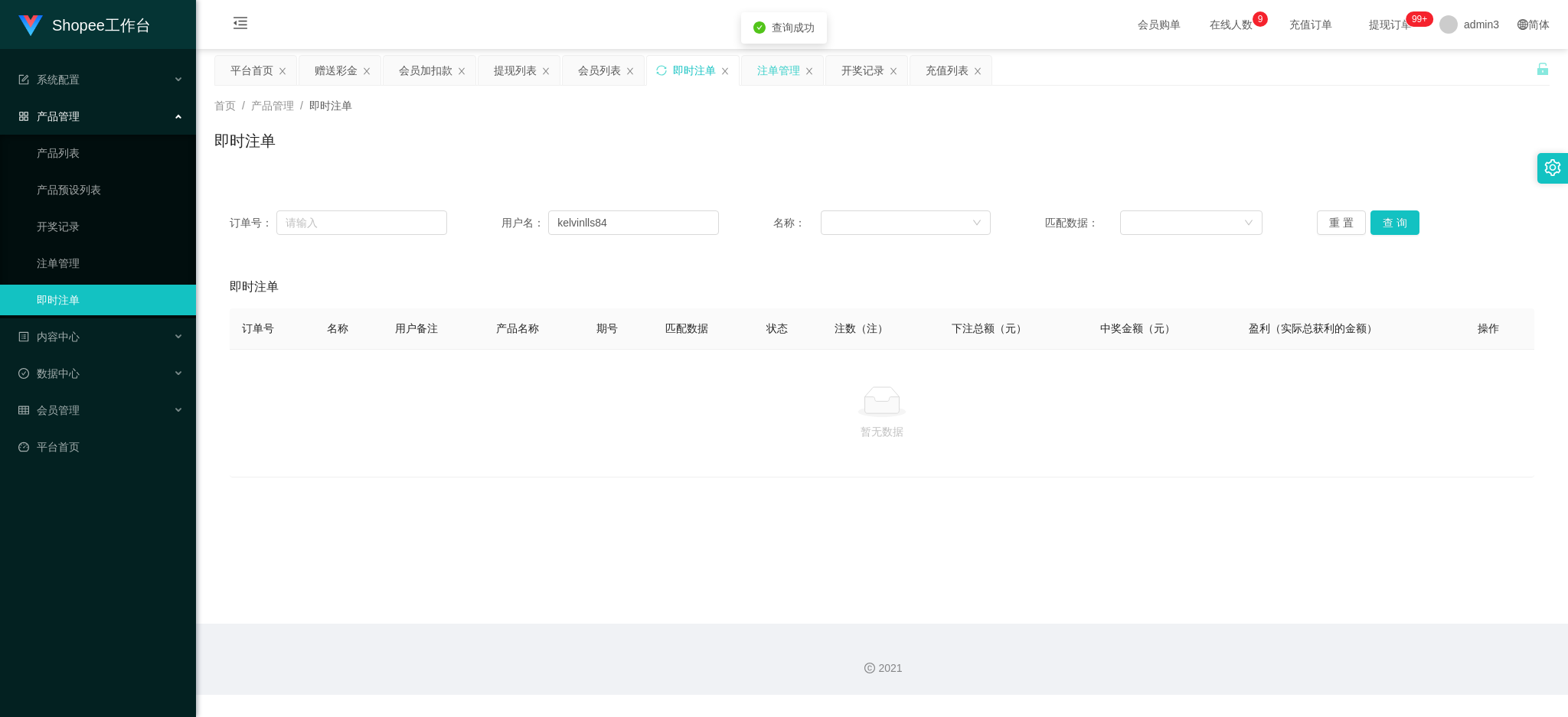
click at [773, 67] on div "注单管理" at bounding box center [778, 70] width 42 height 29
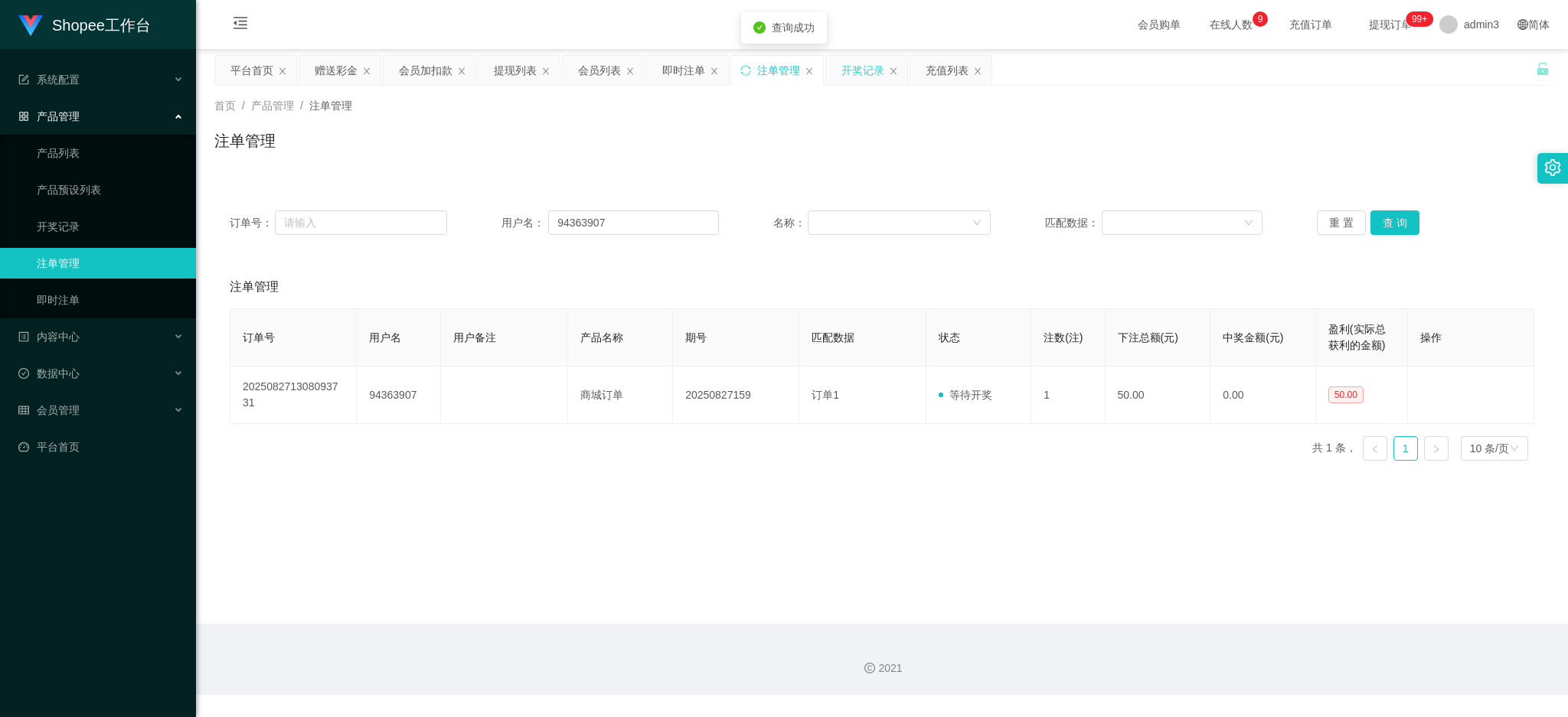
click at [853, 77] on div "开奖记录" at bounding box center [863, 70] width 42 height 29
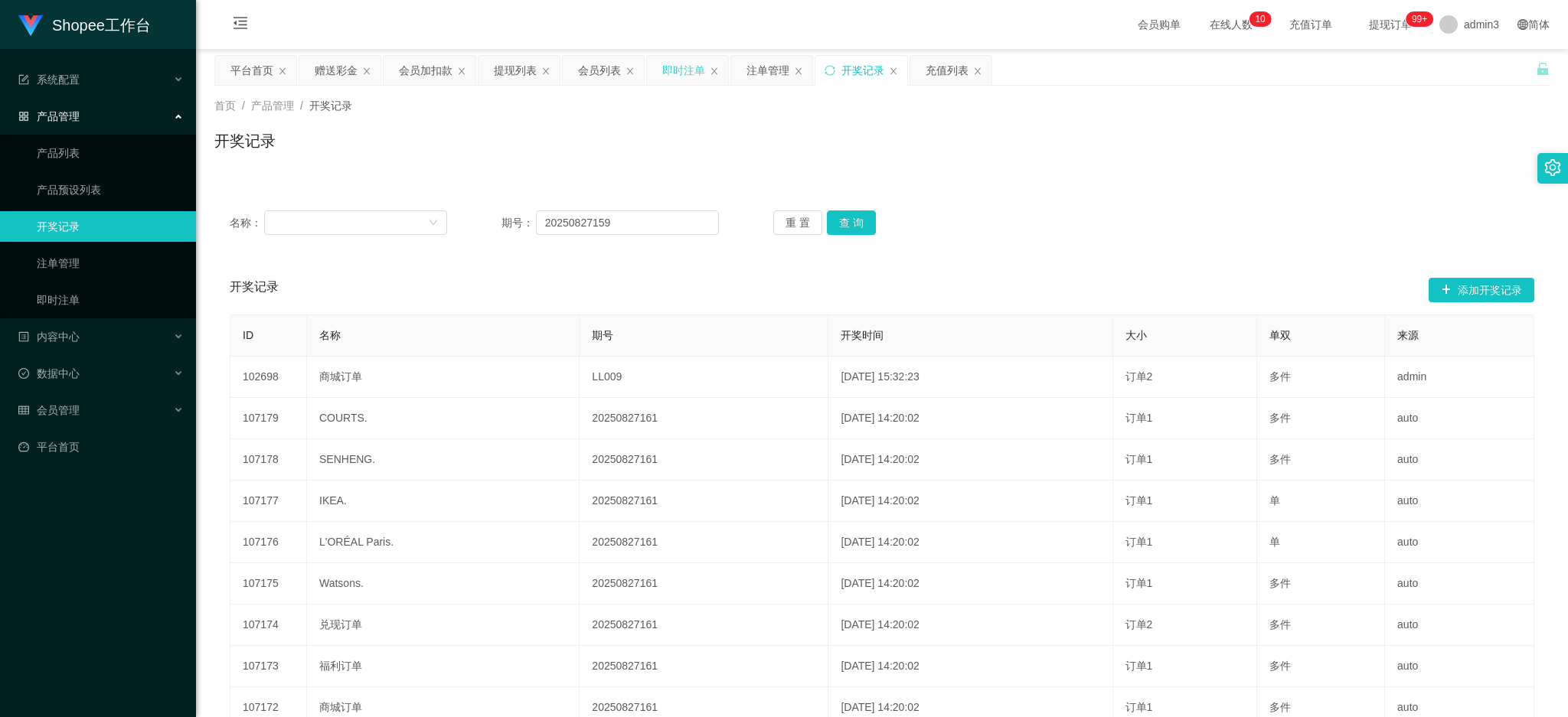
click at [688, 72] on div "即时注单" at bounding box center [684, 70] width 42 height 29
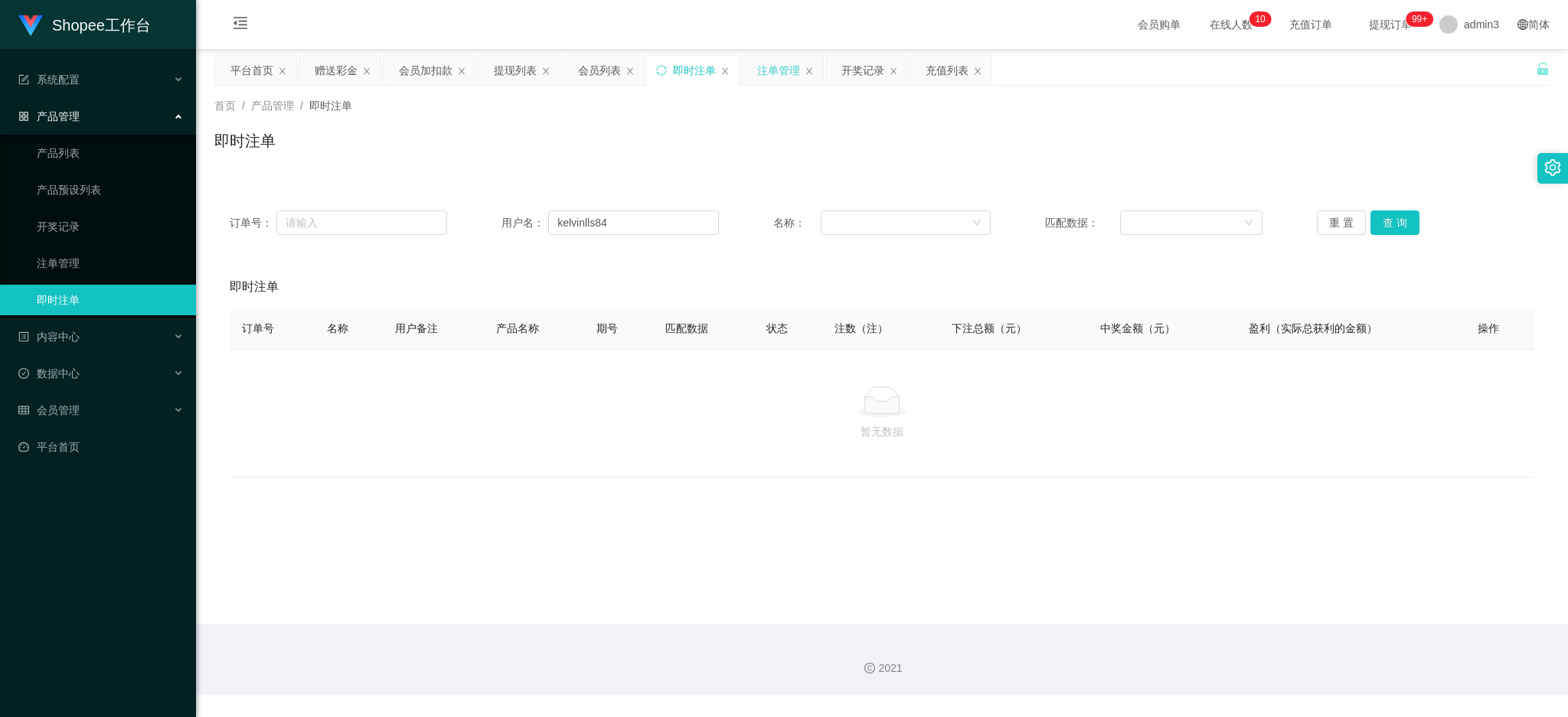
click at [780, 69] on div "注单管理" at bounding box center [778, 70] width 42 height 29
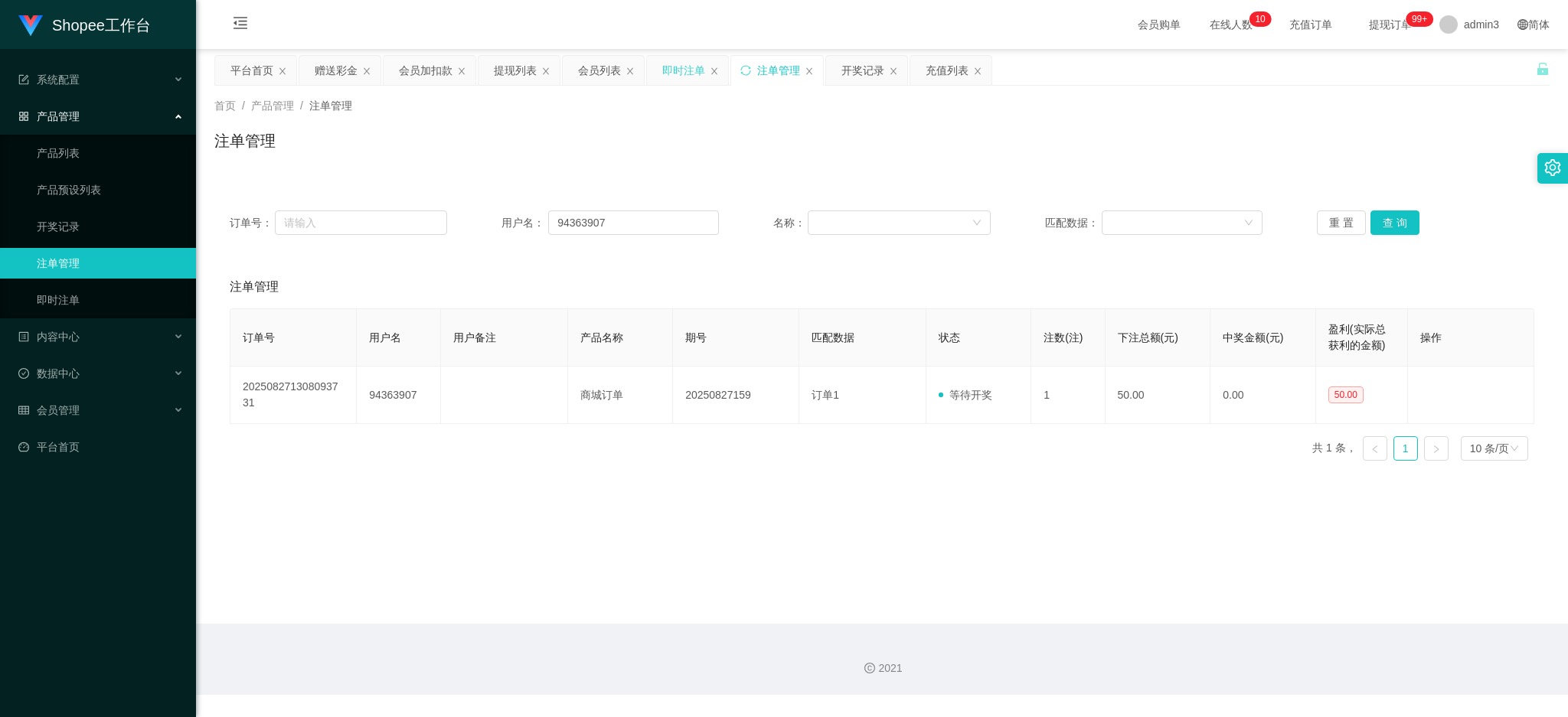
click at [667, 70] on div "即时注单" at bounding box center [684, 70] width 42 height 29
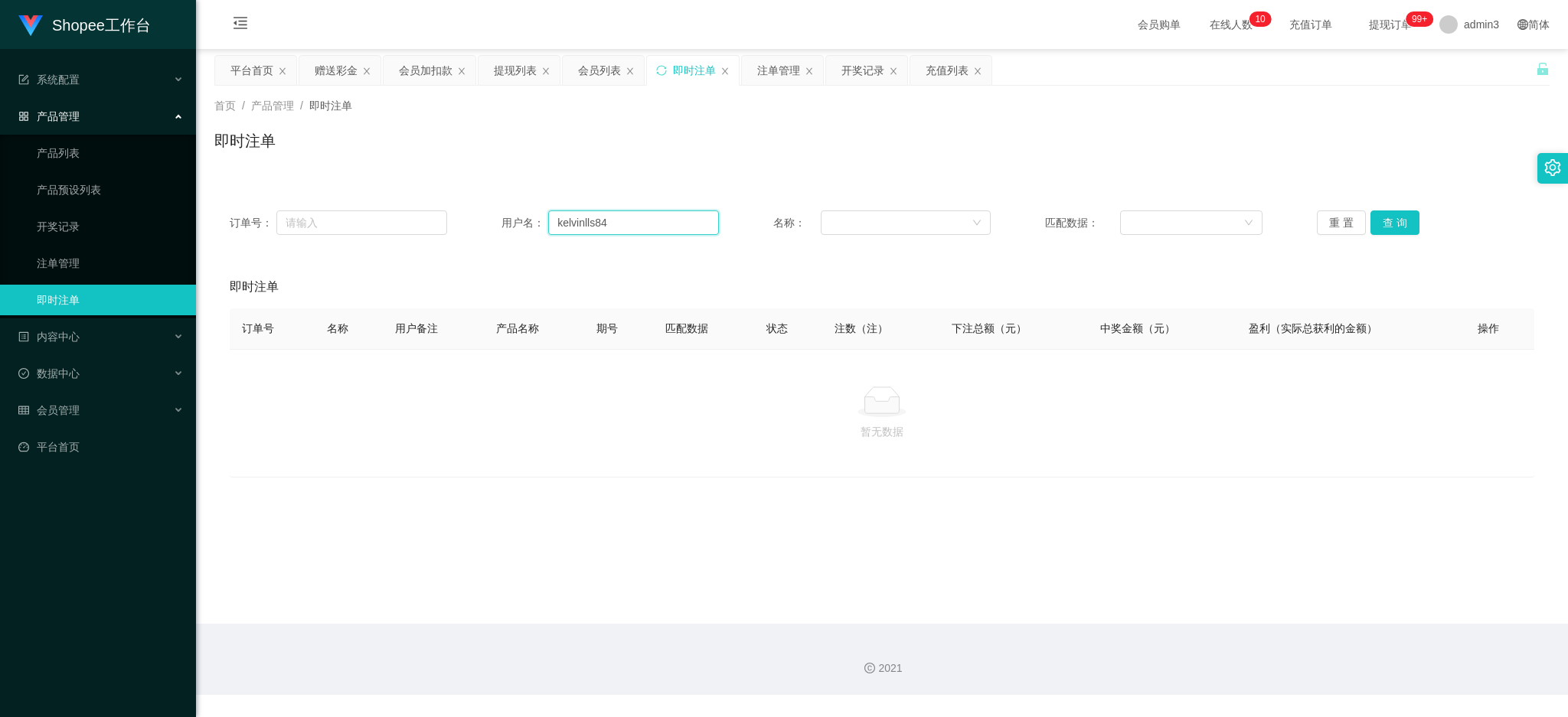
click at [654, 220] on input "kelvinlls84" at bounding box center [633, 222] width 171 height 24
paste input "20250827159"
click at [596, 208] on div "订单号： 用户名： 20250827159 名称： 匹配数据： 重 置 查 询" at bounding box center [882, 222] width 1335 height 55
drag, startPoint x: 596, startPoint y: 213, endPoint x: 599, endPoint y: 221, distance: 8.5
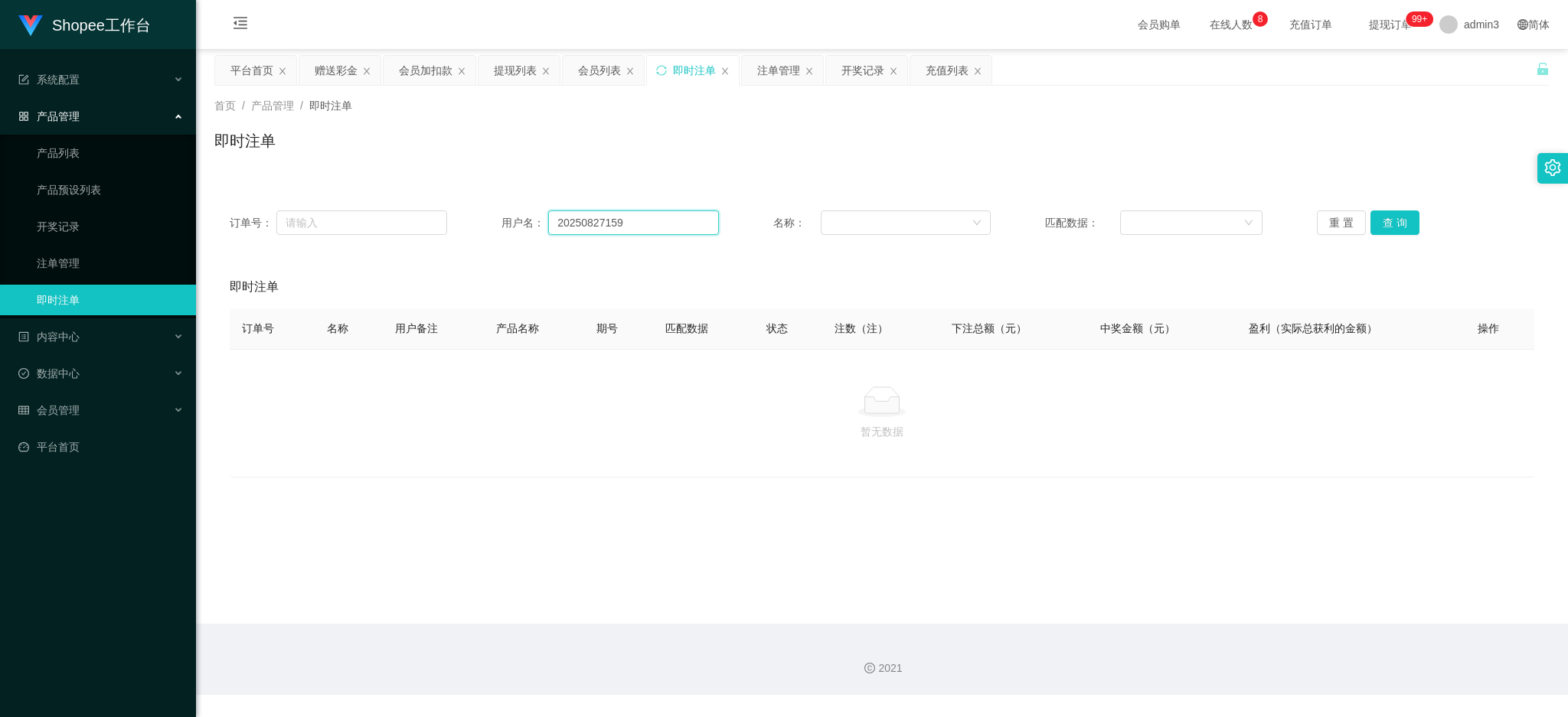
click at [597, 213] on input "20250827159" at bounding box center [633, 222] width 171 height 24
click at [601, 221] on input "20250827159" at bounding box center [633, 222] width 171 height 24
paste input "94363907"
type input "94363907"
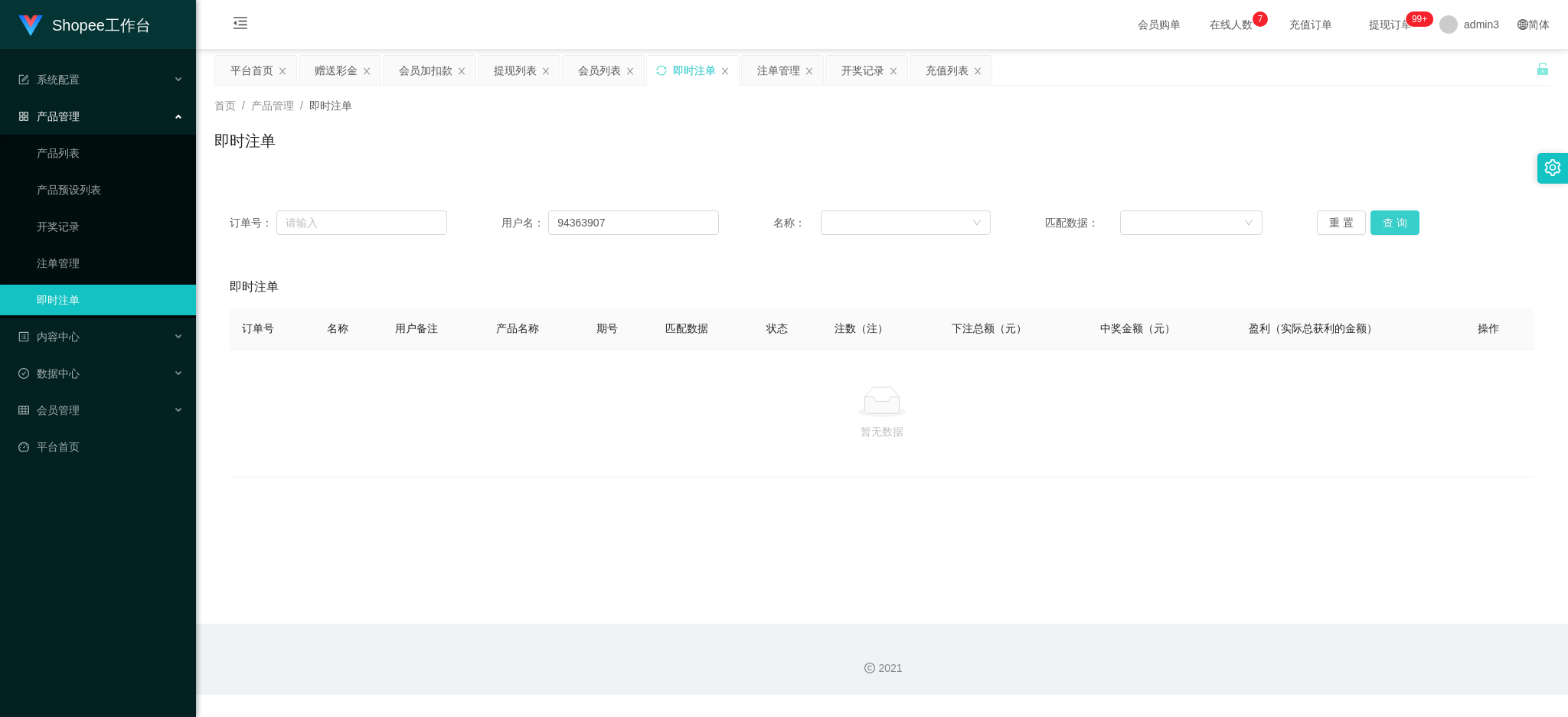
click at [1386, 229] on button "查 询" at bounding box center [1395, 222] width 49 height 24
click at [625, 226] on input "94363907" at bounding box center [633, 222] width 171 height 24
drag, startPoint x: 857, startPoint y: 75, endPoint x: 843, endPoint y: 91, distance: 21.3
click at [858, 75] on div "开奖记录" at bounding box center [863, 70] width 42 height 29
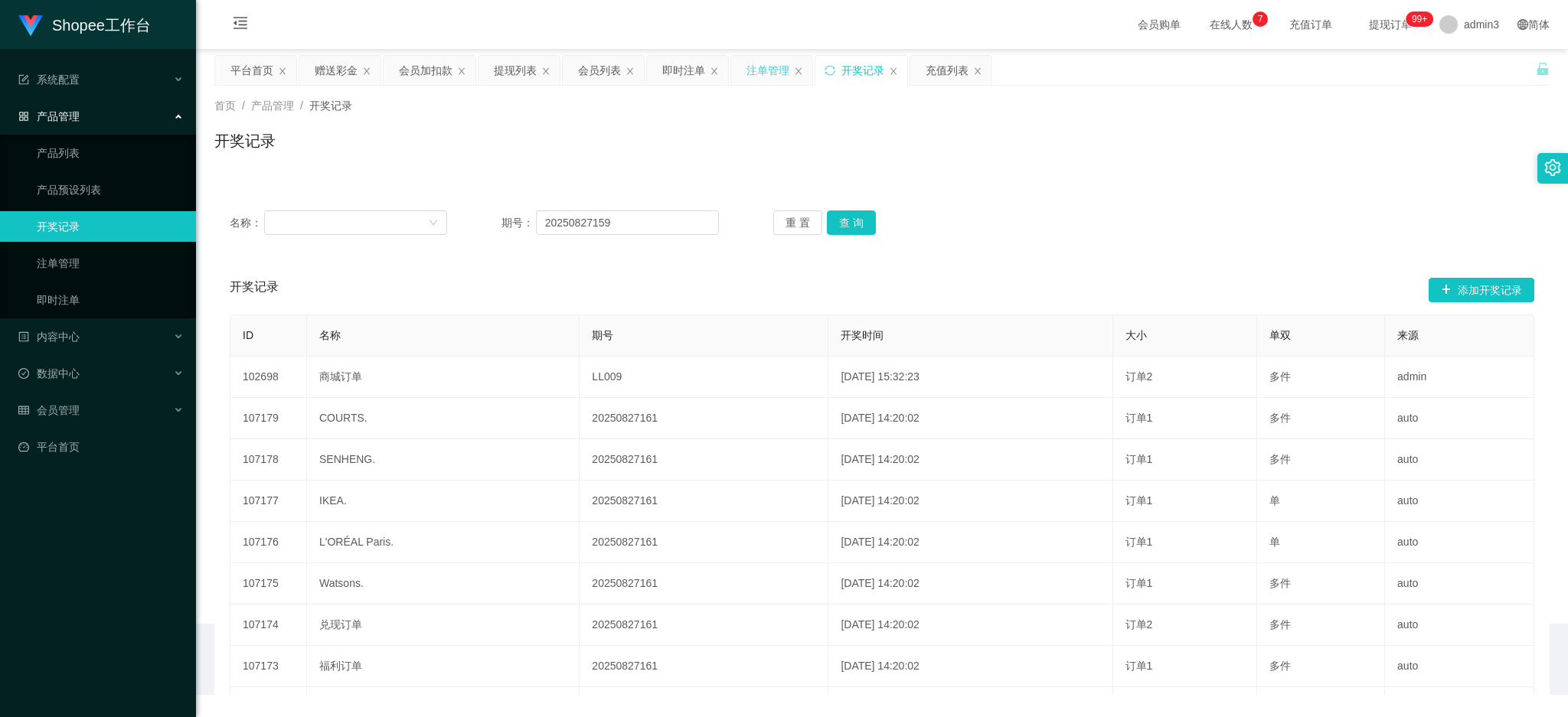
click at [769, 79] on div "注单管理" at bounding box center [768, 70] width 42 height 29
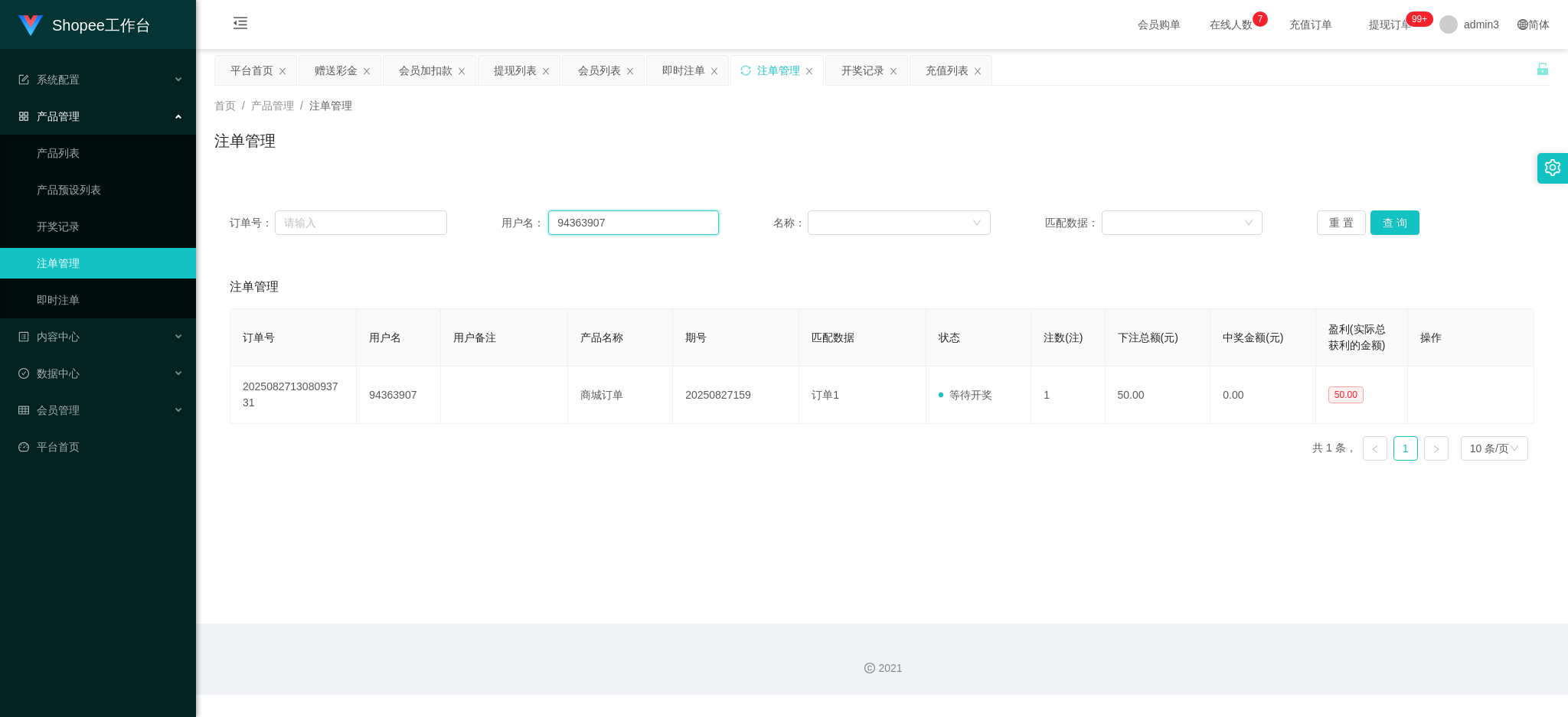
click at [638, 229] on input "94363907" at bounding box center [633, 222] width 171 height 24
click at [1399, 228] on button "查 询" at bounding box center [1395, 222] width 49 height 24
click at [701, 531] on main "关闭左侧 关闭右侧 关闭其它 刷新页面 平台首页 赠送彩金 会员加扣款 提现列表 会员列表 即时注单 注单管理 开奖记录 充值列表 首页 / 产品管理 / 注…" at bounding box center [882, 337] width 1372 height 575
click at [852, 66] on div "开奖记录" at bounding box center [863, 70] width 42 height 29
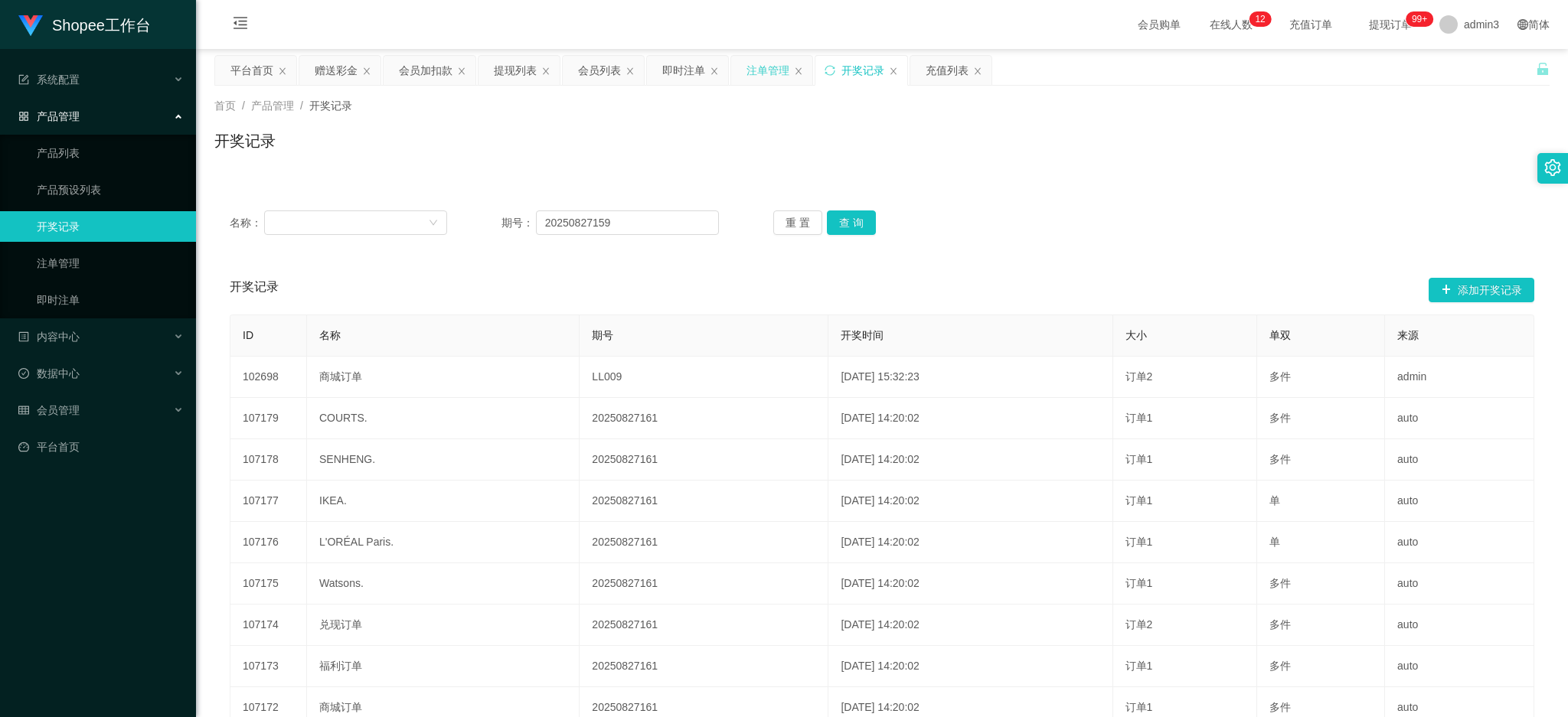
click at [761, 72] on div "注单管理" at bounding box center [768, 70] width 42 height 29
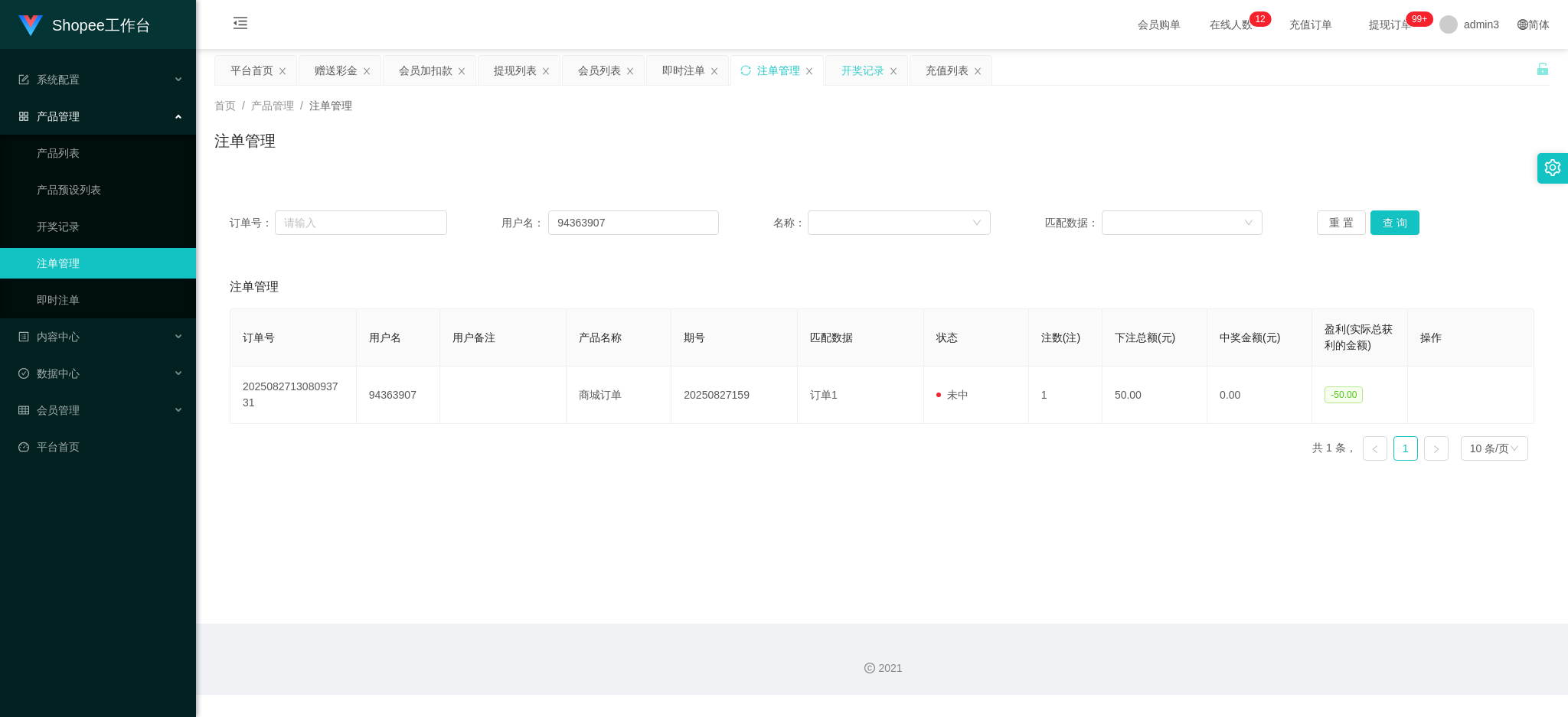
click at [859, 69] on div "开奖记录" at bounding box center [863, 70] width 42 height 29
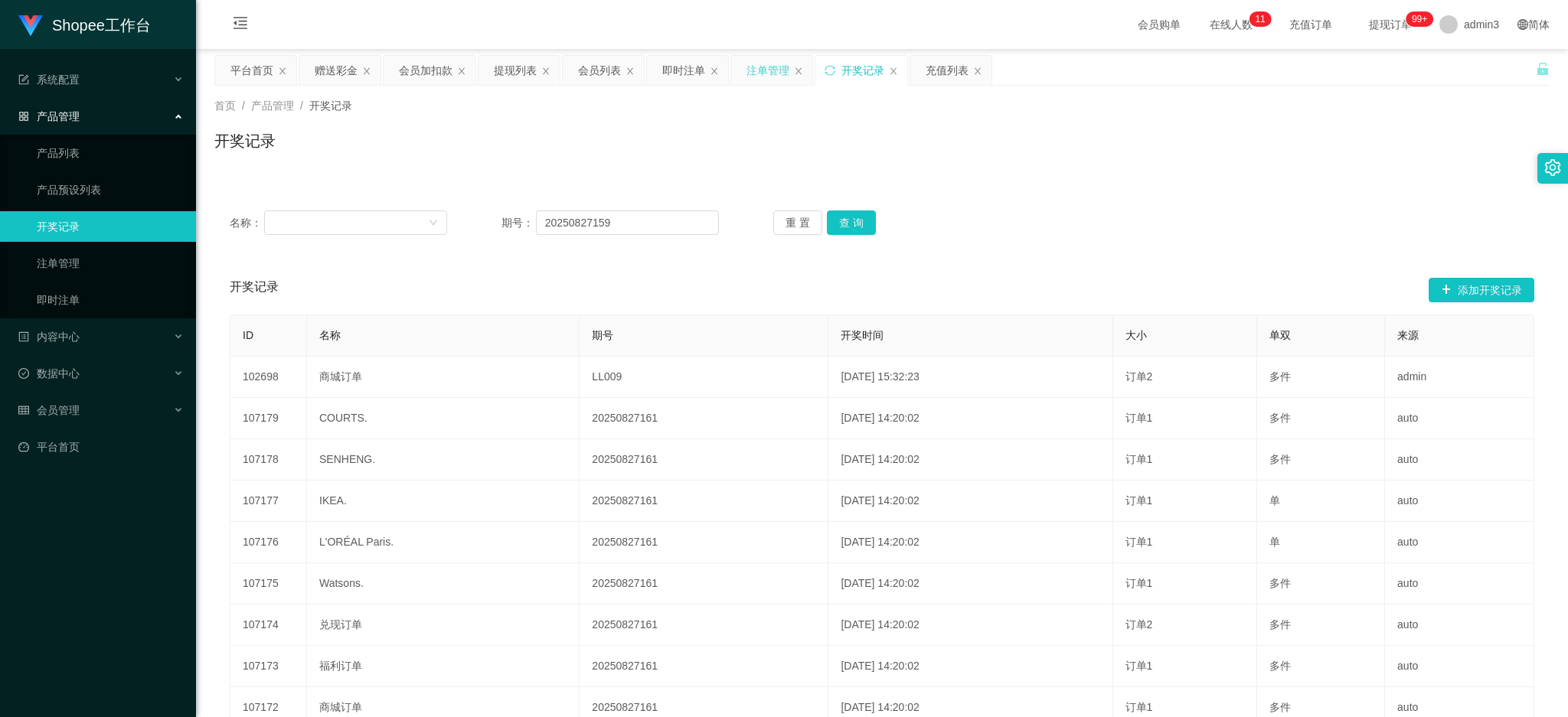
click at [781, 69] on div "注单管理" at bounding box center [768, 70] width 42 height 29
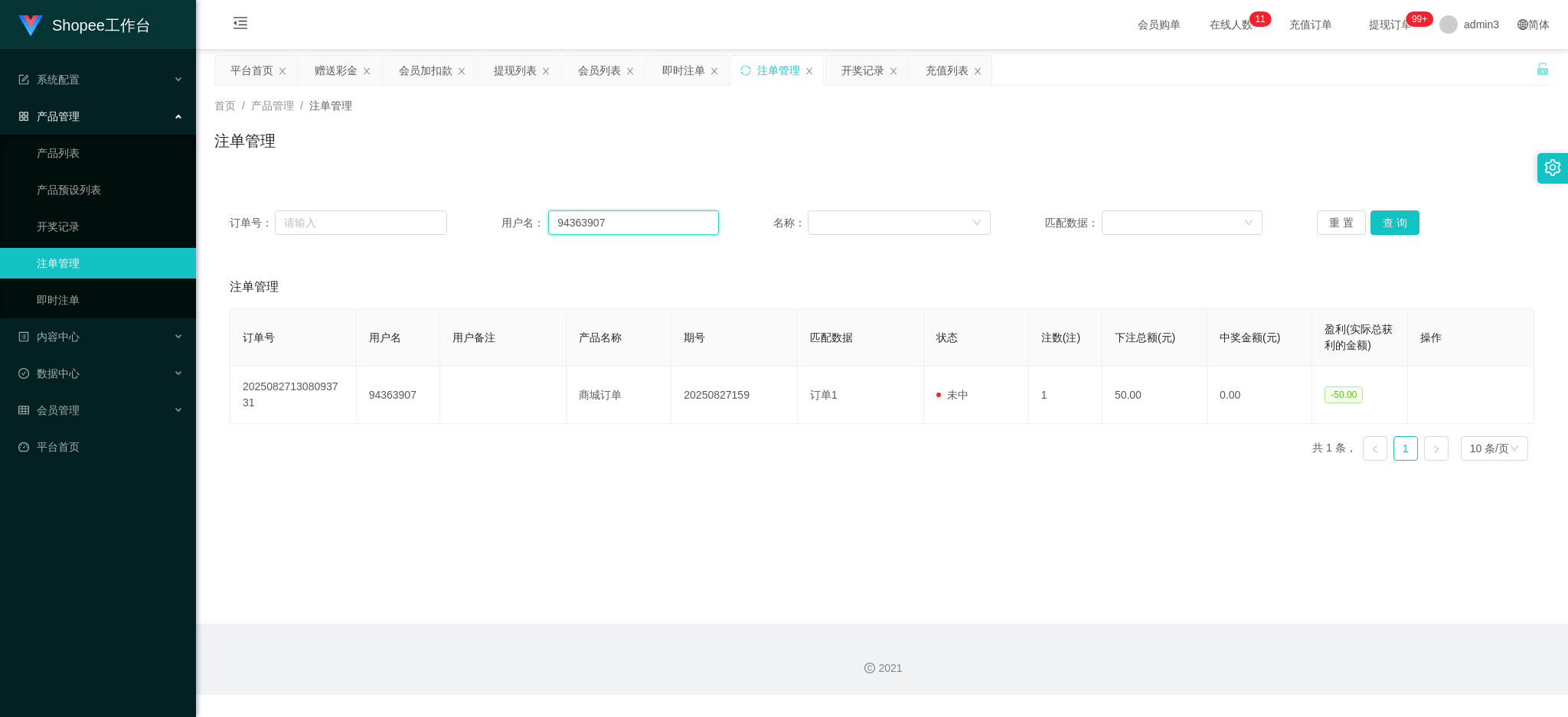
drag, startPoint x: 641, startPoint y: 220, endPoint x: 531, endPoint y: 209, distance: 110.5
click at [531, 210] on div "用户名： 94363907" at bounding box center [610, 222] width 217 height 24
click at [1405, 214] on button "查 询" at bounding box center [1395, 222] width 49 height 24
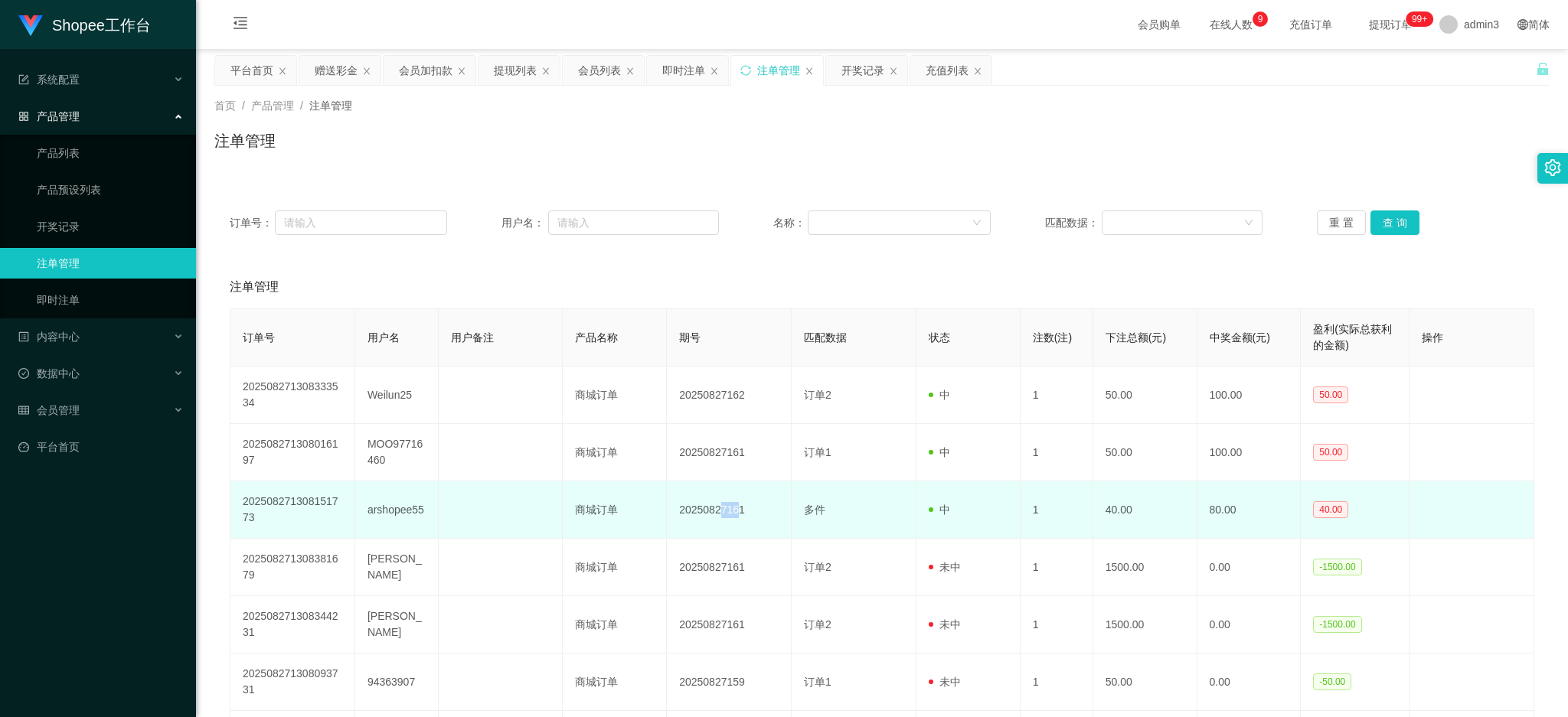
drag, startPoint x: 716, startPoint y: 509, endPoint x: 734, endPoint y: 510, distance: 18.0
click at [734, 510] on td "20250827161" at bounding box center [729, 510] width 125 height 57
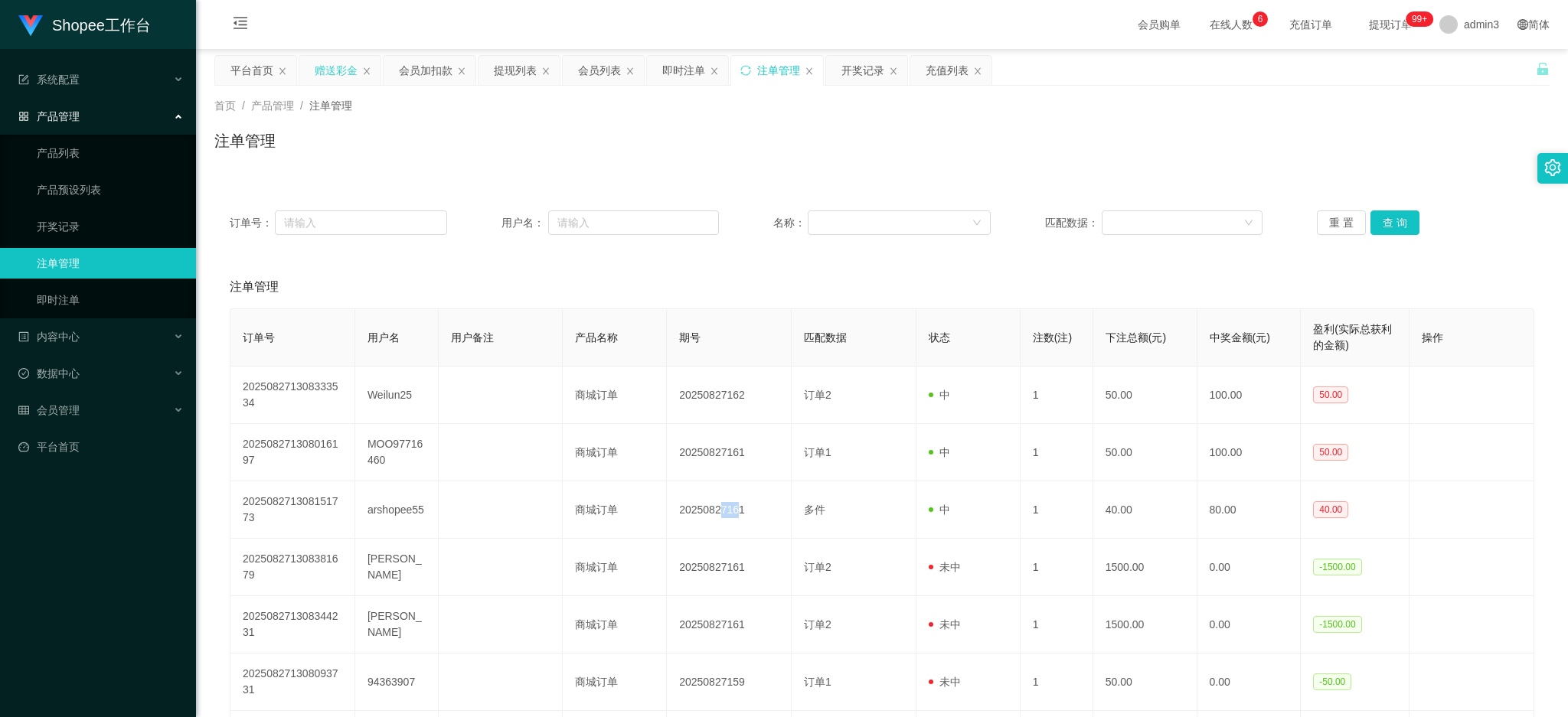
click at [328, 75] on div "赠送彩金" at bounding box center [336, 70] width 42 height 29
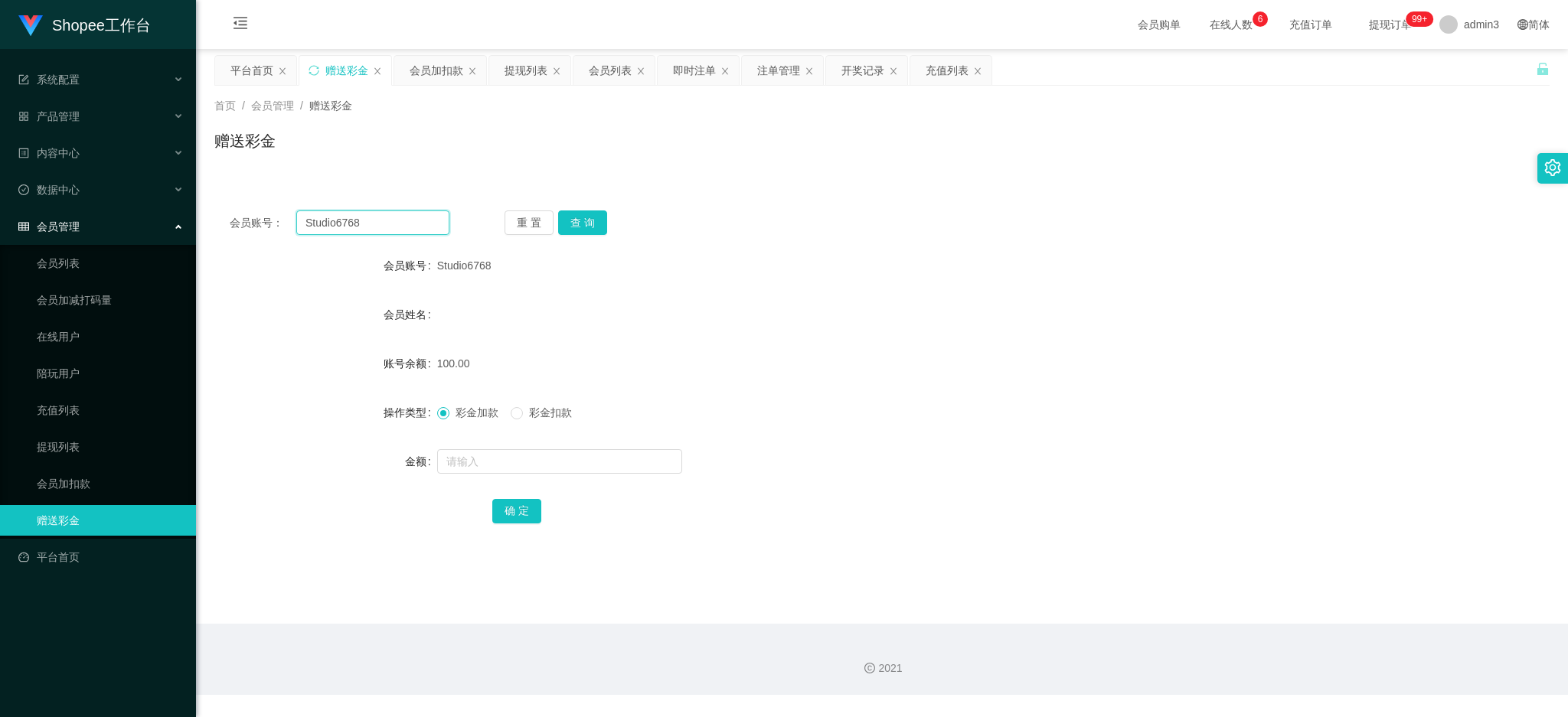
click at [349, 213] on input "Studio6768" at bounding box center [373, 222] width 154 height 24
paste input "94363907"
type input "94363907"
click at [574, 230] on button "查 询" at bounding box center [582, 222] width 49 height 24
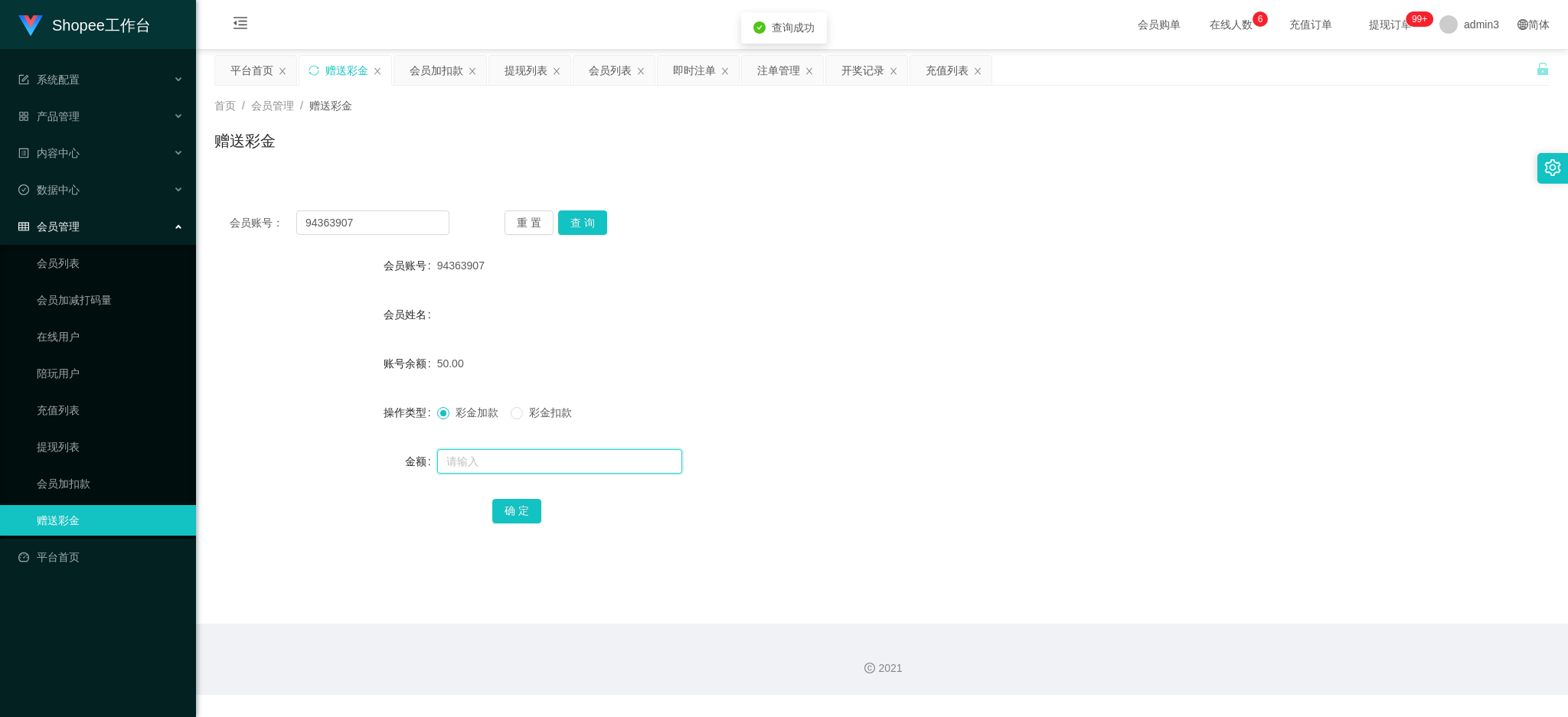
click at [507, 464] on input "text" at bounding box center [560, 461] width 245 height 24
type input "100"
click at [509, 508] on button "确 定" at bounding box center [517, 510] width 49 height 24
click at [355, 220] on input "94363907" at bounding box center [373, 222] width 154 height 24
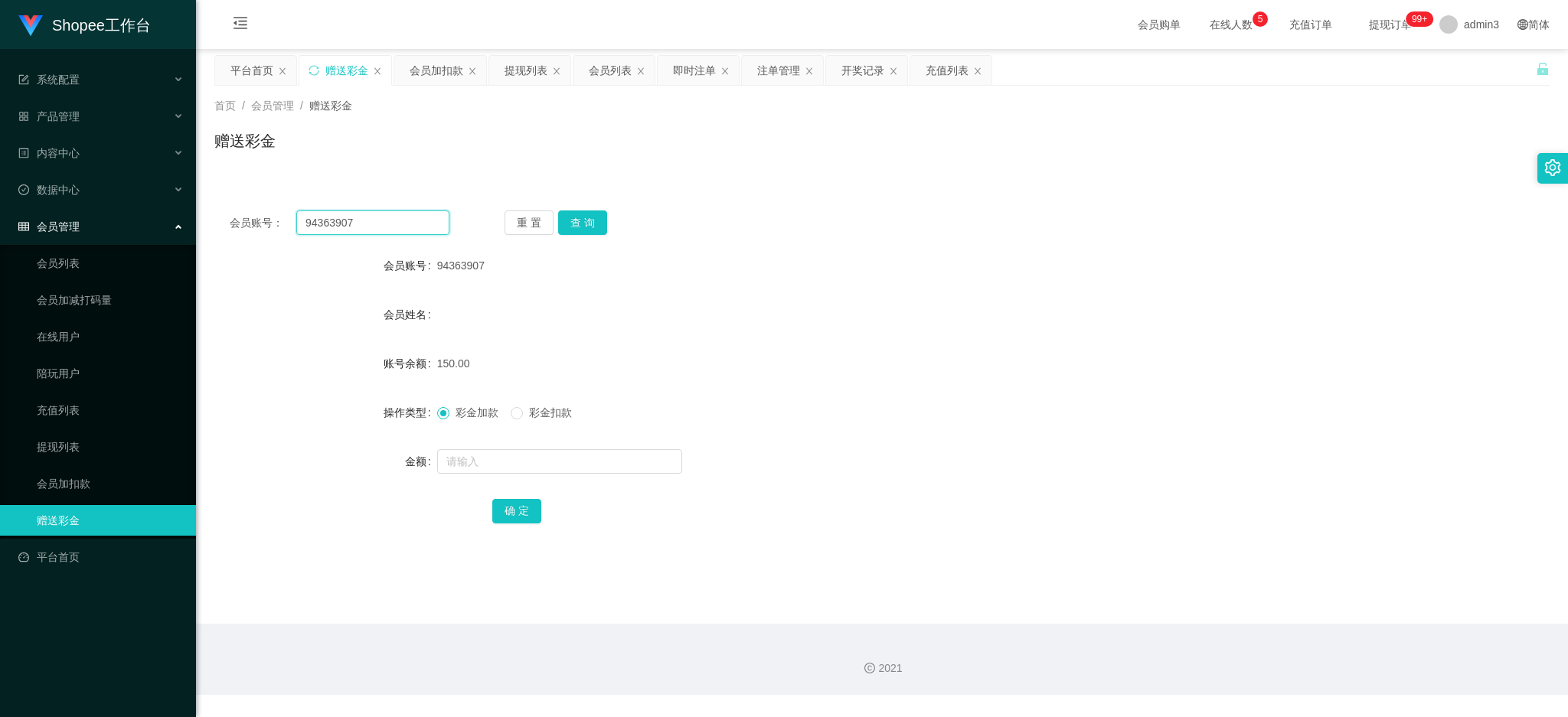
paste input "Sam5406"
type input "Sam5406"
click at [574, 226] on button "查 询" at bounding box center [582, 222] width 49 height 24
click at [503, 451] on input "text" at bounding box center [560, 461] width 245 height 24
type input "4"
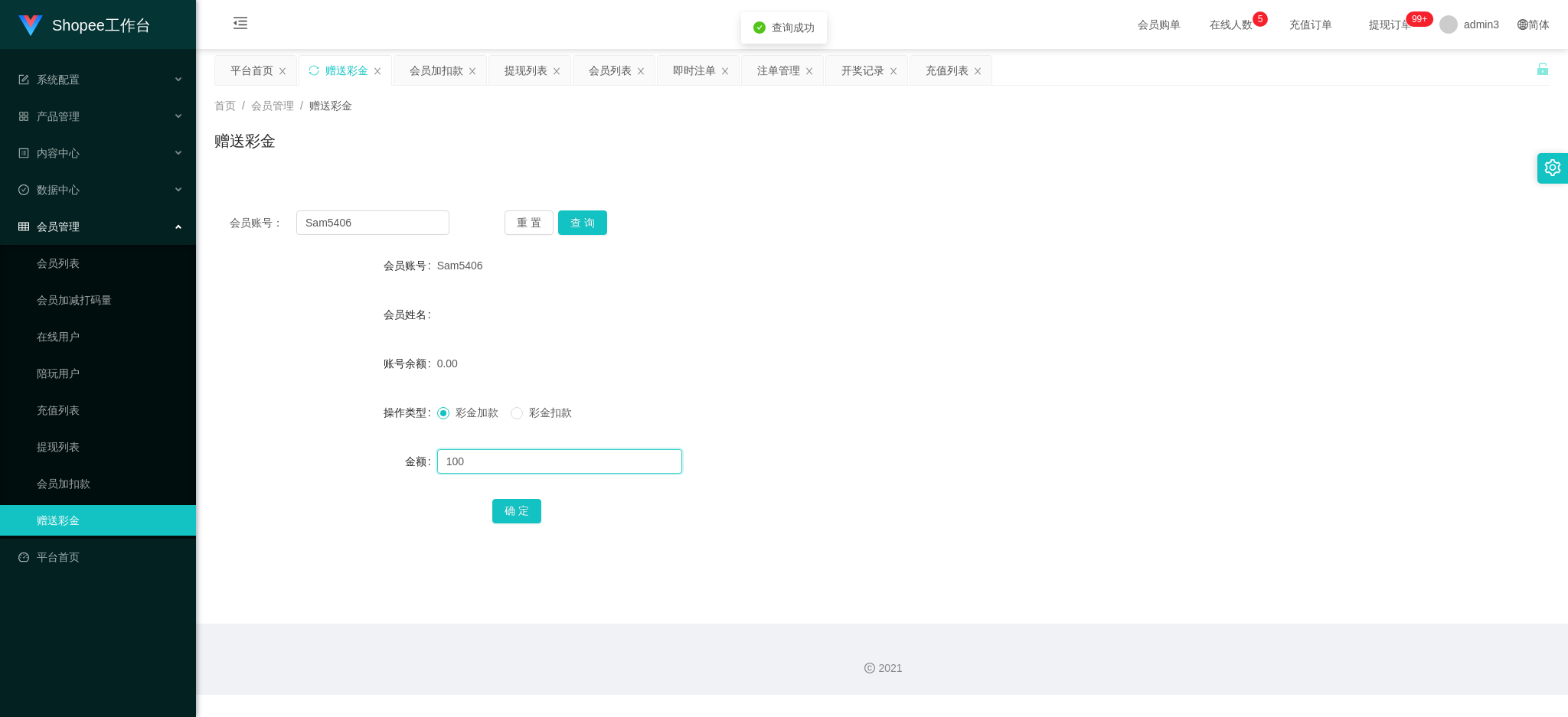
type input "100"
click at [506, 523] on div "确 定" at bounding box center [882, 510] width 779 height 31
click at [515, 499] on button "确 定" at bounding box center [517, 510] width 49 height 24
click at [381, 237] on div "会员账号： Sam5406 重 置 查 询 会员账号 Sam5406 会员姓名 账号余额 100.00 操作类型 彩金加款 彩金扣款 金额 确 定" at bounding box center [882, 377] width 1335 height 365
click at [376, 233] on input "Sam5406" at bounding box center [373, 222] width 154 height 24
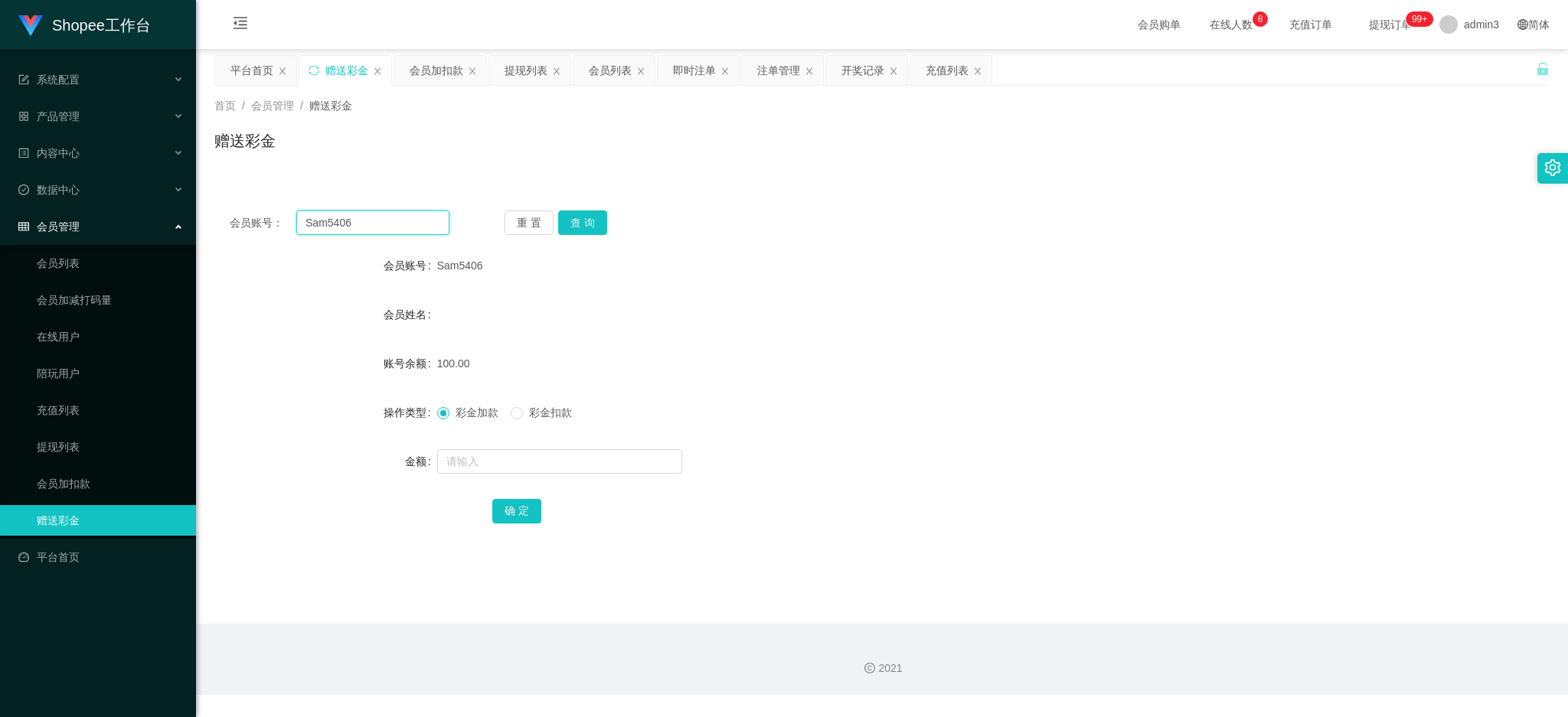
click at [376, 233] on input "Sam5406" at bounding box center [373, 222] width 154 height 24
paste input "Yao920102"
type input "Yao920102"
click at [558, 221] on button "查 询" at bounding box center [582, 222] width 49 height 24
drag, startPoint x: 490, startPoint y: 448, endPoint x: 489, endPoint y: 456, distance: 8.1
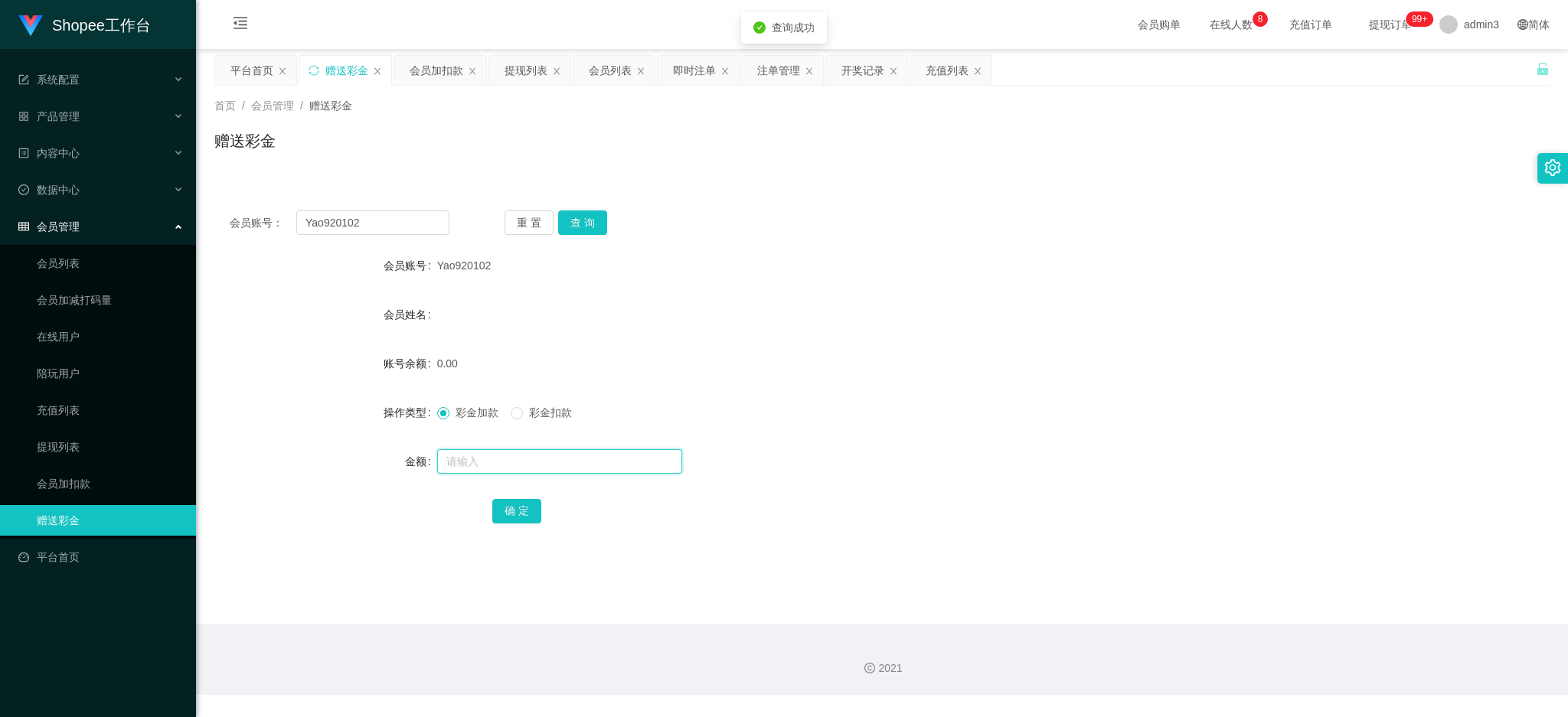
click at [490, 450] on input "text" at bounding box center [560, 461] width 245 height 24
click at [488, 460] on input "text" at bounding box center [560, 461] width 245 height 24
type input "100"
click at [510, 510] on button "确 定" at bounding box center [517, 510] width 49 height 24
click at [184, 716] on div "Shopee工作台 系统配置 产品管理 产品列表 产品预设列表 开奖记录 注单管理 即时注单 内容中心 站内信 公告列表 活动列表 数据中心 员工统计 团队统…" at bounding box center [98, 358] width 196 height 717
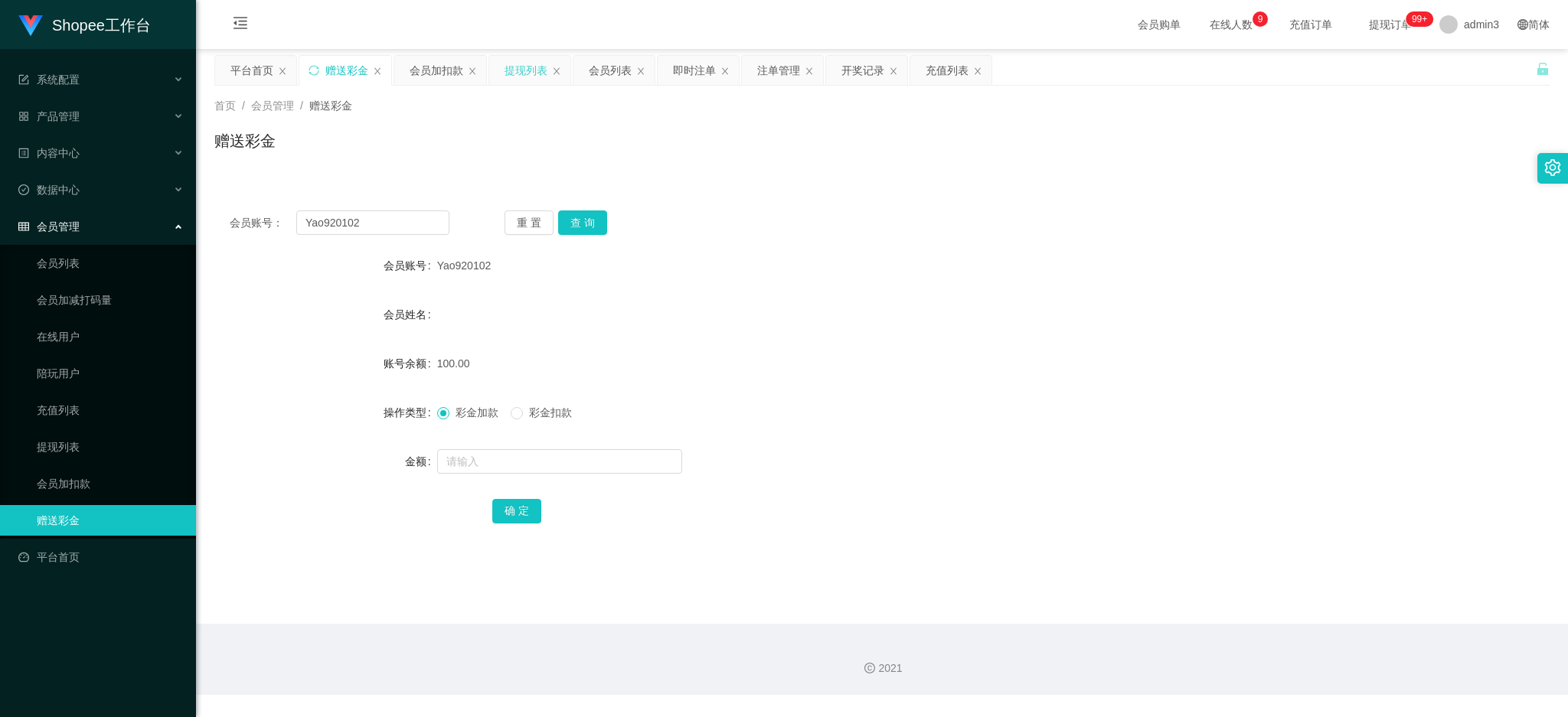
click at [522, 68] on div "提现列表" at bounding box center [526, 70] width 42 height 29
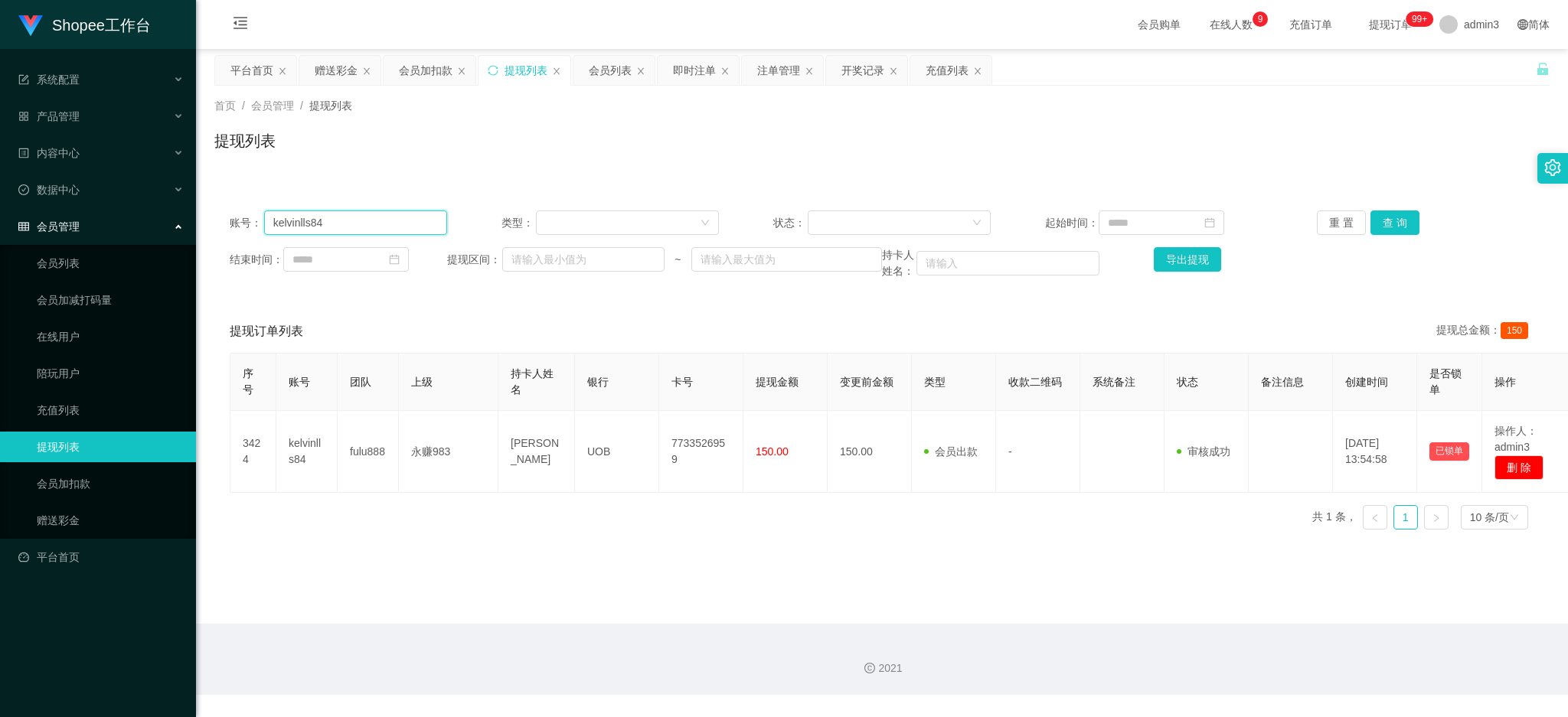
click at [316, 218] on input "kelvinlls84" at bounding box center [356, 222] width 183 height 24
paste input "92766269"
type input "92766269"
click at [1360, 234] on div "重 置 查 询" at bounding box center [1425, 222] width 217 height 24
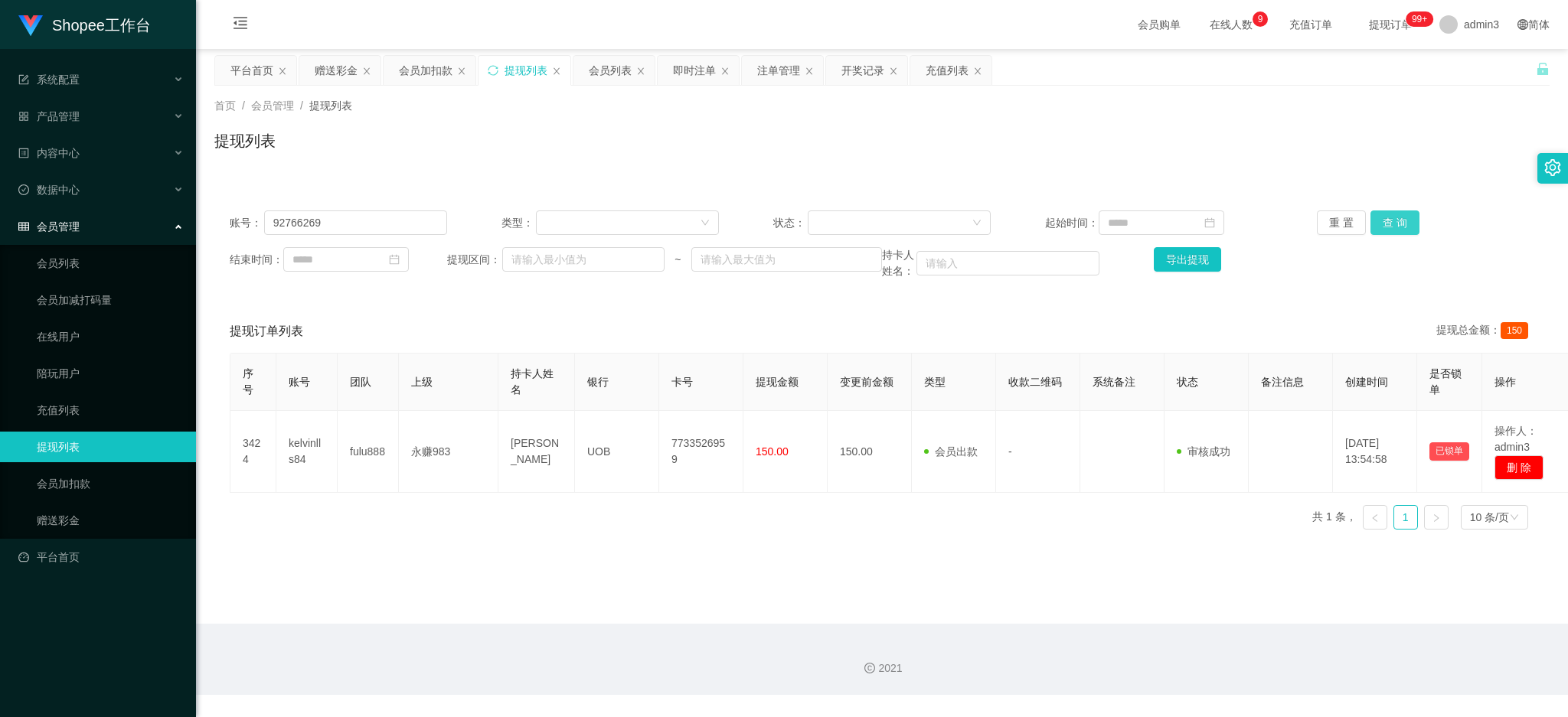
click at [1391, 234] on button "查 询" at bounding box center [1395, 222] width 49 height 24
click at [601, 79] on div "会员列表" at bounding box center [610, 70] width 42 height 29
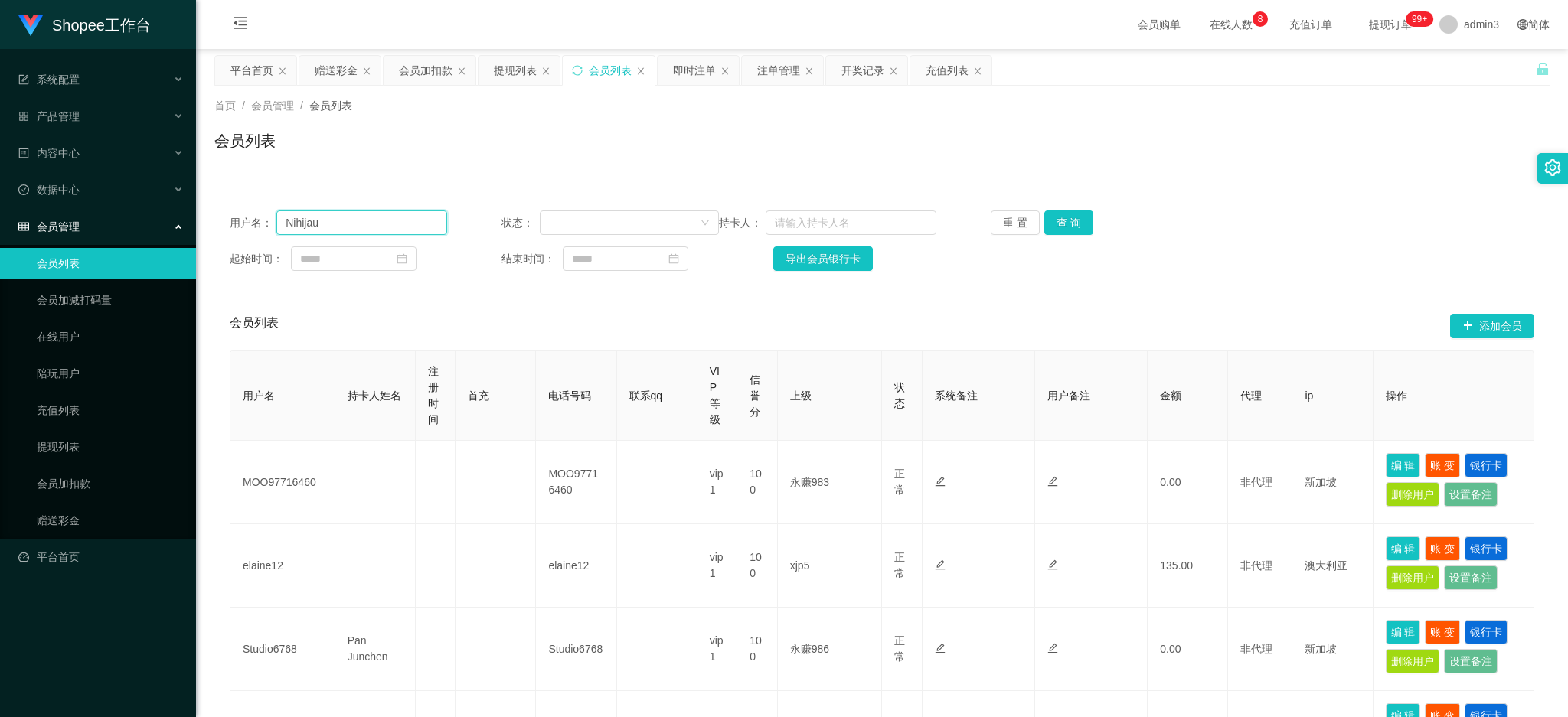
click at [327, 227] on input "Nihijau" at bounding box center [361, 222] width 171 height 24
paste input "92766269"
type input "92766269"
click at [1064, 216] on button "查 询" at bounding box center [1069, 222] width 49 height 24
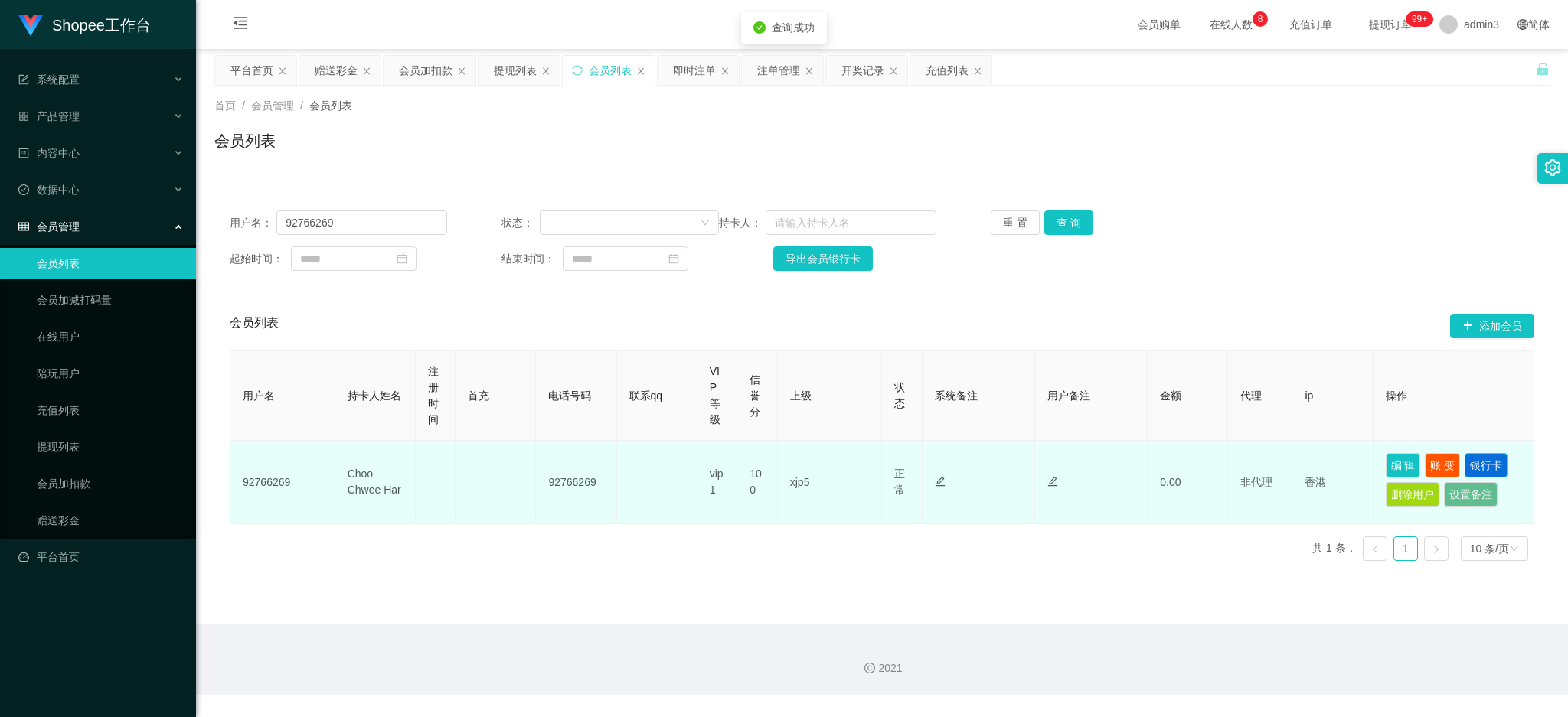
click at [1488, 469] on button "银行卡" at bounding box center [1486, 465] width 42 height 24
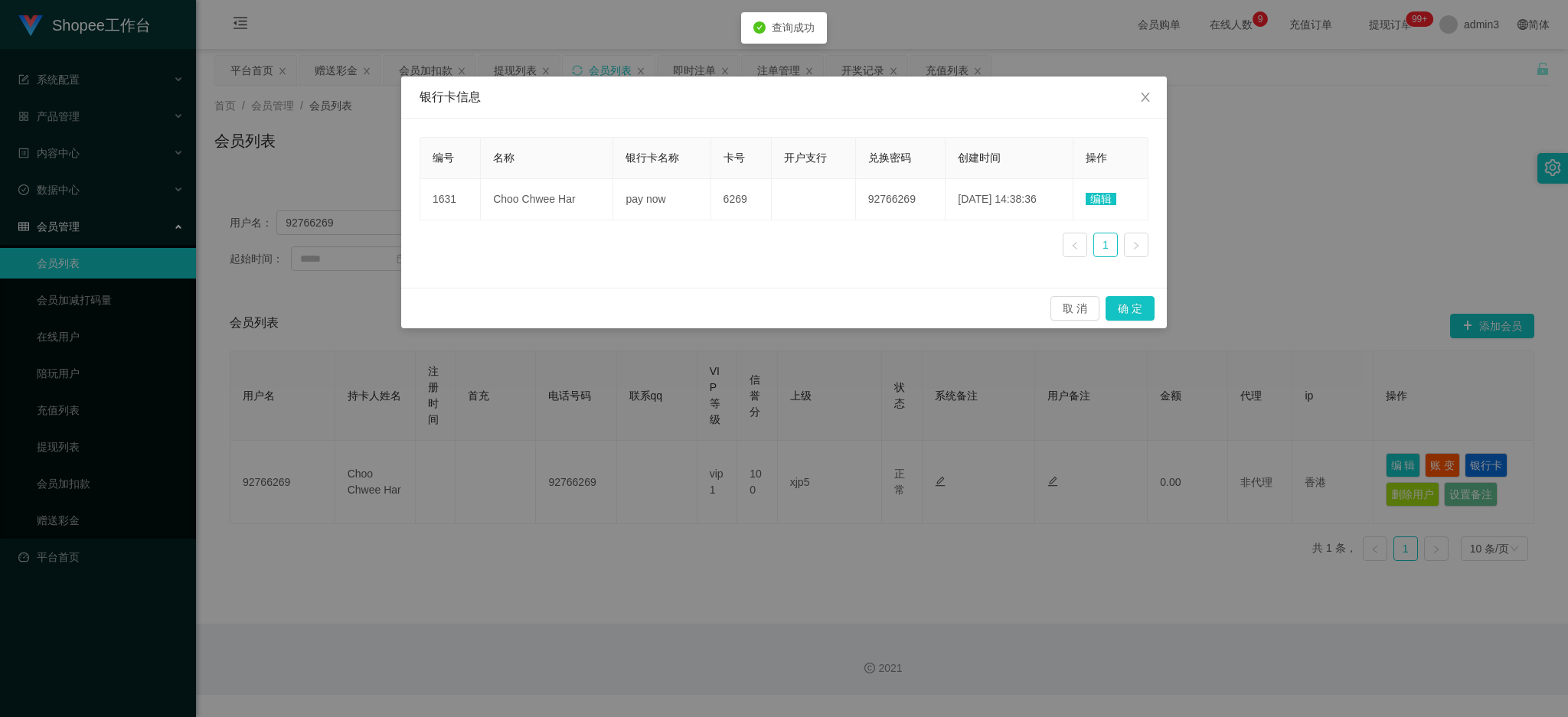
click at [1101, 199] on span "编辑" at bounding box center [1102, 199] width 31 height 13
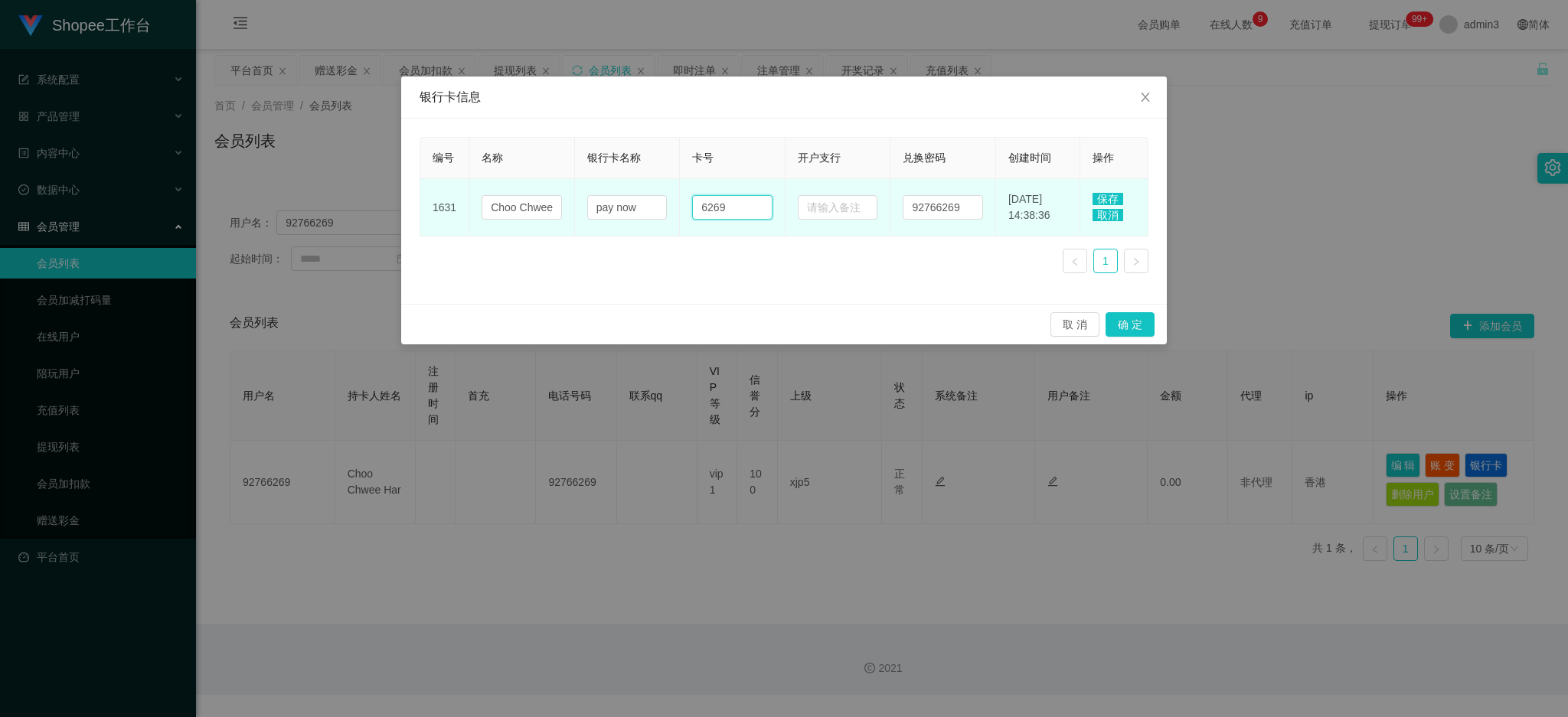
click at [740, 215] on input "6269" at bounding box center [732, 207] width 80 height 24
click at [705, 206] on input "6269" at bounding box center [732, 207] width 80 height 24
paste input "9276"
click at [724, 212] on input "9276 6269" at bounding box center [732, 207] width 80 height 24
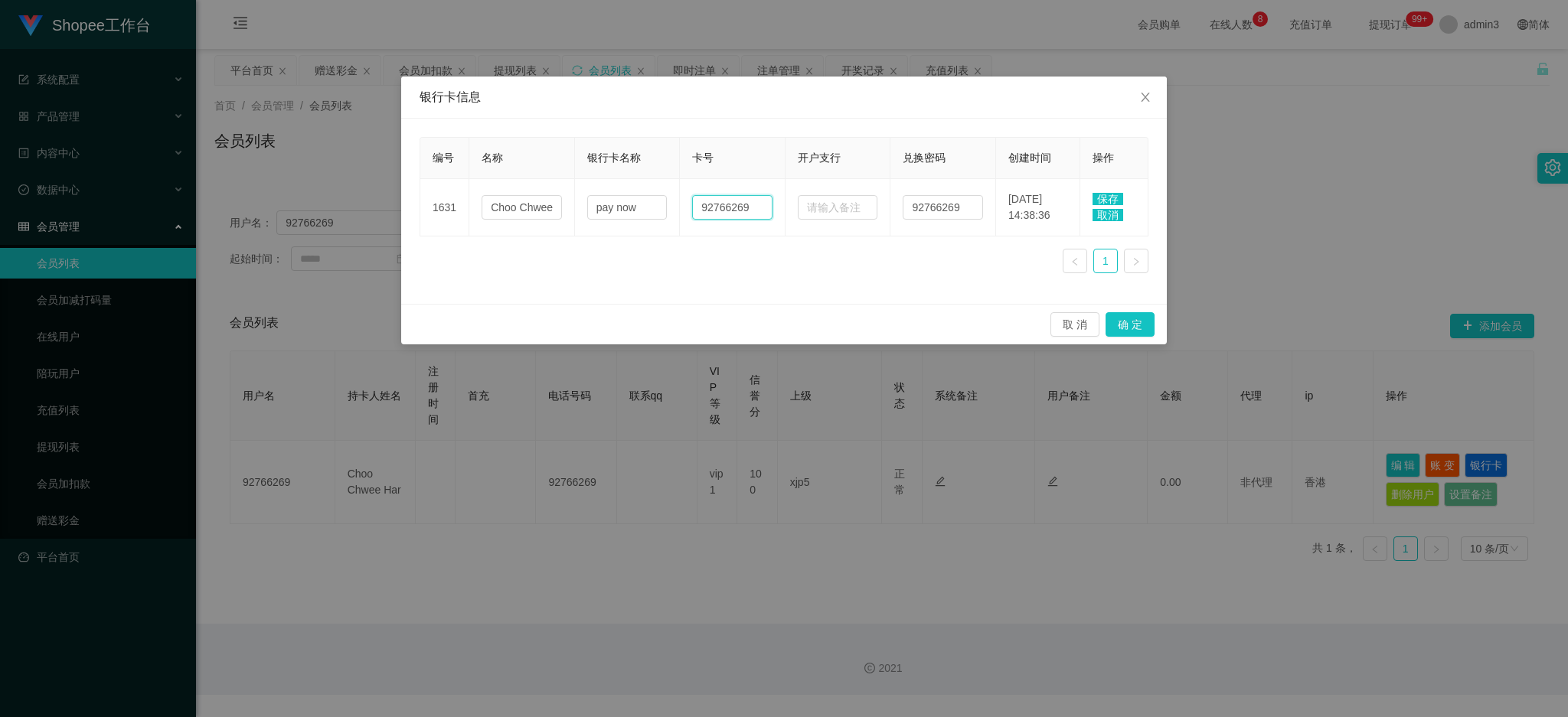
type input "92766269"
click at [1108, 195] on span "保存" at bounding box center [1108, 199] width 31 height 13
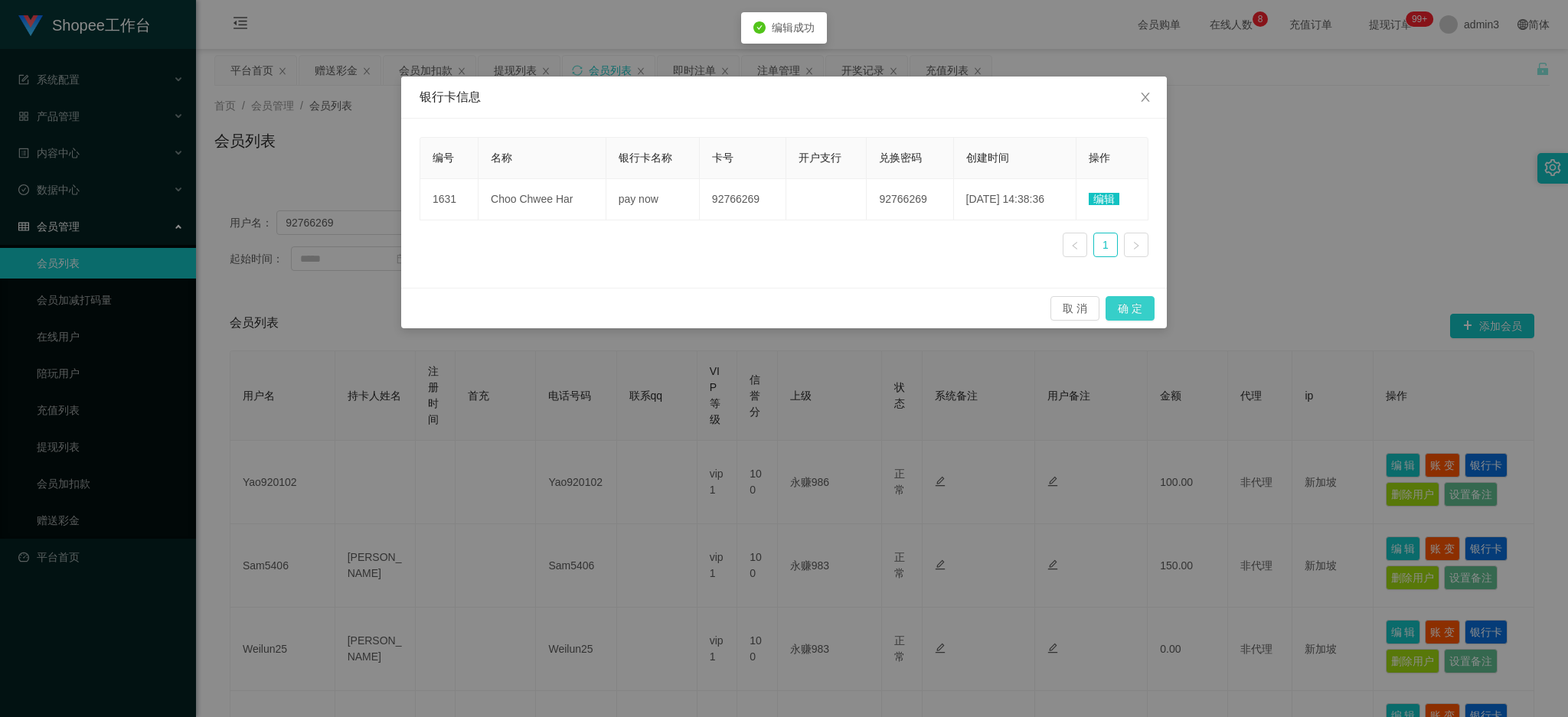
click at [1130, 314] on button "确 定" at bounding box center [1130, 308] width 49 height 24
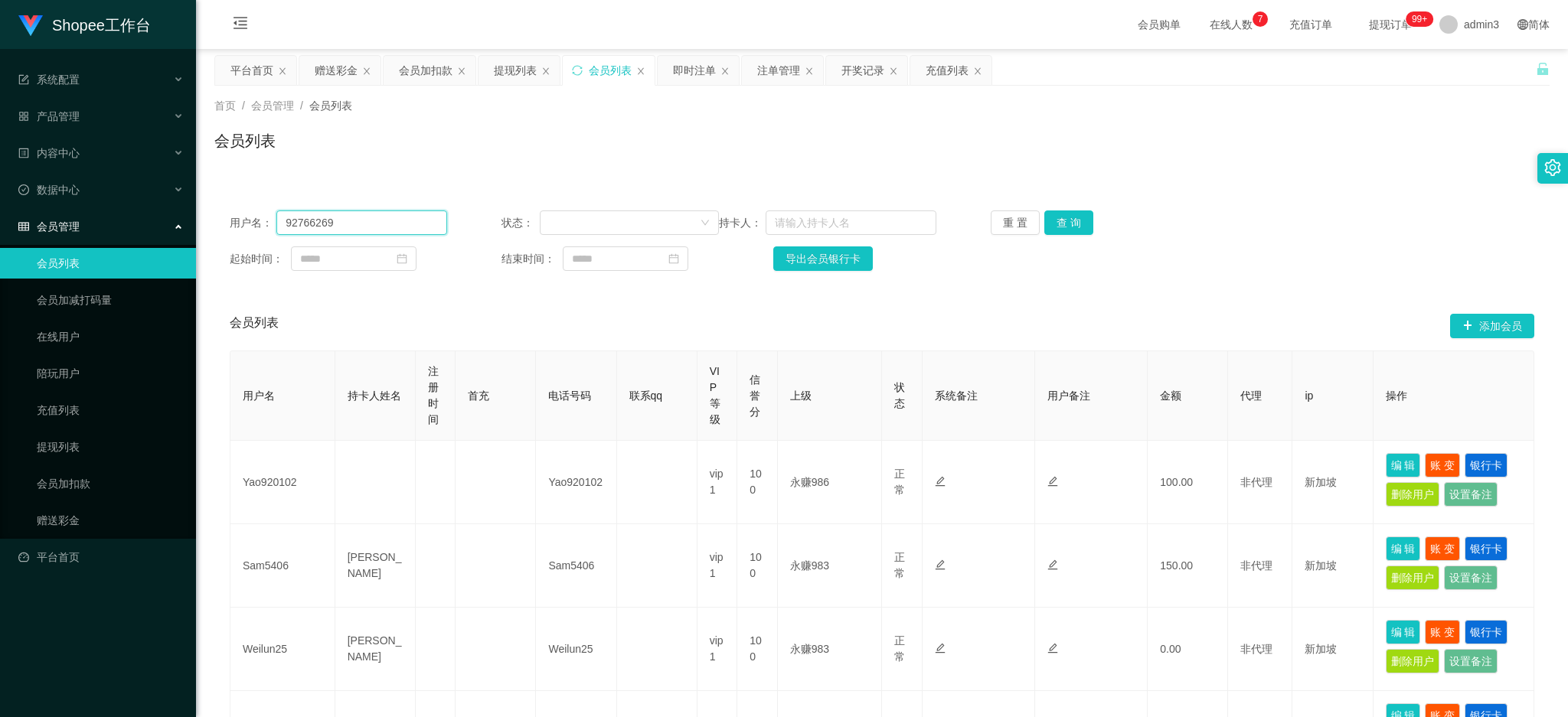
drag, startPoint x: 359, startPoint y: 224, endPoint x: 408, endPoint y: 230, distance: 49.4
click at [359, 224] on input "92766269" at bounding box center [361, 222] width 171 height 24
click at [1045, 219] on button "查 询" at bounding box center [1069, 222] width 49 height 24
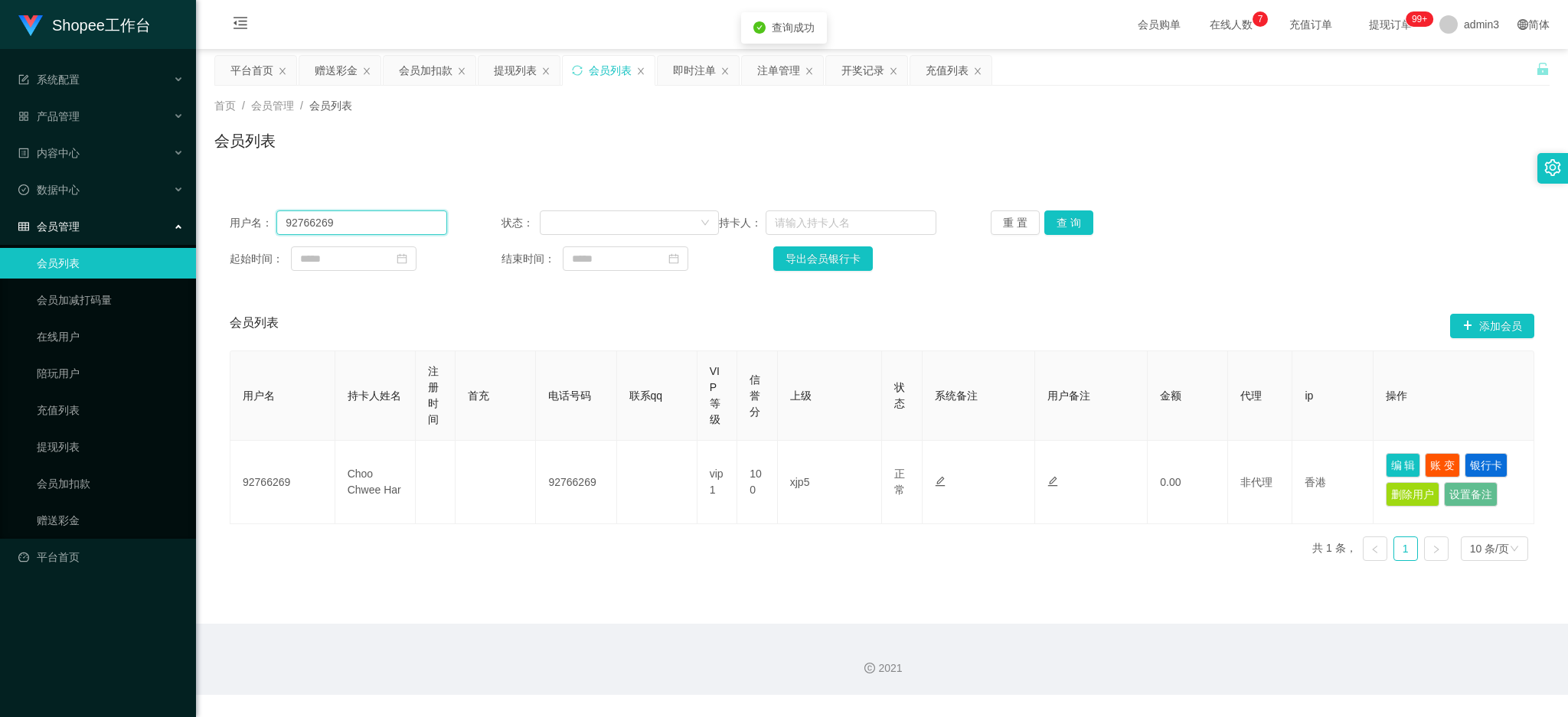
click at [324, 218] on input "92766269" at bounding box center [361, 222] width 171 height 24
click at [516, 72] on div "提现列表" at bounding box center [516, 70] width 42 height 29
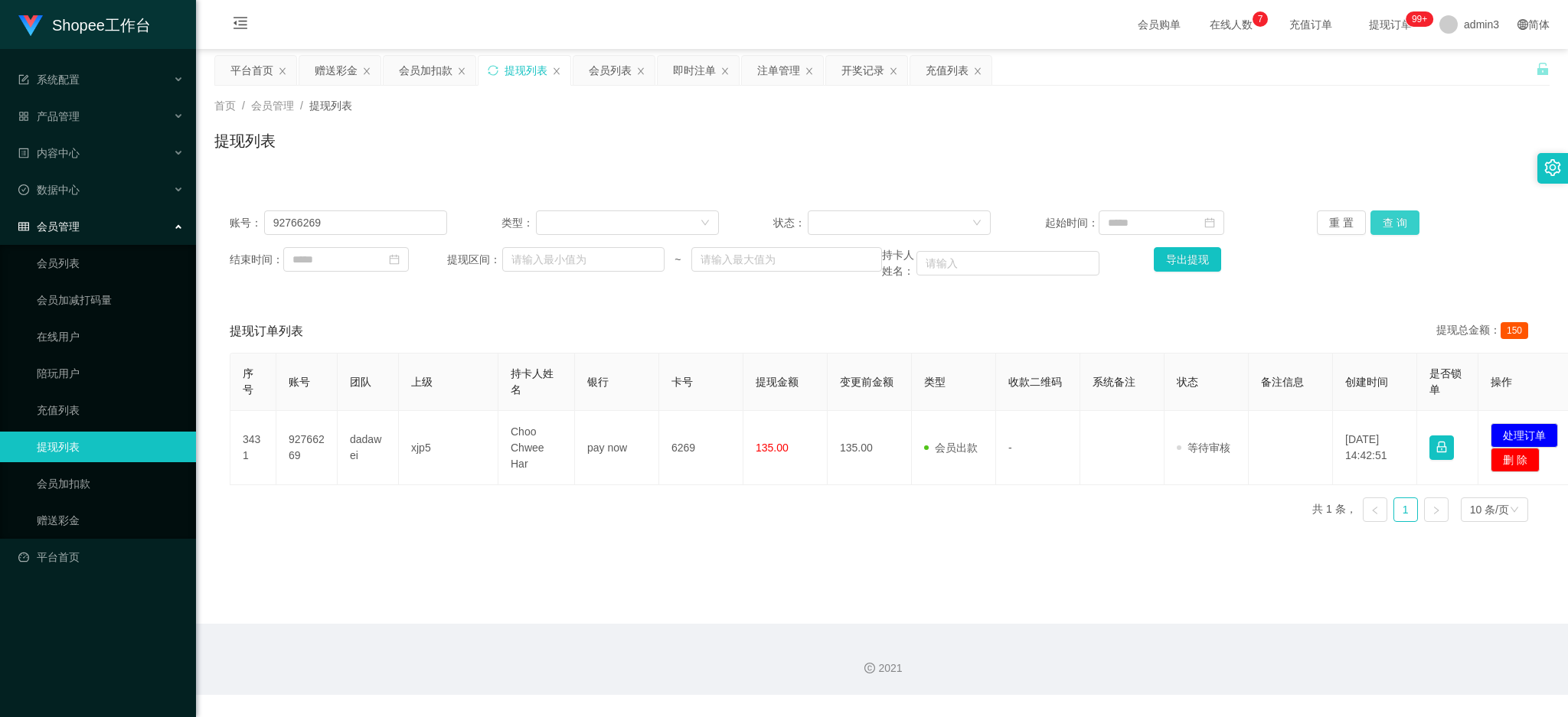
click at [1385, 224] on button "查 询" at bounding box center [1395, 222] width 49 height 24
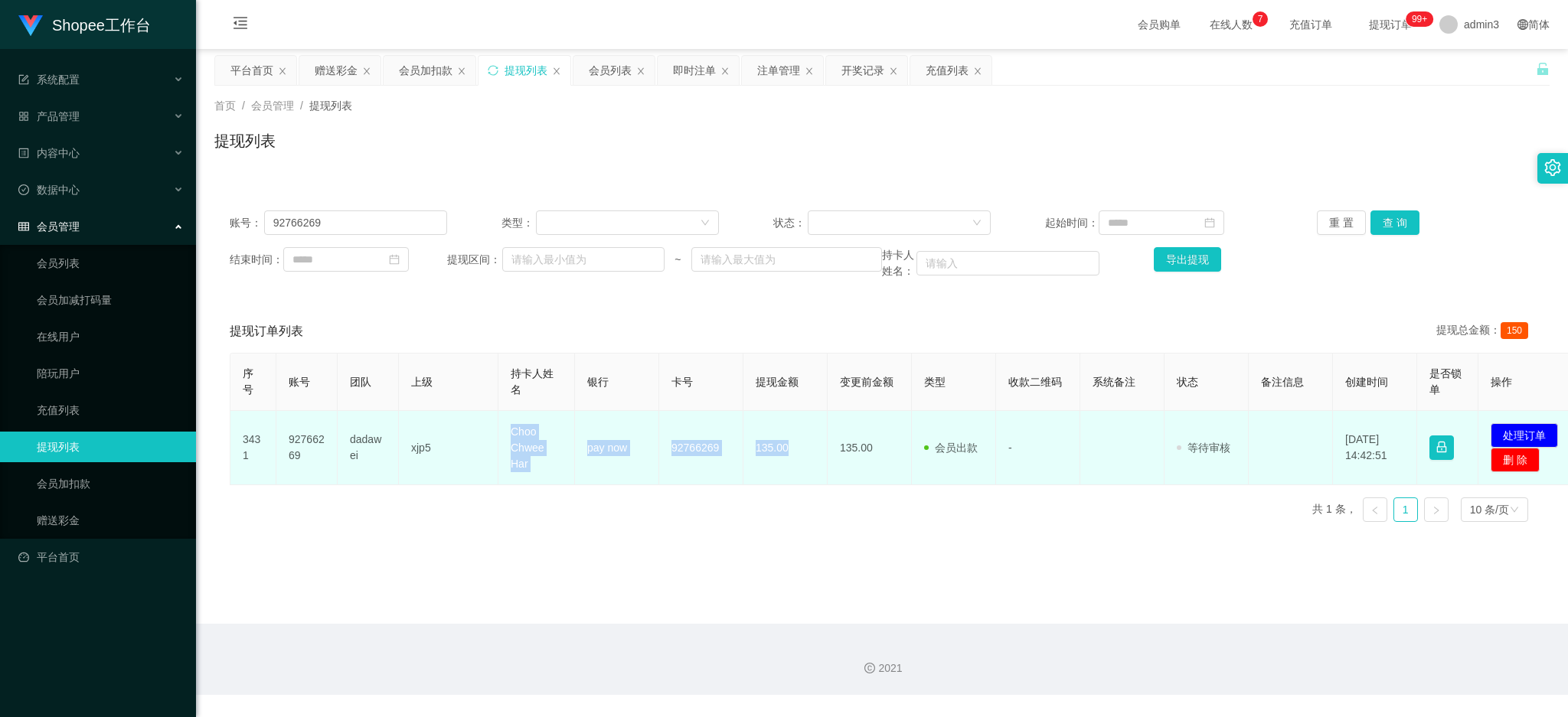
drag, startPoint x: 503, startPoint y: 434, endPoint x: 836, endPoint y: 486, distance: 337.0
click at [793, 480] on tr "3431 92766269 dadawei xjp5 Choo Chwee Har pay now 92766269 135.00 135.00 会员出款 人…" at bounding box center [906, 448] width 1350 height 74
click at [1524, 430] on button "处理订单" at bounding box center [1525, 435] width 68 height 24
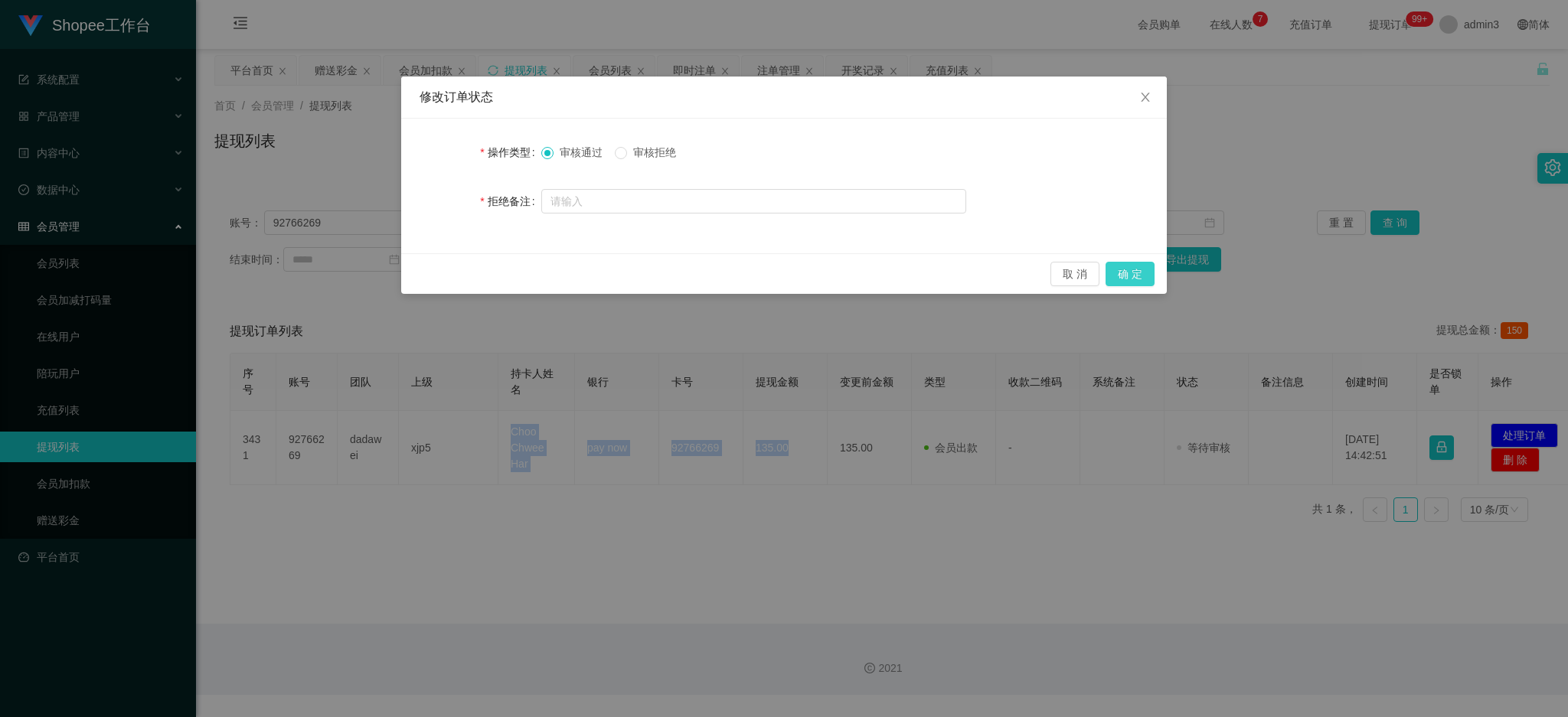
click at [1118, 272] on button "确 定" at bounding box center [1130, 273] width 49 height 24
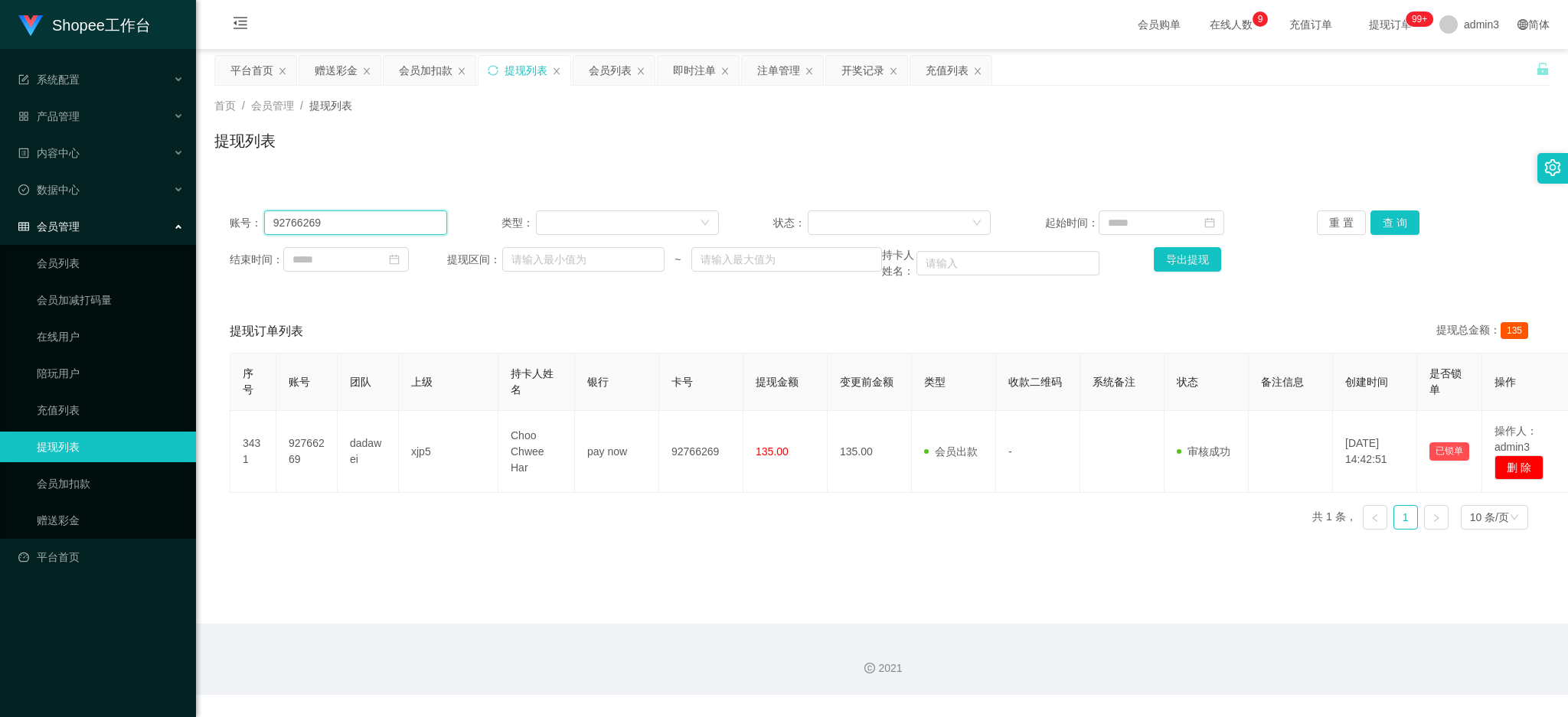
click at [361, 228] on input "92766269" at bounding box center [356, 222] width 183 height 24
paste input "Sam5406"
type input "Sam5406"
click at [1389, 225] on button "查 询" at bounding box center [1395, 222] width 49 height 24
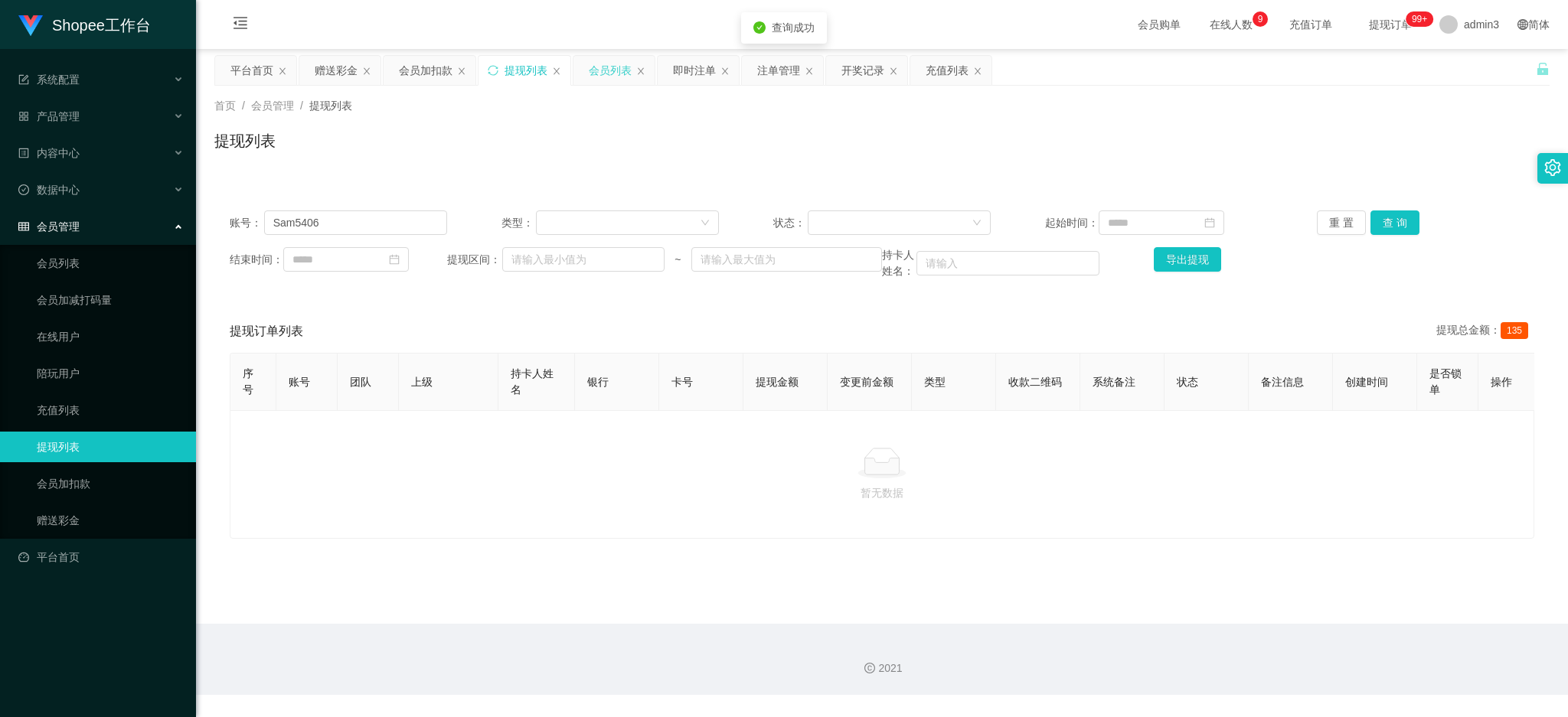
click at [615, 72] on div "会员列表" at bounding box center [610, 70] width 42 height 29
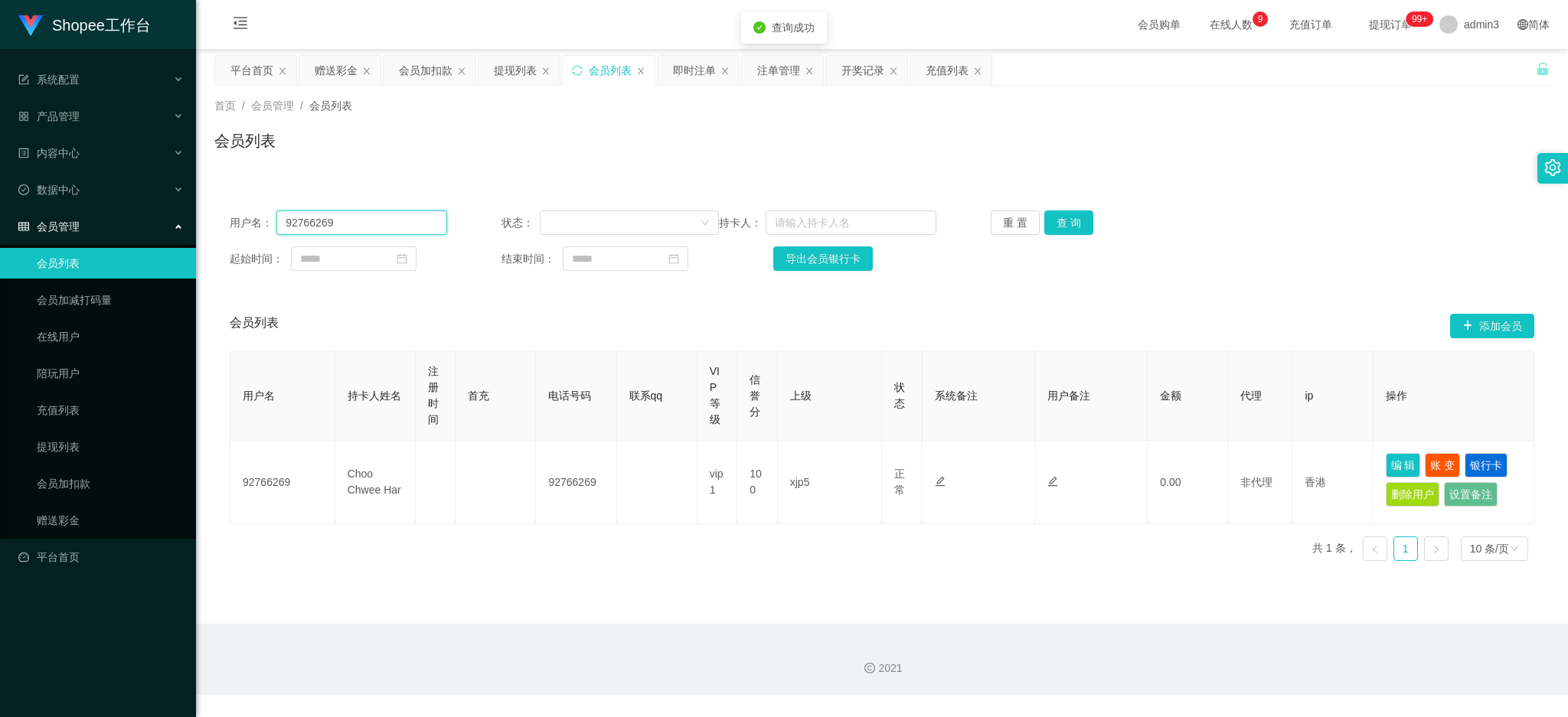
click at [419, 220] on input "92766269" at bounding box center [361, 222] width 171 height 24
paste input "Sam5406"
type input "Sam5406"
click at [1048, 220] on button "查 询" at bounding box center [1069, 222] width 49 height 24
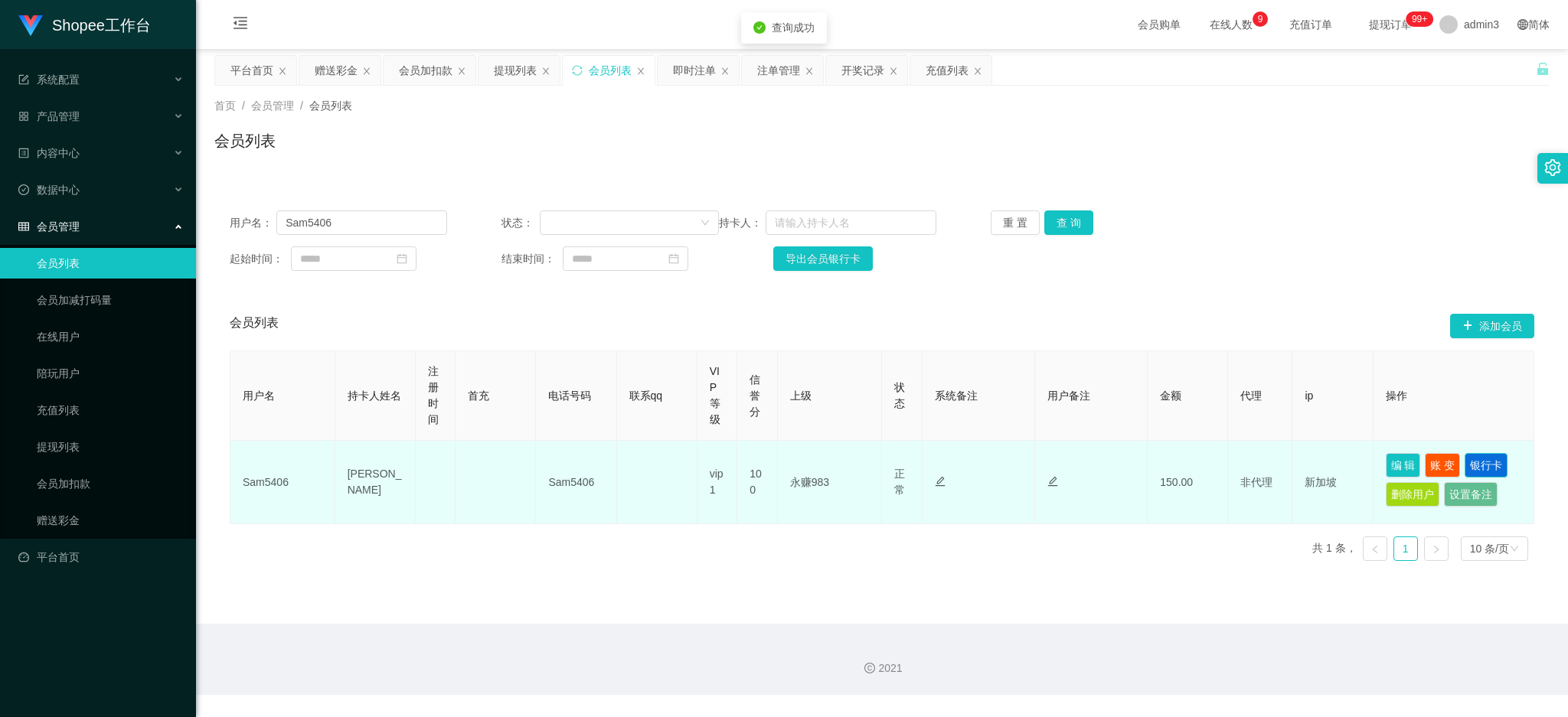
click at [1493, 459] on button "银行卡" at bounding box center [1486, 465] width 42 height 24
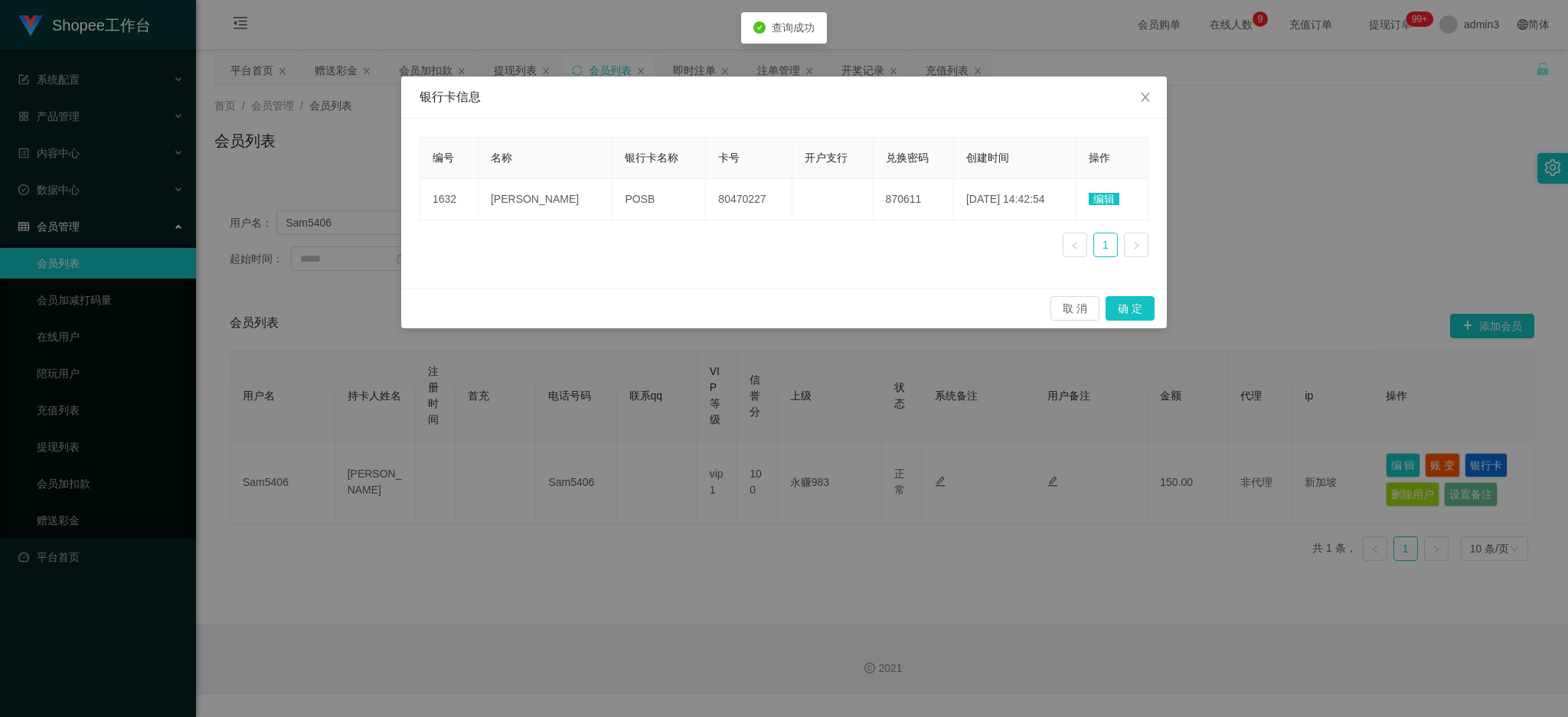
click at [1096, 197] on span "编辑" at bounding box center [1105, 199] width 31 height 13
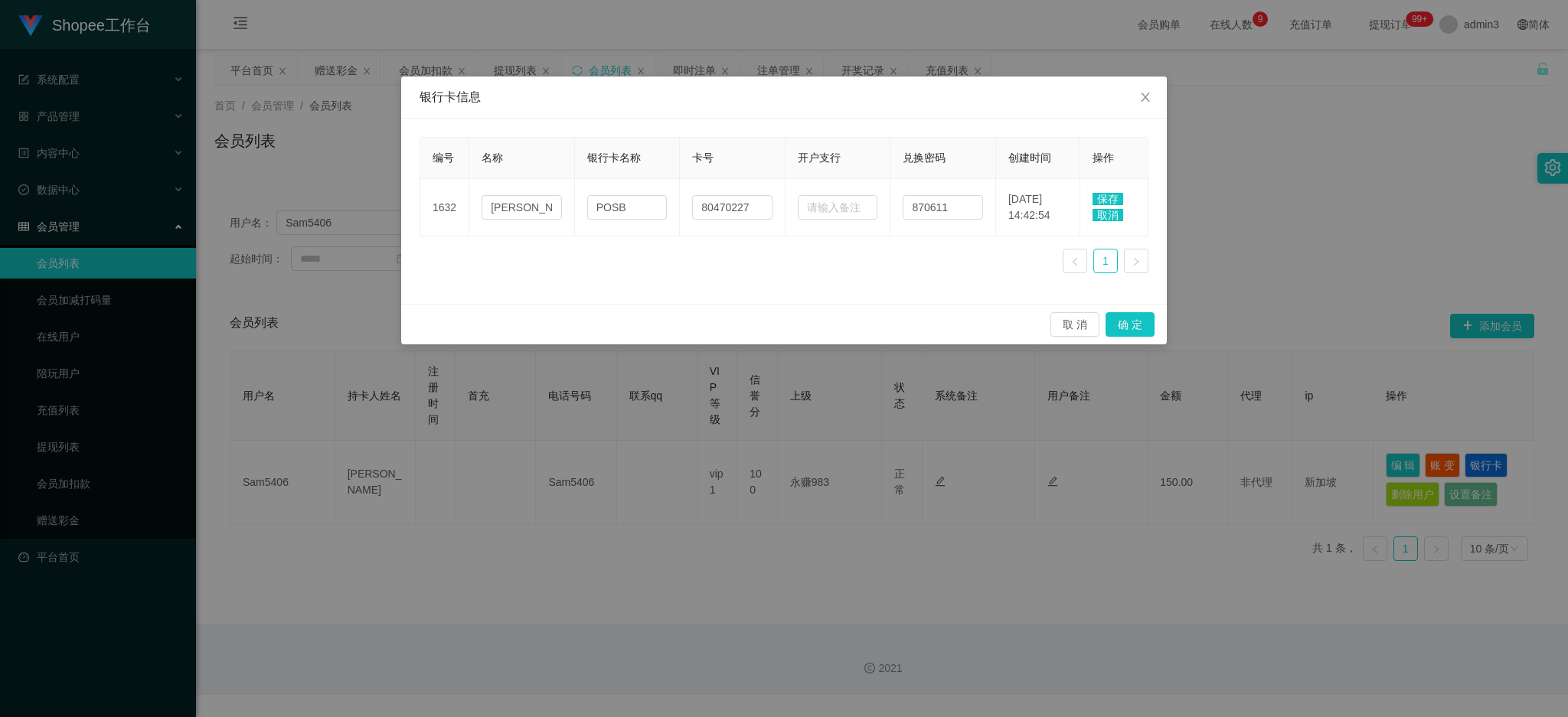
click at [1111, 202] on span "保存" at bounding box center [1108, 199] width 31 height 13
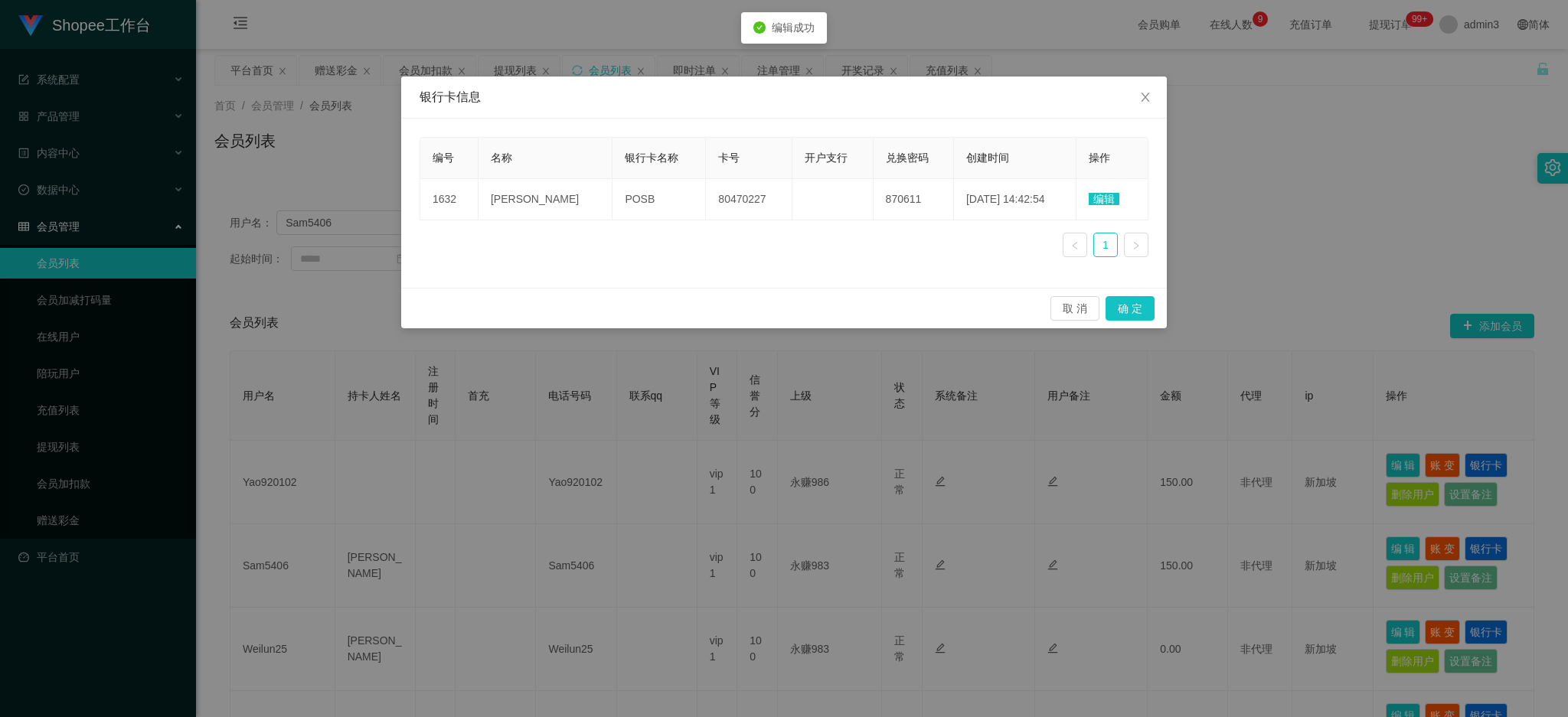
click at [951, 363] on div "银行卡信息 编号 名称 银行卡名称 卡号 开户支行 兑换密码 创建时间 操作 1632 [PERSON_NAME] POSB 80470227 870611 …" at bounding box center [784, 358] width 1568 height 717
click at [1106, 200] on span "编辑" at bounding box center [1105, 199] width 31 height 13
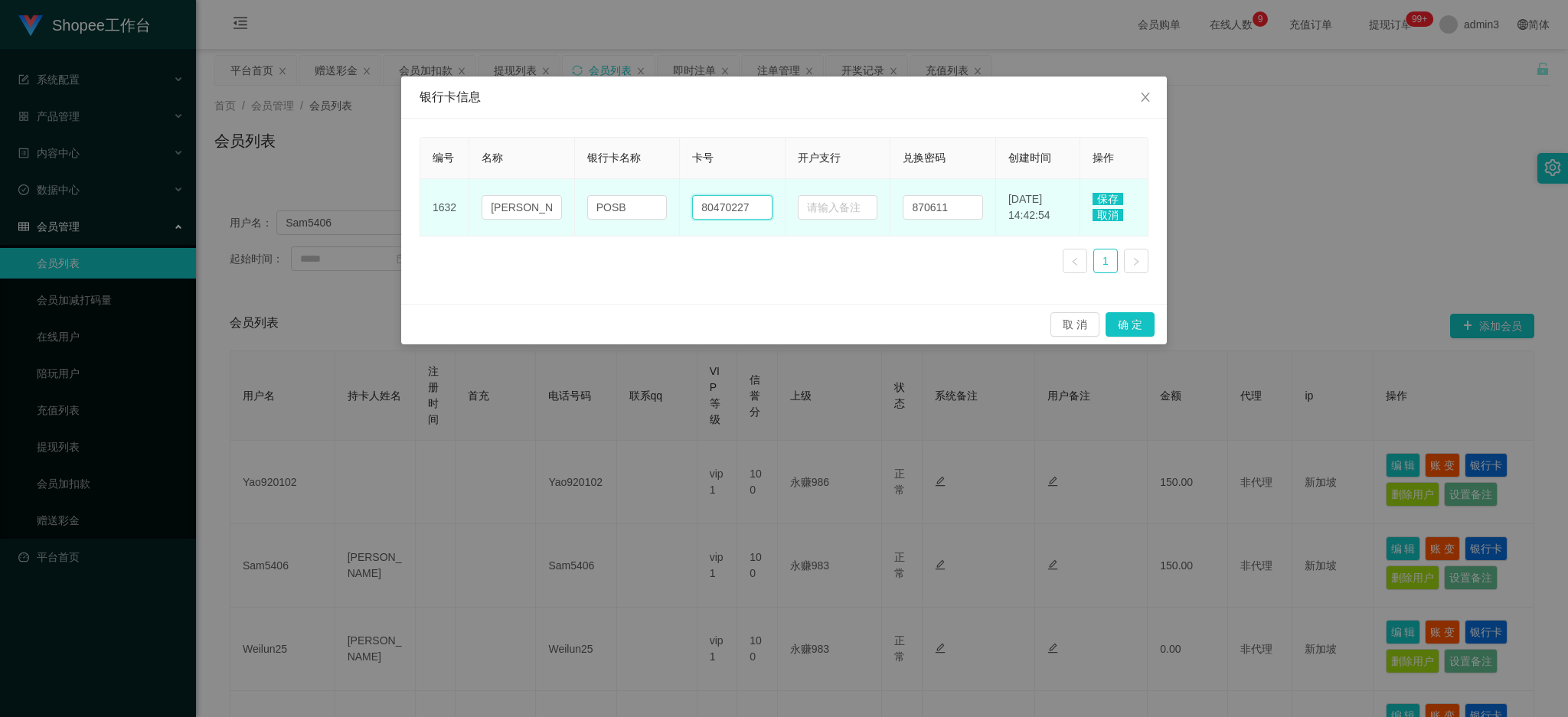
click at [719, 207] on input "80470227" at bounding box center [732, 207] width 80 height 24
click at [614, 208] on input "POSB" at bounding box center [627, 207] width 80 height 24
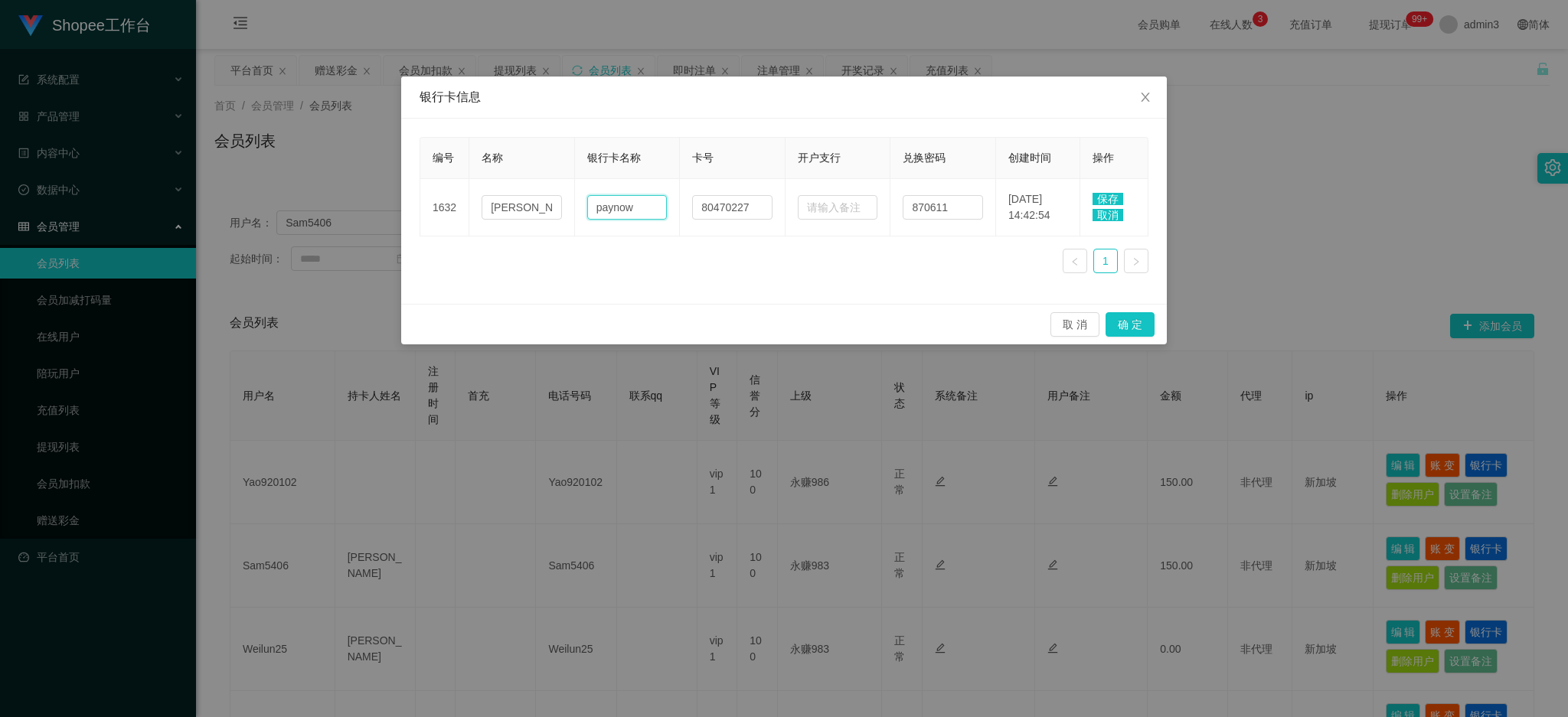
type input "paynow"
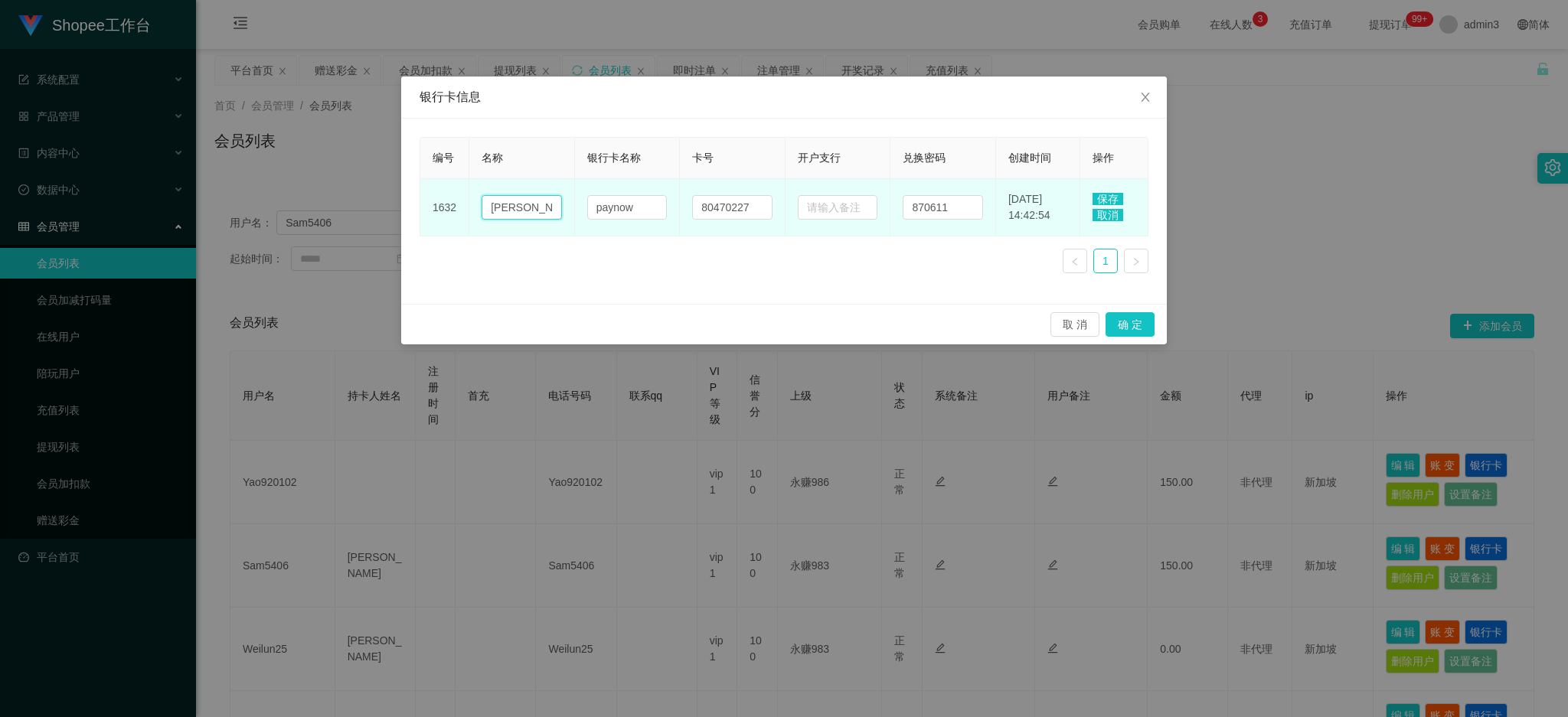
click at [511, 211] on input "[PERSON_NAME]" at bounding box center [521, 207] width 80 height 24
paste input "c"
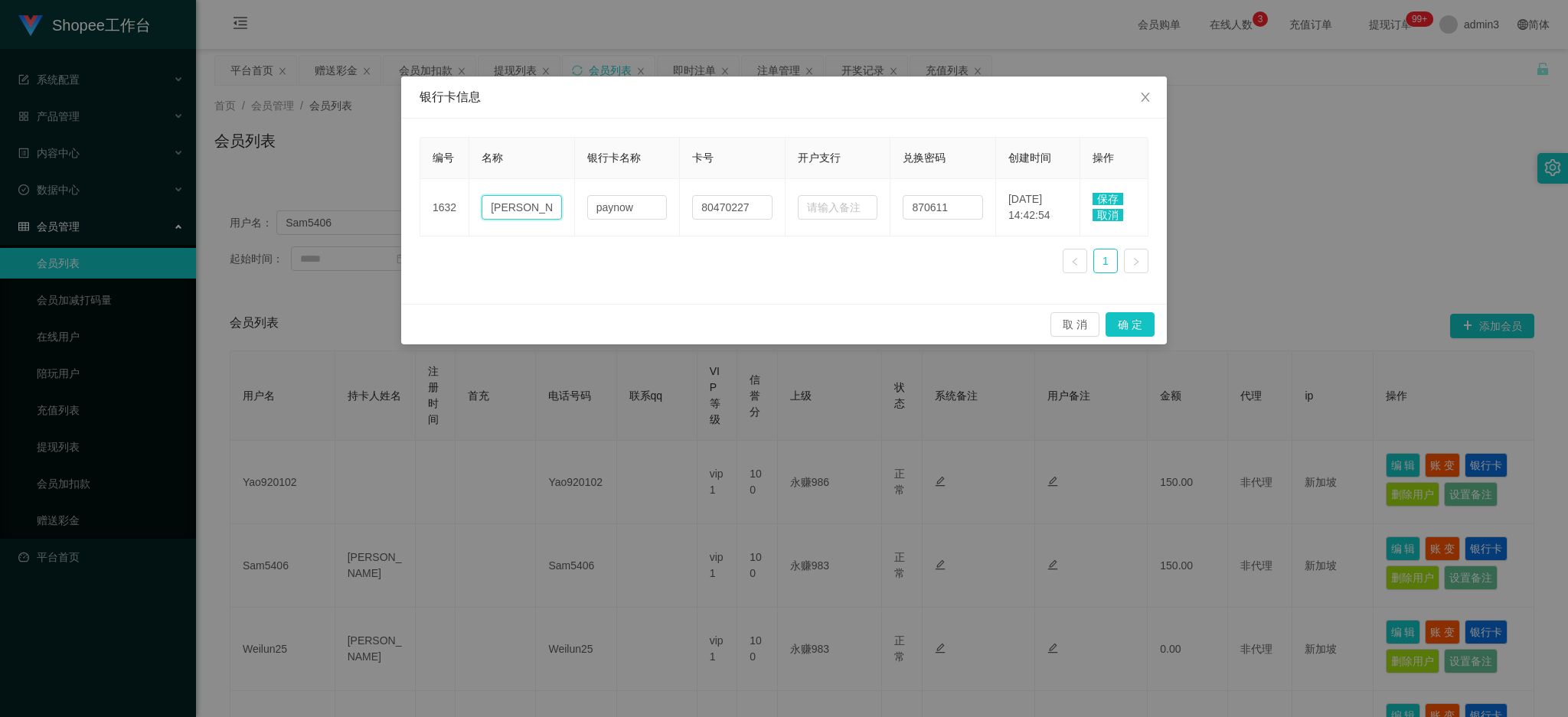
type input "[PERSON_NAME]"
click at [1106, 194] on span "保存" at bounding box center [1108, 199] width 31 height 13
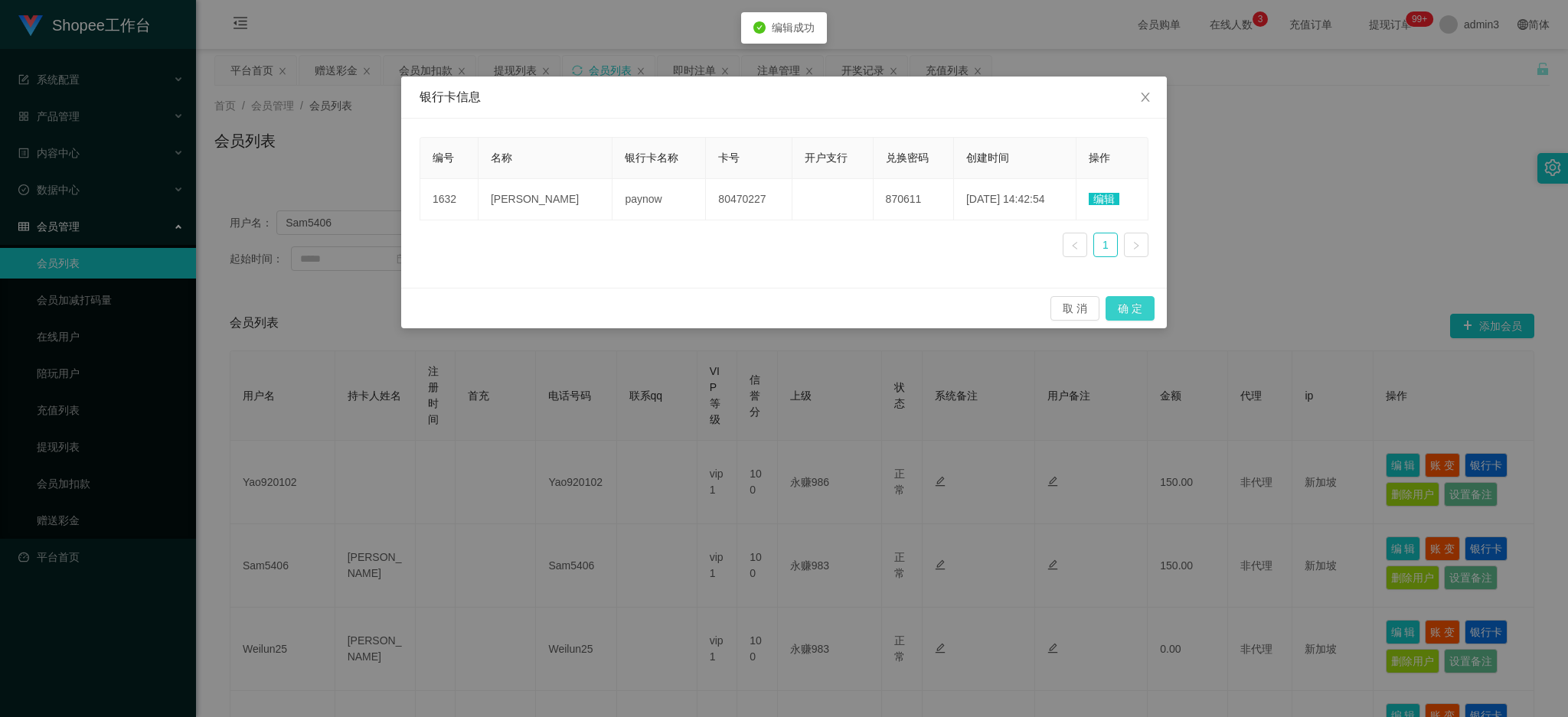
click at [1132, 305] on button "确 定" at bounding box center [1130, 308] width 49 height 24
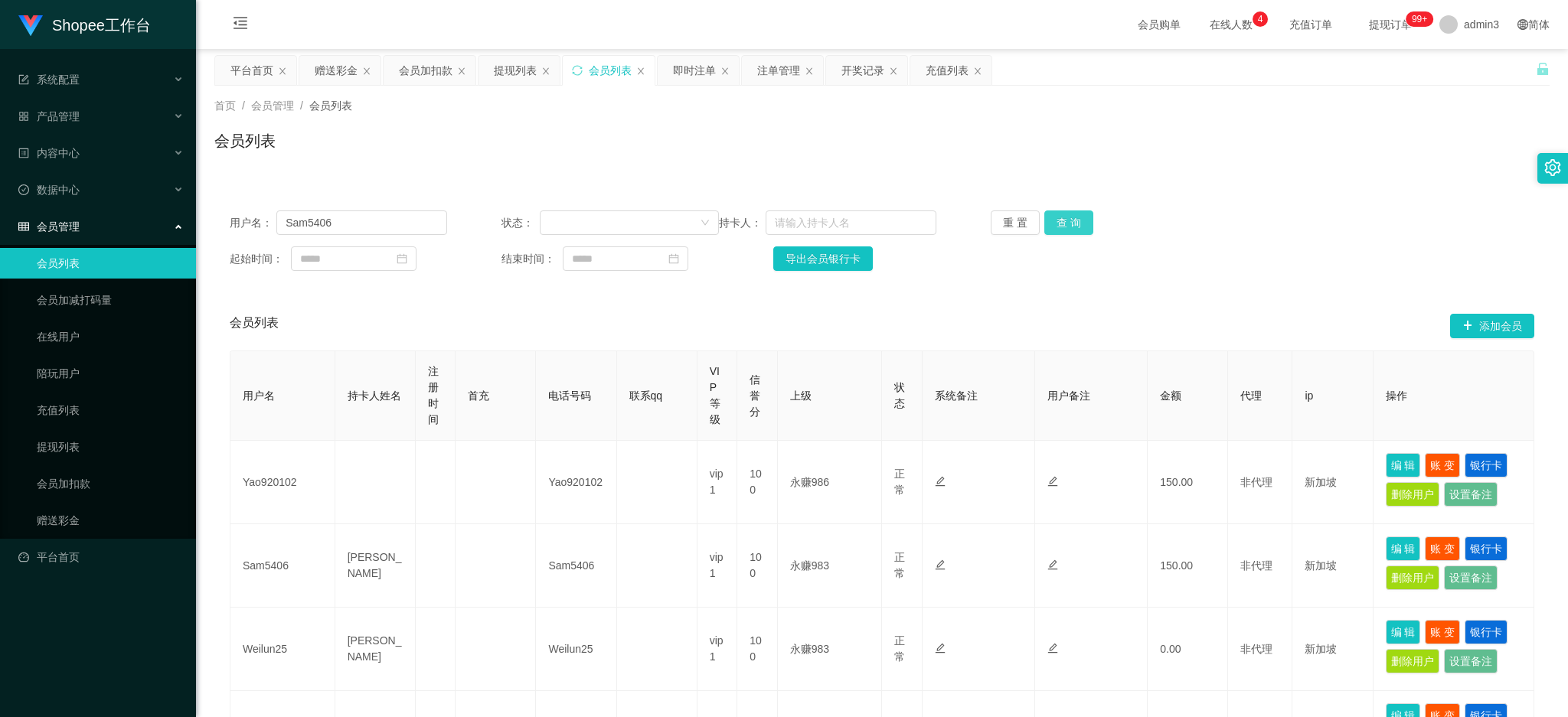
click at [1069, 222] on button "查 询" at bounding box center [1069, 222] width 49 height 24
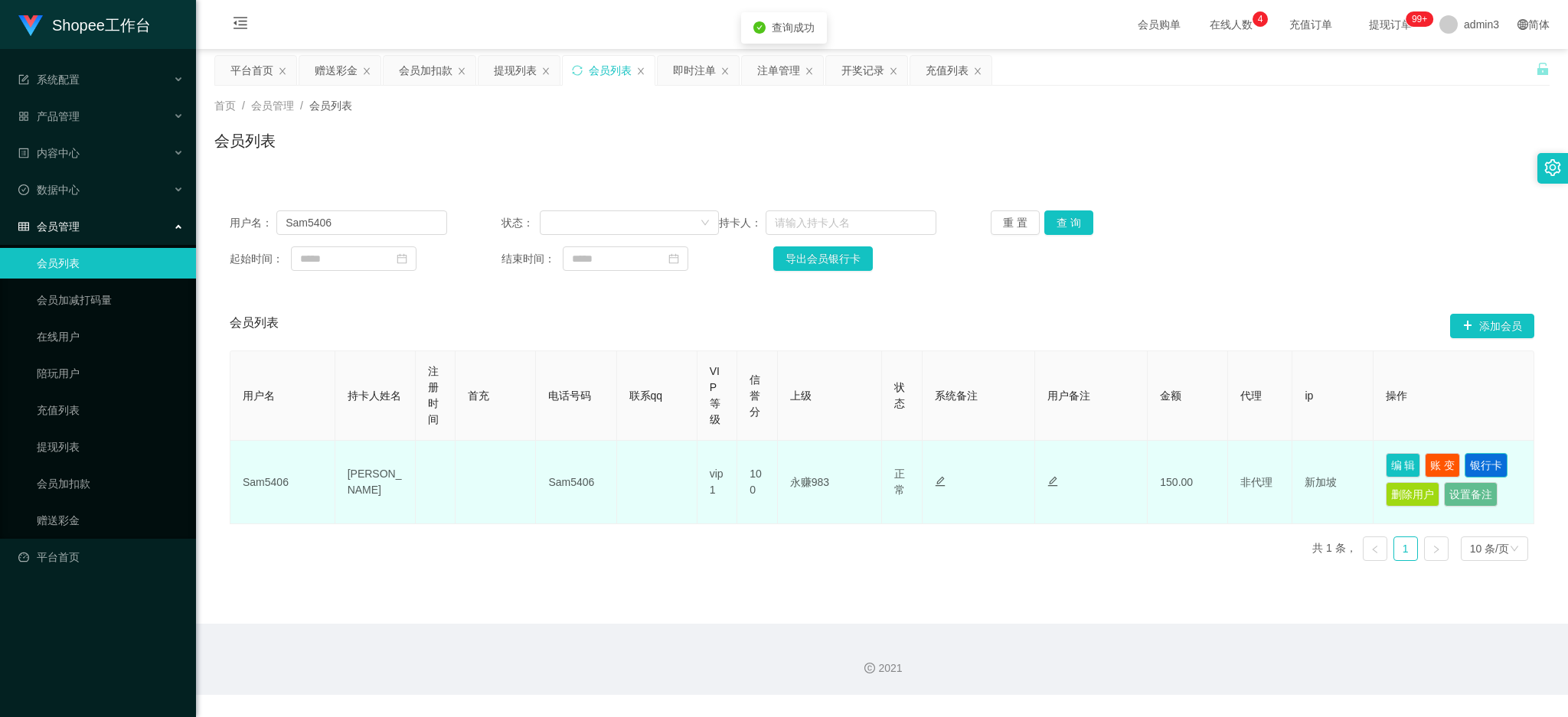
click at [1485, 464] on button "银行卡" at bounding box center [1486, 465] width 42 height 24
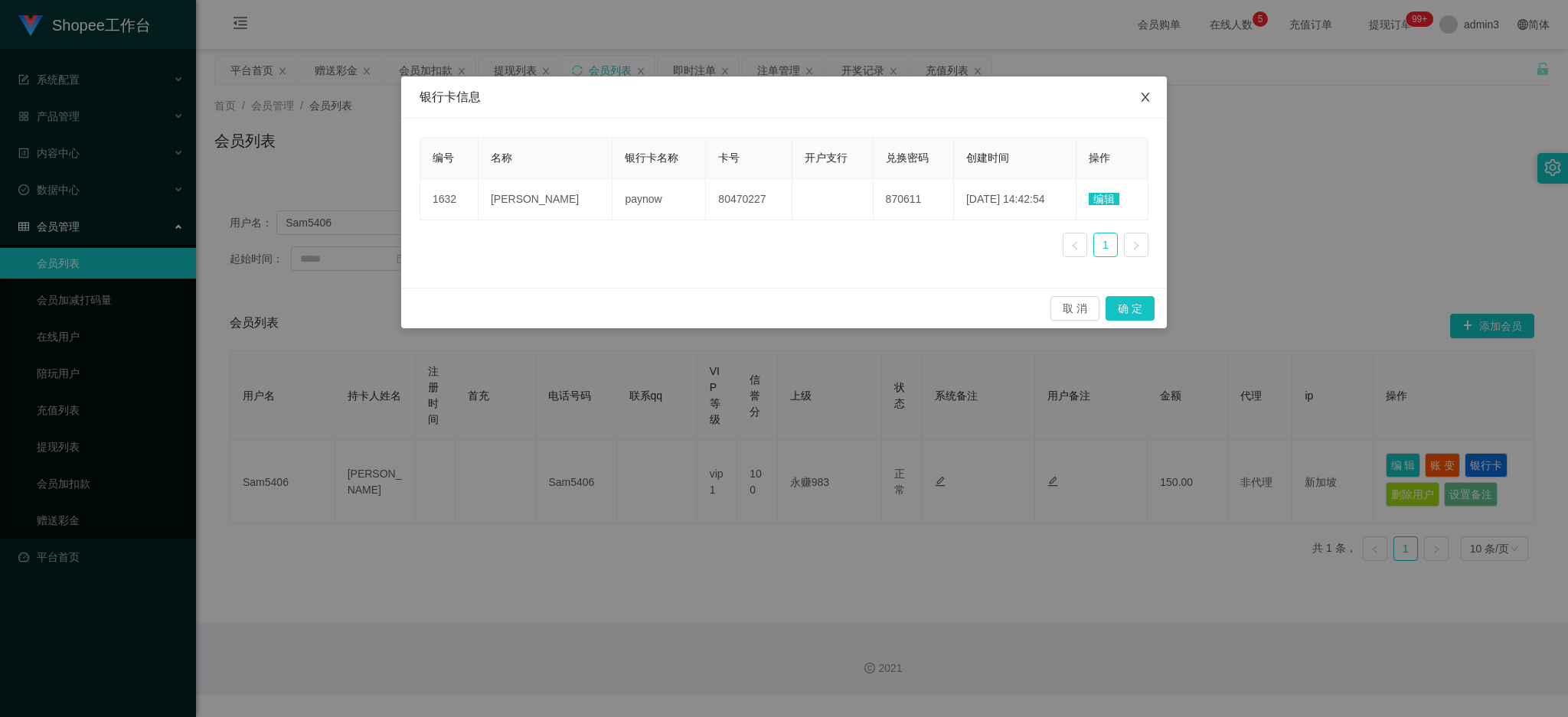
click at [1147, 92] on icon "图标: close" at bounding box center [1145, 97] width 13 height 13
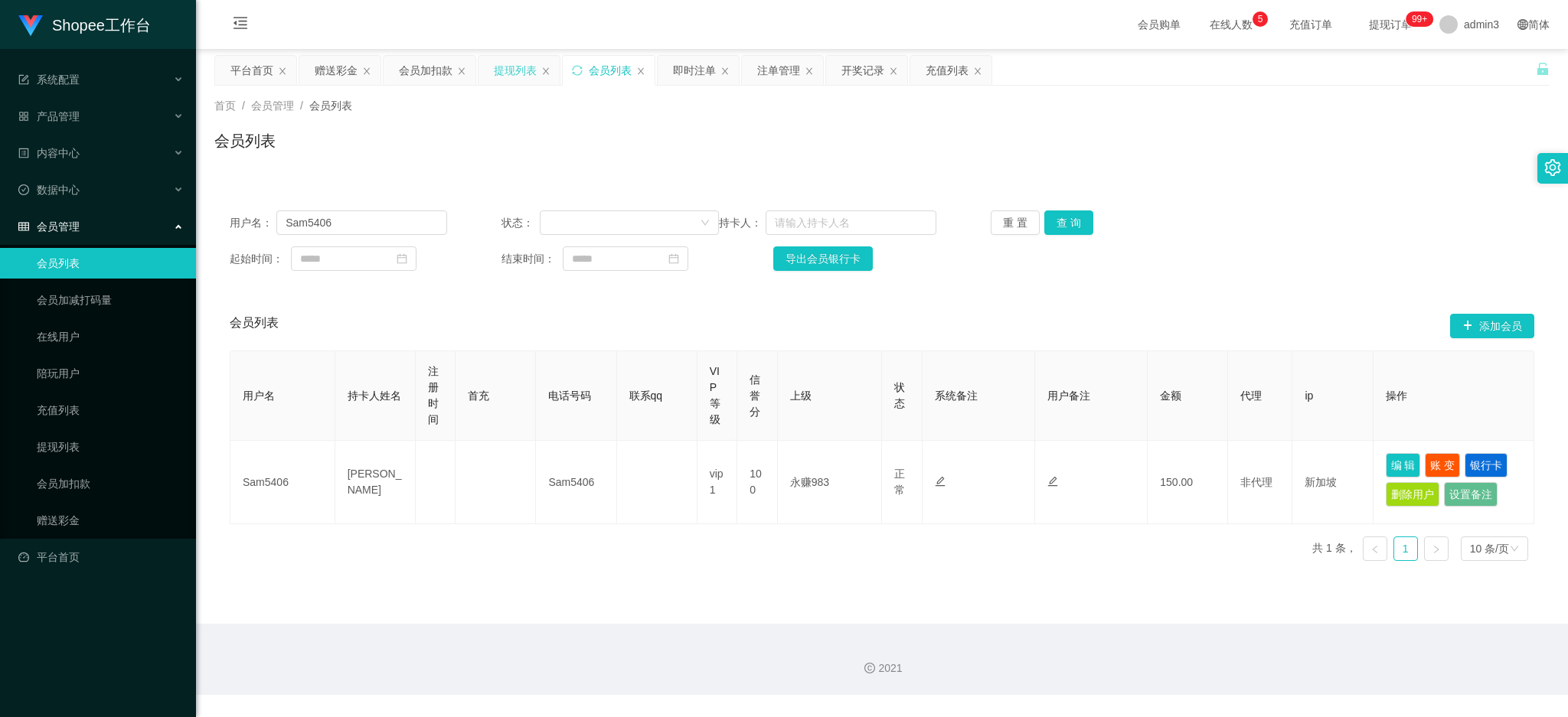
click at [493, 69] on div "提现列表" at bounding box center [519, 70] width 81 height 29
click at [497, 71] on div "提现列表" at bounding box center [516, 70] width 42 height 29
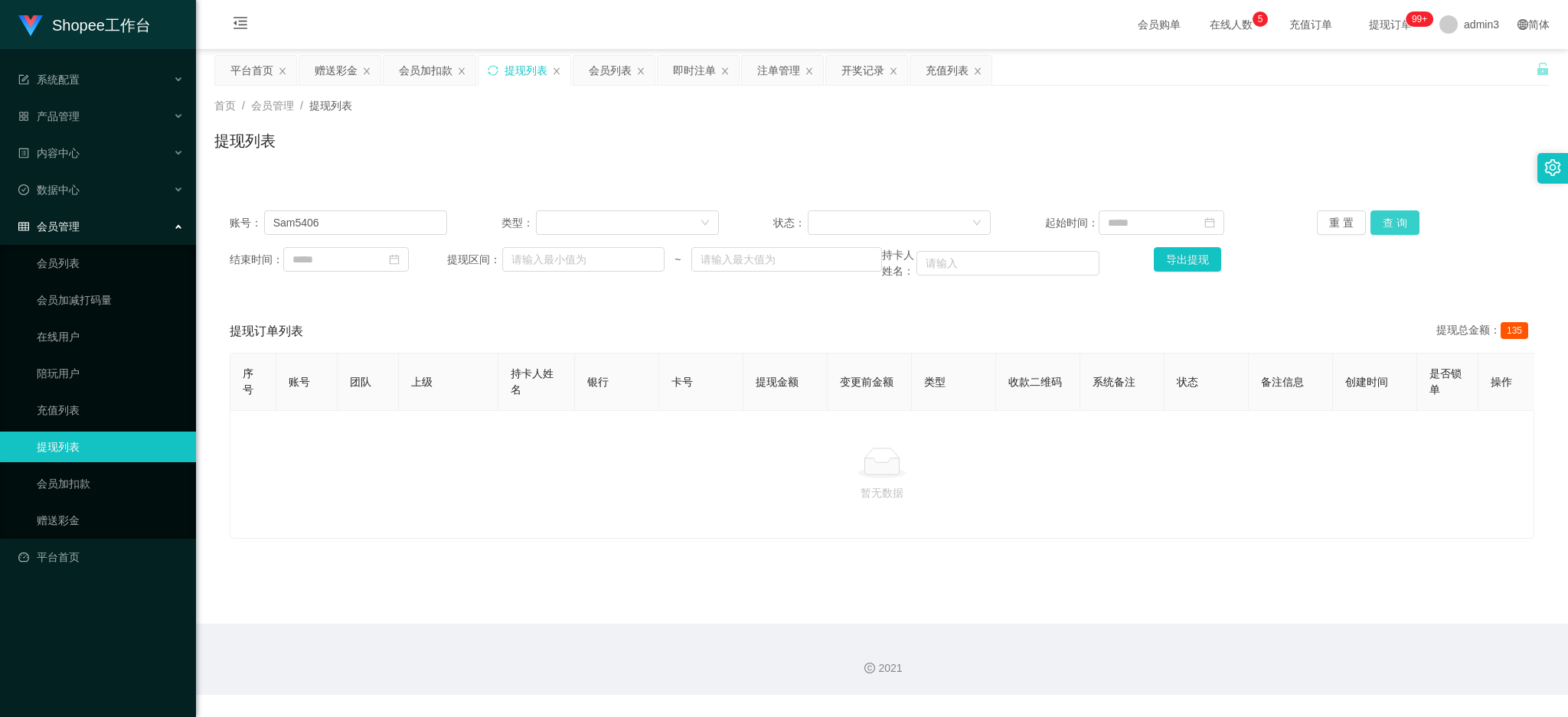
click at [1371, 228] on button "查 询" at bounding box center [1395, 222] width 49 height 24
click at [327, 63] on div "赠送彩金" at bounding box center [336, 70] width 42 height 29
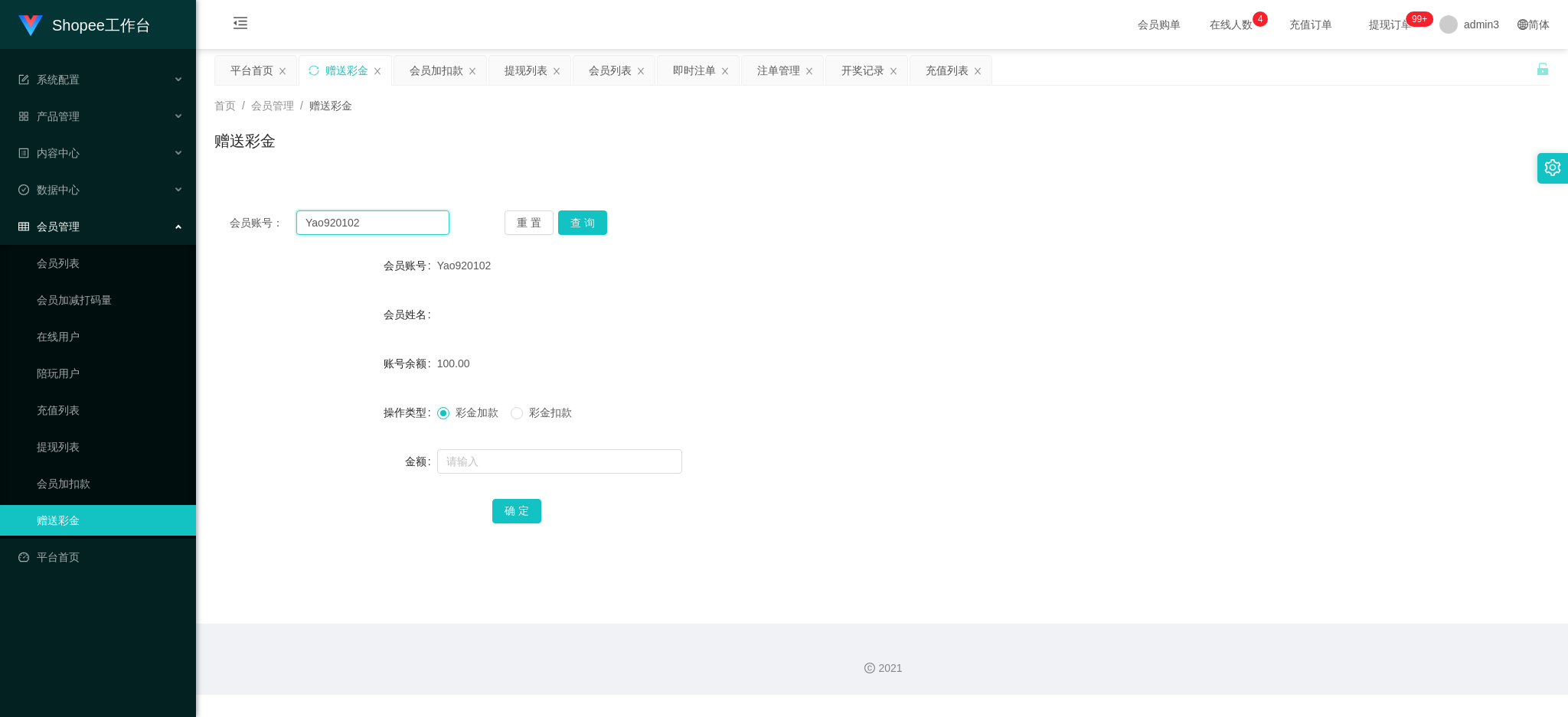
click at [345, 225] on input "Yao920102" at bounding box center [373, 222] width 154 height 24
paste input "potato27"
type input "potato27"
click at [594, 206] on div "会员账号： potato27 重 置 查 询 会员账号 Yao920102 会员姓名 账号余额 100.00 操作类型 彩金加款 彩金扣款 金额 确 定" at bounding box center [882, 377] width 1335 height 365
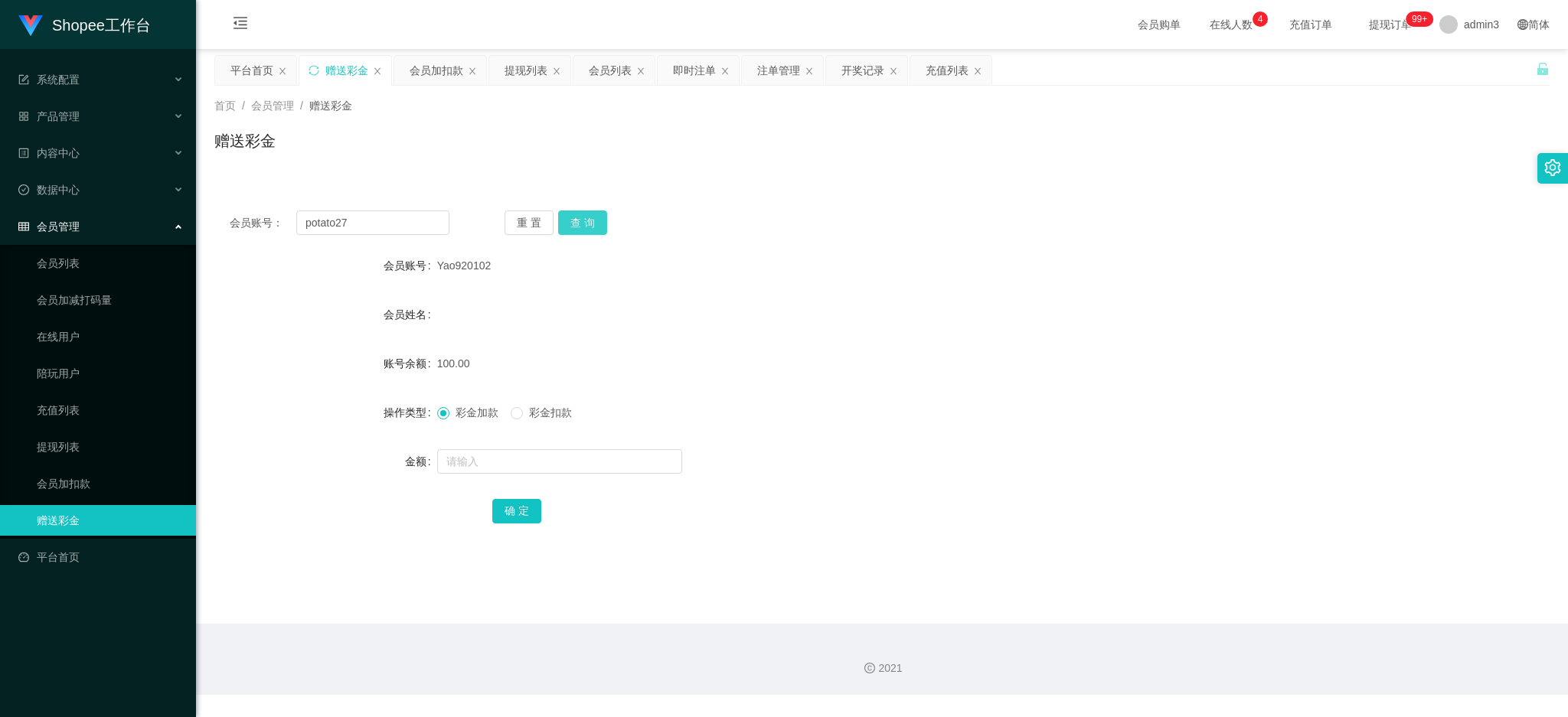
click at [589, 230] on button "查 询" at bounding box center [582, 222] width 49 height 24
click at [531, 447] on div at bounding box center [826, 461] width 779 height 31
click at [531, 452] on input "text" at bounding box center [560, 461] width 245 height 24
click at [506, 460] on input "1" at bounding box center [560, 461] width 245 height 24
type input "100"
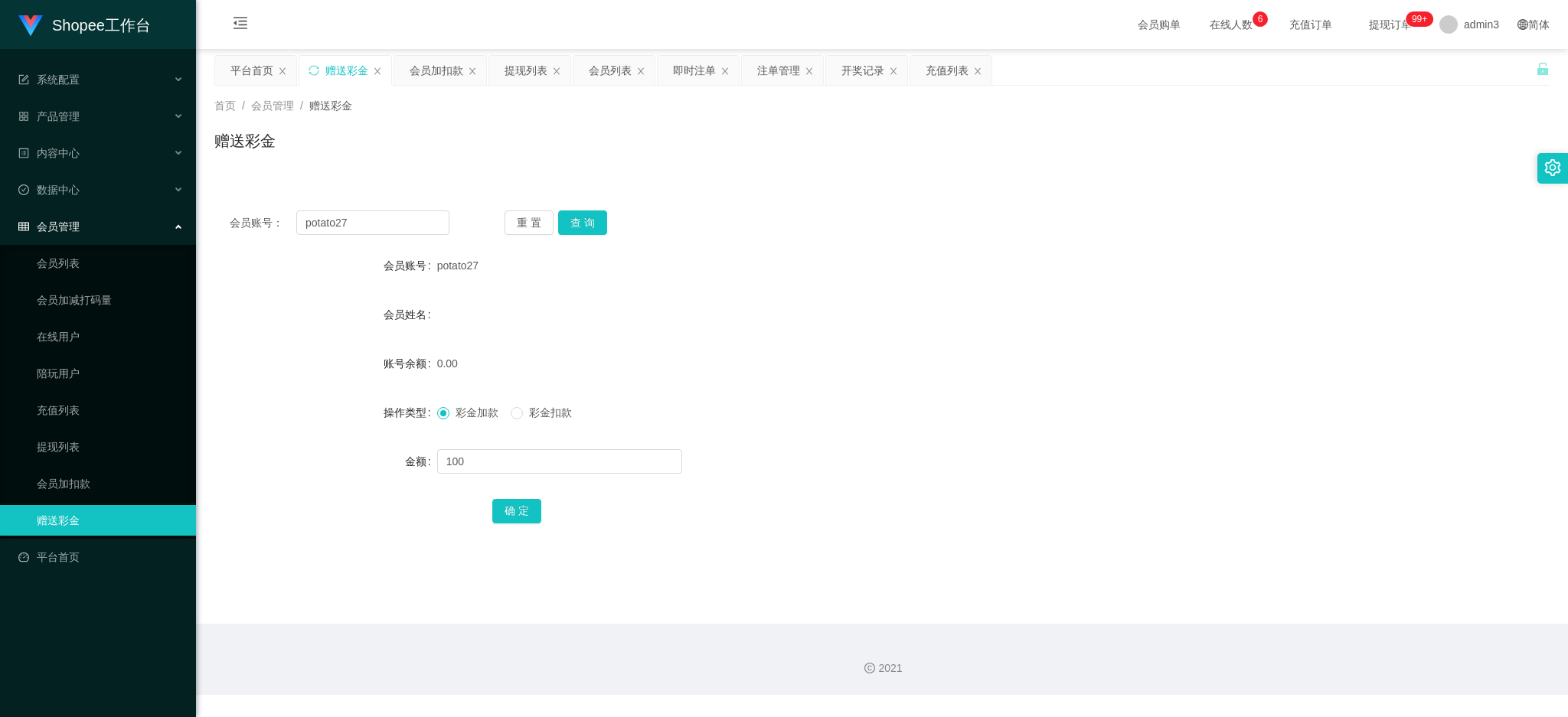
click at [509, 524] on div "确 定" at bounding box center [882, 510] width 779 height 31
click at [509, 504] on button "确 定" at bounding box center [517, 510] width 49 height 24
click at [518, 69] on div "提现列表" at bounding box center [526, 70] width 42 height 29
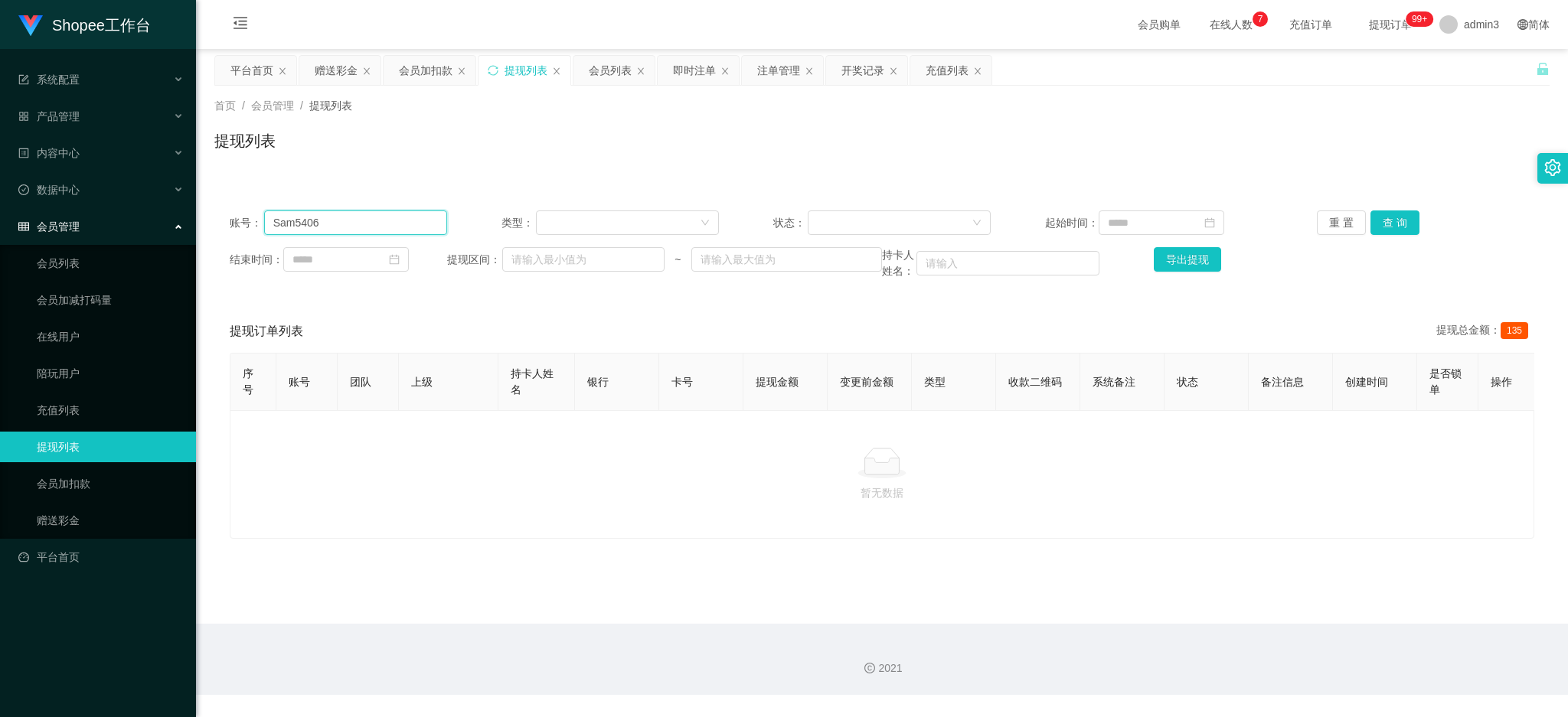
click at [334, 224] on input "Sam5406" at bounding box center [356, 222] width 183 height 24
click at [1393, 228] on button "查 询" at bounding box center [1395, 222] width 49 height 24
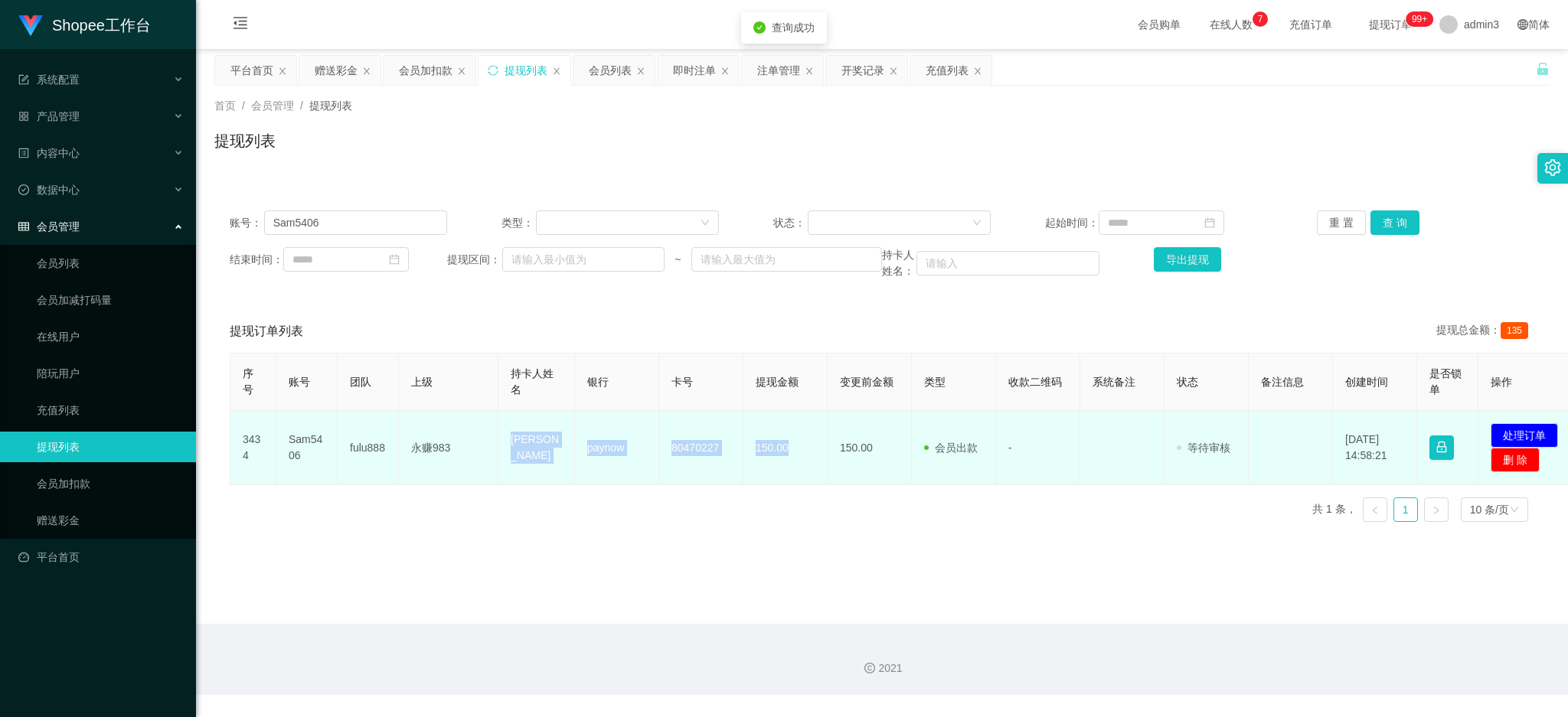
drag, startPoint x: 512, startPoint y: 444, endPoint x: 799, endPoint y: 461, distance: 287.5
click at [799, 461] on tr "3434 Sam5406 fulu888 永赚983 [PERSON_NAME] paynow 80470227 150.00 150.00 会员出款 人工取…" at bounding box center [906, 448] width 1350 height 74
click at [1514, 435] on button "处理订单" at bounding box center [1525, 435] width 68 height 24
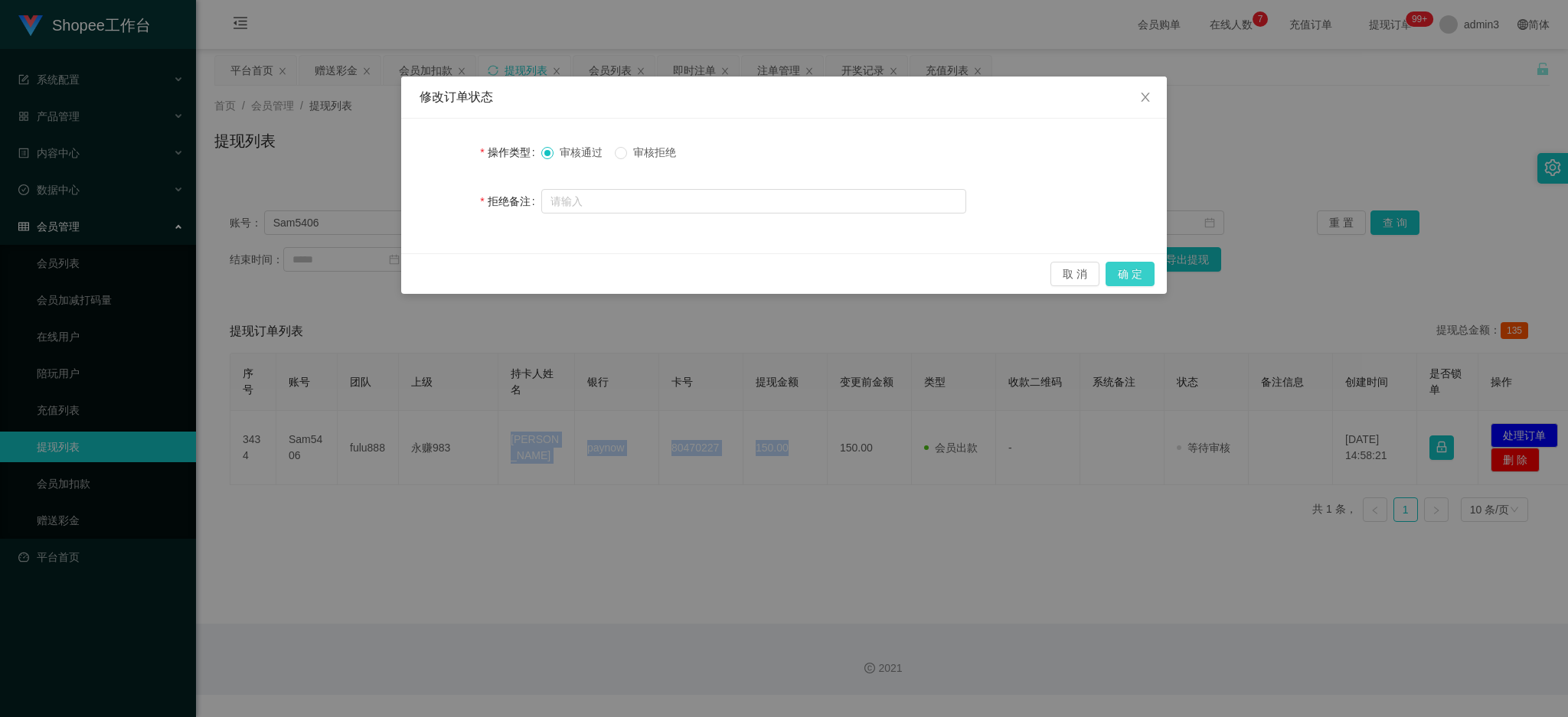
click at [1126, 268] on button "确 定" at bounding box center [1130, 273] width 49 height 24
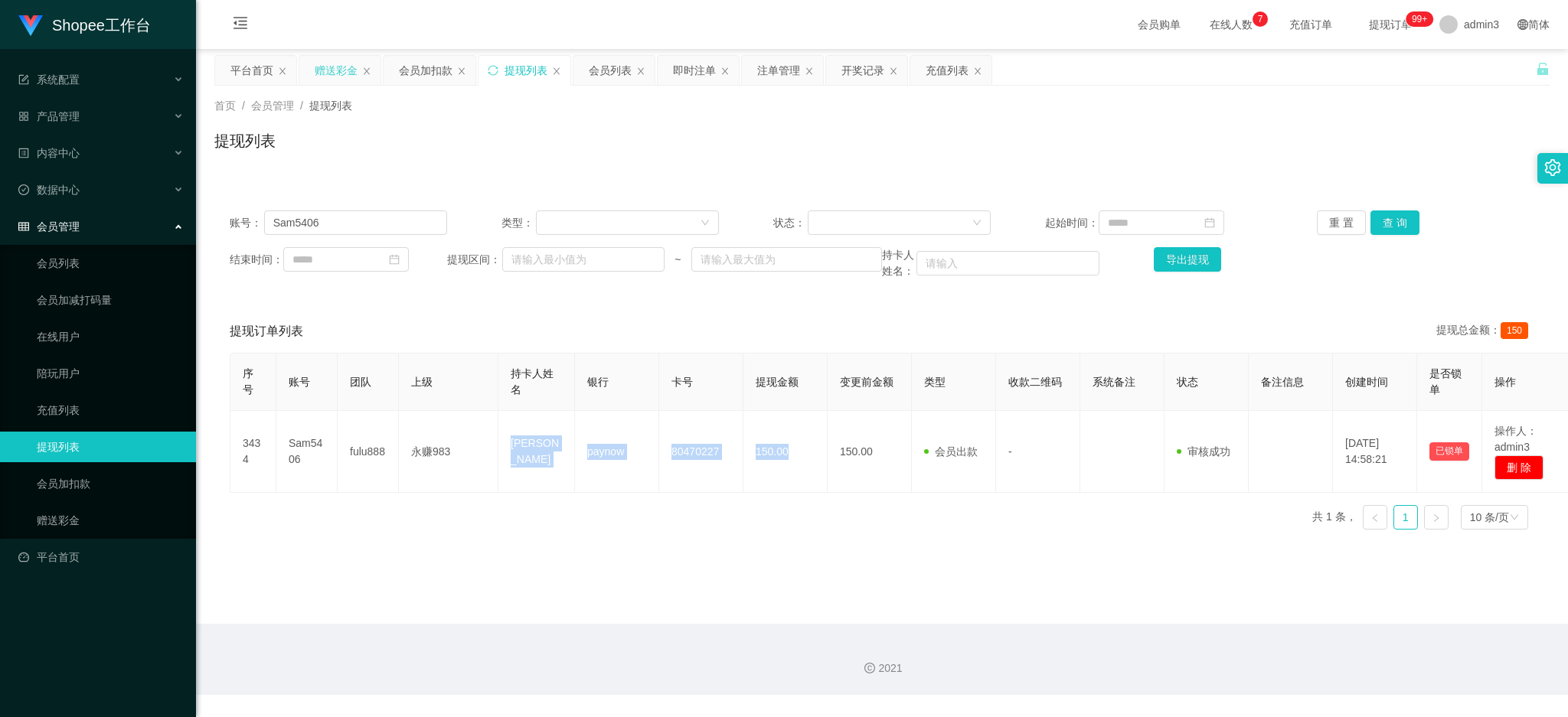
click at [324, 77] on div "赠送彩金" at bounding box center [336, 70] width 42 height 29
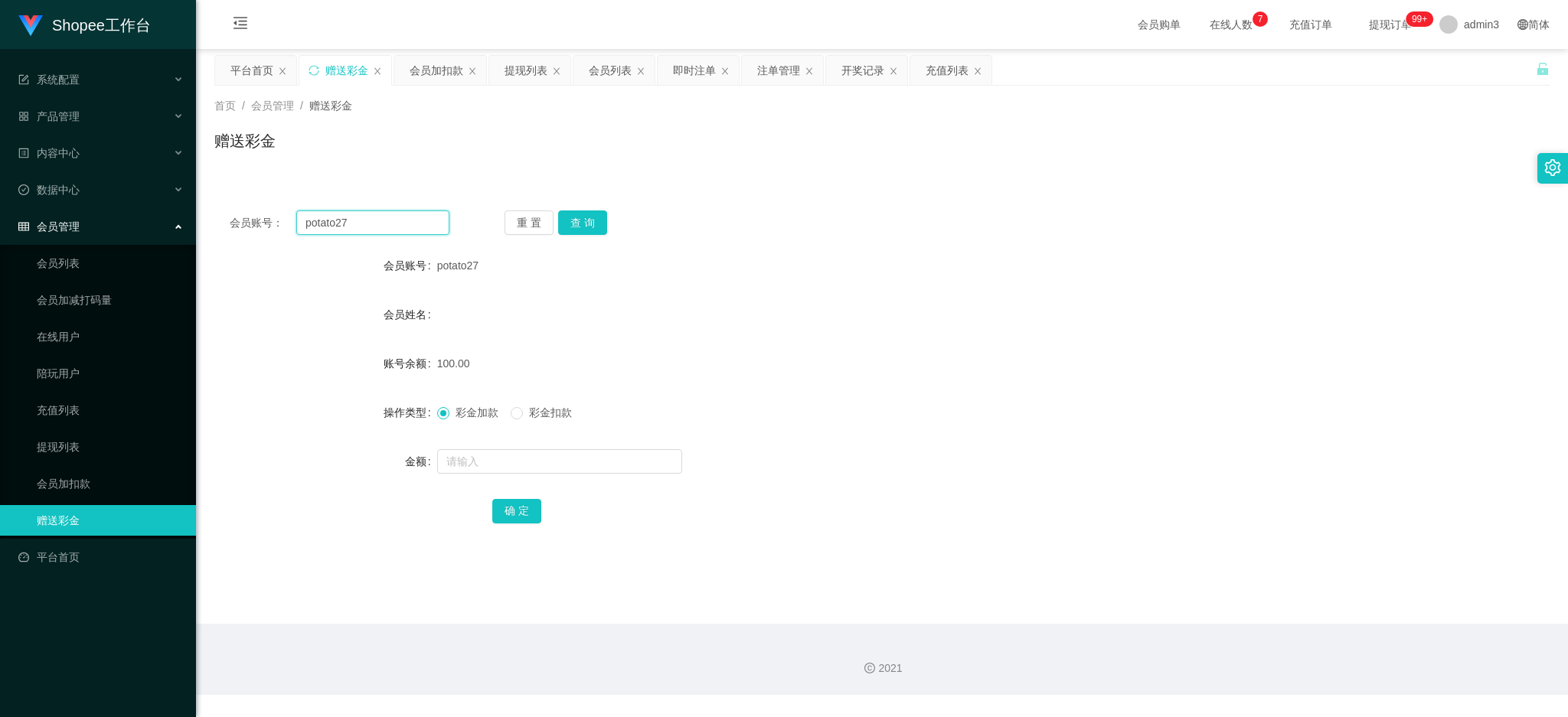
click at [340, 230] on input "potato27" at bounding box center [373, 222] width 154 height 24
paste input "Sputra001"
type input "Sputra001"
click at [572, 220] on button "查 询" at bounding box center [582, 222] width 49 height 24
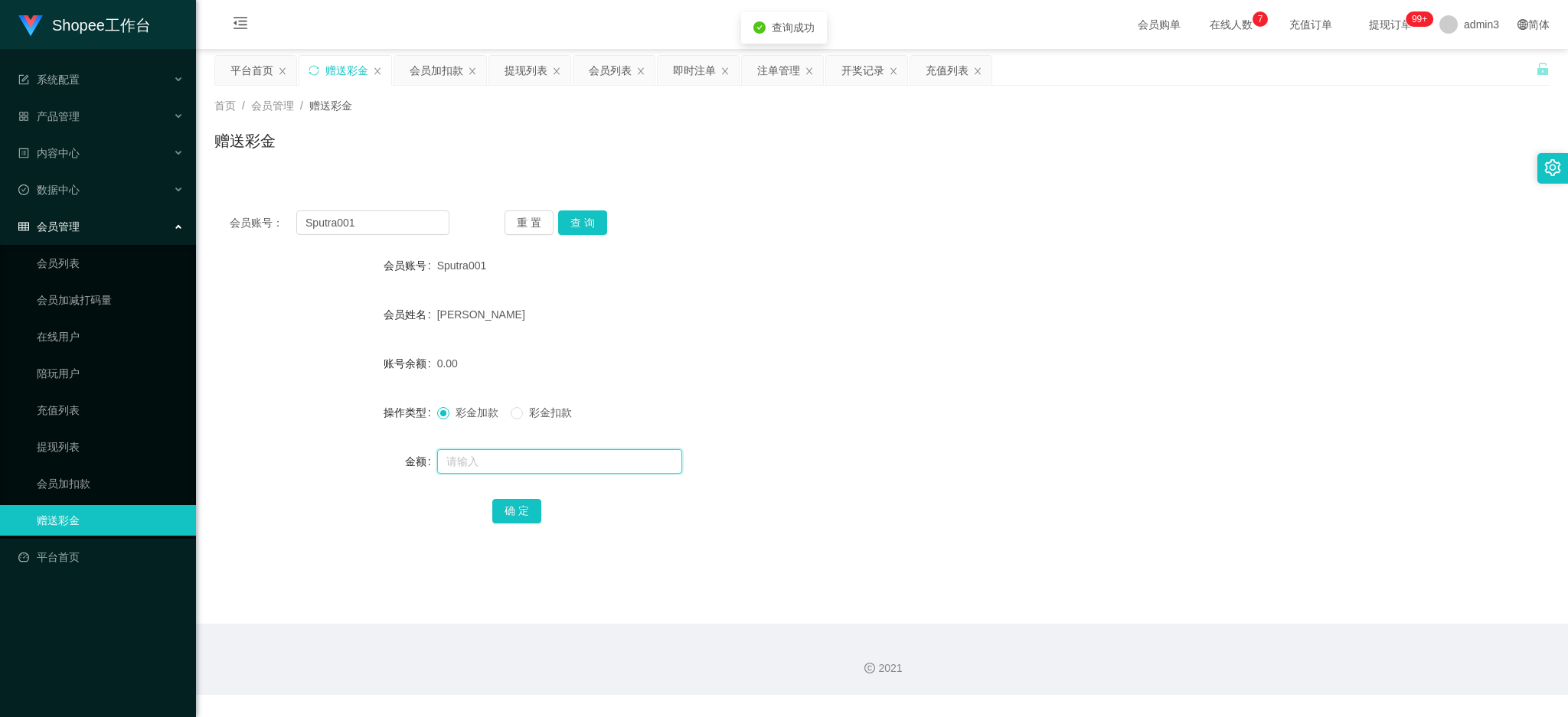
click at [498, 473] on input "text" at bounding box center [560, 461] width 245 height 24
type input "100"
click at [530, 504] on button "确 定" at bounding box center [517, 510] width 49 height 24
click at [379, 222] on input "Sputra001" at bounding box center [373, 222] width 154 height 24
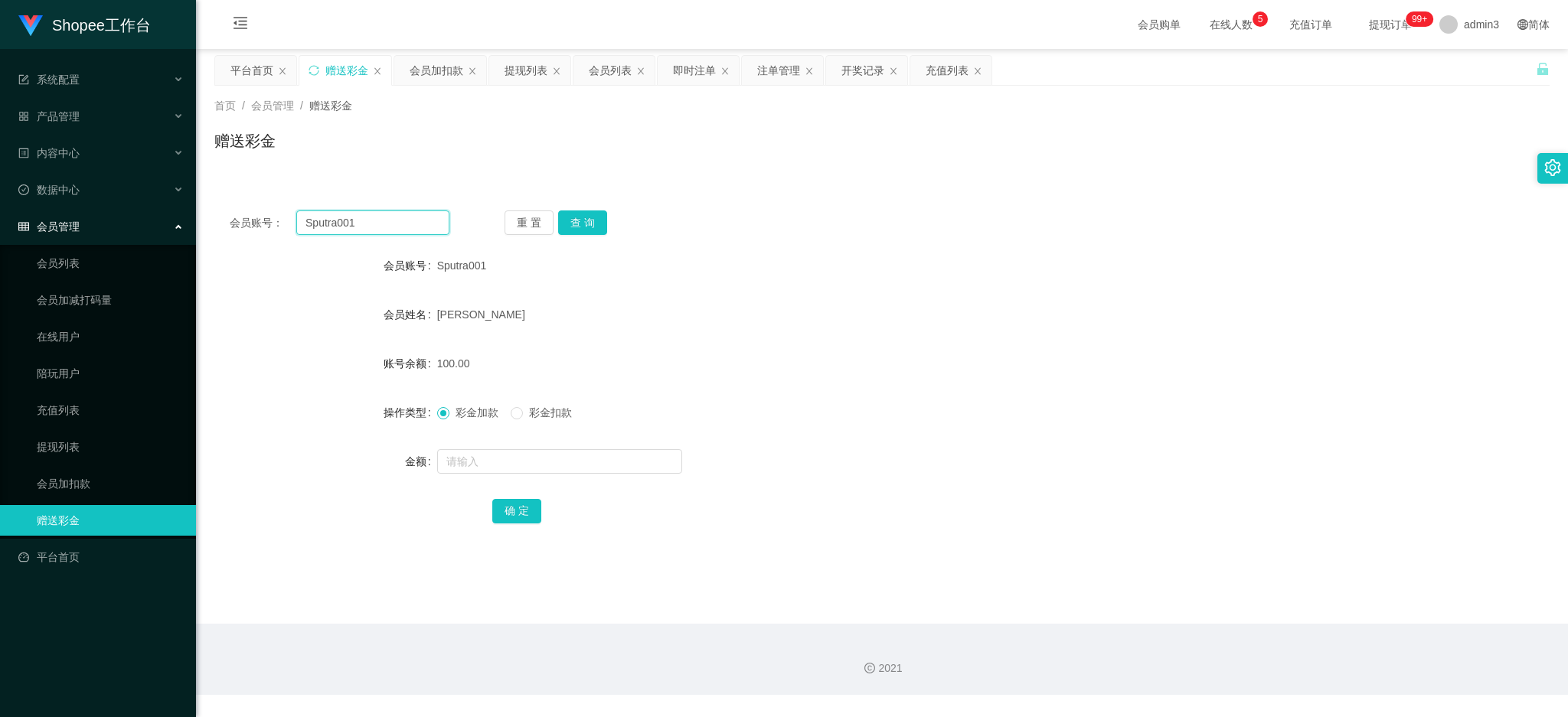
paste input "Ben1020"
type input "Ben1020"
click at [585, 233] on button "查 询" at bounding box center [582, 222] width 49 height 24
click at [522, 472] on input "text" at bounding box center [560, 461] width 245 height 24
type input "100"
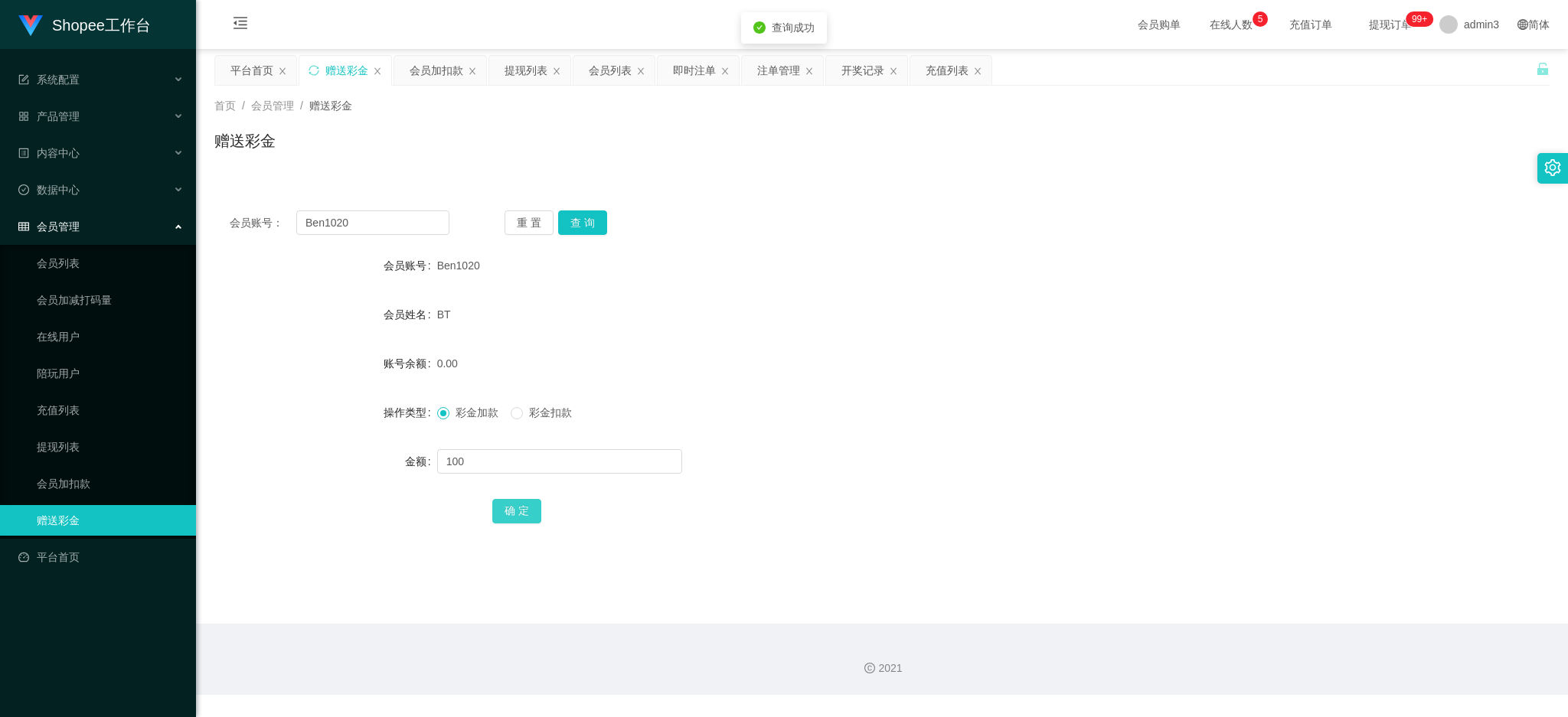
click at [513, 504] on button "确 定" at bounding box center [517, 510] width 49 height 24
click at [389, 704] on div "Shopee工作台 系统配置 产品管理 产品列表 产品预设列表 开奖记录 注单管理 即时注单 内容中心 站内信 公告列表 活动列表 数据中心 员工统计 团队统…" at bounding box center [784, 358] width 1568 height 717
click at [379, 224] on input "Ben1020" at bounding box center [373, 222] width 154 height 24
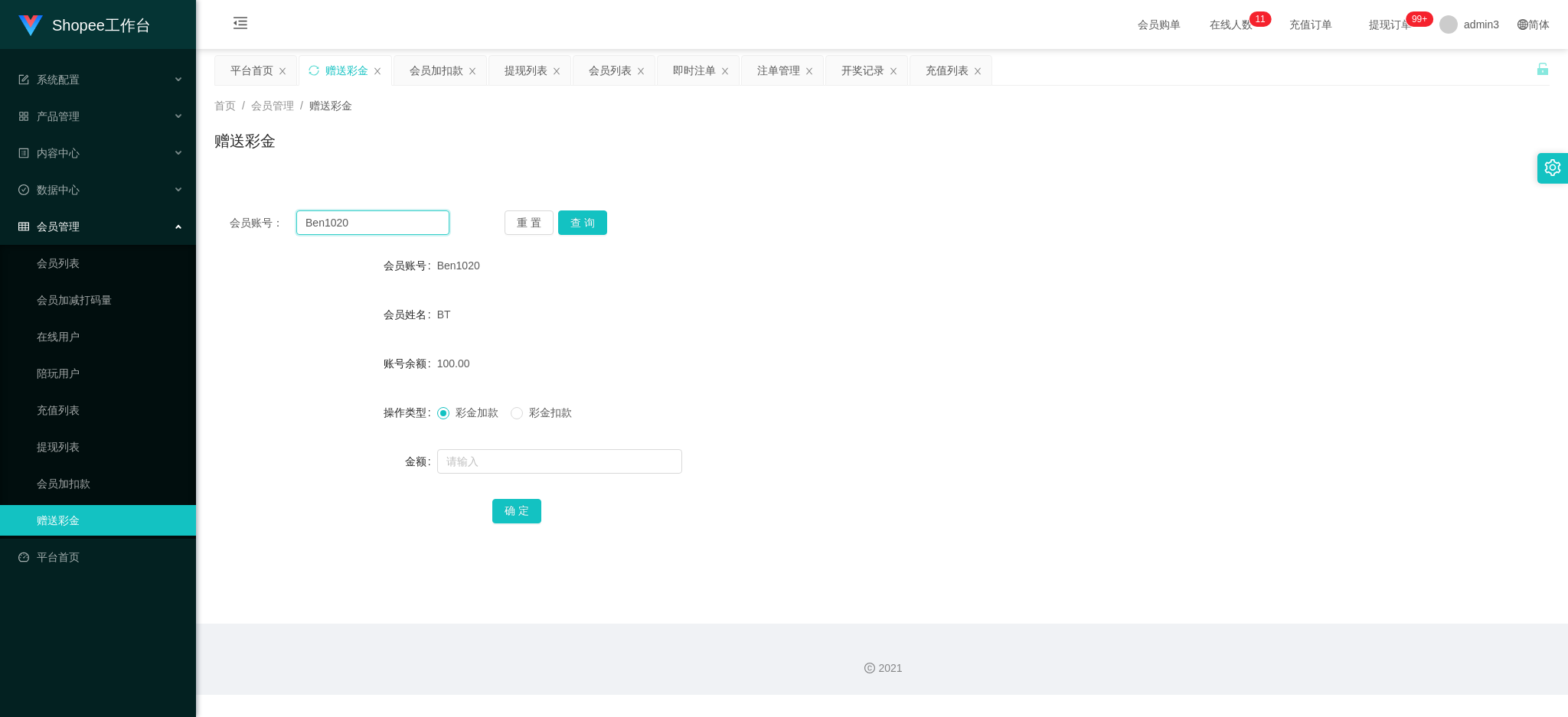
paste input "kelvinlls84"
type input "kelvinlls84"
click at [590, 230] on button "查 询" at bounding box center [582, 222] width 49 height 24
click at [518, 460] on input "text" at bounding box center [560, 461] width 245 height 24
type input "300"
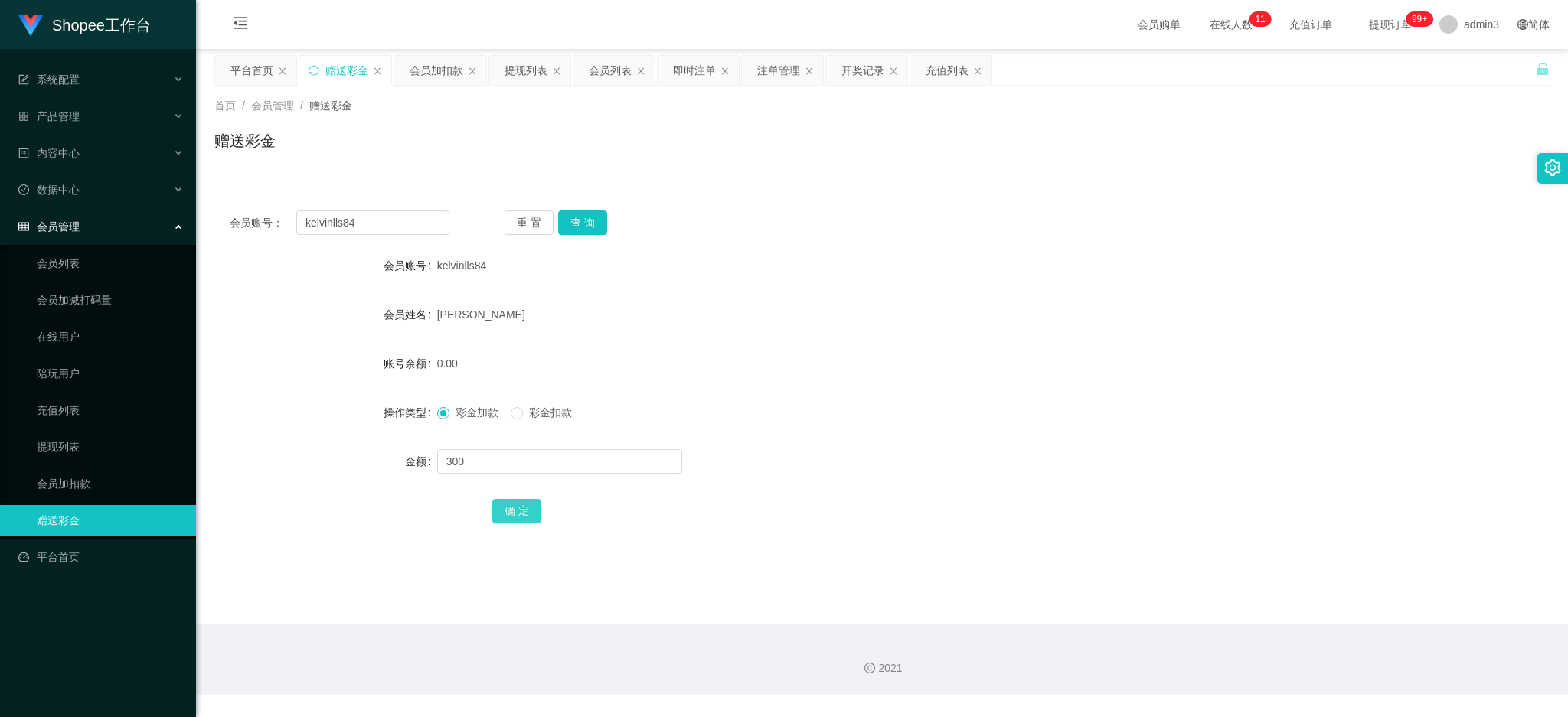
click at [519, 510] on button "确 定" at bounding box center [517, 510] width 49 height 24
click at [340, 217] on input "kelvinlls84" at bounding box center [373, 222] width 154 height 24
paste input "yenchin876"
type input "yenchin876"
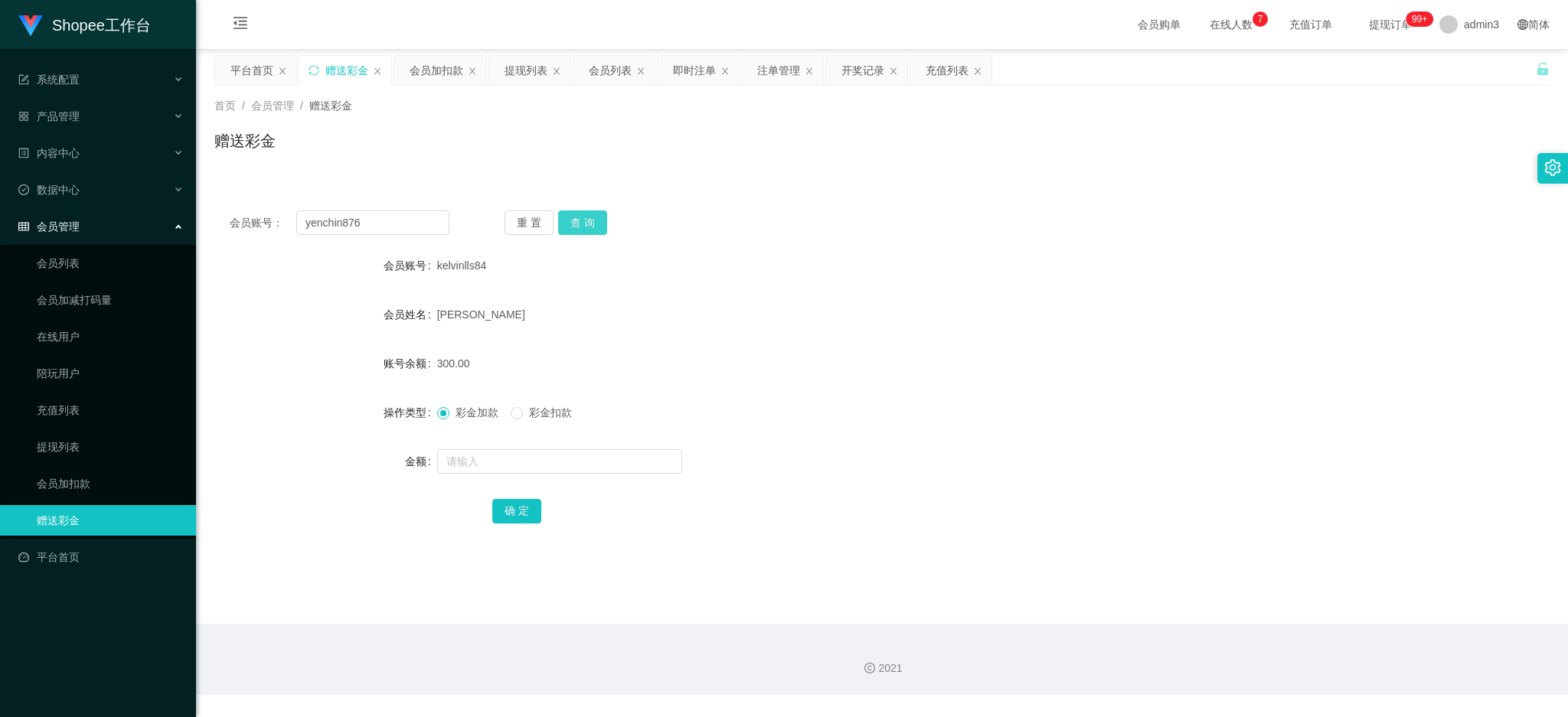
click at [578, 211] on button "查 询" at bounding box center [582, 222] width 49 height 24
click at [480, 466] on input "text" at bounding box center [560, 461] width 245 height 24
paste input "500"
type input "500"
drag, startPoint x: 517, startPoint y: 511, endPoint x: 524, endPoint y: 517, distance: 9.2
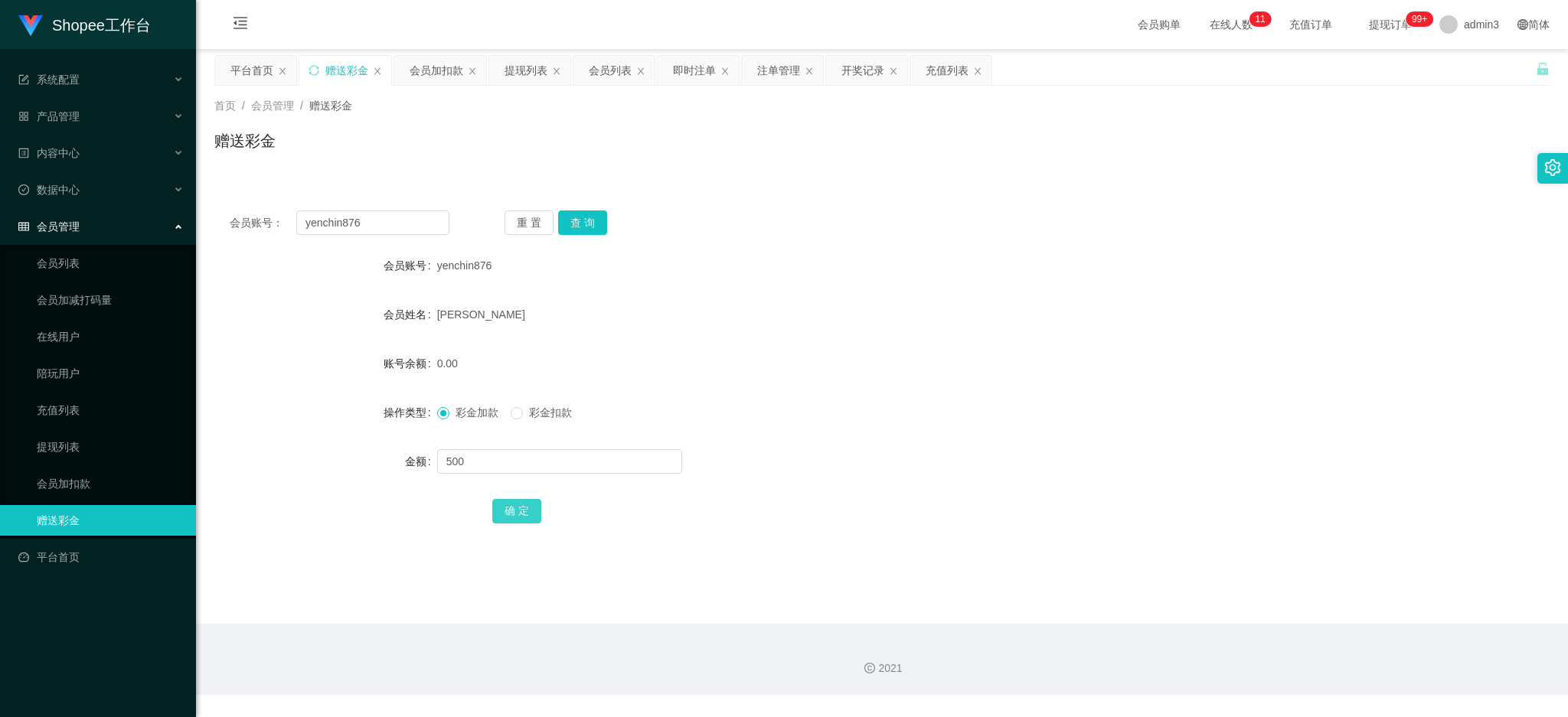
click at [517, 511] on button "确 定" at bounding box center [517, 510] width 49 height 24
click at [371, 228] on input "yenchin876" at bounding box center [373, 222] width 154 height 24
paste input "80906135"
type input "80906135"
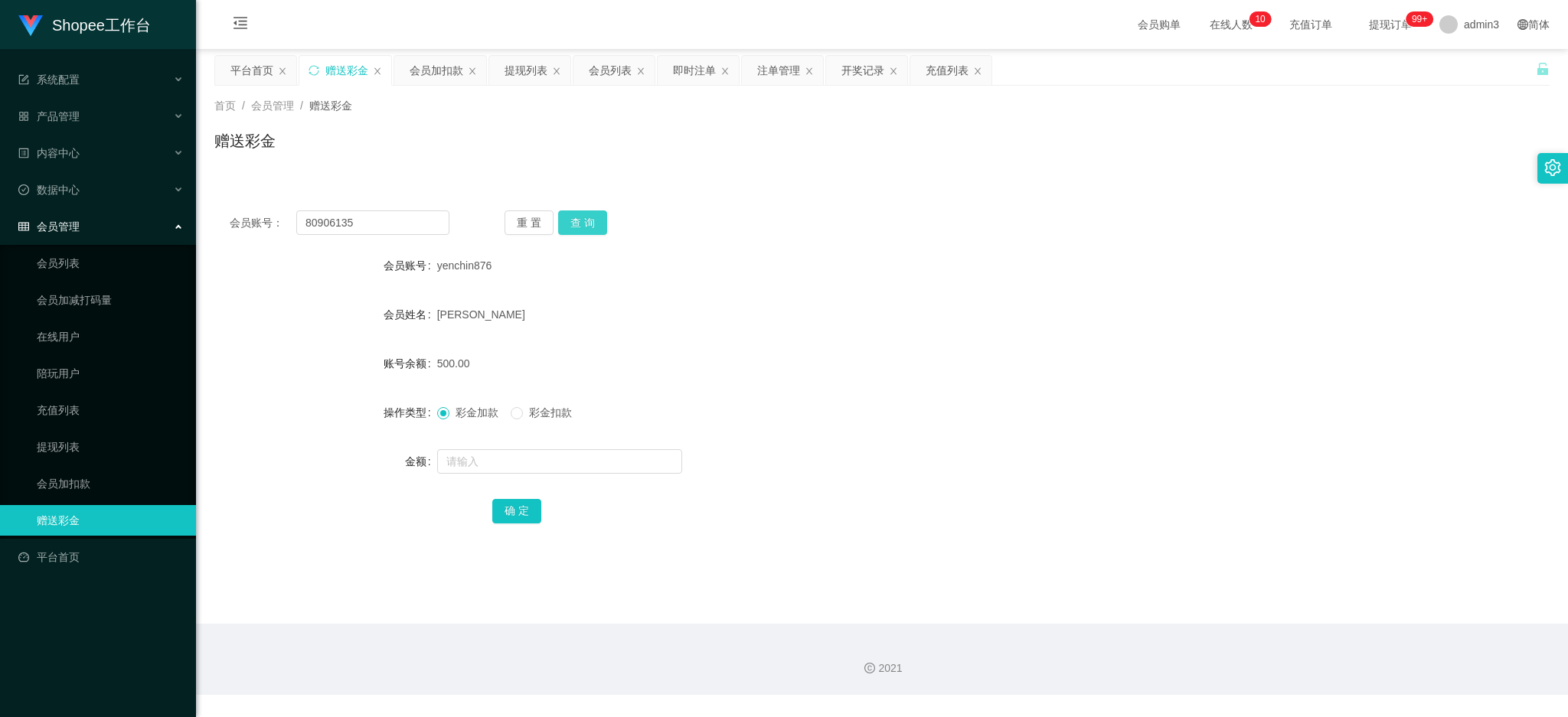
click at [573, 215] on button "查 询" at bounding box center [582, 222] width 49 height 24
click at [495, 464] on input "text" at bounding box center [560, 461] width 245 height 24
type input "100"
click at [510, 519] on button "确 定" at bounding box center [517, 510] width 49 height 24
click at [385, 215] on input "80906135" at bounding box center [373, 222] width 154 height 24
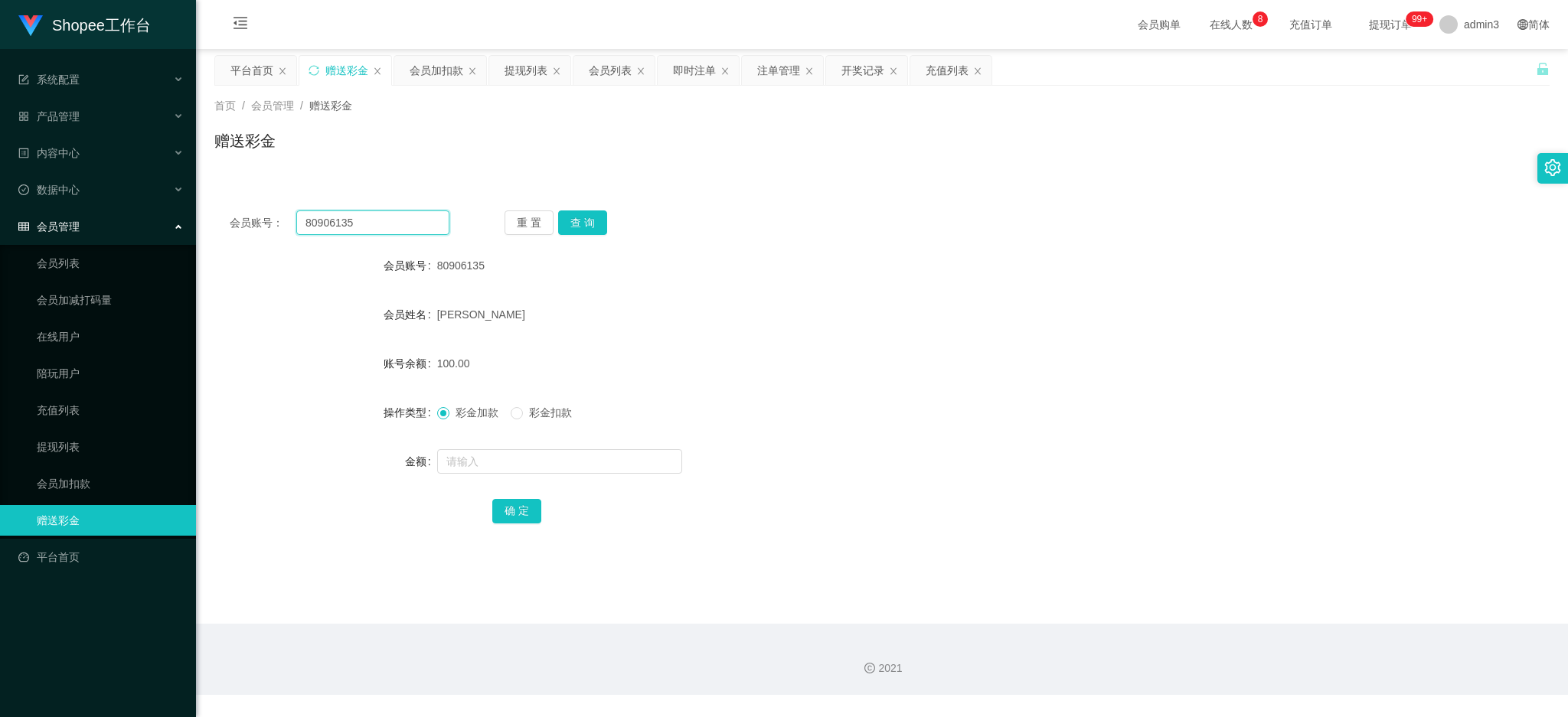
click at [383, 216] on input "80906135" at bounding box center [373, 222] width 154 height 24
paste input "shyan"
type input "shyan"
drag, startPoint x: 591, startPoint y: 217, endPoint x: 557, endPoint y: 279, distance: 70.7
click at [591, 216] on button "查 询" at bounding box center [582, 222] width 49 height 24
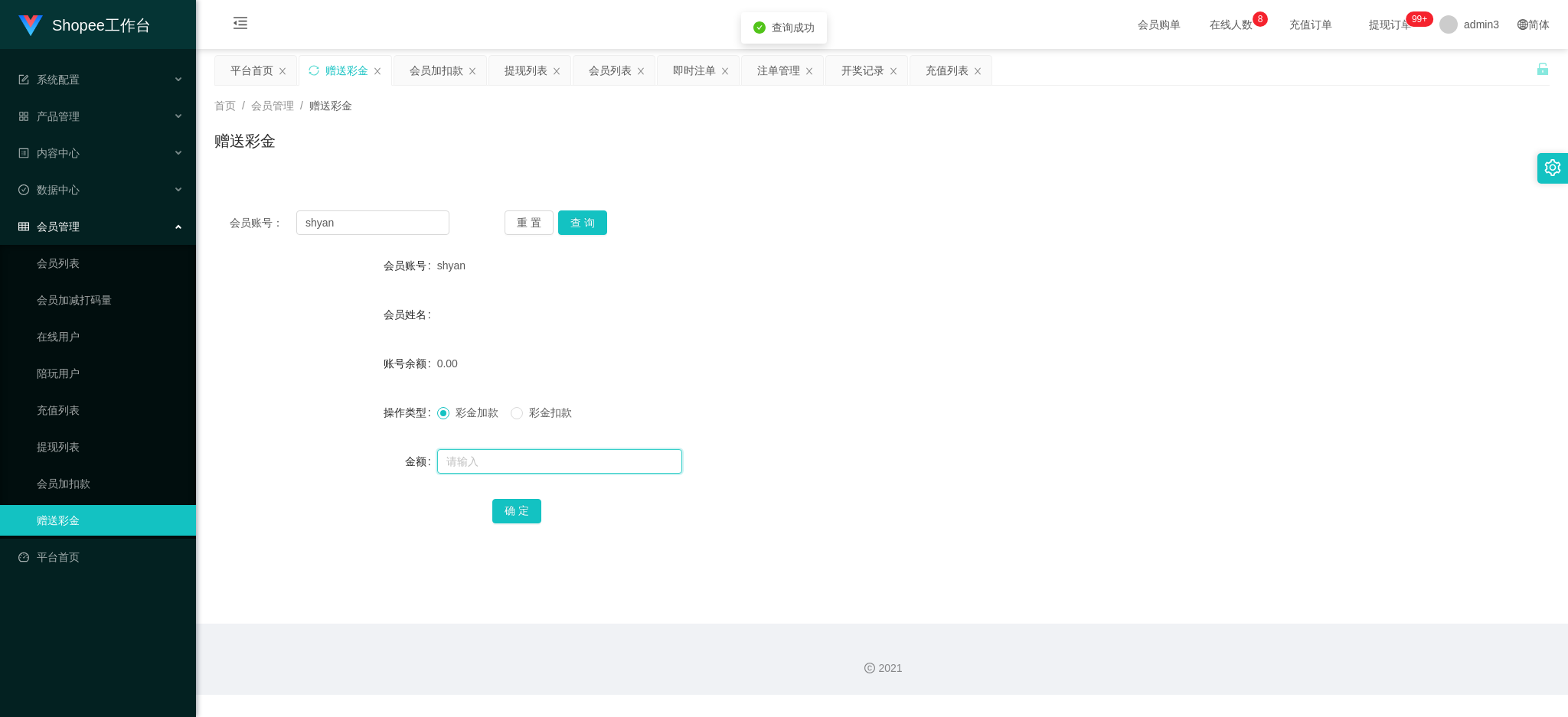
click at [554, 450] on input "text" at bounding box center [560, 461] width 245 height 24
type input "100"
click at [512, 509] on button "确 定" at bounding box center [517, 510] width 49 height 24
click at [509, 69] on div "提现列表" at bounding box center [526, 70] width 42 height 29
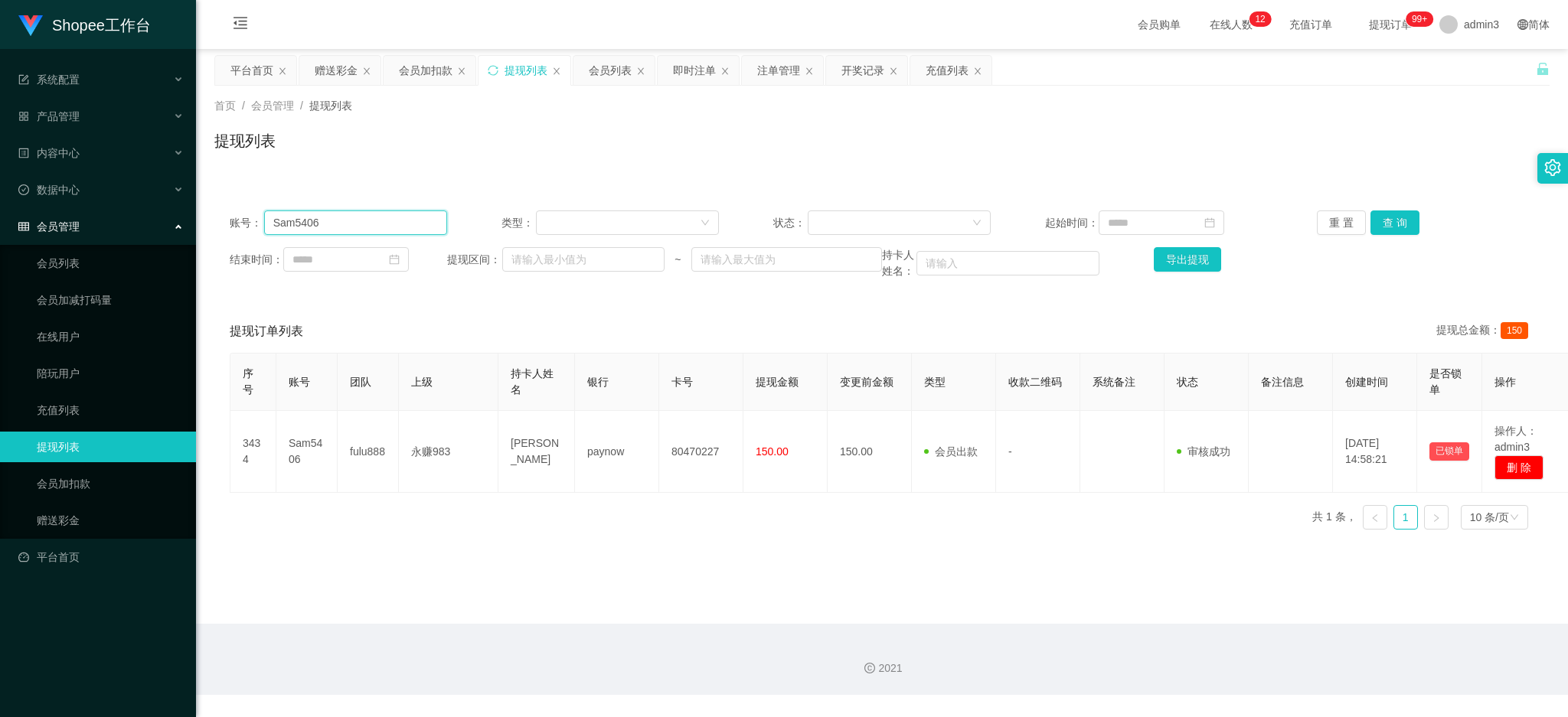
click at [345, 230] on input "Sam5406" at bounding box center [356, 222] width 183 height 24
paste input "94363907"
type input "94363907"
click at [1386, 221] on button "查 询" at bounding box center [1395, 222] width 49 height 24
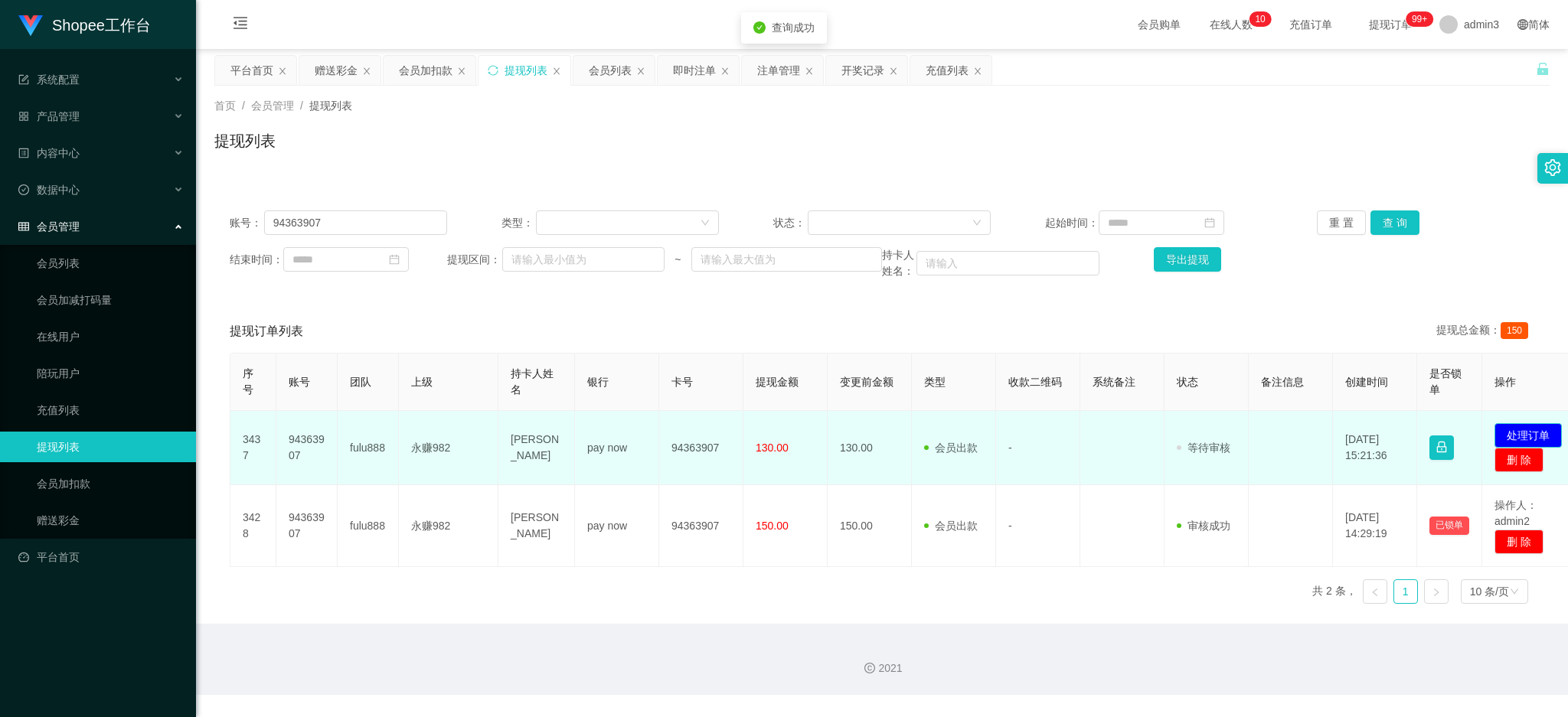
click at [1534, 434] on button "处理订单" at bounding box center [1528, 435] width 68 height 24
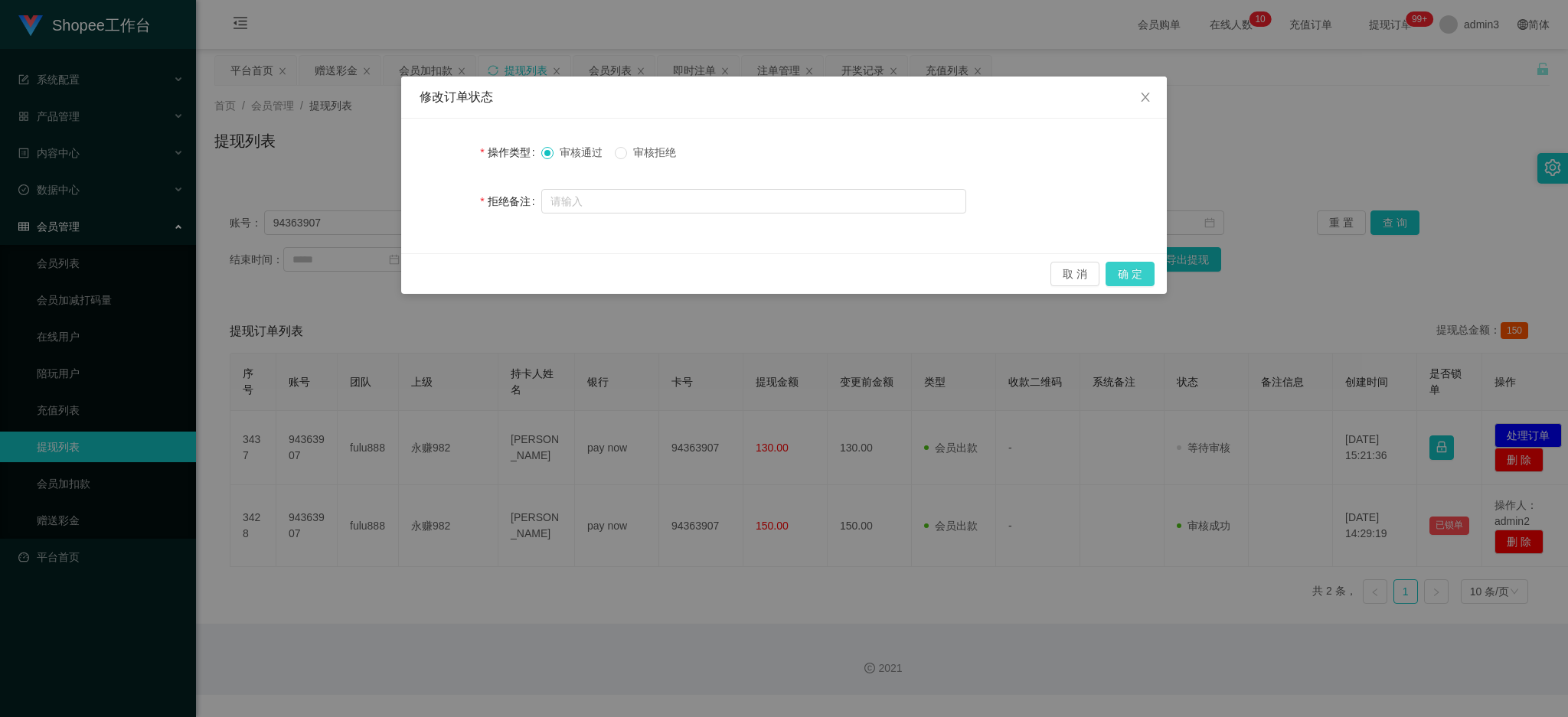
drag, startPoint x: 1132, startPoint y: 265, endPoint x: 1134, endPoint y: 274, distance: 9.2
click at [1133, 263] on button "确 定" at bounding box center [1130, 273] width 49 height 24
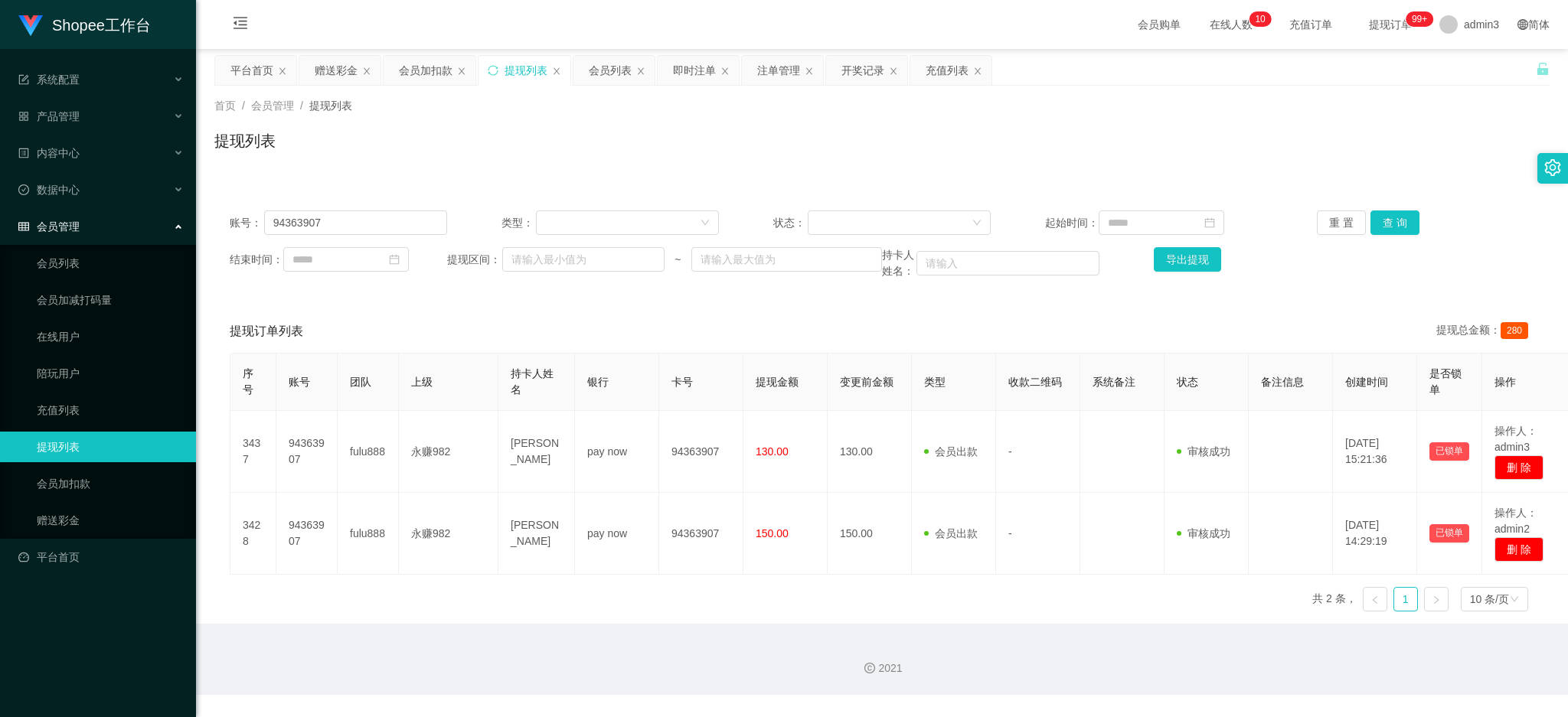
click at [742, 579] on div "序号 账号 团队 上级 持卡人姓名 银行 卡号 提现金额 变更前金额 类型 收款二维码 系统备注 状态 备注信息 创建时间 是否锁单 操作 3437 9436…" at bounding box center [882, 488] width 1305 height 271
click at [1387, 225] on button "查 询" at bounding box center [1395, 222] width 49 height 24
click at [316, 225] on input "94363907" at bounding box center [356, 222] width 183 height 24
drag, startPoint x: 340, startPoint y: 72, endPoint x: 339, endPoint y: 91, distance: 19.0
click at [340, 72] on div "赠送彩金" at bounding box center [336, 70] width 42 height 29
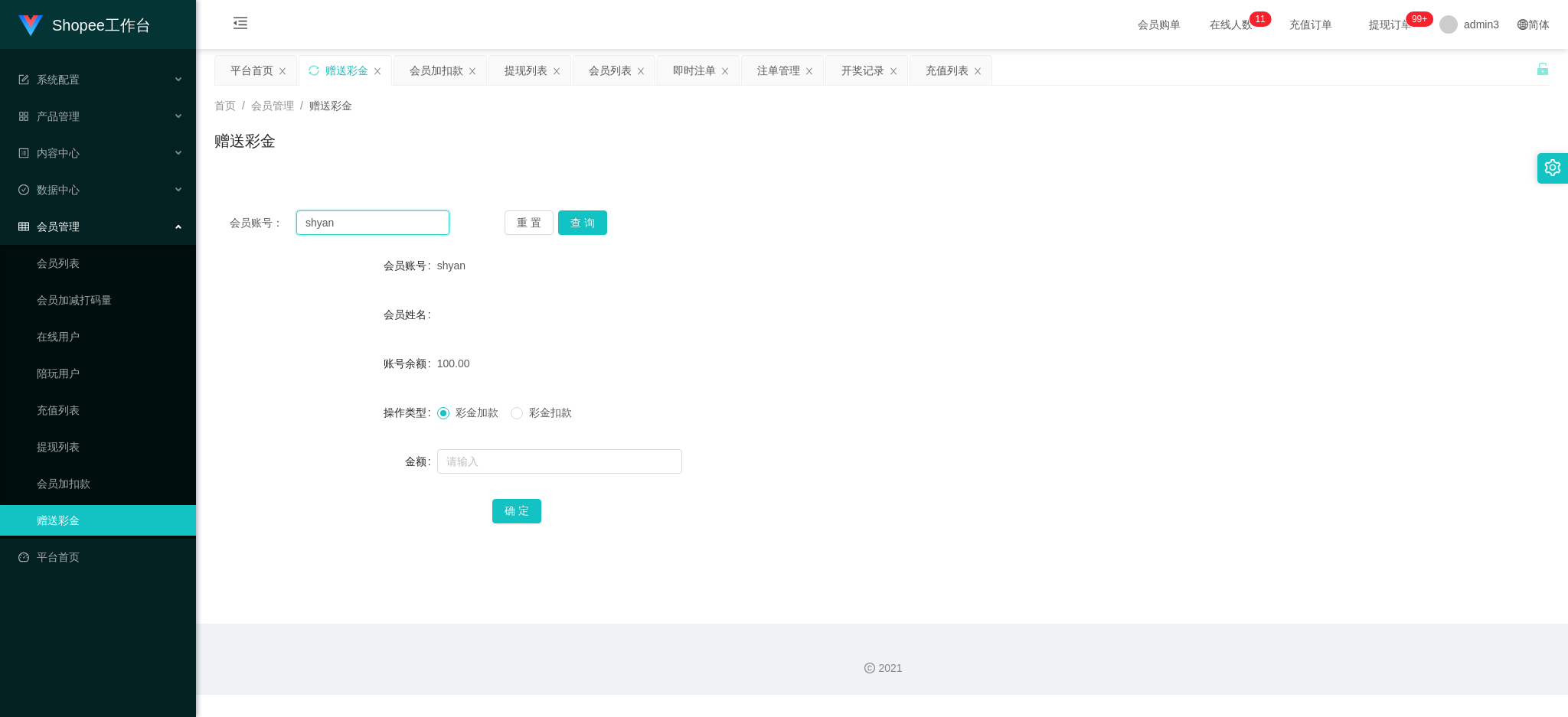
click at [305, 230] on input "shyan" at bounding box center [373, 222] width 154 height 24
paste input "yenchin876"
type input "yenchin876"
click at [590, 217] on button "查 询" at bounding box center [582, 222] width 49 height 24
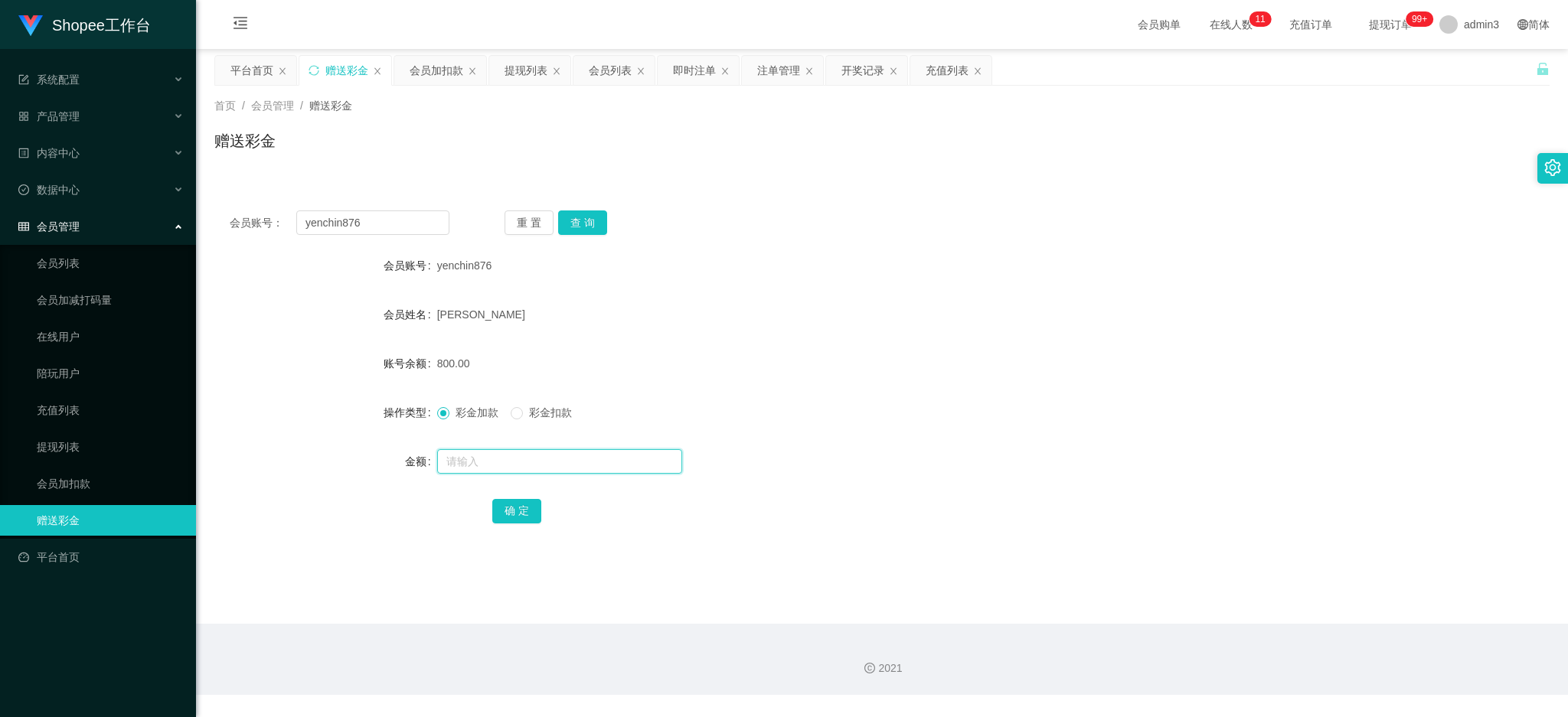
click at [452, 465] on input "text" at bounding box center [560, 461] width 245 height 24
type input "150"
click at [519, 520] on button "确 定" at bounding box center [517, 510] width 49 height 24
click at [353, 226] on input "yenchin876" at bounding box center [373, 222] width 154 height 24
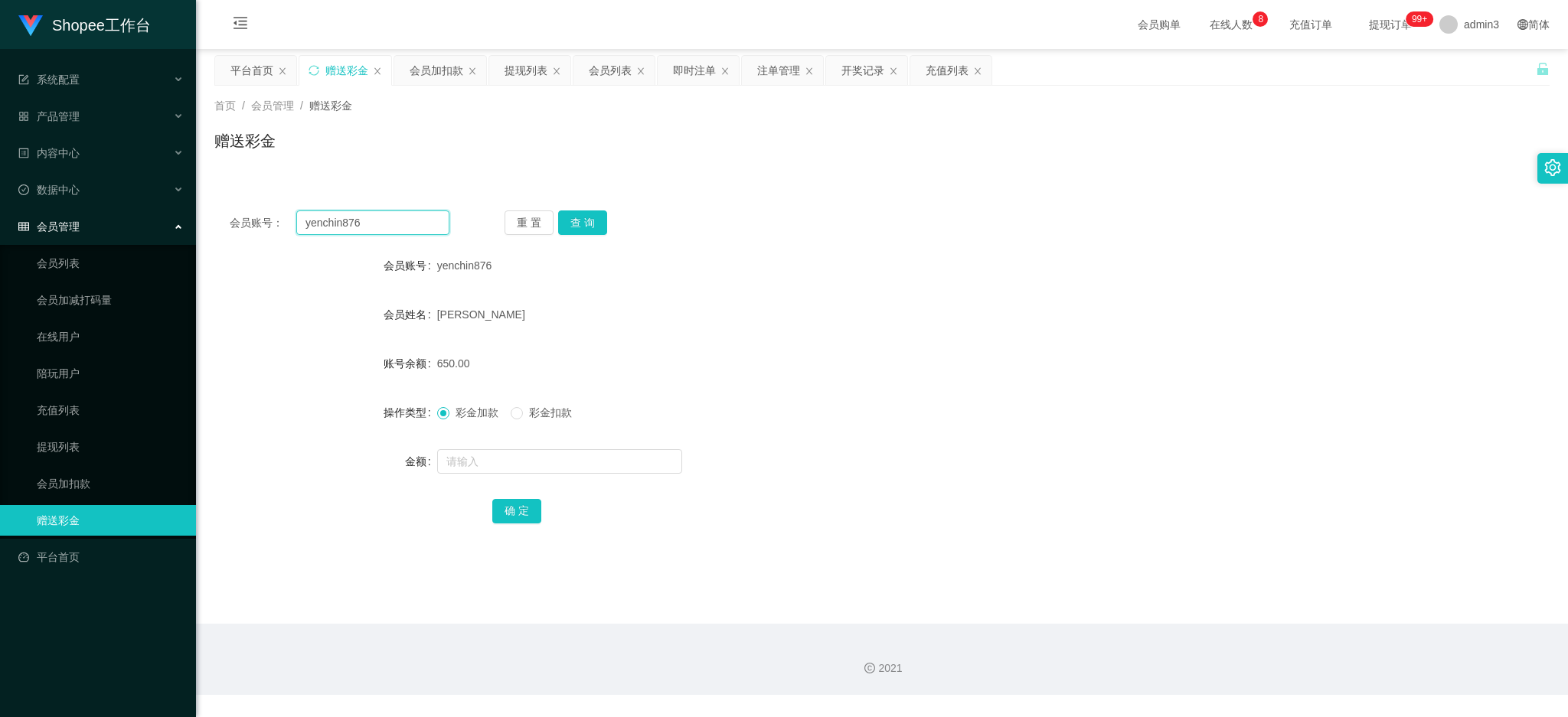
paste input "rolypoly"
type input "rolypoly"
click at [591, 216] on button "查 询" at bounding box center [582, 222] width 49 height 24
click at [495, 457] on input "text" at bounding box center [560, 461] width 245 height 24
type input "80"
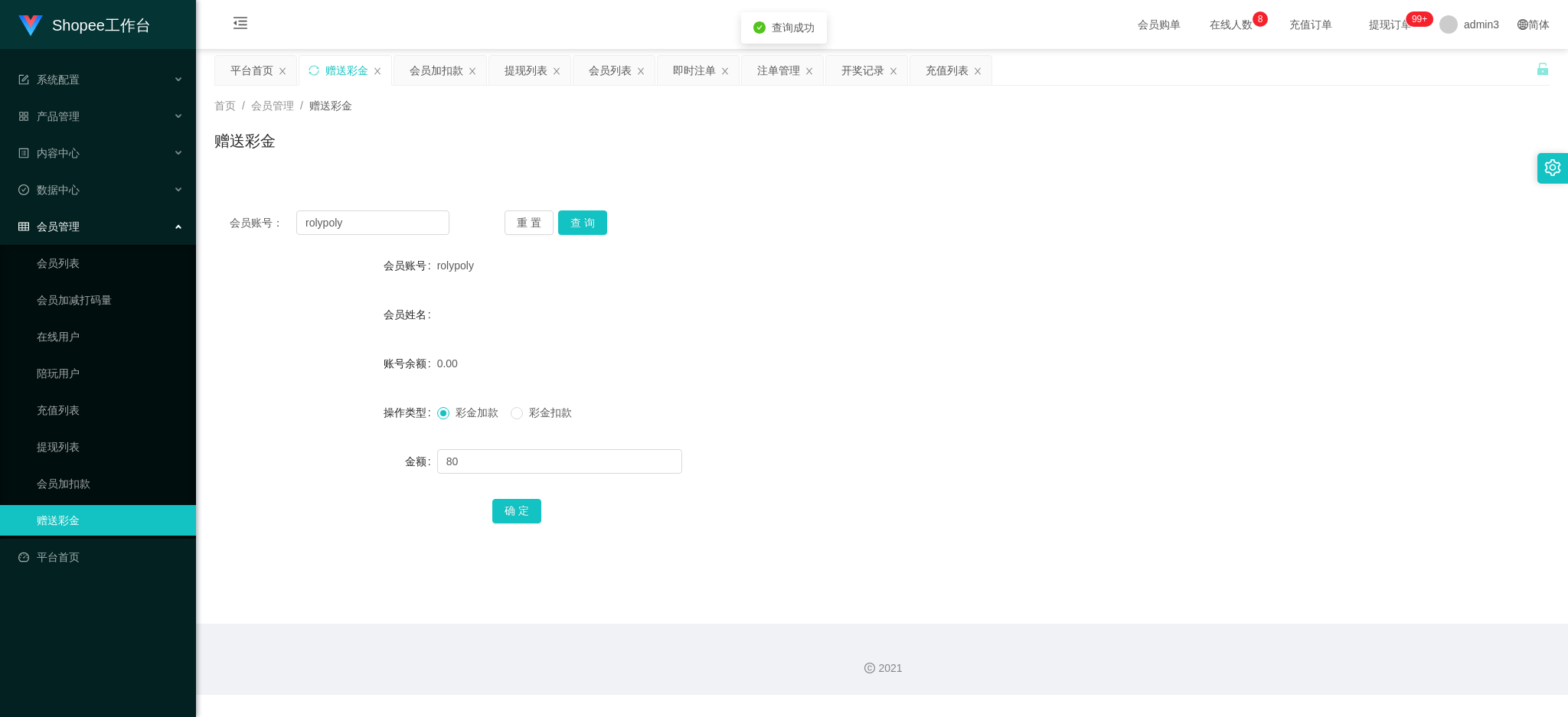
click at [511, 495] on div "确 定" at bounding box center [882, 510] width 779 height 31
click at [510, 510] on button "确 定" at bounding box center [517, 510] width 49 height 24
click at [353, 217] on input "rolypoly" at bounding box center [373, 222] width 154 height 24
paste input "biwei20140906"
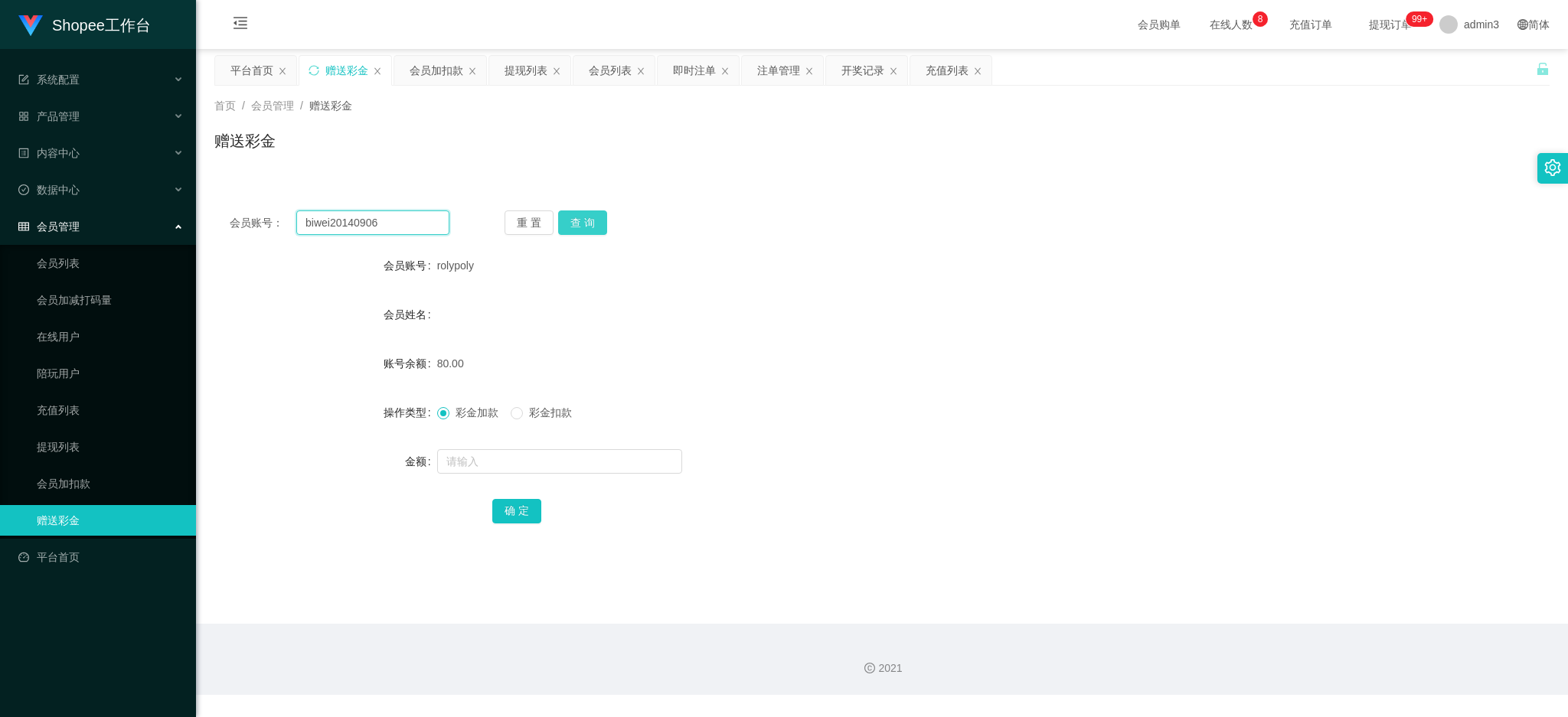
type input "biwei20140906"
click at [591, 220] on button "查 询" at bounding box center [582, 222] width 49 height 24
drag, startPoint x: 534, startPoint y: 459, endPoint x: 522, endPoint y: 460, distance: 12.0
click at [534, 459] on input "text" at bounding box center [560, 461] width 245 height 24
type input "300"
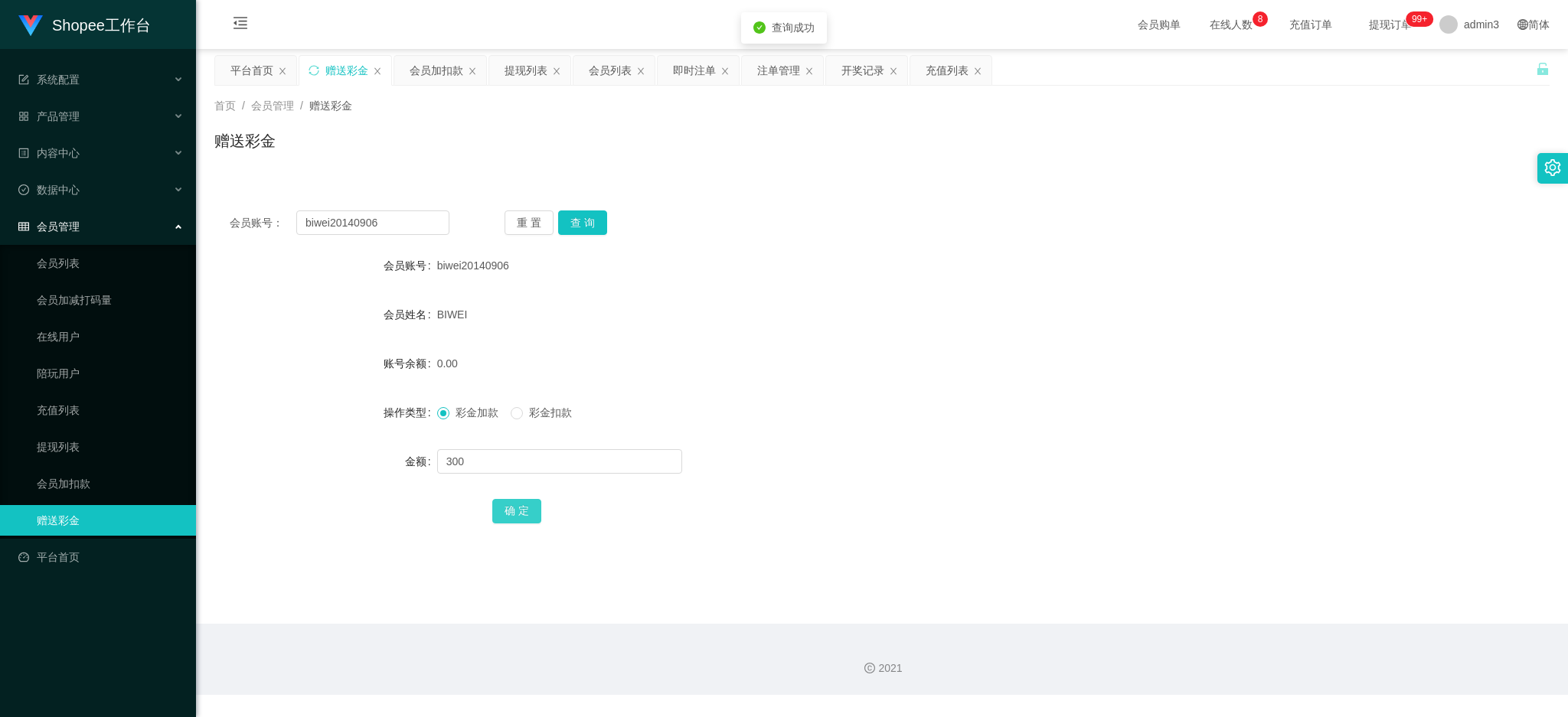
drag, startPoint x: 519, startPoint y: 515, endPoint x: 598, endPoint y: 504, distance: 79.8
click at [520, 515] on button "确 定" at bounding box center [517, 510] width 49 height 24
click at [527, 72] on div "提现列表" at bounding box center [526, 70] width 42 height 29
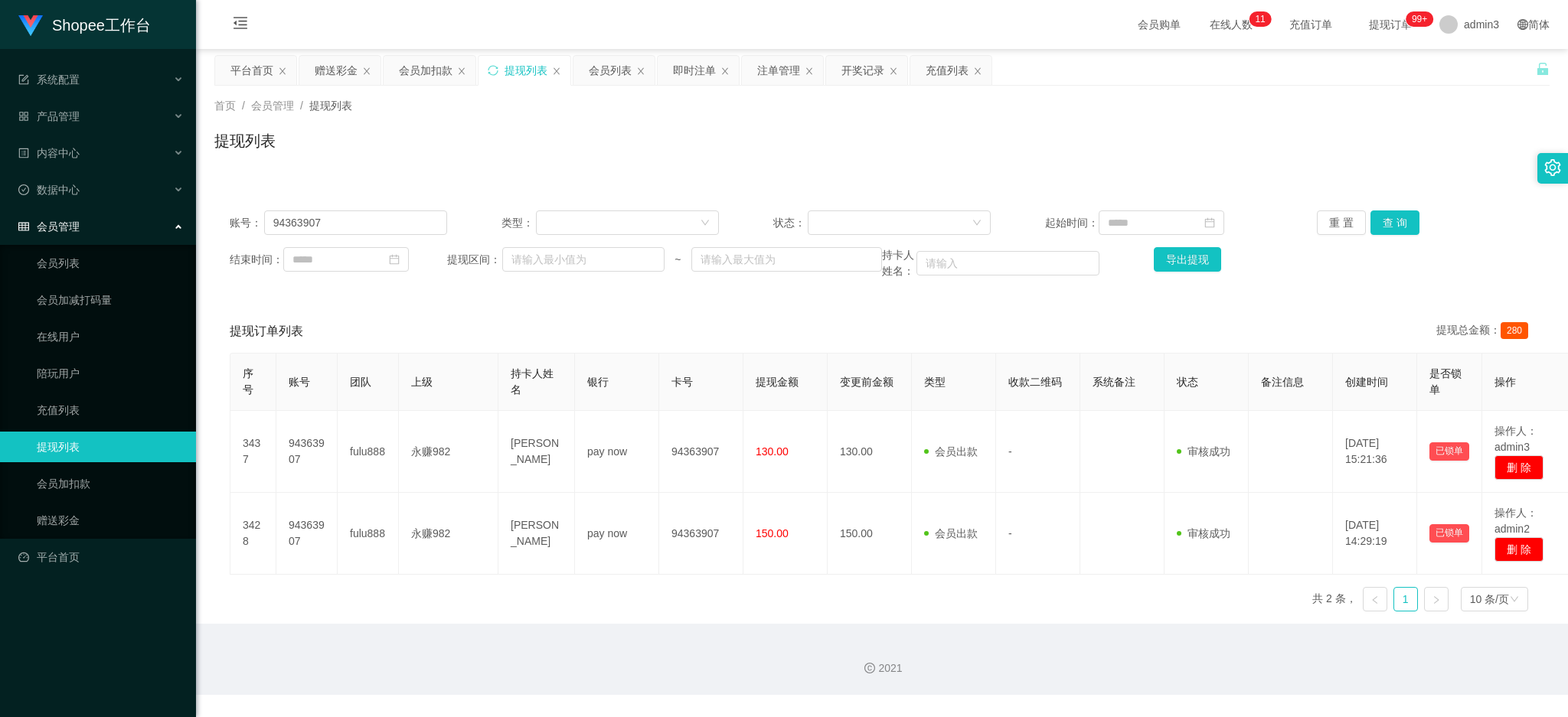
click at [326, 235] on div "账号： 94363907 类型： 状态： 起始时间： 重 置 查 询 结束时间： 提现区间： ~ 持卡人姓名： 导出提现" at bounding box center [882, 244] width 1335 height 99
click at [332, 225] on input "94363907" at bounding box center [356, 222] width 183 height 24
paste input "potato2"
click at [1374, 227] on button "查 询" at bounding box center [1395, 222] width 49 height 24
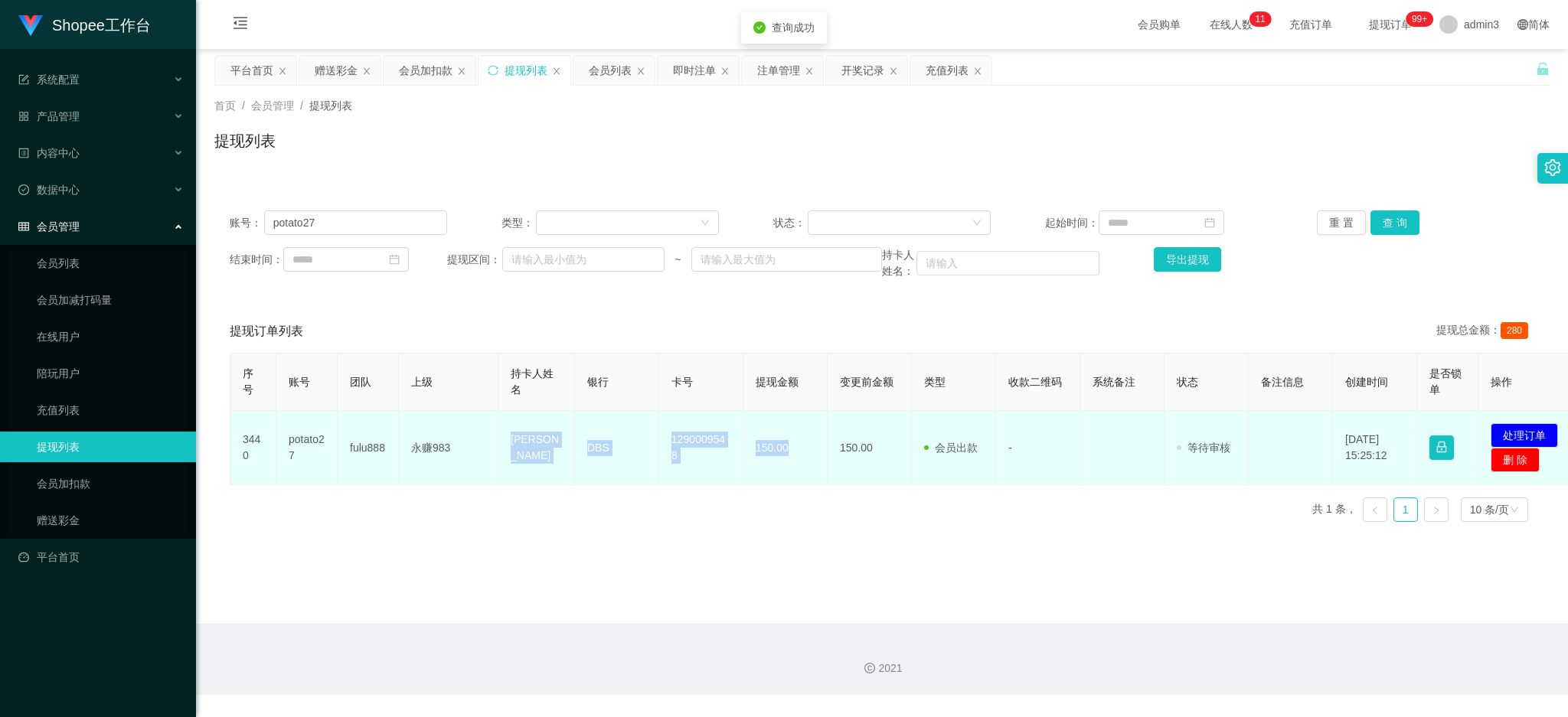
drag, startPoint x: 509, startPoint y: 449, endPoint x: 809, endPoint y: 460, distance: 300.2
click at [809, 460] on tr "3440 potato27 fulu888 永赚983 [PERSON_NAME] DBS 1290009548 150.00 150.00 会员出款 人工取…" at bounding box center [906, 448] width 1350 height 74
click at [1514, 437] on button "处理订单" at bounding box center [1525, 435] width 68 height 24
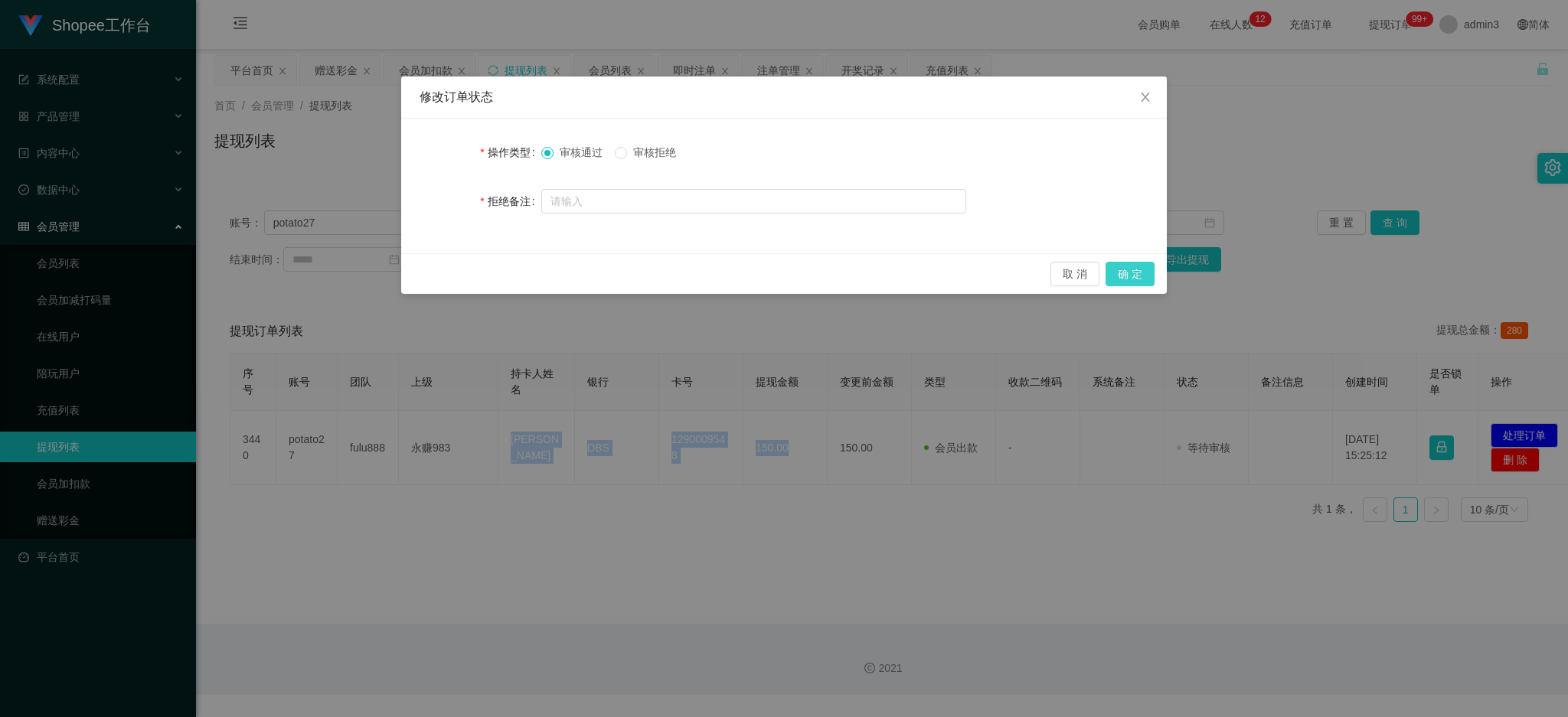
click at [1144, 279] on button "确 定" at bounding box center [1130, 273] width 49 height 24
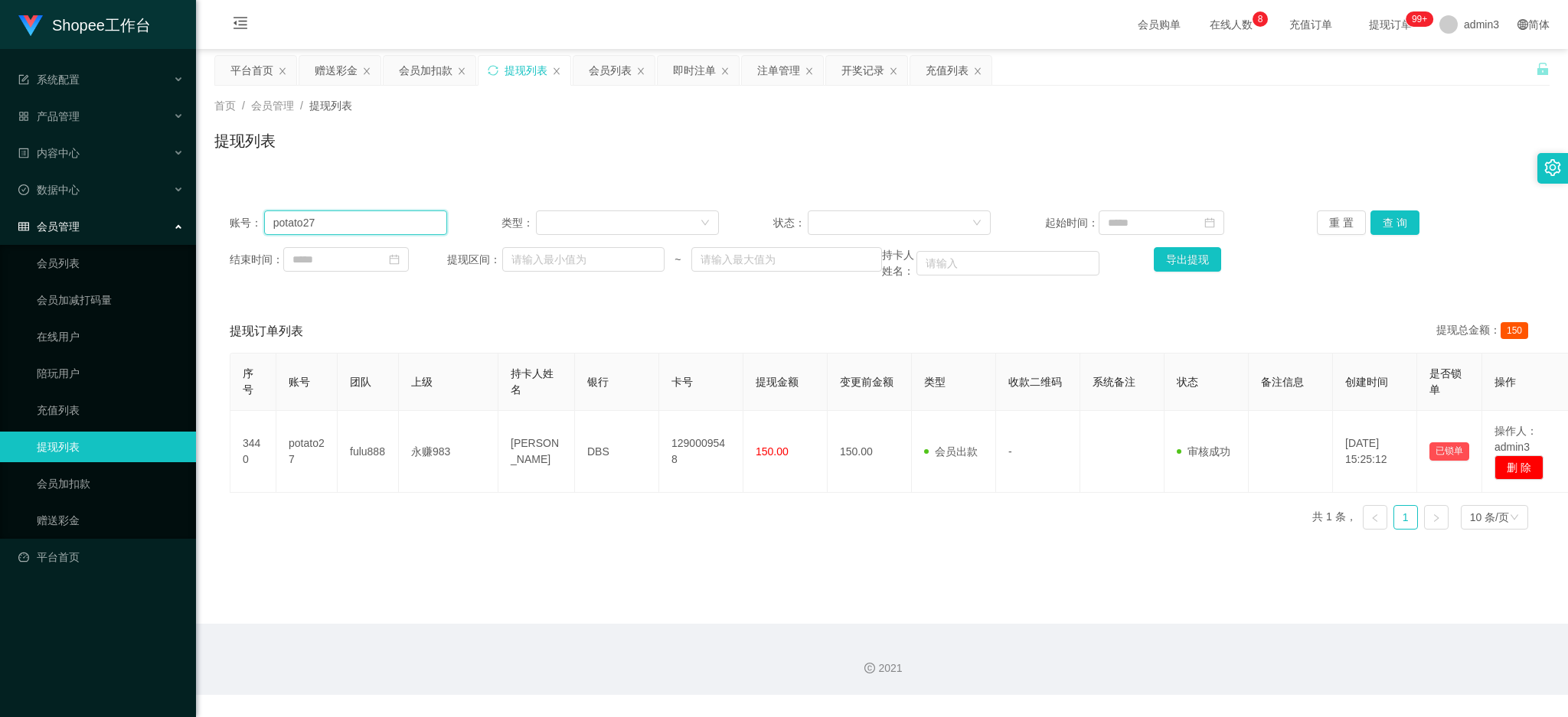
click at [269, 226] on input "potato27" at bounding box center [356, 222] width 183 height 24
paste input "shyan"
click at [1393, 218] on button "查 询" at bounding box center [1395, 222] width 49 height 24
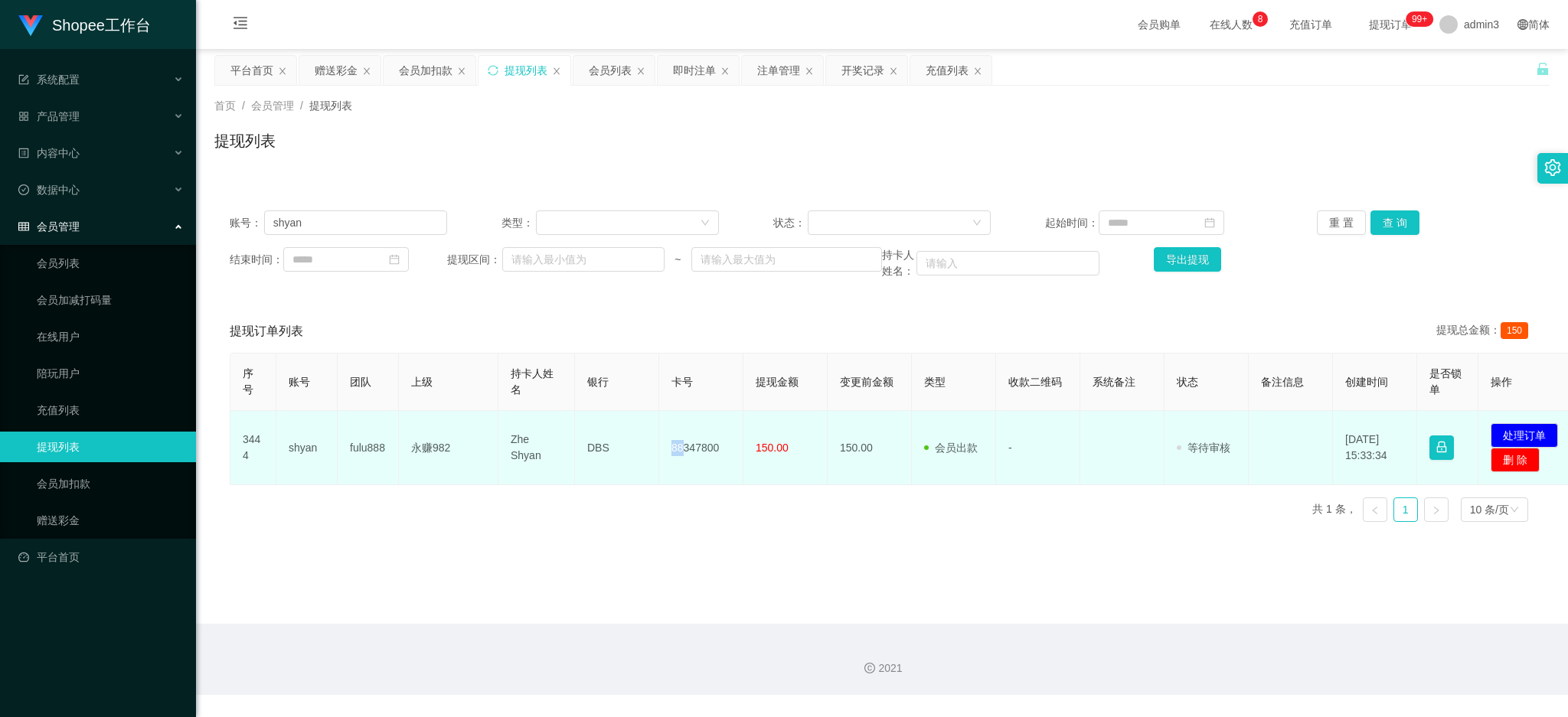
drag, startPoint x: 683, startPoint y: 451, endPoint x: 689, endPoint y: 456, distance: 7.8
click at [672, 456] on td "88347800" at bounding box center [701, 448] width 84 height 74
click at [688, 452] on td "88347800" at bounding box center [701, 448] width 84 height 74
click at [702, 451] on td "88347800" at bounding box center [701, 448] width 84 height 74
drag, startPoint x: 509, startPoint y: 446, endPoint x: 809, endPoint y: 483, distance: 302.3
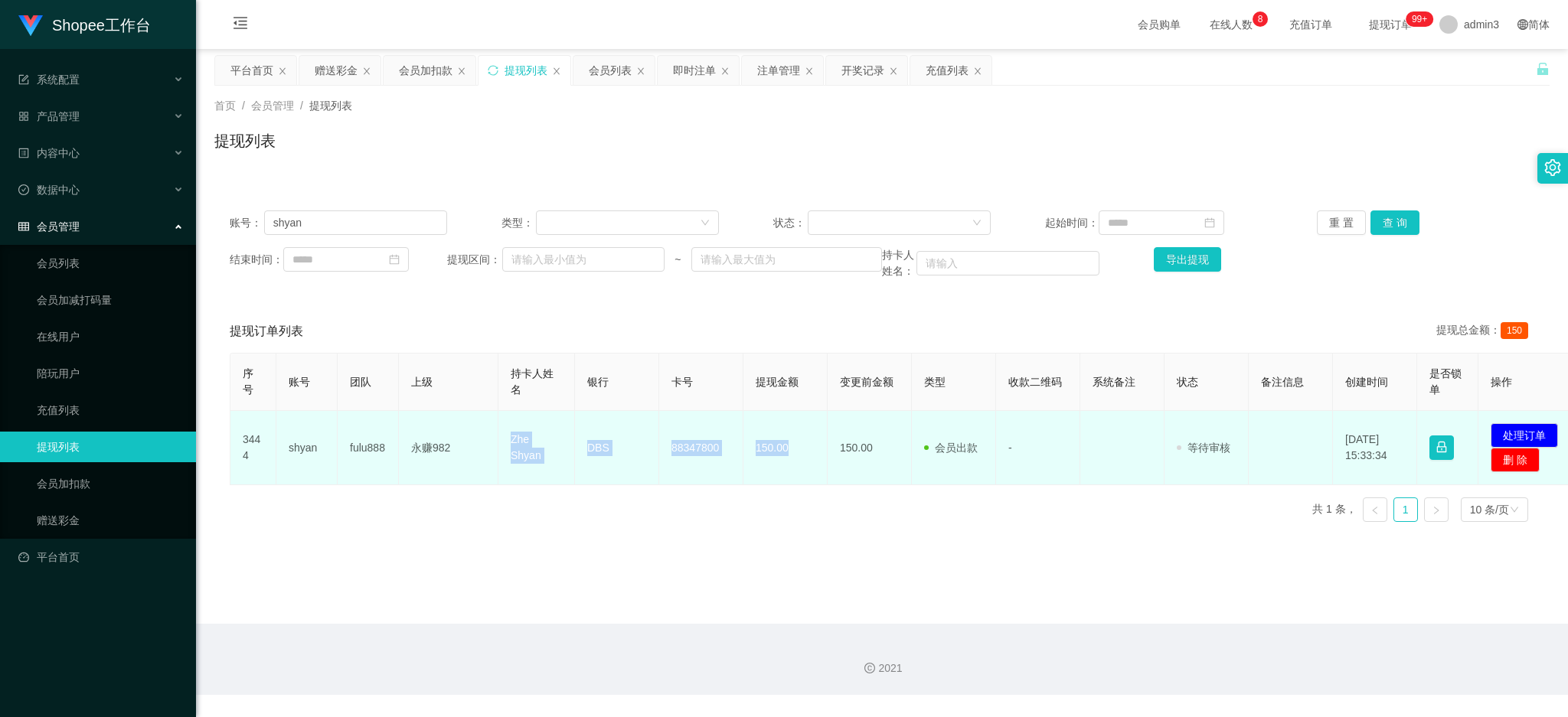
click at [809, 483] on tr "3444 shyan fulu888 永赚982 Zhe Shyan DBS 88347800 150.00 150.00 会员出款 人工取款 - 审核驳回 …" at bounding box center [906, 448] width 1350 height 74
click at [1526, 434] on button "处理订单" at bounding box center [1525, 435] width 68 height 24
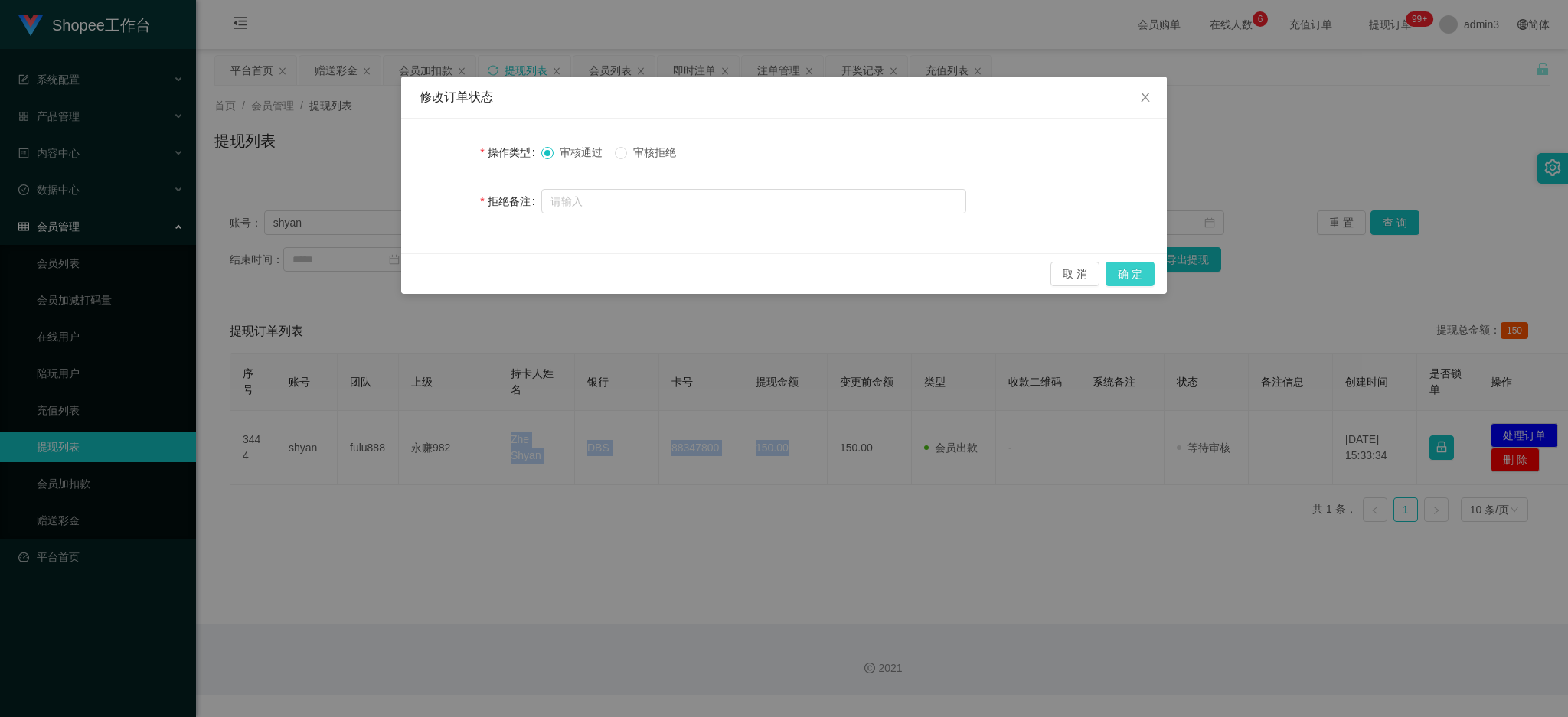
click at [1144, 264] on button "确 定" at bounding box center [1130, 273] width 49 height 24
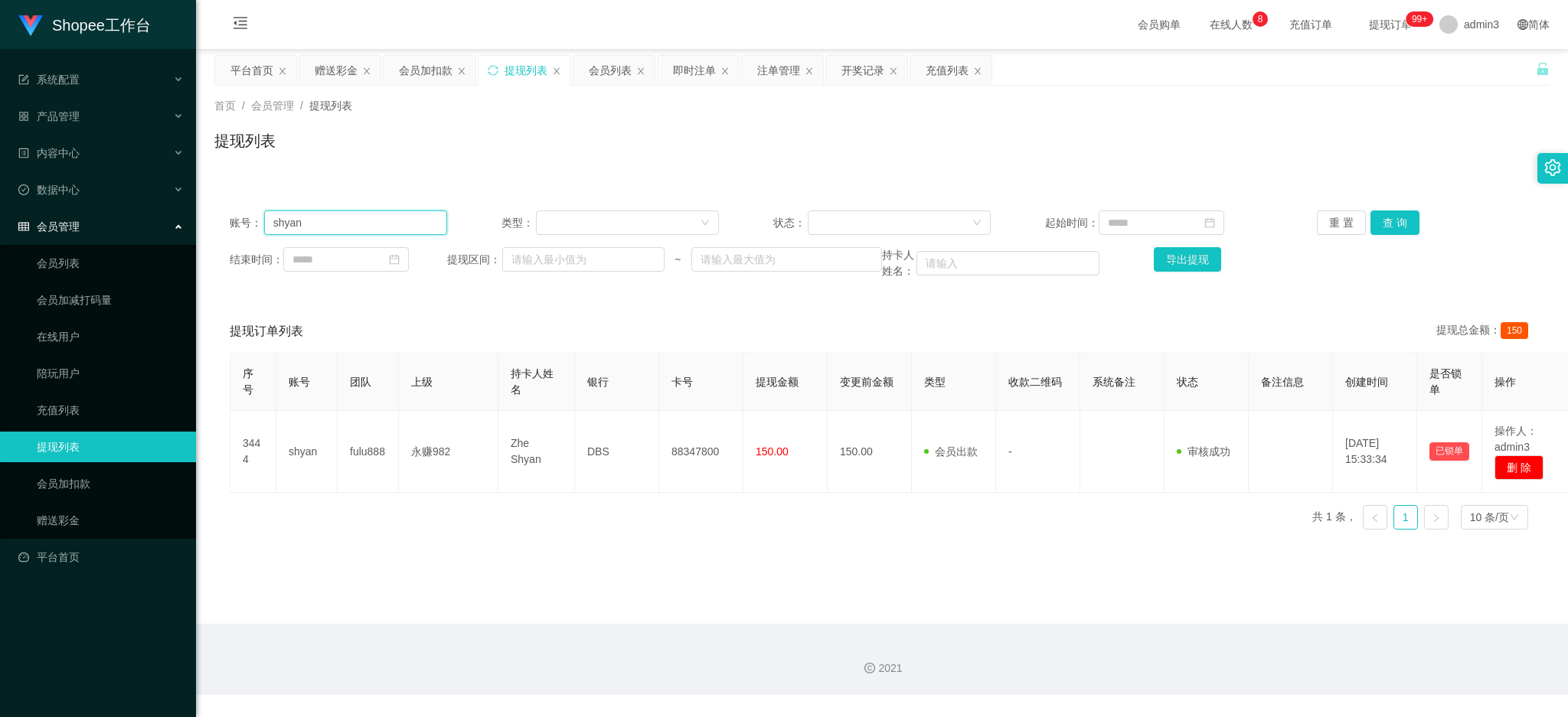
click at [370, 221] on input "shyan" at bounding box center [356, 222] width 183 height 24
paste input "Luck9201"
type input "Luck9201"
drag, startPoint x: 1383, startPoint y: 219, endPoint x: 1376, endPoint y: 228, distance: 11.4
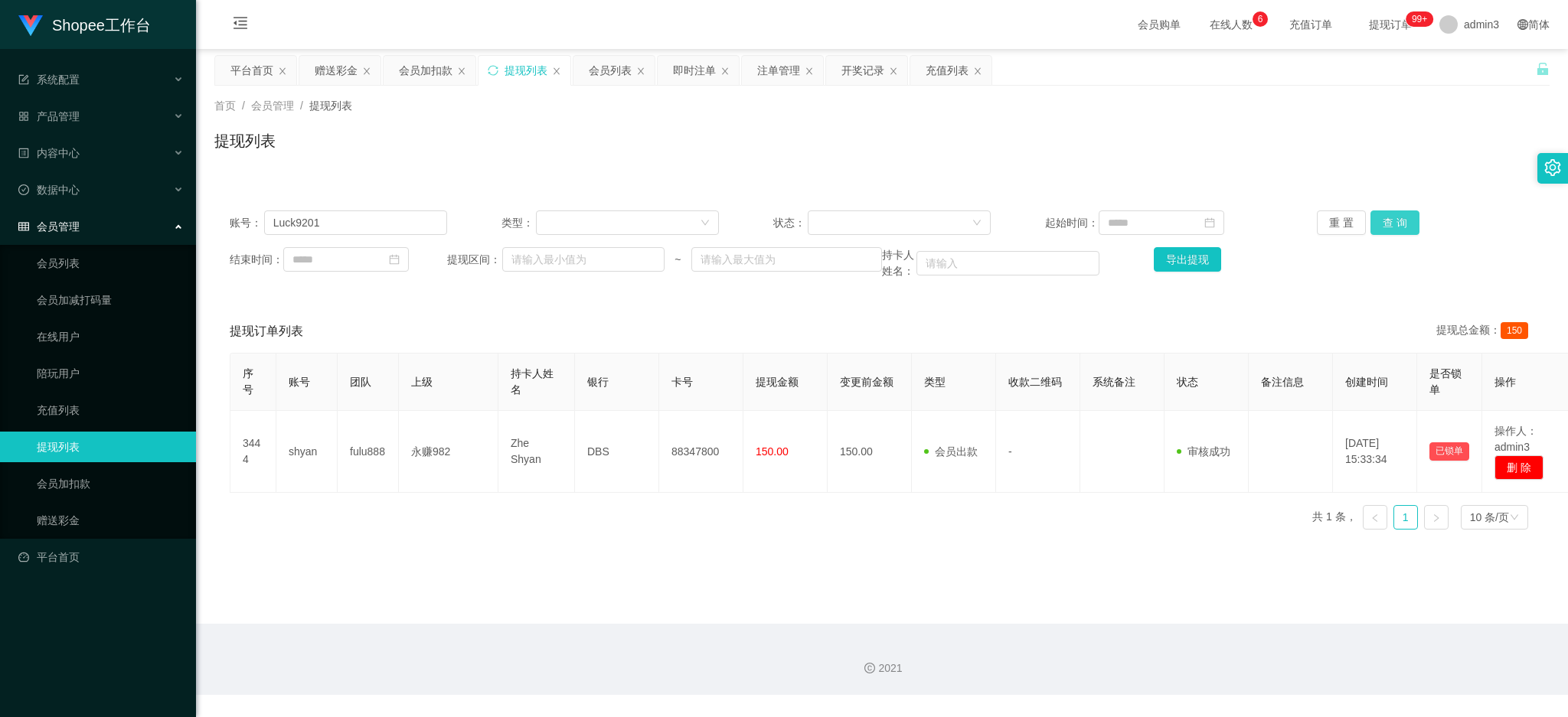
click at [1385, 219] on button "查 询" at bounding box center [1395, 222] width 49 height 24
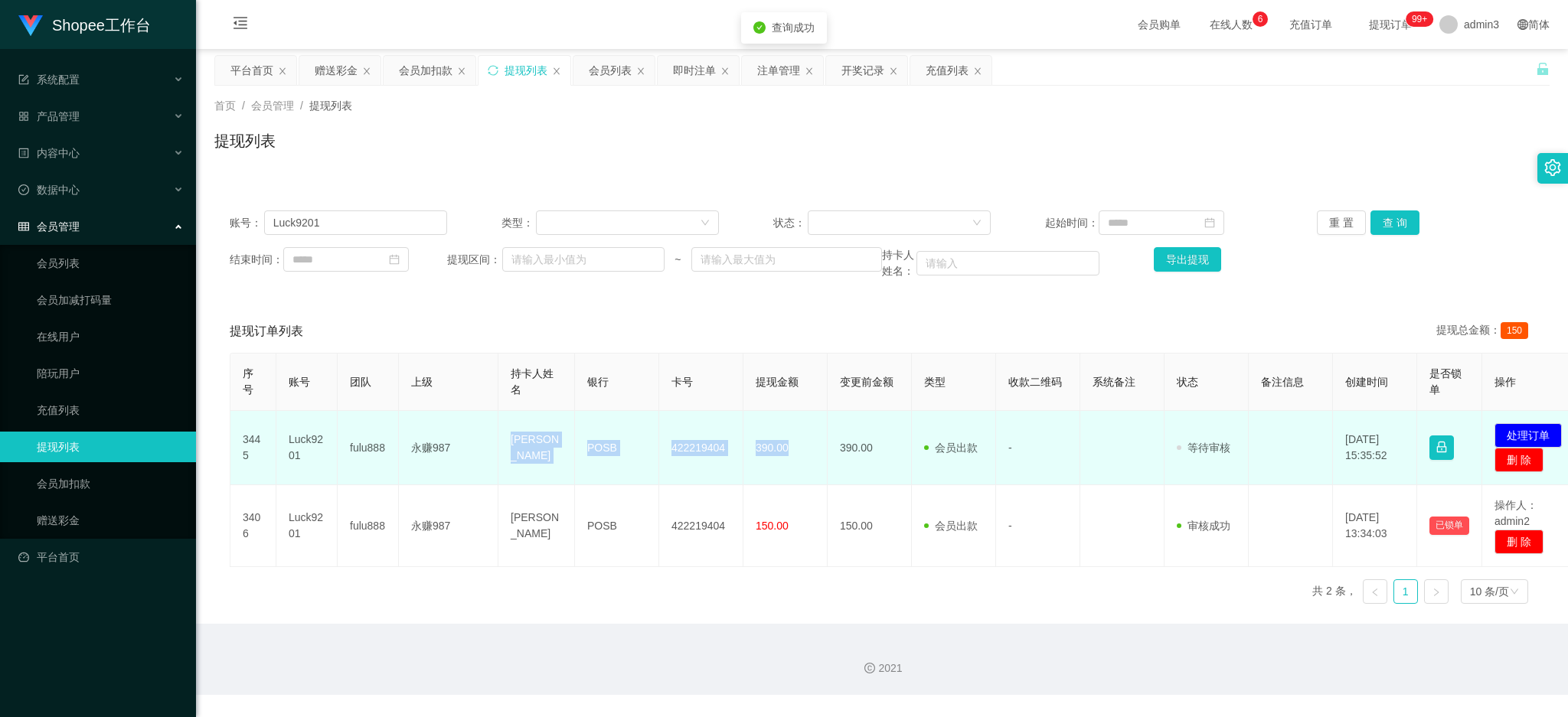
drag, startPoint x: 504, startPoint y: 427, endPoint x: 788, endPoint y: 460, distance: 285.9
click at [788, 460] on tr "3445 Luck9201 fulu888 永赚987 Tan [PERSON_NAME] POSB 422219404 390.00 390.00 会员出款…" at bounding box center [908, 448] width 1354 height 74
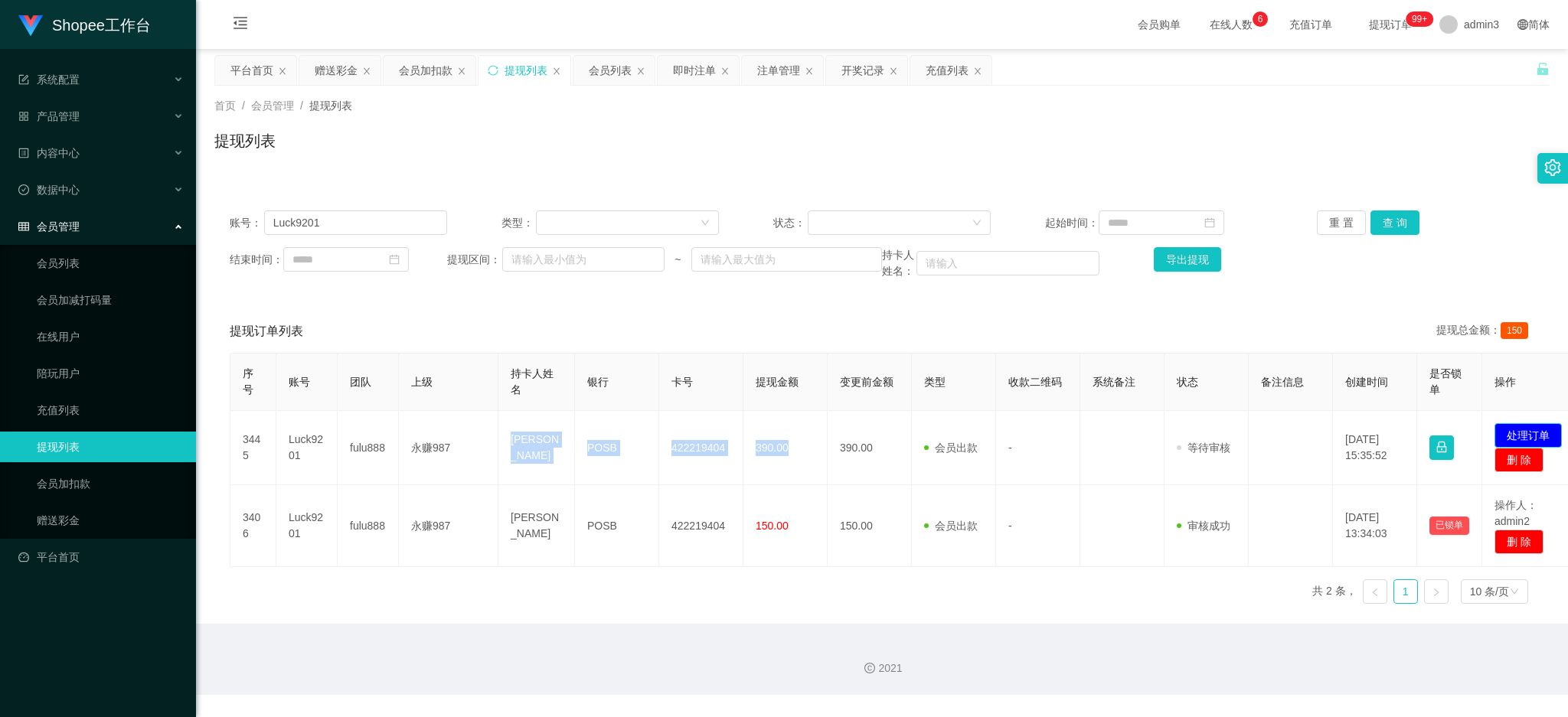
click at [1545, 435] on button "处理订单" at bounding box center [1528, 435] width 68 height 24
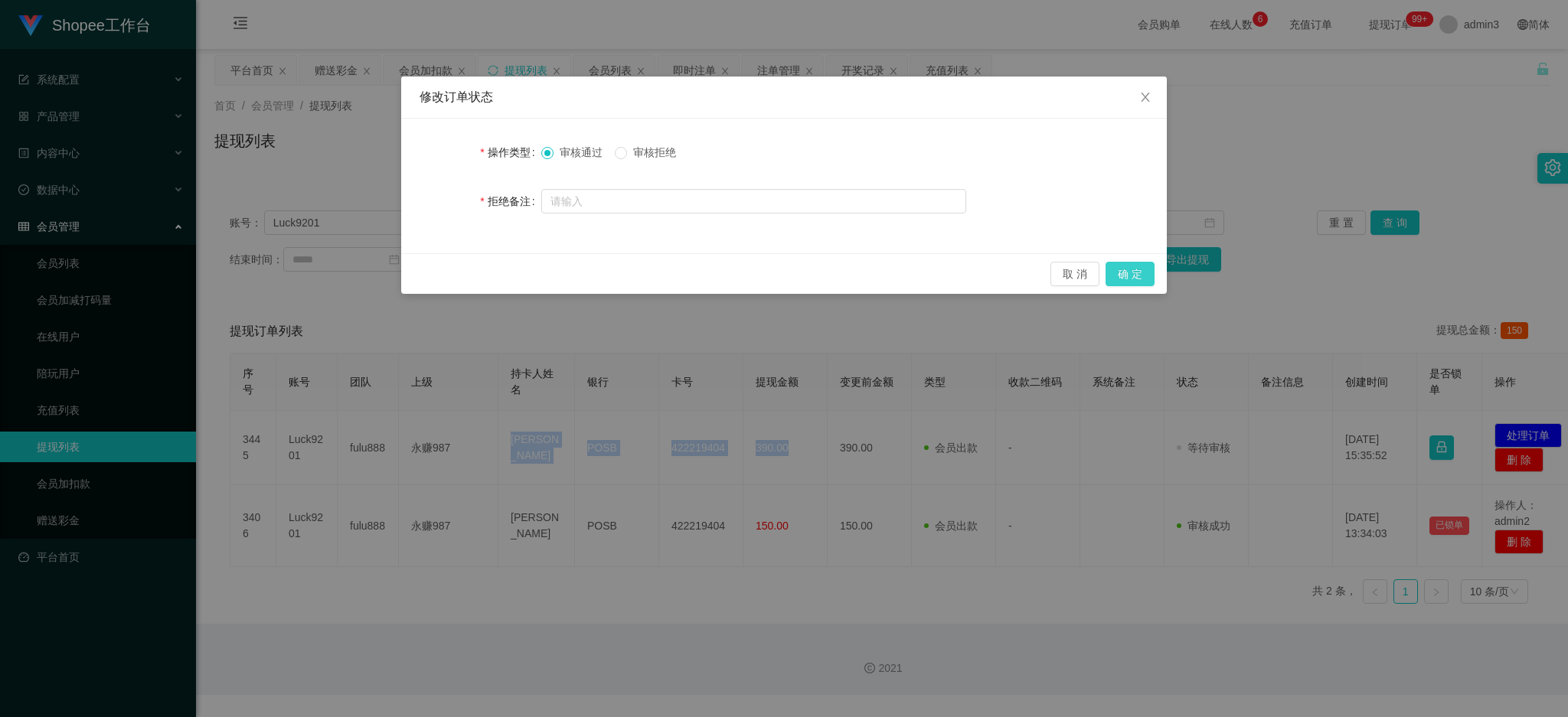
click at [1126, 274] on button "确 定" at bounding box center [1130, 273] width 49 height 24
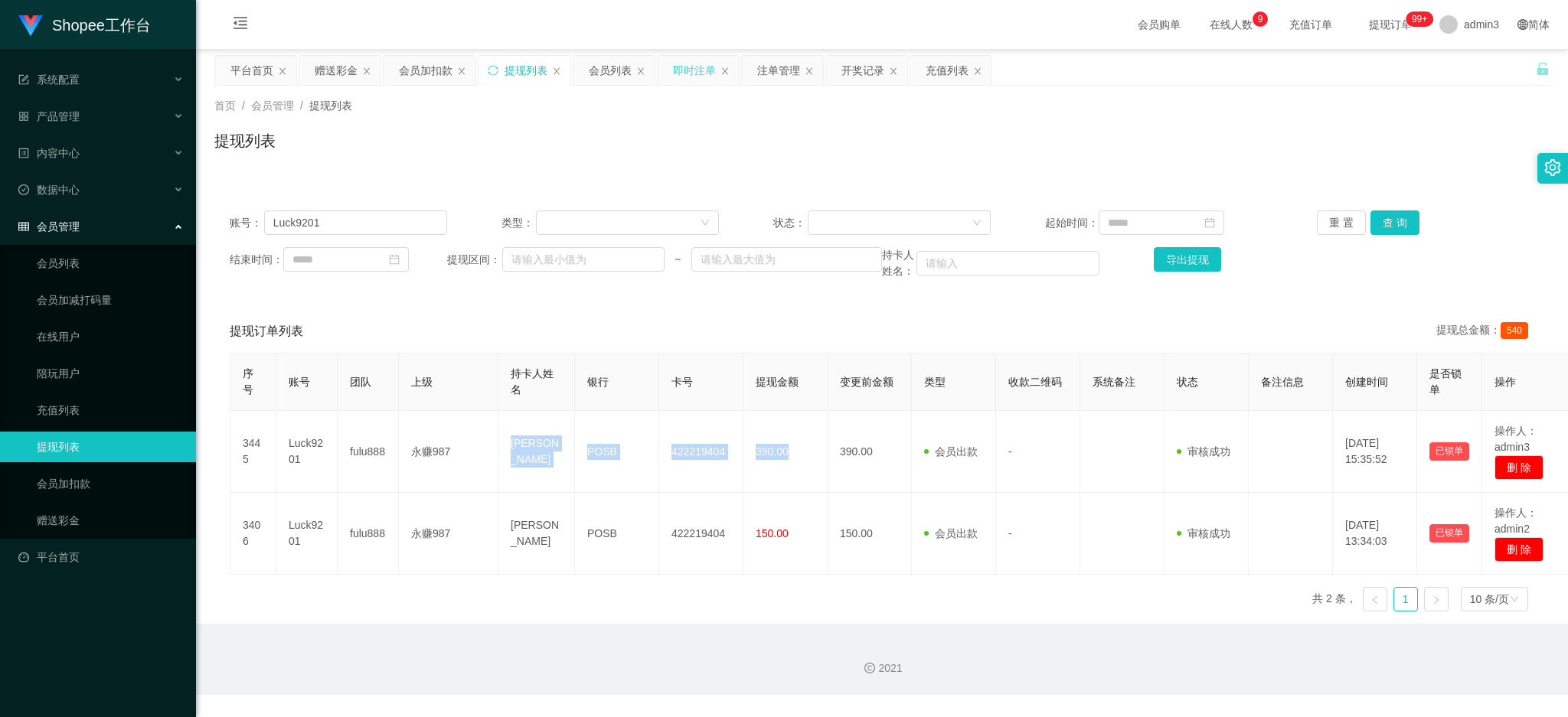
click at [693, 75] on div "即时注单" at bounding box center [694, 70] width 42 height 29
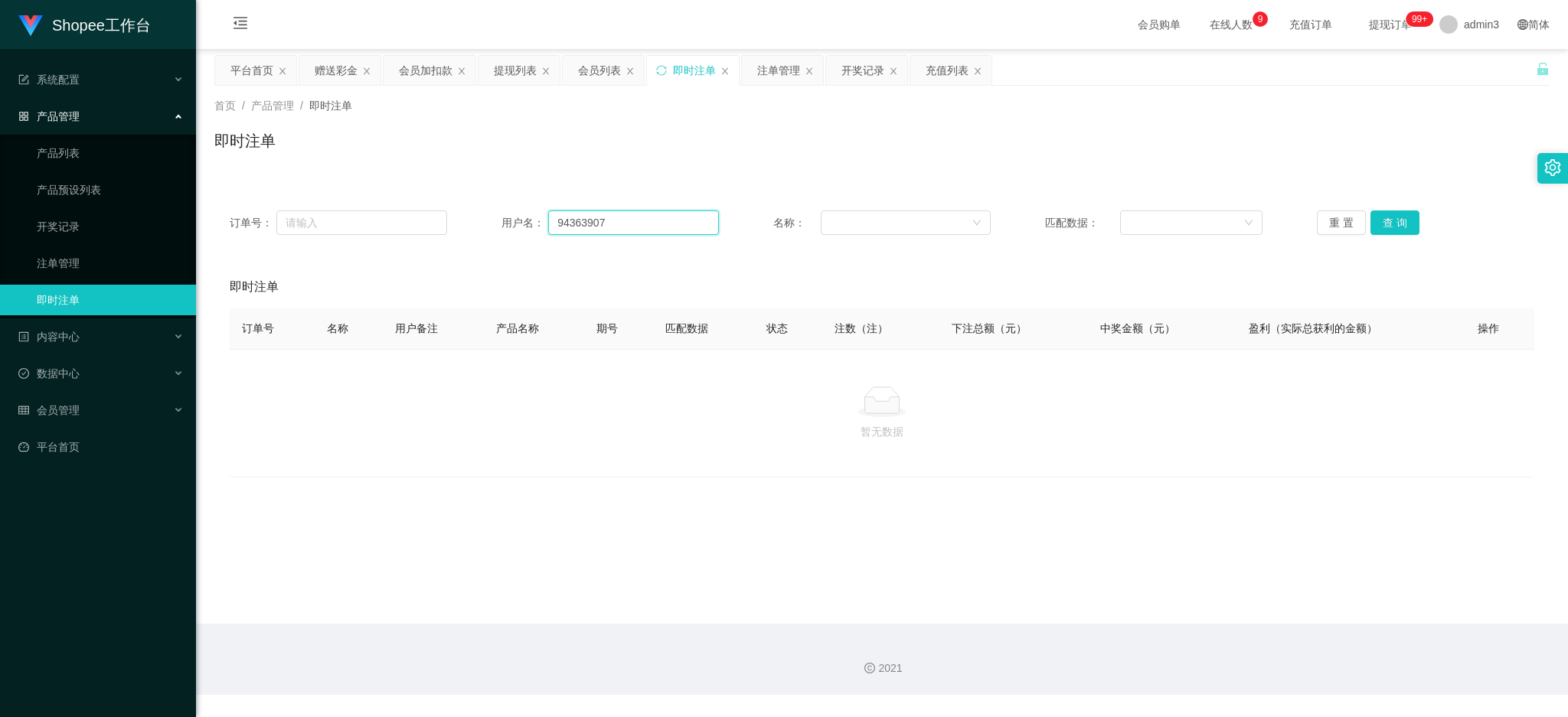
click at [608, 231] on input "94363907" at bounding box center [633, 222] width 171 height 24
paste input "PeggySim"
click at [608, 231] on input "94363907" at bounding box center [633, 222] width 171 height 24
type input "PeggySim"
click at [1375, 220] on button "查 询" at bounding box center [1395, 222] width 49 height 24
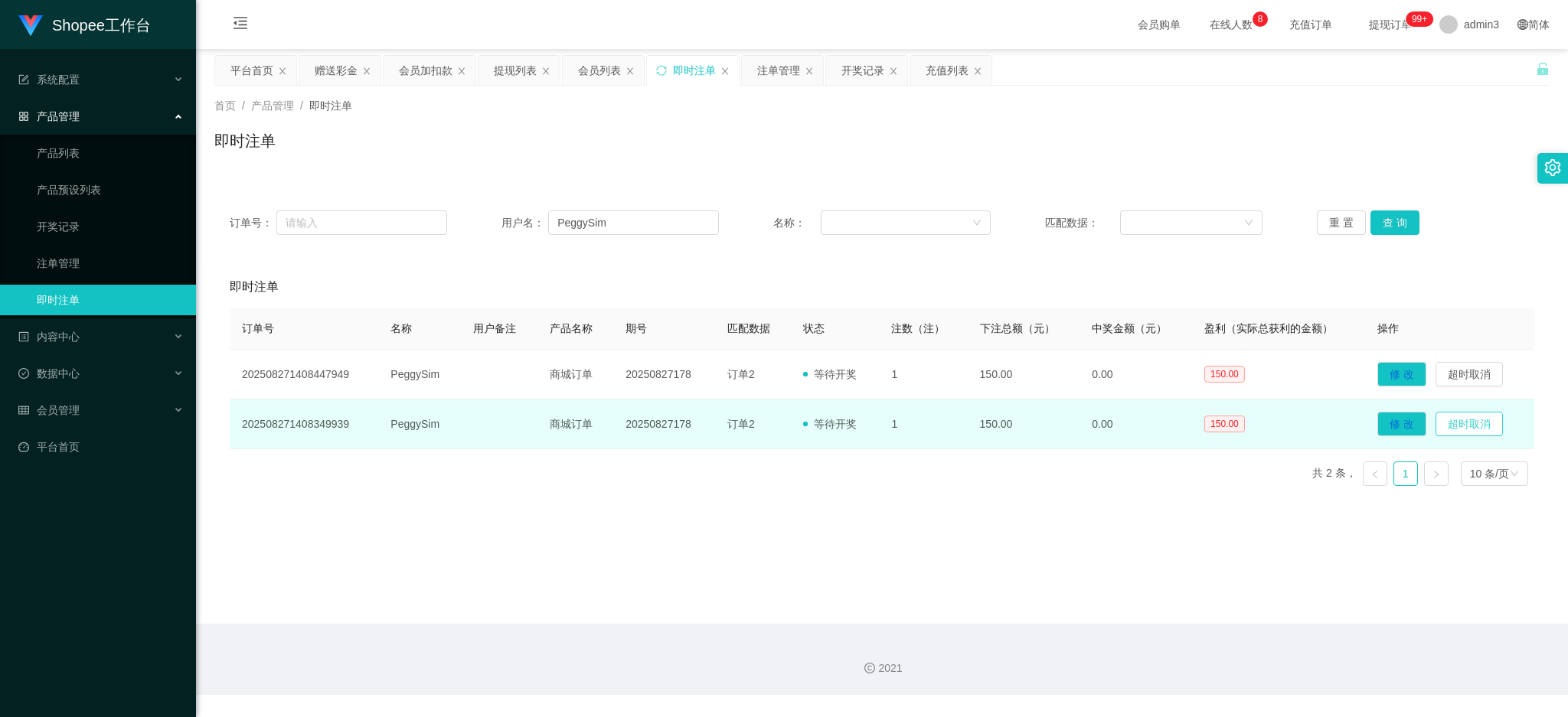
click at [1460, 426] on button "超时取消" at bounding box center [1470, 424] width 68 height 24
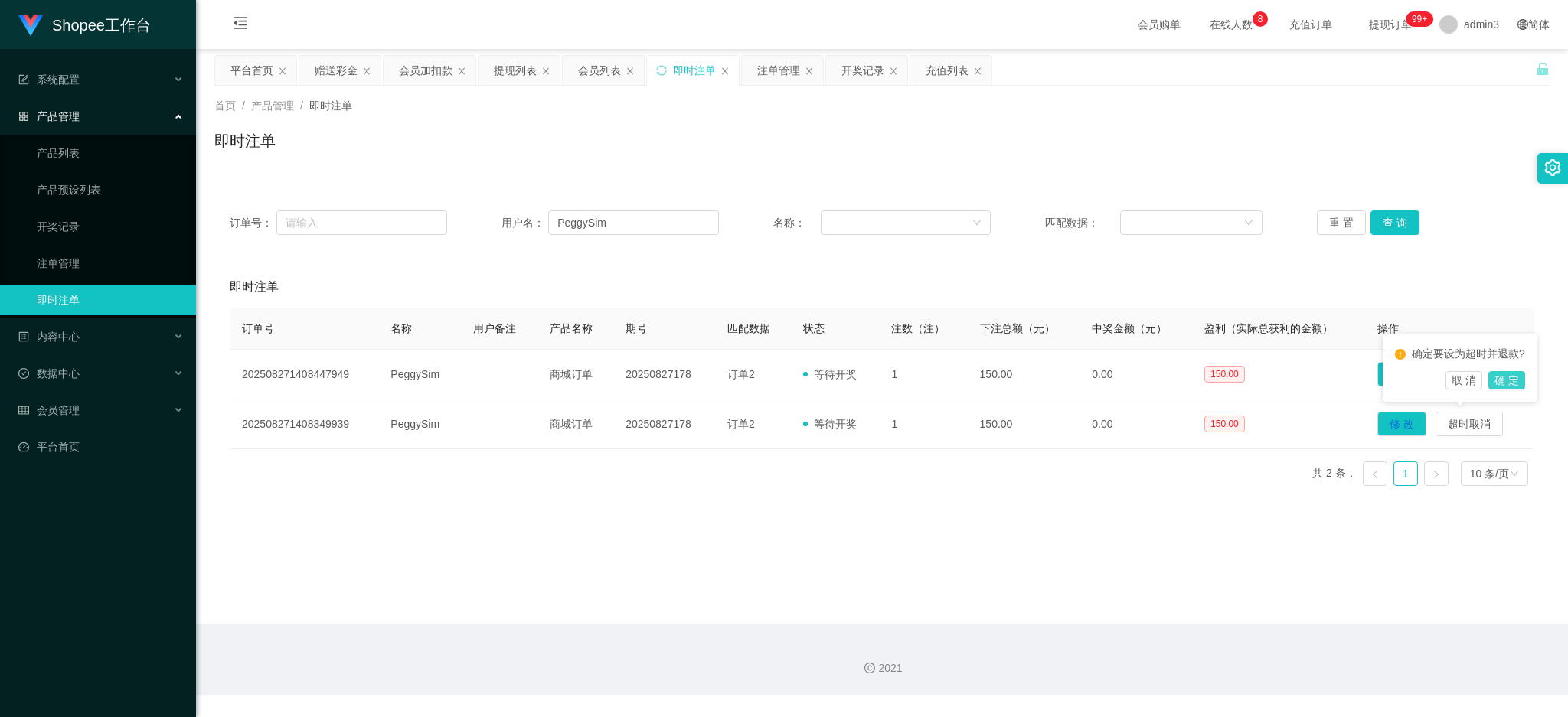
click at [1520, 383] on button "确 定" at bounding box center [1507, 380] width 37 height 18
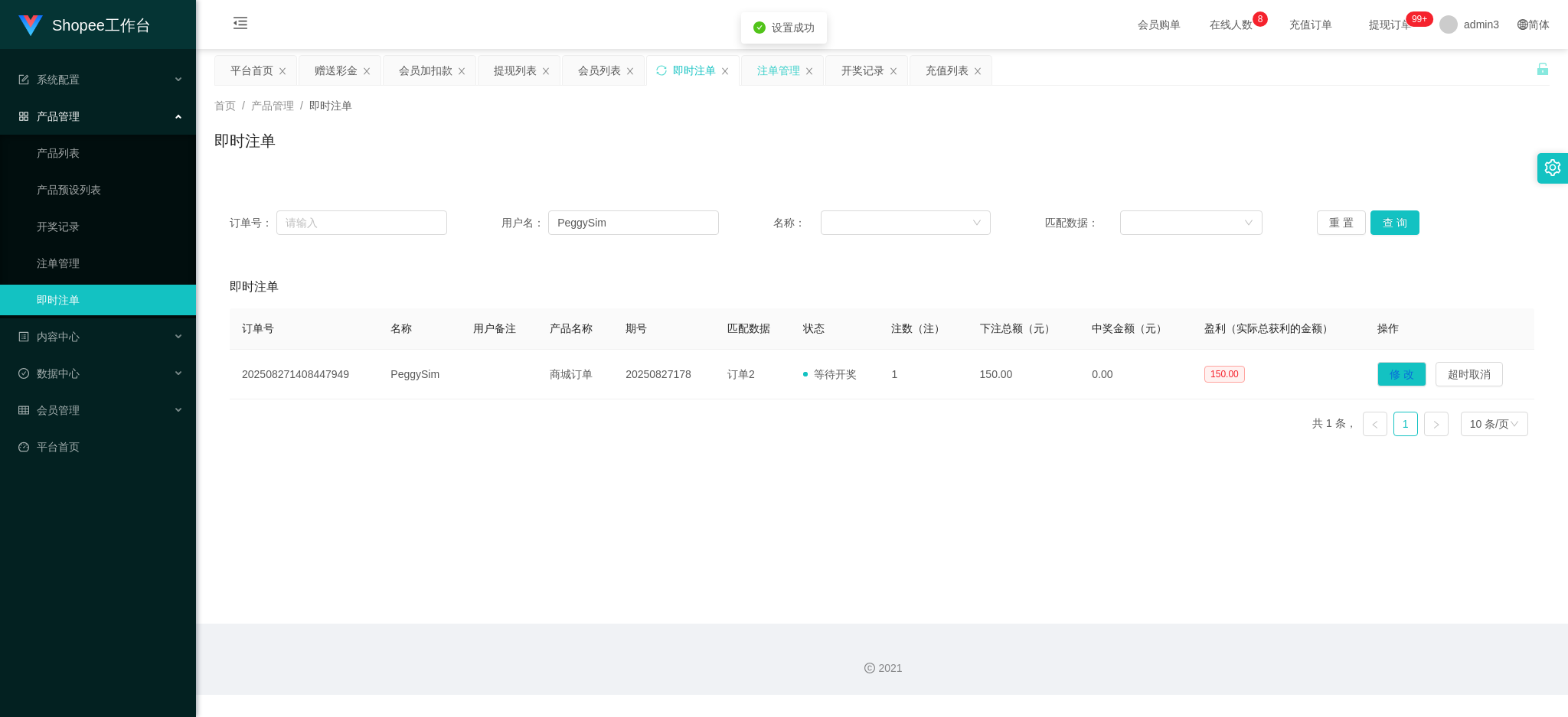
click at [770, 75] on div "注单管理" at bounding box center [778, 70] width 42 height 29
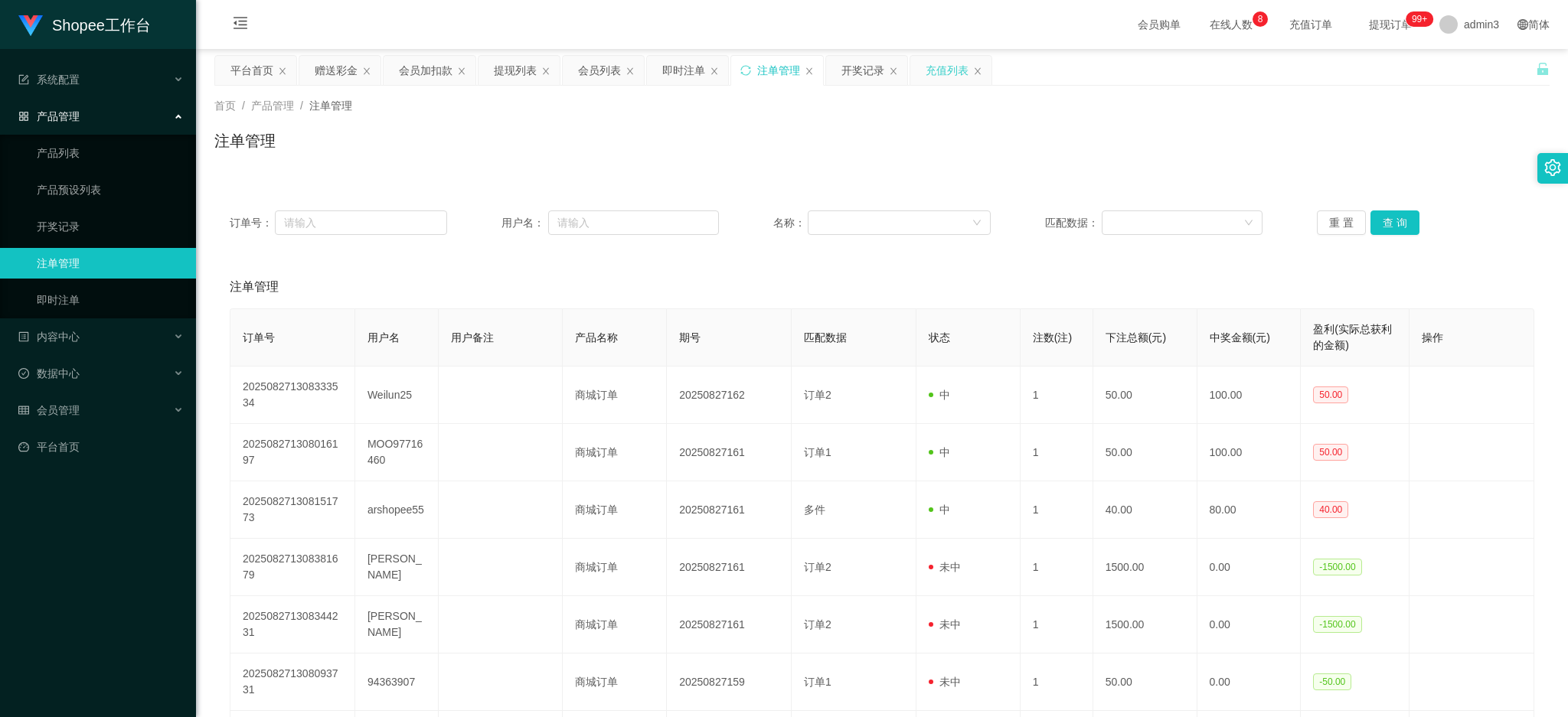
click at [943, 83] on div "充值列表" at bounding box center [947, 70] width 42 height 29
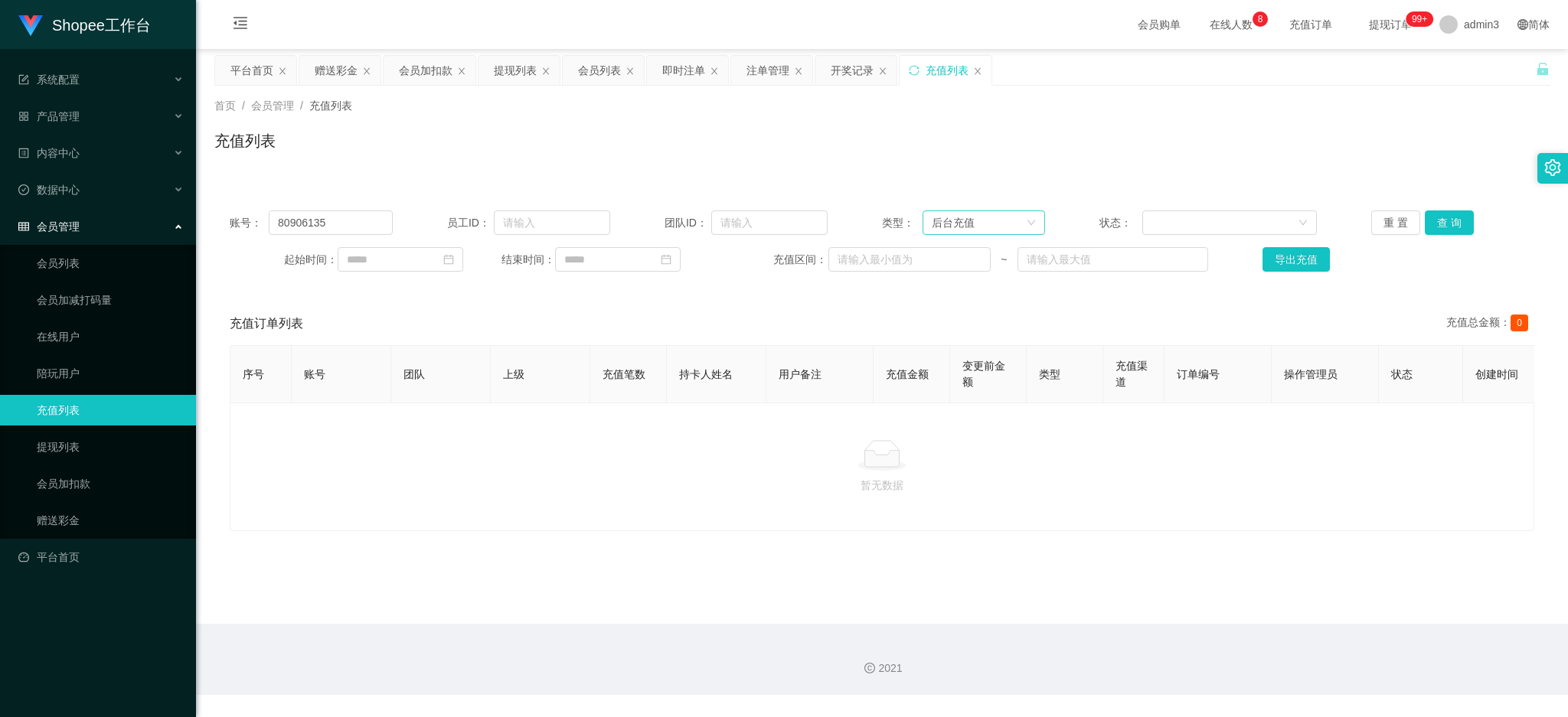
click at [932, 230] on div "后台充值" at bounding box center [953, 223] width 42 height 23
click at [307, 225] on input "80906135" at bounding box center [330, 222] width 124 height 24
paste input "PeggySim"
type input "PeggySim"
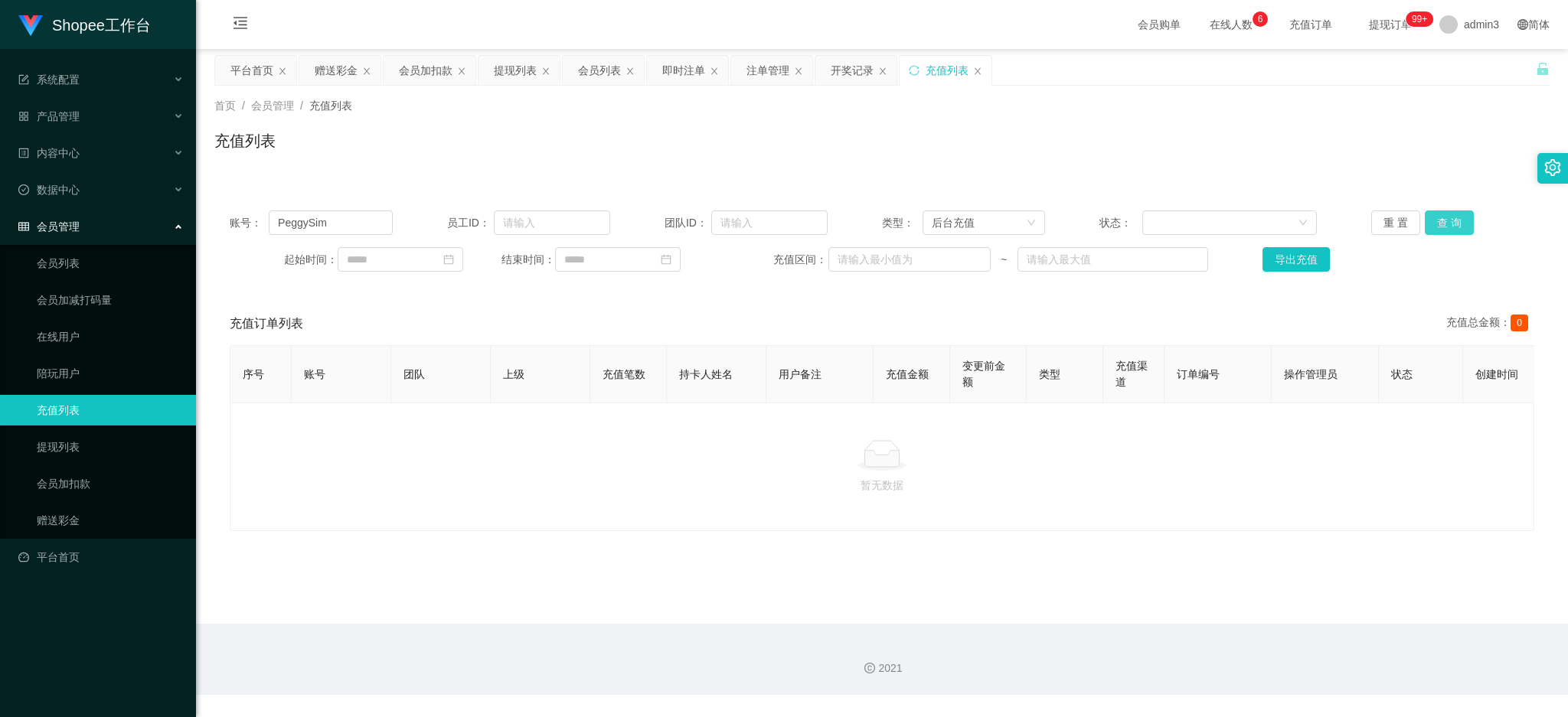
click at [1449, 222] on button "查 询" at bounding box center [1449, 222] width 49 height 24
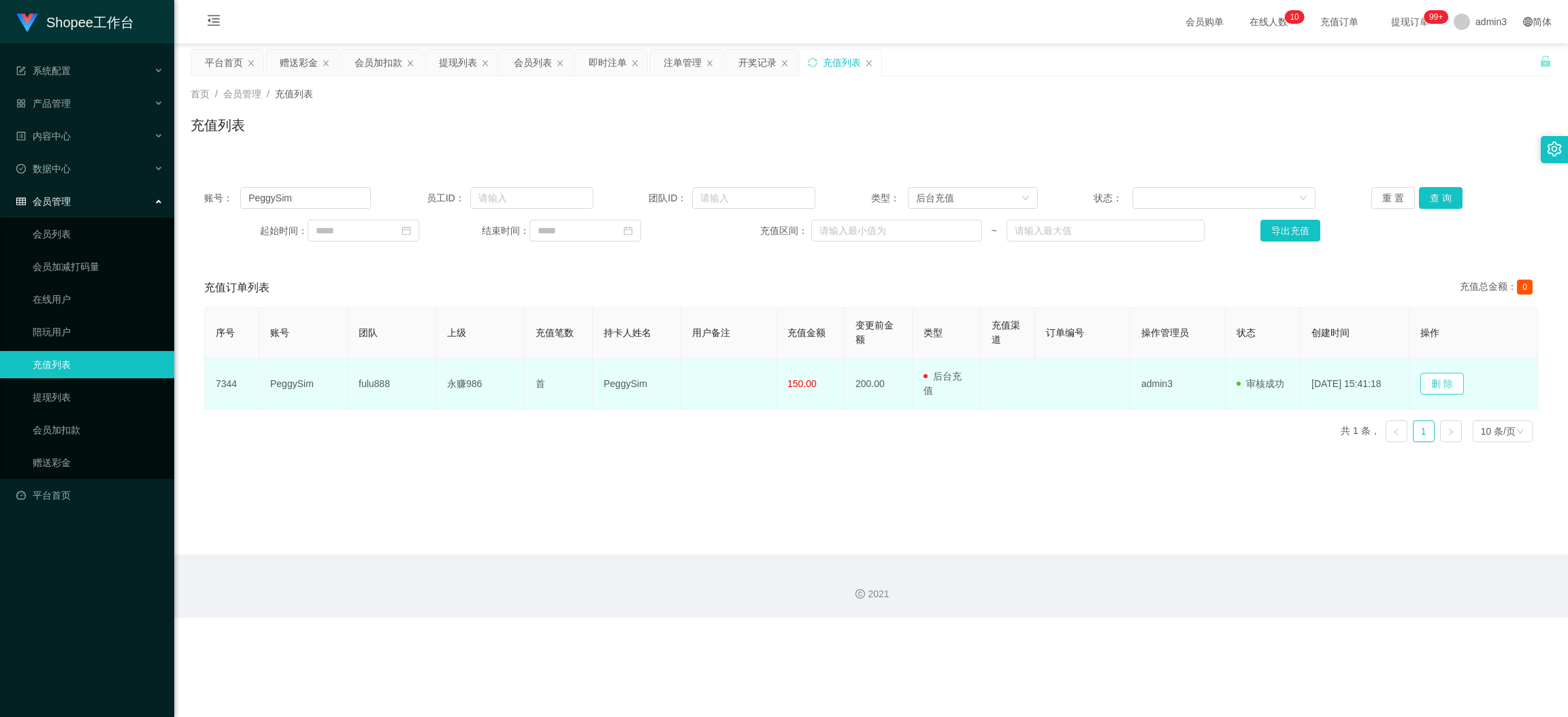
drag, startPoint x: 1450, startPoint y: 386, endPoint x: 1439, endPoint y: 386, distance: 11.0
click at [1394, 386] on button "删 除" at bounding box center [1442, 383] width 44 height 21
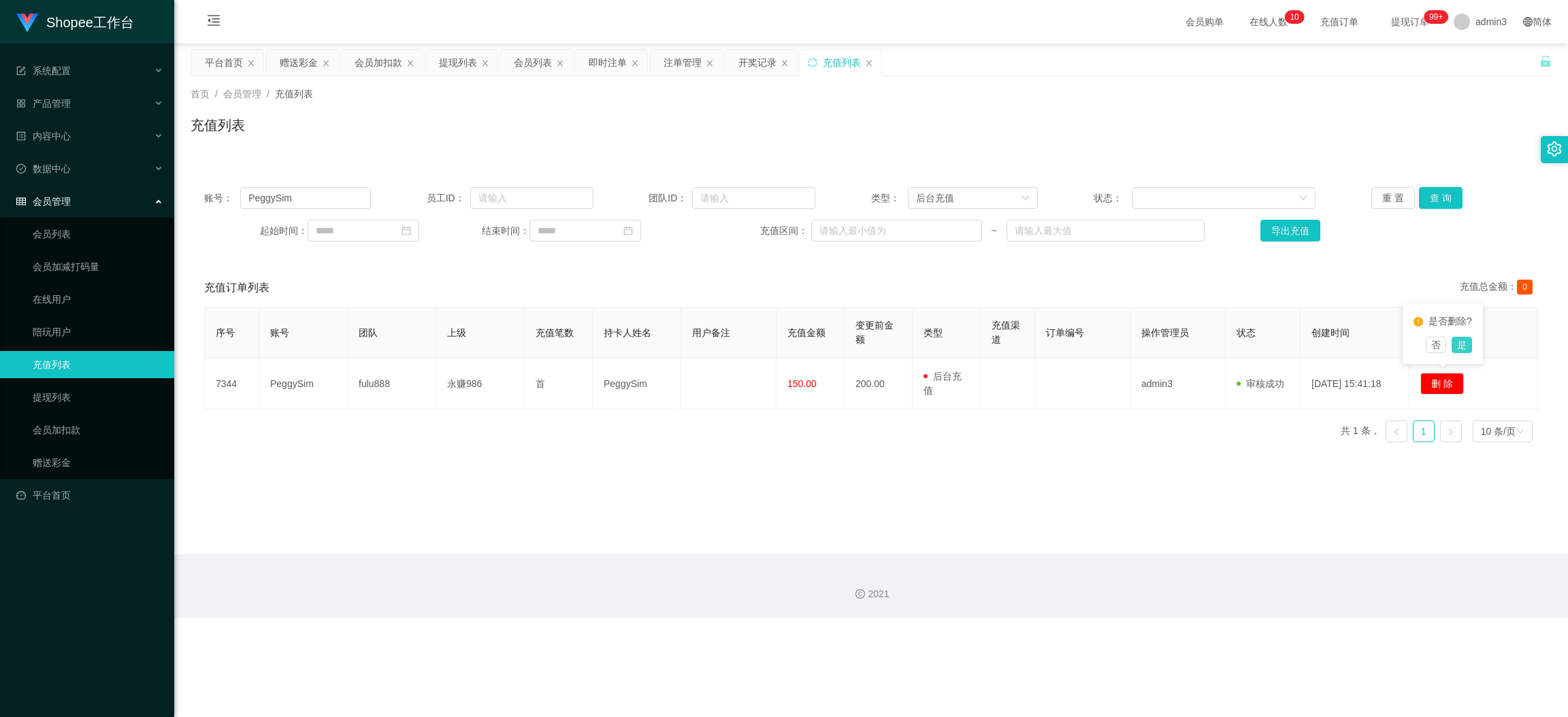
click at [1394, 344] on button "是" at bounding box center [1462, 345] width 21 height 16
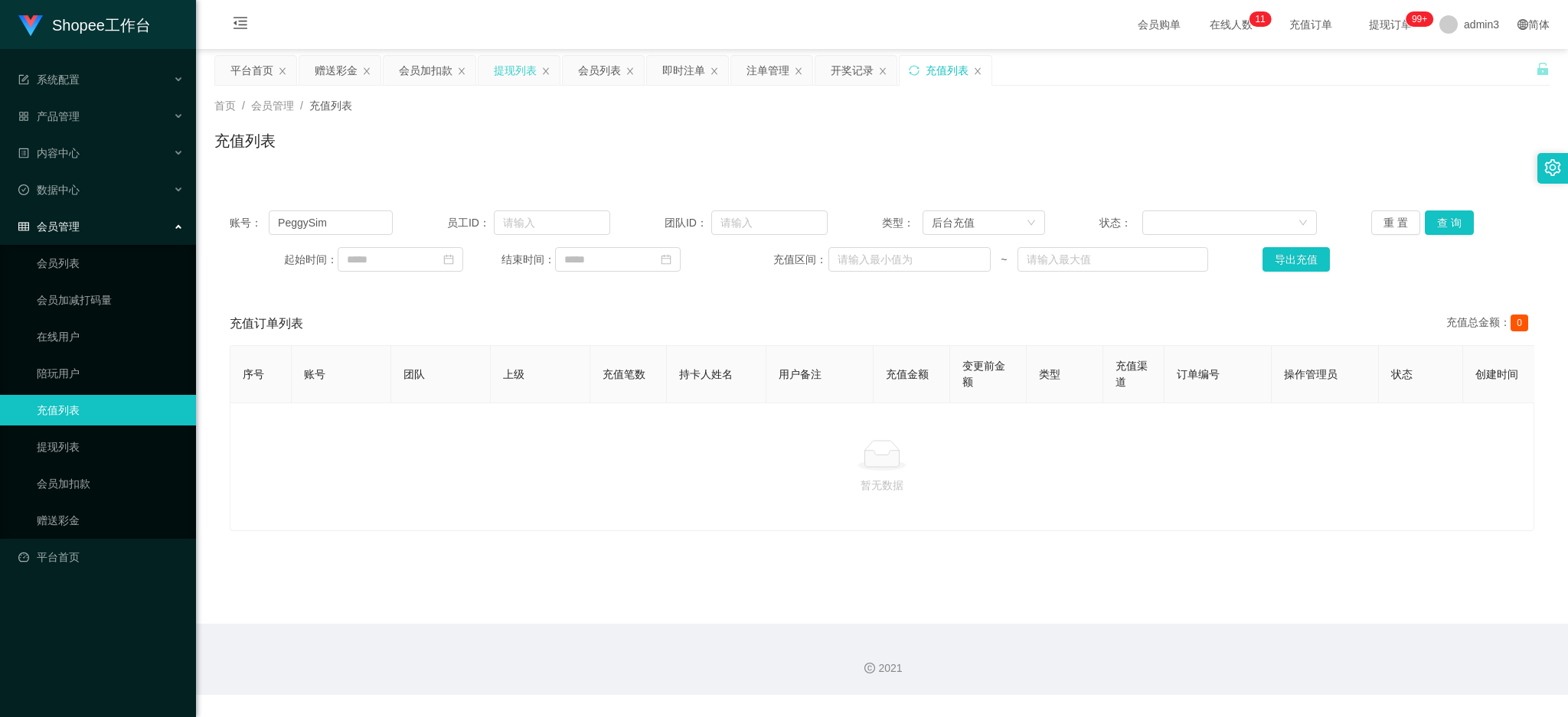
click at [502, 74] on div "提现列表" at bounding box center [516, 70] width 42 height 29
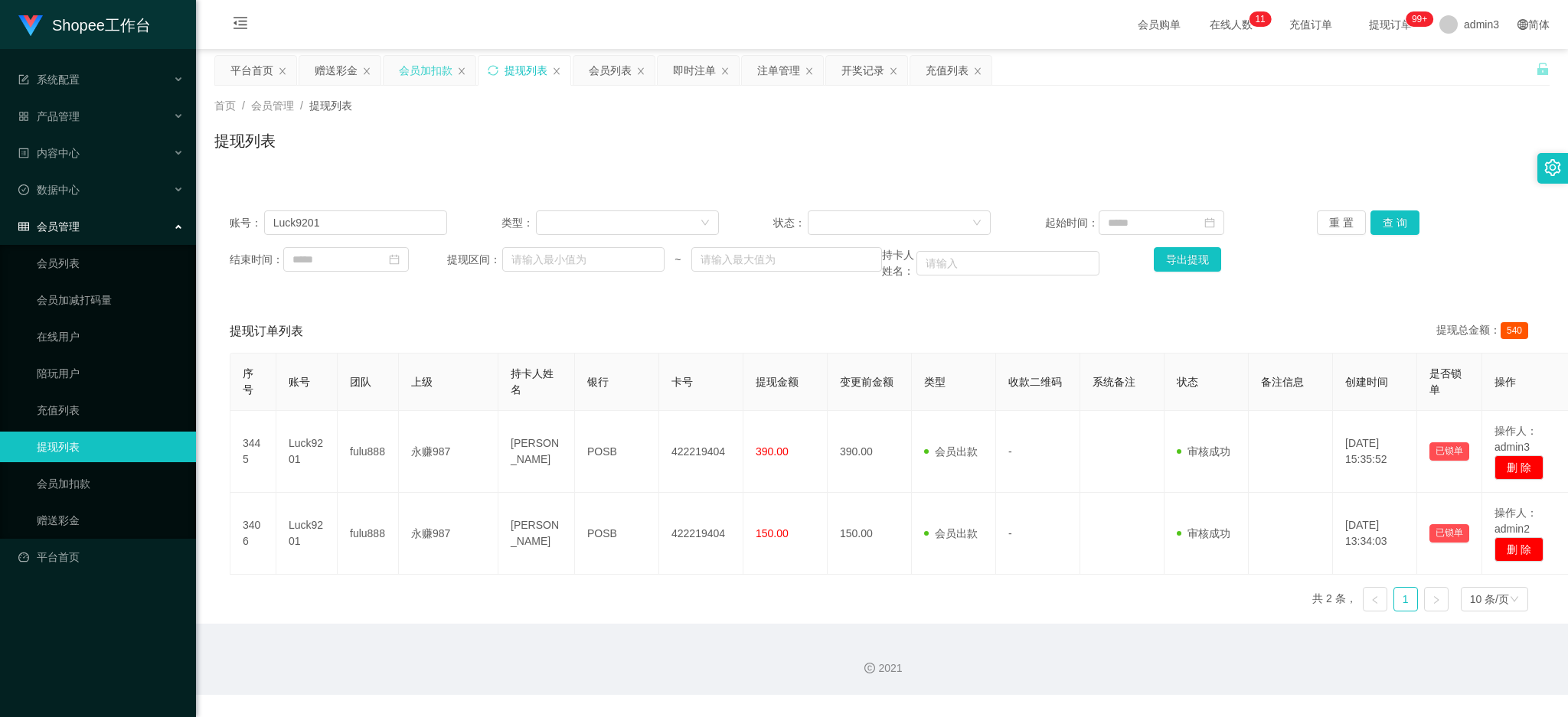
click at [420, 72] on div "会员加扣款" at bounding box center [426, 70] width 54 height 29
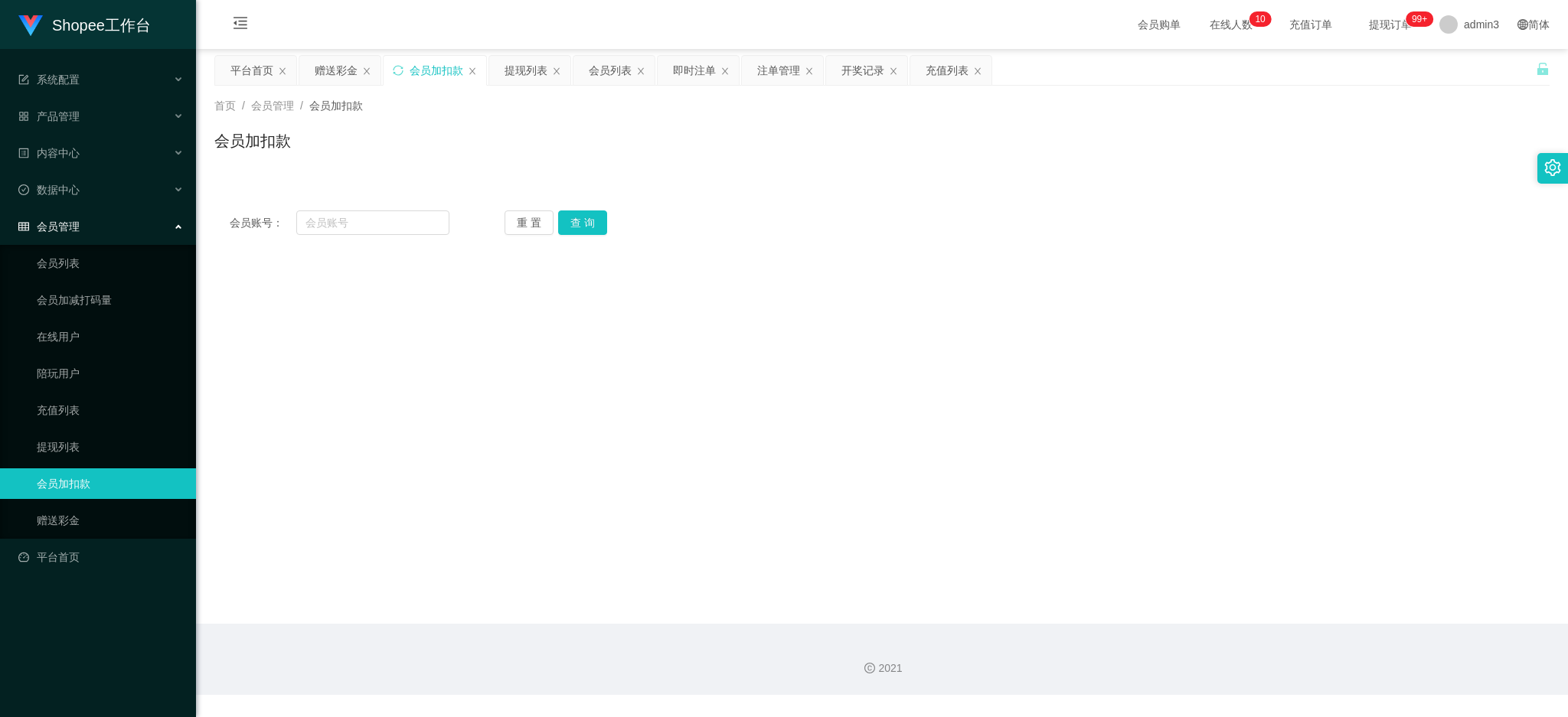
click at [553, 465] on main "关闭左侧 关闭右侧 关闭其它 刷新页面 平台首页 赠送彩金 会员加扣款 提现列表 会员列表 即时注单 注单管理 开奖记录 充值列表 首页 / 会员管理 / 会…" at bounding box center [882, 337] width 1372 height 575
click at [696, 67] on div "即时注单" at bounding box center [694, 70] width 42 height 29
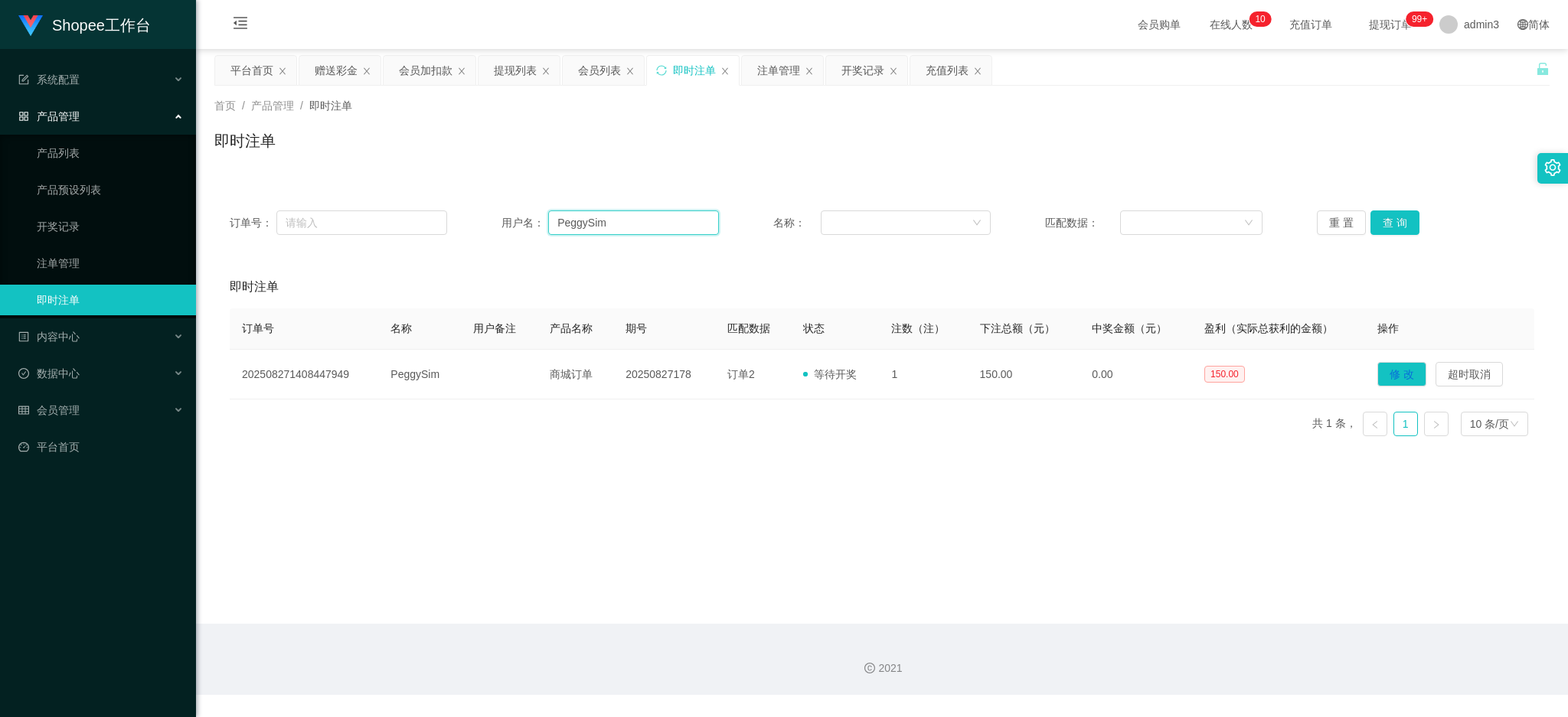
click at [601, 228] on input "PeggySim" at bounding box center [633, 222] width 171 height 24
click at [1394, 222] on button "查 询" at bounding box center [1395, 222] width 49 height 24
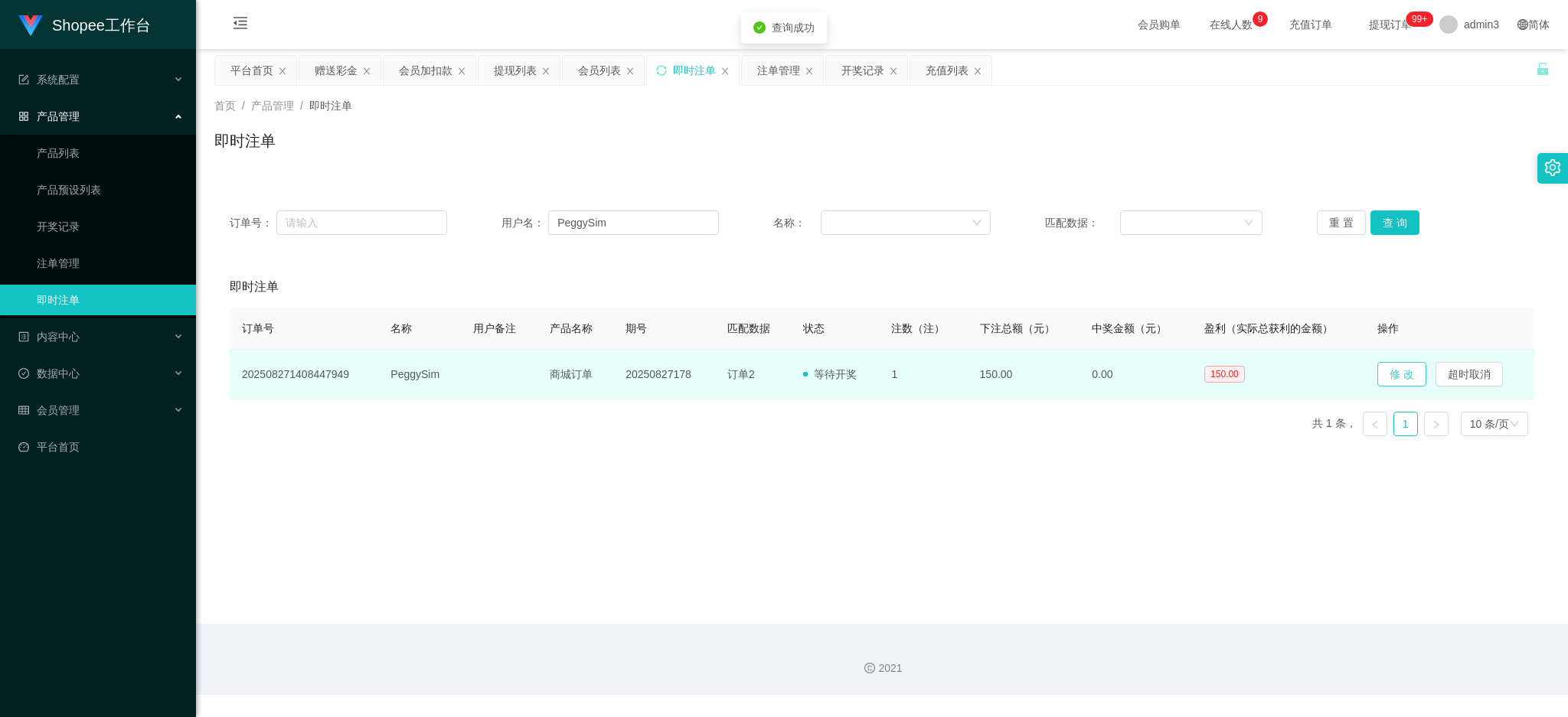
click at [1392, 378] on button "修 改" at bounding box center [1402, 373] width 49 height 24
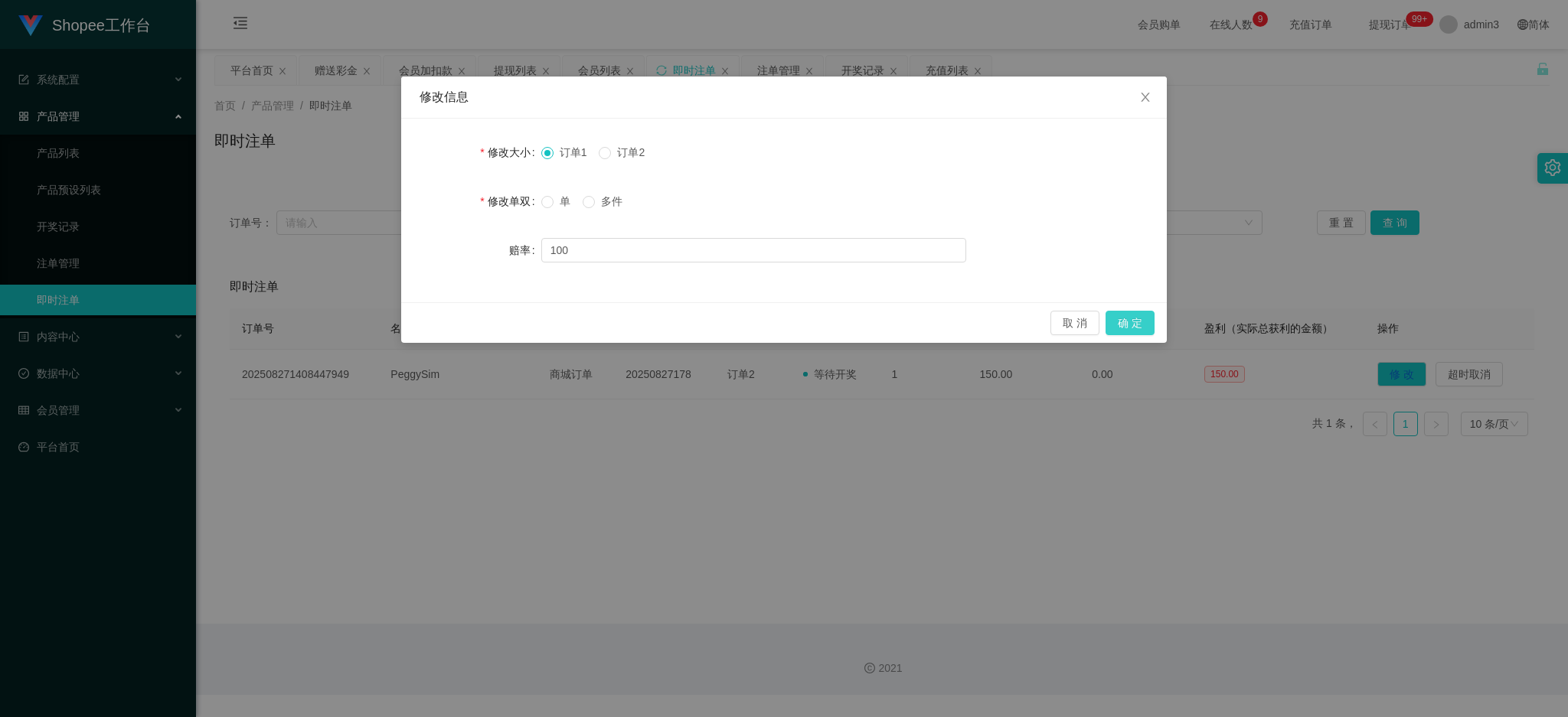
click at [1130, 318] on button "确 定" at bounding box center [1130, 322] width 49 height 24
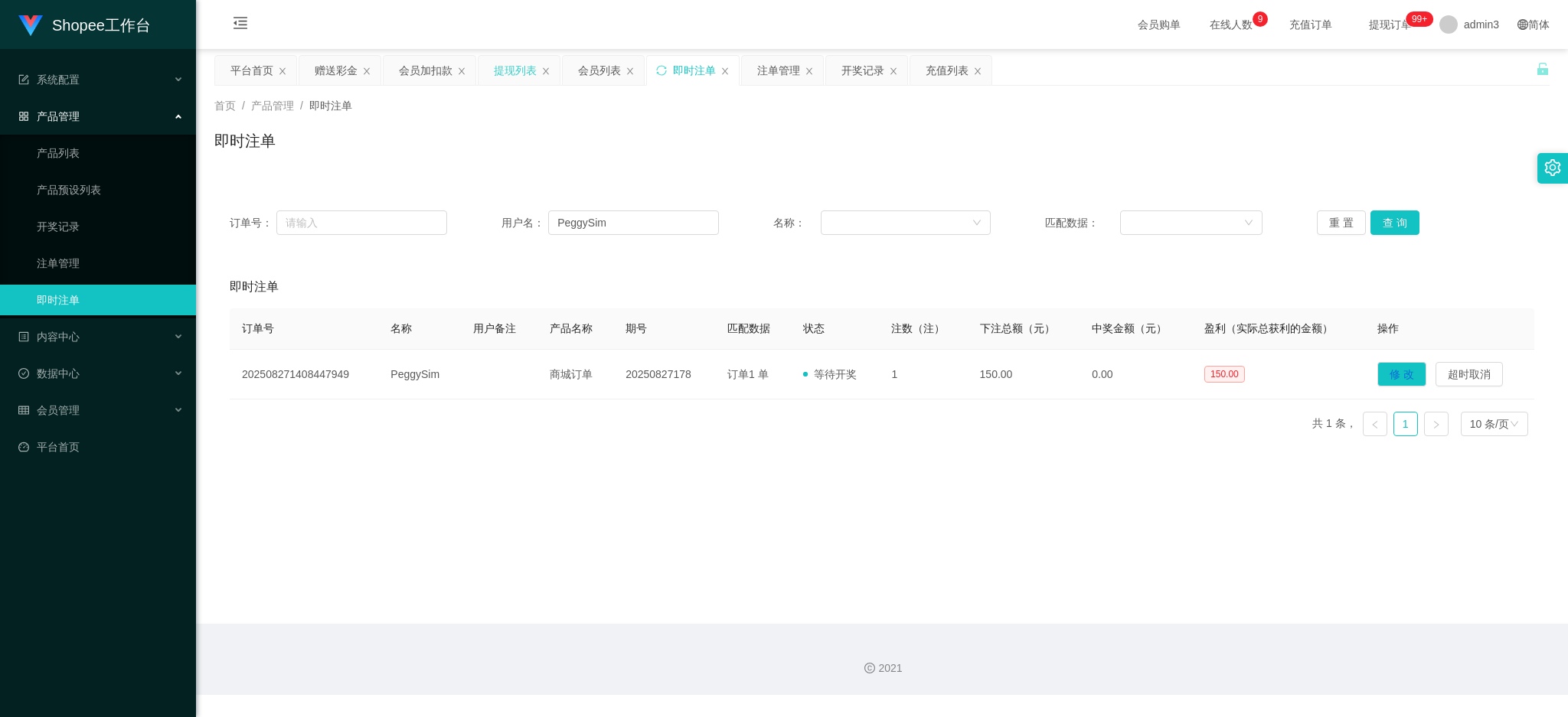
click at [525, 68] on div "提现列表" at bounding box center [516, 70] width 42 height 29
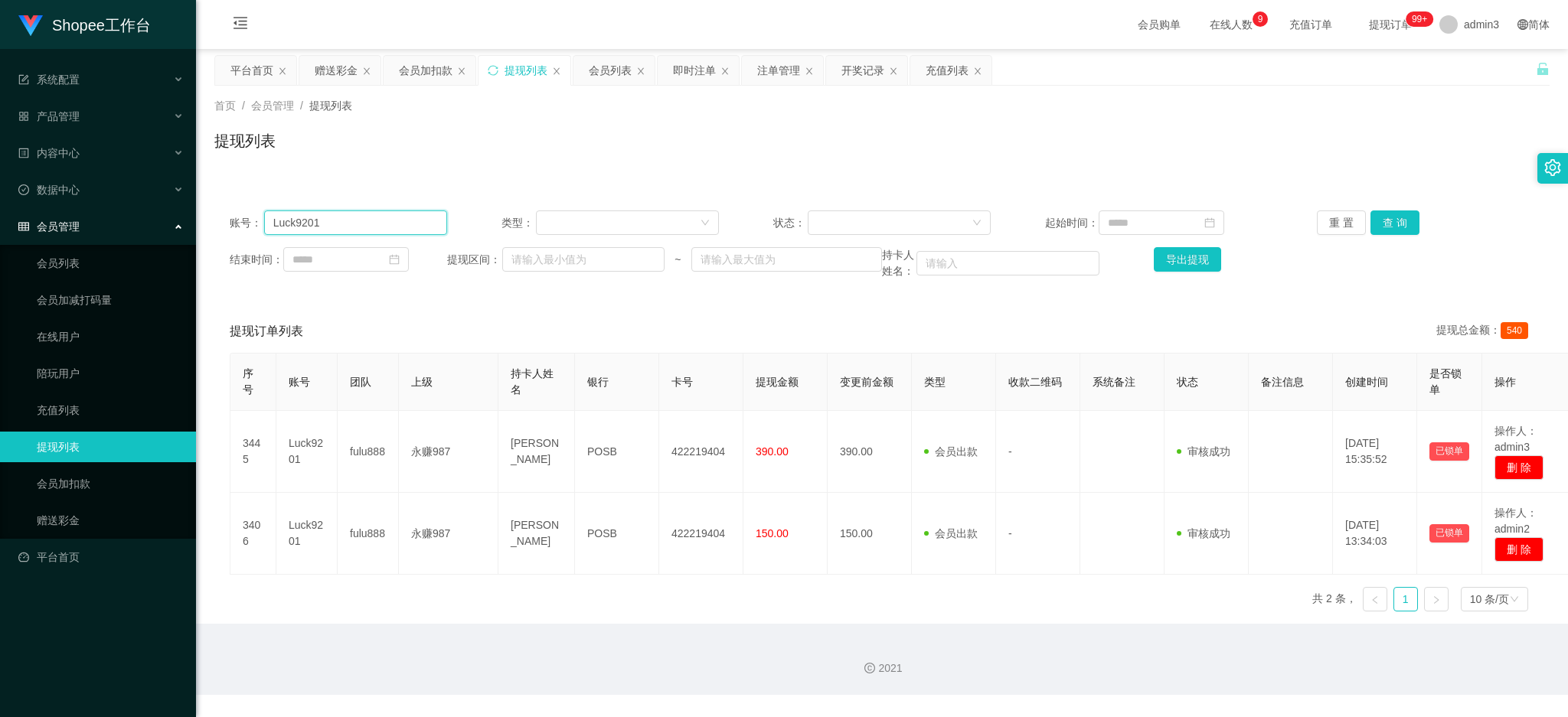
click at [337, 219] on input "Luck9201" at bounding box center [356, 222] width 183 height 24
paste input "newyong1995"
type input "newyong1995"
click at [1386, 225] on button "查 询" at bounding box center [1395, 222] width 49 height 24
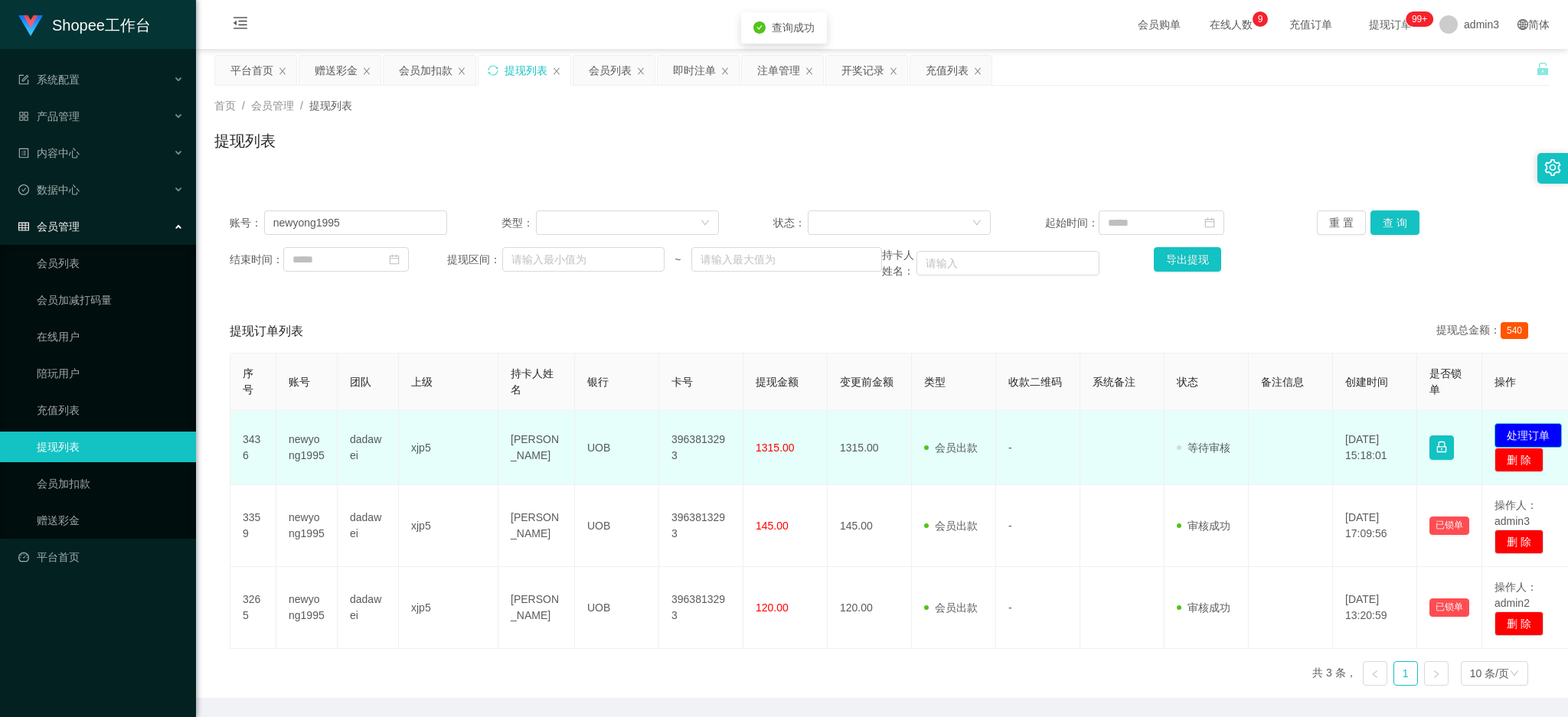
click at [1534, 434] on button "处理订单" at bounding box center [1528, 435] width 68 height 24
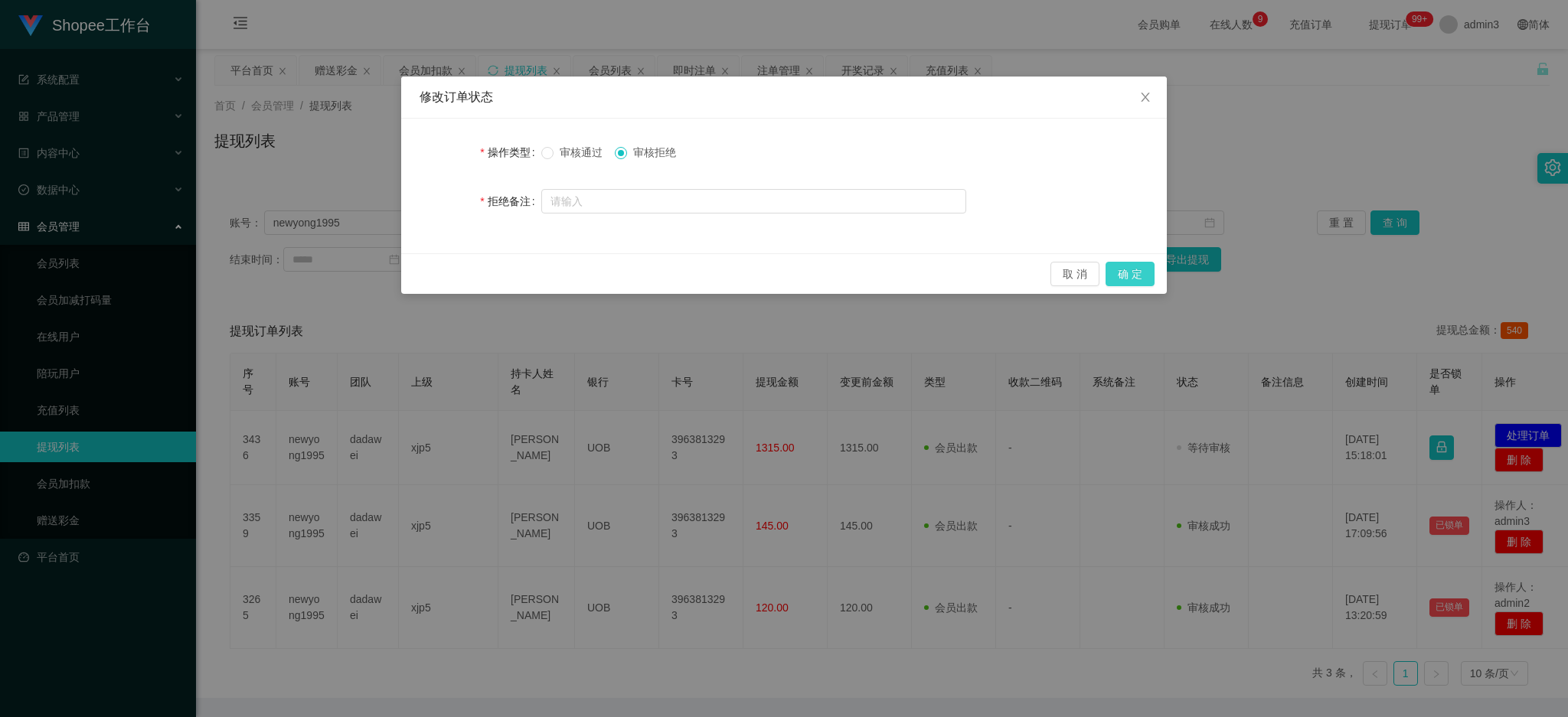
click at [1142, 274] on button "确 定" at bounding box center [1130, 273] width 49 height 24
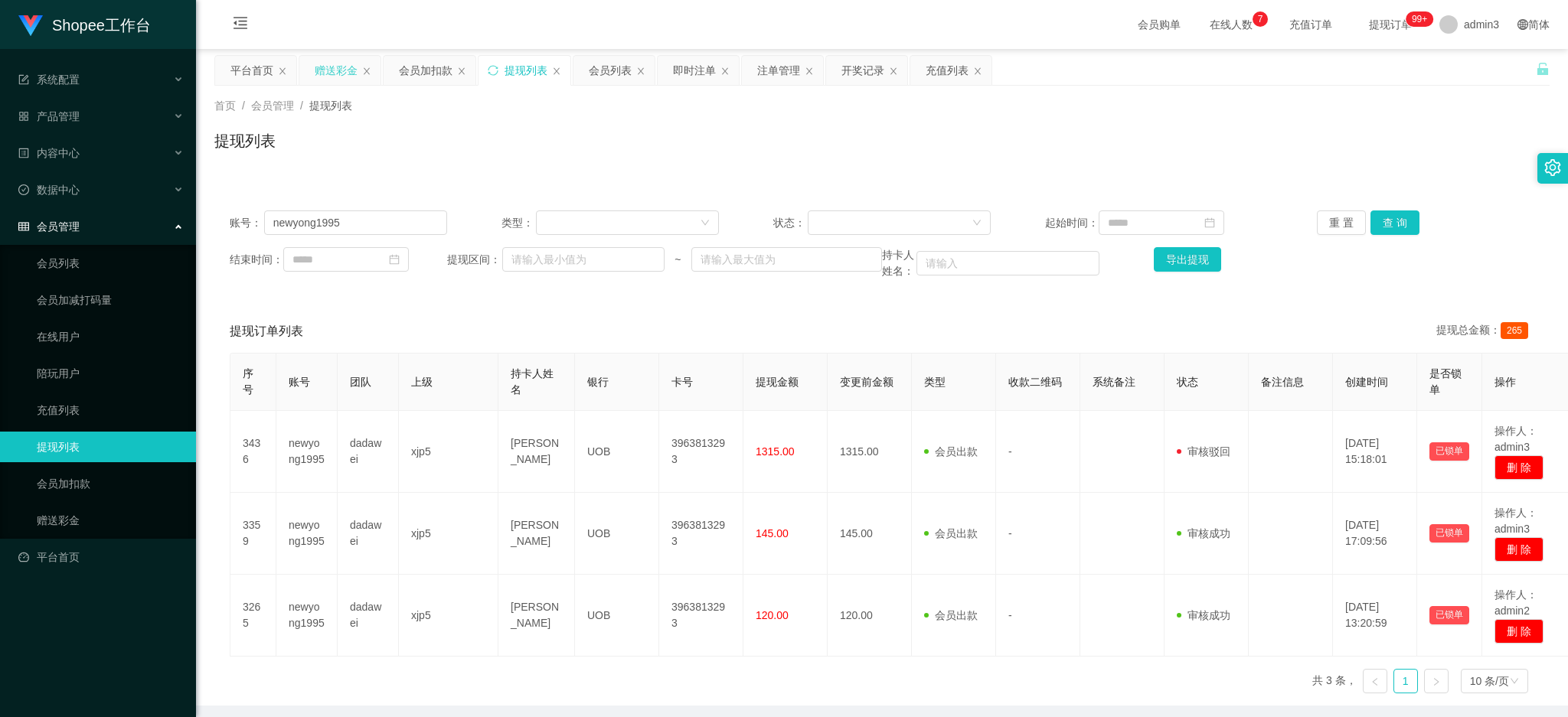
click at [327, 75] on div "赠送彩金" at bounding box center [336, 70] width 42 height 29
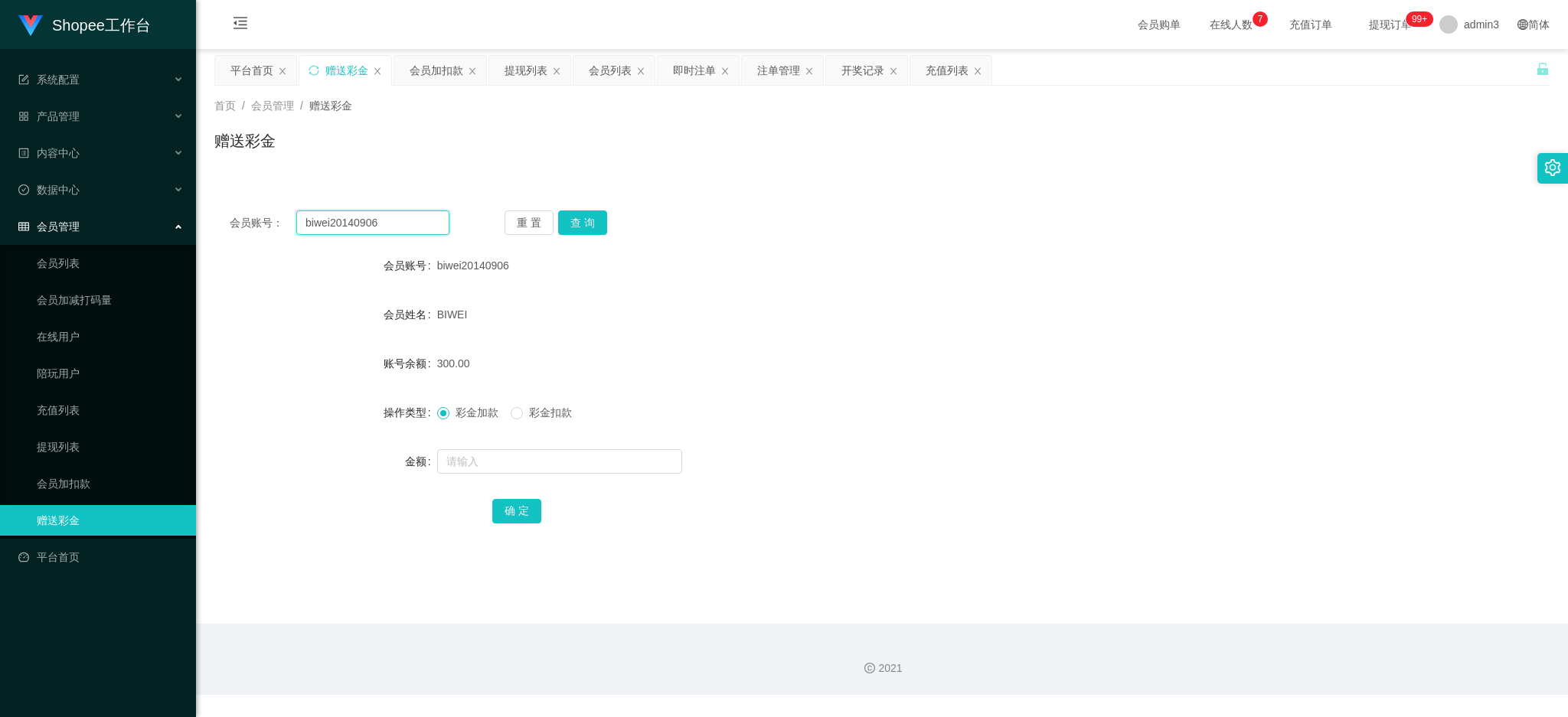
click at [333, 226] on input "biwei20140906" at bounding box center [373, 222] width 154 height 24
paste input "MOO97716460"
type input "MOO97716460"
drag, startPoint x: 579, startPoint y: 230, endPoint x: 558, endPoint y: 254, distance: 31.9
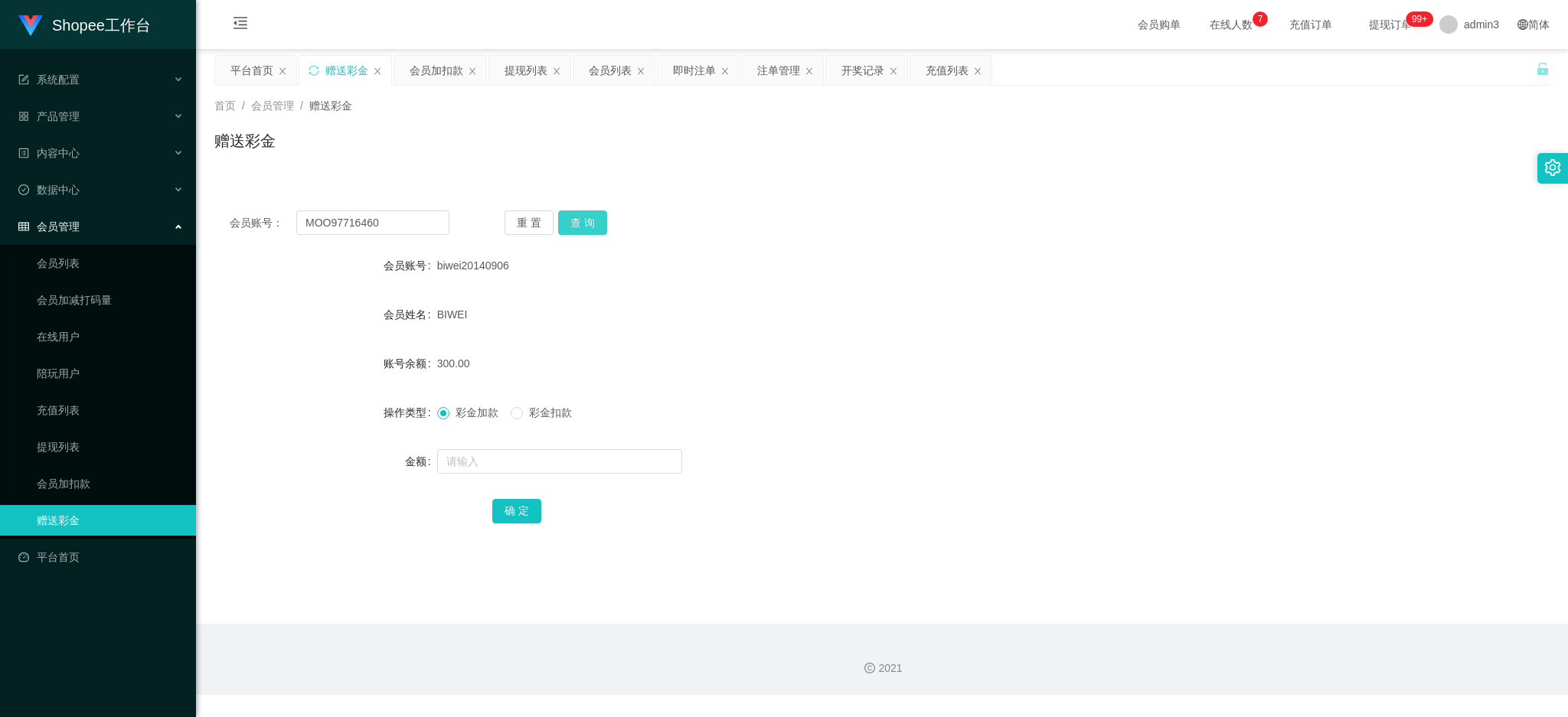
click at [579, 230] on button "查 询" at bounding box center [582, 222] width 49 height 24
click at [481, 461] on input "text" at bounding box center [560, 461] width 245 height 24
type input "100"
click at [509, 514] on button "确 定" at bounding box center [517, 510] width 49 height 24
click at [525, 80] on div "提现列表" at bounding box center [526, 70] width 42 height 29
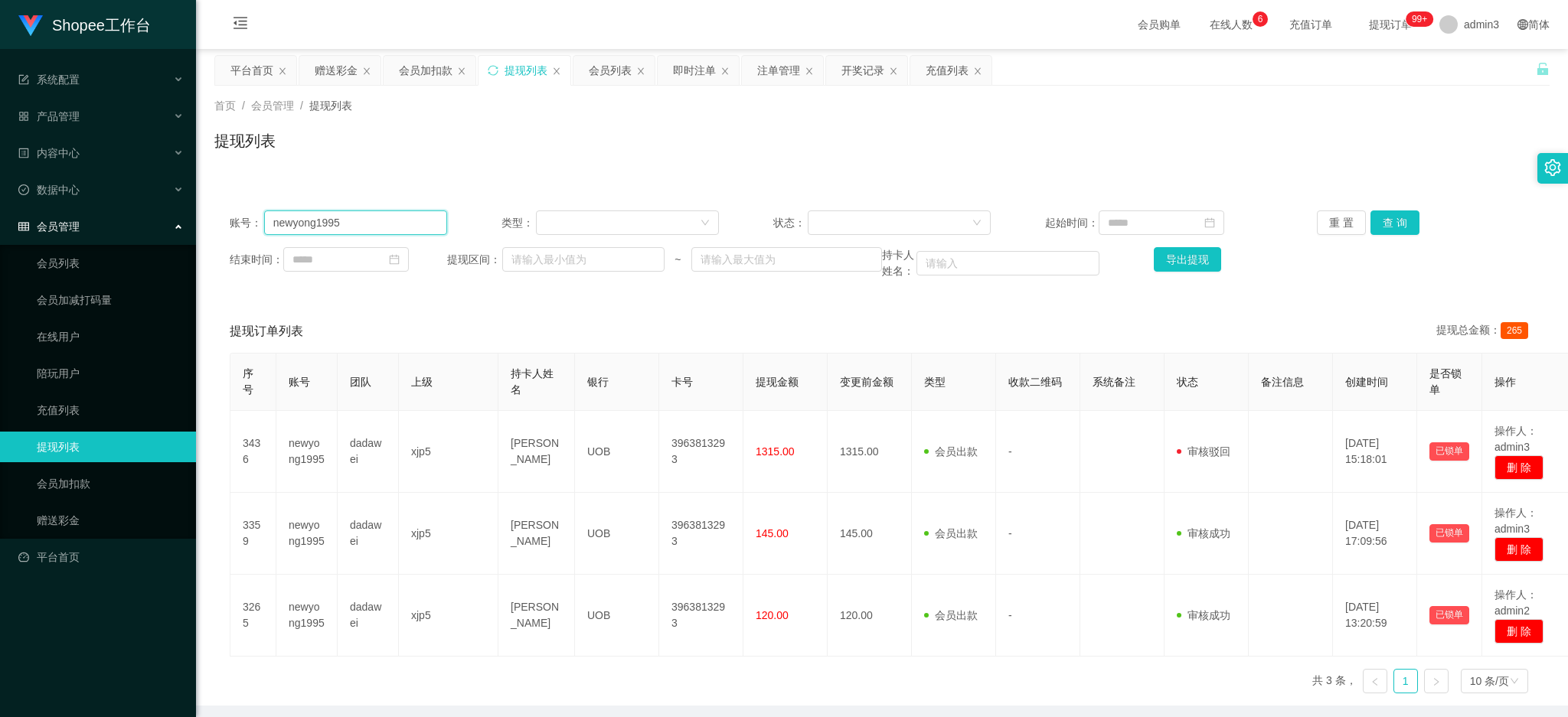
click at [325, 220] on input "newyong1995" at bounding box center [356, 222] width 183 height 24
click at [327, 220] on input "newyong1995" at bounding box center [356, 222] width 183 height 24
paste input "biwei20140906"
click at [329, 224] on input "newyong1biwei2014090695" at bounding box center [356, 222] width 183 height 24
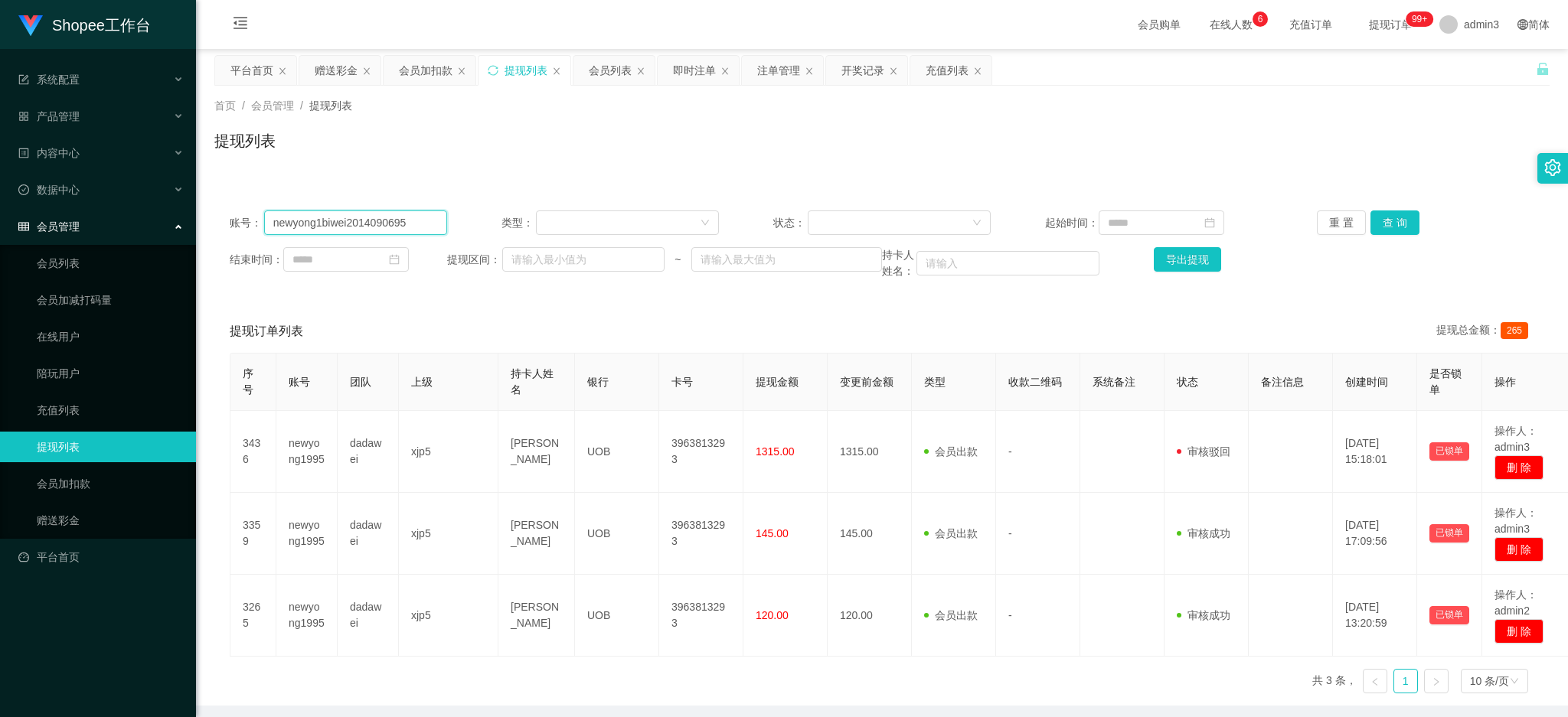
paste input "biwei20140906"
click at [1397, 227] on button "查 询" at bounding box center [1395, 222] width 49 height 24
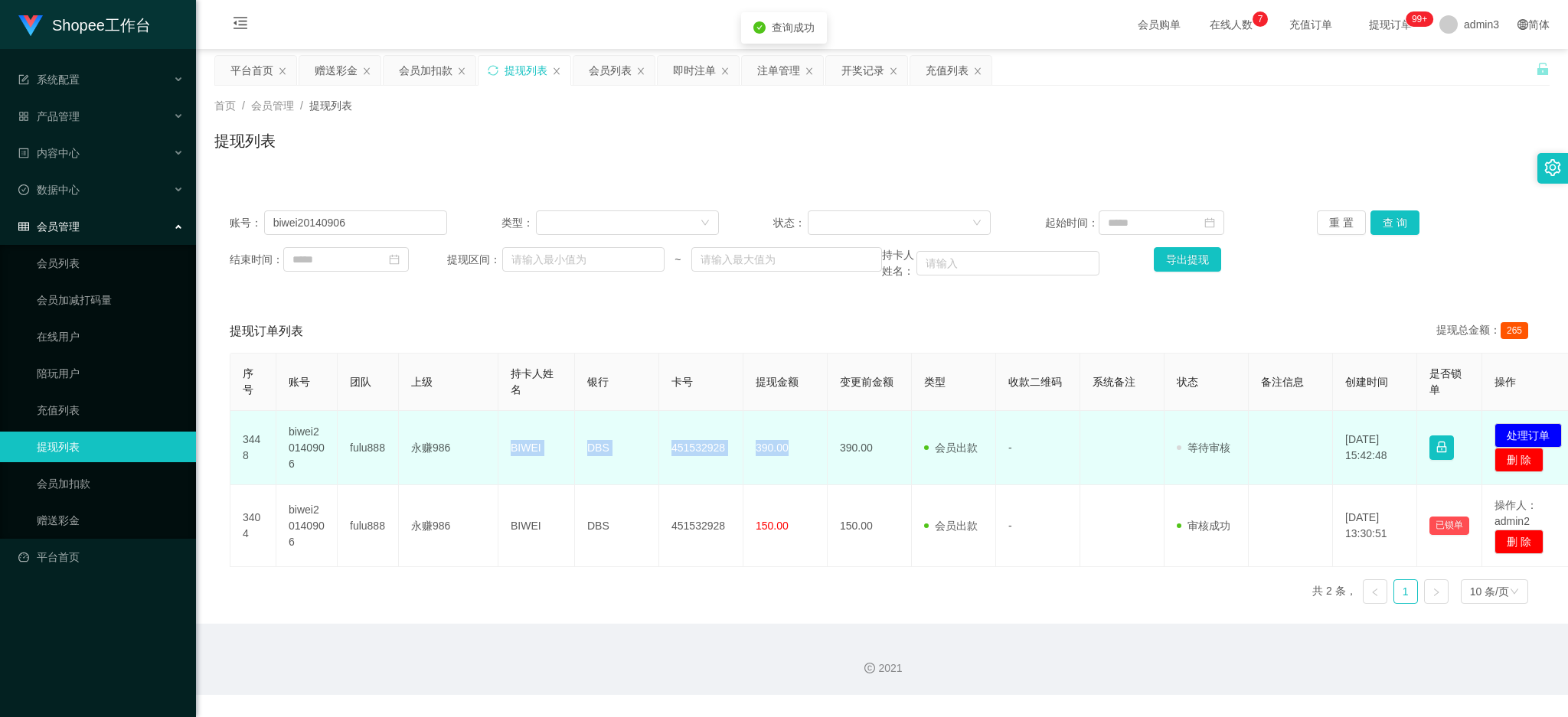
drag, startPoint x: 525, startPoint y: 450, endPoint x: 801, endPoint y: 464, distance: 276.4
click at [801, 464] on tr "3448 biwei20140906 fulu888 永赚986 BIWEI DBS 451532928 390.00 390.00 会员出款 人工取款 - …" at bounding box center [908, 448] width 1354 height 74
click at [1531, 433] on button "处理订单" at bounding box center [1528, 435] width 68 height 24
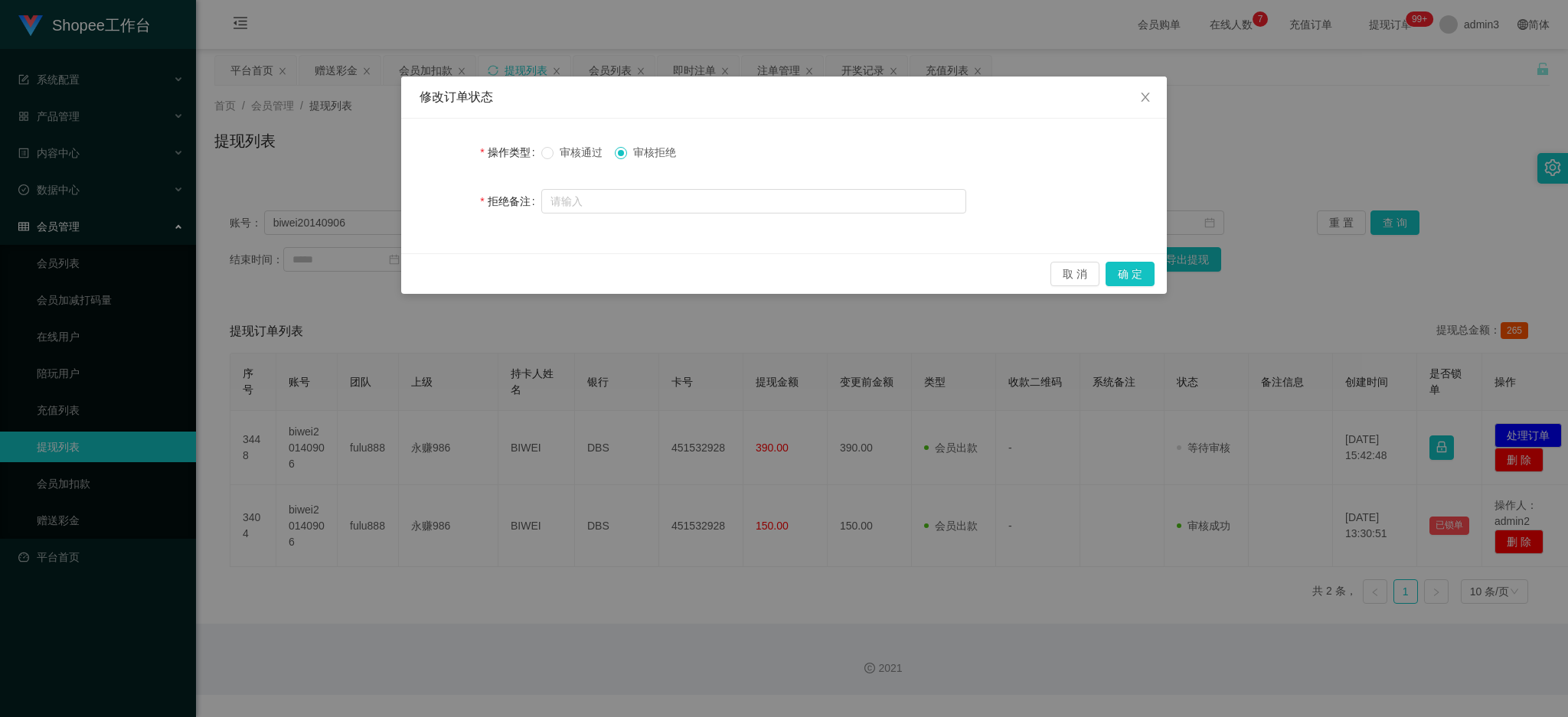
click at [540, 147] on label "操作类型" at bounding box center [510, 152] width 61 height 13
drag, startPoint x: 1129, startPoint y: 271, endPoint x: 1116, endPoint y: 331, distance: 61.4
click at [1129, 273] on button "确 定" at bounding box center [1130, 273] width 49 height 24
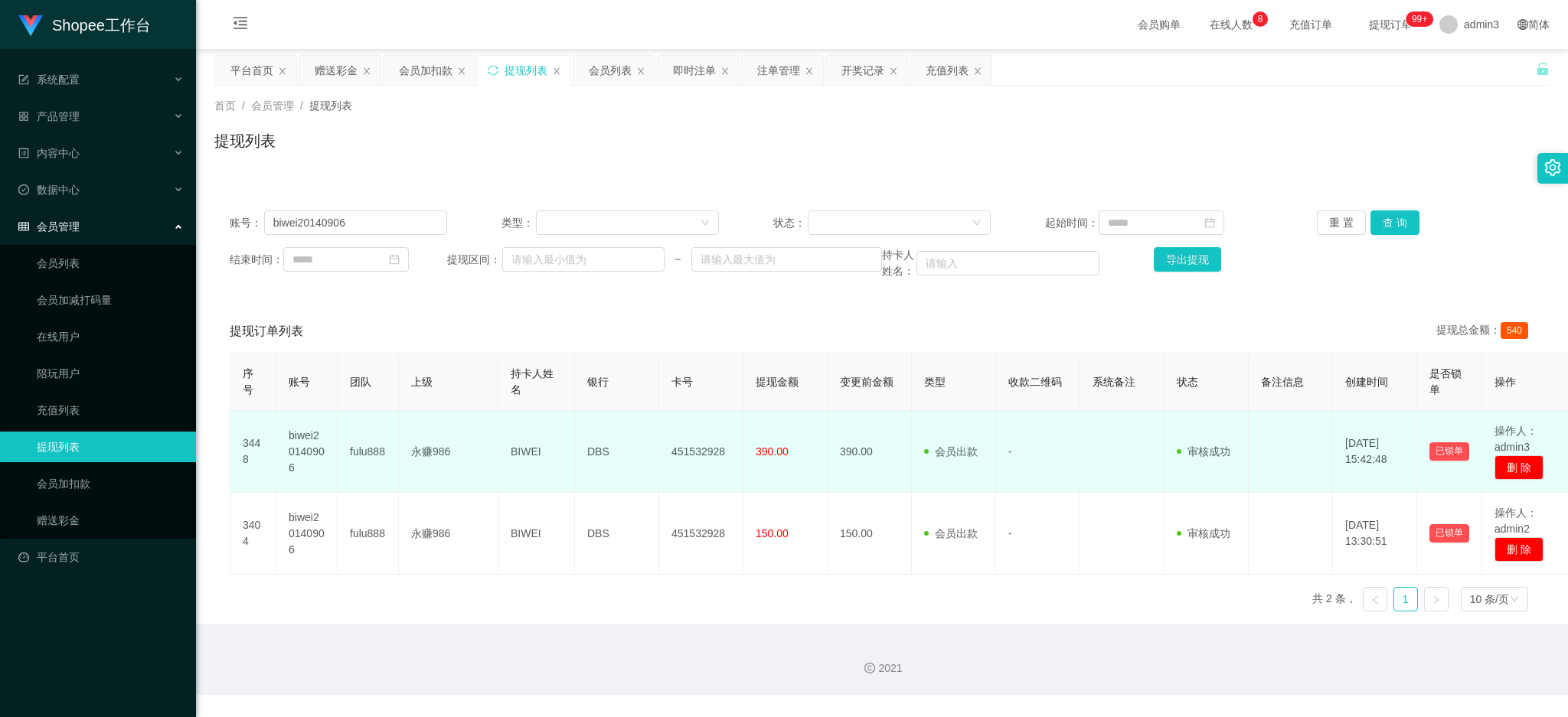
click at [539, 468] on td "BIWEI" at bounding box center [536, 452] width 76 height 82
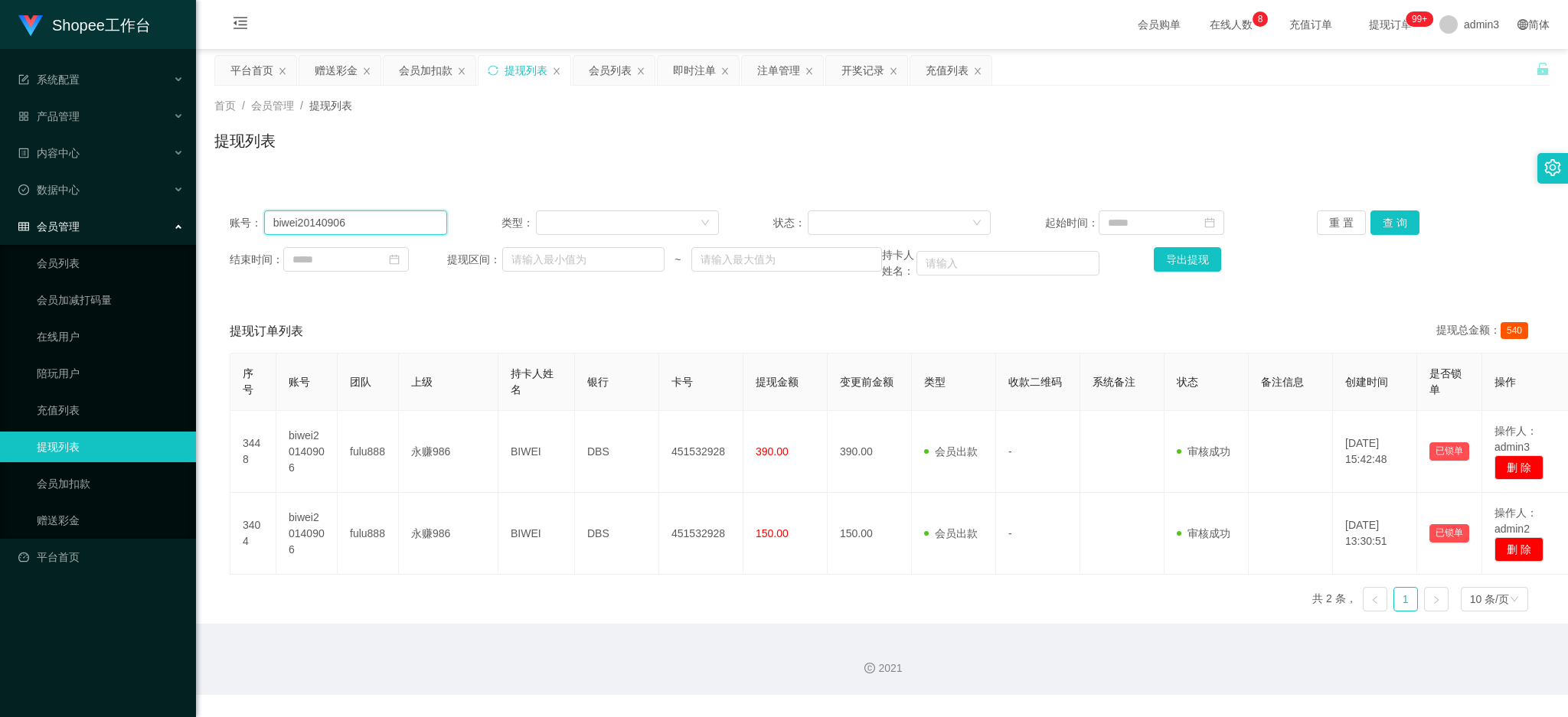
click at [349, 224] on input "biwei20140906" at bounding box center [356, 222] width 183 height 24
paste input "xyu0918"
click at [1397, 219] on button "查 询" at bounding box center [1395, 222] width 49 height 24
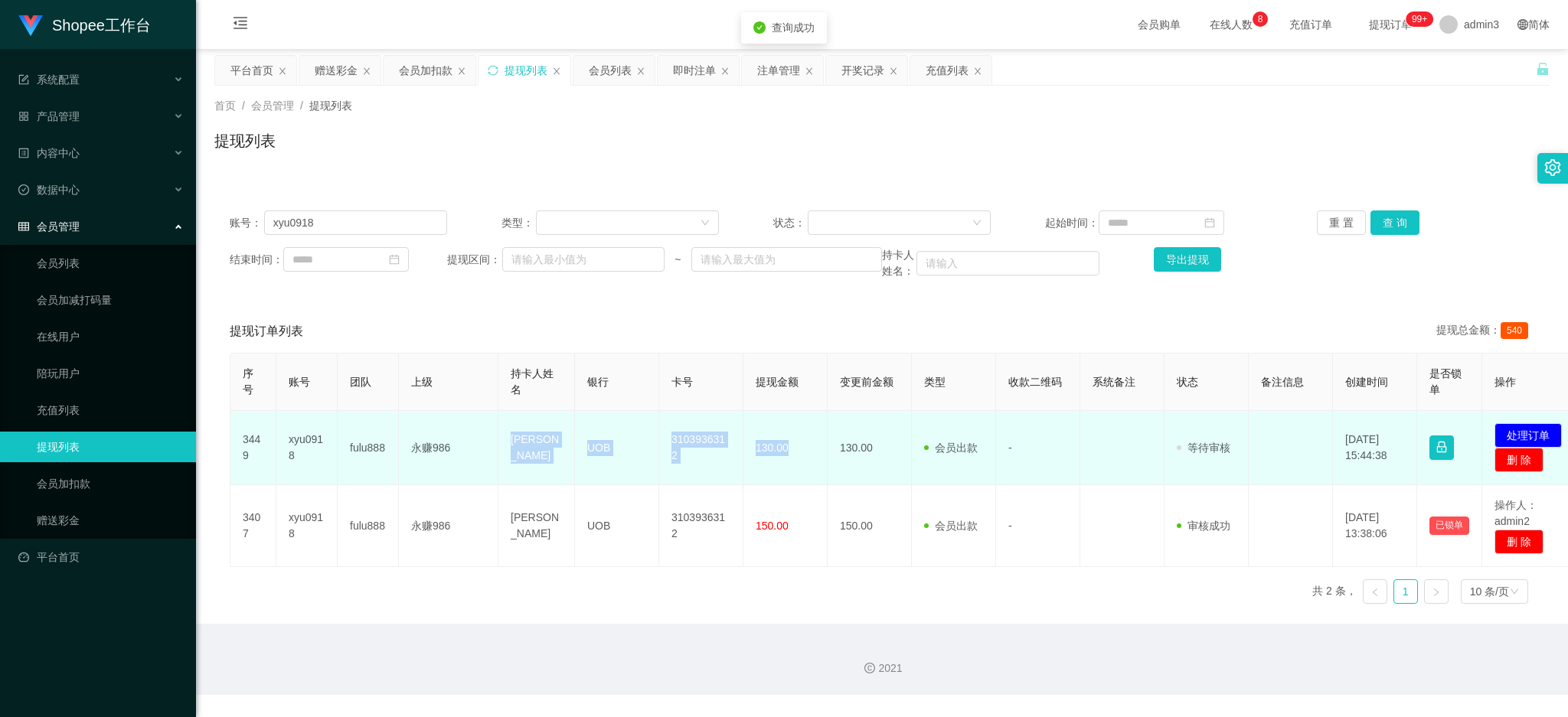
drag, startPoint x: 505, startPoint y: 438, endPoint x: 812, endPoint y: 476, distance: 309.3
click at [812, 476] on tr "3449 xyu0918 fulu888 永赚986 NG CHINGYU UOB 3103936312 130.00 130.00 会员出款 人工取款 - …" at bounding box center [908, 448] width 1354 height 74
click at [1507, 436] on button "处理订单" at bounding box center [1528, 435] width 68 height 24
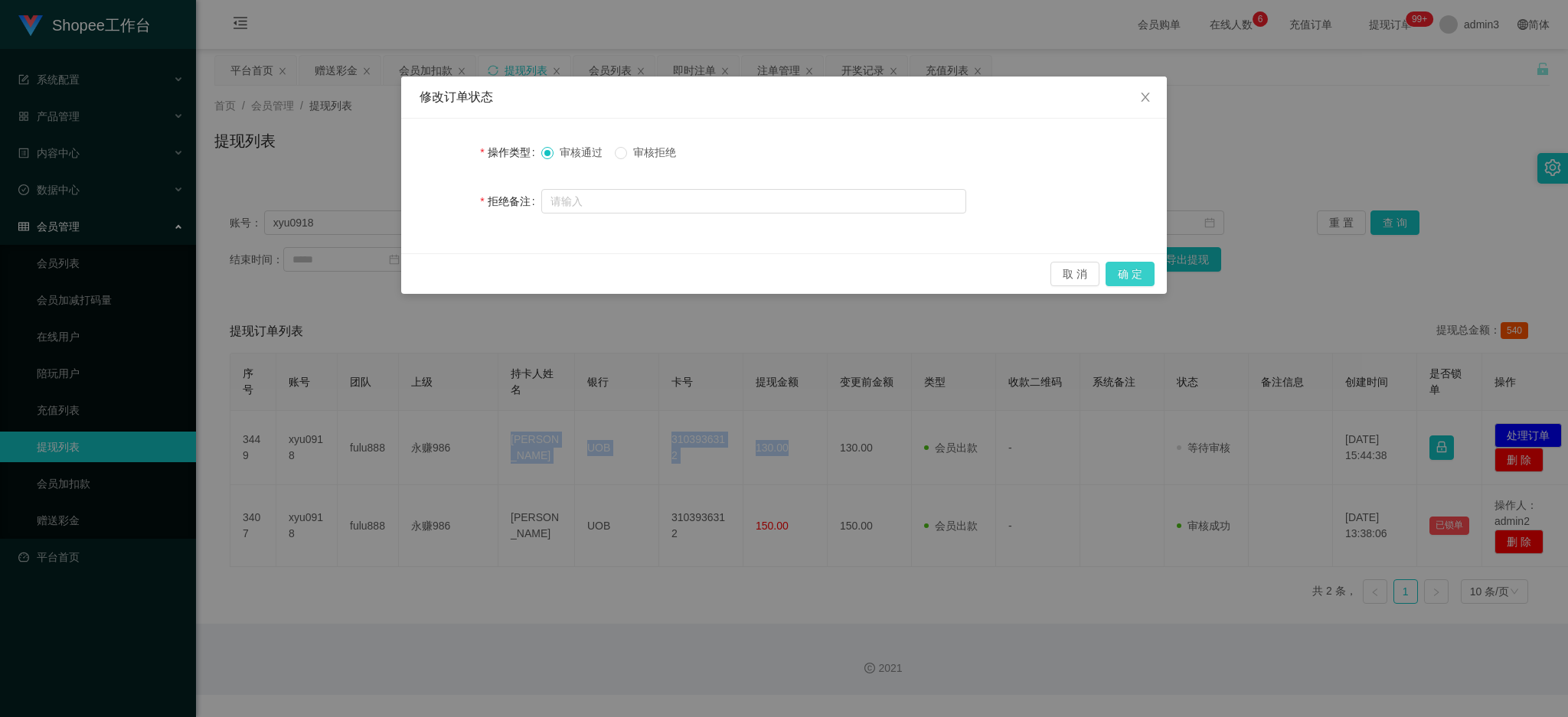
click at [1118, 268] on button "确 定" at bounding box center [1130, 273] width 49 height 24
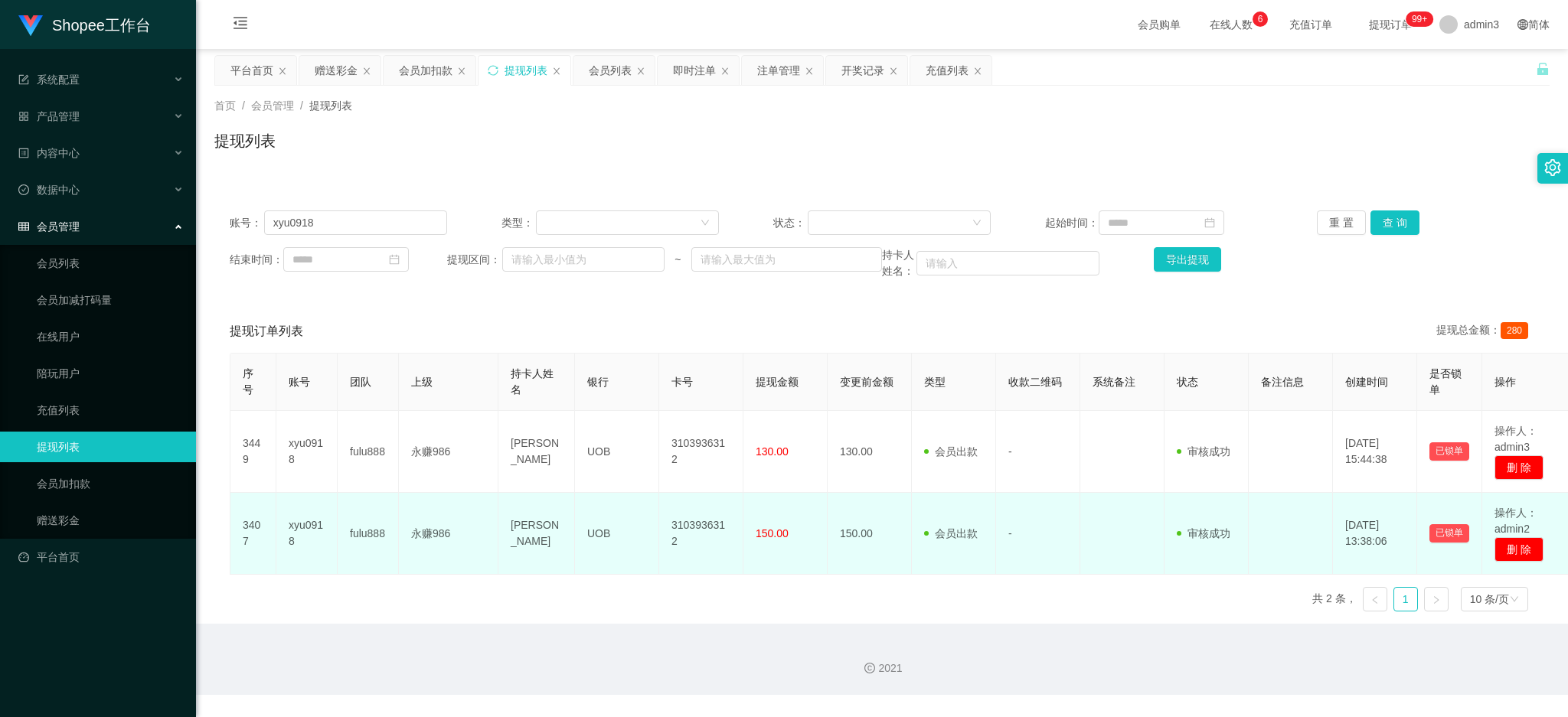
click at [591, 501] on td "UOB" at bounding box center [617, 534] width 84 height 82
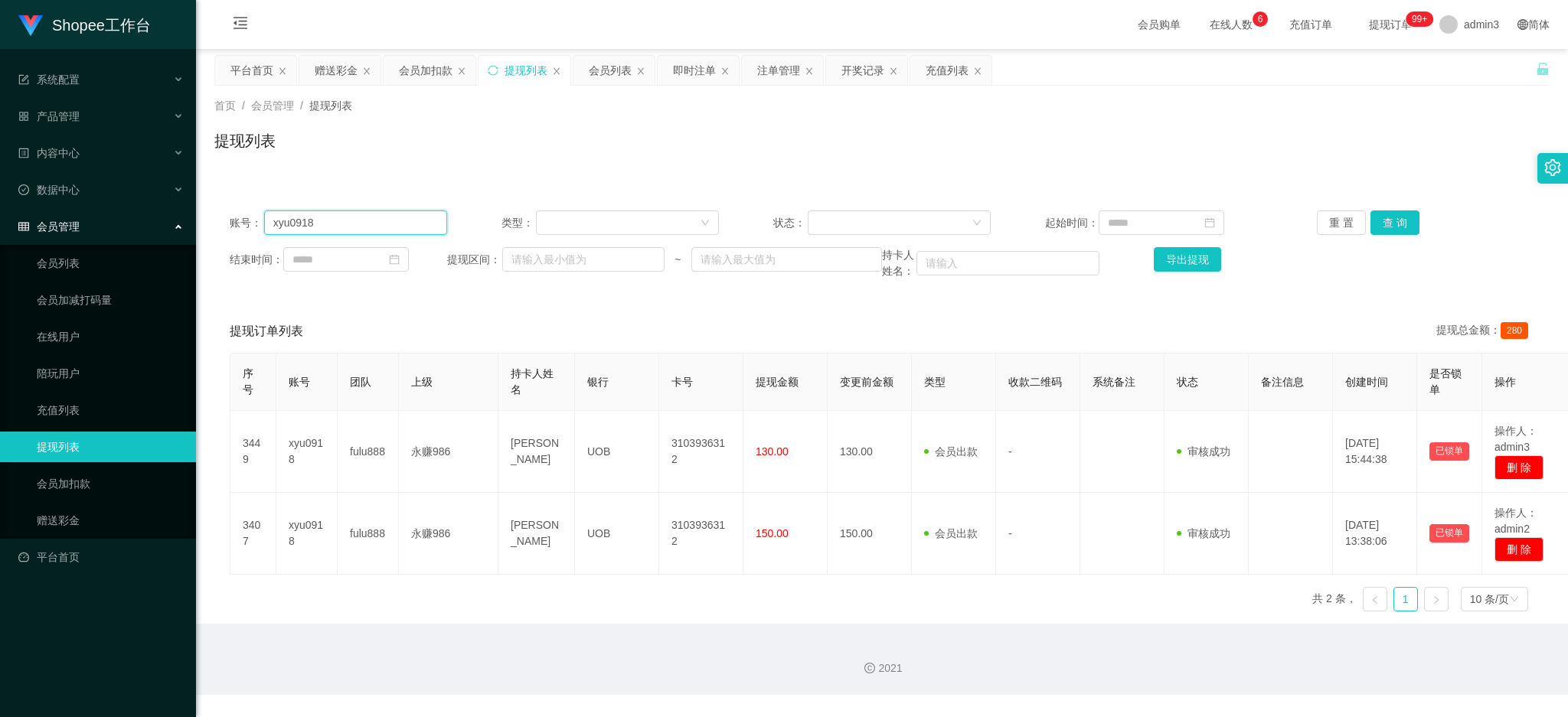
click at [395, 224] on input "xyu0918" at bounding box center [356, 222] width 183 height 24
paste input "Linda9466"
type input "Linda9466"
click at [1386, 233] on button "查 询" at bounding box center [1395, 222] width 49 height 24
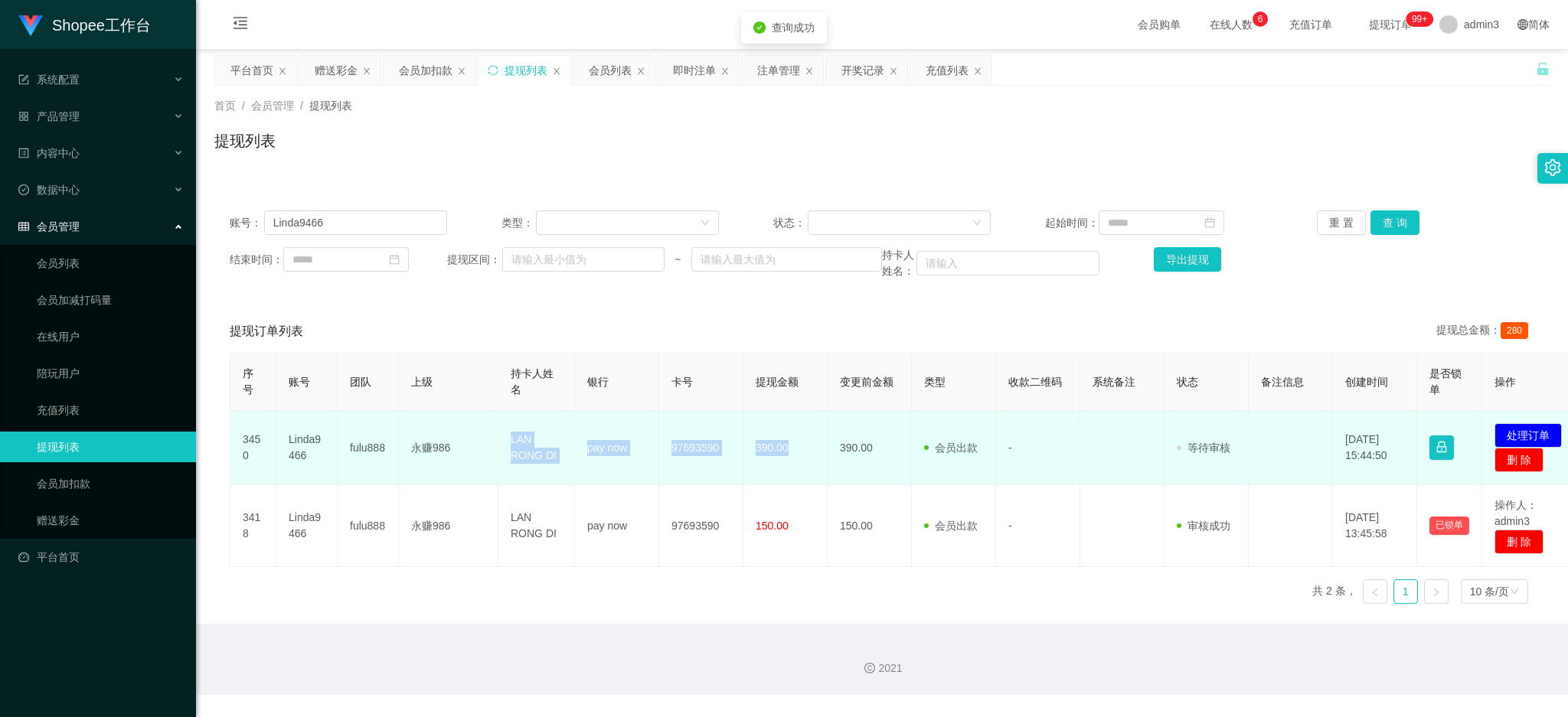
drag, startPoint x: 506, startPoint y: 444, endPoint x: 809, endPoint y: 483, distance: 305.5
click at [809, 483] on tr "3450 Linda9466 fulu888 永赚986 LAN RONG DI pay now 97693590 390.00 390.00 会员出款 人工…" at bounding box center [908, 448] width 1354 height 74
click at [1505, 435] on button "处理订单" at bounding box center [1528, 435] width 68 height 24
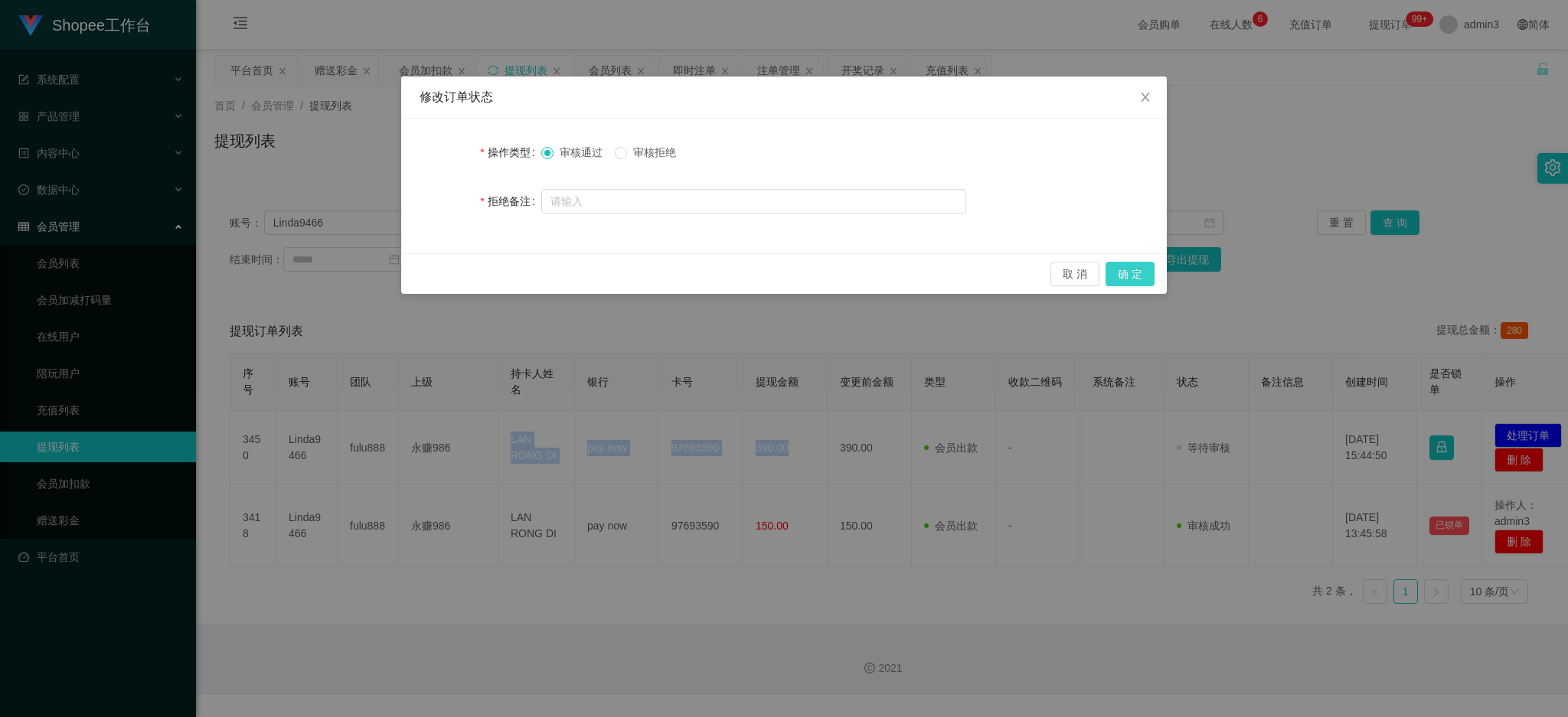
click at [1137, 276] on button "确 定" at bounding box center [1130, 273] width 49 height 24
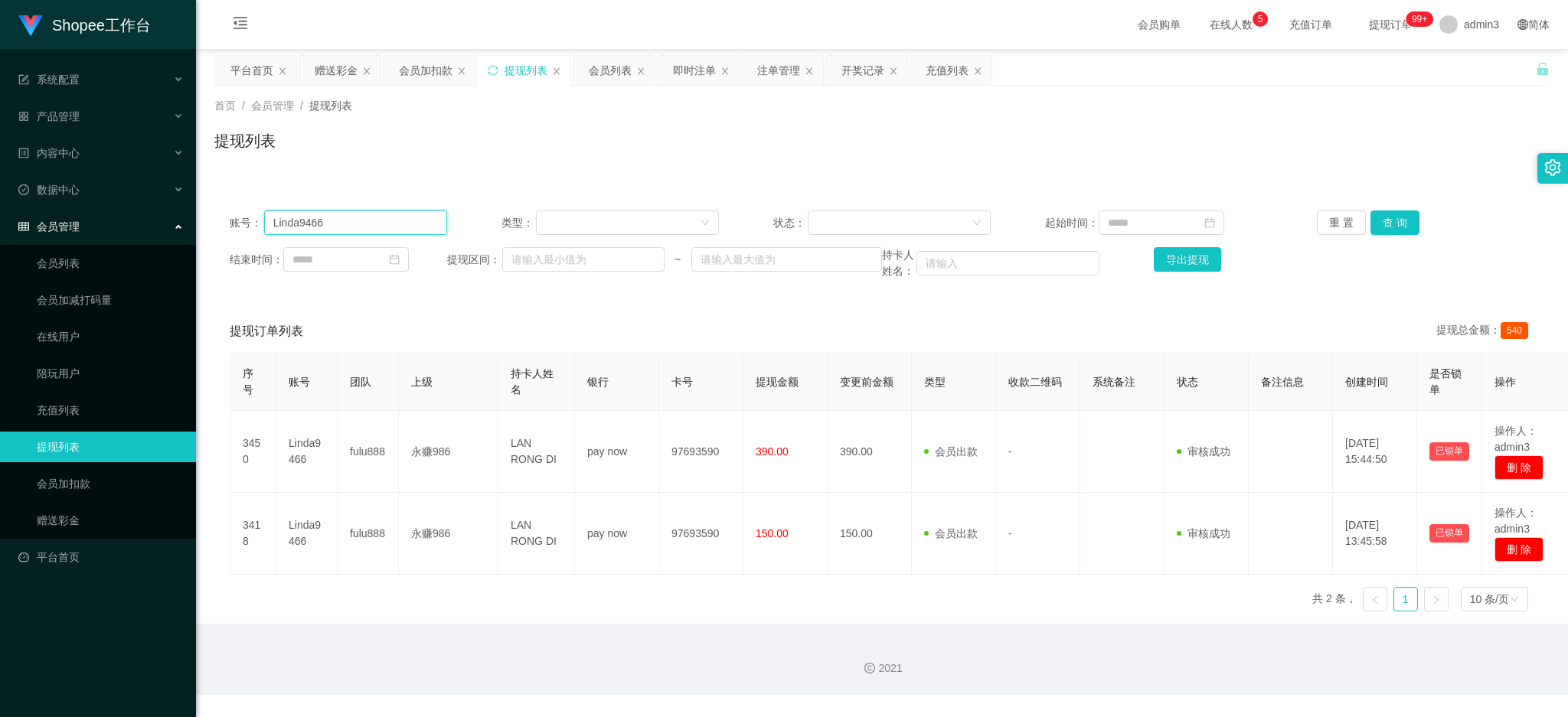
click at [344, 225] on input "Linda9466" at bounding box center [356, 222] width 183 height 24
paste input "PeggySim"
click at [1390, 232] on button "查 询" at bounding box center [1395, 222] width 49 height 24
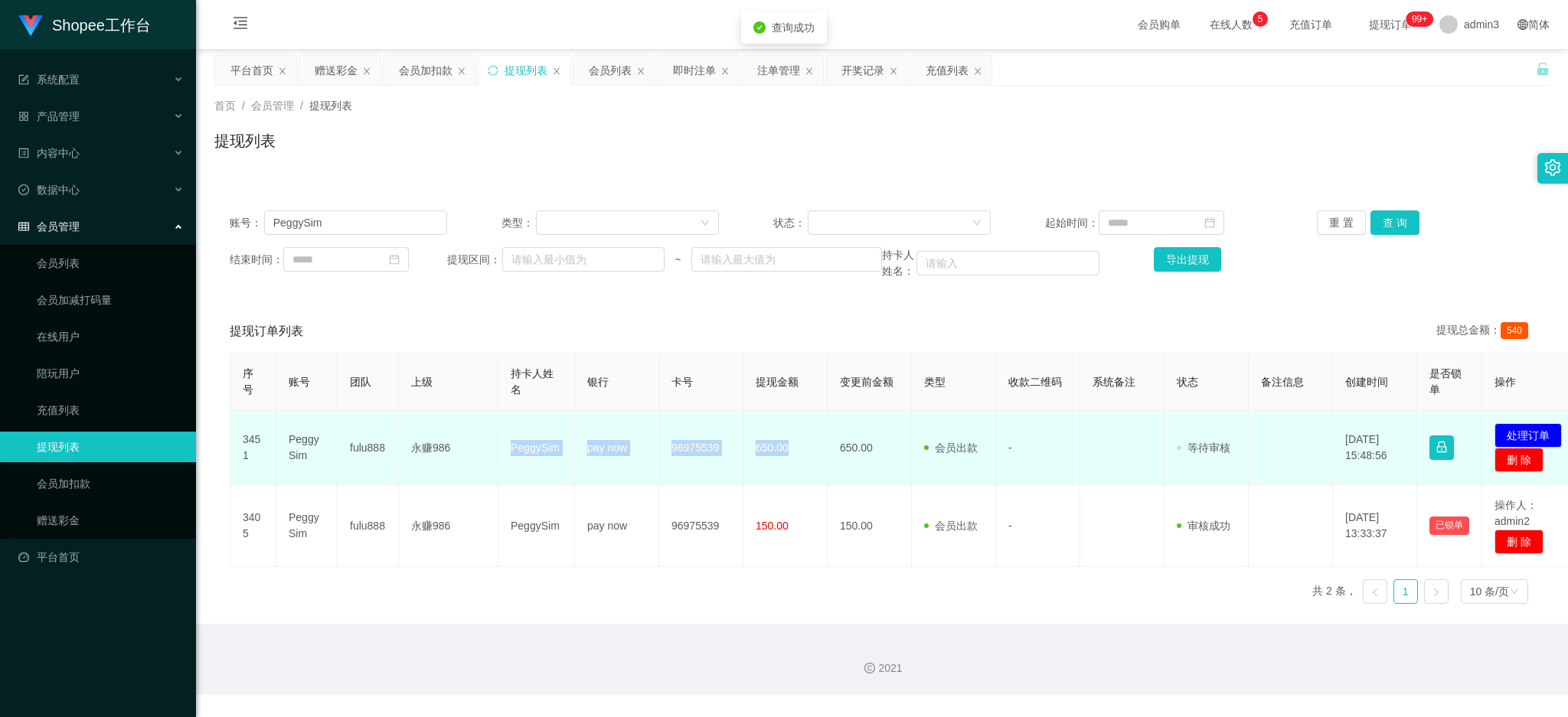
drag, startPoint x: 506, startPoint y: 451, endPoint x: 802, endPoint y: 480, distance: 297.4
click at [802, 480] on tr "3451 [PERSON_NAME] fulu888 永赚986 [PERSON_NAME] pay now 96975539 650.00 650.00 会…" at bounding box center [908, 448] width 1354 height 74
click at [1534, 428] on button "处理订单" at bounding box center [1528, 435] width 68 height 24
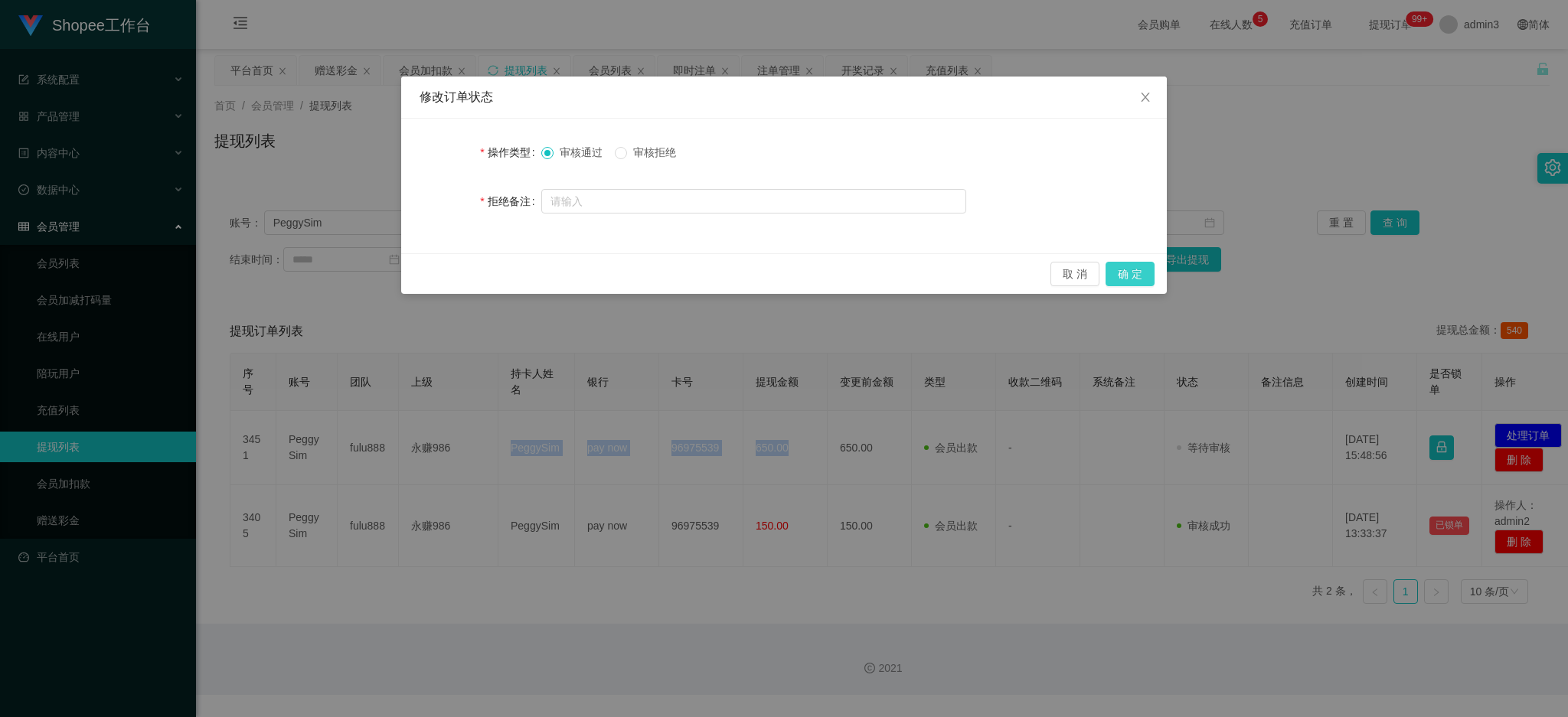
click at [1138, 267] on button "确 定" at bounding box center [1130, 273] width 49 height 24
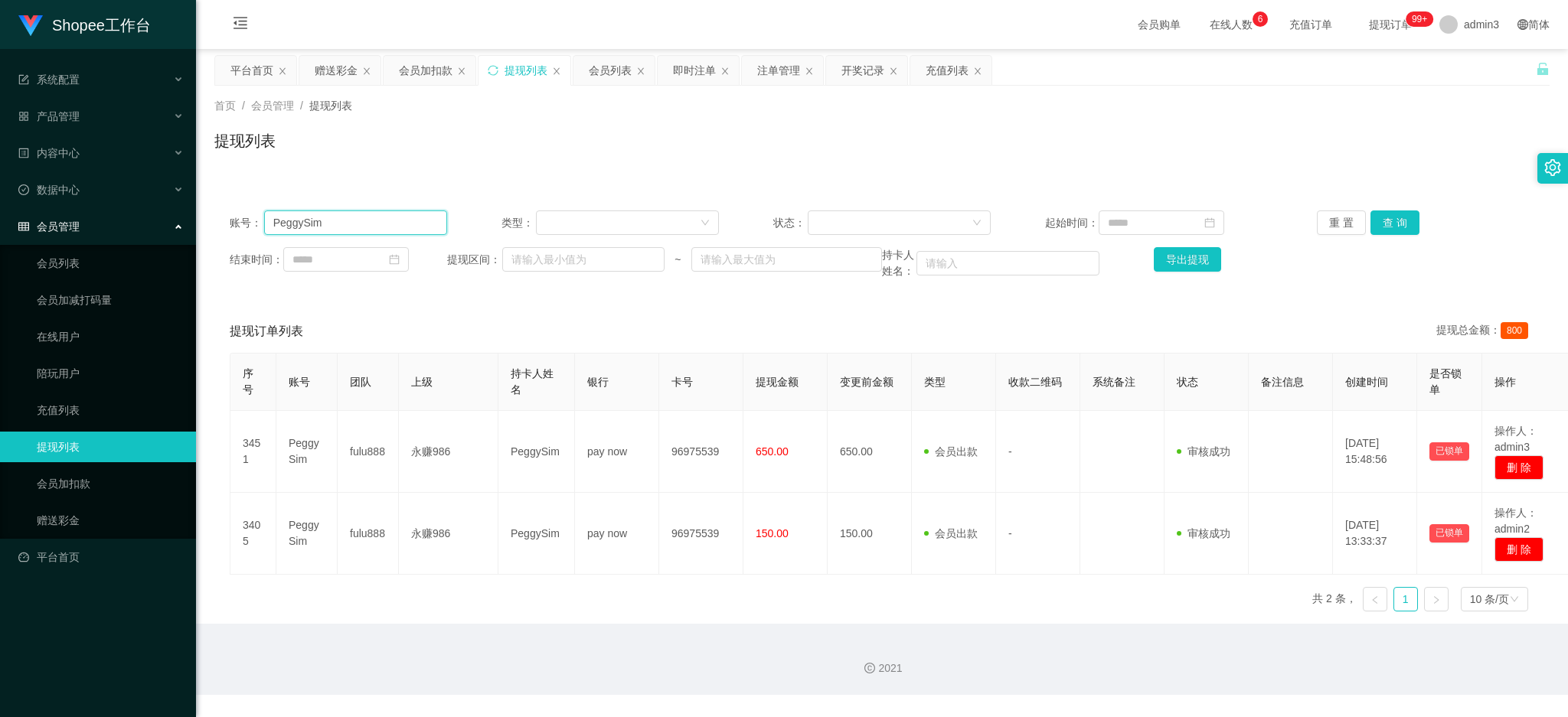
drag, startPoint x: 335, startPoint y: 234, endPoint x: 352, endPoint y: 230, distance: 17.5
click at [335, 234] on input "PeggySim" at bounding box center [356, 222] width 183 height 24
click at [353, 229] on input "PeggySim" at bounding box center [356, 222] width 183 height 24
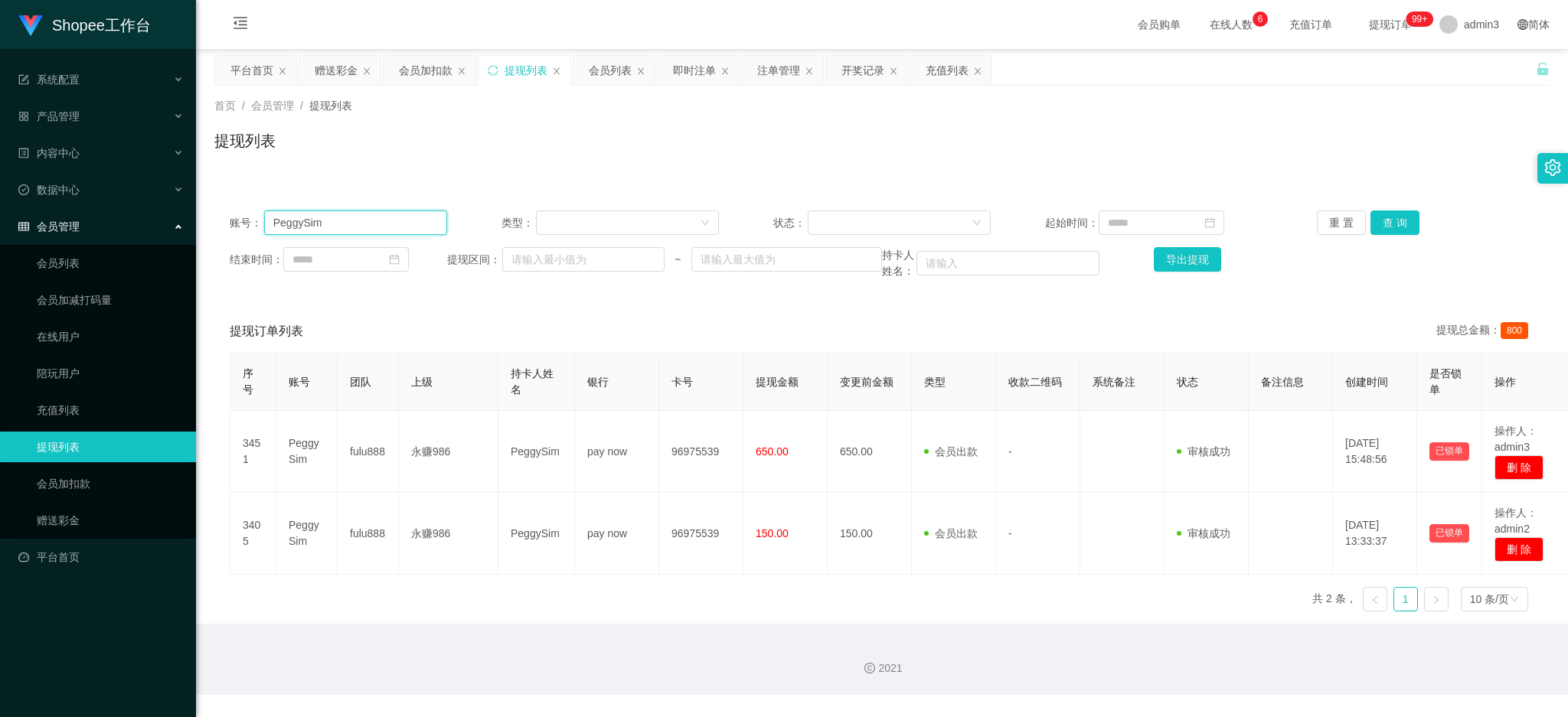
paste input "80906135"
click at [1379, 222] on button "查 询" at bounding box center [1395, 222] width 49 height 24
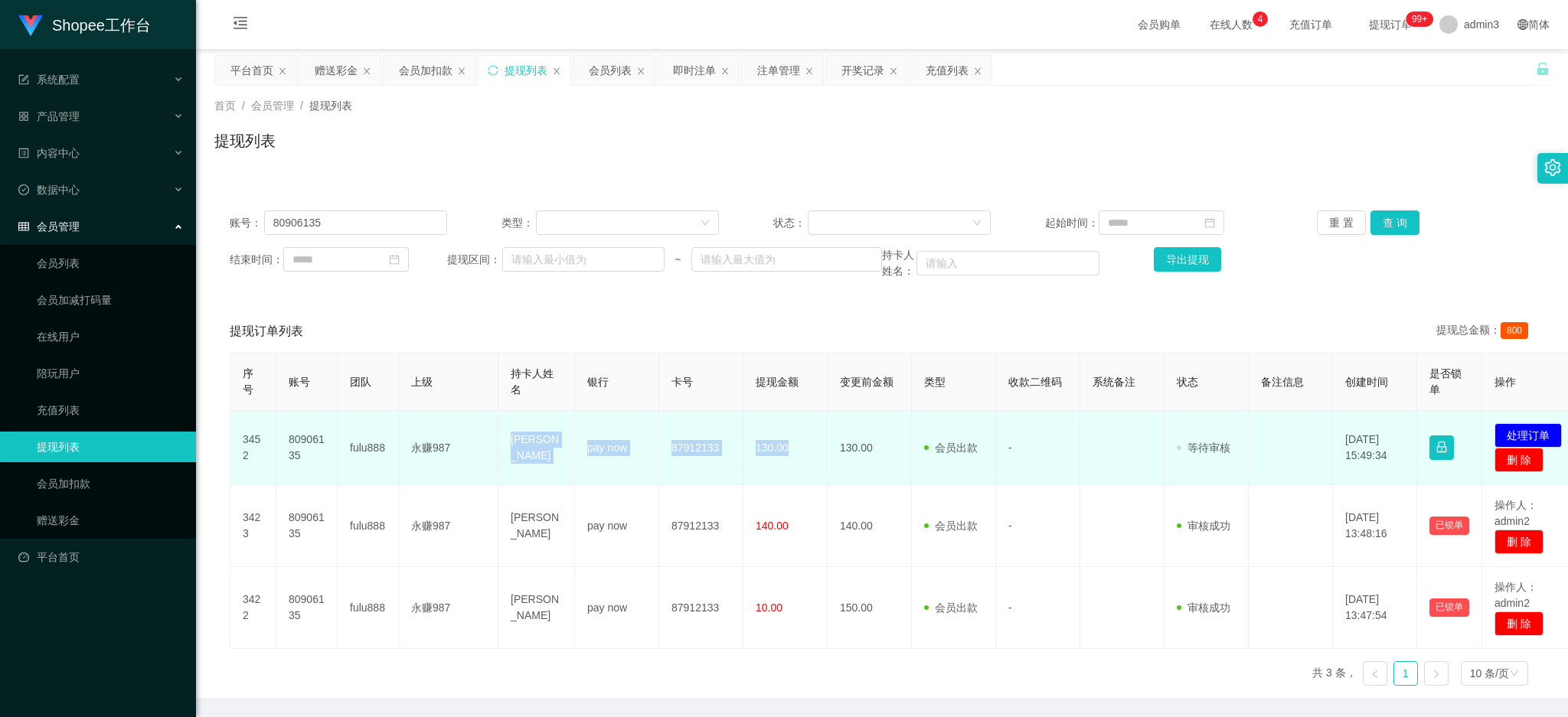
drag, startPoint x: 509, startPoint y: 428, endPoint x: 787, endPoint y: 463, distance: 280.2
click at [787, 463] on tr "3452 80906135 fulu888 永赚987 [PERSON_NAME] pay now 87912133 130.00 130.00 会员出款 人…" at bounding box center [908, 448] width 1354 height 74
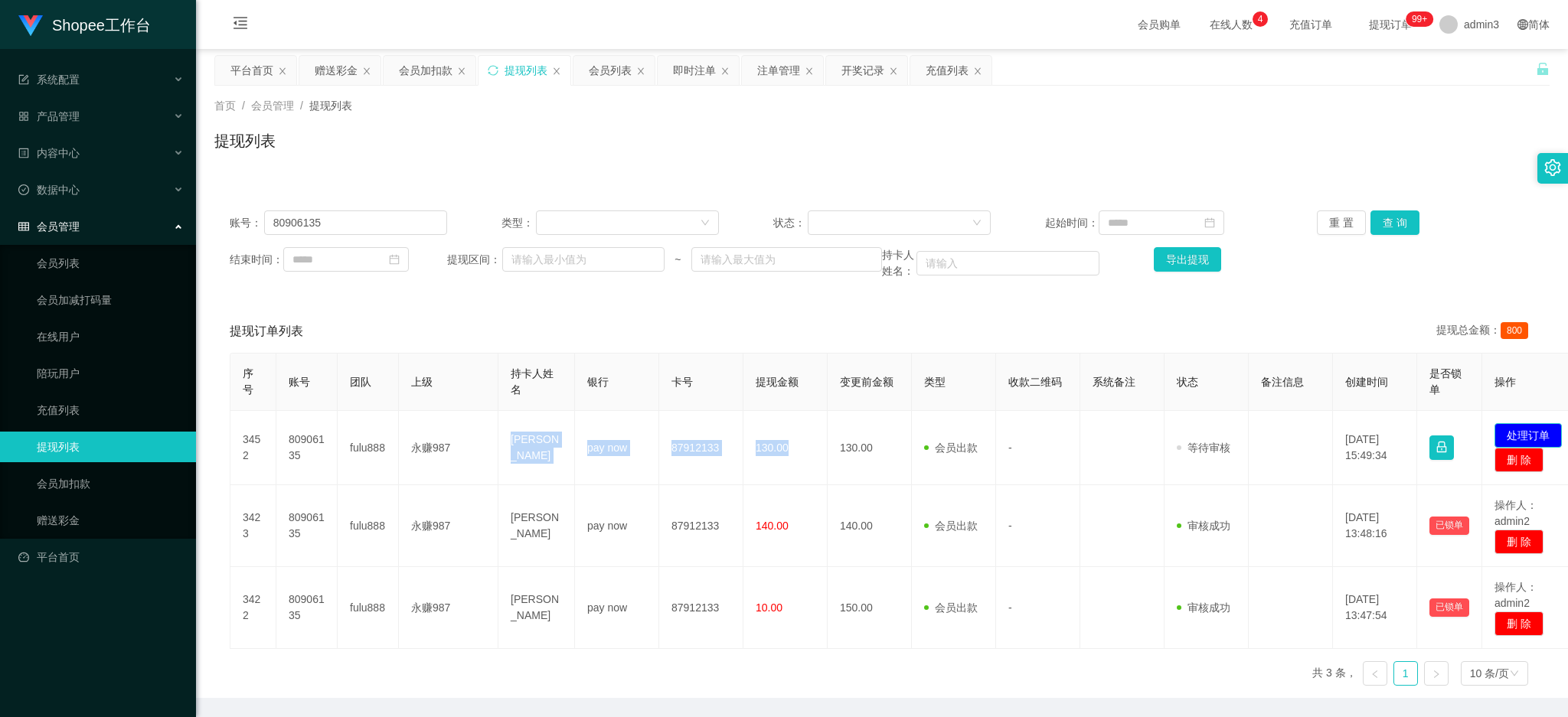
drag, startPoint x: 1524, startPoint y: 436, endPoint x: 1477, endPoint y: 439, distance: 47.1
click at [1524, 435] on button "处理订单" at bounding box center [1528, 435] width 68 height 24
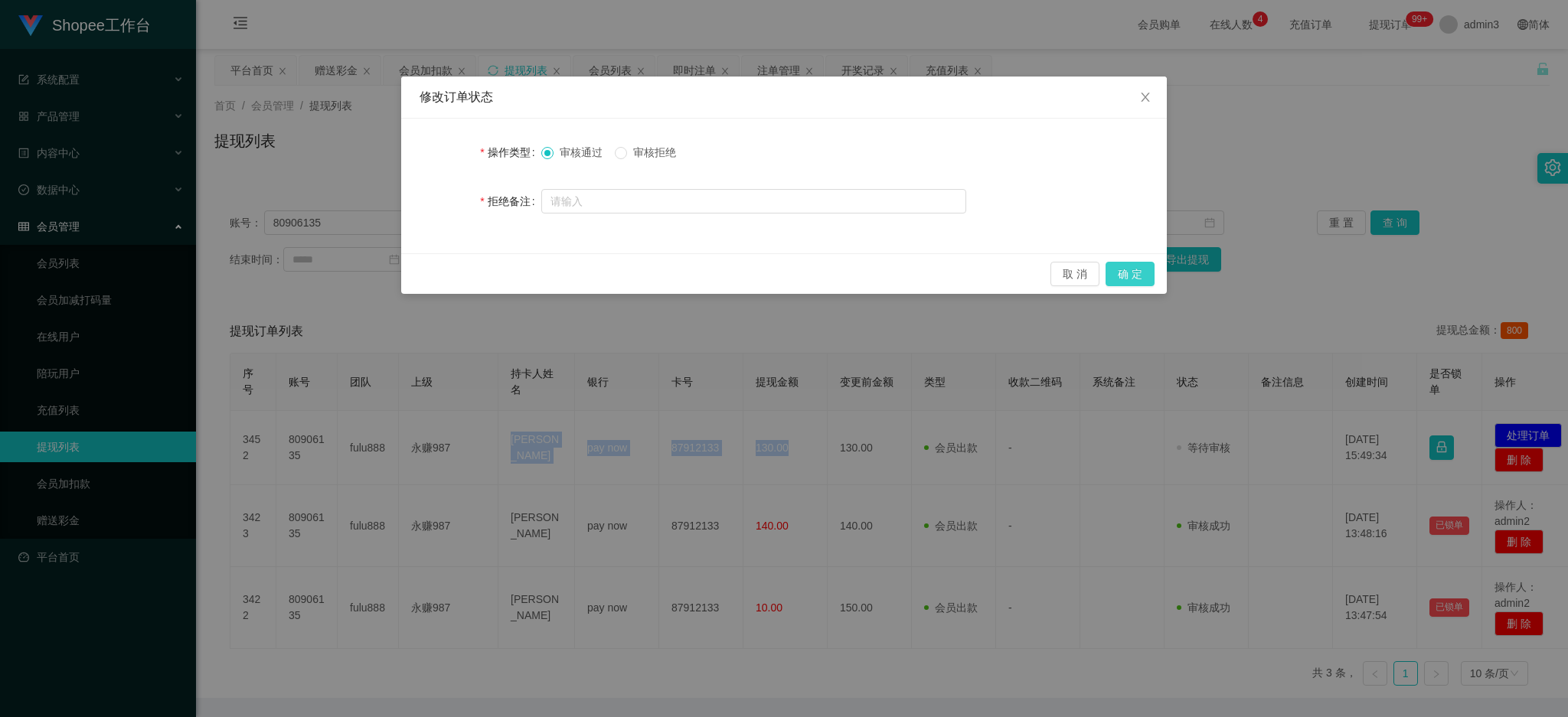
click at [1142, 275] on button "确 定" at bounding box center [1130, 273] width 49 height 24
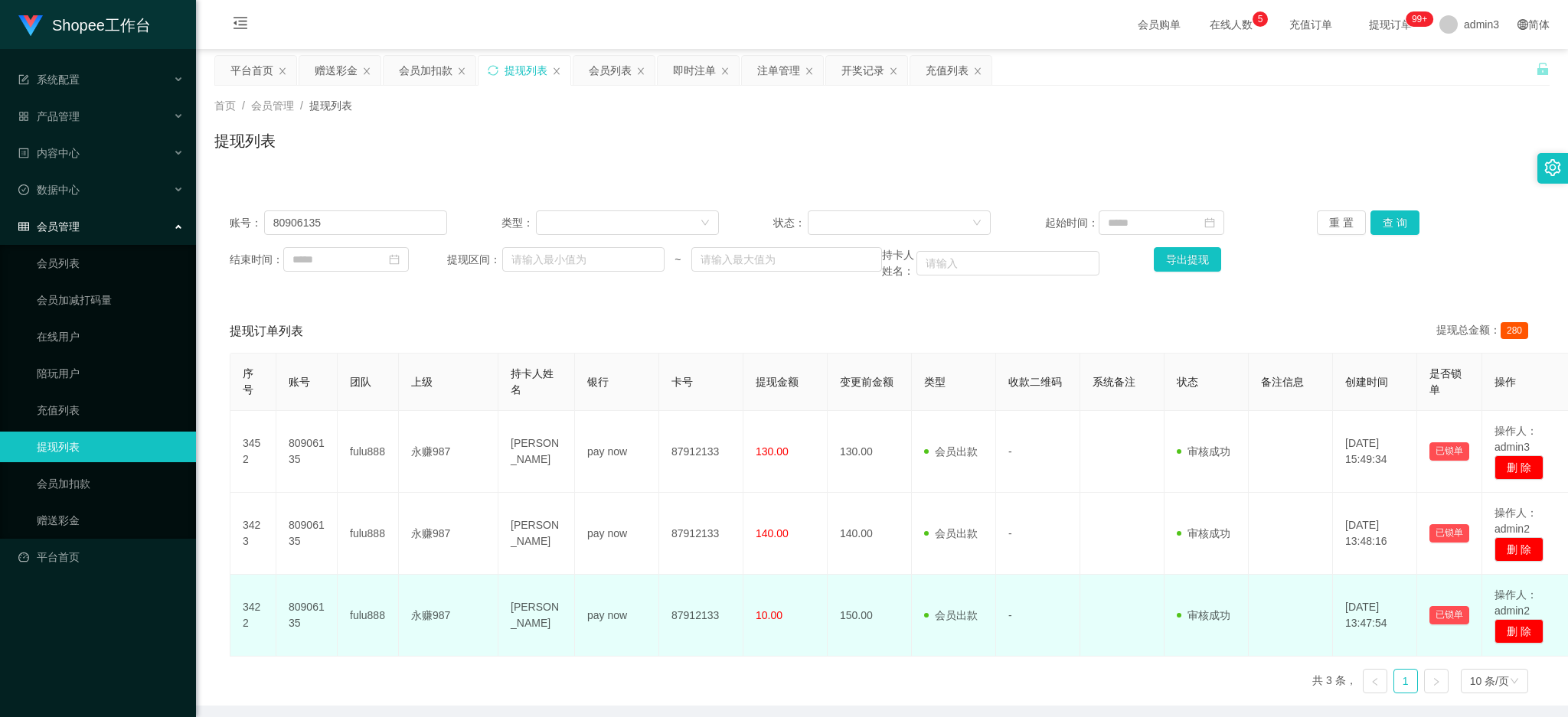
drag, startPoint x: 505, startPoint y: 592, endPoint x: 508, endPoint y: 583, distance: 9.5
click at [506, 591] on td "[PERSON_NAME]" at bounding box center [536, 616] width 76 height 82
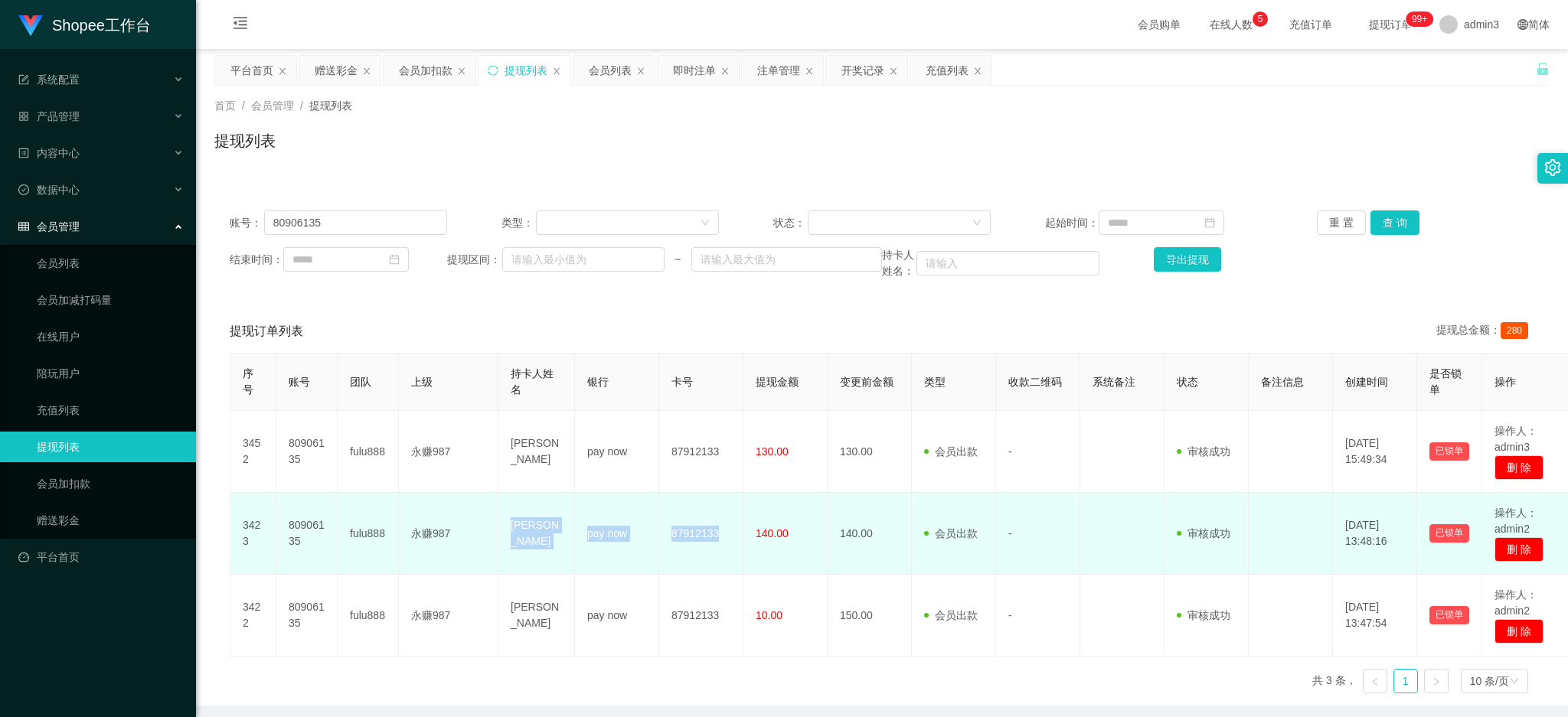
drag, startPoint x: 502, startPoint y: 513, endPoint x: 717, endPoint y: 561, distance: 220.3
click at [717, 561] on tr "3423 80906135 fulu888 永赚987 [PERSON_NAME] pay now 87912133 140.00 140.00 会员出款 人…" at bounding box center [903, 534] width 1344 height 82
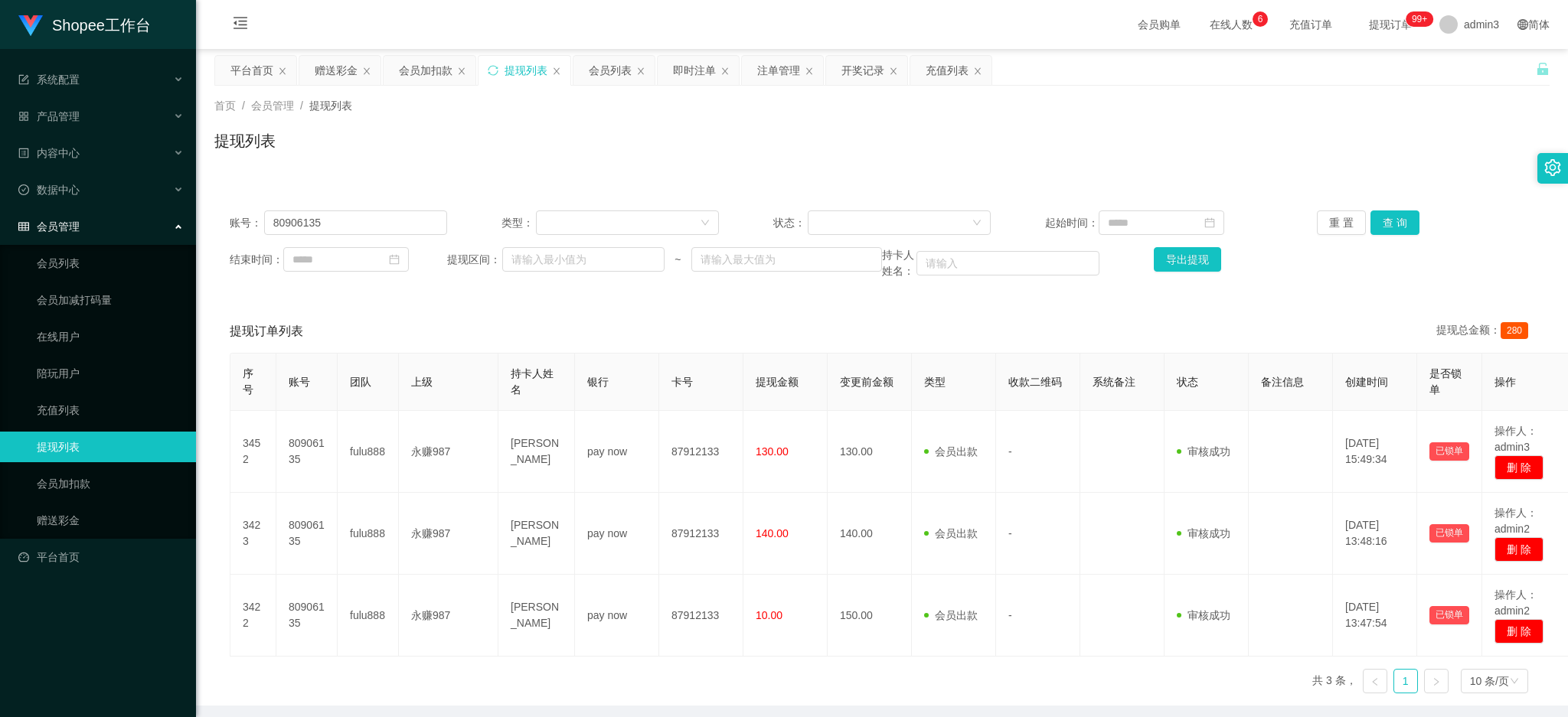
click at [347, 237] on div "账号： 80906135 类型： 状态： 起始时间： 重 置 查 询 结束时间： 提现区间： ~ 持卡人姓名： 导出提现" at bounding box center [882, 244] width 1335 height 99
click at [345, 233] on input "80906135" at bounding box center [356, 222] width 183 height 24
click at [345, 232] on input "80906135" at bounding box center [356, 222] width 183 height 24
paste input "xyu0918"
type input "xyu0918"
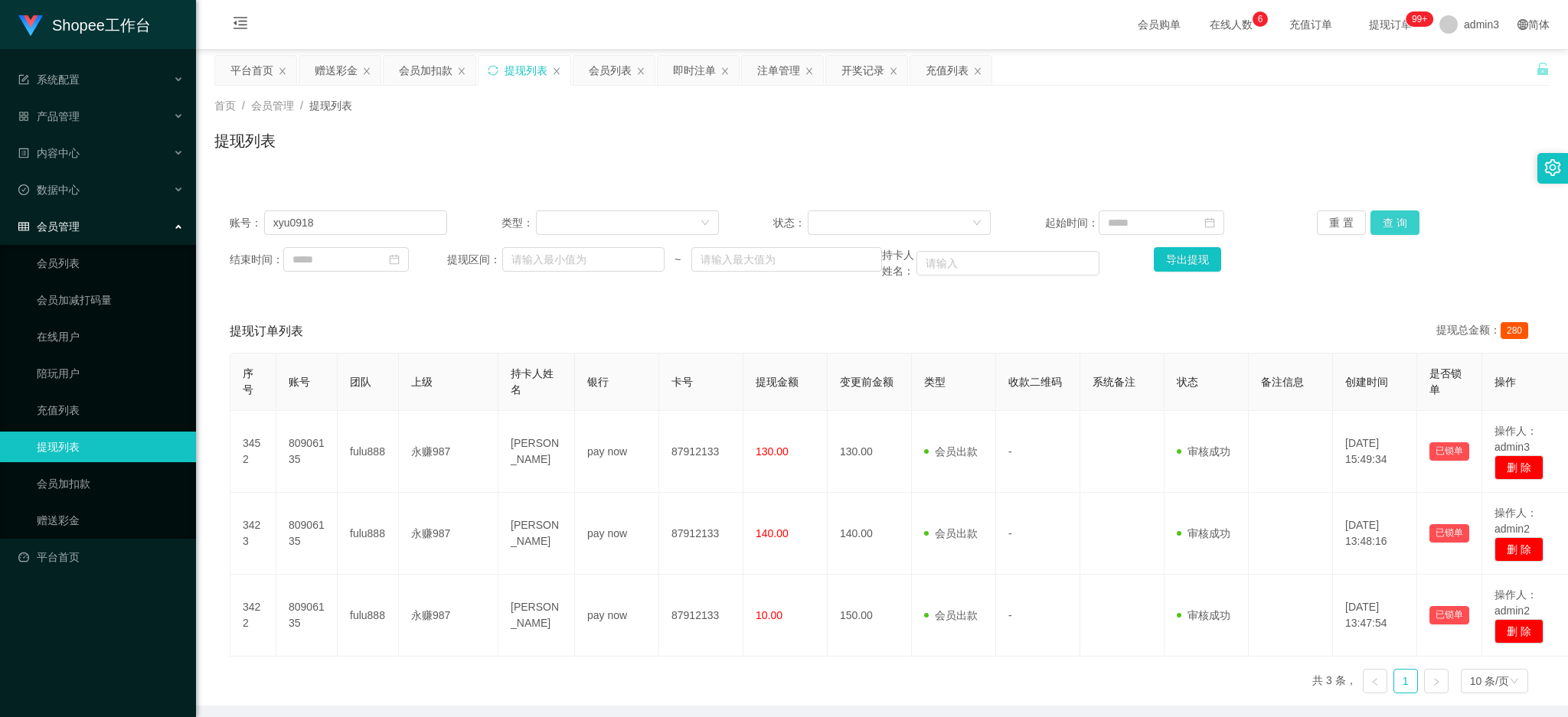
drag, startPoint x: 1376, startPoint y: 219, endPoint x: 1350, endPoint y: 248, distance: 38.9
click at [1376, 219] on button "查 询" at bounding box center [1395, 222] width 49 height 24
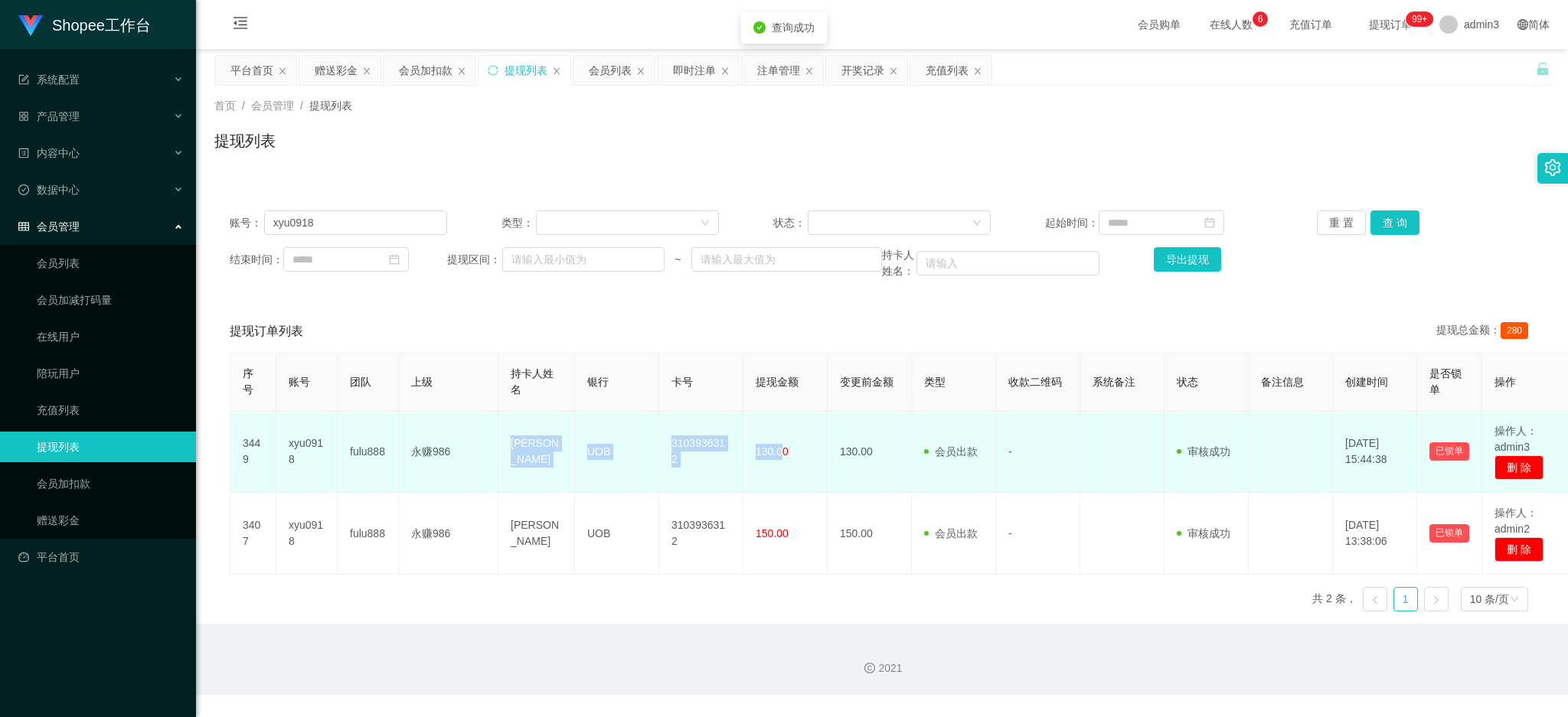
drag, startPoint x: 505, startPoint y: 436, endPoint x: 784, endPoint y: 483, distance: 282.9
click at [784, 483] on tr "3449 xyu0918 fulu888 永赚986 NG CHINGYU UOB 3103936312 130.00 130.00 会员出款 人工取款 - …" at bounding box center [903, 452] width 1344 height 82
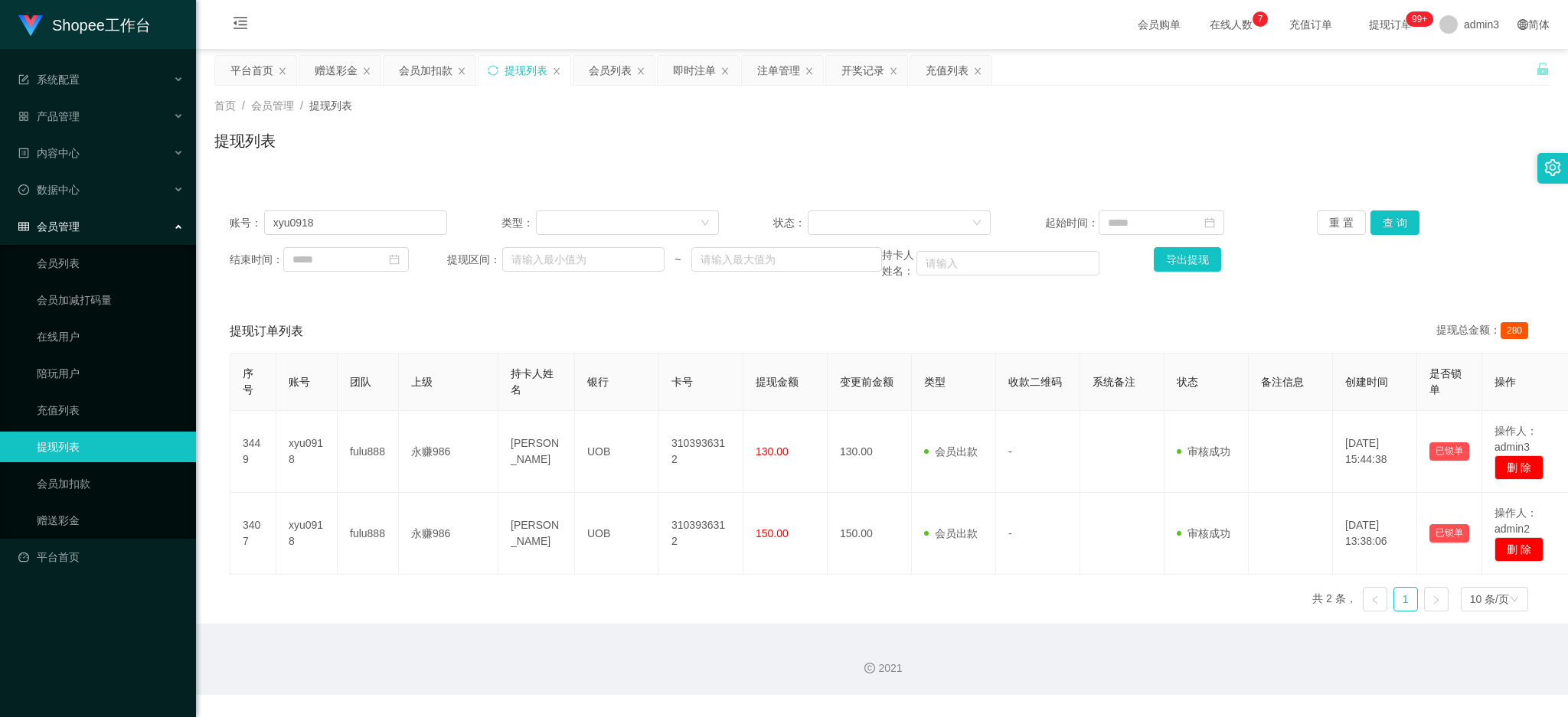
click at [634, 586] on div "序号 账号 团队 上级 持卡人姓名 银行 卡号 提现金额 变更前金额 类型 收款二维码 系统备注 状态 备注信息 创建时间 是否锁单 操作 3449 xyu0…" at bounding box center [882, 488] width 1305 height 271
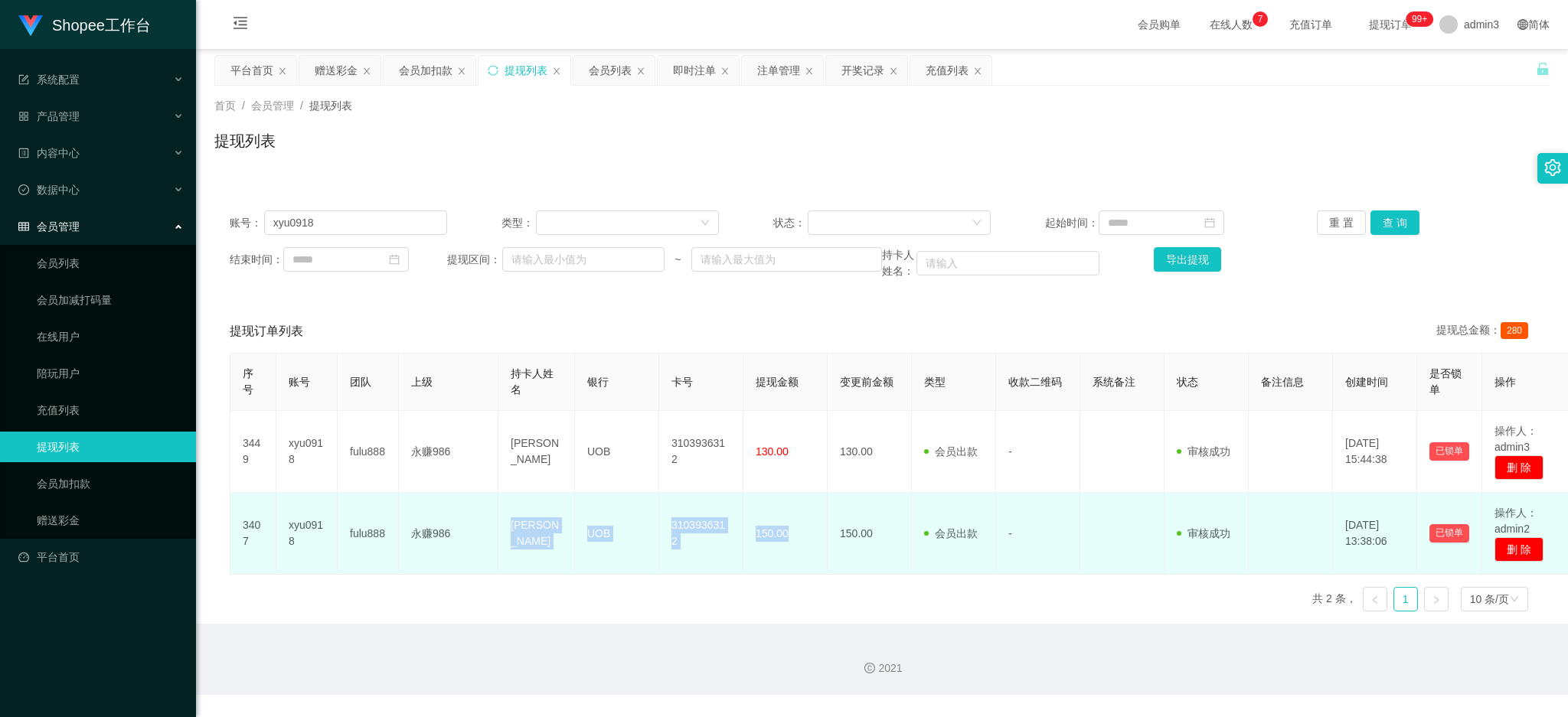
drag, startPoint x: 503, startPoint y: 521, endPoint x: 795, endPoint y: 569, distance: 295.9
click at [795, 569] on tr "3407 xyu0918 fulu888 永赚986 NG CHINGYU UOB 3103936312 150.00 150.00 会员出款 人工取款 - …" at bounding box center [903, 534] width 1344 height 82
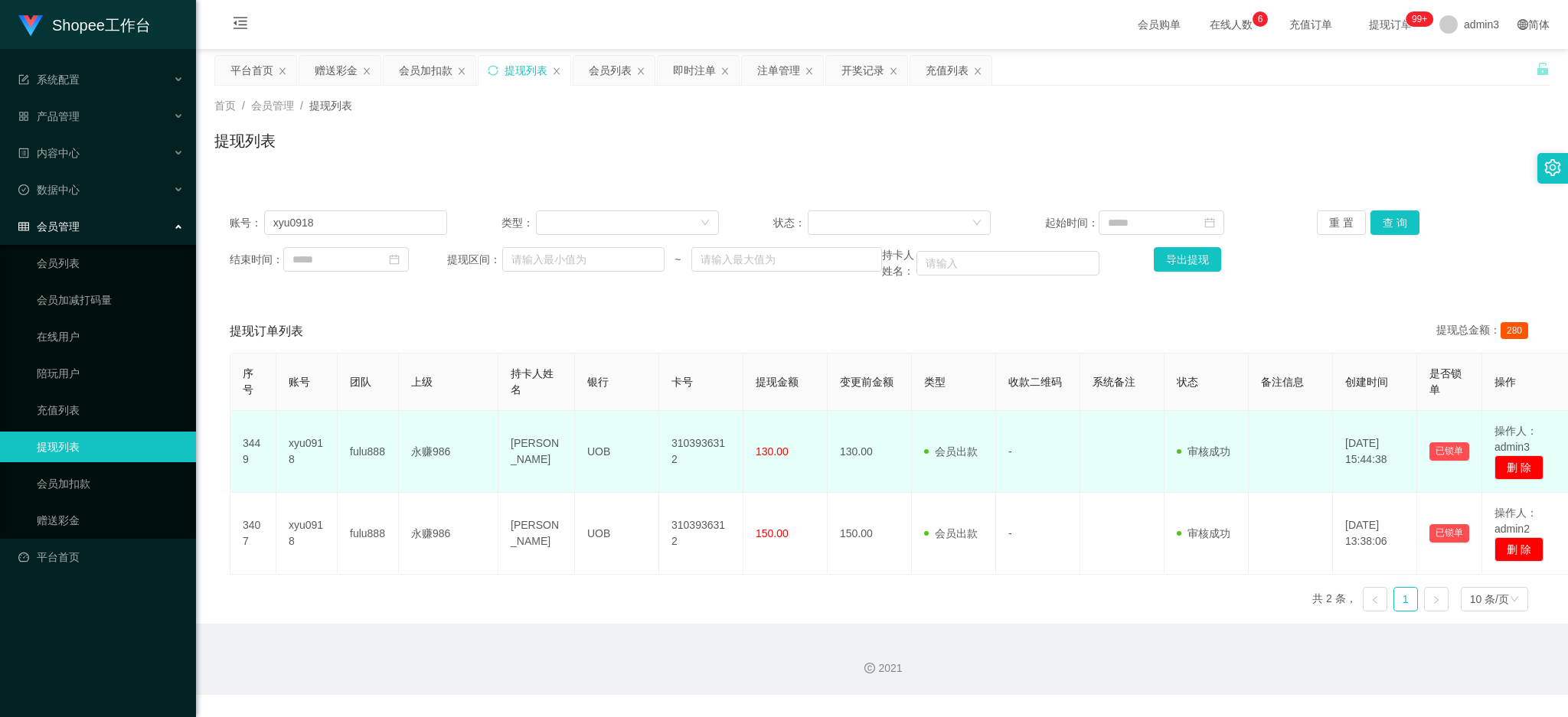
click at [560, 467] on td "[PERSON_NAME]" at bounding box center [536, 452] width 76 height 82
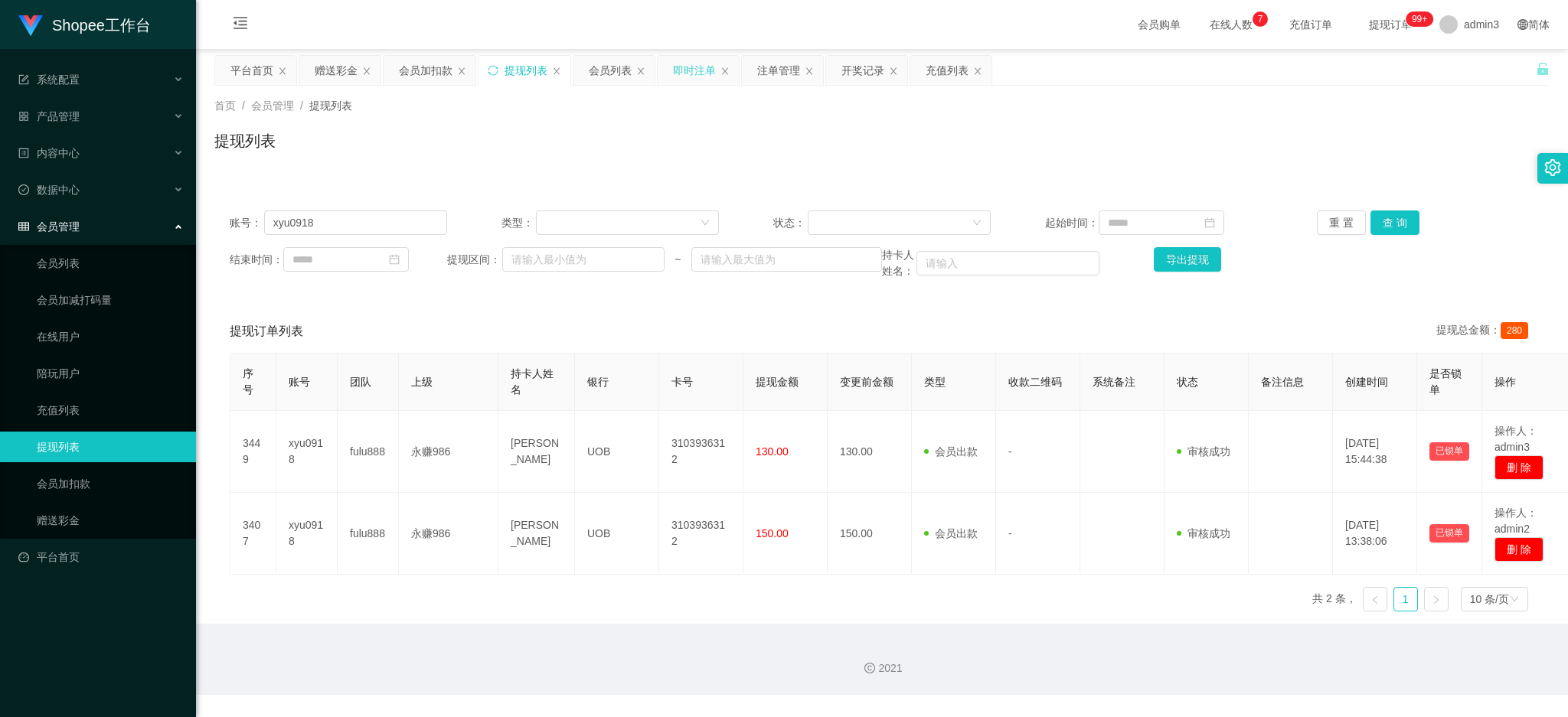
click at [683, 74] on div "即时注单" at bounding box center [694, 70] width 42 height 29
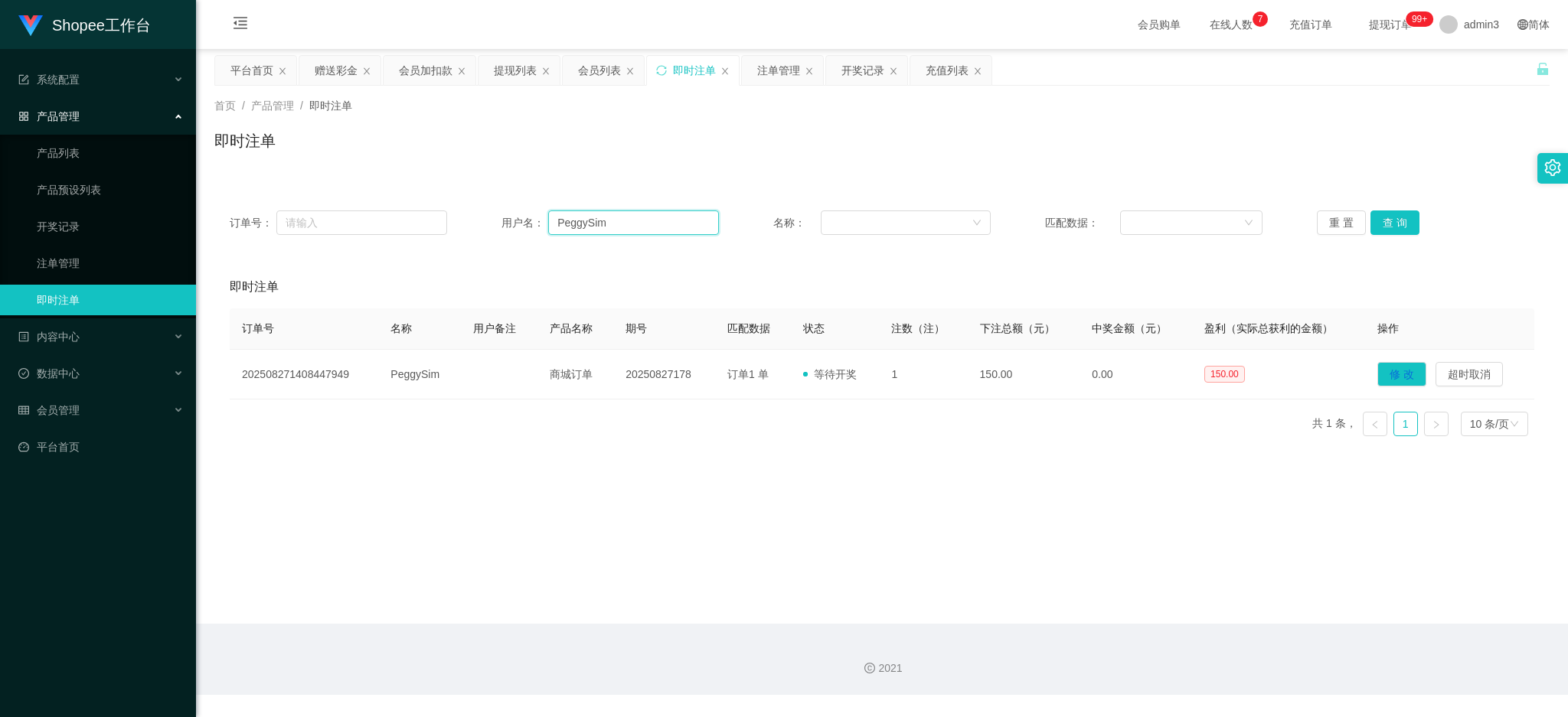
click at [608, 229] on input "PeggySim" at bounding box center [633, 222] width 171 height 24
paste input "MOO97716460"
type input "MOO97716460"
click at [1391, 218] on button "查 询" at bounding box center [1395, 222] width 49 height 24
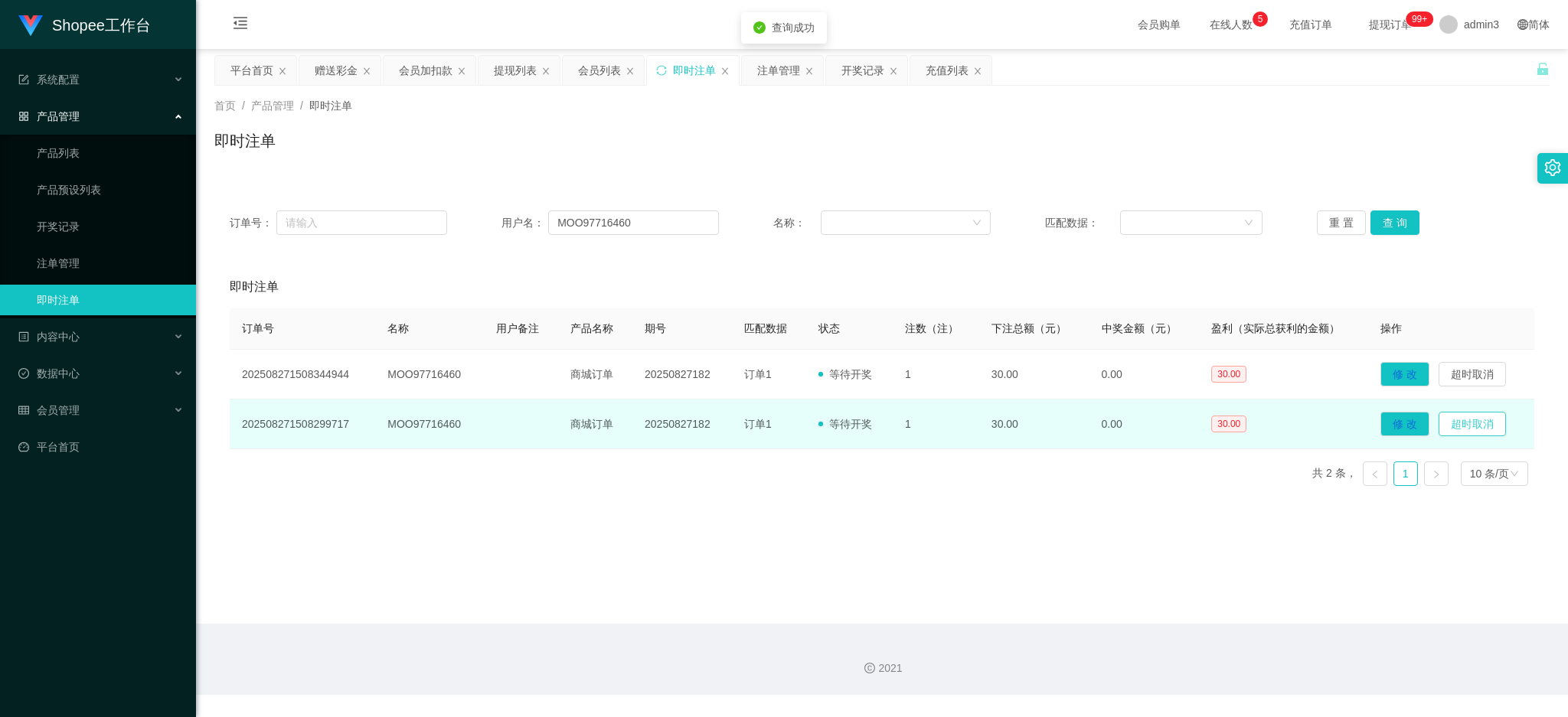
click at [1450, 427] on button "超时取消" at bounding box center [1472, 424] width 68 height 24
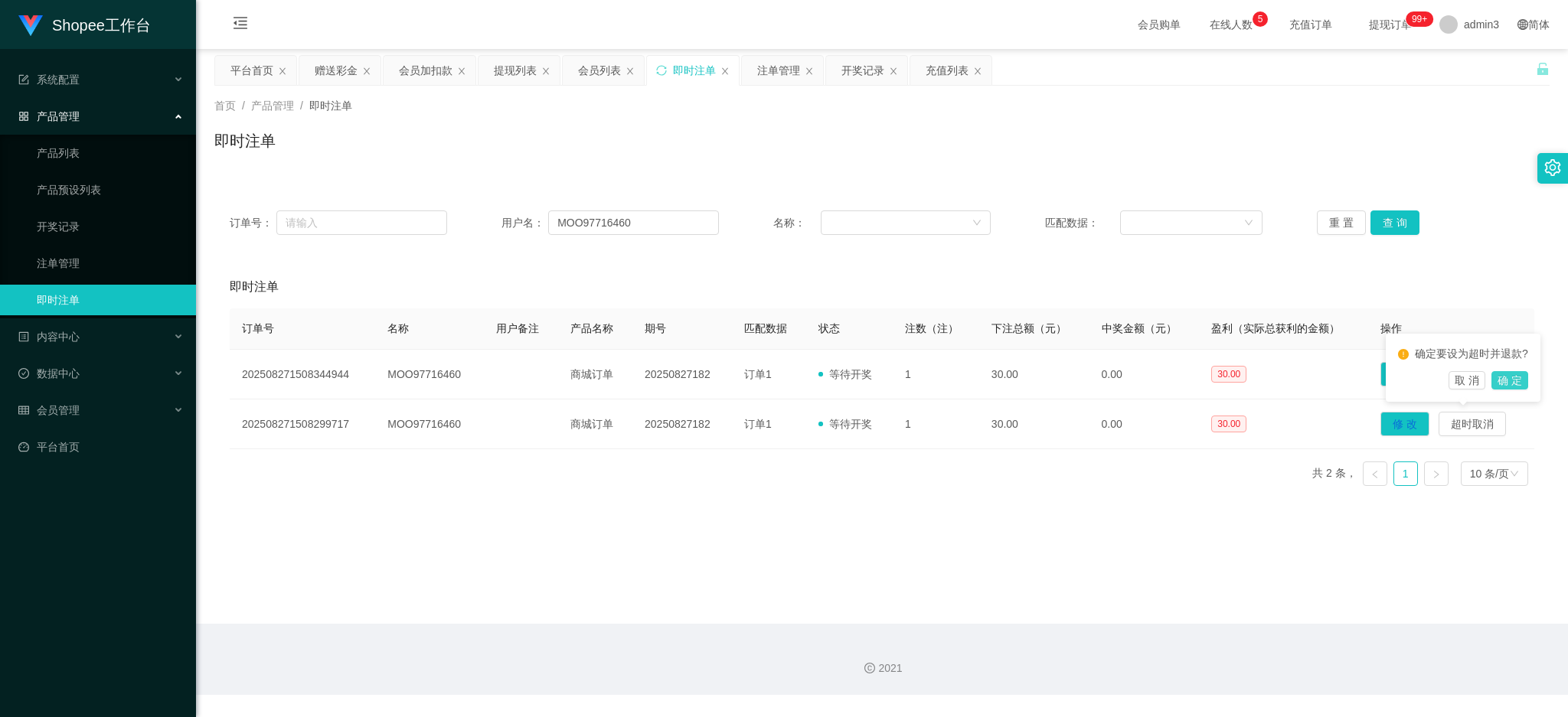
click at [1512, 376] on button "确 定" at bounding box center [1510, 380] width 37 height 18
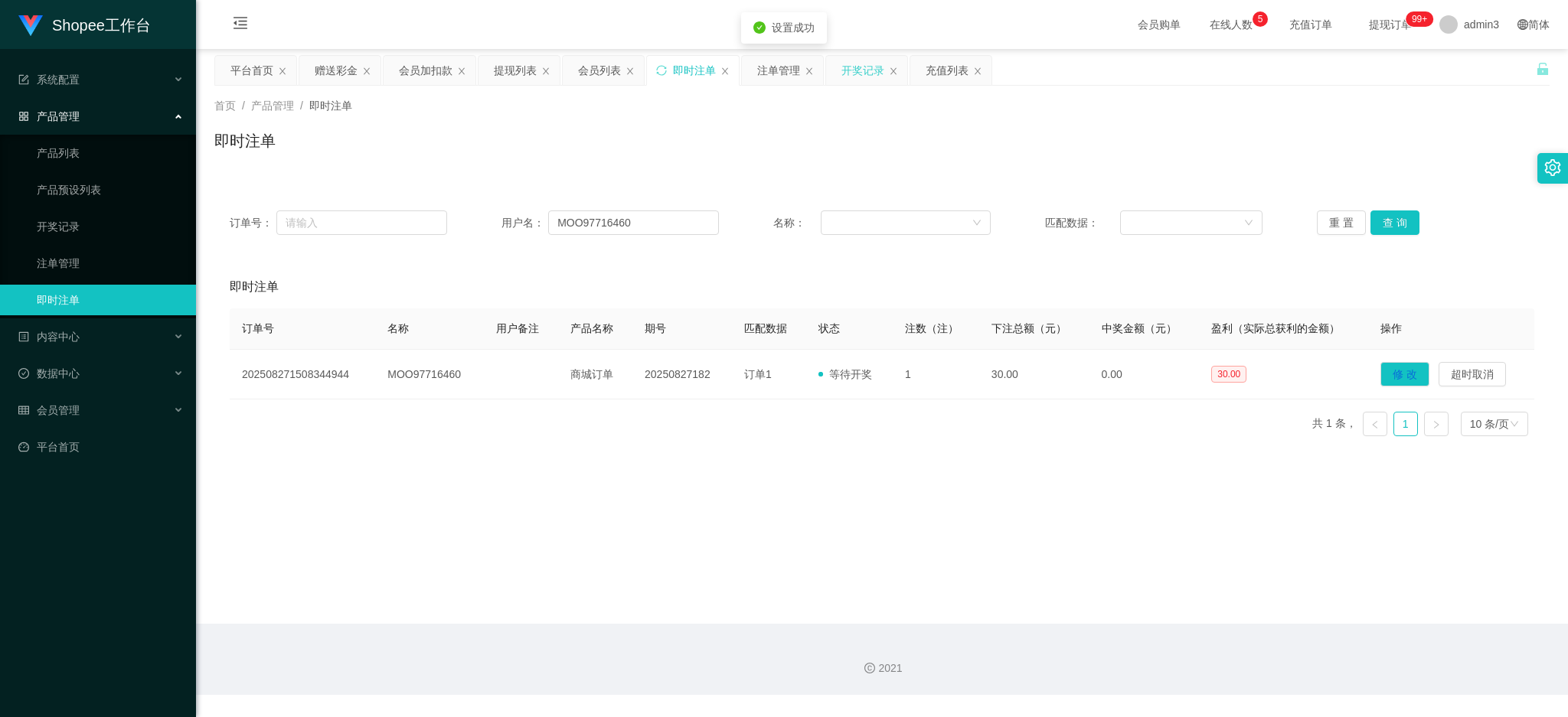
click at [872, 69] on div "开奖记录" at bounding box center [863, 70] width 42 height 29
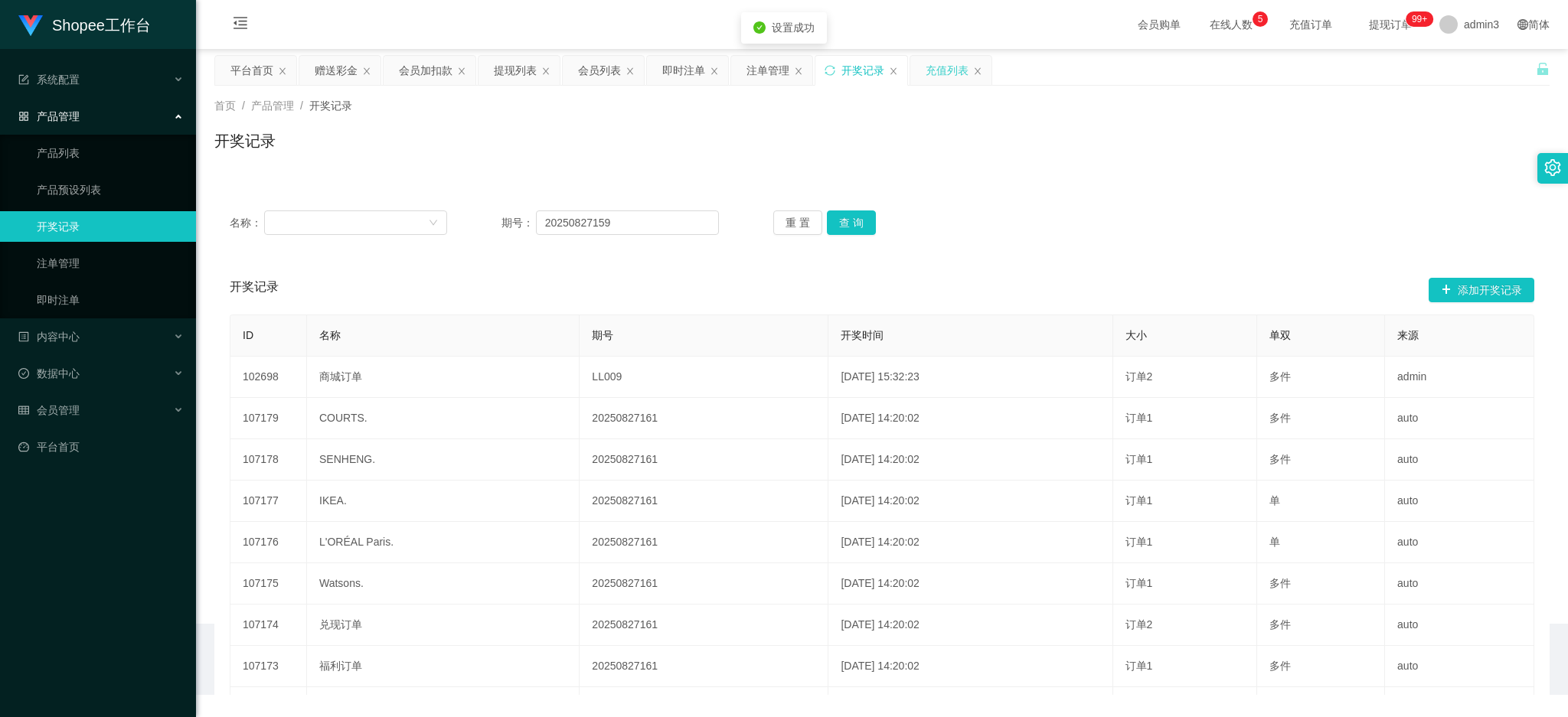
click at [971, 76] on div "充值列表" at bounding box center [951, 70] width 81 height 29
click at [944, 67] on div "充值列表" at bounding box center [947, 70] width 42 height 29
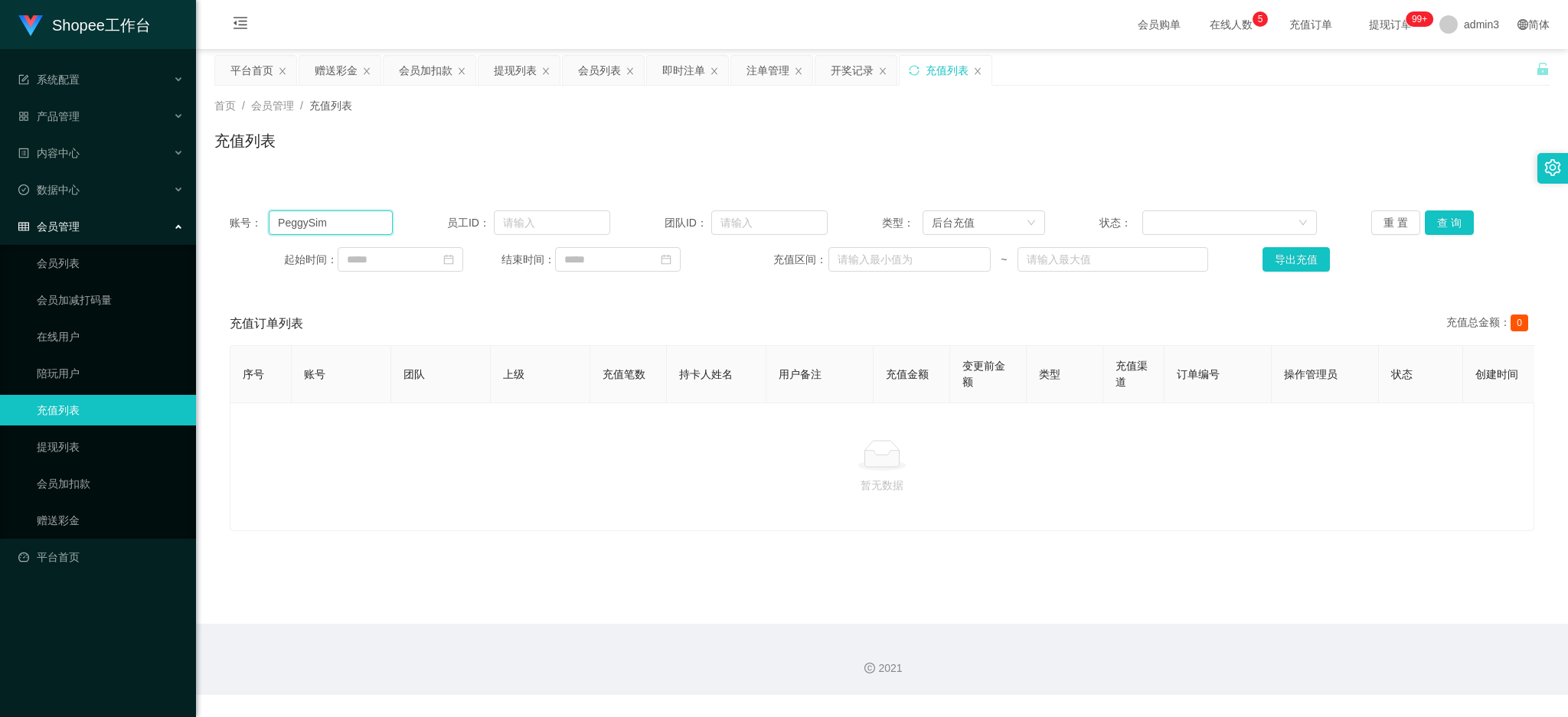
click at [344, 231] on input "PeggySim" at bounding box center [330, 222] width 124 height 24
click at [345, 231] on input "PeggySim" at bounding box center [330, 222] width 124 height 24
paste input "MOO97716460"
type input "MOO97716460"
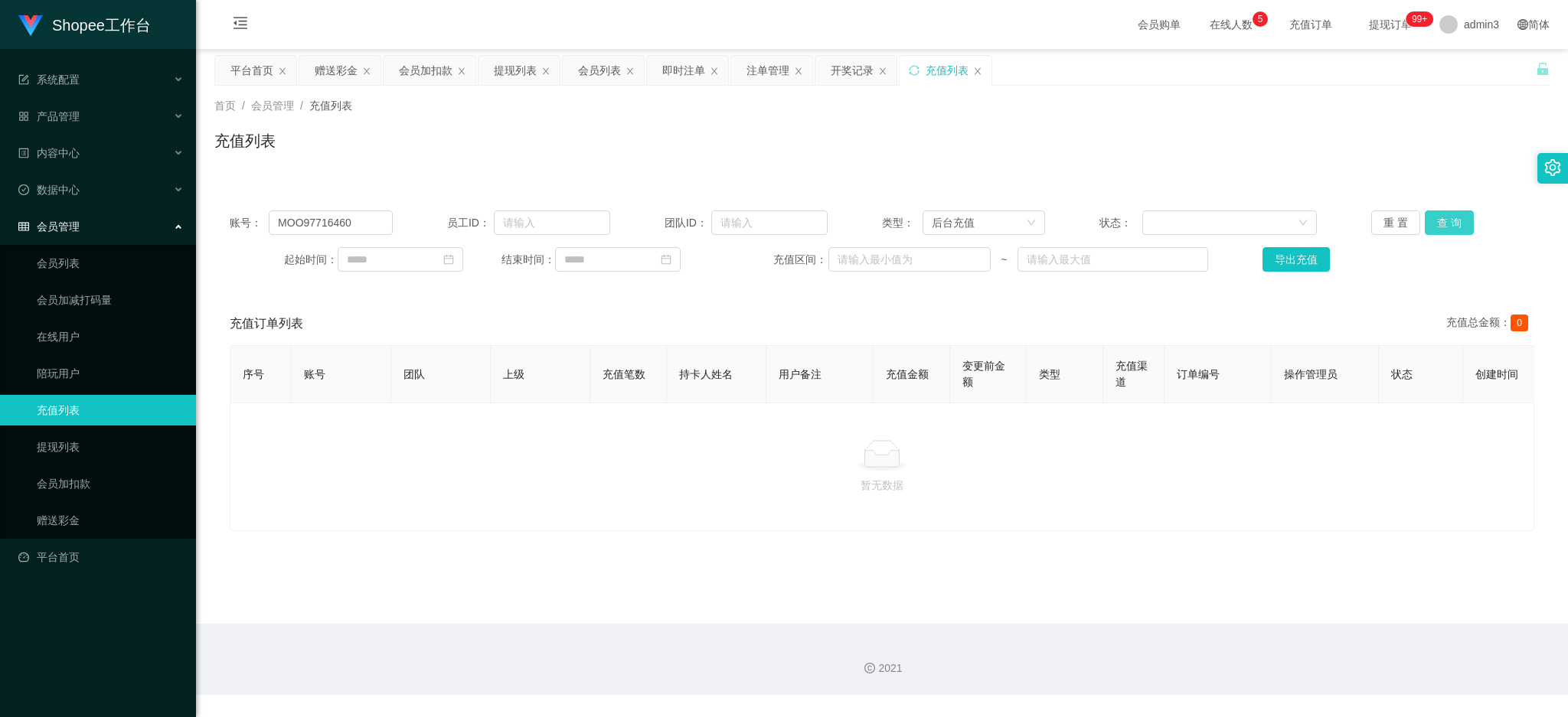
click at [1453, 219] on button "查 询" at bounding box center [1449, 222] width 49 height 24
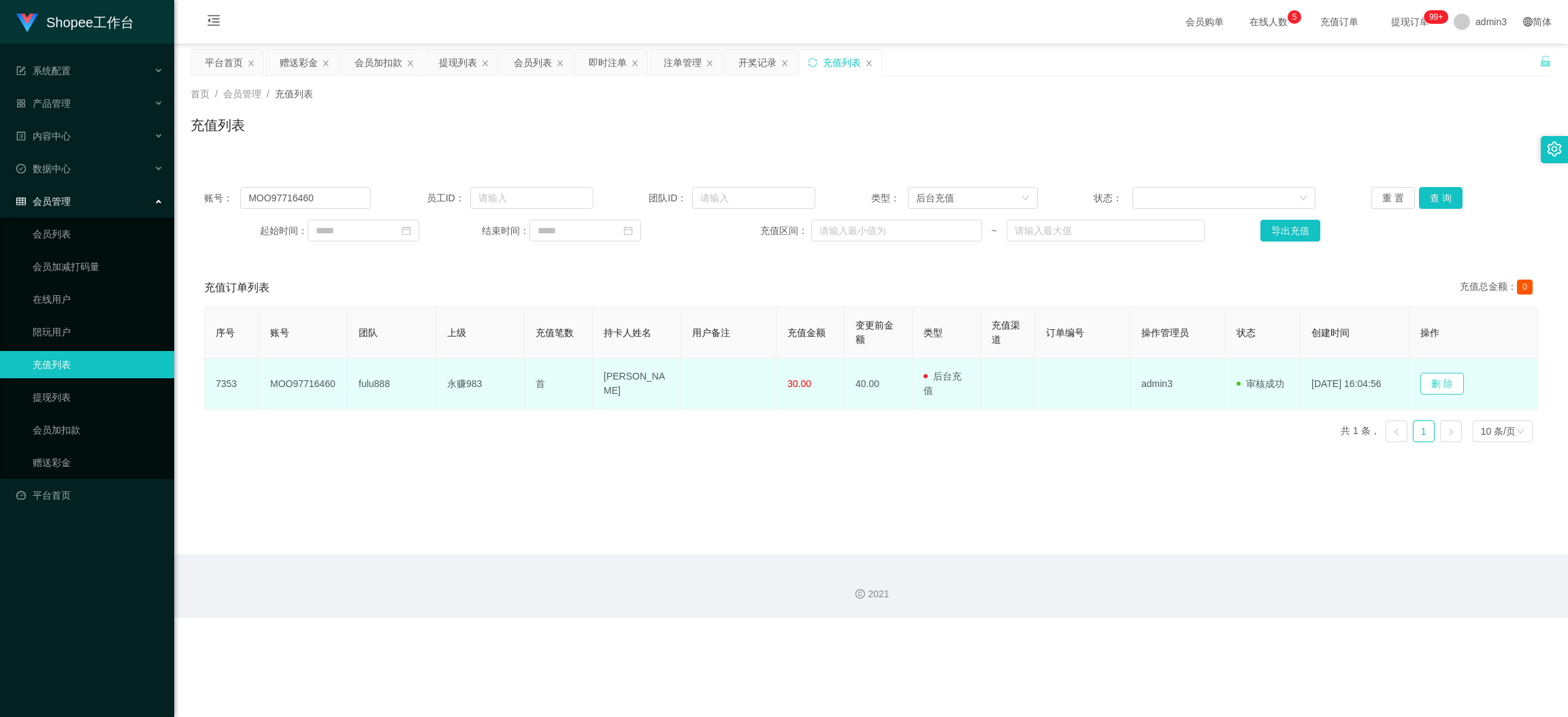
drag, startPoint x: 1448, startPoint y: 382, endPoint x: 1420, endPoint y: 397, distance: 31.8
click at [1394, 382] on button "删 除" at bounding box center [1442, 383] width 44 height 21
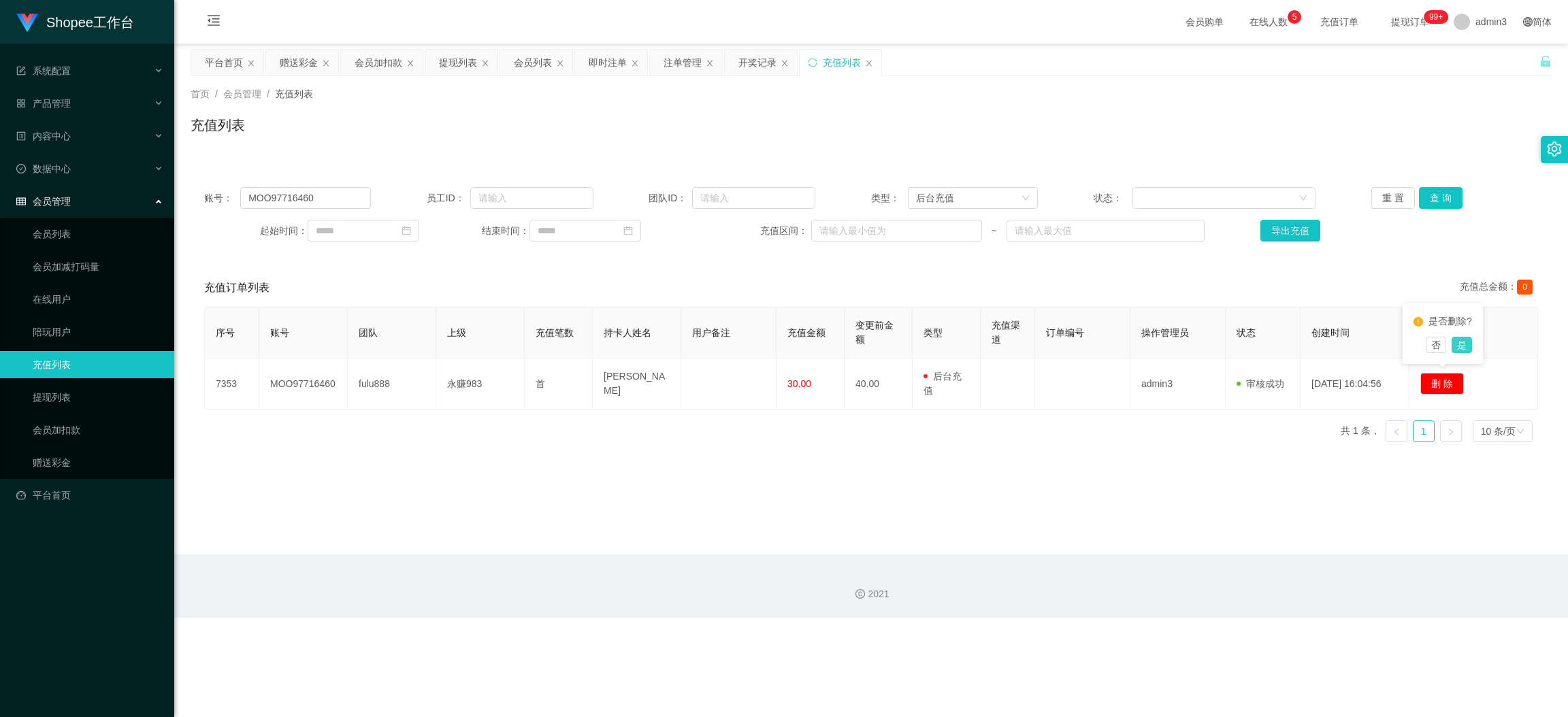
click at [1394, 348] on button "是" at bounding box center [1462, 345] width 21 height 16
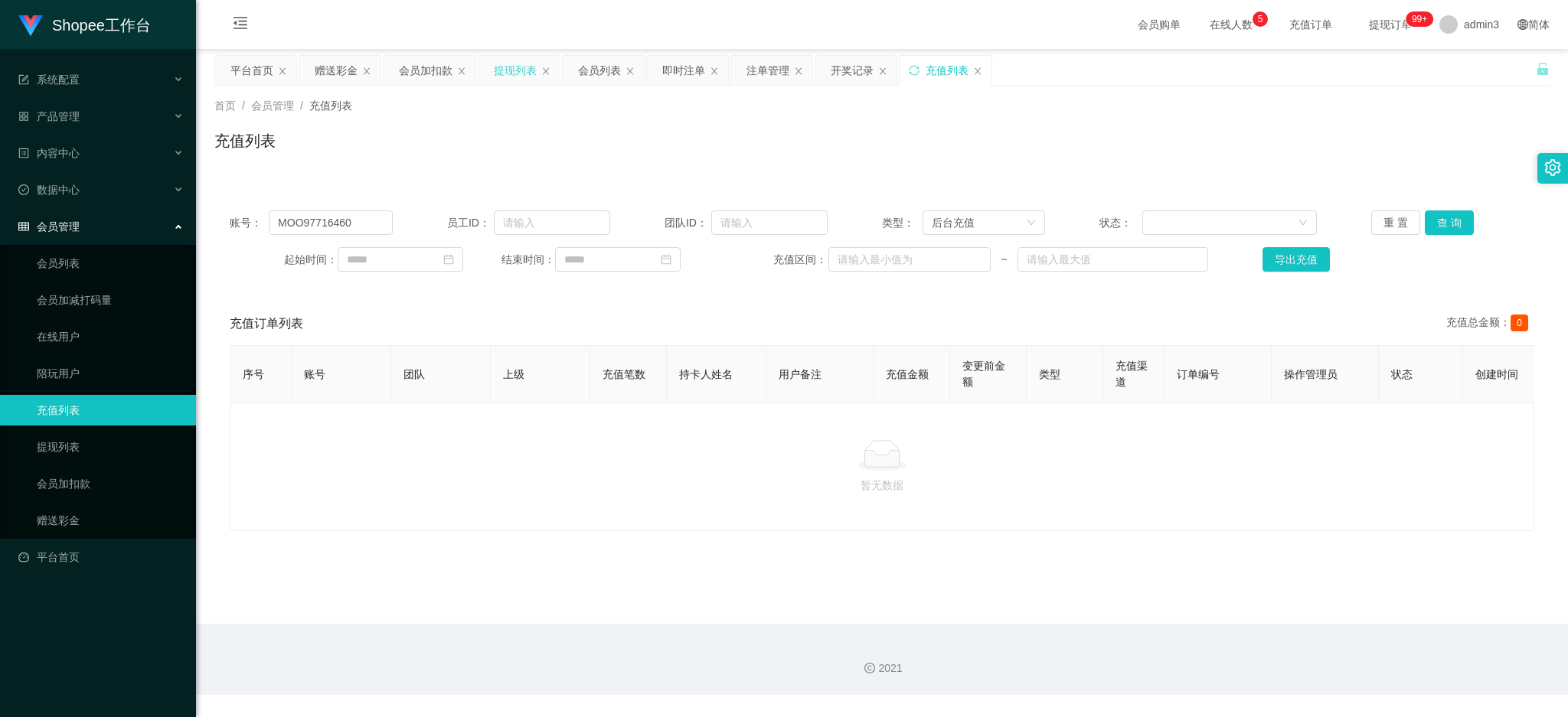
click at [500, 74] on div "提现列表" at bounding box center [516, 70] width 42 height 29
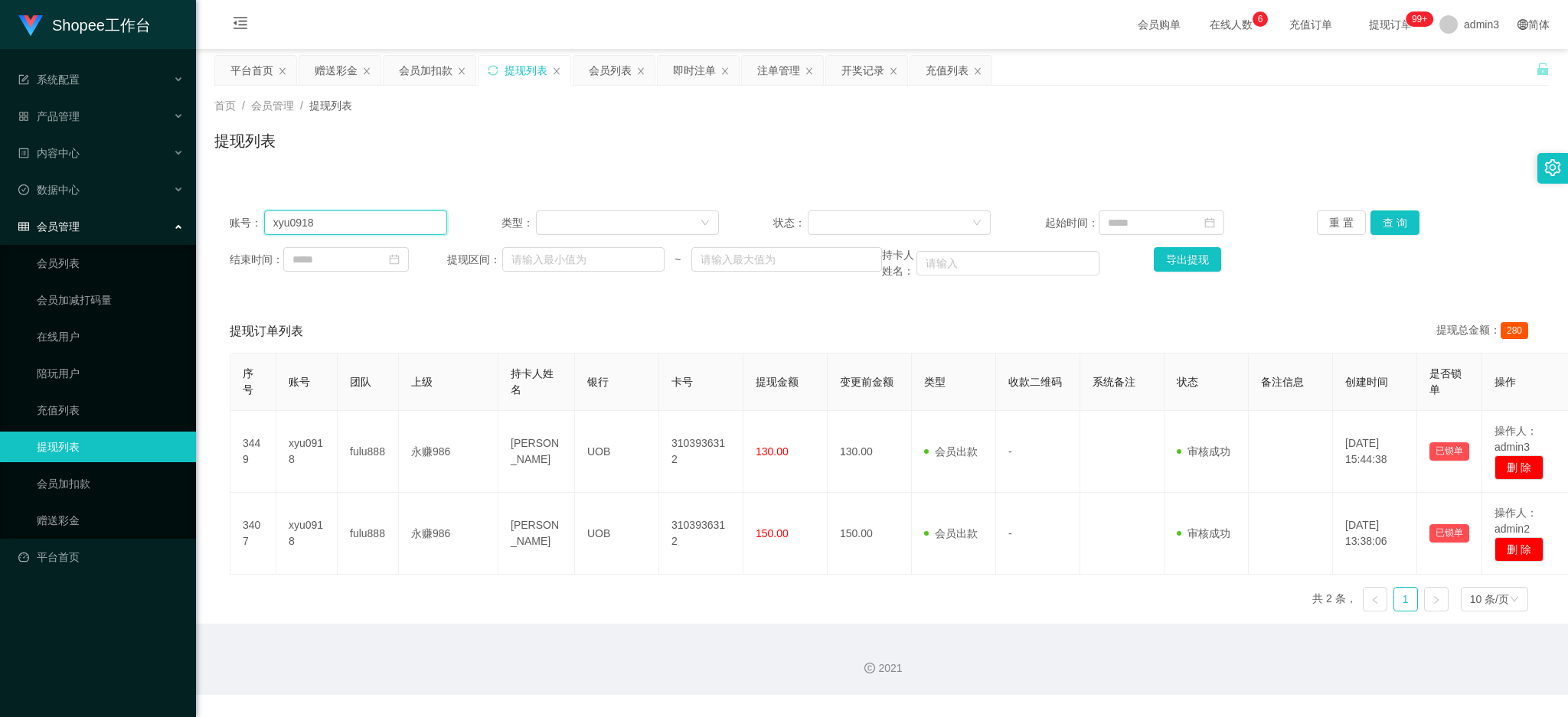
click at [332, 218] on input "xyu0918" at bounding box center [356, 222] width 183 height 24
paste
type input "Nihijau"
click at [1394, 218] on button "查 询" at bounding box center [1395, 222] width 49 height 24
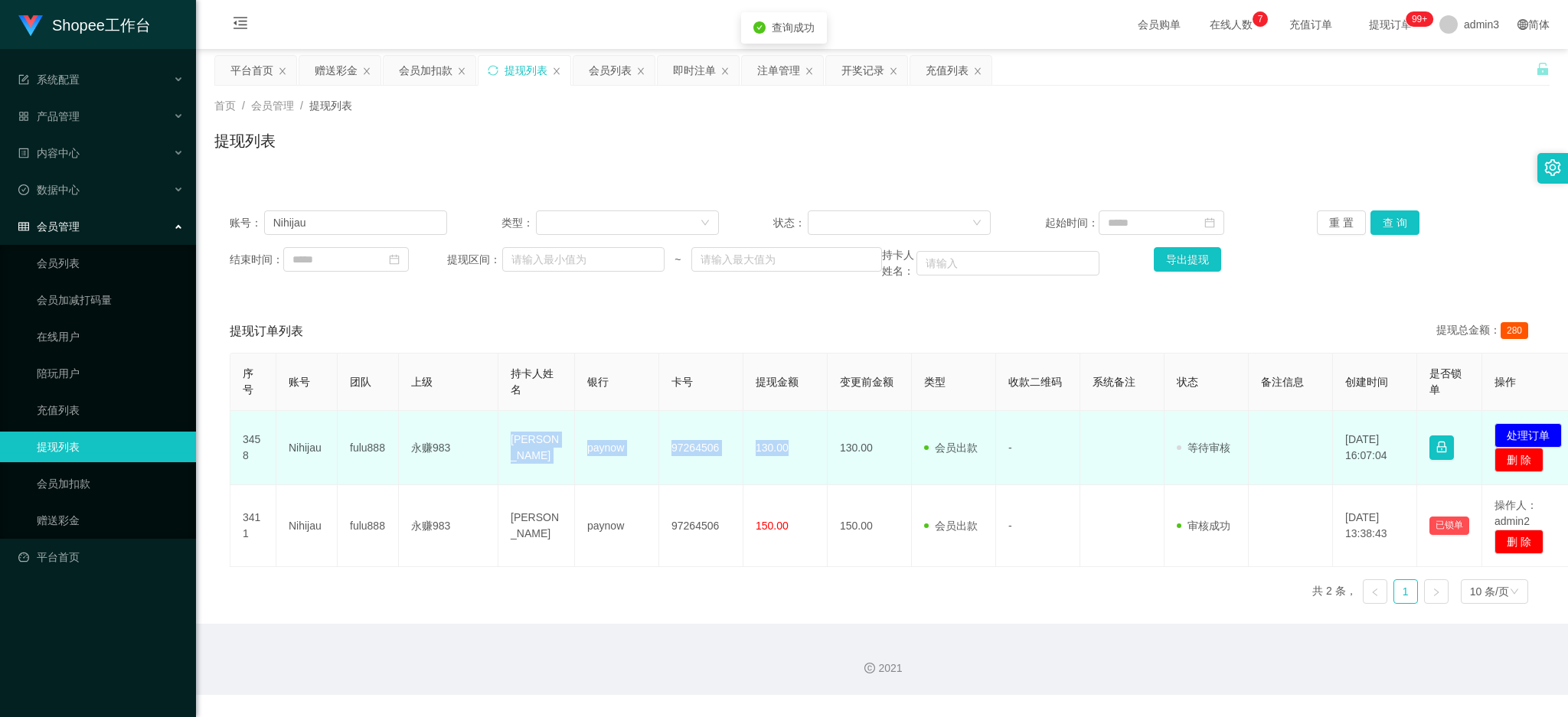
drag, startPoint x: 498, startPoint y: 442, endPoint x: 789, endPoint y: 457, distance: 291.4
click at [789, 457] on tr "3458 Nihijau fulu888 永赚983 [PERSON_NAME] paynow 97264506 130.00 130.00 会员出款 人工取…" at bounding box center [908, 448] width 1354 height 74
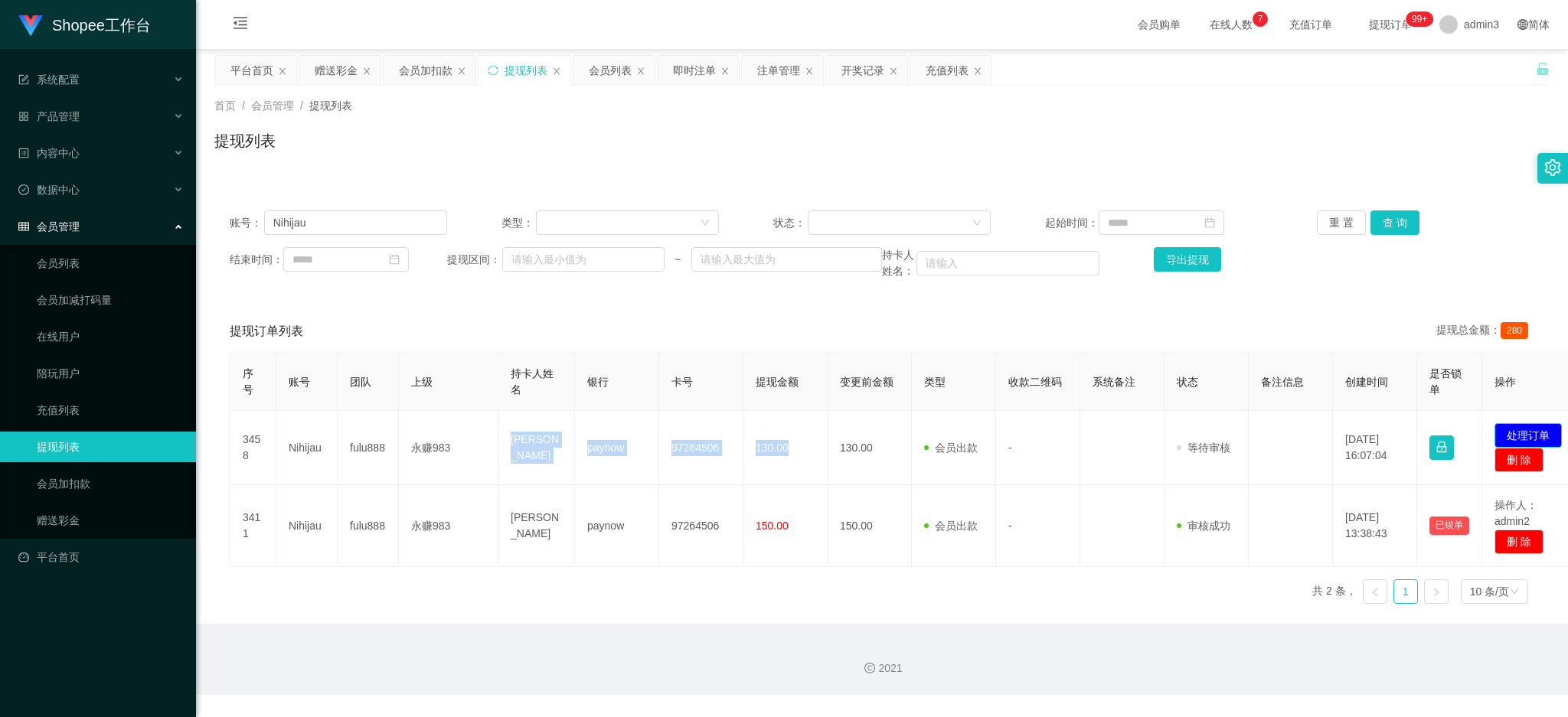
drag, startPoint x: 1534, startPoint y: 436, endPoint x: 1429, endPoint y: 434, distance: 105.0
click at [1536, 435] on button "处理订单" at bounding box center [1528, 435] width 68 height 24
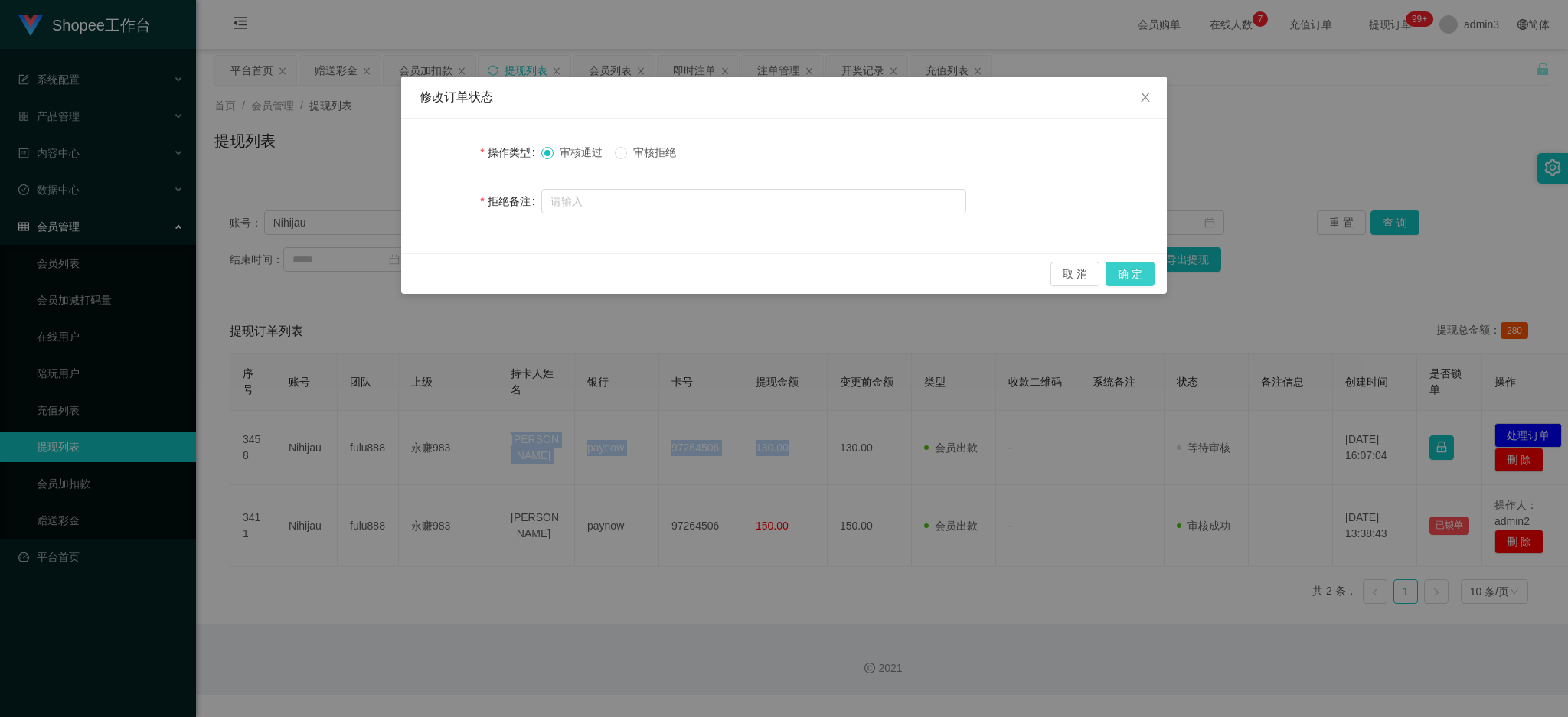
click at [1135, 281] on button "确 定" at bounding box center [1130, 273] width 49 height 24
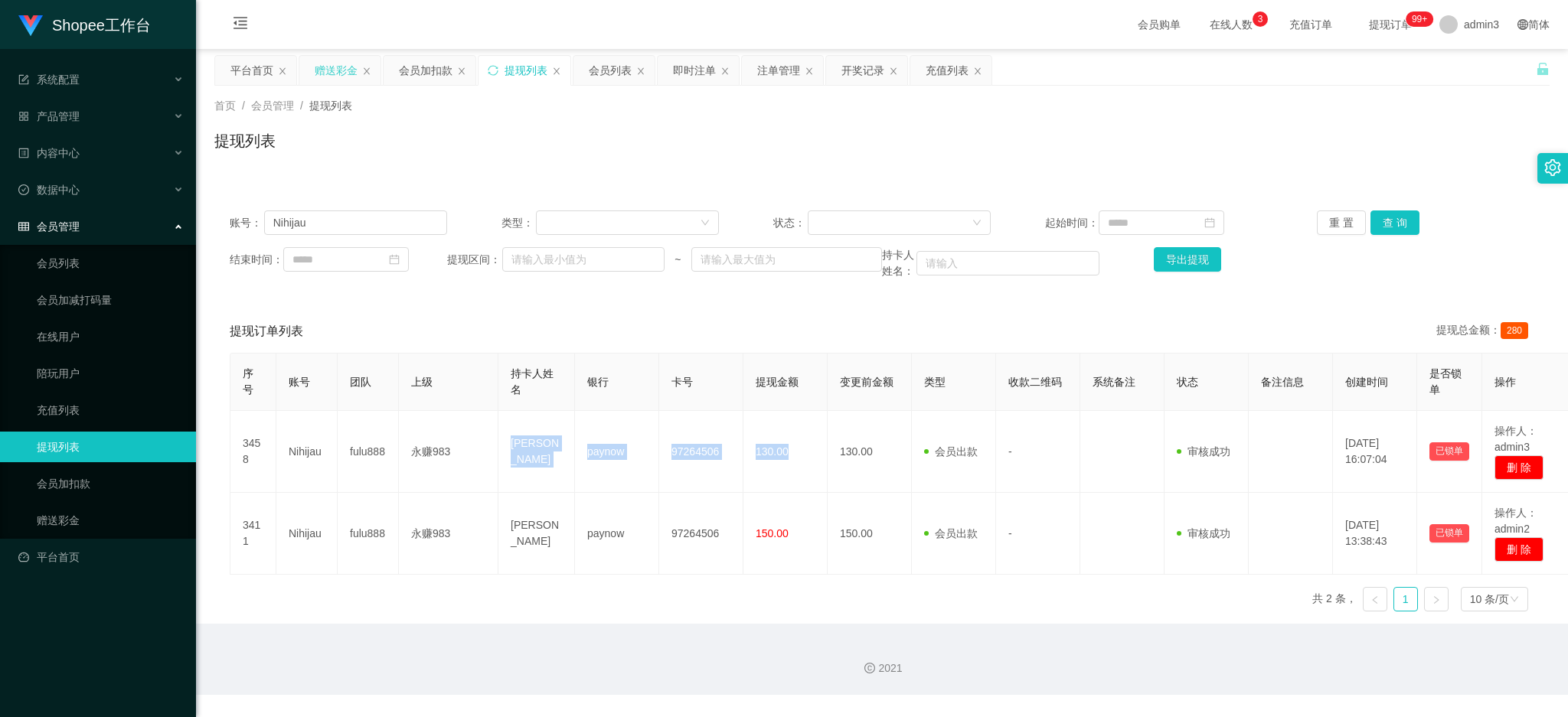
click at [340, 56] on div "赠送彩金" at bounding box center [336, 70] width 42 height 29
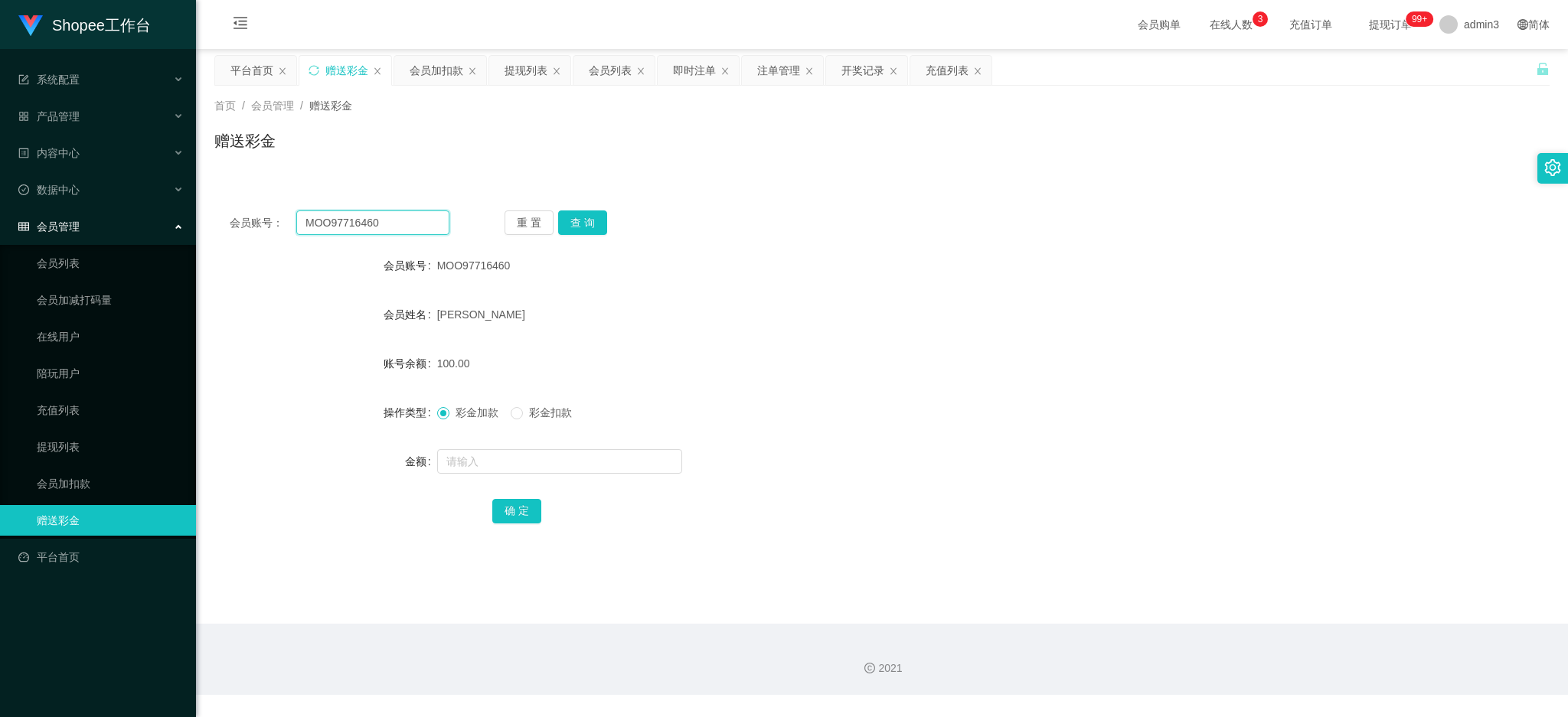
click at [360, 225] on input "MOO97716460" at bounding box center [373, 222] width 154 height 24
type input "Sam5406"
click at [599, 220] on button "查 询" at bounding box center [582, 222] width 49 height 24
click at [546, 464] on input "text" at bounding box center [560, 461] width 245 height 24
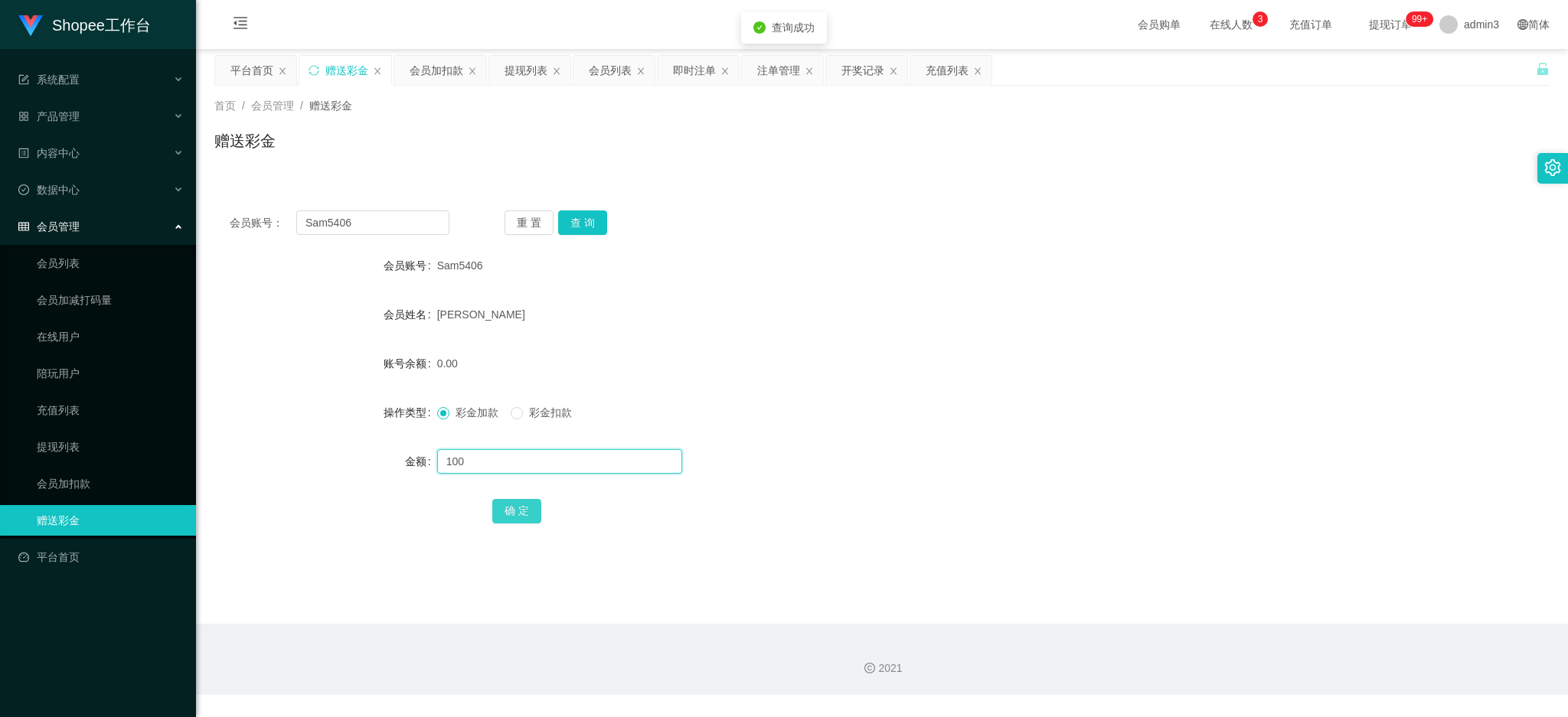
type input "100"
click at [520, 504] on button "确 定" at bounding box center [517, 510] width 49 height 24
click at [509, 71] on div "提现列表" at bounding box center [526, 70] width 42 height 29
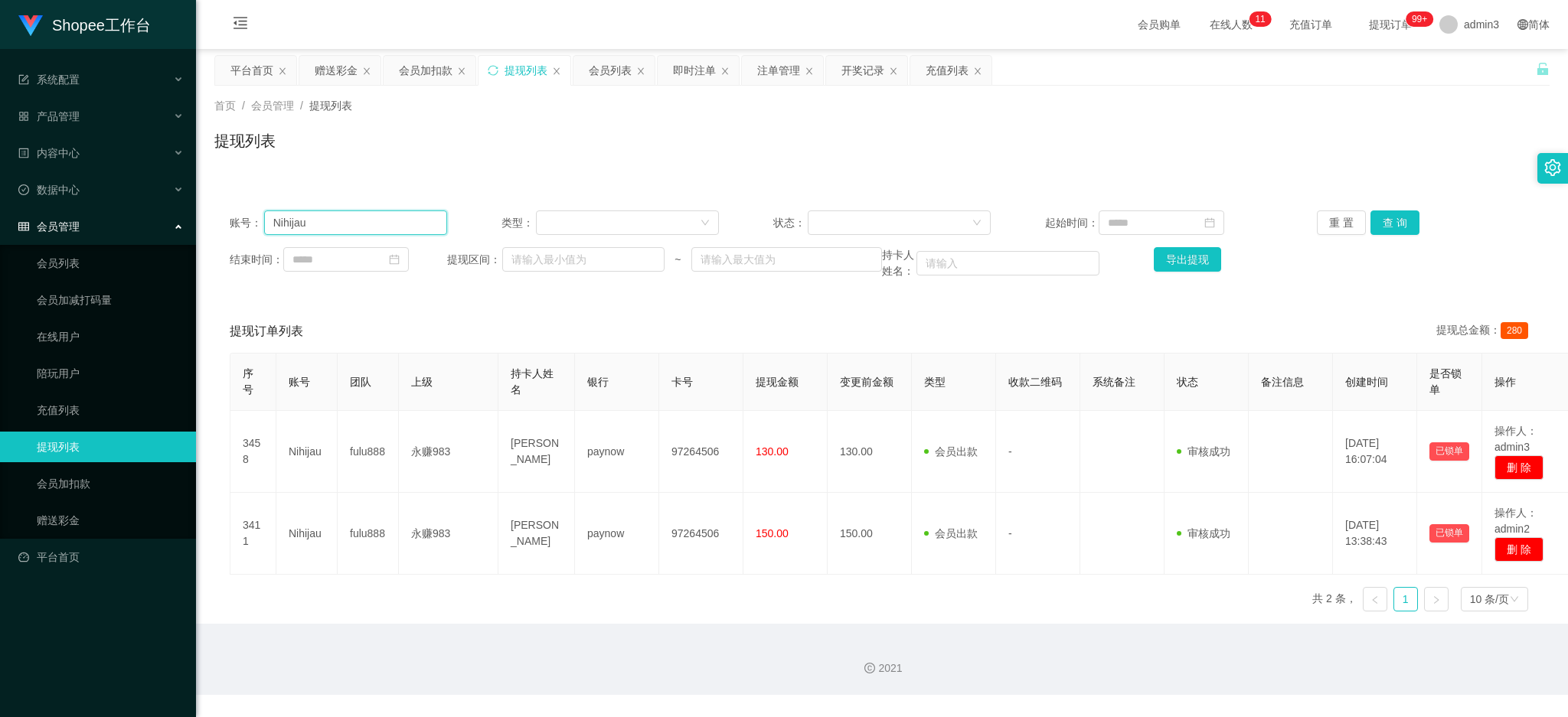
click at [323, 231] on input "Nihijau" at bounding box center [356, 222] width 183 height 24
type input "arshopee55"
click at [1395, 234] on button "查 询" at bounding box center [1395, 222] width 49 height 24
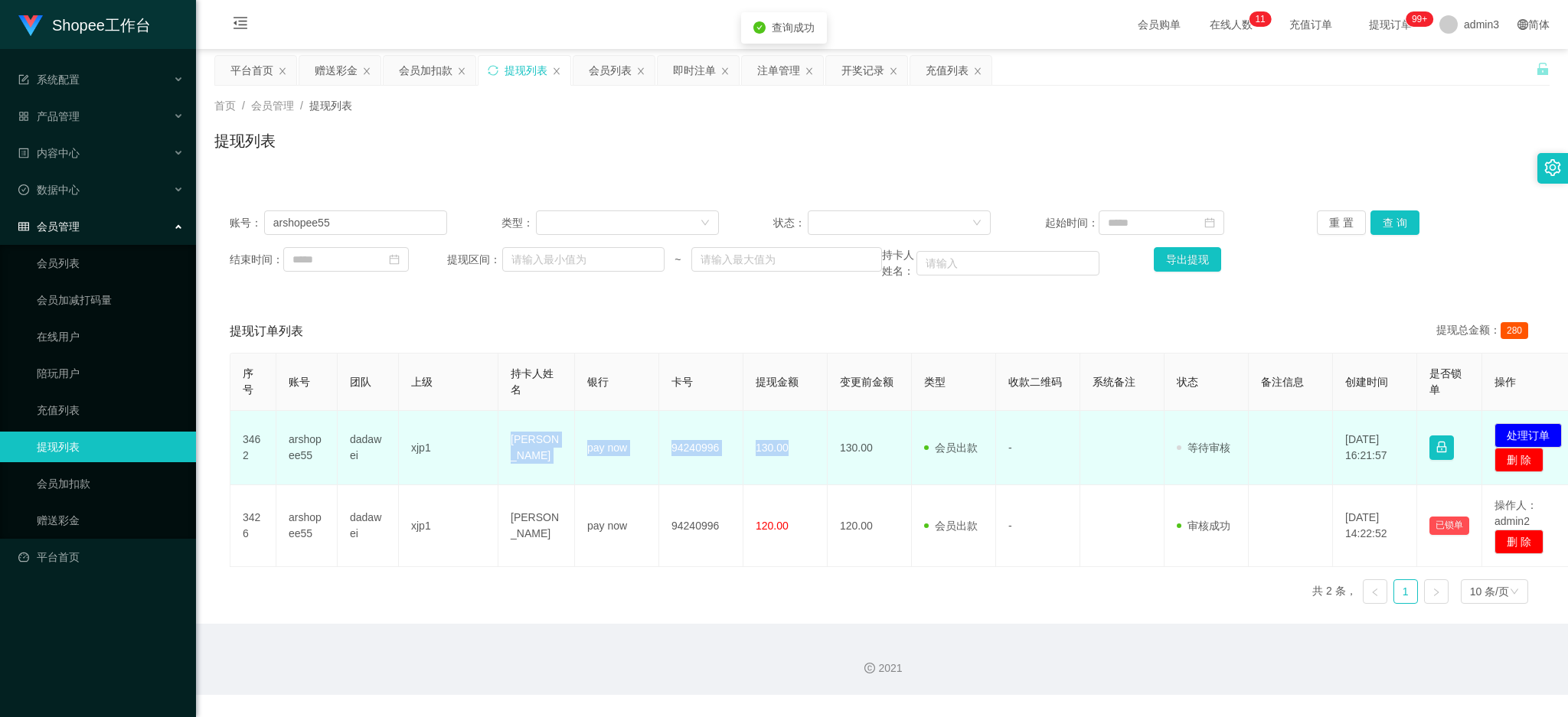
drag, startPoint x: 510, startPoint y: 442, endPoint x: 797, endPoint y: 450, distance: 287.1
click at [797, 450] on tr "3462 arshopee55 dadawei xjp1 [PERSON_NAME] pay now 94240996 130.00 130.00 会员出款 …" at bounding box center [908, 448] width 1354 height 74
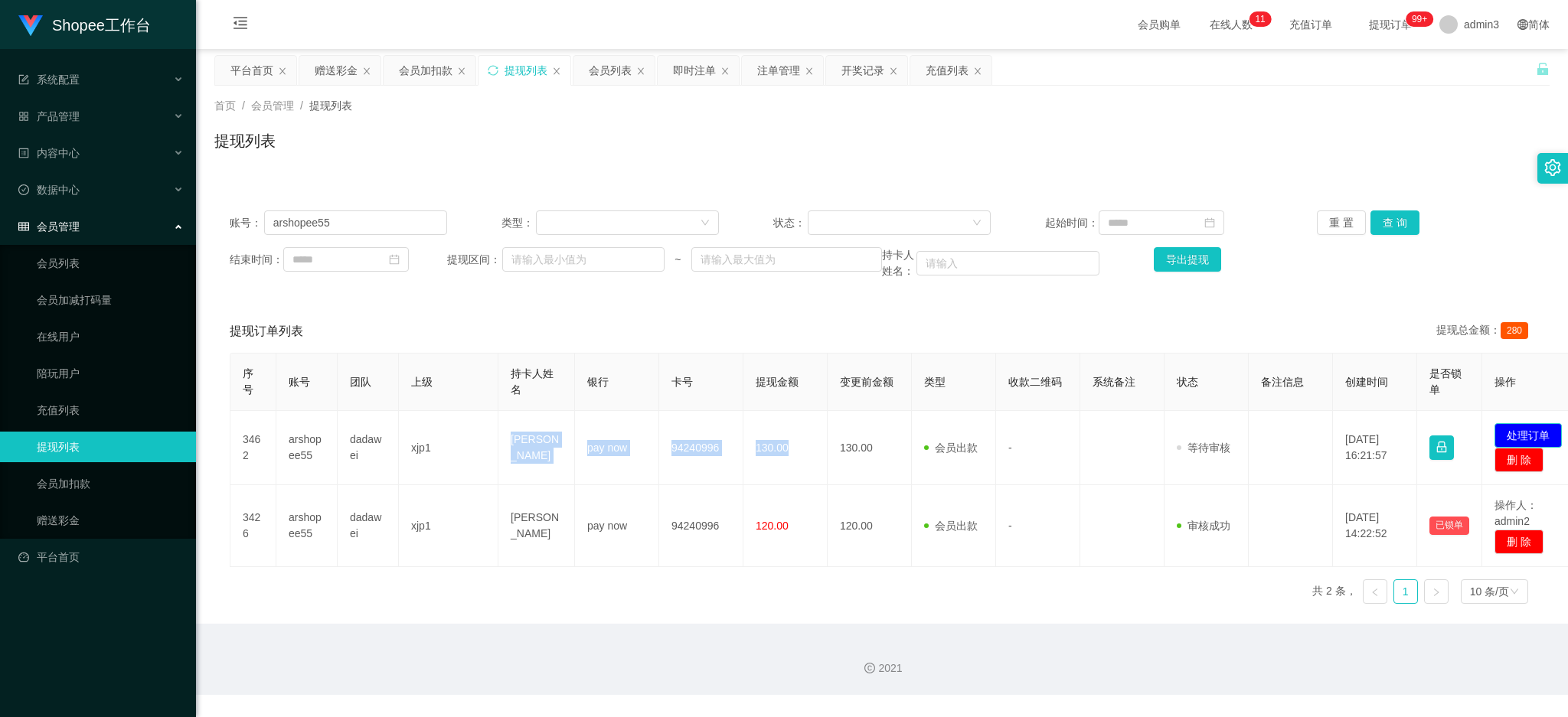
drag, startPoint x: 1541, startPoint y: 425, endPoint x: 1428, endPoint y: 430, distance: 113.1
click at [1539, 424] on button "处理订单" at bounding box center [1528, 435] width 68 height 24
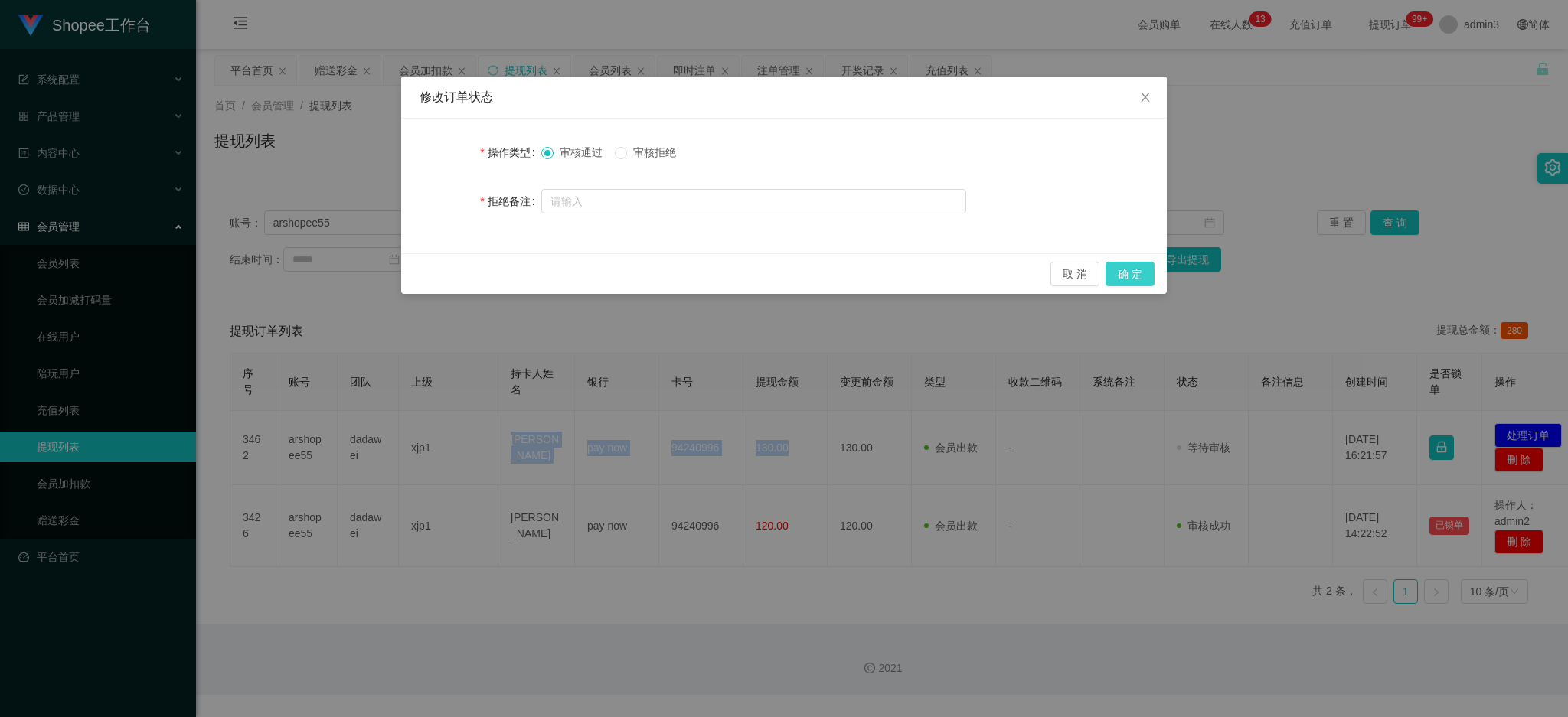
click at [1123, 268] on button "确 定" at bounding box center [1130, 273] width 49 height 24
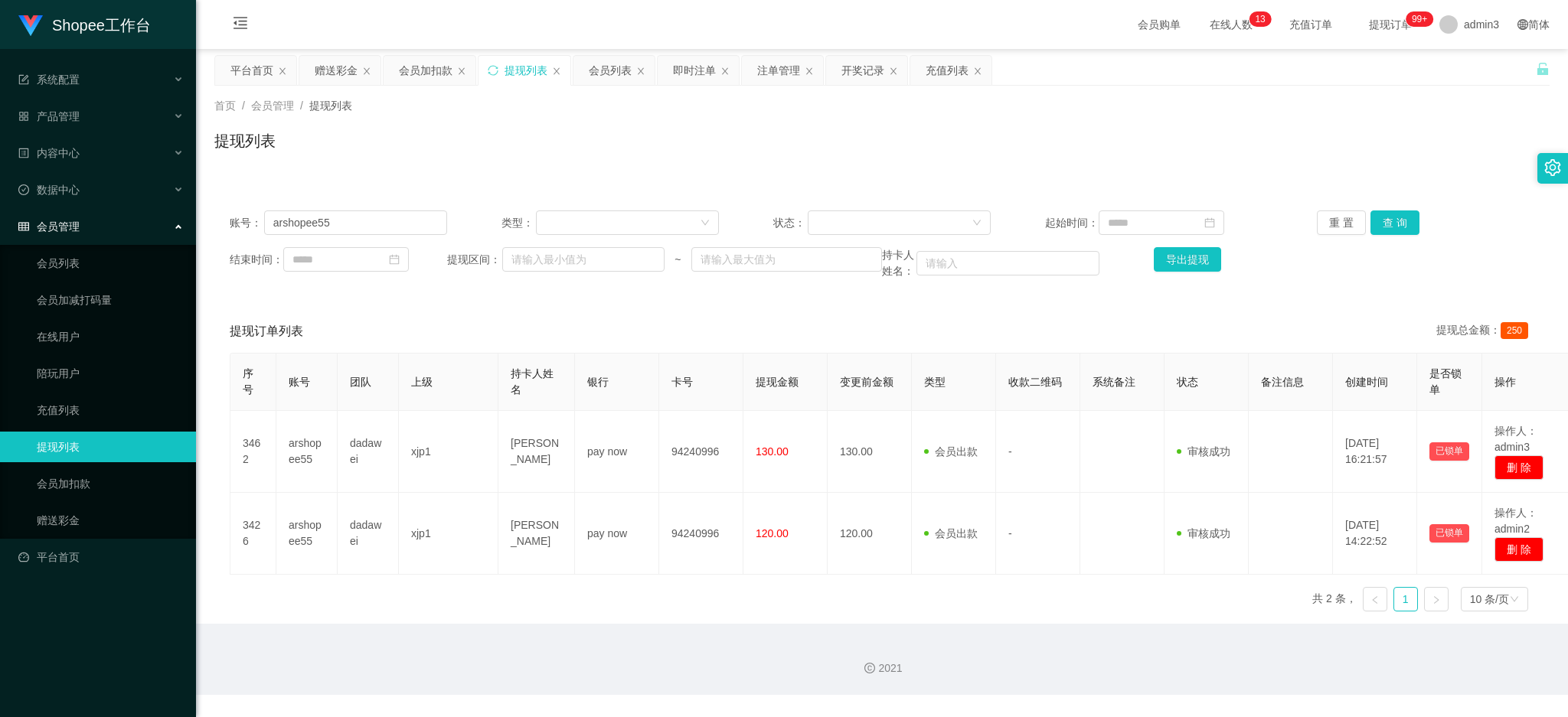
click at [174, 716] on div "Shopee工作台 系统配置 产品管理 产品列表 产品预设列表 开奖记录 注单管理 即时注单 内容中心 站内信 公告列表 活动列表 数据中心 员工统计 团队统…" at bounding box center [98, 358] width 196 height 717
click at [327, 69] on div "赠送彩金" at bounding box center [336, 70] width 42 height 29
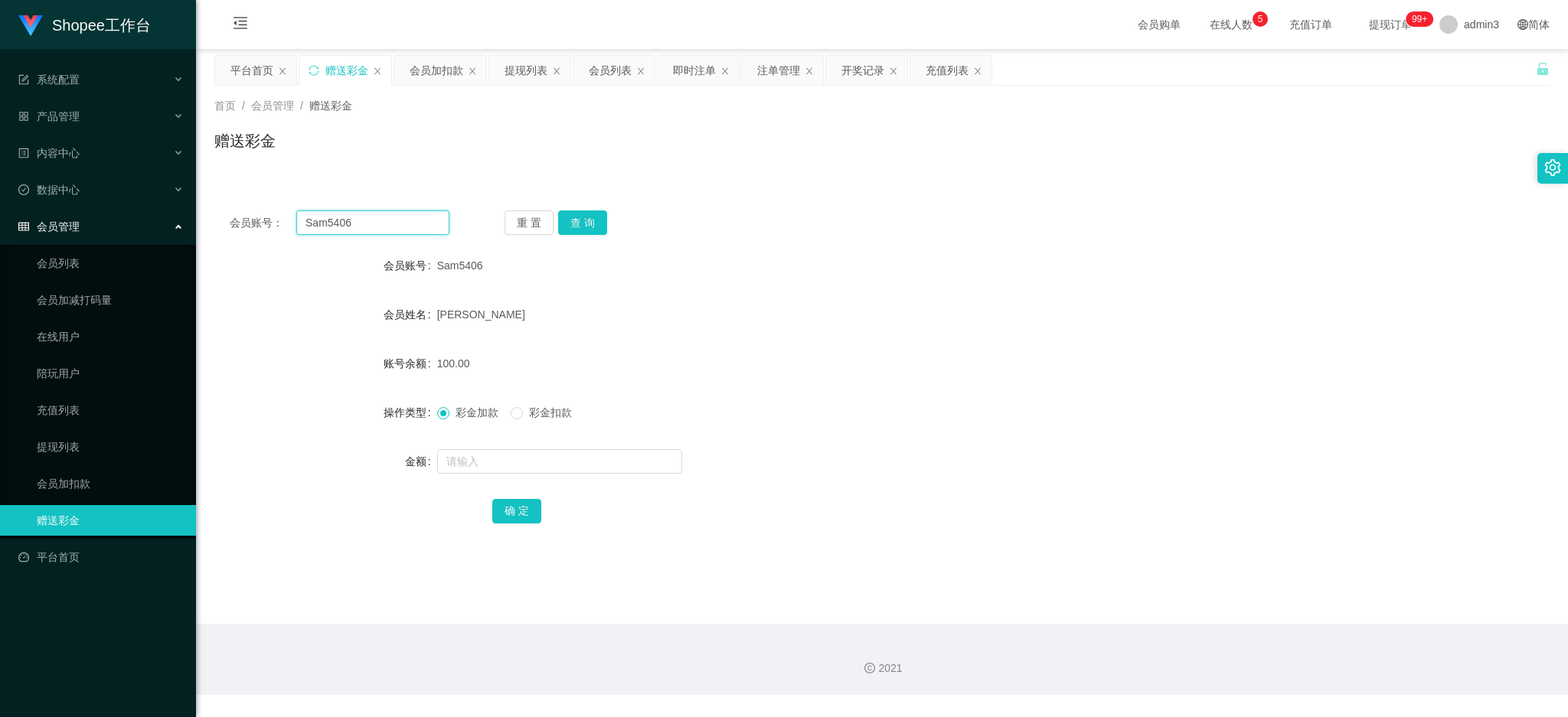
click at [339, 230] on input "Sam5406" at bounding box center [373, 222] width 154 height 24
type input "98693800"
drag, startPoint x: 572, startPoint y: 220, endPoint x: 572, endPoint y: 241, distance: 21.0
click at [572, 220] on button "查 询" at bounding box center [582, 222] width 49 height 24
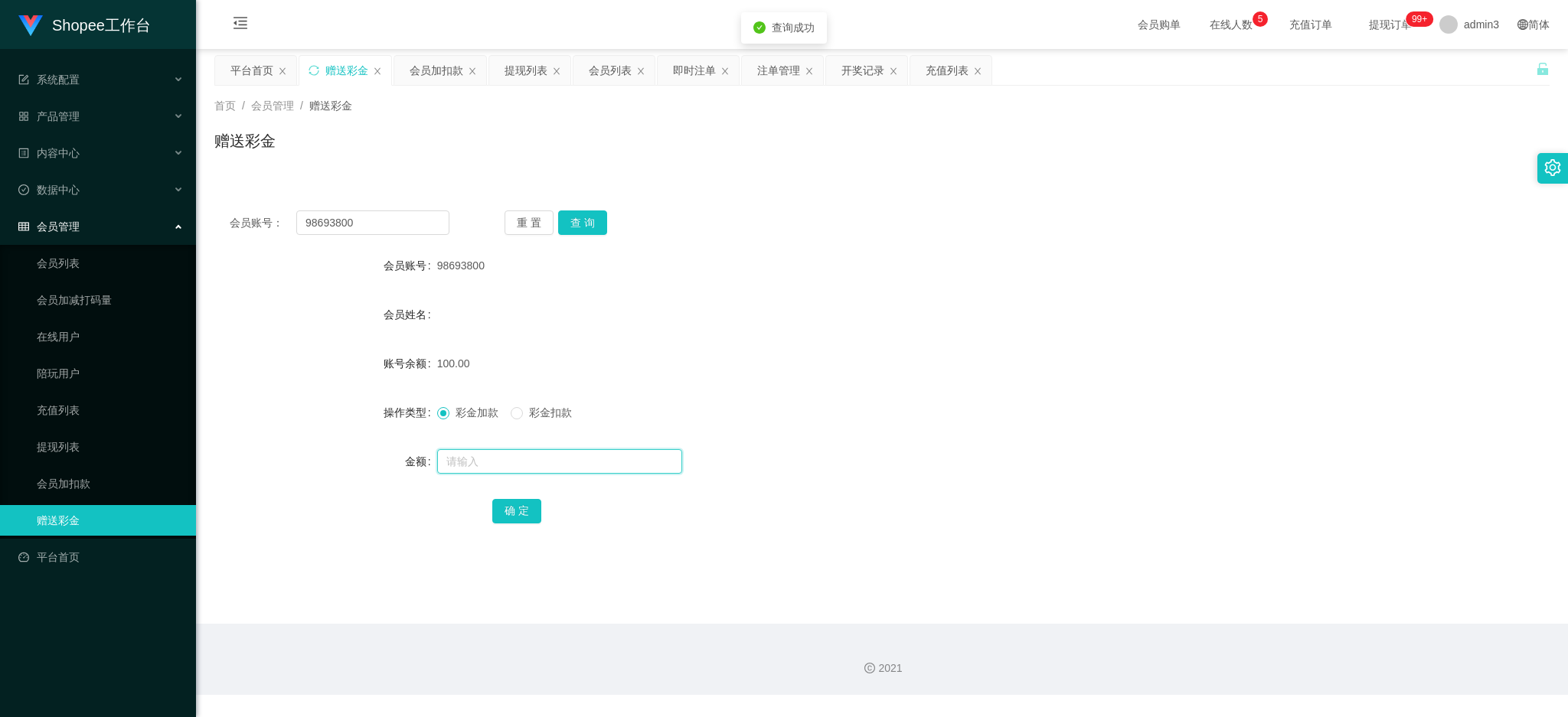
click at [517, 453] on input "text" at bounding box center [560, 461] width 245 height 24
type input "50"
drag, startPoint x: 512, startPoint y: 519, endPoint x: 520, endPoint y: 524, distance: 9.4
click at [512, 519] on button "确 定" at bounding box center [517, 510] width 49 height 24
click at [359, 224] on input "98693800" at bounding box center [373, 222] width 154 height 24
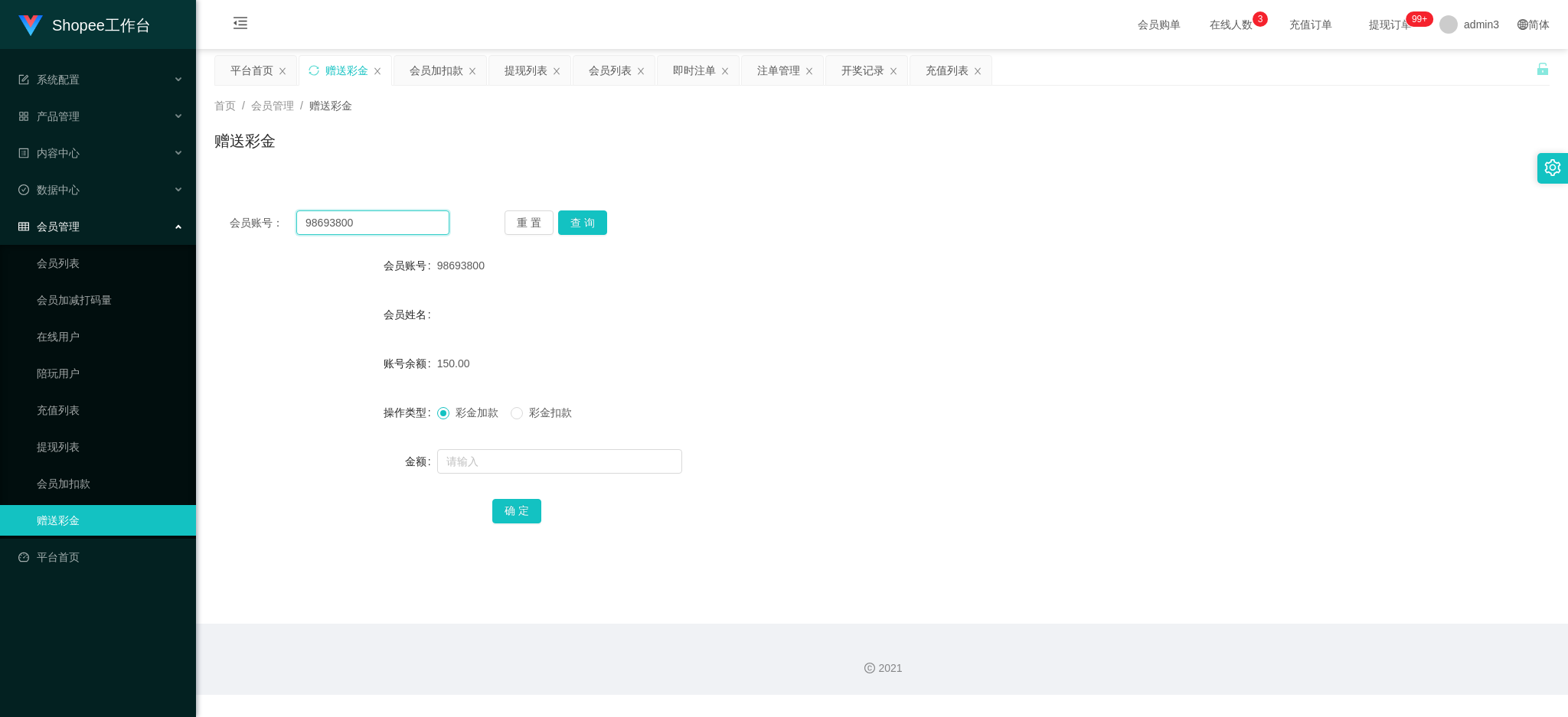
click at [359, 224] on input "98693800" at bounding box center [373, 222] width 154 height 24
click at [576, 229] on button "查 询" at bounding box center [582, 222] width 49 height 24
click at [508, 466] on input "text" at bounding box center [560, 461] width 245 height 24
click at [506, 507] on button "确 定" at bounding box center [517, 510] width 49 height 24
click at [518, 71] on div "提现列表" at bounding box center [526, 70] width 42 height 29
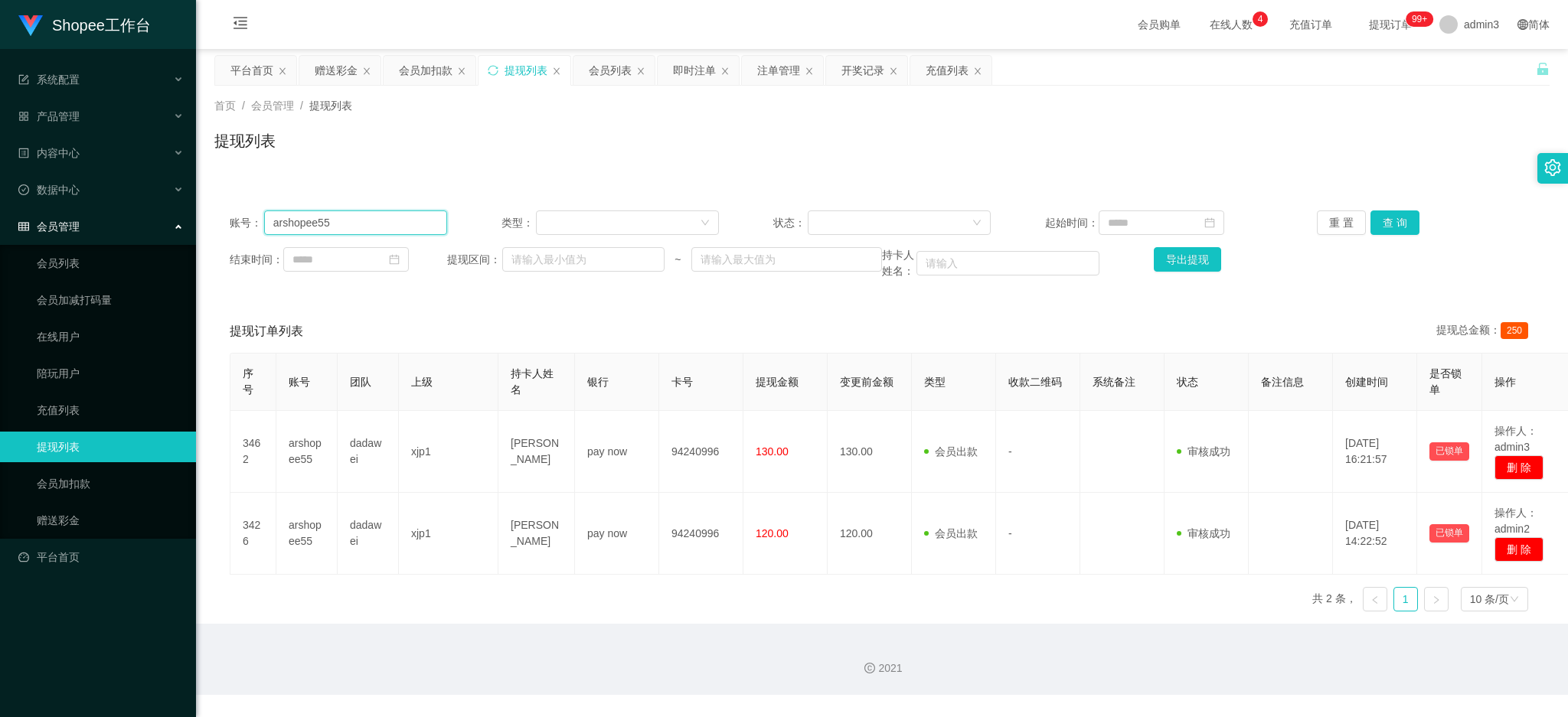
click at [378, 221] on input "arshopee55" at bounding box center [356, 222] width 183 height 24
click at [378, 222] on input "arshopee55" at bounding box center [356, 222] width 183 height 24
click at [1388, 216] on button "查 询" at bounding box center [1395, 222] width 49 height 24
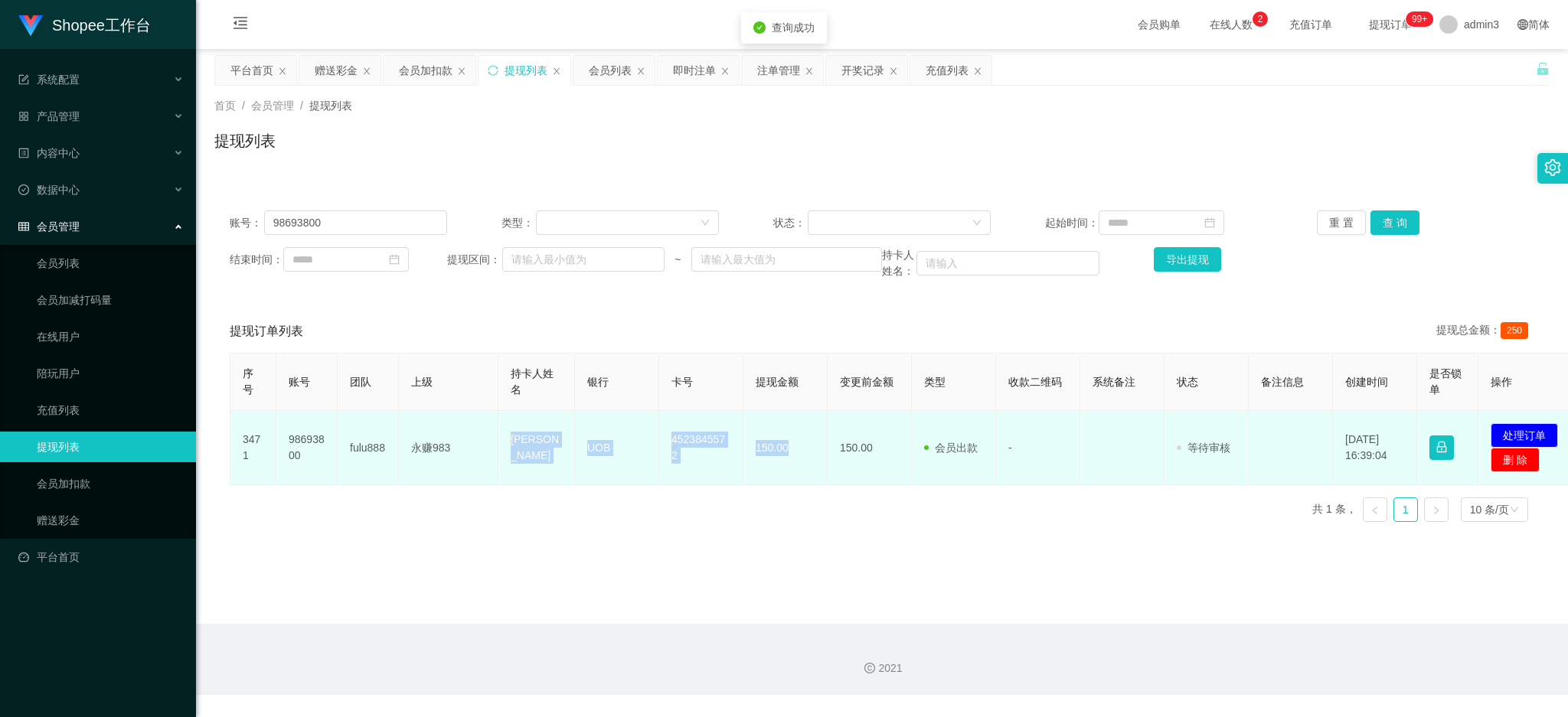
drag, startPoint x: 511, startPoint y: 429, endPoint x: 793, endPoint y: 470, distance: 285.0
click at [793, 470] on tr "3471 98693800 fulu888 永赚983 Rajendiran Nanthagopal UOB 4523845572 150.00 150.00…" at bounding box center [906, 448] width 1350 height 74
drag, startPoint x: 1522, startPoint y: 432, endPoint x: 1370, endPoint y: 418, distance: 152.6
click at [1521, 432] on button "处理订单" at bounding box center [1525, 435] width 68 height 24
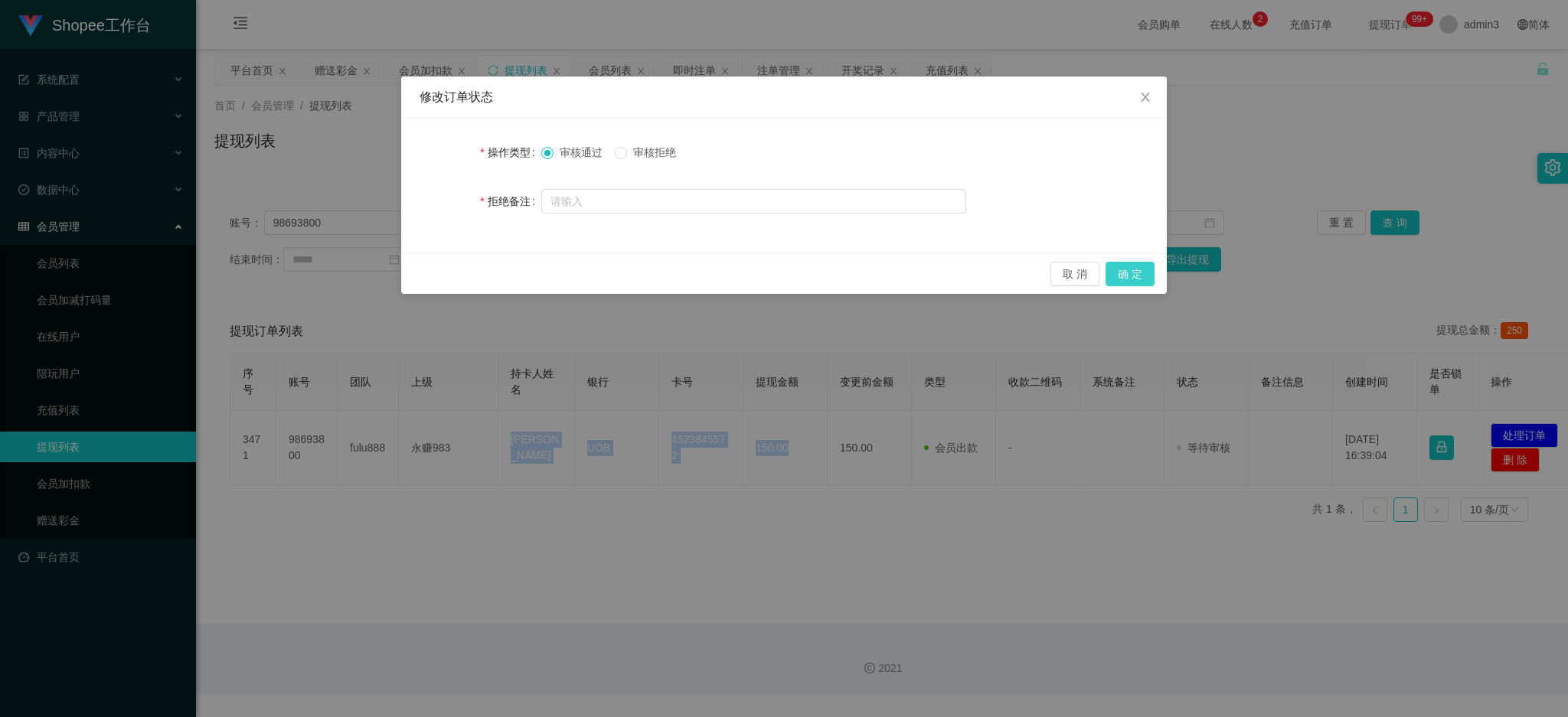
click at [1146, 269] on button "确 定" at bounding box center [1130, 273] width 49 height 24
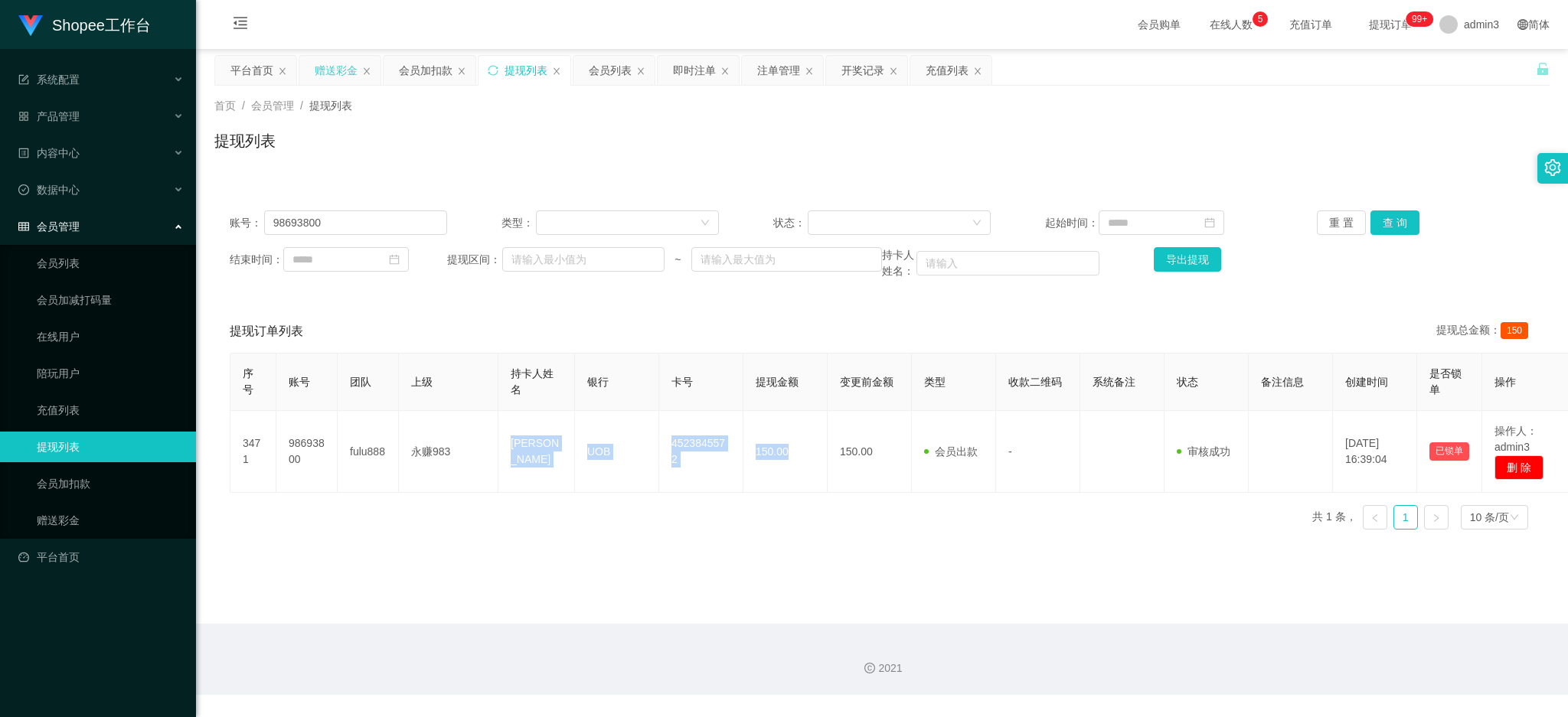
click at [329, 83] on div "赠送彩金" at bounding box center [336, 70] width 42 height 29
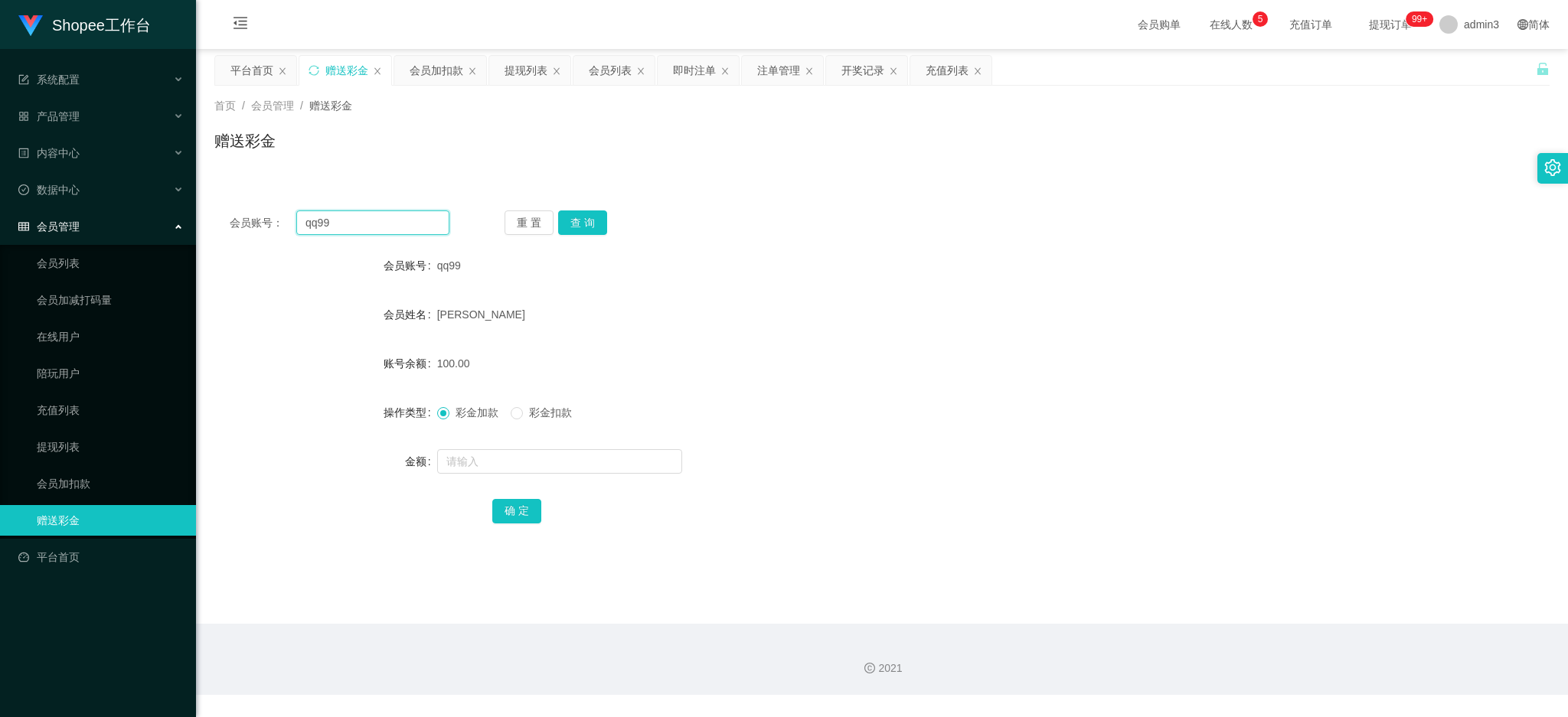
click at [311, 216] on input "qq99" at bounding box center [373, 222] width 154 height 24
click at [570, 230] on button "查 询" at bounding box center [582, 222] width 49 height 24
click at [492, 463] on input "text" at bounding box center [560, 461] width 245 height 24
click at [520, 528] on div "会员账号： Vicky 重 置 查 询 会员账号 Vicky 会员姓名 CUILIMEI 账号余额 0.00 操作类型 彩金加款 彩金扣款 金额 100 确 定" at bounding box center [882, 377] width 1335 height 365
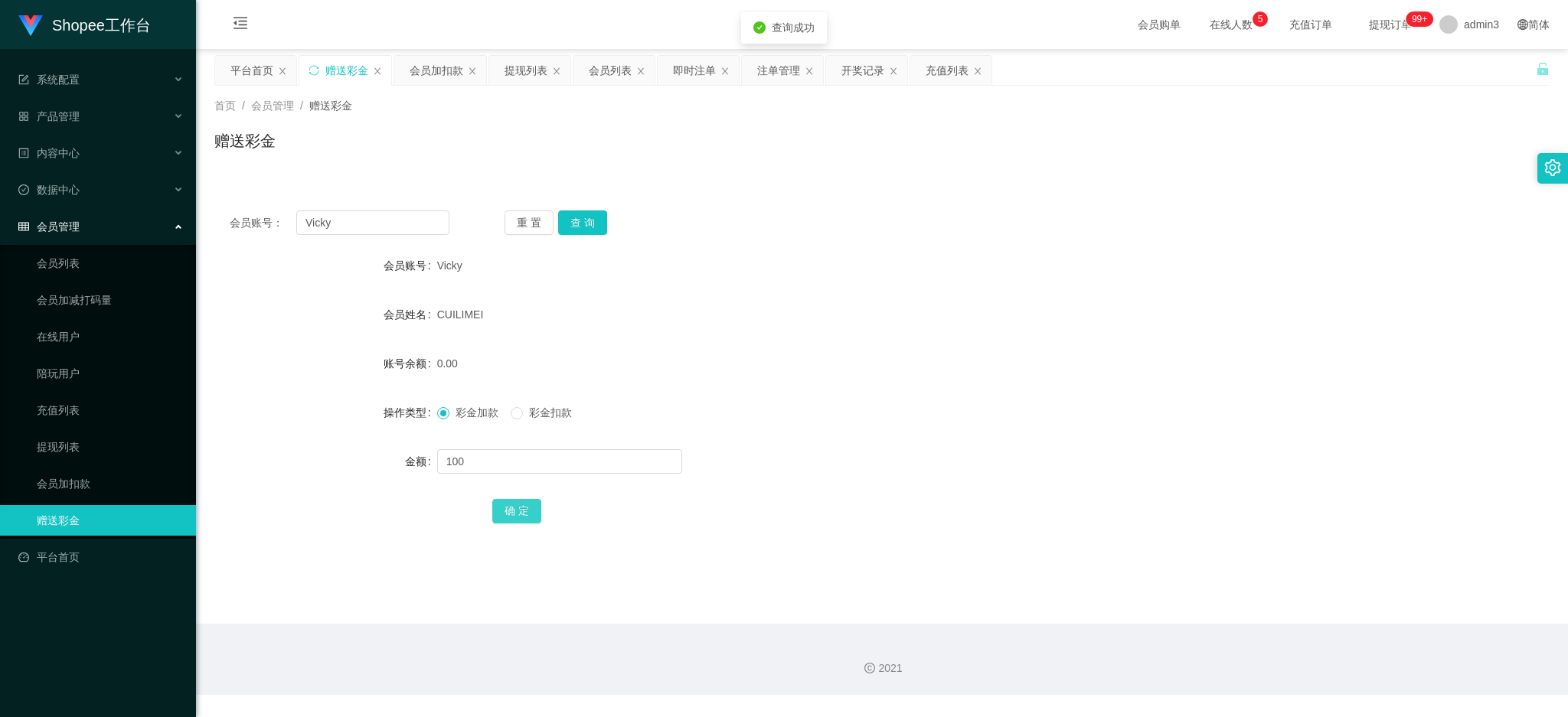
click at [518, 518] on button "确 定" at bounding box center [517, 510] width 49 height 24
click at [355, 224] on input "Vicky" at bounding box center [373, 222] width 154 height 24
click at [575, 227] on button "查 询" at bounding box center [582, 222] width 49 height 24
click at [443, 447] on div at bounding box center [826, 461] width 779 height 31
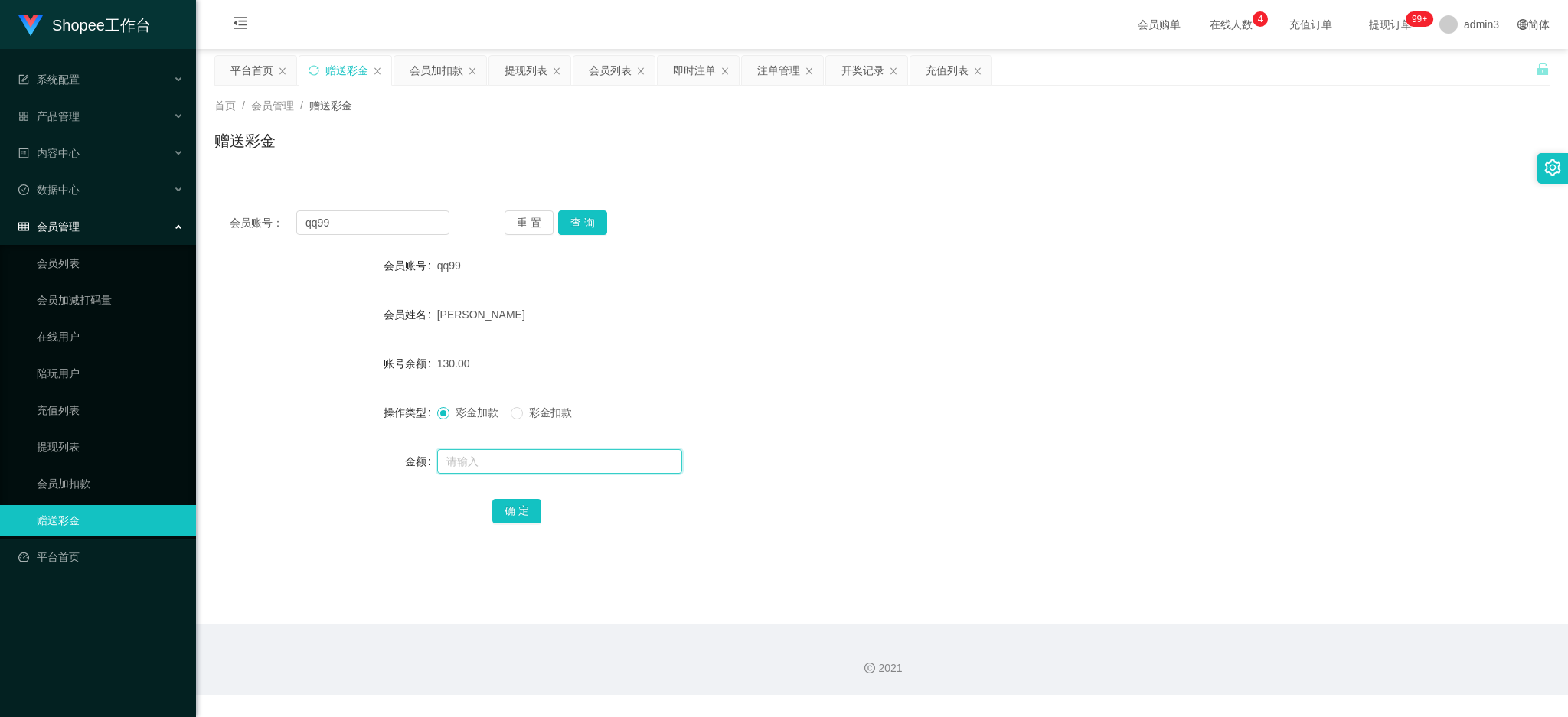
click at [448, 454] on input "text" at bounding box center [560, 461] width 245 height 24
click at [517, 508] on button "确 定" at bounding box center [517, 510] width 49 height 24
click at [527, 75] on div "提现列表" at bounding box center [526, 70] width 42 height 29
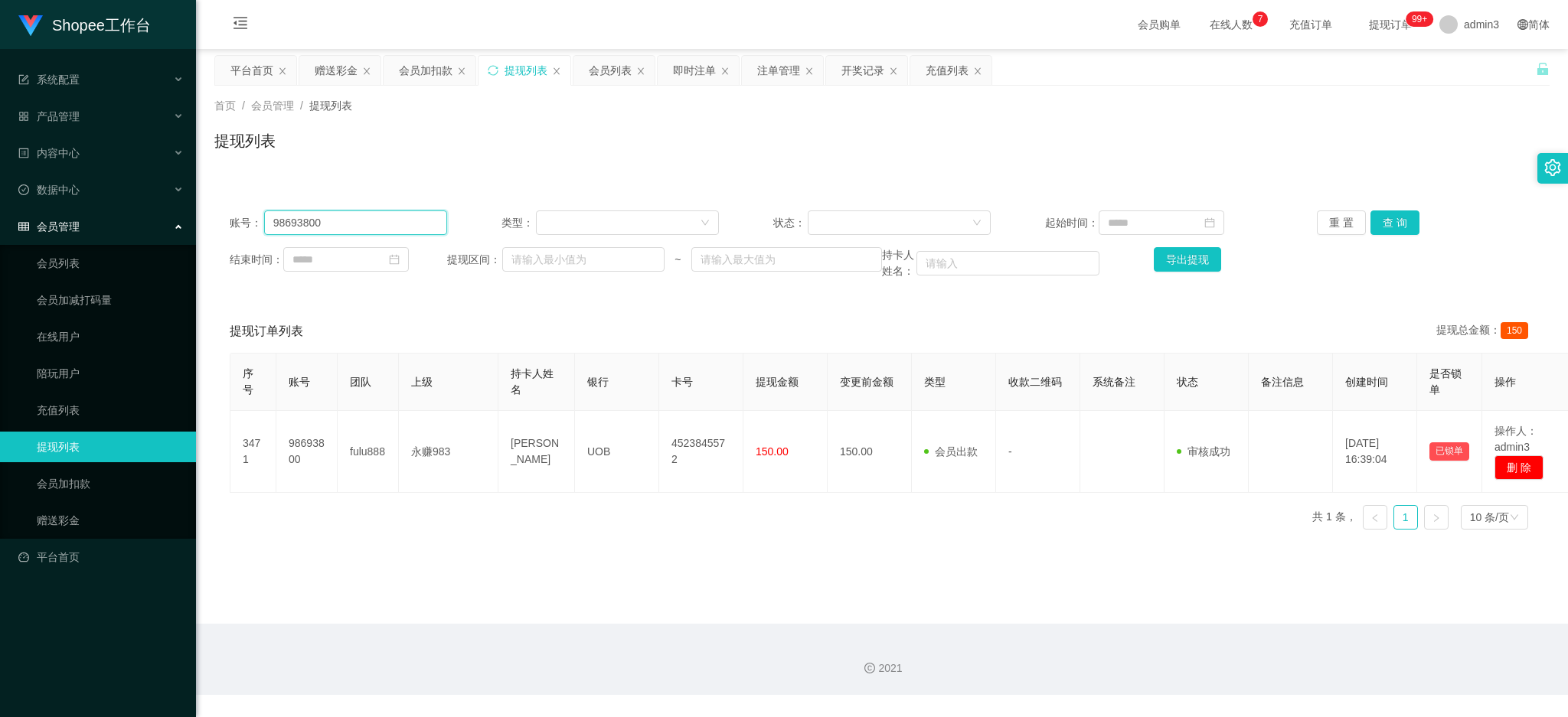
click at [295, 224] on input "98693800" at bounding box center [356, 222] width 183 height 24
click at [1400, 219] on button "查 询" at bounding box center [1395, 222] width 49 height 24
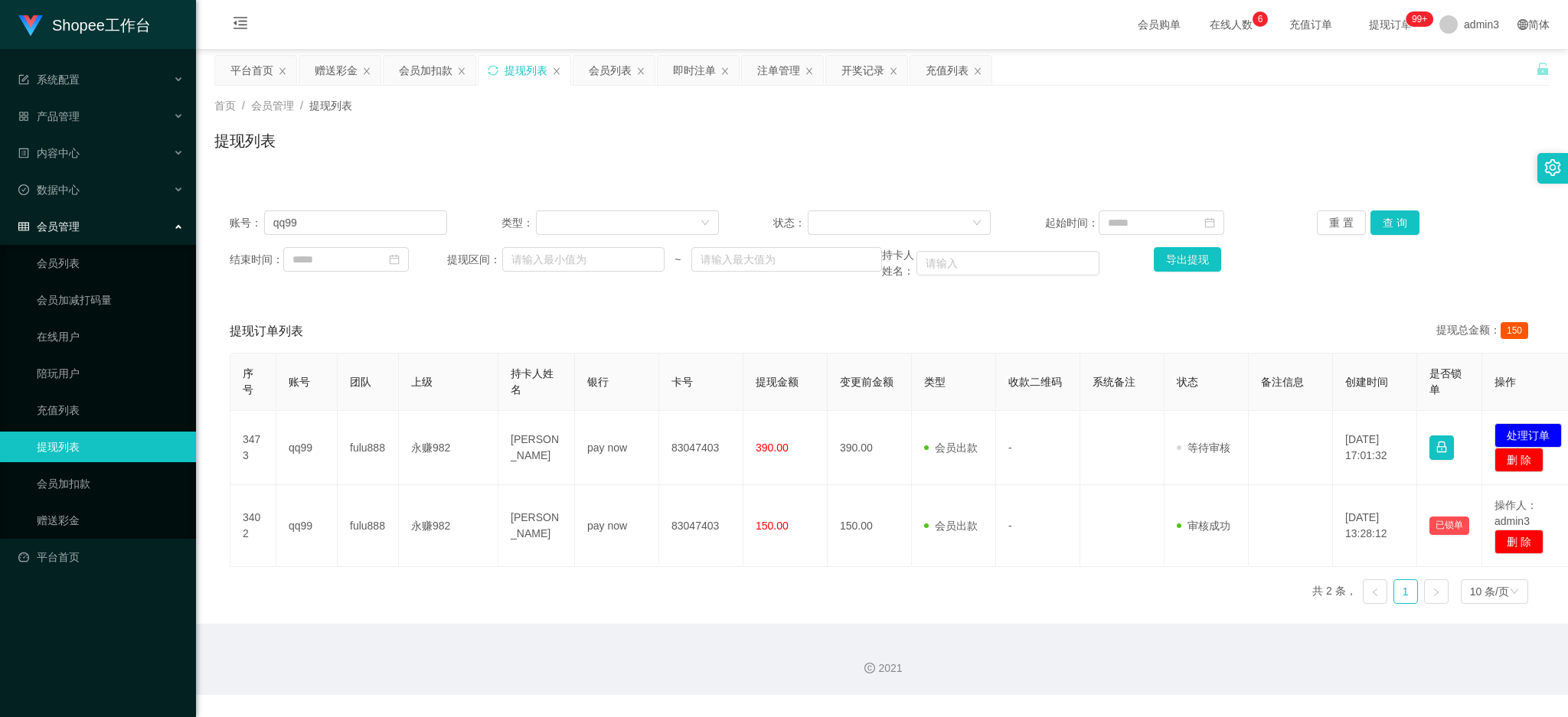
click at [618, 594] on div "序号 账号 团队 上级 持卡人姓名 银行 卡号 提现金额 变更前金额 类型 收款二维码 系统备注 状态 备注信息 创建时间 是否锁单 操作 3473 qq99…" at bounding box center [882, 484] width 1305 height 263
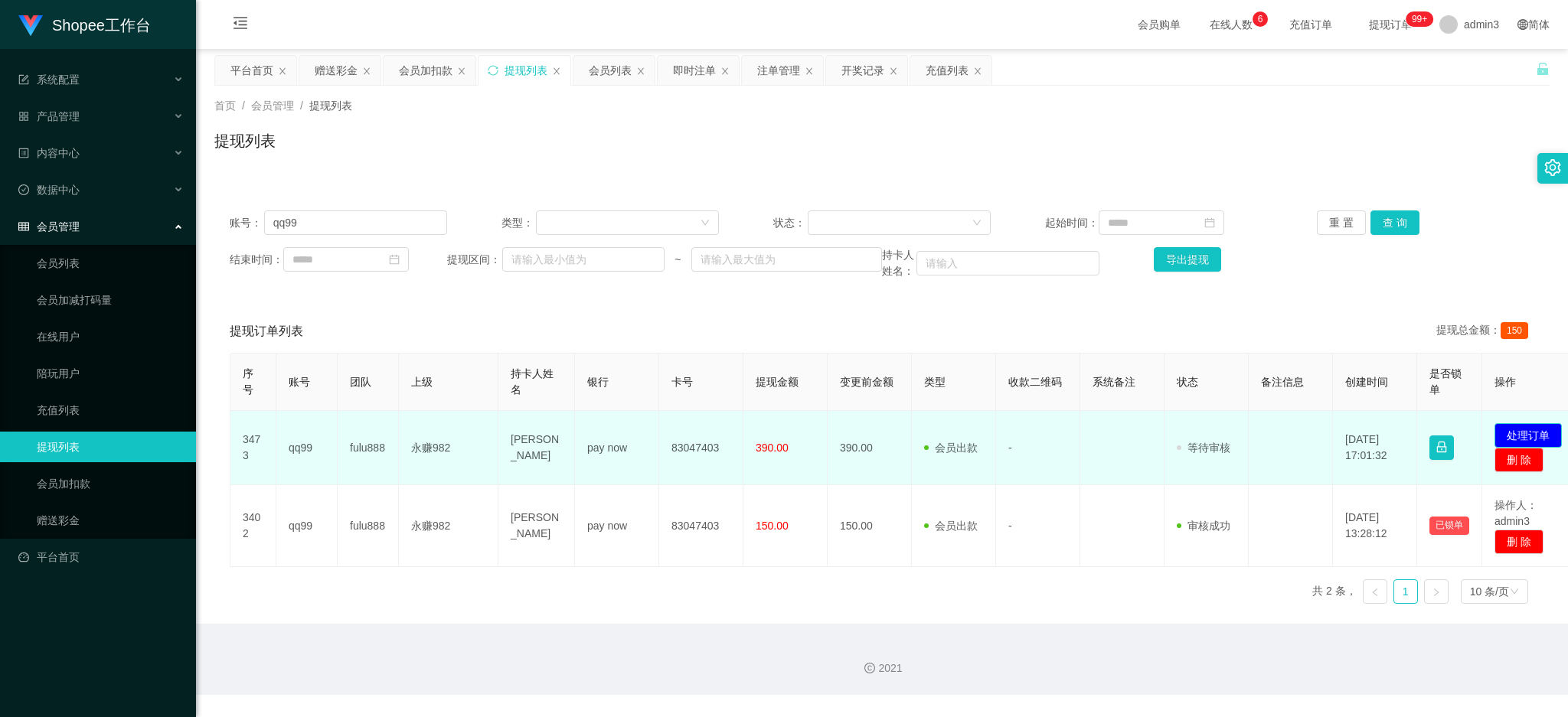
click at [1529, 432] on button "处理订单" at bounding box center [1528, 435] width 68 height 24
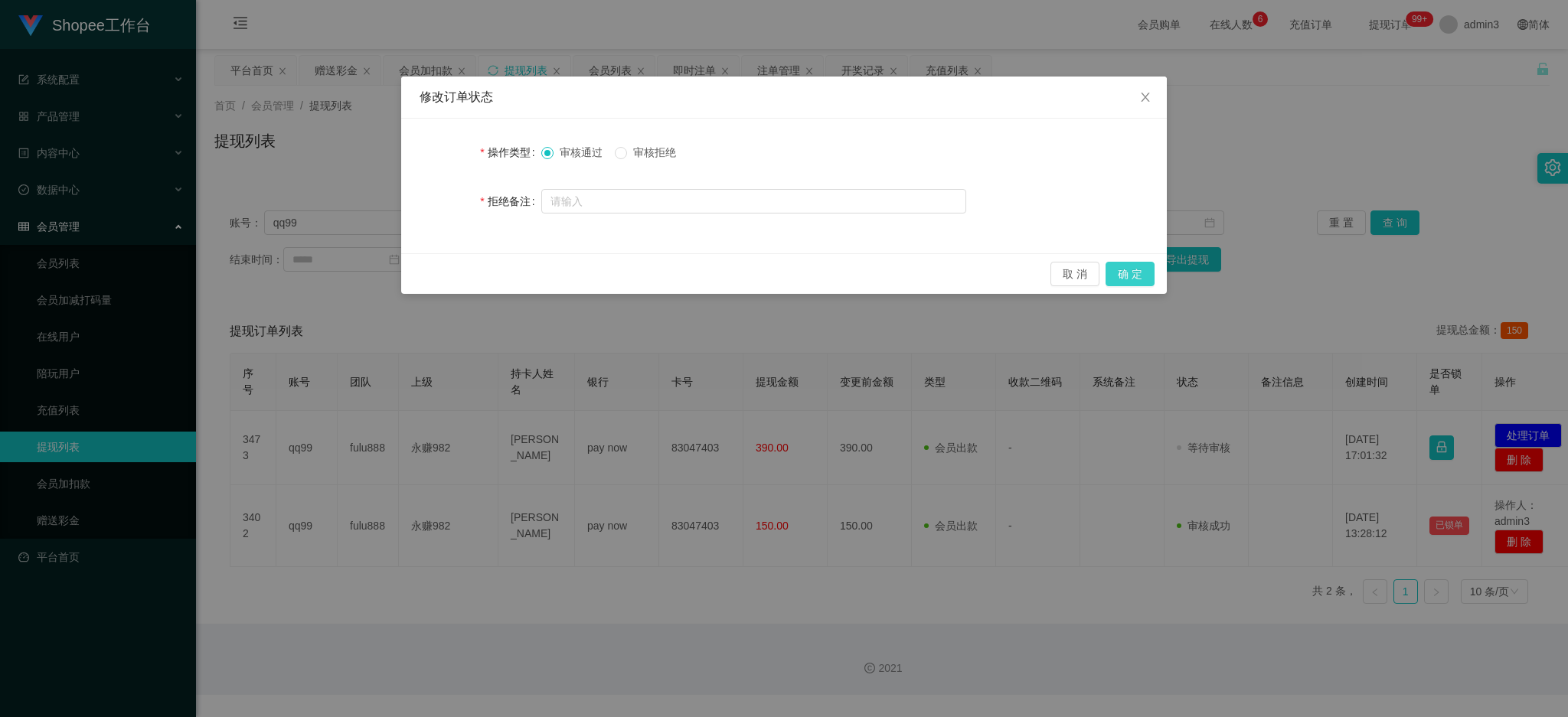
click at [1141, 266] on button "确 定" at bounding box center [1130, 273] width 49 height 24
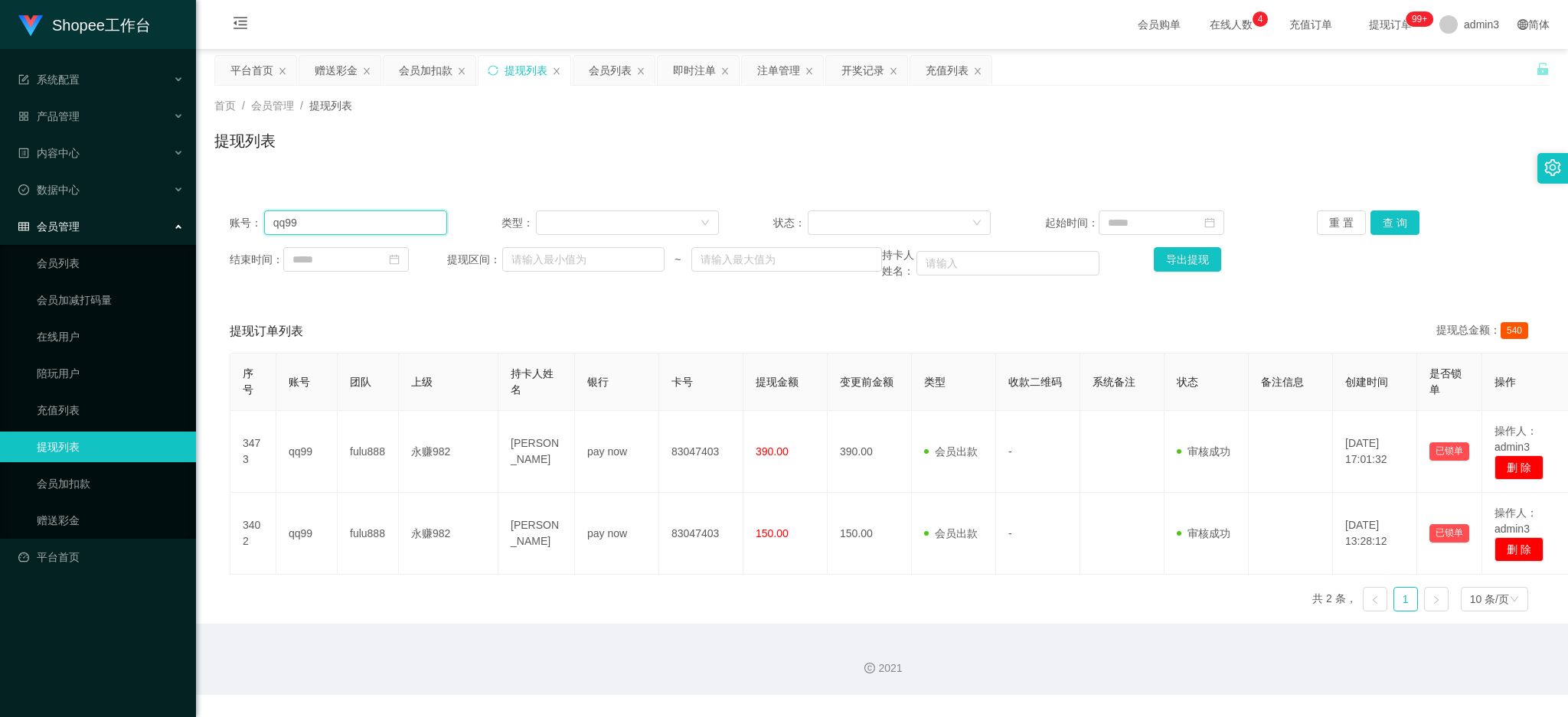
click at [343, 224] on input "qq99" at bounding box center [356, 222] width 183 height 24
click at [1386, 224] on button "查 询" at bounding box center [1395, 222] width 49 height 24
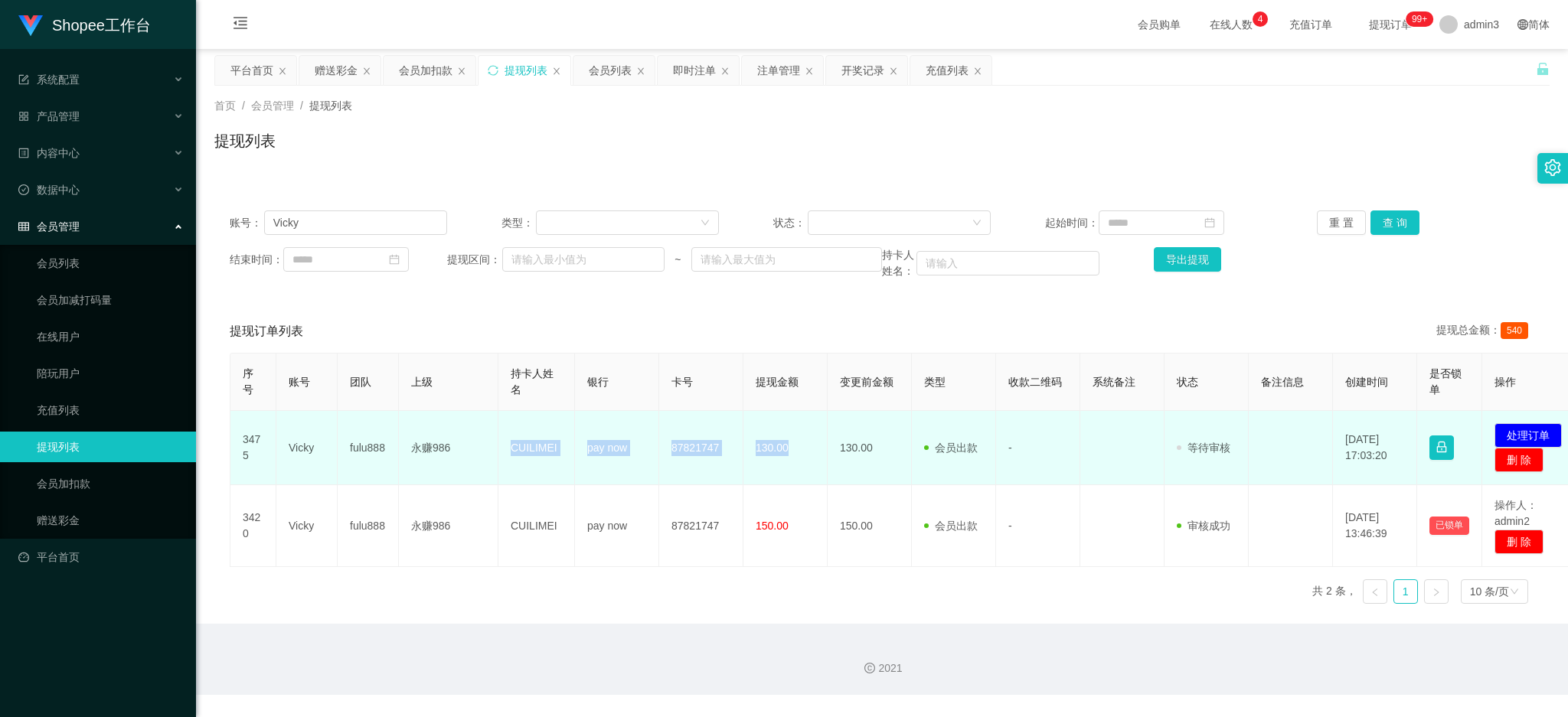
drag, startPoint x: 512, startPoint y: 452, endPoint x: 797, endPoint y: 459, distance: 285.1
click at [797, 459] on tr "3475 Vicky fulu888 永赚986 CUILIMEI pay now 87821747 130.00 130.00 会员出款 人工取款 - 审核…" at bounding box center [908, 448] width 1354 height 74
click at [1529, 427] on button "处理订单" at bounding box center [1528, 435] width 68 height 24
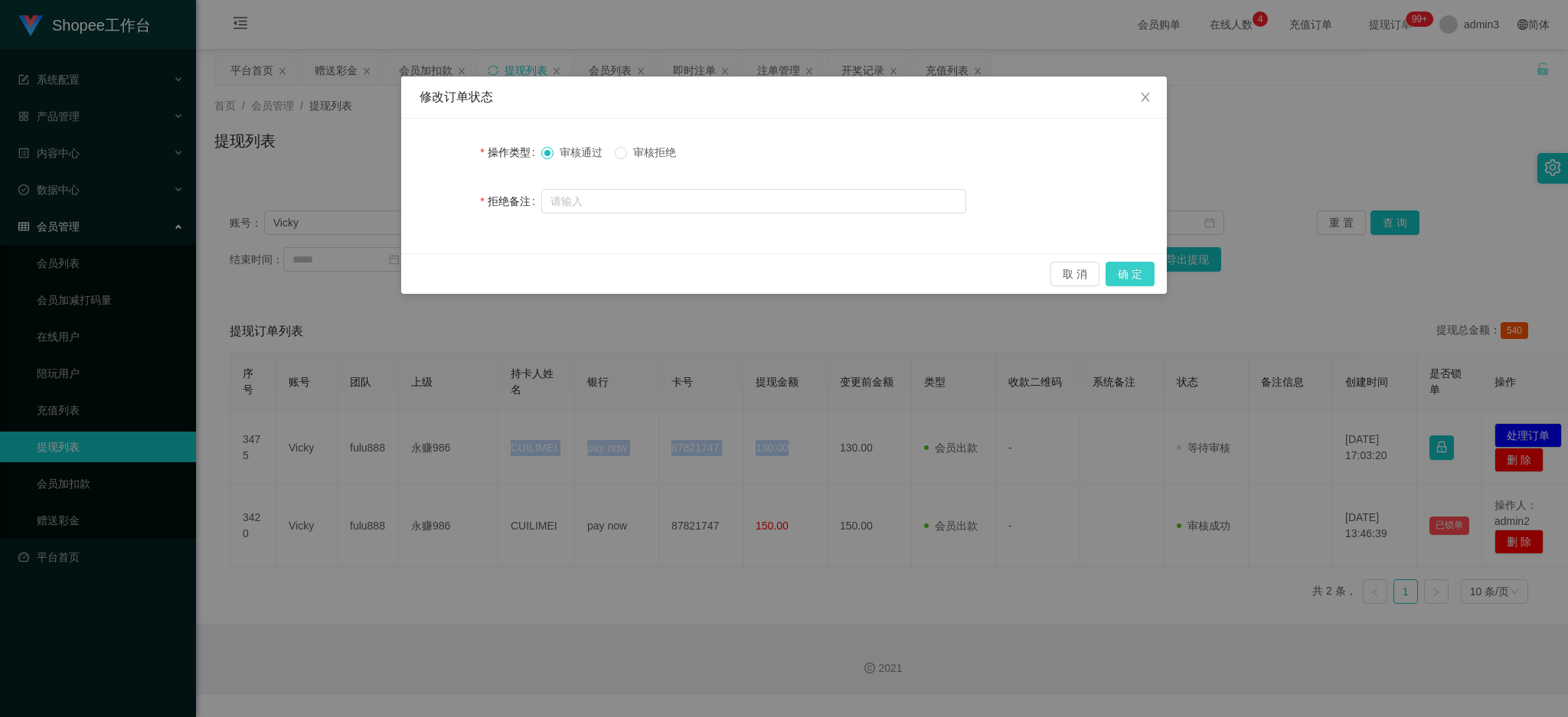
click at [1136, 275] on button "确 定" at bounding box center [1130, 273] width 49 height 24
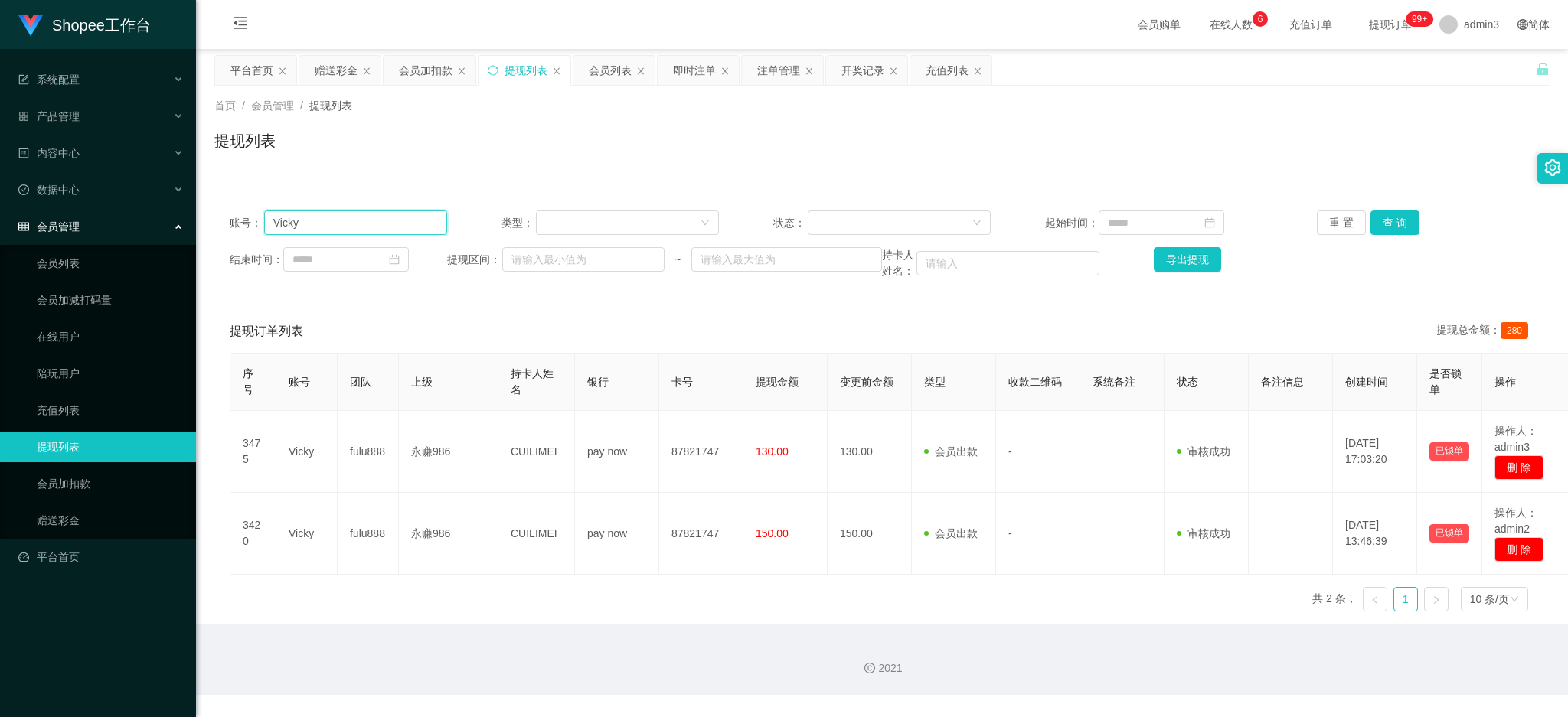
click at [375, 232] on input "Vicky" at bounding box center [356, 222] width 183 height 24
click at [1394, 221] on button "查 询" at bounding box center [1395, 222] width 49 height 24
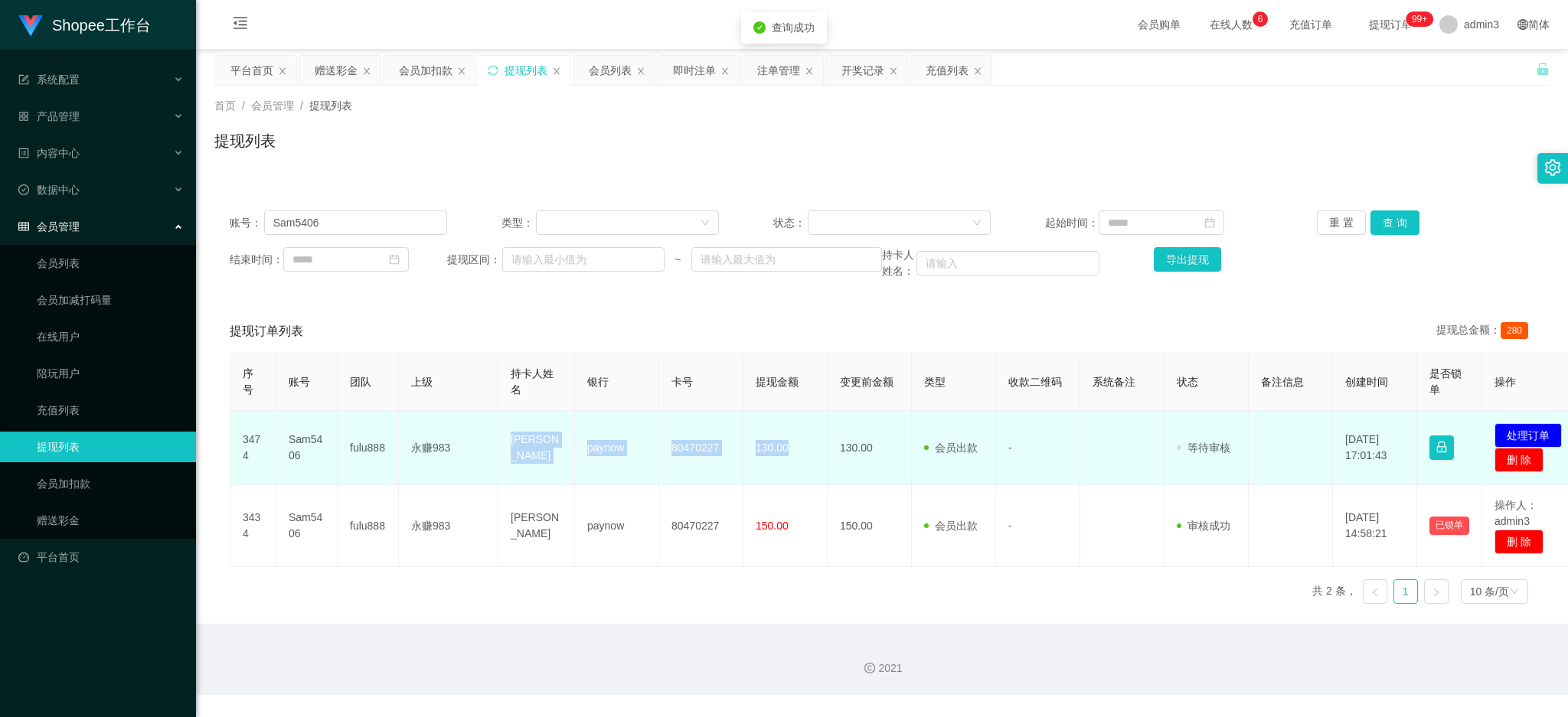
drag, startPoint x: 509, startPoint y: 448, endPoint x: 799, endPoint y: 470, distance: 290.8
click at [799, 470] on tr "3474 Sam5406 fulu888 永赚983 [PERSON_NAME] paynow 80470227 130.00 130.00 会员出款 人工取…" at bounding box center [908, 448] width 1354 height 74
click at [1533, 438] on button "处理订单" at bounding box center [1528, 435] width 68 height 24
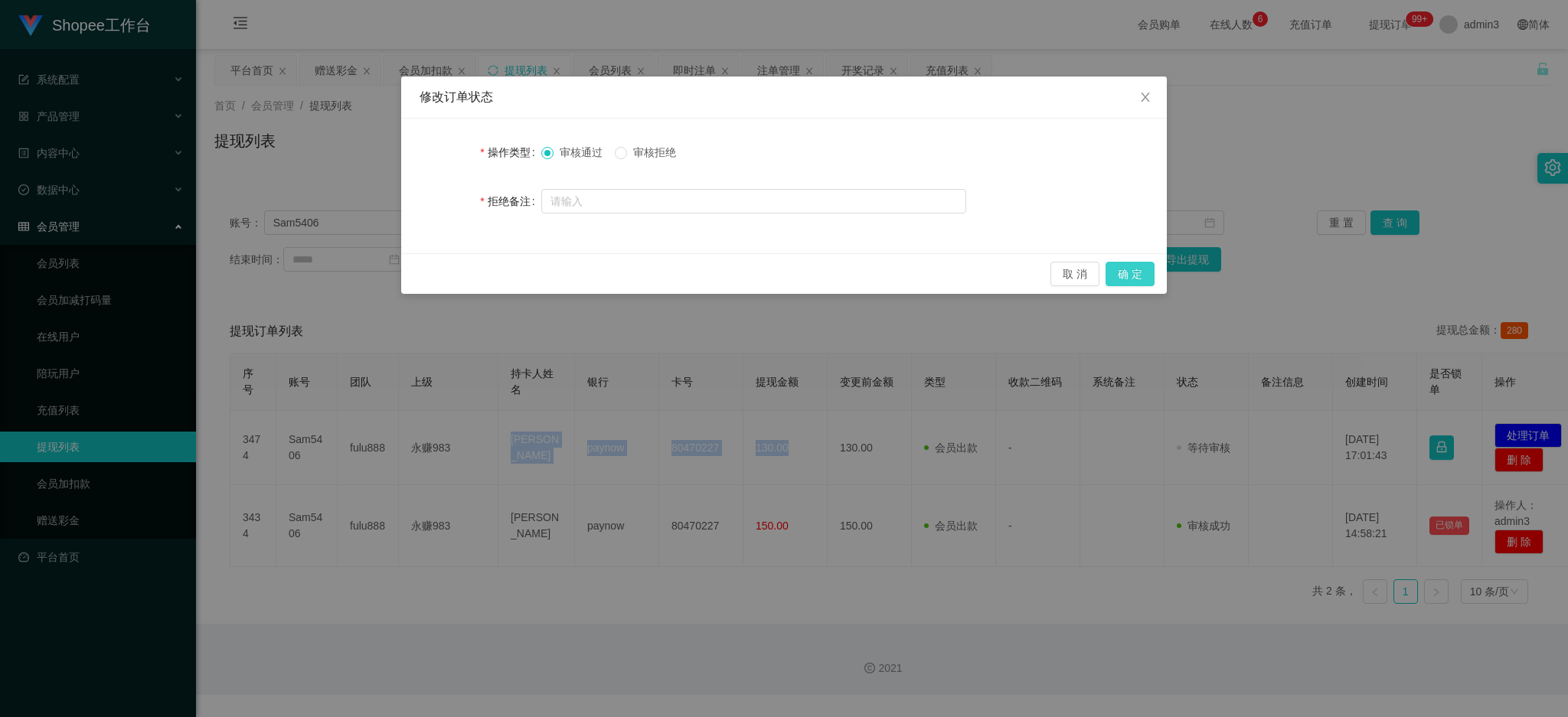
drag, startPoint x: 1124, startPoint y: 270, endPoint x: 973, endPoint y: 386, distance: 190.4
click at [1125, 270] on button "确 定" at bounding box center [1130, 273] width 49 height 24
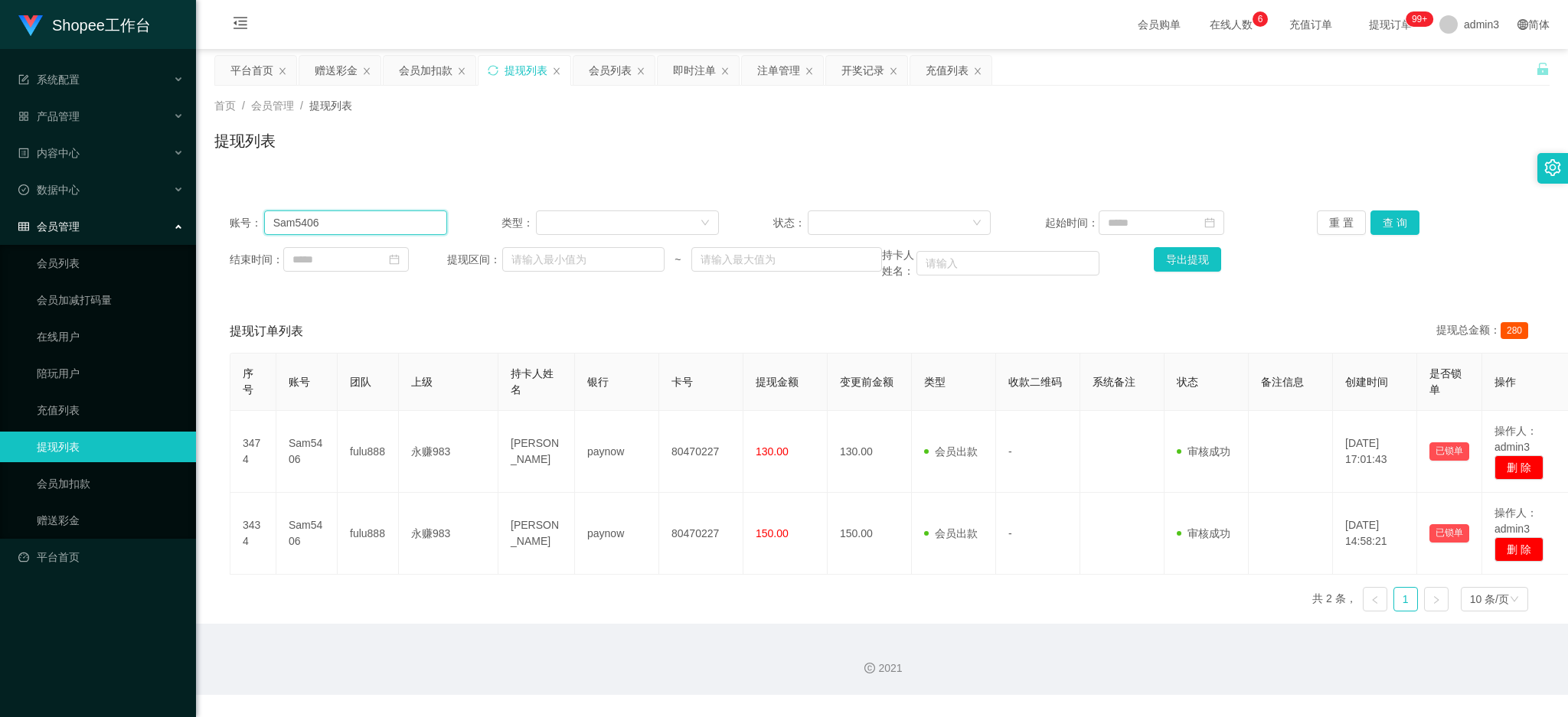
click at [302, 224] on input "Sam5406" at bounding box center [356, 222] width 183 height 24
click at [1394, 219] on button "查 询" at bounding box center [1395, 222] width 49 height 24
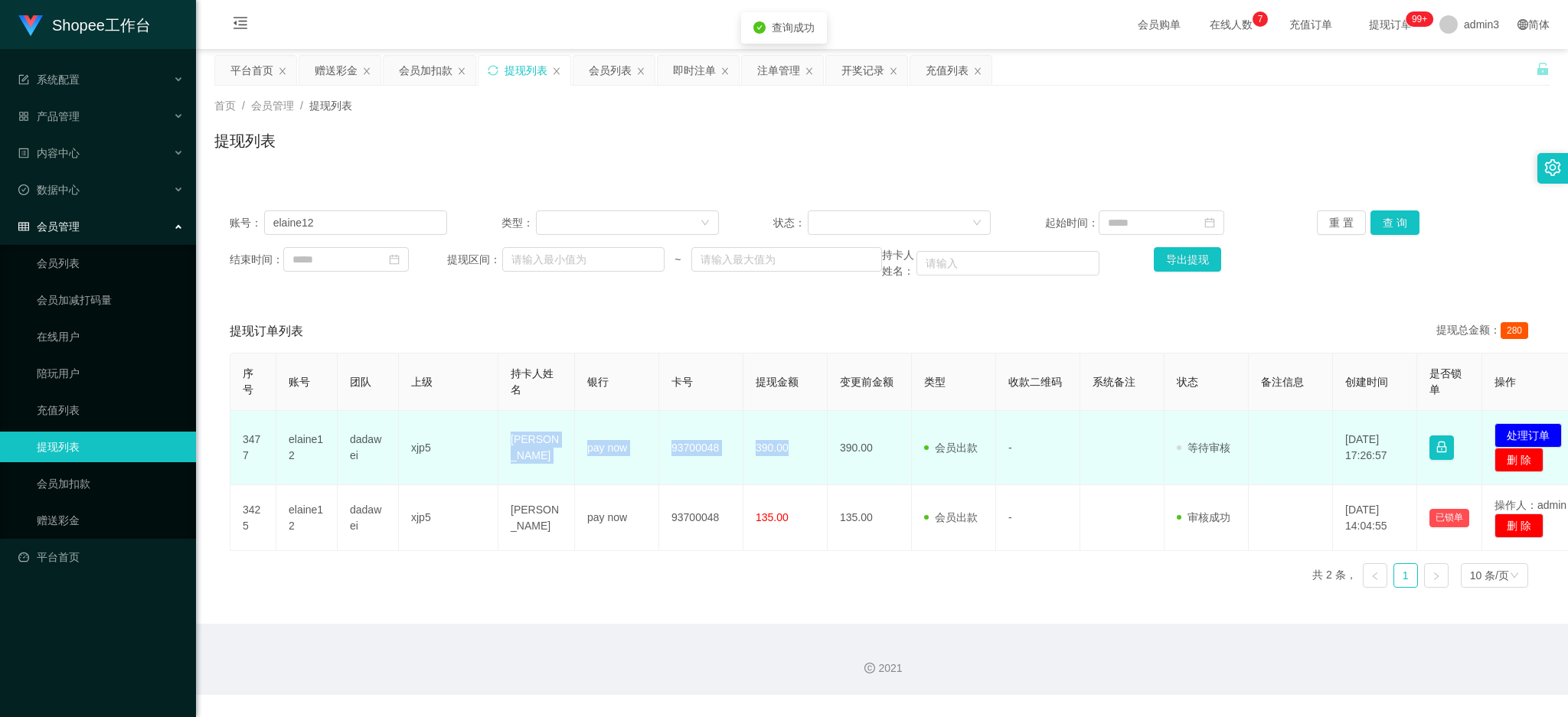
drag, startPoint x: 508, startPoint y: 452, endPoint x: 792, endPoint y: 464, distance: 284.3
click at [792, 464] on tr "3477 elaine12 dadawei xjp5 [PERSON_NAME] pay now 93700048 390.00 390.00 会员出款 人工…" at bounding box center [908, 448] width 1354 height 74
click at [1538, 435] on button "处理订单" at bounding box center [1528, 435] width 68 height 24
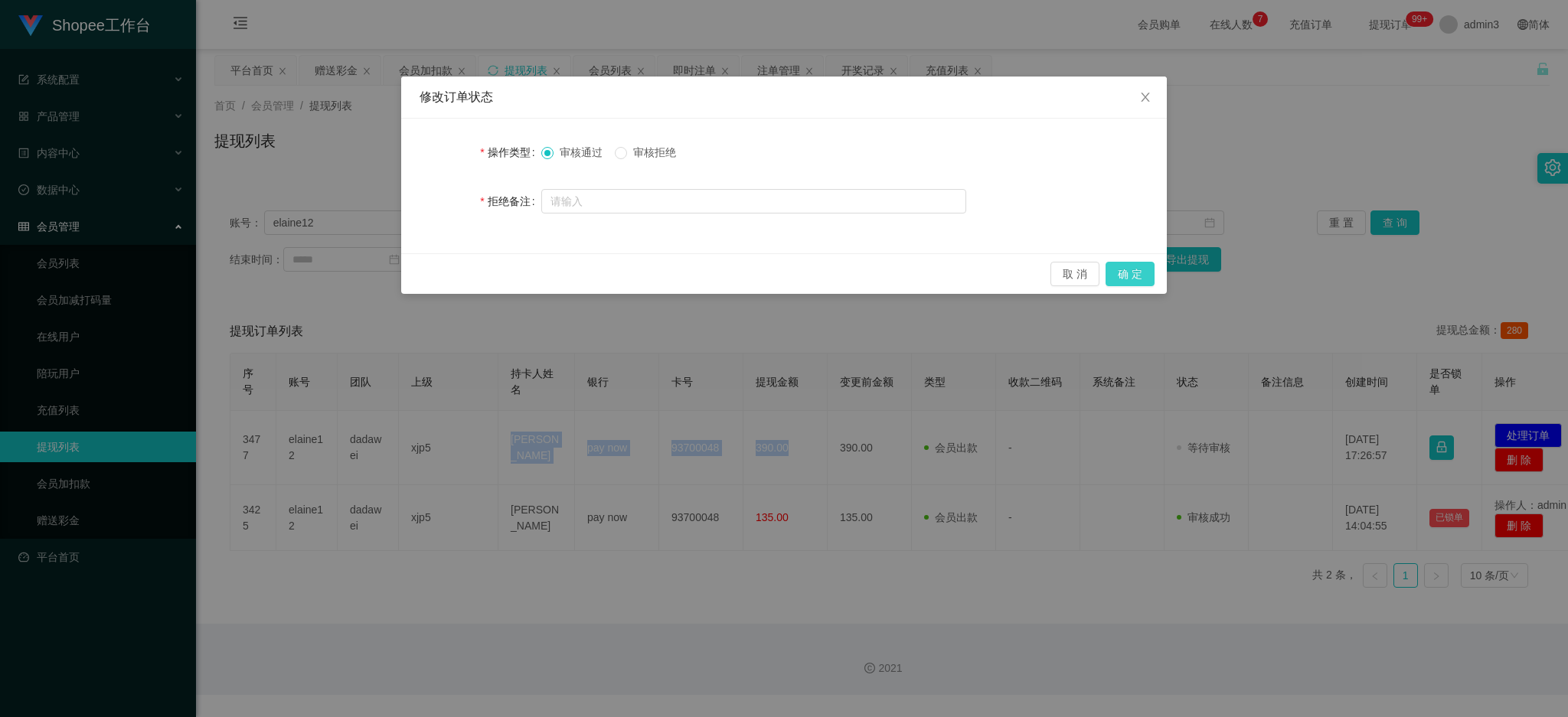
click at [1124, 276] on button "确 定" at bounding box center [1130, 273] width 49 height 24
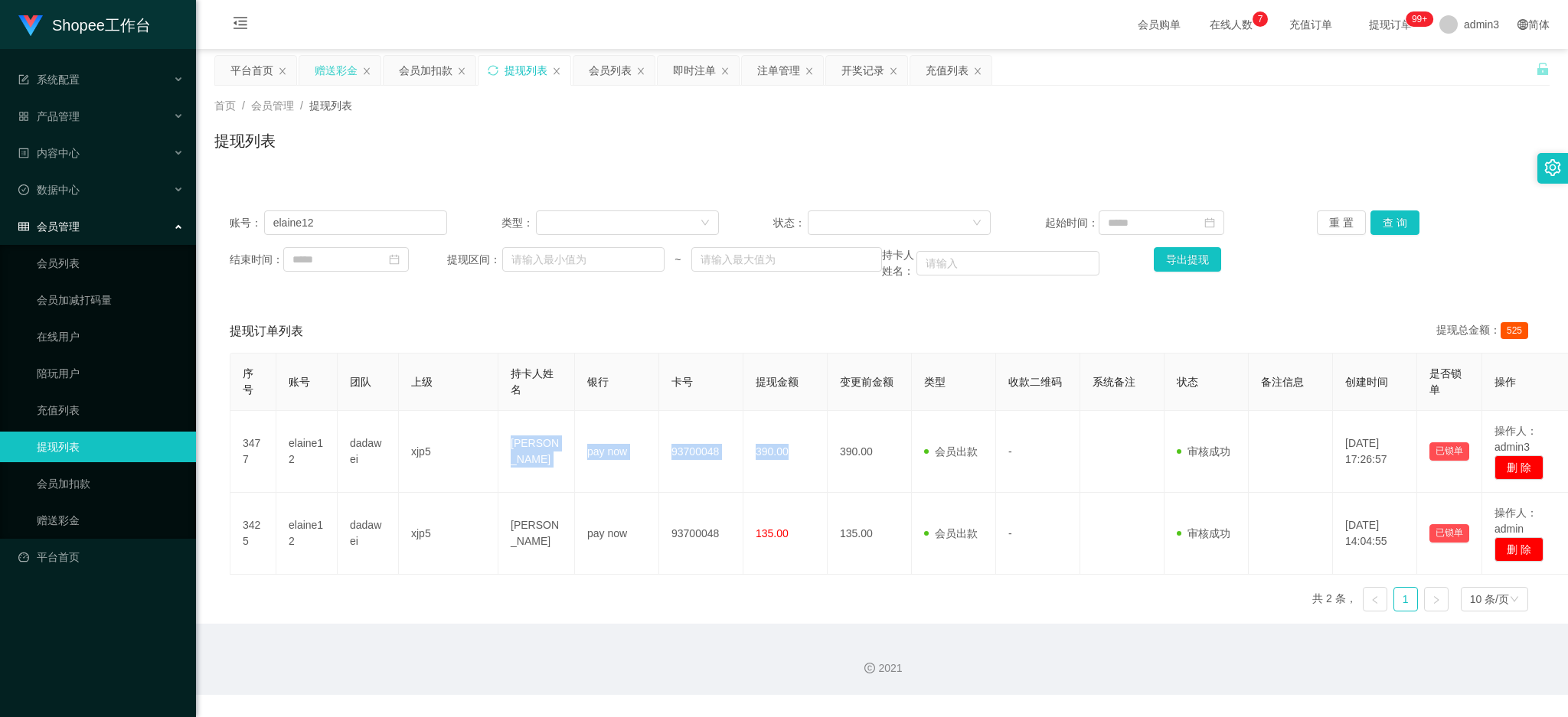
click at [335, 77] on div "赠送彩金" at bounding box center [336, 70] width 42 height 29
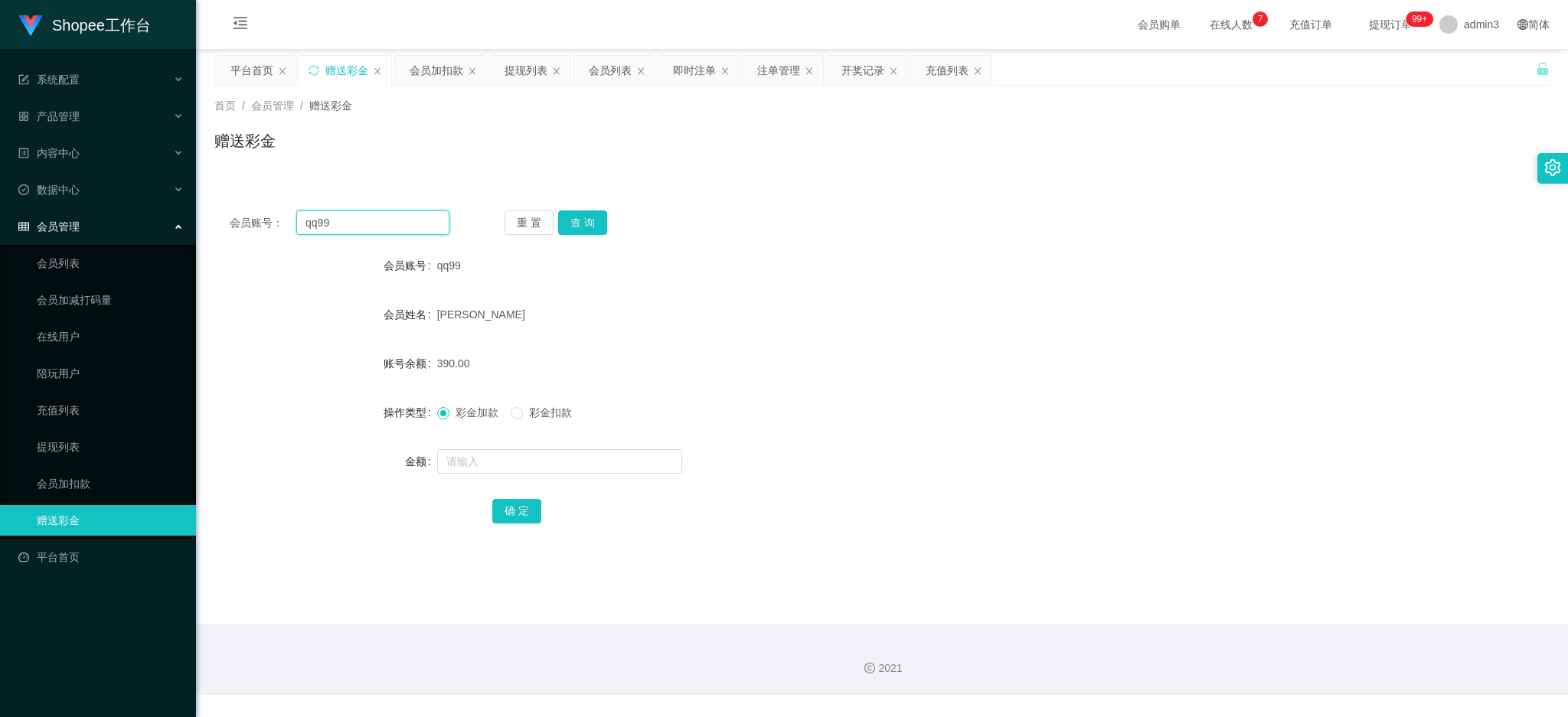
click at [337, 232] on input "qq99" at bounding box center [373, 222] width 154 height 24
click at [572, 229] on button "查 询" at bounding box center [582, 222] width 49 height 24
click at [481, 458] on input "1" at bounding box center [560, 461] width 245 height 24
click at [507, 513] on button "确 定" at bounding box center [517, 510] width 49 height 24
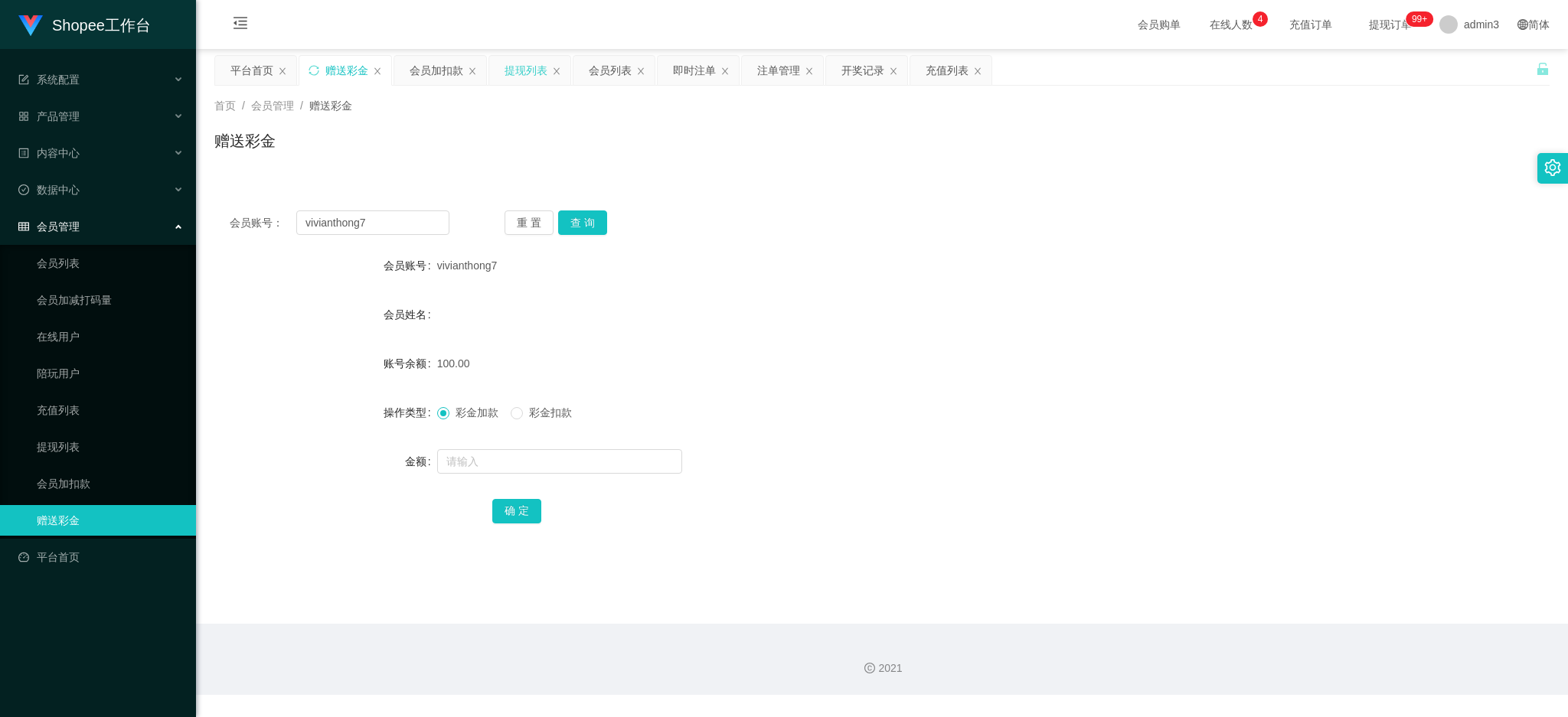
click at [498, 78] on div "提现列表" at bounding box center [530, 70] width 81 height 29
click at [524, 79] on div "提现列表" at bounding box center [526, 70] width 42 height 29
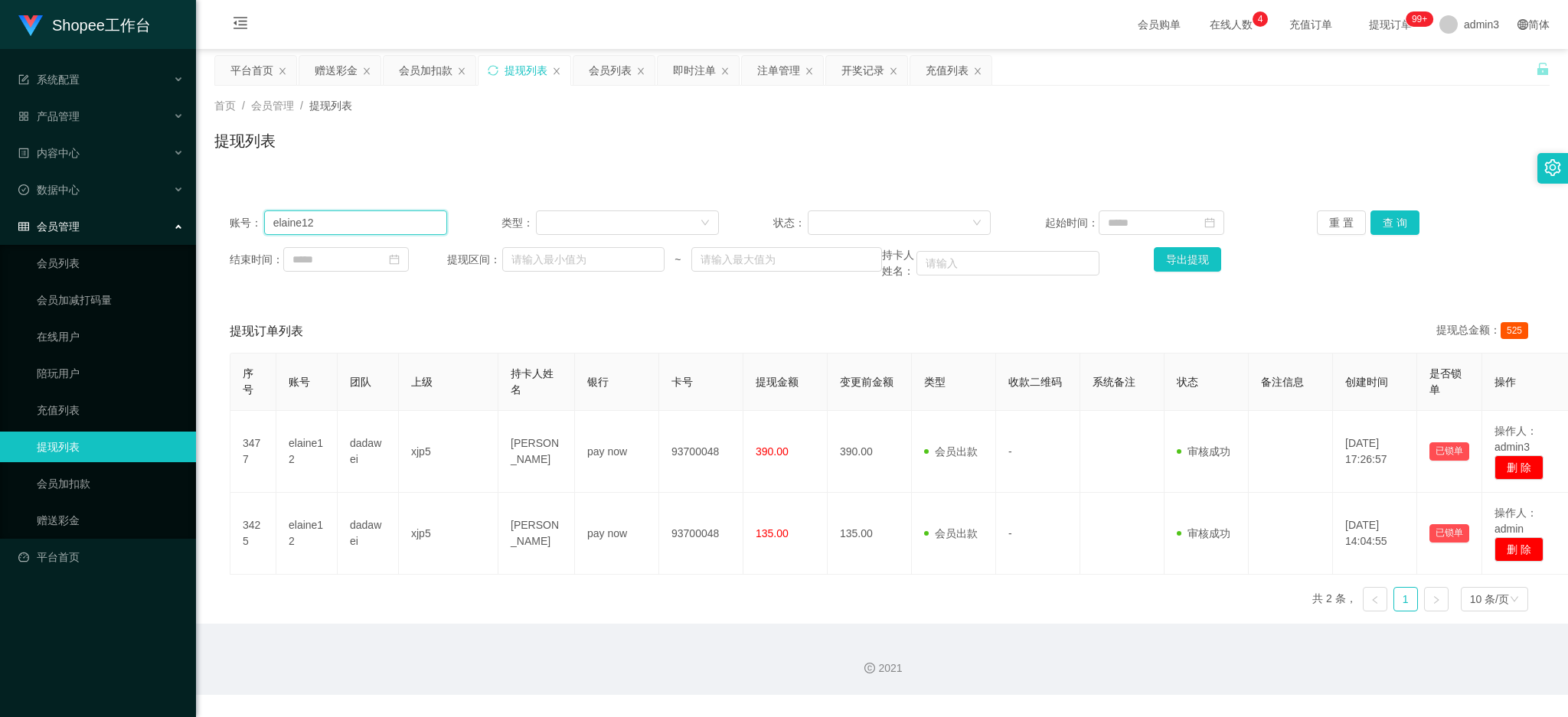
click at [356, 215] on input "elaine12" at bounding box center [356, 222] width 183 height 24
click at [1401, 228] on button "查 询" at bounding box center [1395, 222] width 49 height 24
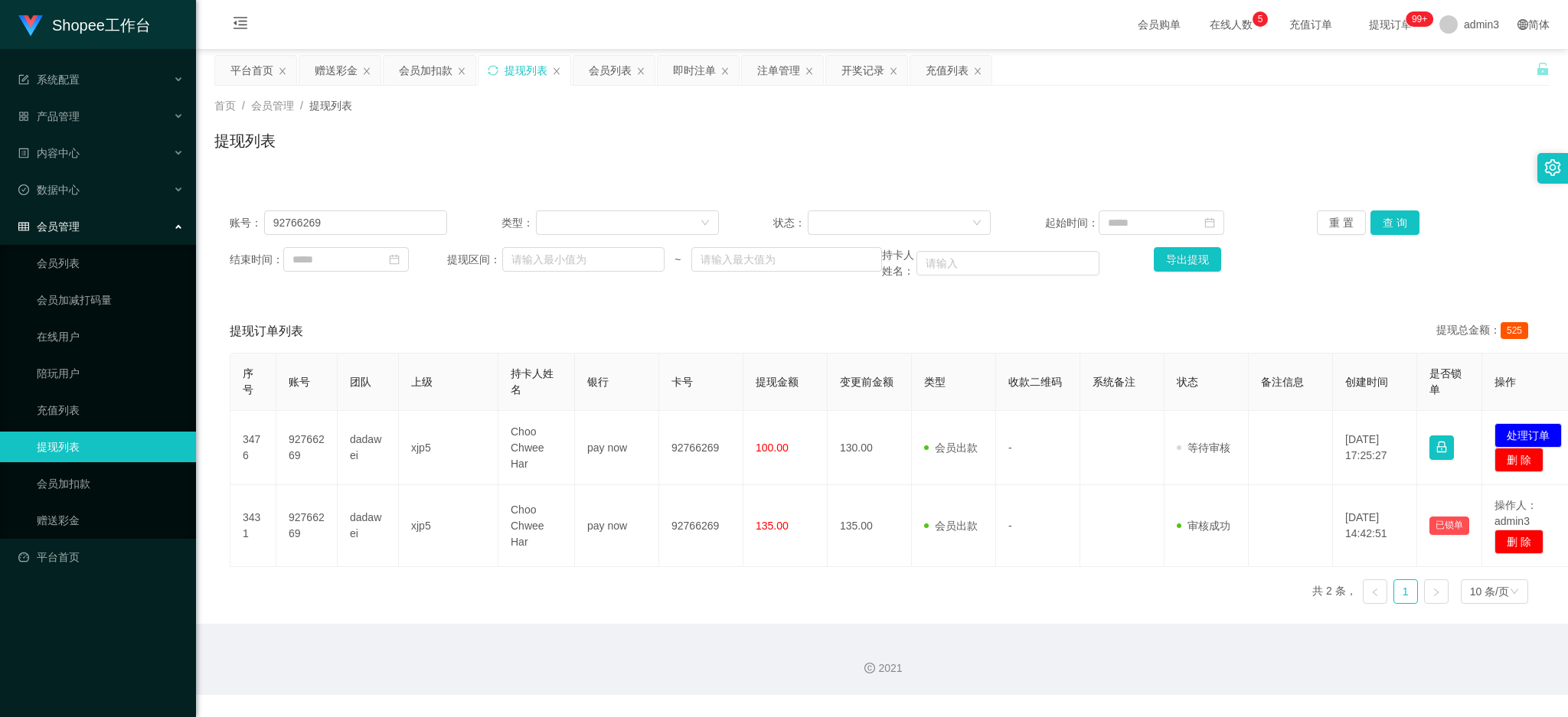
drag, startPoint x: 616, startPoint y: 625, endPoint x: 615, endPoint y: 616, distance: 9.1
click at [616, 625] on div "2021" at bounding box center [882, 659] width 1372 height 71
click at [1394, 232] on button "查 询" at bounding box center [1395, 222] width 49 height 24
click at [322, 70] on div "赠送彩金" at bounding box center [336, 70] width 42 height 29
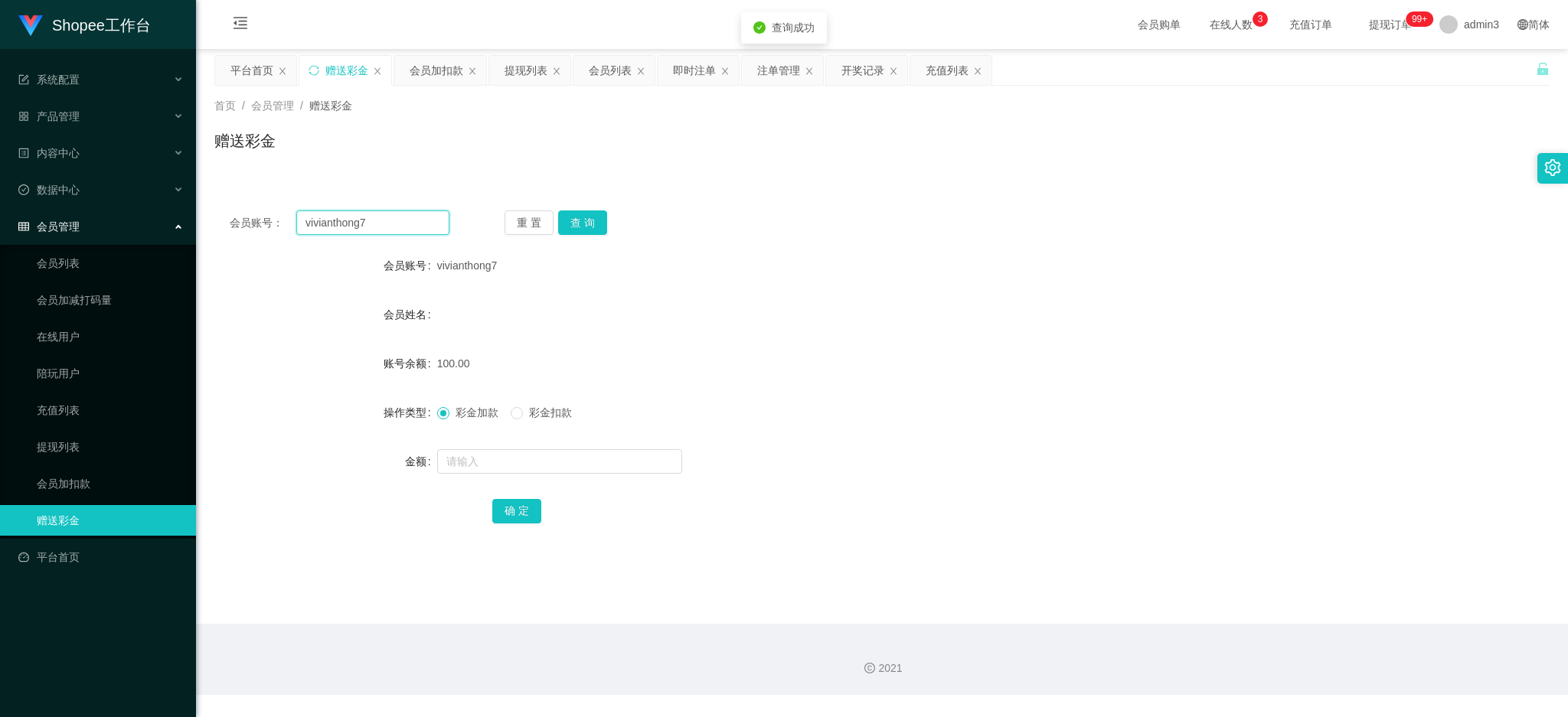
click at [409, 221] on input "vivianthong7" at bounding box center [373, 222] width 154 height 24
drag, startPoint x: 571, startPoint y: 219, endPoint x: 569, endPoint y: 310, distance: 91.0
click at [572, 218] on button "查 询" at bounding box center [582, 222] width 49 height 24
click at [524, 71] on div "提现列表" at bounding box center [526, 70] width 42 height 29
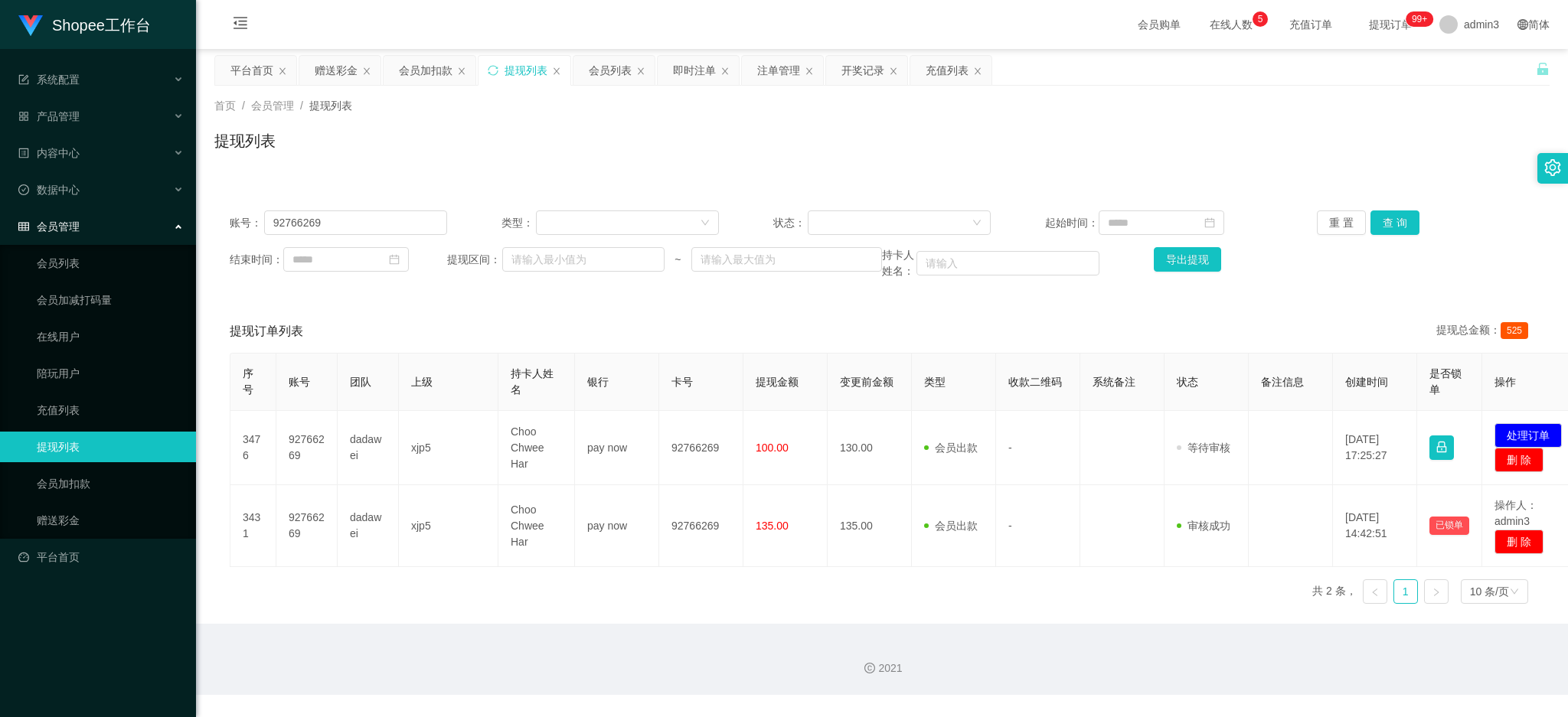
click at [371, 236] on div "账号： 92766269 类型： 状态： 起始时间： 重 置 查 询 结束时间： 提现区间： ~ 持卡人姓名： 导出提现" at bounding box center [882, 244] width 1335 height 99
click at [369, 229] on input "92766269" at bounding box center [356, 222] width 183 height 24
click at [302, 216] on input "92766269" at bounding box center [356, 222] width 183 height 24
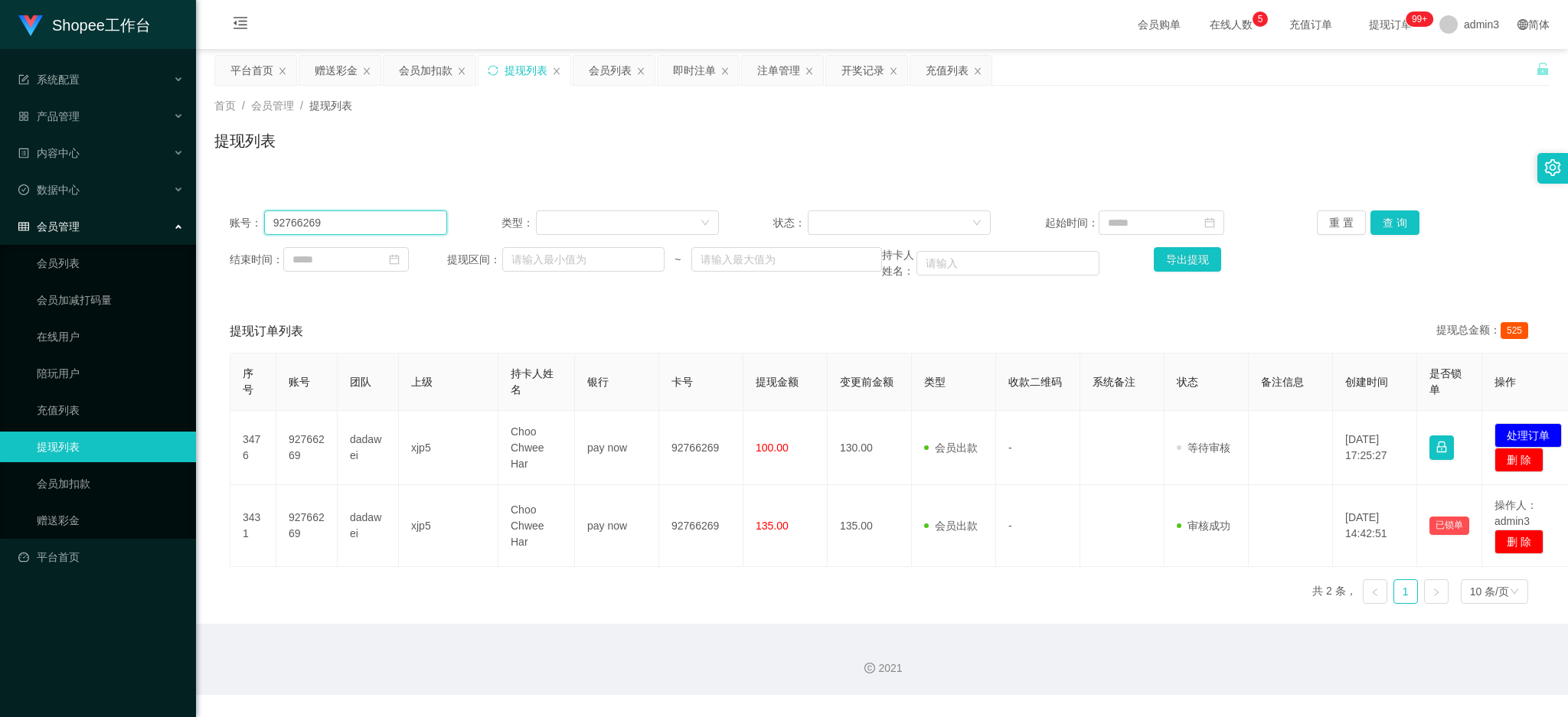
click at [302, 216] on input "92766269" at bounding box center [356, 222] width 183 height 24
click at [1395, 207] on div "账号： 92766269 类型： 状态： 起始时间： 重 置 查 询 结束时间： 提现区间： ~ 持卡人姓名： 导出提现" at bounding box center [882, 244] width 1335 height 99
click at [1394, 215] on button "查 询" at bounding box center [1395, 222] width 49 height 24
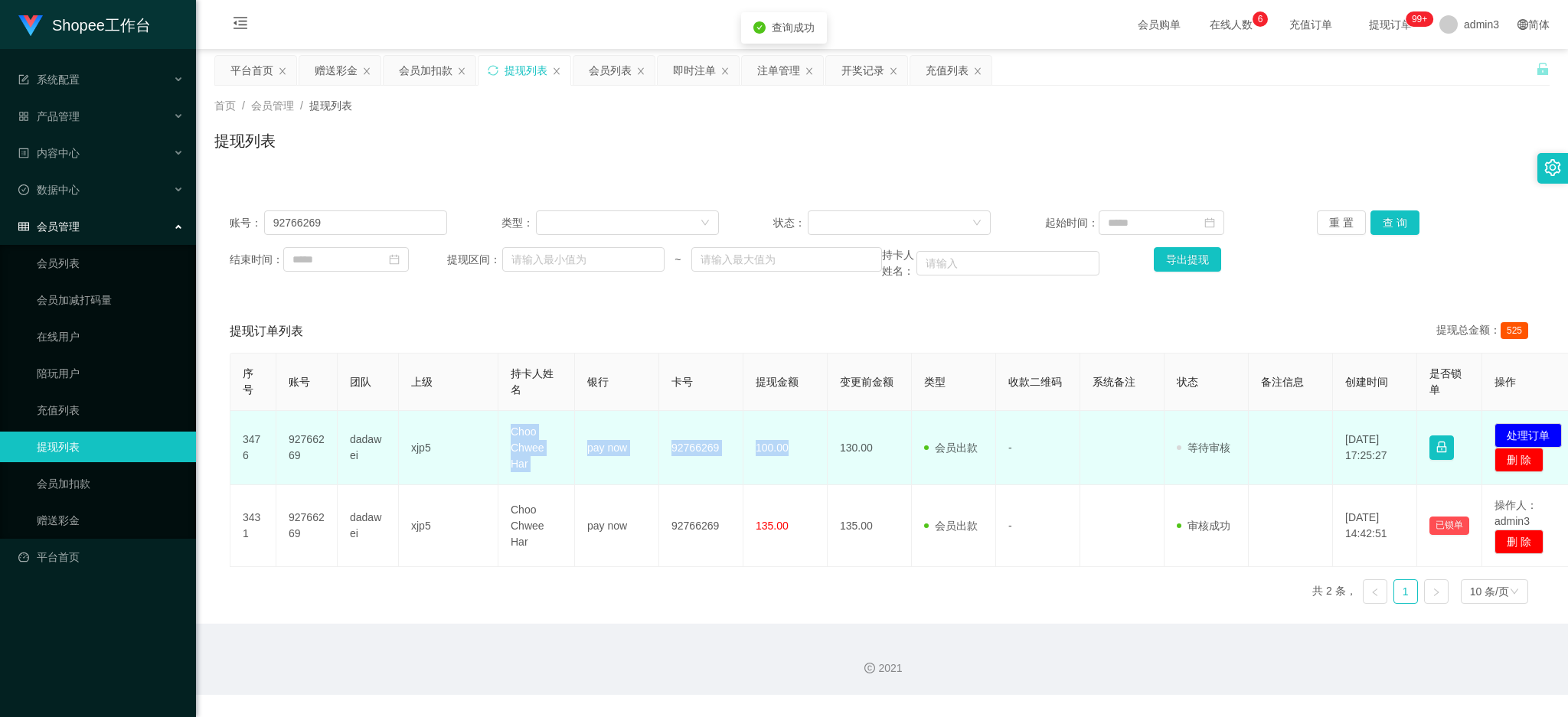
drag, startPoint x: 505, startPoint y: 440, endPoint x: 793, endPoint y: 473, distance: 289.9
click at [793, 473] on tr "3476 92766269 dadawei xjp5 Choo Chwee Har pay now 92766269 100.00 130.00 会员出款 人…" at bounding box center [908, 448] width 1354 height 74
click at [1508, 432] on button "处理订单" at bounding box center [1528, 435] width 68 height 24
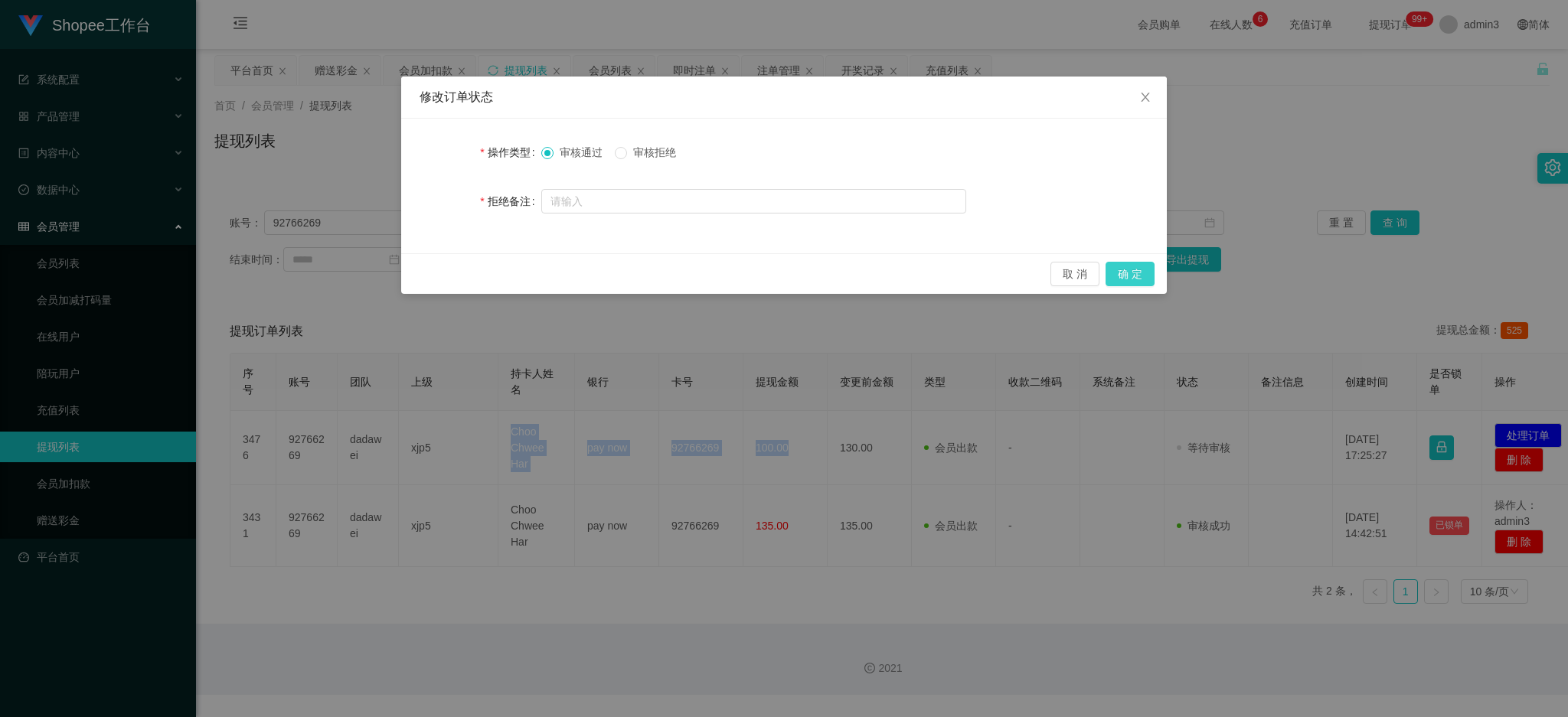
click at [1143, 276] on button "确 定" at bounding box center [1130, 273] width 49 height 24
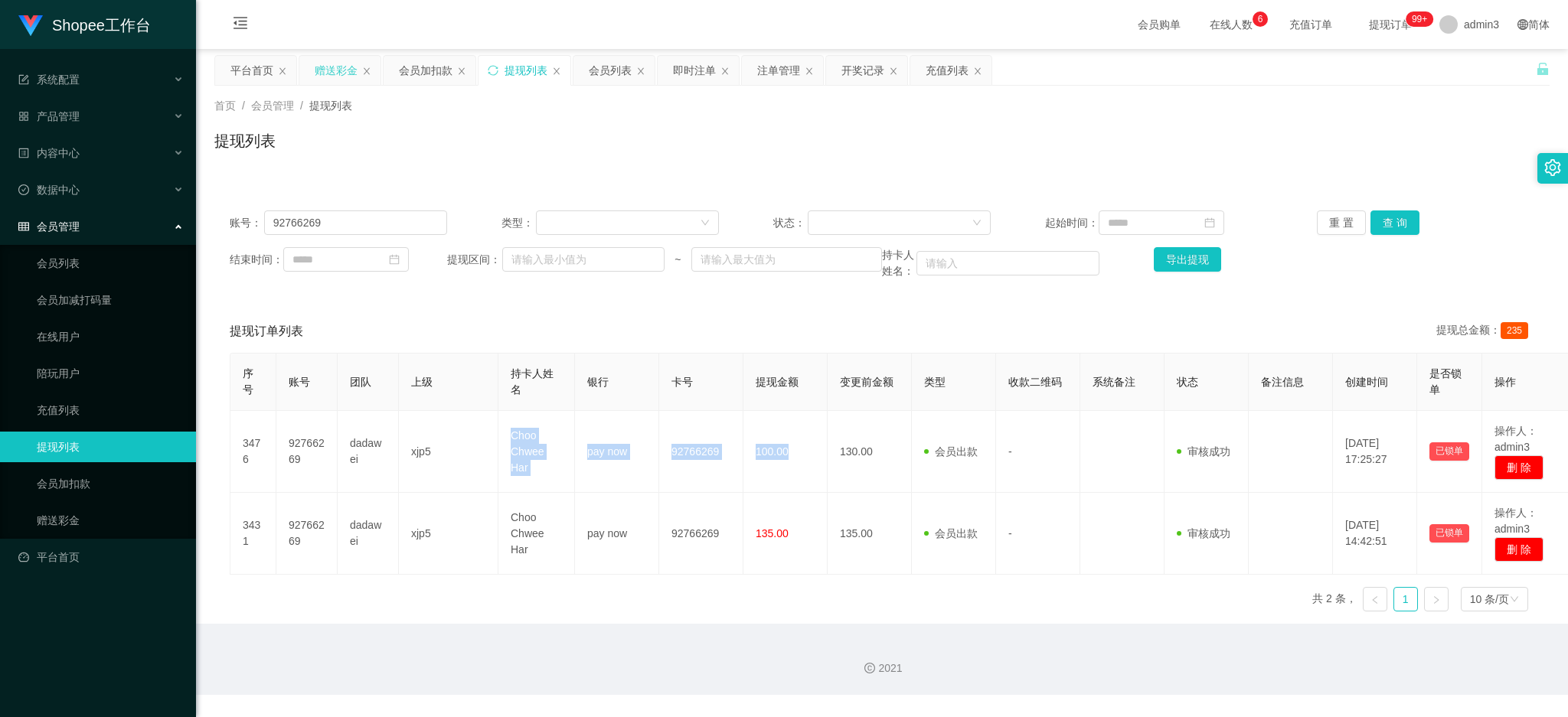
click at [315, 73] on div "赠送彩金" at bounding box center [336, 70] width 42 height 29
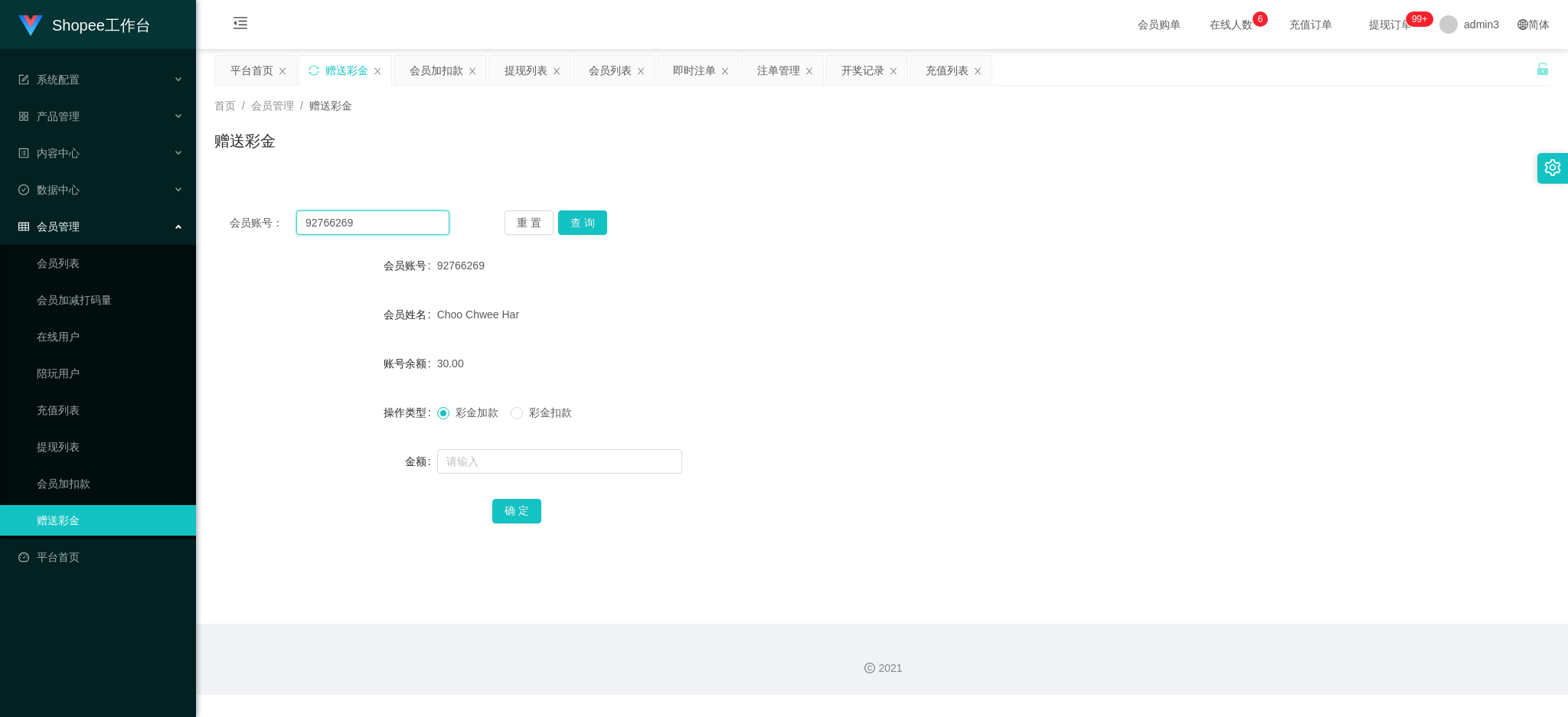
click at [343, 227] on input "92766269" at bounding box center [373, 222] width 154 height 24
click at [574, 221] on button "查 询" at bounding box center [582, 222] width 49 height 24
click at [517, 75] on div "提现列表" at bounding box center [526, 70] width 42 height 29
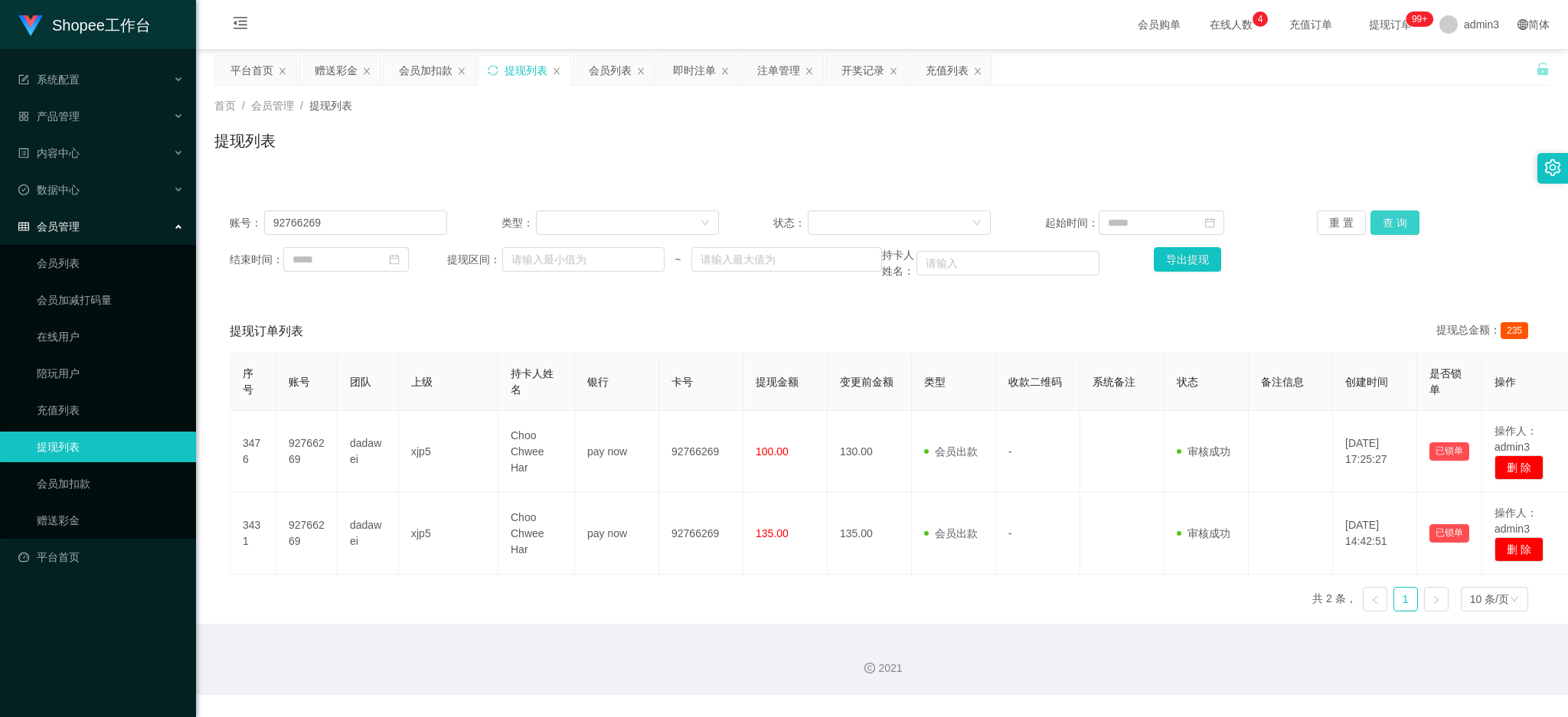
click at [1387, 216] on button "查 询" at bounding box center [1395, 222] width 49 height 24
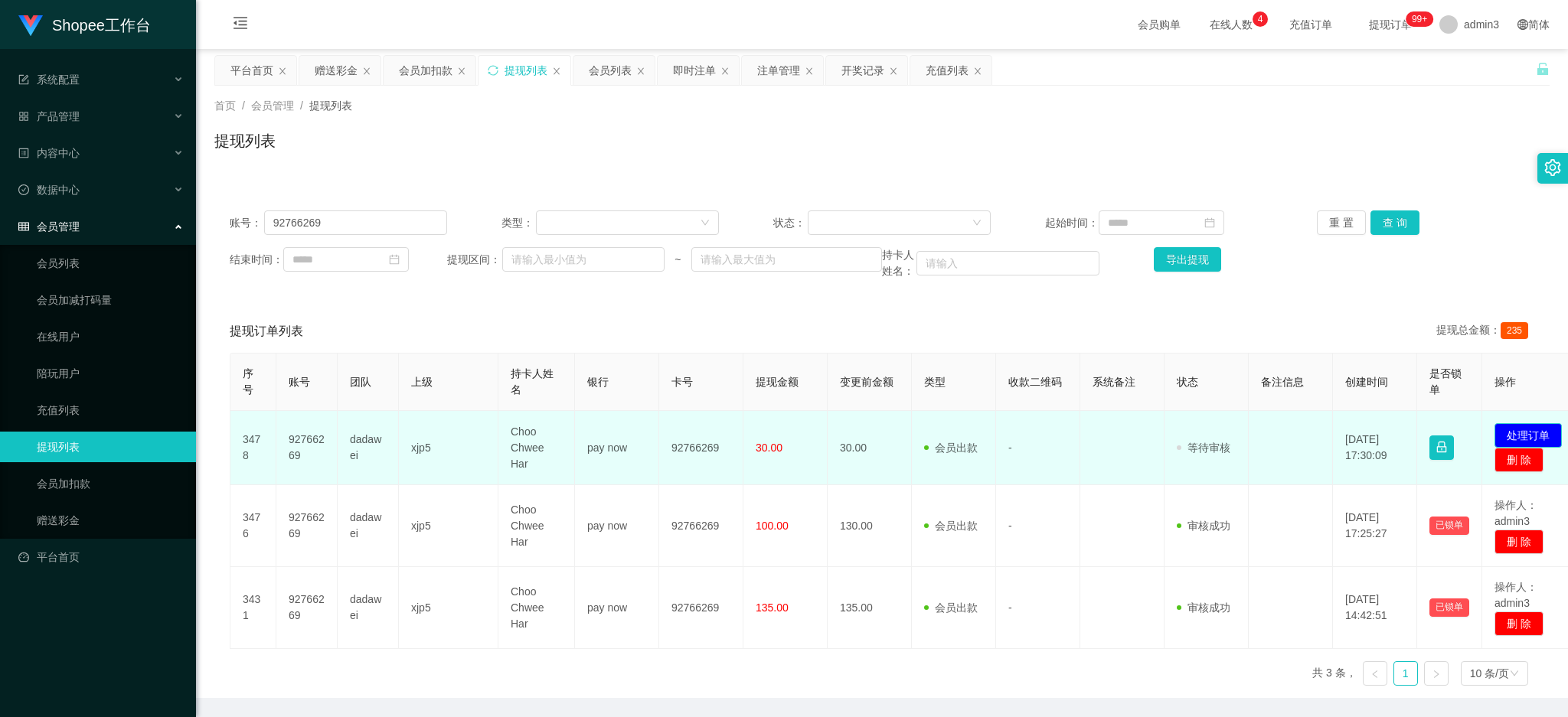
click at [1534, 436] on button "处理订单" at bounding box center [1528, 435] width 68 height 24
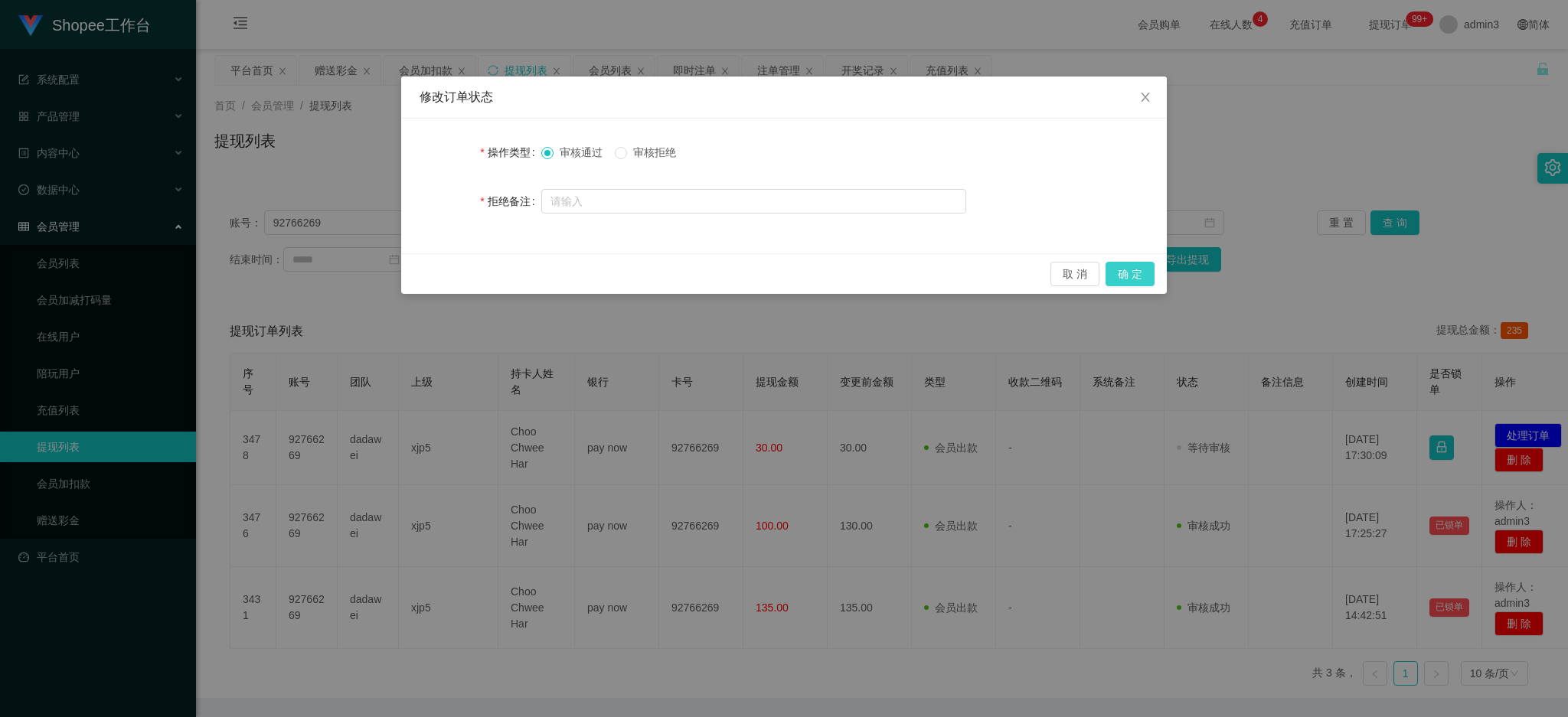
click at [1130, 269] on button "确 定" at bounding box center [1130, 273] width 49 height 24
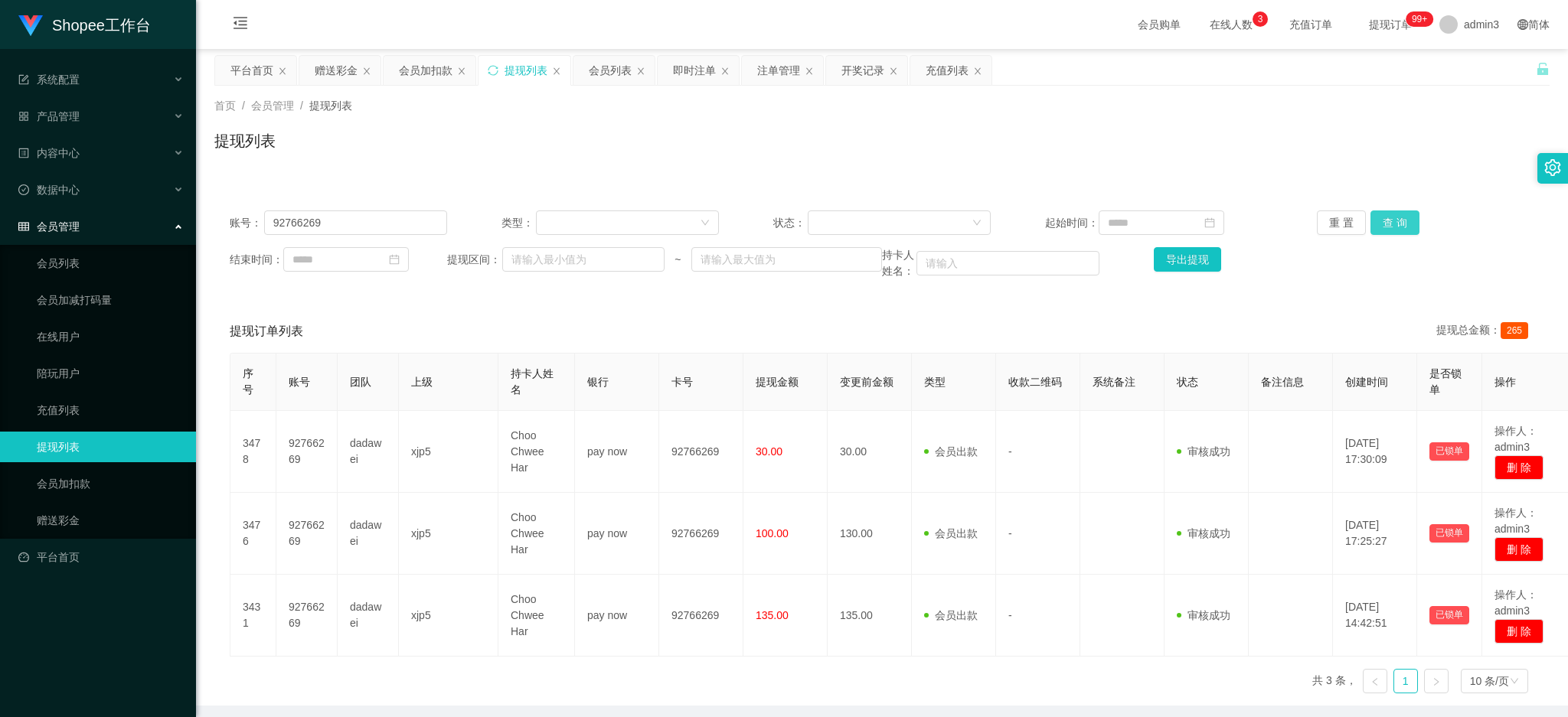
click at [1388, 229] on button "查 询" at bounding box center [1395, 222] width 49 height 24
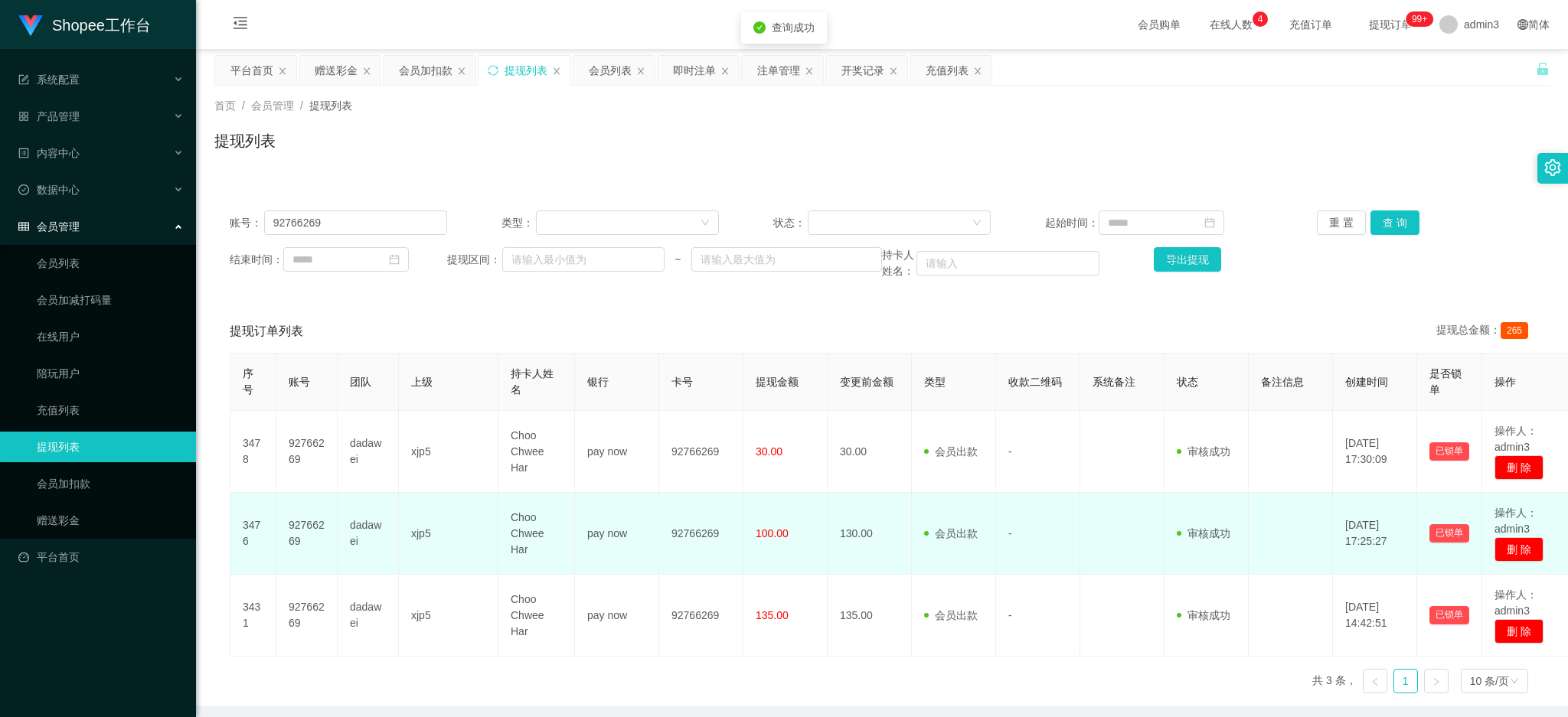
click at [765, 538] on span "100.00" at bounding box center [772, 533] width 33 height 13
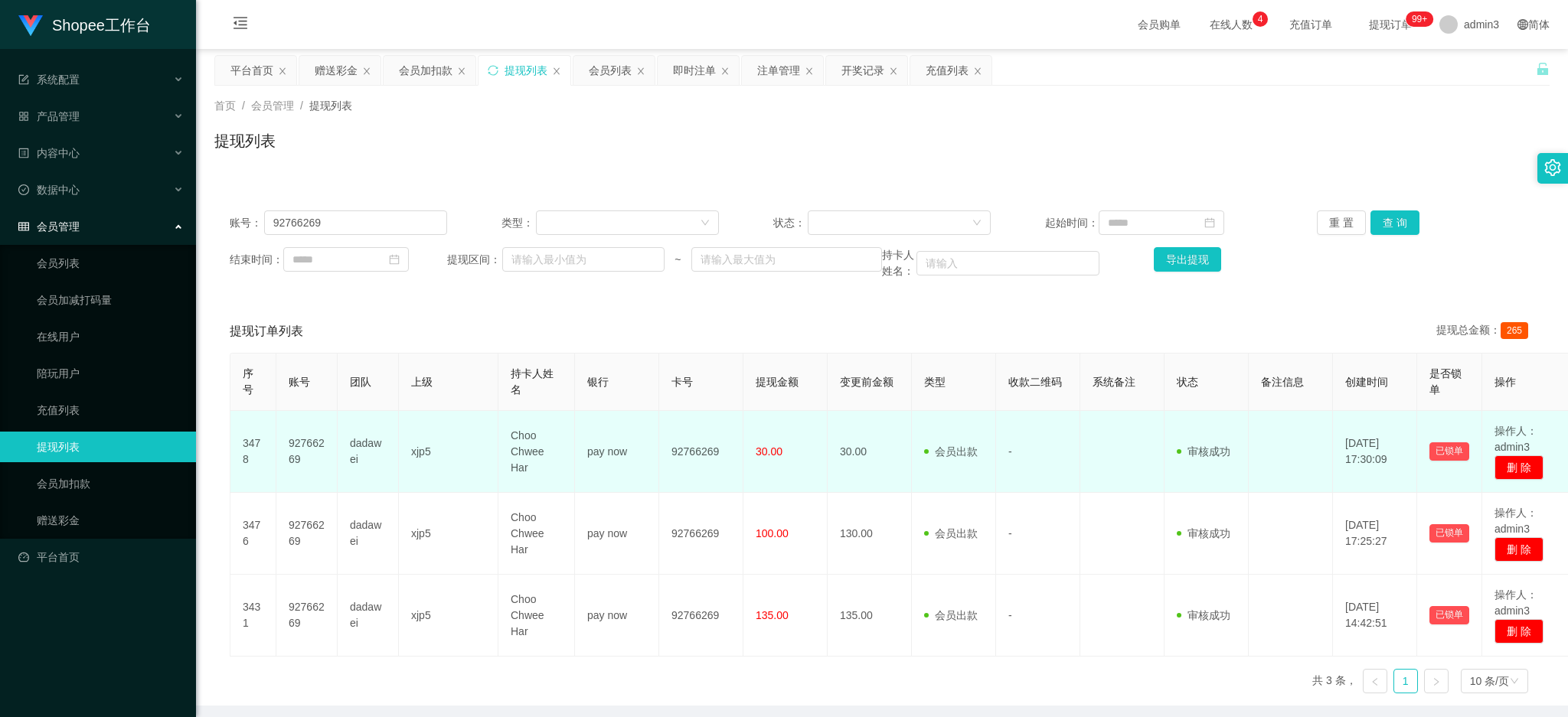
click at [757, 446] on span "30.00" at bounding box center [770, 452] width 27 height 13
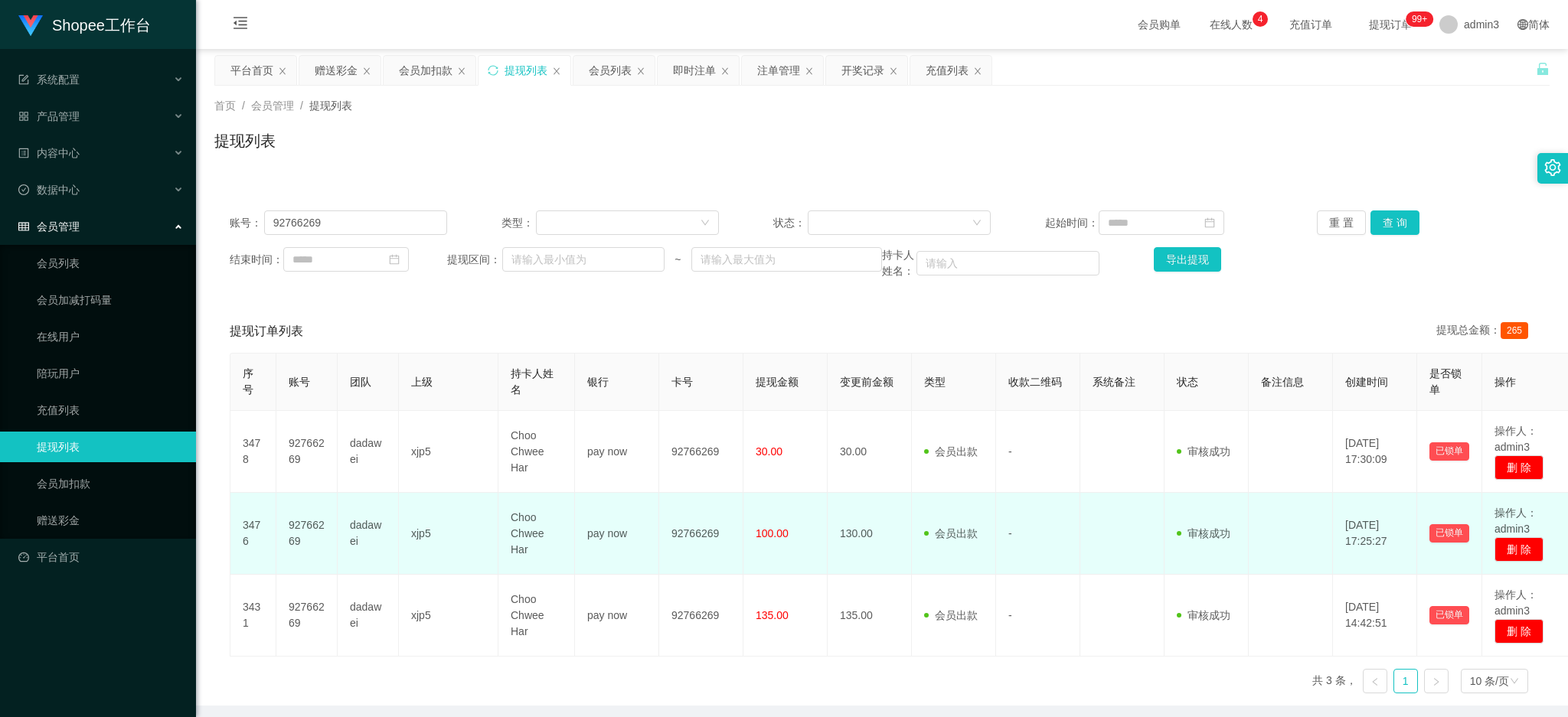
drag, startPoint x: 751, startPoint y: 546, endPoint x: 757, endPoint y: 520, distance: 26.7
click at [753, 546] on td "100.00" at bounding box center [785, 534] width 84 height 82
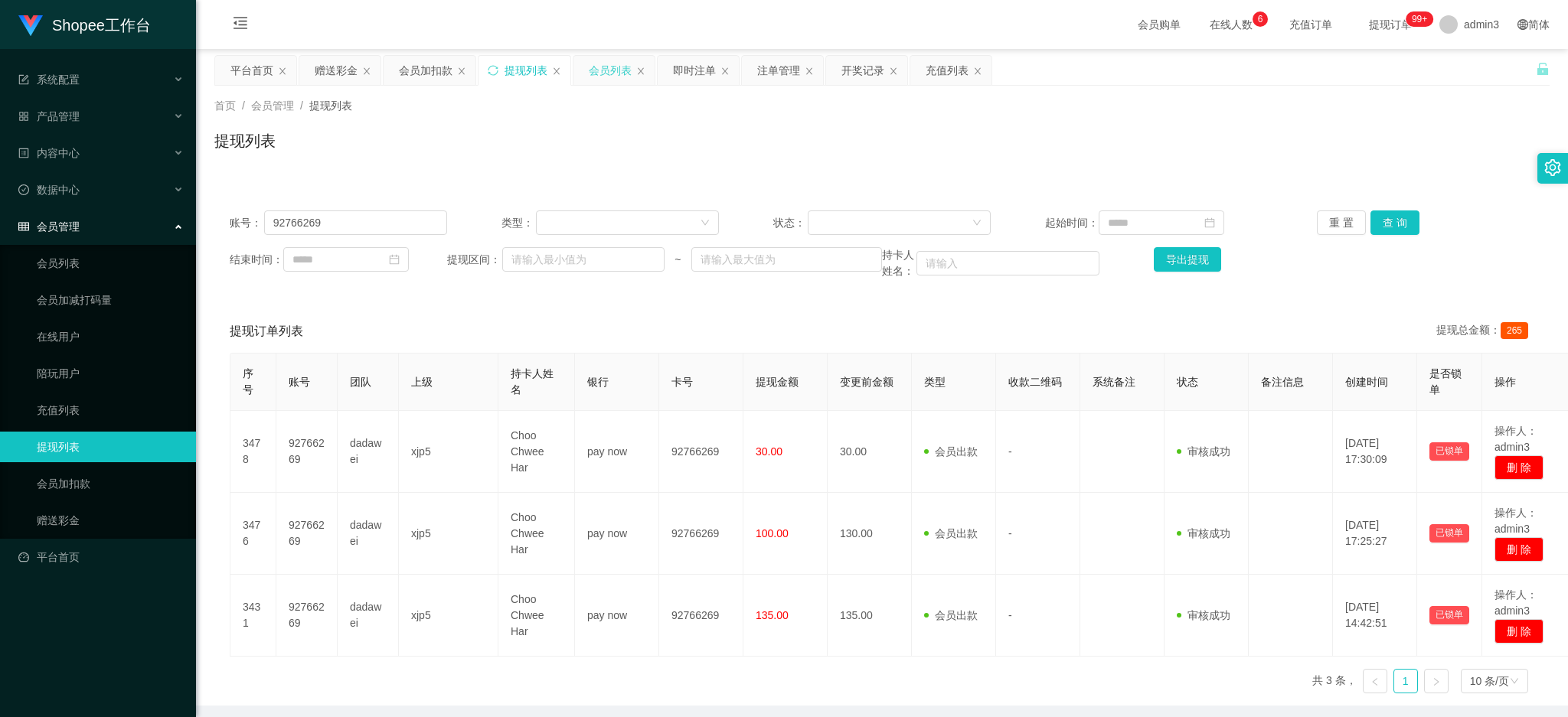
click at [613, 72] on div "会员列表" at bounding box center [610, 70] width 42 height 29
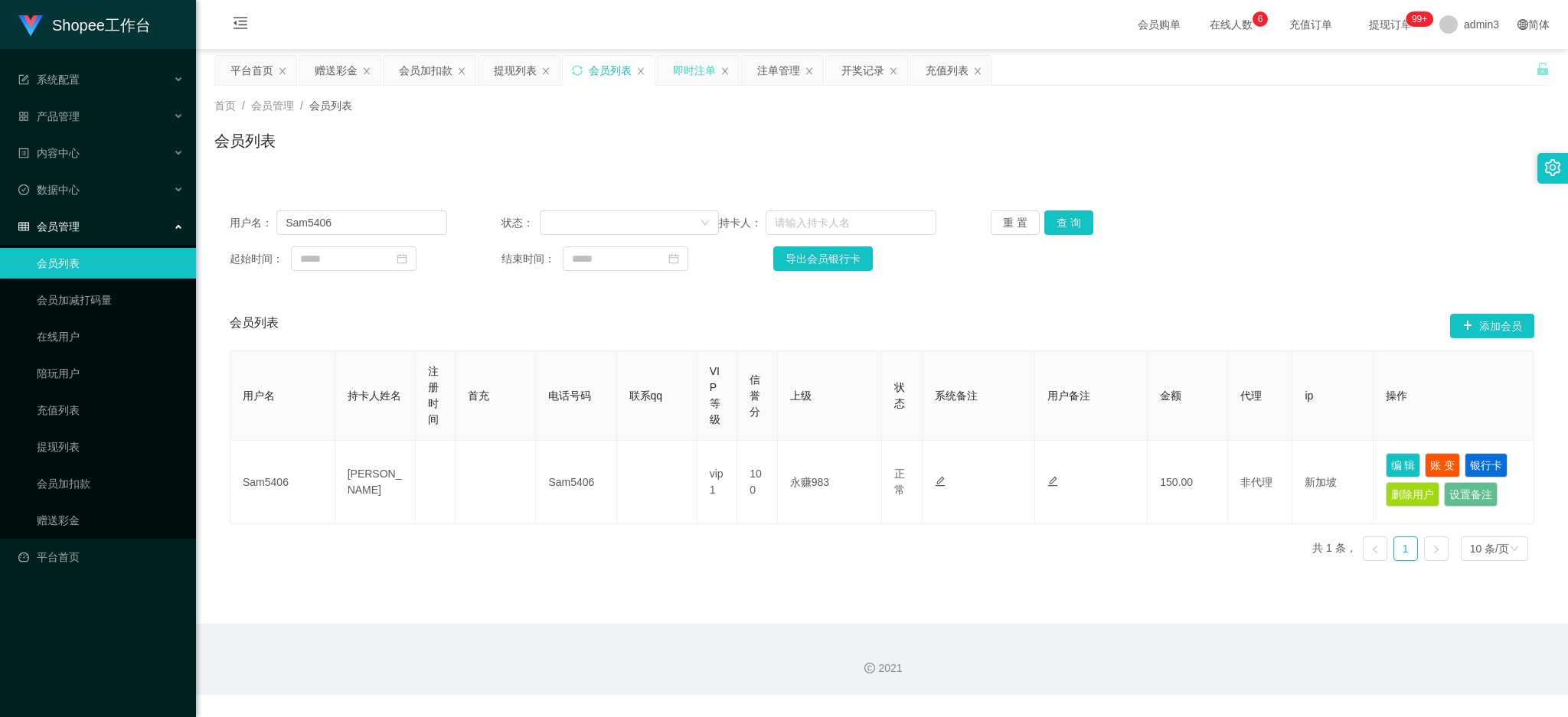
click at [716, 61] on div "即时注单" at bounding box center [698, 70] width 81 height 29
click at [701, 69] on div "即时注单" at bounding box center [694, 70] width 42 height 29
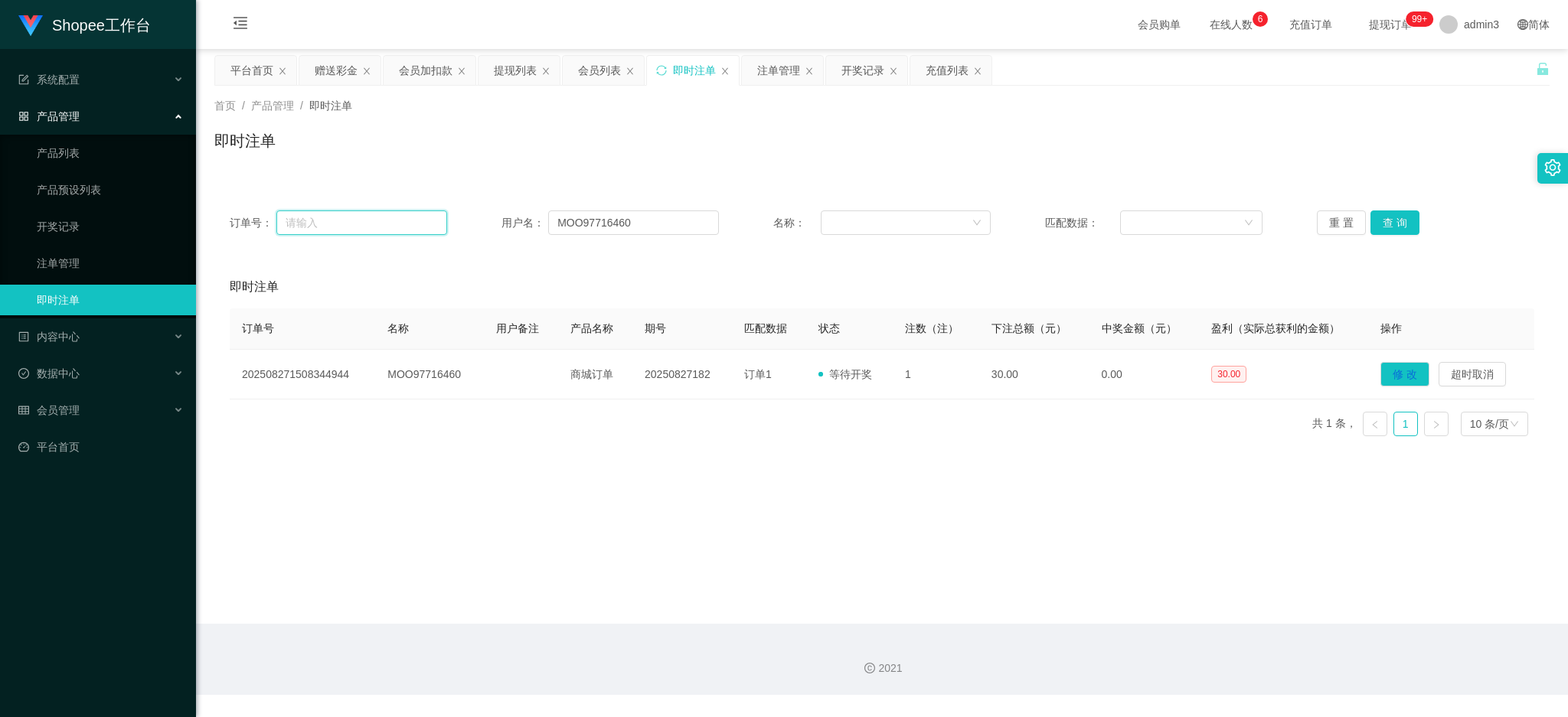
click at [345, 215] on input "text" at bounding box center [361, 222] width 171 height 24
click at [565, 224] on input "MOO97716460" at bounding box center [633, 222] width 171 height 24
paste input "vivianthong7"
type input "vivianthong7"
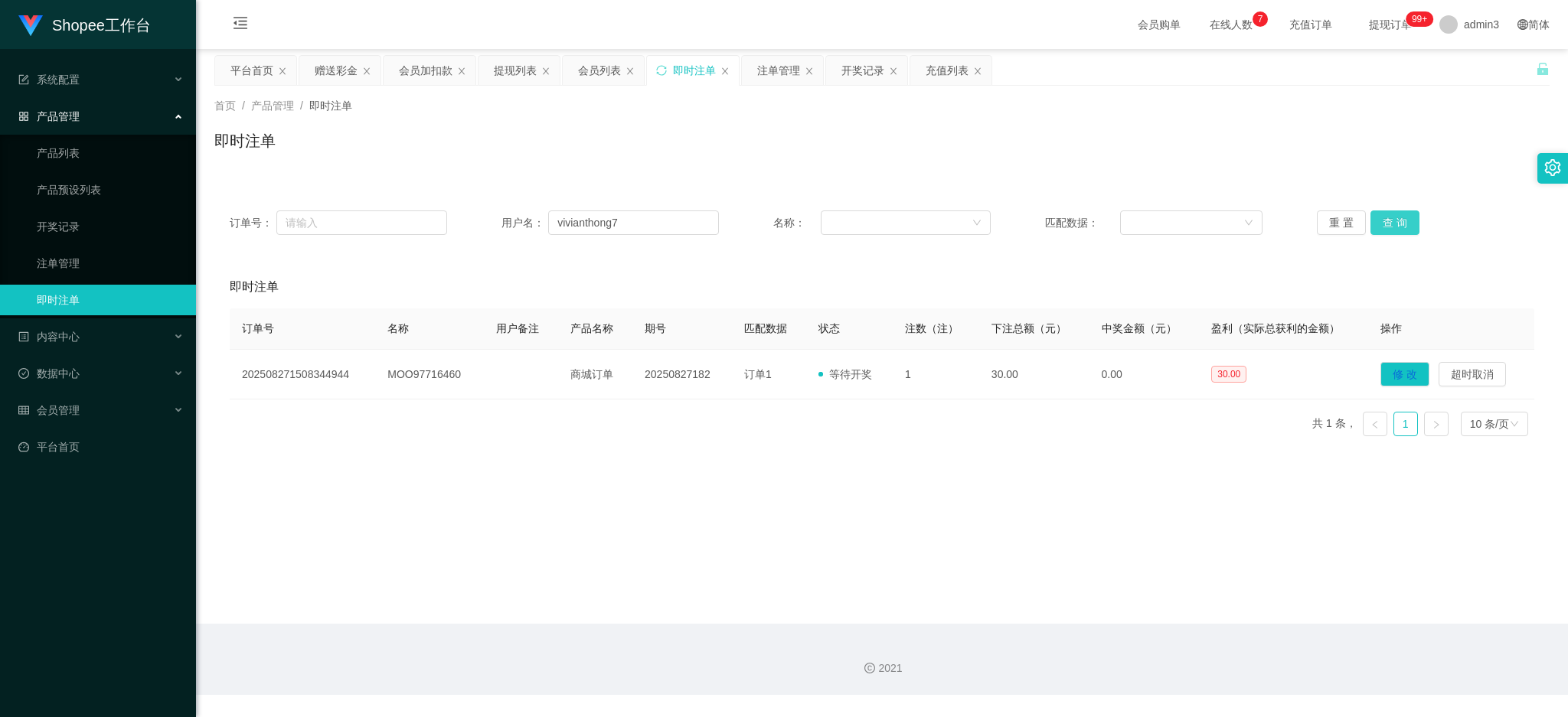
click at [1390, 222] on button "查 询" at bounding box center [1395, 222] width 49 height 24
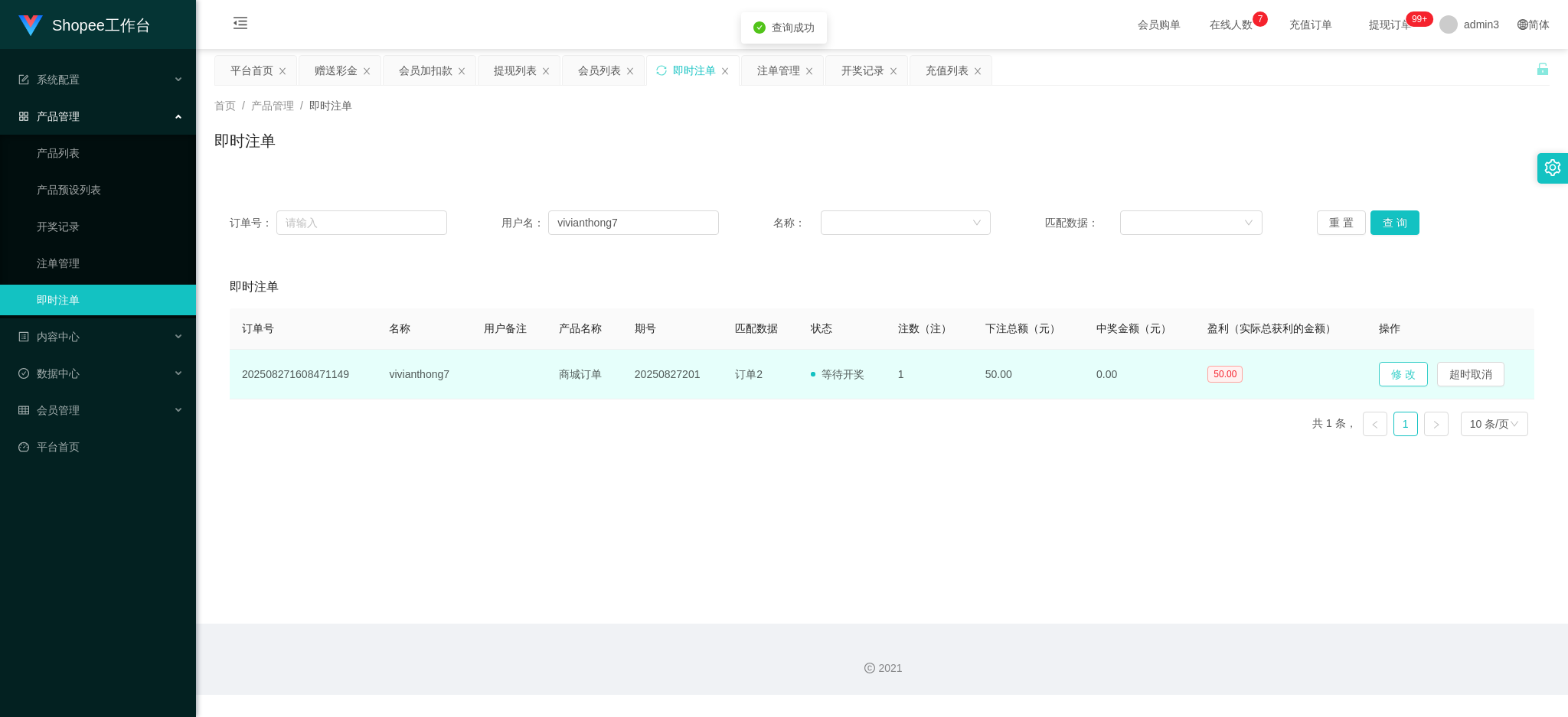
click at [1403, 377] on button "修 改" at bounding box center [1403, 373] width 49 height 24
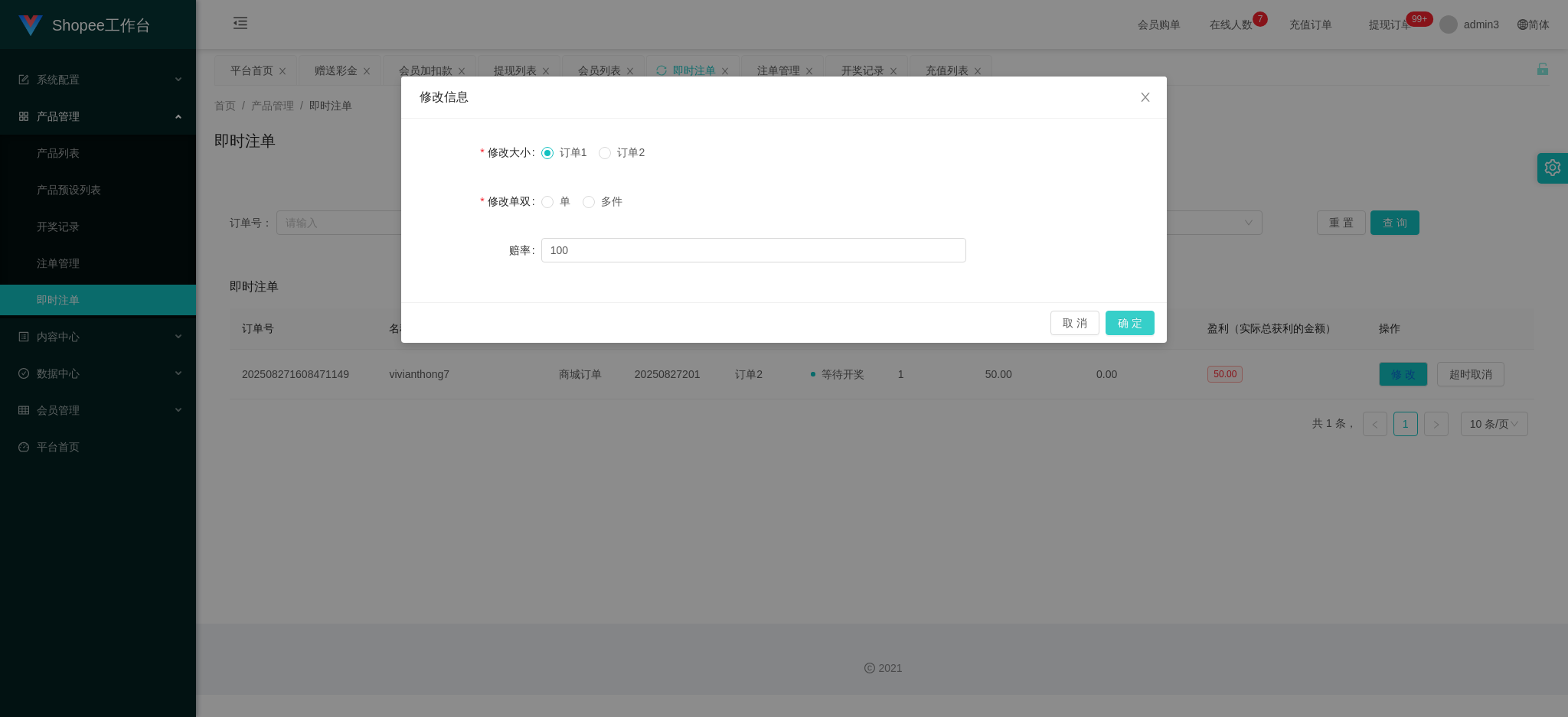
click at [1137, 321] on button "确 定" at bounding box center [1130, 322] width 49 height 24
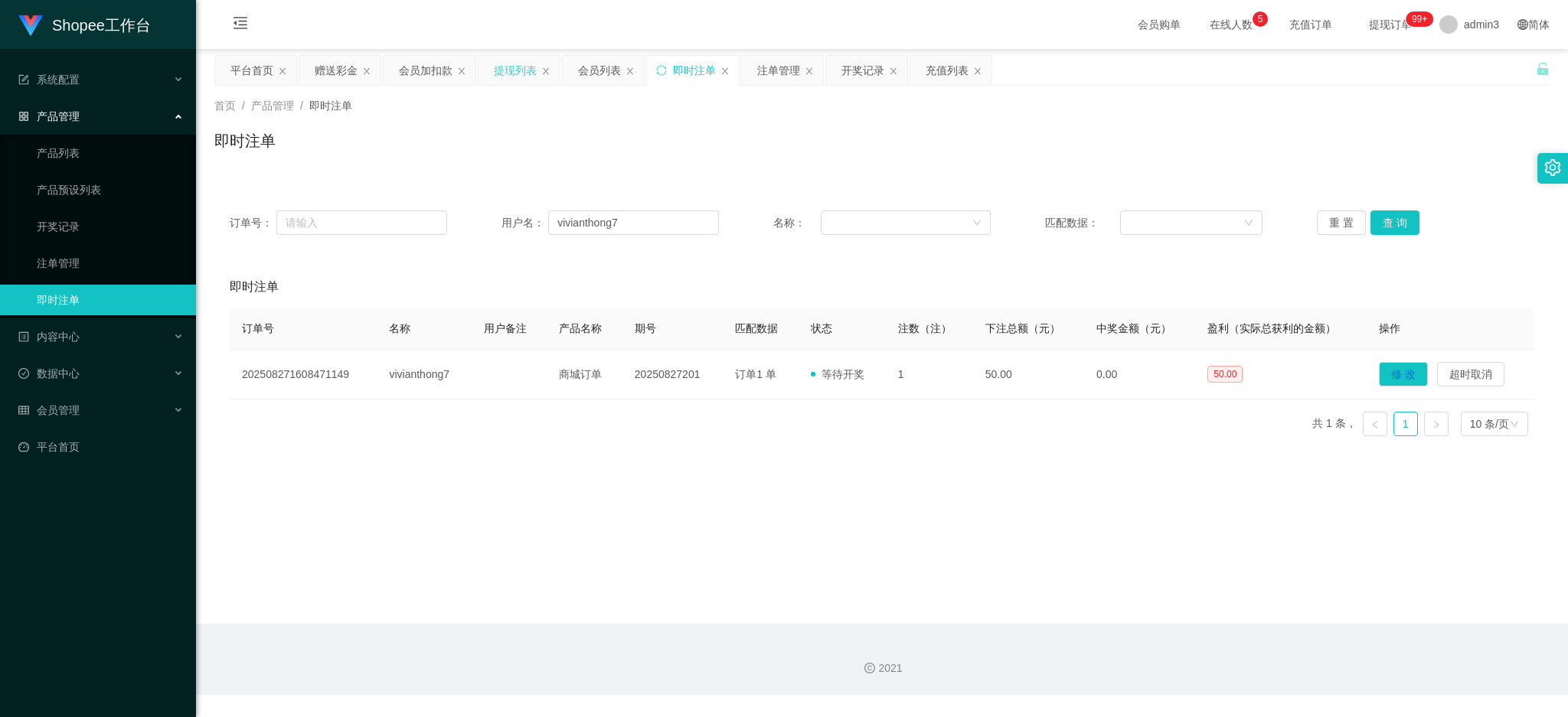
click at [508, 75] on div "提现列表" at bounding box center [516, 70] width 42 height 29
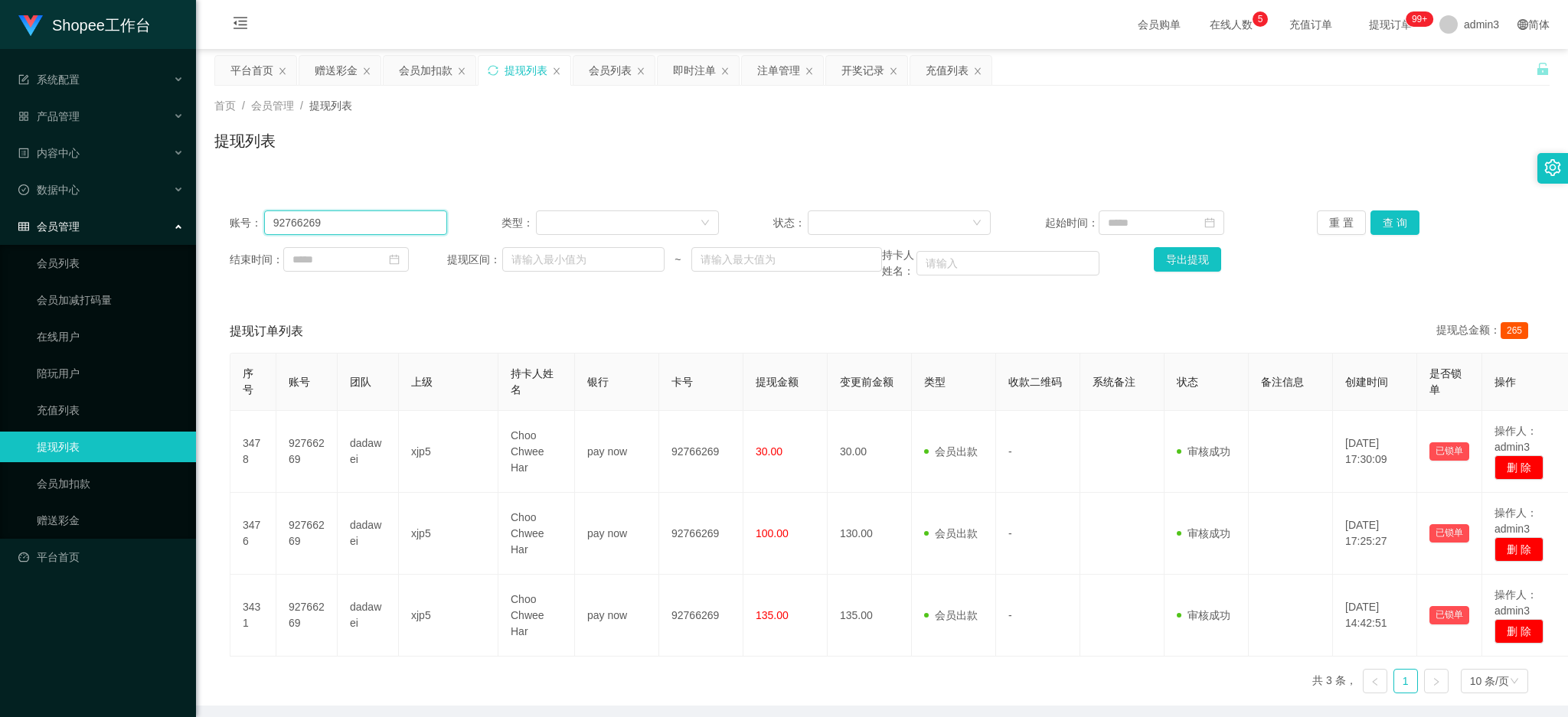
click at [323, 226] on input "92766269" at bounding box center [356, 222] width 183 height 24
paste input "shyan"
type input "shyan"
click at [1394, 222] on button "查 询" at bounding box center [1395, 222] width 49 height 24
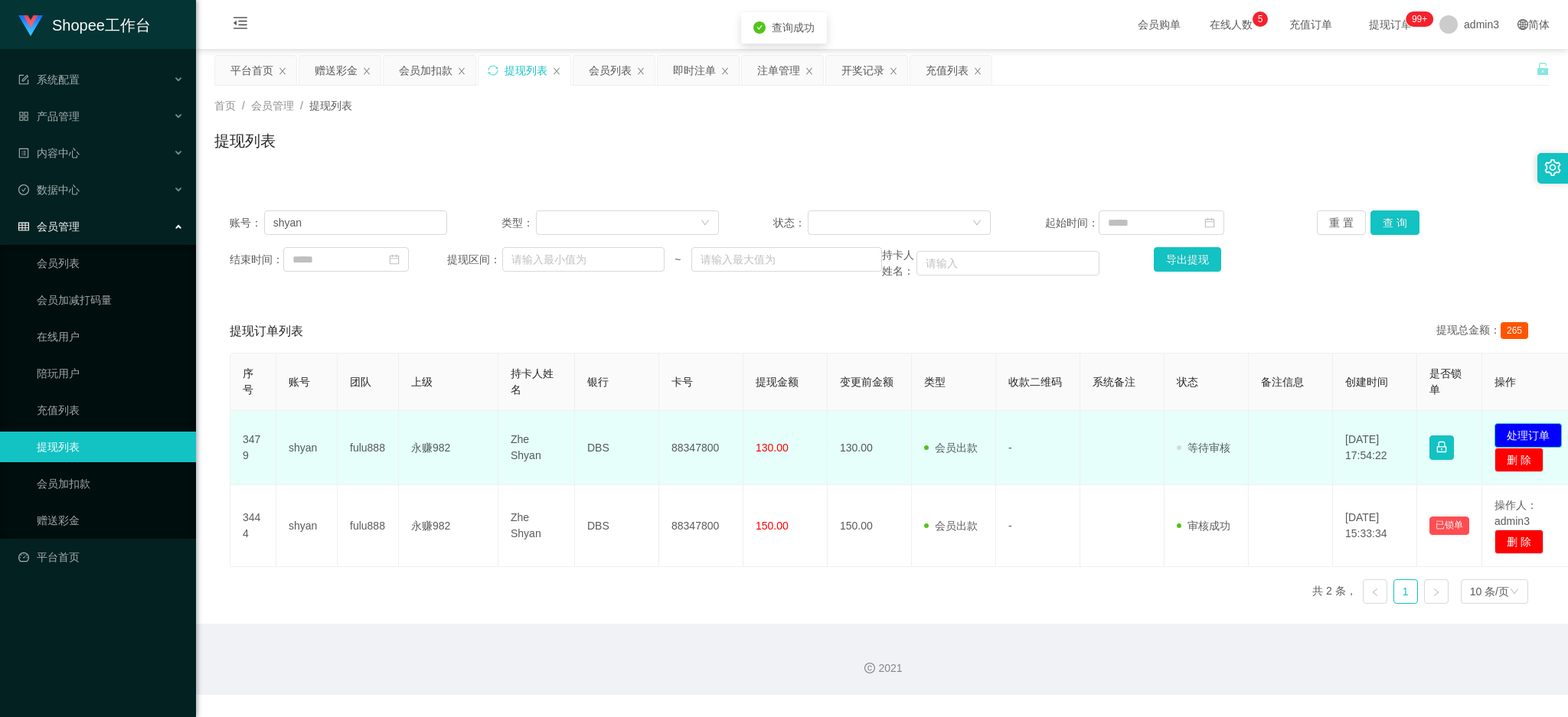
click at [1517, 428] on button "处理订单" at bounding box center [1528, 435] width 68 height 24
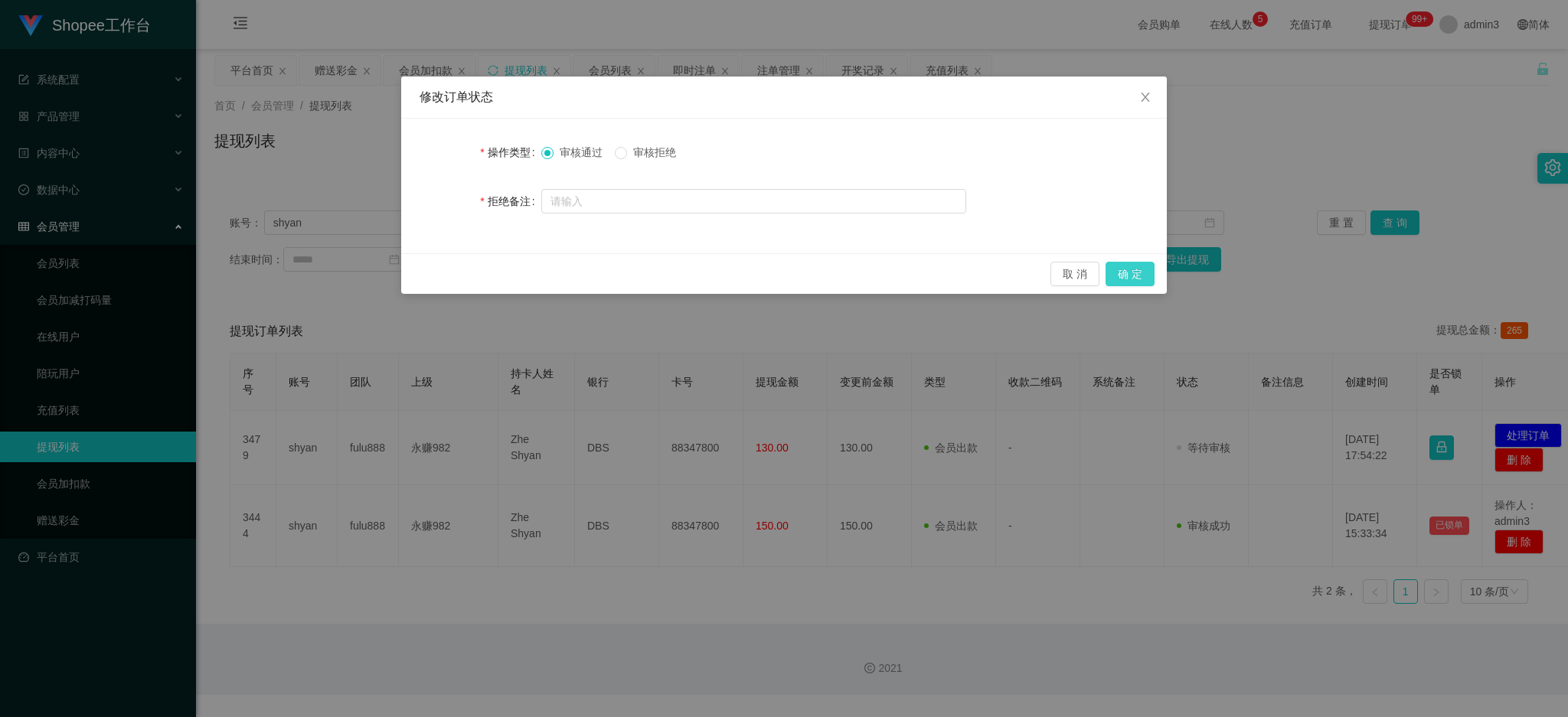
click at [1135, 264] on button "确 定" at bounding box center [1130, 273] width 49 height 24
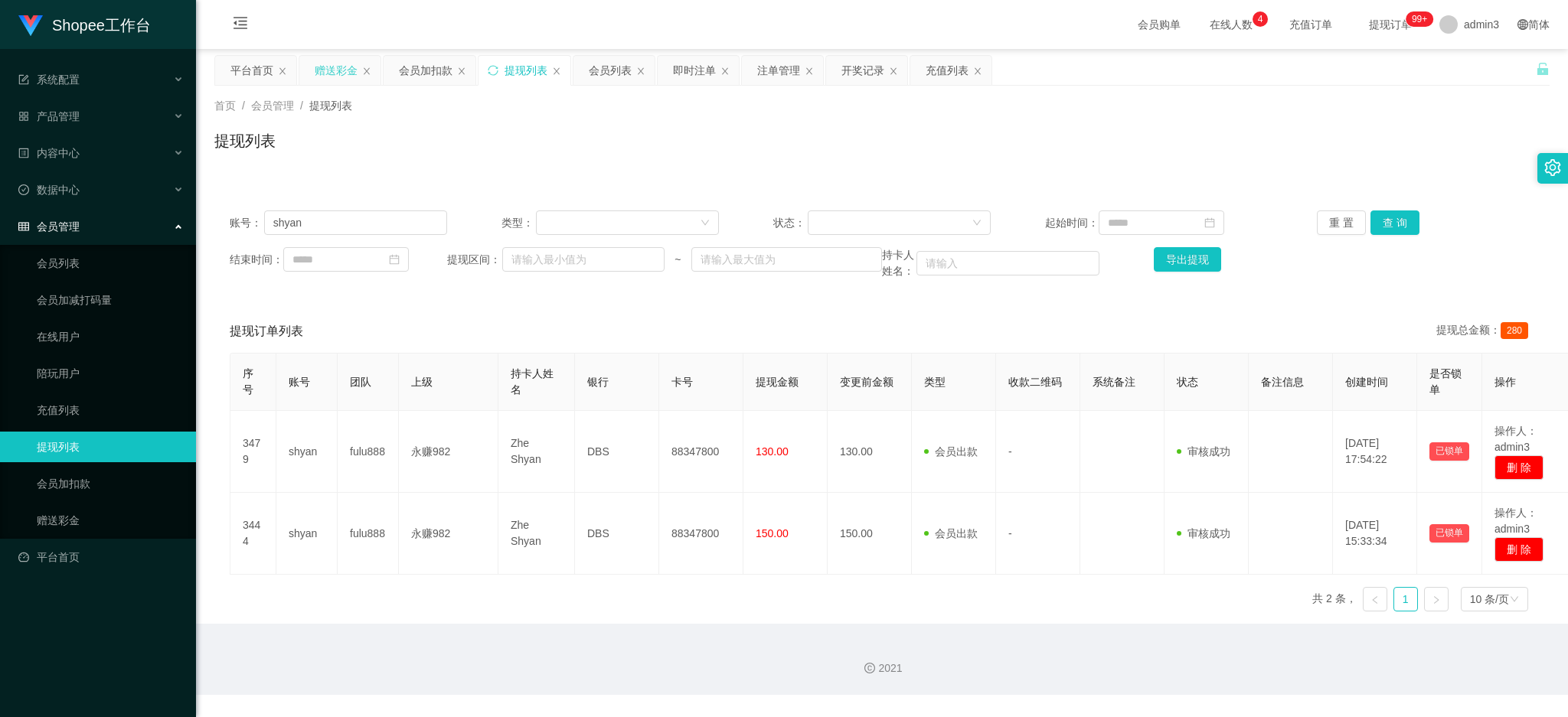
click at [331, 77] on div "赠送彩金" at bounding box center [336, 70] width 42 height 29
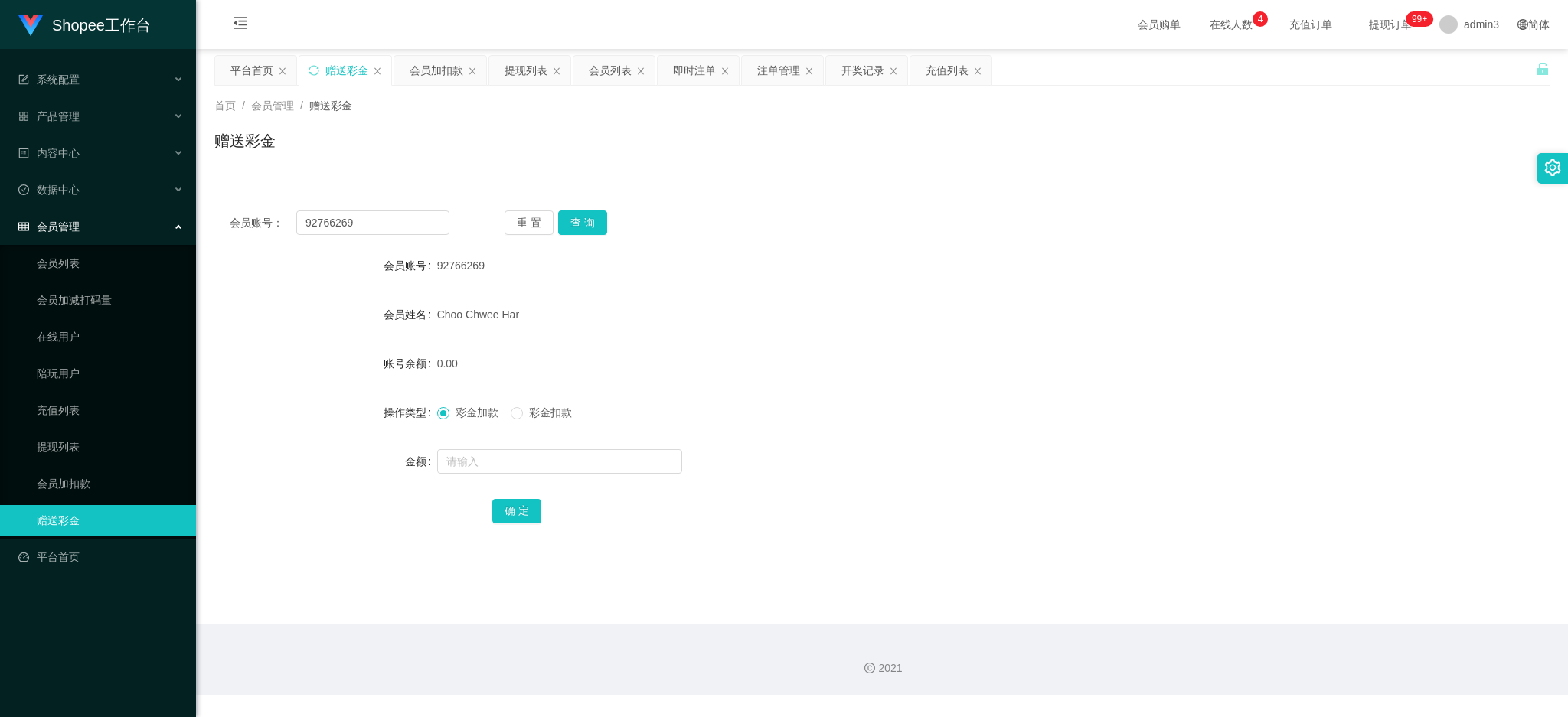
click at [424, 242] on div "会员账号： 92766269 重 置 查 询 会员账号 92766269 会员姓名 Choo Chwee Har 账号余额 0.00 操作类型 彩金加款 彩金…" at bounding box center [882, 377] width 1335 height 365
click at [410, 221] on input "92766269" at bounding box center [373, 222] width 154 height 24
paste input "1234567G"
click at [410, 221] on input "1234567G" at bounding box center [373, 222] width 154 height 24
type input "1234567G"
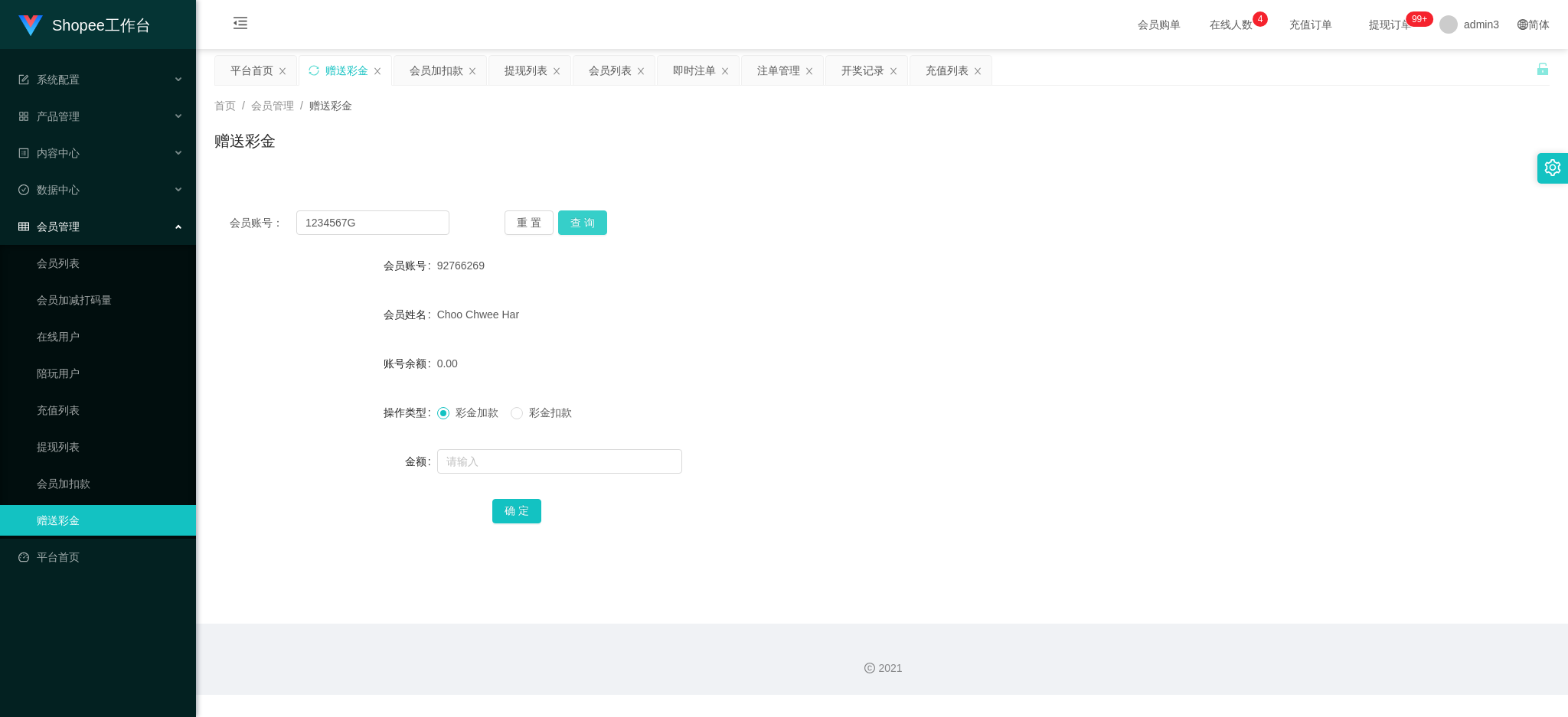
drag, startPoint x: 581, startPoint y: 227, endPoint x: 553, endPoint y: 306, distance: 83.8
click at [581, 225] on button "查 询" at bounding box center [582, 222] width 49 height 24
click at [517, 459] on input "text" at bounding box center [560, 461] width 245 height 24
type input "80"
click at [512, 518] on button "确 定" at bounding box center [517, 510] width 49 height 24
